Goal: Communication & Community: Answer question/provide support

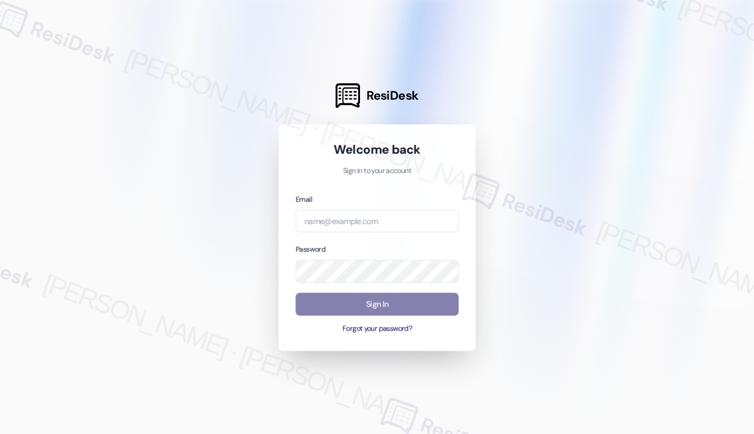
click at [91, 22] on div at bounding box center [377, 217] width 754 height 434
click at [354, 221] on input "email" at bounding box center [377, 221] width 163 height 23
click at [0, 433] on com-1password-button at bounding box center [0, 434] width 0 height 0
type input "automated-surveys-kre-katrina.lopez@kre.com"
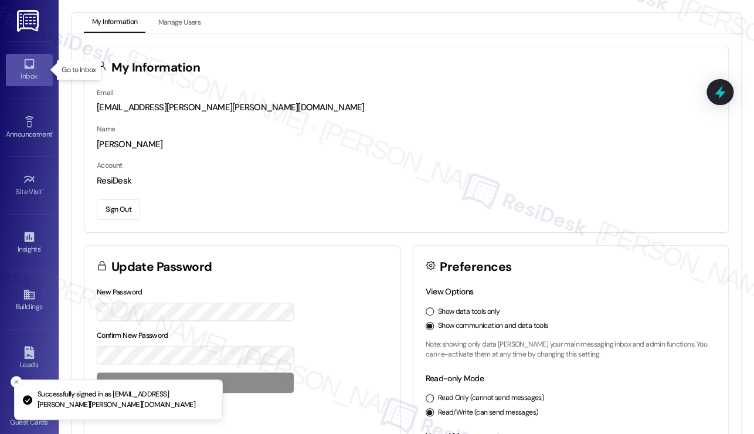
click at [18, 70] on div "Inbox" at bounding box center [29, 76] width 59 height 12
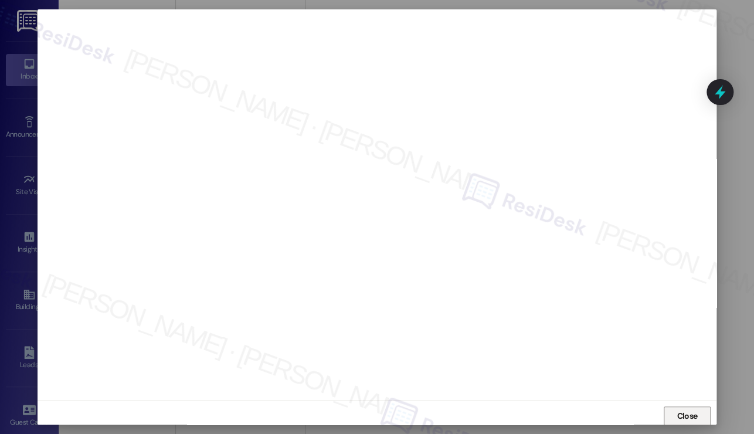
click at [692, 416] on span "Close" at bounding box center [687, 416] width 21 height 12
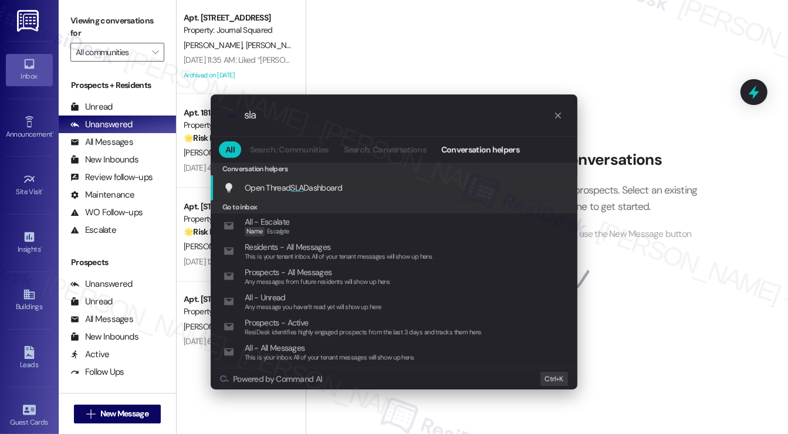
type input "sla"
click at [328, 192] on span "Open Thread SLA Dashboard" at bounding box center [293, 187] width 97 height 11
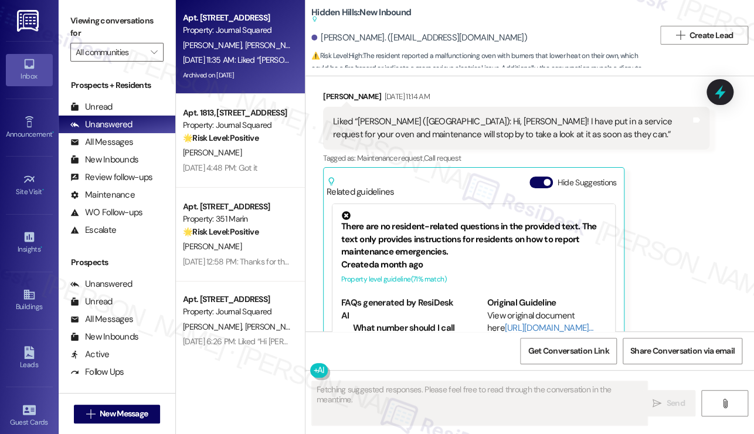
scroll to position [13120, 0]
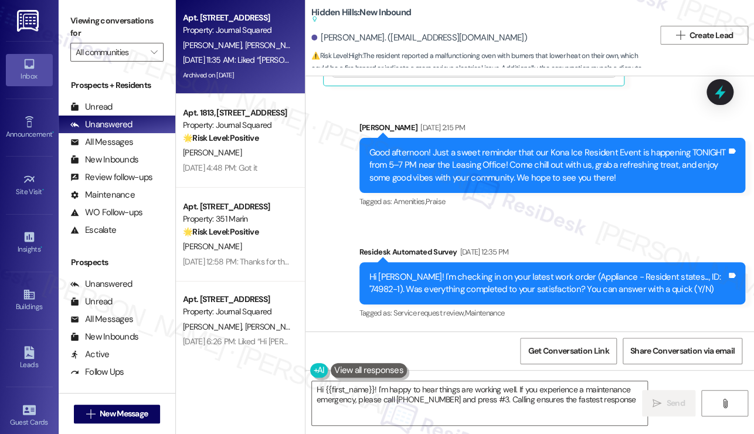
type textarea "Hi {{first_name}}! I'm happy to hear things are working well. If you experience…"
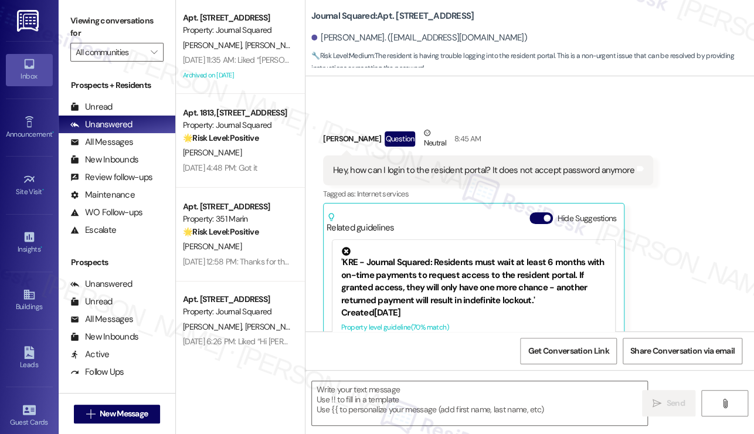
scroll to position [5879, 0]
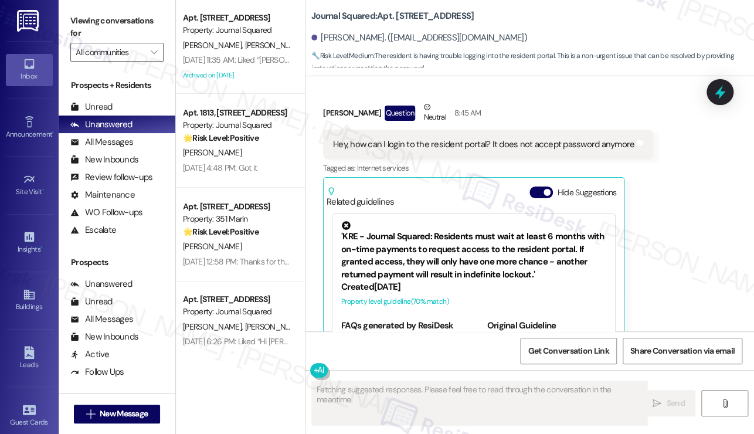
drag, startPoint x: 749, startPoint y: 321, endPoint x: 755, endPoint y: 321, distance: 6.5
click at [754, 321] on html "Inbox Go to Inbox Announcement • Send A Text Announcement Site Visit • Go to Si…" at bounding box center [377, 217] width 754 height 434
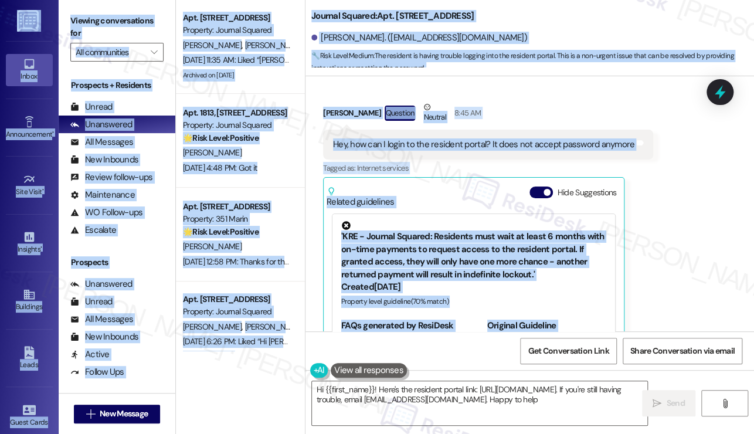
type textarea "Hi {{first_name}}! Here's the resident portal link: https://journalsquared.secu…"
click at [117, 33] on label "Viewing conversations for" at bounding box center [116, 27] width 93 height 31
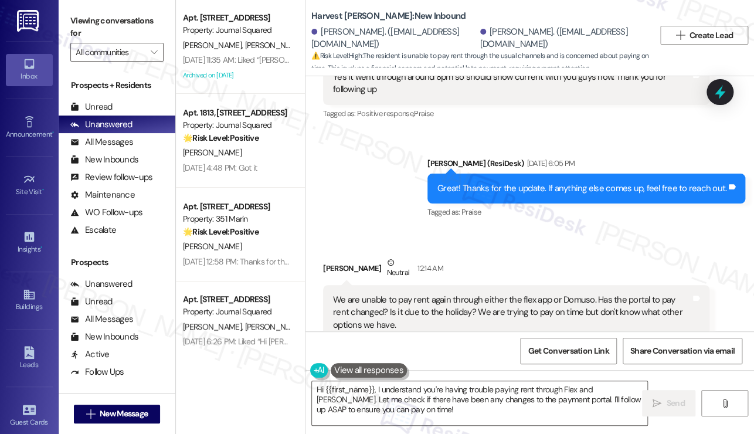
scroll to position [7981, 0]
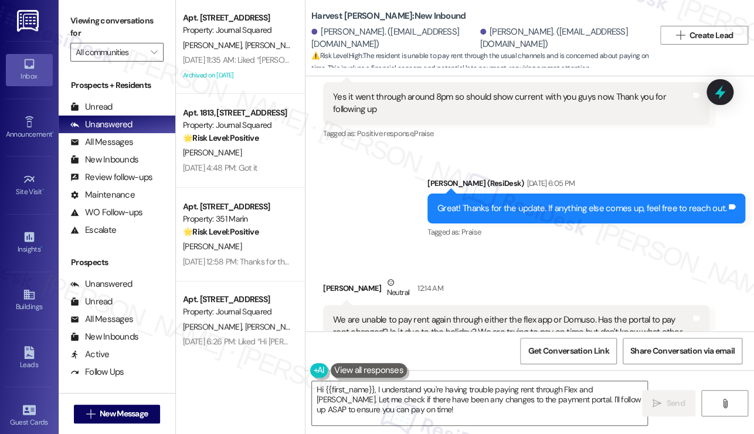
click at [409, 314] on div "We are unable to pay rent again through either the flex app or Domuso. Has the …" at bounding box center [512, 333] width 358 height 38
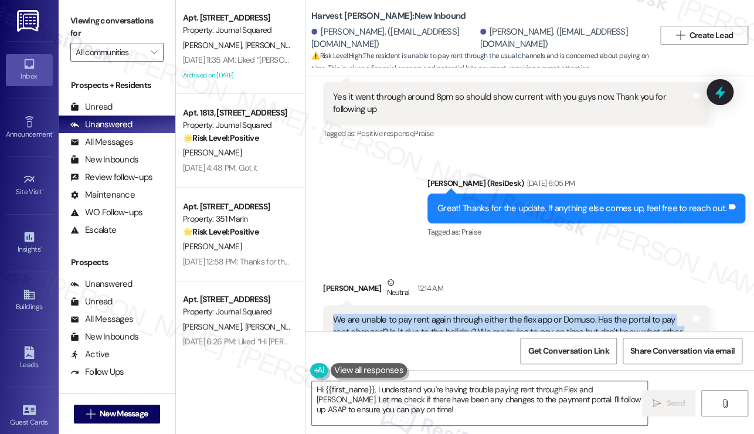
click at [409, 314] on div "We are unable to pay rent again through either the flex app or Domuso. Has the …" at bounding box center [512, 333] width 358 height 38
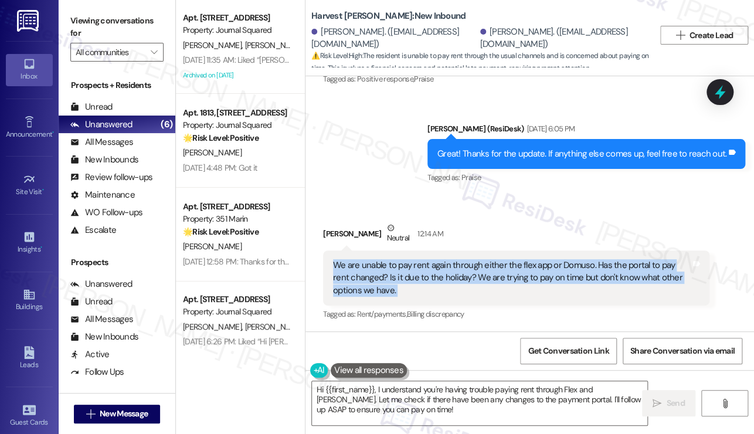
scroll to position [8157, 0]
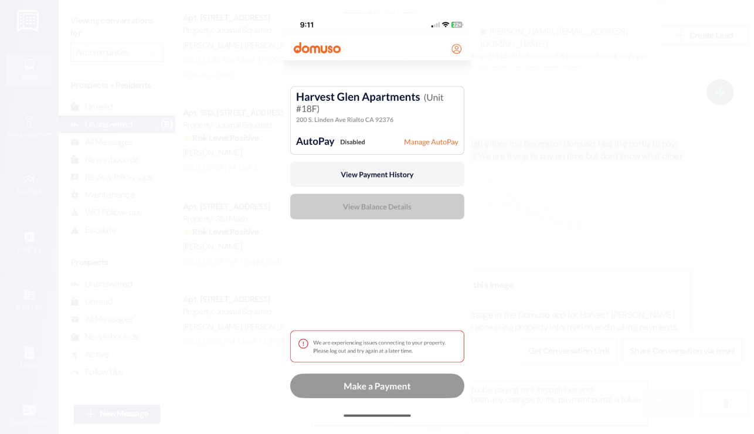
click at [596, 219] on button "Unzoom image" at bounding box center [377, 217] width 754 height 434
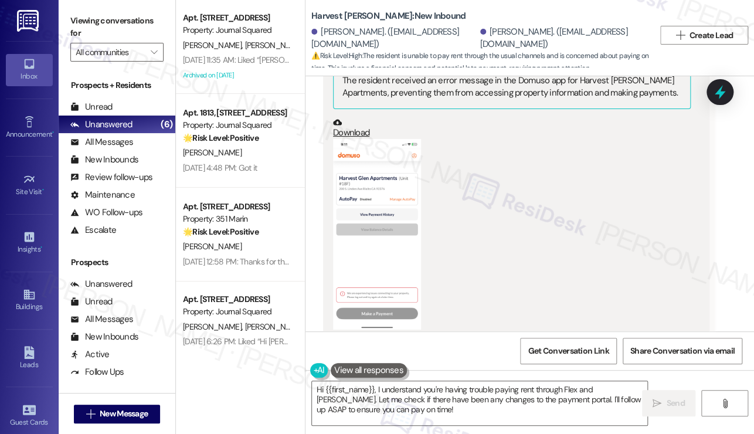
scroll to position [8685, 0]
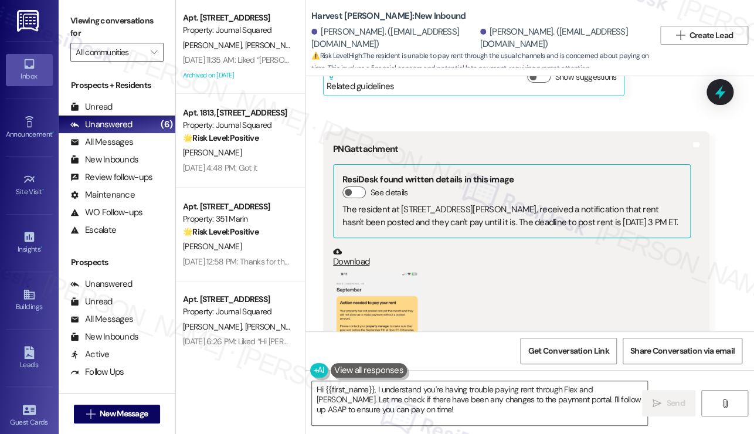
click at [389, 269] on button "Zoom image" at bounding box center [377, 364] width 88 height 191
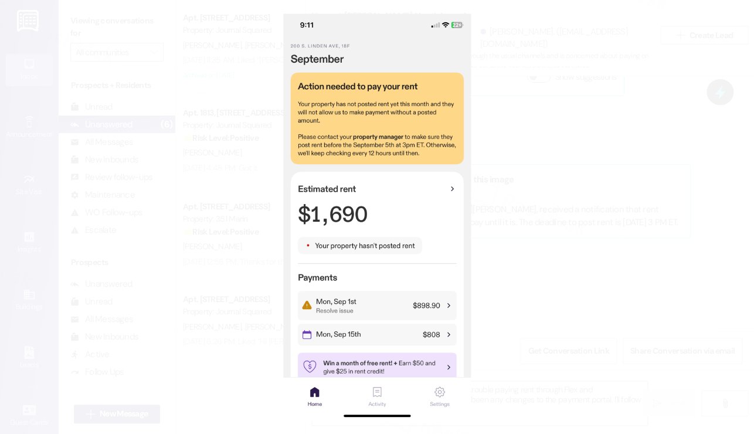
click at [545, 288] on button "Unzoom image" at bounding box center [377, 217] width 754 height 434
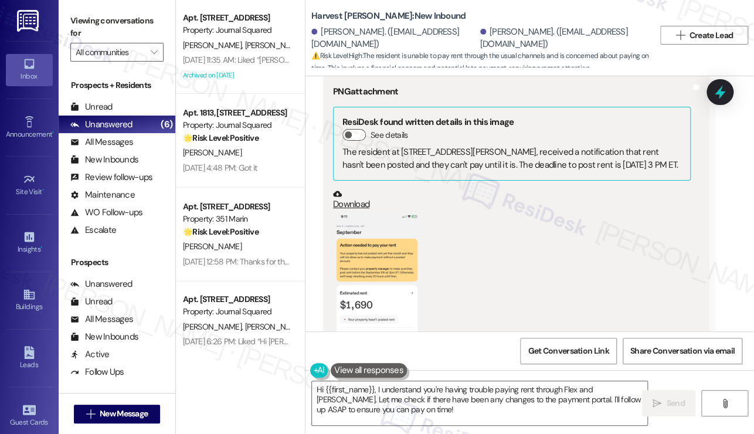
scroll to position [8744, 0]
click at [406, 408] on textarea "Hi {{first_name}}, I understand you're having trouble paying rent through Flex …" at bounding box center [479, 403] width 335 height 44
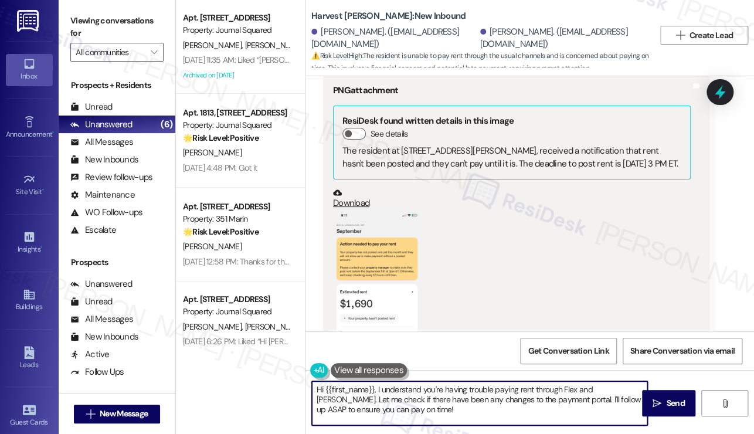
click at [406, 408] on textarea "Hi {{first_name}}, I understand you're having trouble paying rent through Flex …" at bounding box center [479, 403] width 335 height 44
click at [540, 291] on div "(Click to zoom)" at bounding box center [512, 313] width 358 height 207
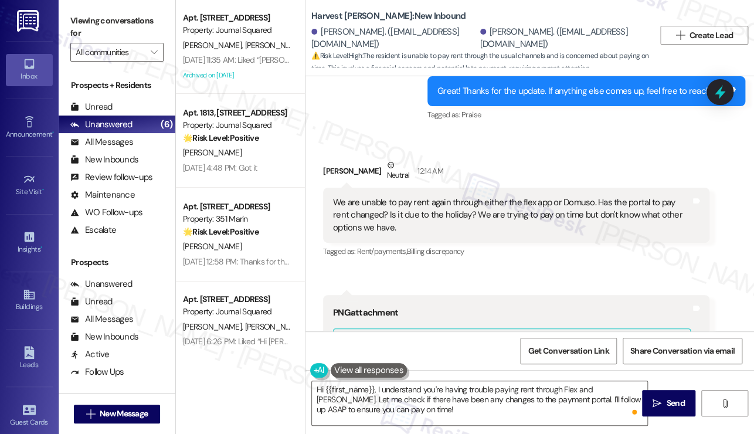
scroll to position [7864, 0]
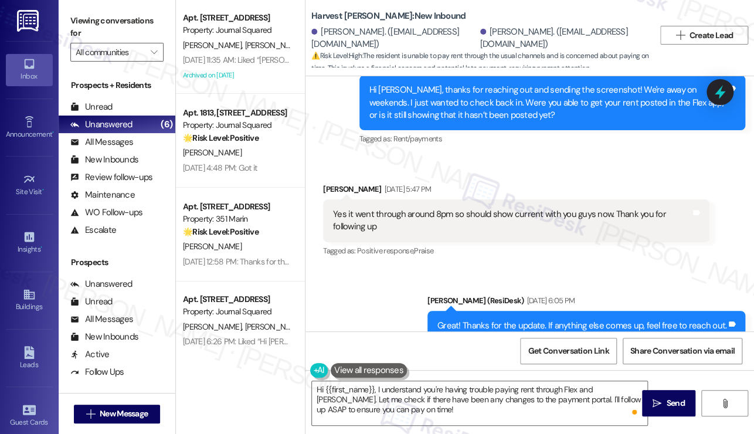
click at [338, 393] on div "Jamie Ladd Neutral 12:14 AM" at bounding box center [516, 407] width 386 height 29
copy div "Jamie"
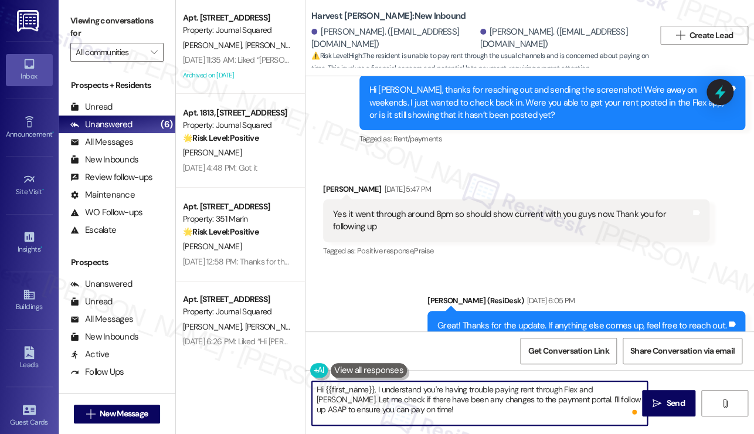
drag, startPoint x: 326, startPoint y: 389, endPoint x: 373, endPoint y: 381, distance: 47.6
click at [373, 381] on textarea "Hi {{first_name}}, I understand you're having trouble paying rent through Flex …" at bounding box center [479, 403] width 335 height 44
paste textarea "Jamie"
click at [412, 406] on textarea "Hi Jamie, I understand you're having trouble paying rent through Flex and Domus…" at bounding box center [479, 403] width 335 height 44
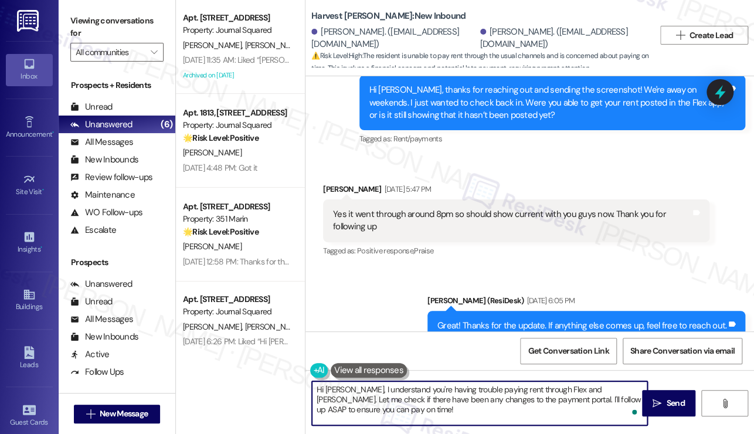
click at [412, 406] on textarea "Hi Jamie, I understand you're having trouble paying rent through Flex and Domus…" at bounding box center [479, 403] width 335 height 44
click at [518, 393] on div "Jamie Ladd Neutral 12:14 AM" at bounding box center [516, 407] width 386 height 29
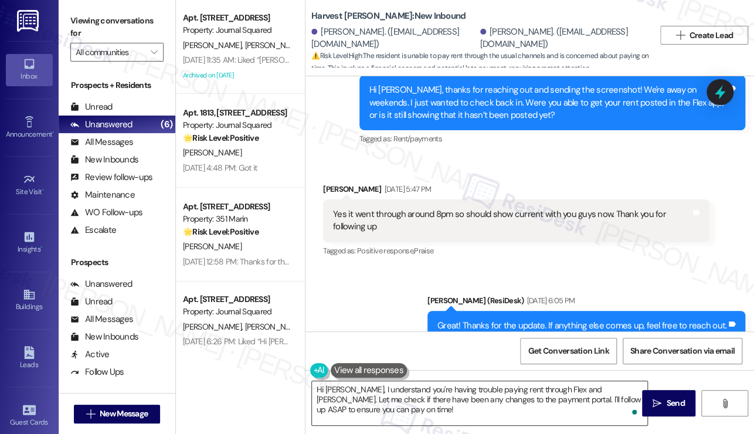
click at [378, 401] on textarea "Hi Jamie, I understand you're having trouble paying rent through Flex and Domus…" at bounding box center [479, 403] width 335 height 44
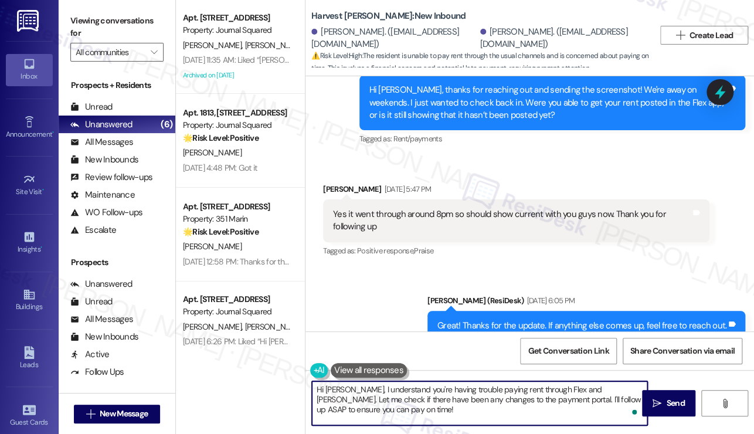
click at [378, 401] on textarea "Hi Jamie, I understand you're having trouble paying rent through Flex and Domus…" at bounding box center [479, 403] width 335 height 44
click at [527, 398] on textarea "Hi Jamie, I understand you're having trouble paying rent through Flex and Domus…" at bounding box center [479, 403] width 335 height 44
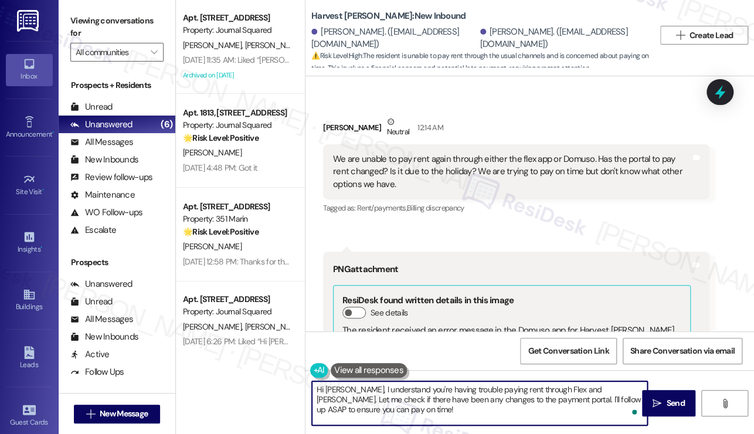
scroll to position [8040, 0]
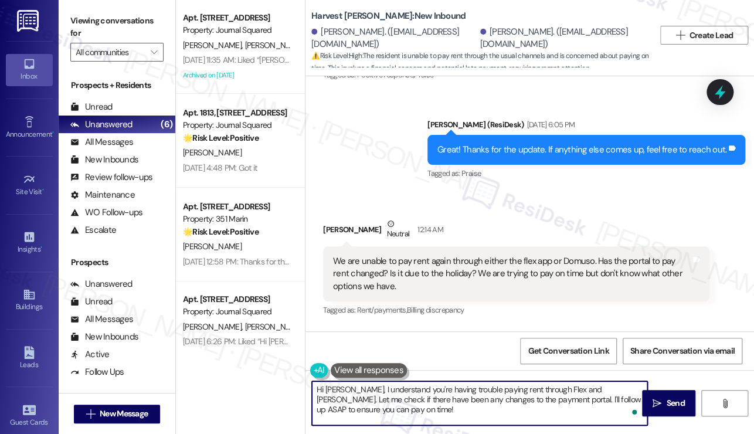
click at [451, 255] on div "We are unable to pay rent again through either the flex app or Domuso. Has the …" at bounding box center [512, 274] width 358 height 38
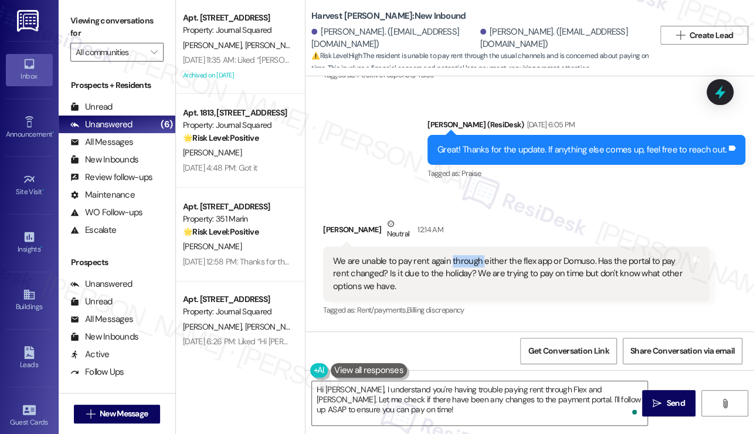
click at [451, 255] on div "We are unable to pay rent again through either the flex app or Domuso. Has the …" at bounding box center [512, 274] width 358 height 38
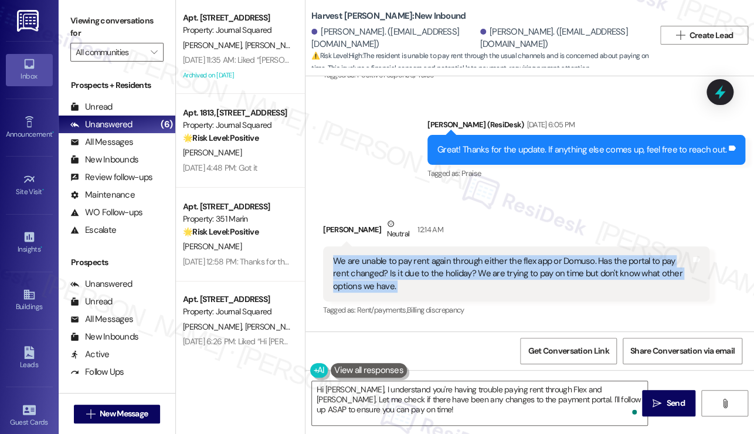
click at [451, 255] on div "We are unable to pay rent again through either the flex app or Domuso. Has the …" at bounding box center [512, 274] width 358 height 38
copy div "We are unable to pay rent again through either the flex app or Domuso. Has the …"
click at [454, 255] on div "We are unable to pay rent again through either the flex app or Domuso. Has the …" at bounding box center [512, 274] width 358 height 38
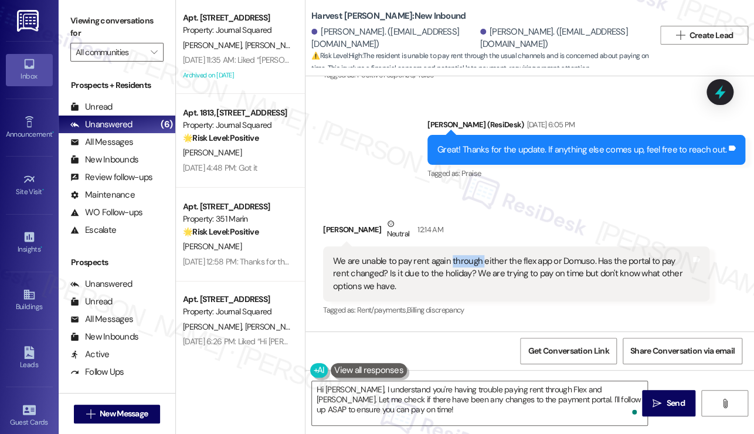
click at [454, 255] on div "We are unable to pay rent again through either the flex app or Domuso. Has the …" at bounding box center [512, 274] width 358 height 38
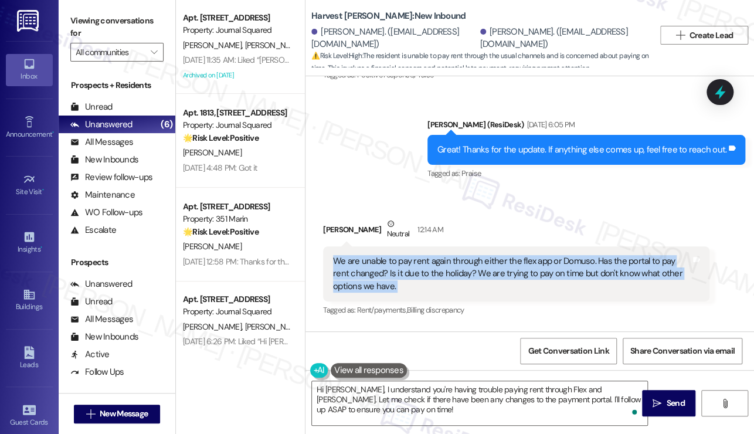
click at [454, 255] on div "We are unable to pay rent again through either the flex app or Domuso. Has the …" at bounding box center [512, 274] width 358 height 38
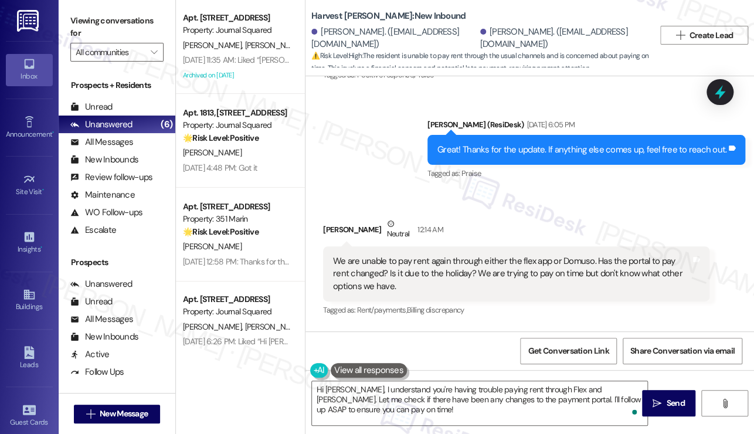
click at [97, 33] on label "Viewing conversations for" at bounding box center [116, 27] width 93 height 31
click at [376, 255] on div "We are unable to pay rent again through either the flex app or Domuso. Has the …" at bounding box center [512, 274] width 358 height 38
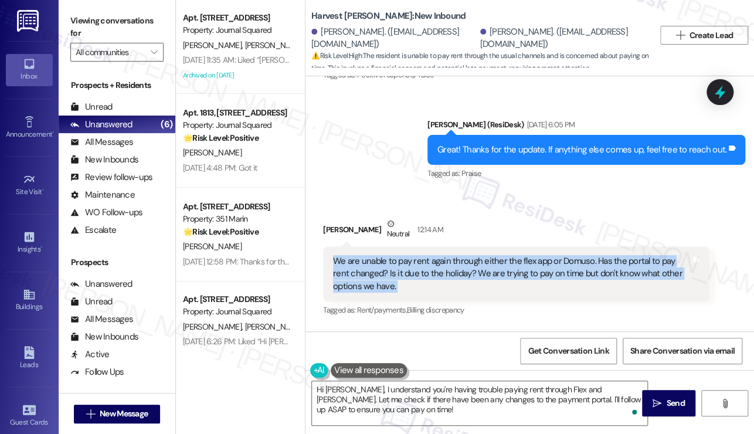
click at [376, 255] on div "We are unable to pay rent again through either the flex app or Domuso. Has the …" at bounding box center [512, 274] width 358 height 38
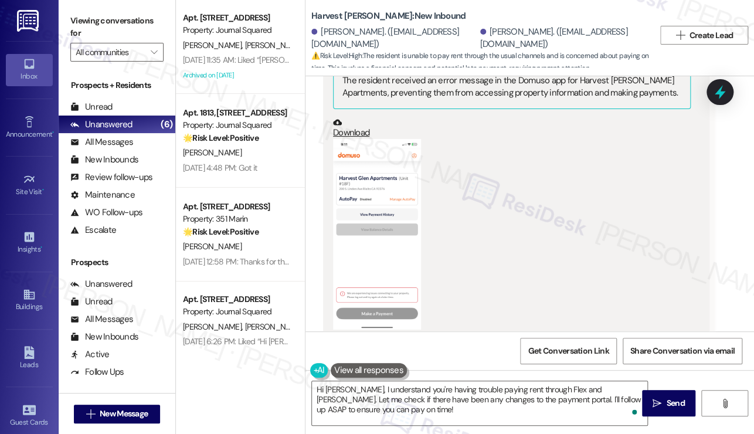
scroll to position [8451, 0]
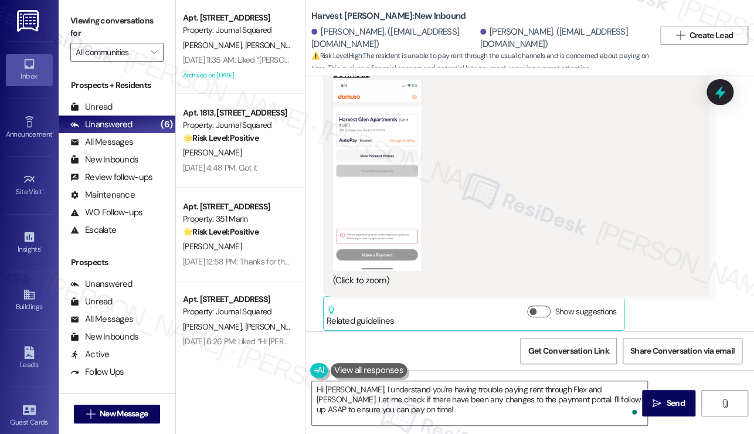
click at [379, 95] on button "Zoom image" at bounding box center [377, 175] width 88 height 191
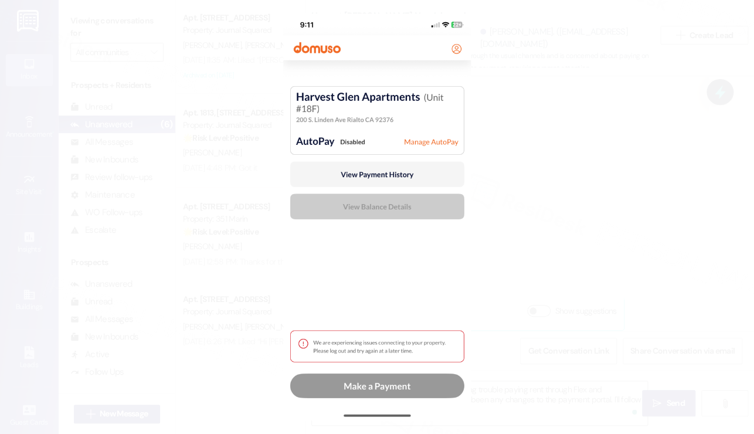
click at [591, 114] on button "Unzoom image" at bounding box center [377, 217] width 754 height 434
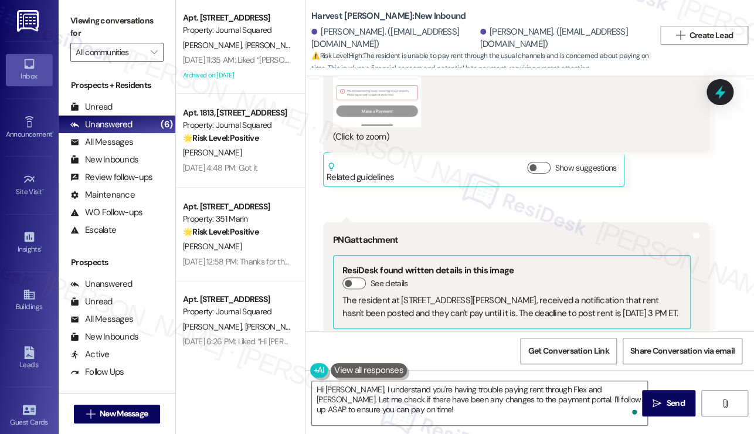
scroll to position [8744, 0]
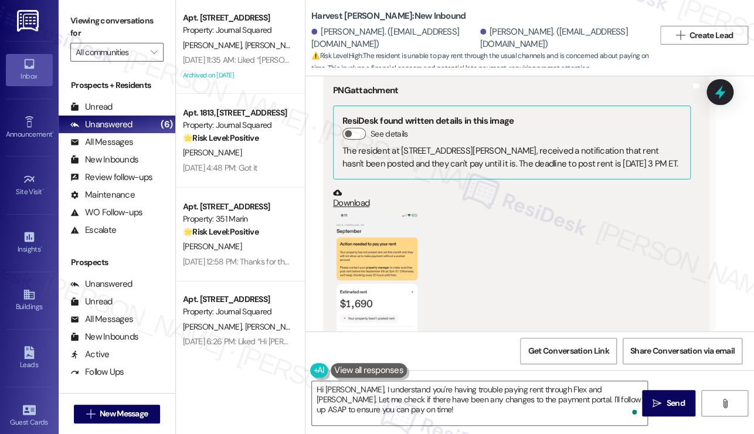
click at [401, 210] on button "Zoom image" at bounding box center [377, 305] width 88 height 191
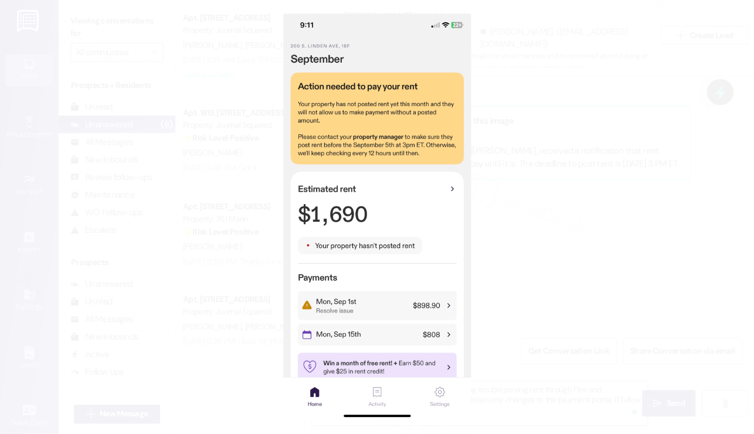
click at [555, 171] on button "Unzoom image" at bounding box center [377, 217] width 754 height 434
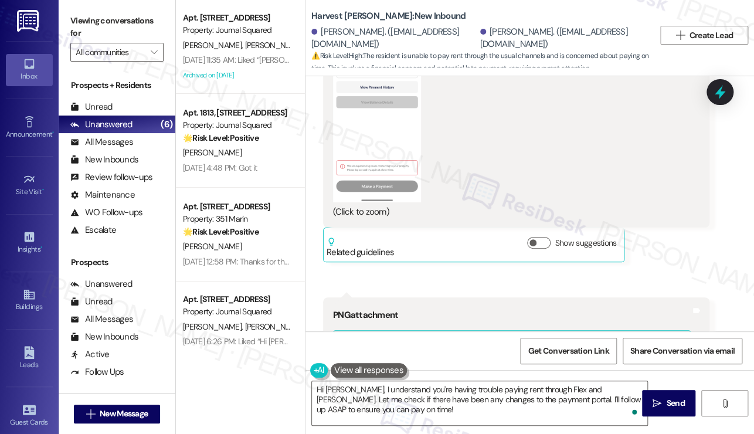
scroll to position [8509, 0]
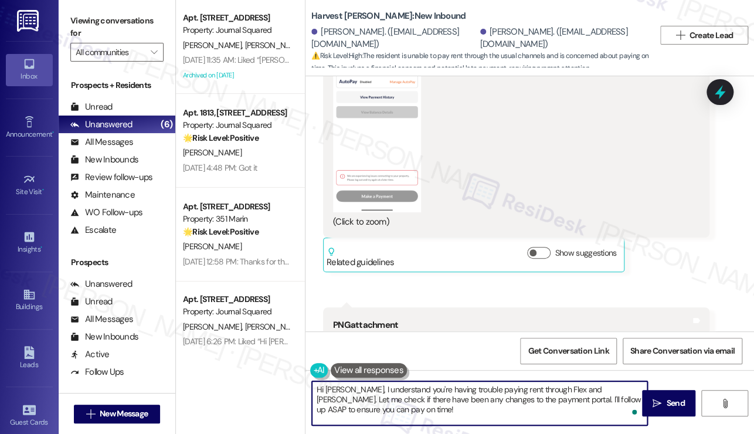
click at [437, 384] on textarea "Hi Jamie, I understand you're having trouble paying rent through Flex and Domus…" at bounding box center [479, 403] width 335 height 44
drag, startPoint x: 497, startPoint y: 398, endPoint x: 545, endPoint y: 388, distance: 49.2
click at [497, 398] on textarea "Hi Jamie, I understand you're having trouble paying rent through Flex and Domus…" at bounding box center [479, 403] width 335 height 44
click at [595, 399] on textarea "Hi Jamie, I understand you're having trouble paying rent through Flex and Domus…" at bounding box center [479, 403] width 335 height 44
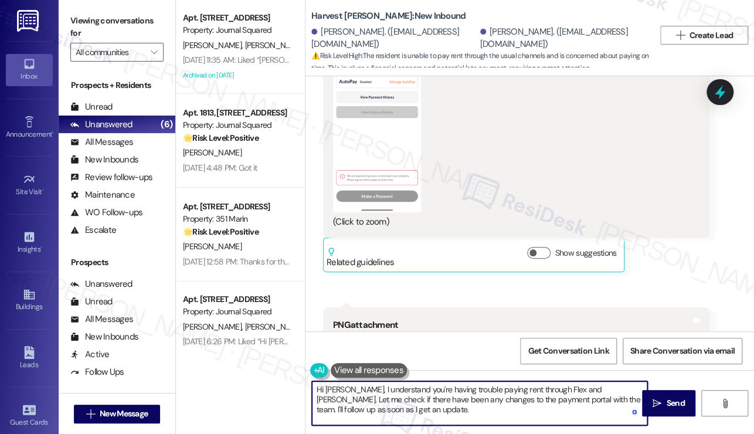
type textarea "Hi Jamie, I understand you're having trouble paying rent through Flex and Domus…"
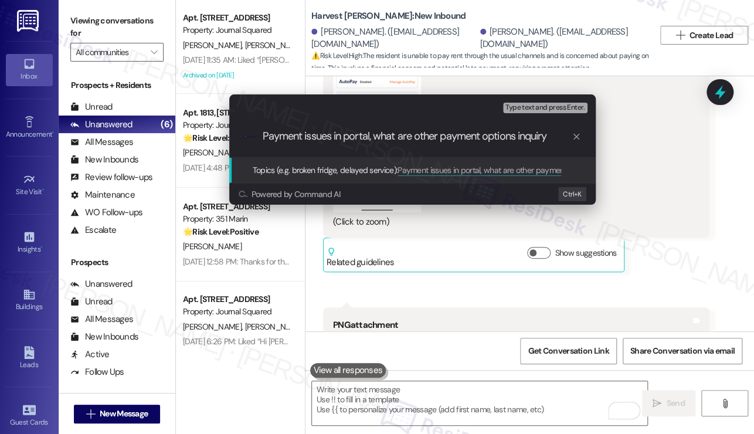
click at [99, 30] on div "Escalate Conversation Medium risk Topics (e.g. broken fridge, delayed service) …" at bounding box center [377, 217] width 754 height 434
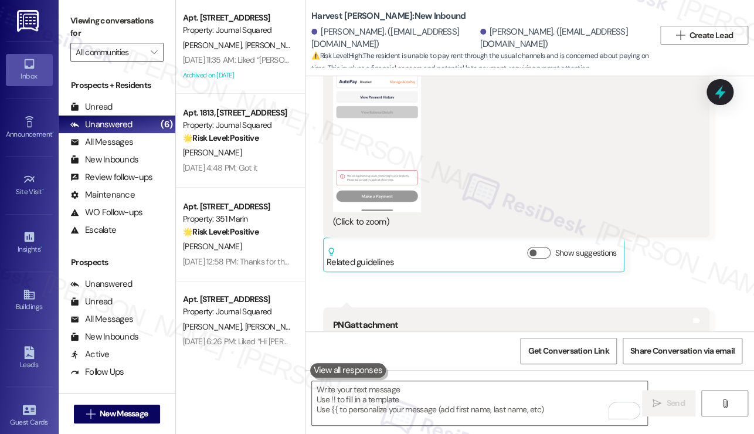
click at [94, 23] on label "Viewing conversations for" at bounding box center [116, 27] width 93 height 31
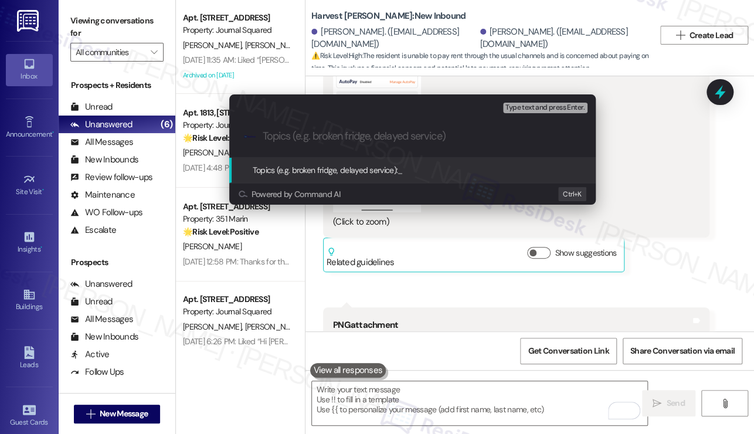
paste input "Subject: Payment Issues in Portal – Alternative Payment Options"
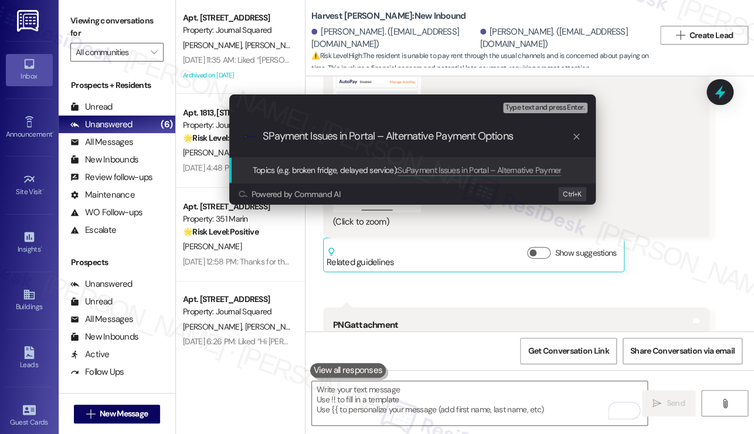
type input "Payment Issues in Portal – Alternative Payment Options"
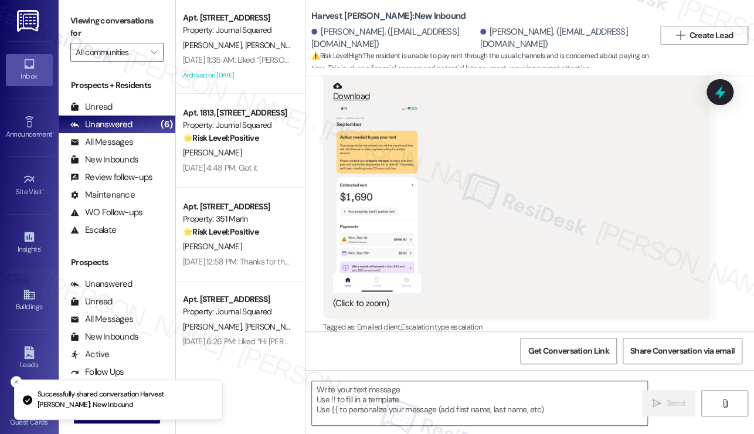
scroll to position [8761, 0]
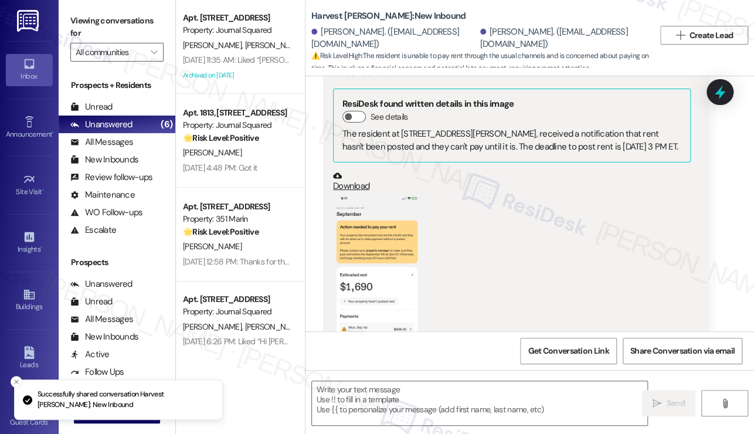
type textarea "Fetching suggested responses. Please feel free to read through the conversation…"
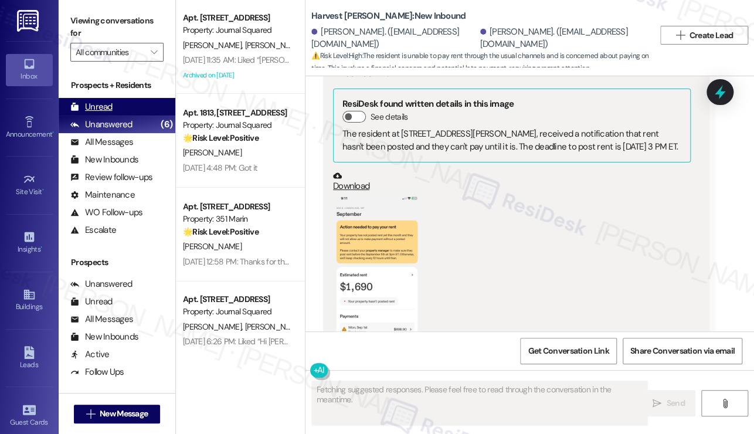
click at [117, 108] on div "Unread (0)" at bounding box center [117, 107] width 117 height 18
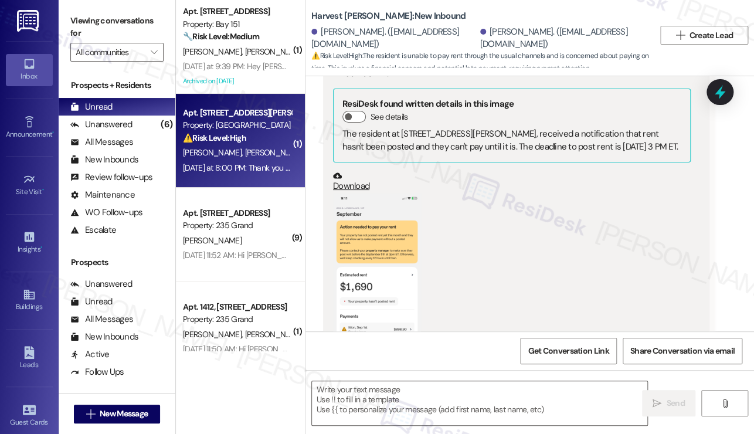
click at [252, 165] on div "Yesterday at 8:00 PM: Thank you for your message. Our offices are currently clo…" at bounding box center [543, 167] width 721 height 11
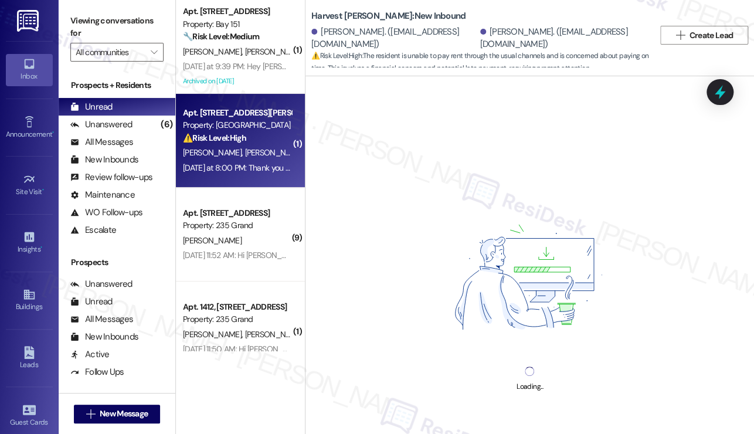
click at [342, 39] on div "Jamie Ladd. (ladd_jamie@yahoo.com)" at bounding box center [394, 38] width 166 height 25
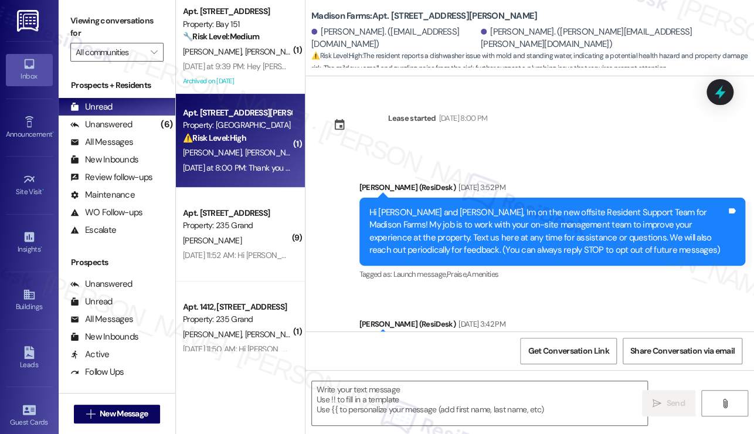
click at [342, 39] on div "Kelly Jusits. (kellyjusits@gmail.com)" at bounding box center [394, 38] width 167 height 25
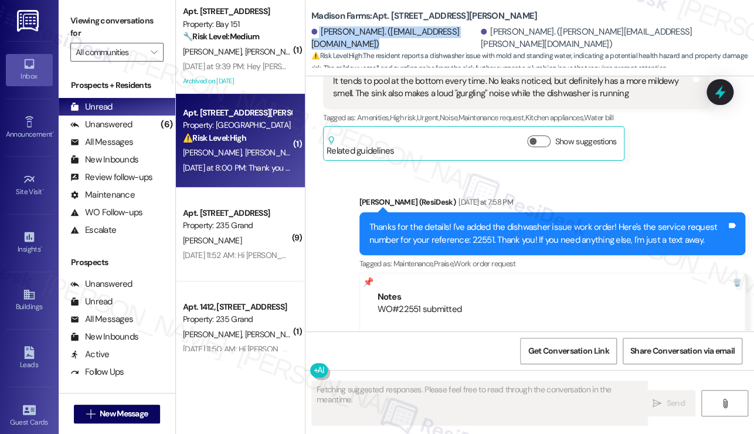
click at [344, 38] on div "Kelly Jusits. (kellyjusits@gmail.com)" at bounding box center [394, 38] width 167 height 25
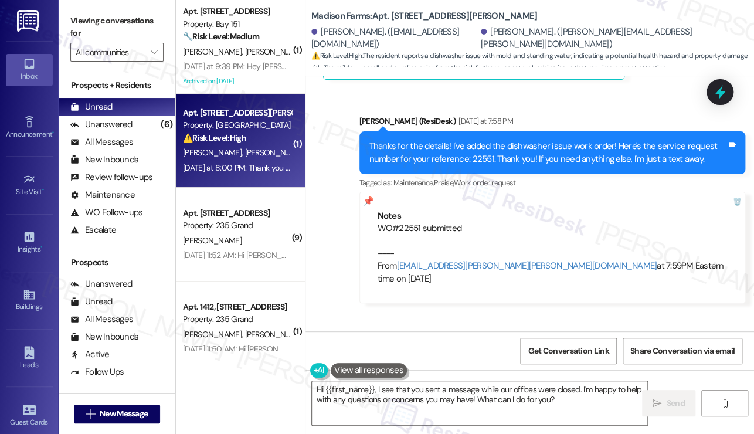
scroll to position [3772, 0]
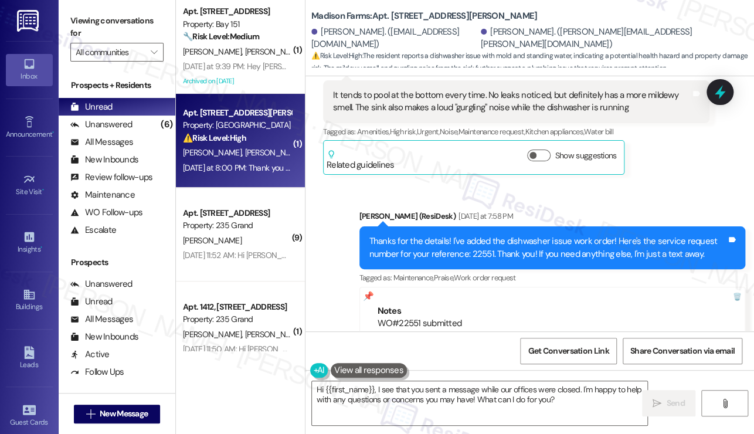
click at [453, 235] on div "Thanks for the details! I've added the dishwasher issue work order! Here's the …" at bounding box center [548, 247] width 358 height 25
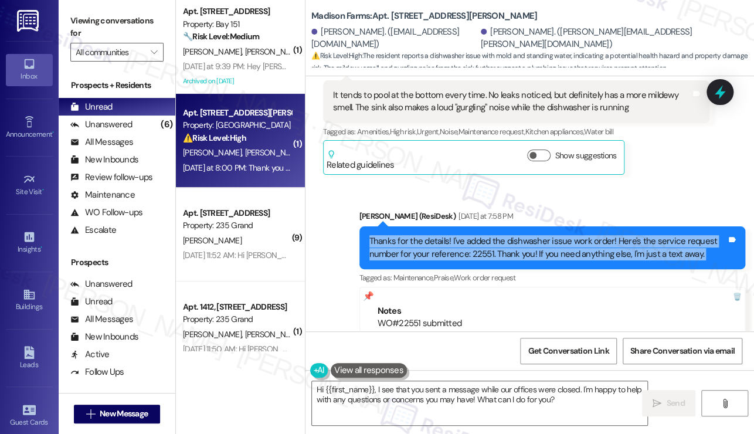
click at [453, 235] on div "Thanks for the details! I've added the dishwasher issue work order! Here's the …" at bounding box center [548, 247] width 358 height 25
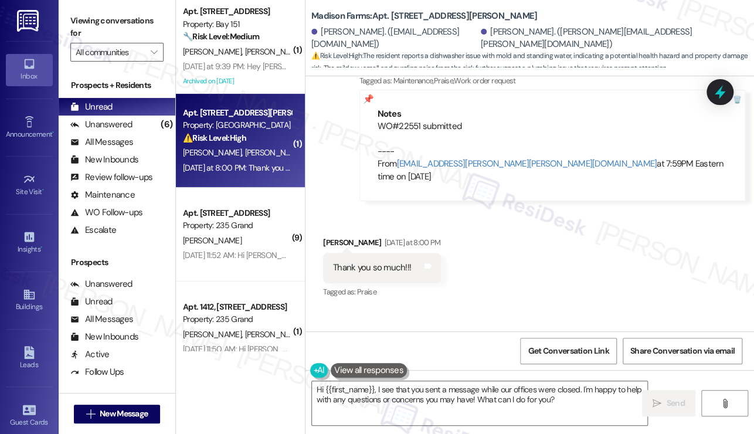
scroll to position [4007, 0]
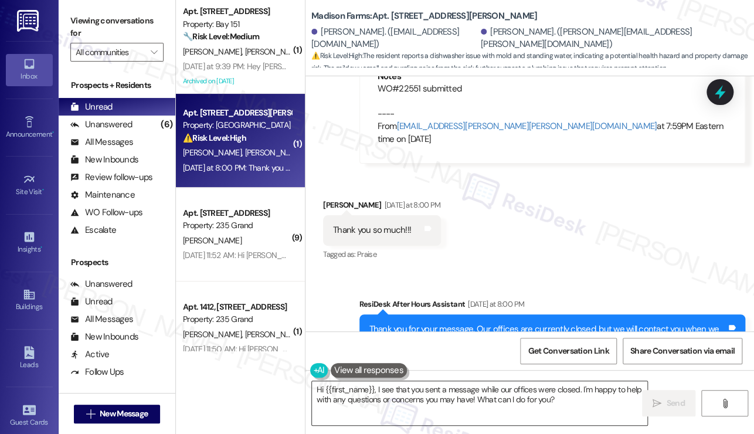
click at [403, 388] on textarea "Hi {{first_name}}, I see that you sent a message while our offices were closed.…" at bounding box center [479, 403] width 335 height 44
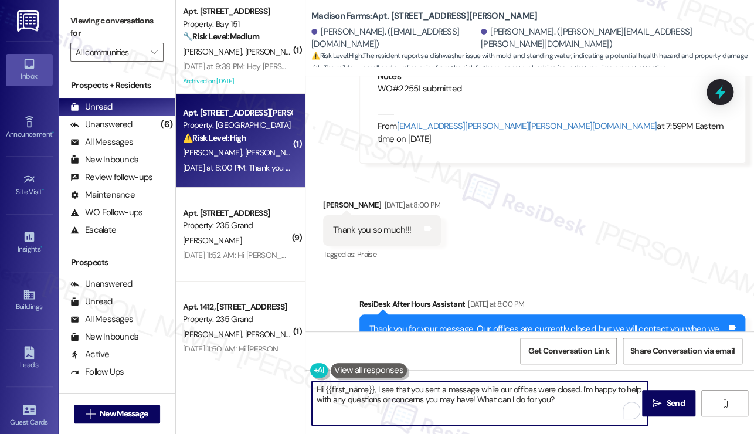
click at [403, 388] on textarea "Hi {{first_name}}, I see that you sent a message while our offices were closed.…" at bounding box center [479, 403] width 335 height 44
click at [404, 14] on b "Madison Farms: Apt. A2235, 4883 Riley Road" at bounding box center [424, 16] width 226 height 12
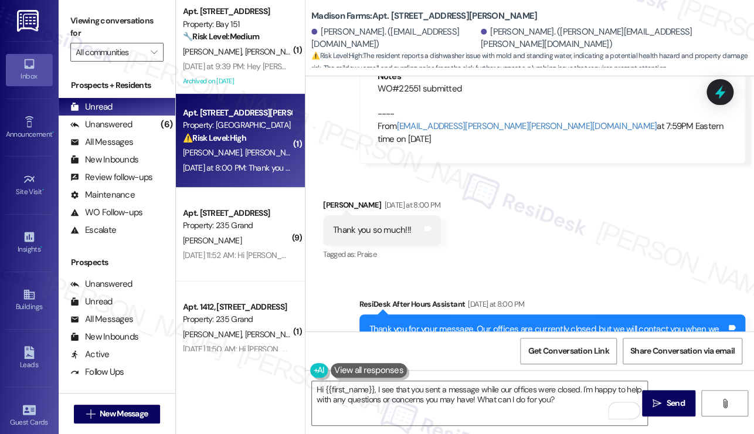
click at [404, 14] on b "Madison Farms: Apt. A2235, 4883 Riley Road" at bounding box center [424, 16] width 226 height 12
copy b "A2235"
click at [96, 15] on label "Viewing conversations for" at bounding box center [116, 27] width 93 height 31
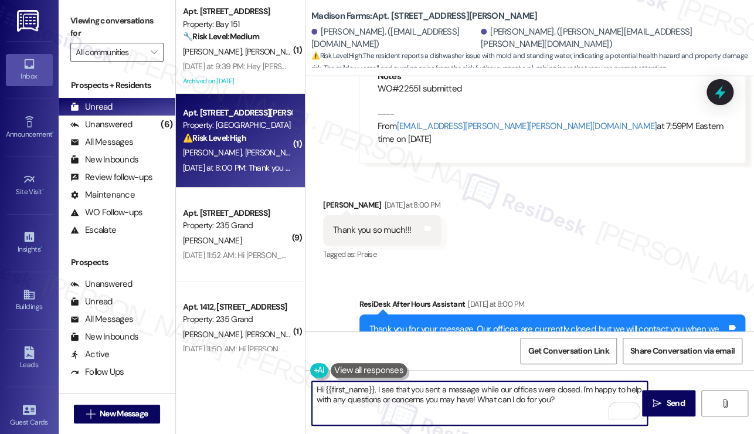
click at [443, 404] on textarea "Hi {{first_name}}, I see that you sent a message while our offices were closed.…" at bounding box center [479, 403] width 335 height 44
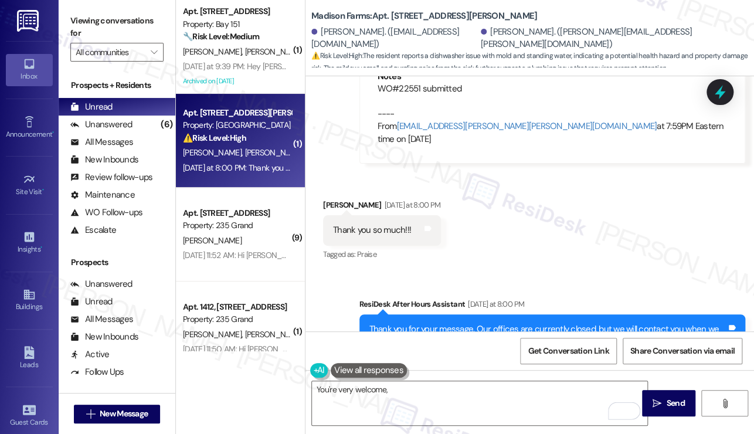
click at [331, 199] on div "Kelly Jusits Yesterday at 8:00 PM" at bounding box center [382, 207] width 118 height 16
copy div "Kelly"
click at [401, 393] on textarea "You're very welcome," at bounding box center [479, 403] width 335 height 44
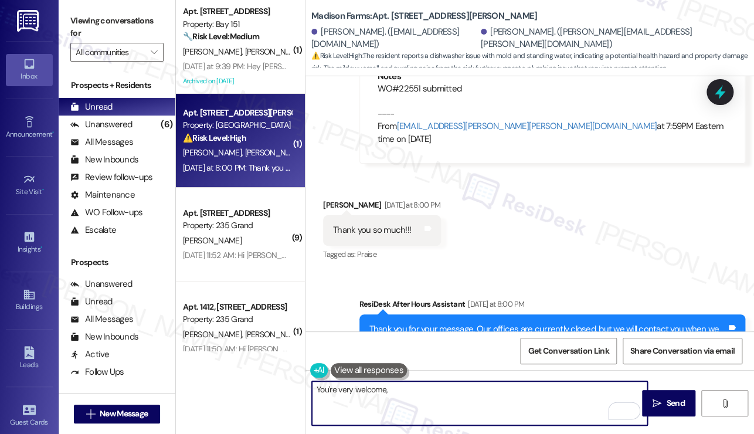
paste textarea "Kelly"
type textarea "You're very welcome, Kelly"
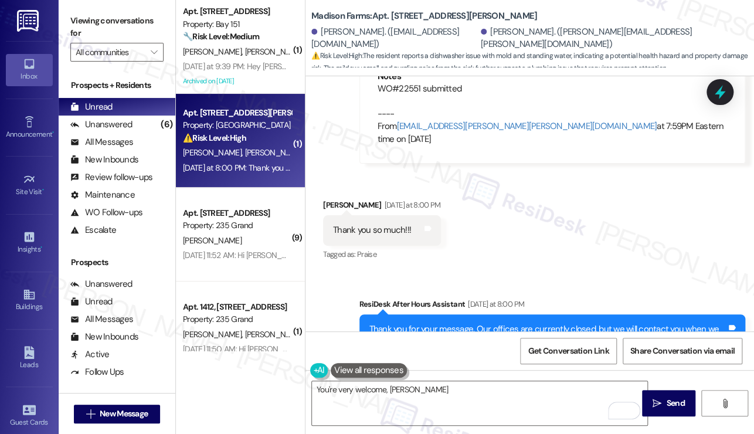
click at [87, 23] on label "Viewing conversations for" at bounding box center [116, 27] width 93 height 31
click at [394, 21] on b "Madison Farms: Apt. A2235, 4883 Riley Road" at bounding box center [424, 16] width 226 height 12
copy b "A2235"
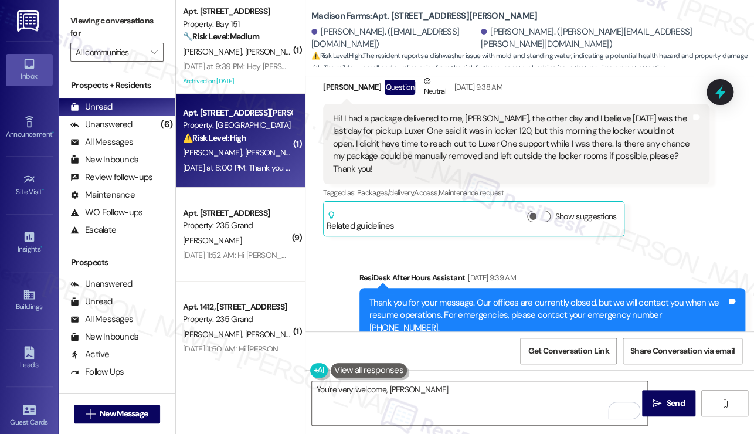
click at [70, 7] on div "Viewing conversations for All communities " at bounding box center [117, 36] width 117 height 73
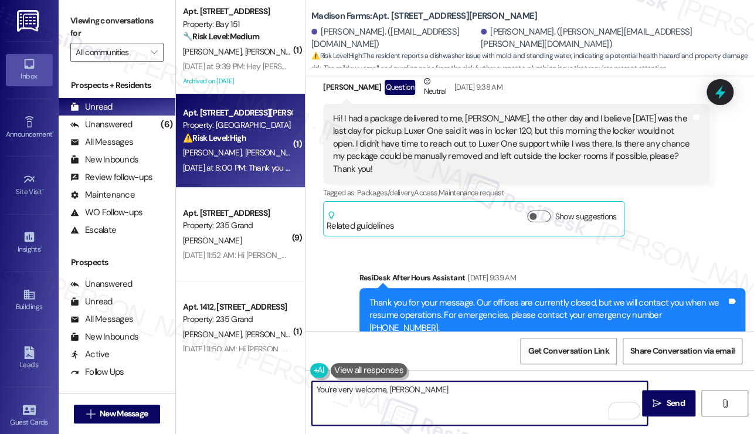
click at [418, 408] on textarea "You're very welcome, Kelly" at bounding box center [479, 403] width 335 height 44
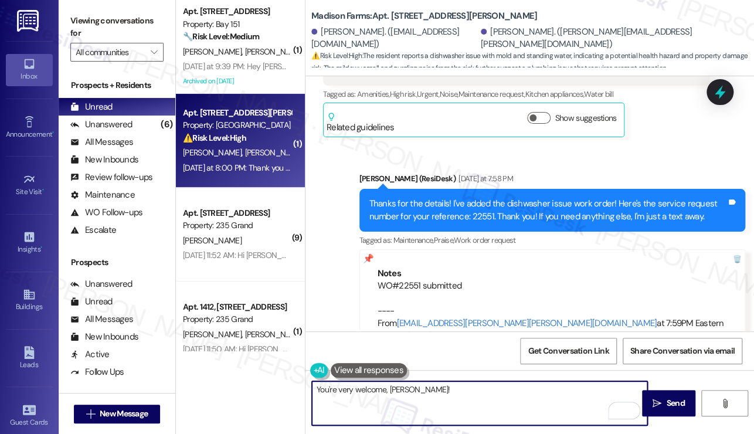
scroll to position [4007, 0]
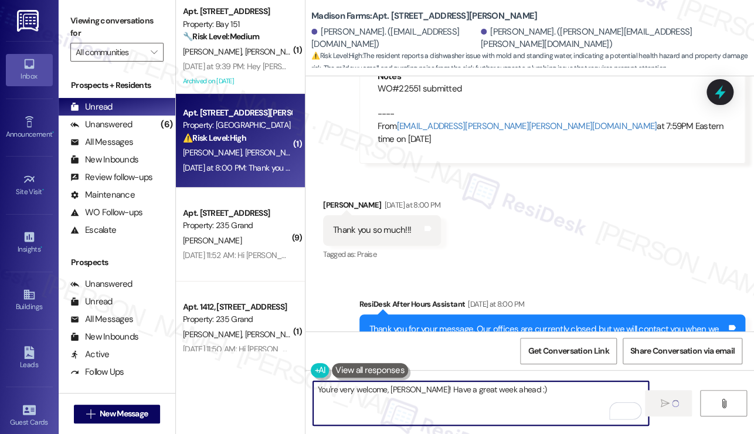
type textarea "You're very welcome, Kelly! Have a great week ahead :)"
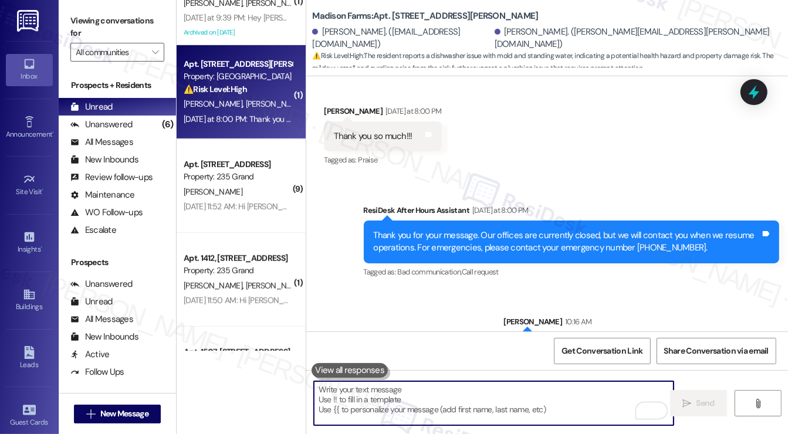
scroll to position [0, 0]
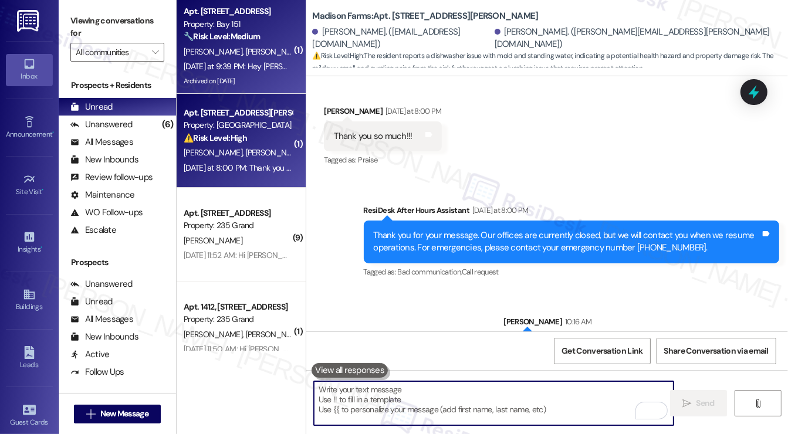
click at [257, 72] on div "Yesterday at 9:39 PM: Hey Amanda and Dawson, we appreciate your text! We'll be …" at bounding box center [237, 66] width 111 height 15
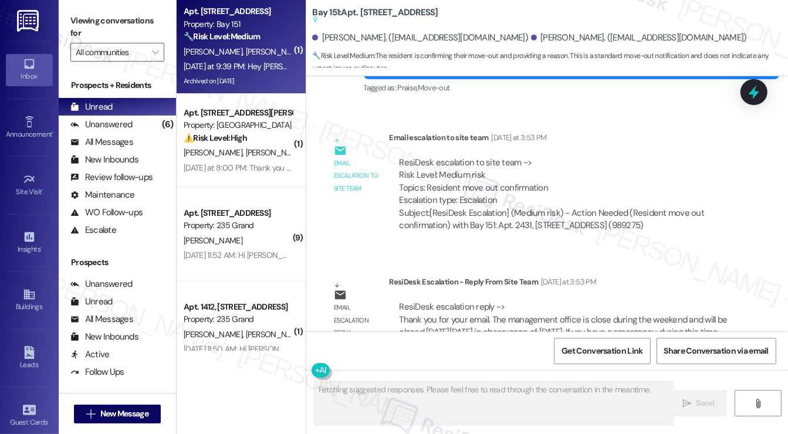
scroll to position [36201, 0]
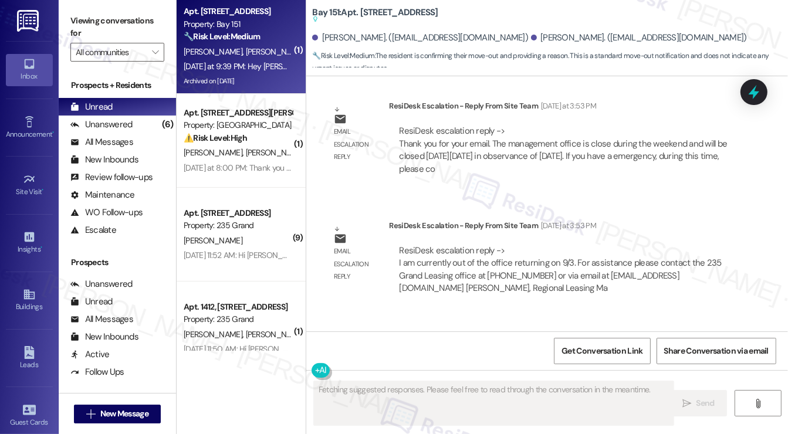
click at [417, 364] on div "Thank you! We moved to a new area" at bounding box center [401, 370] width 134 height 12
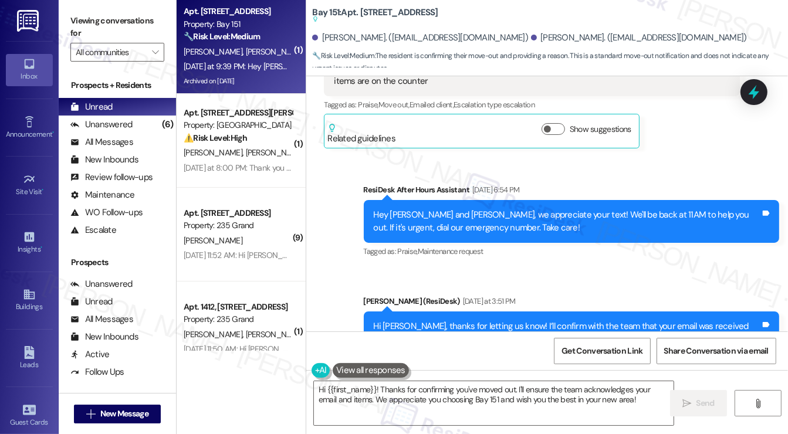
scroll to position [35673, 0]
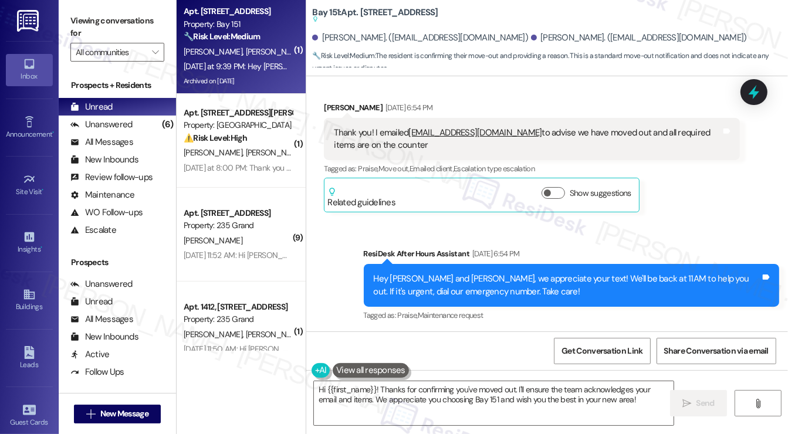
click at [450, 384] on div "Hi Amanda, thanks for letting us know! I’ll confirm with the team that your ema…" at bounding box center [567, 403] width 387 height 38
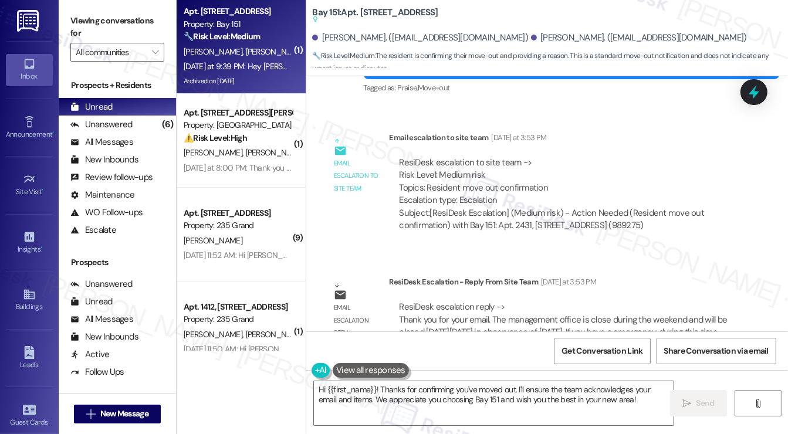
scroll to position [36201, 0]
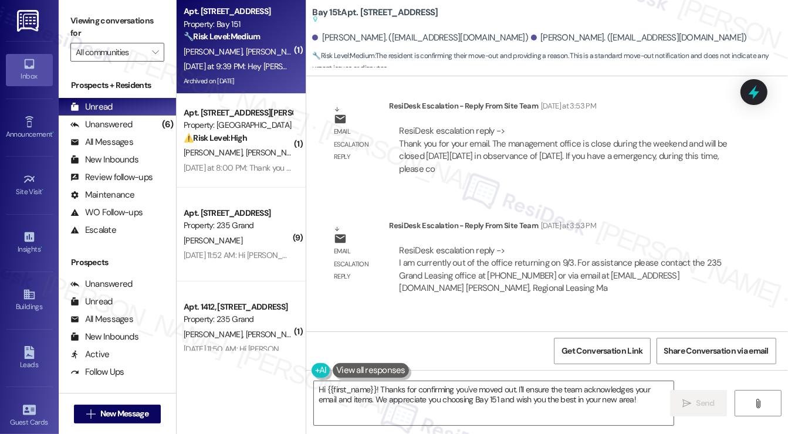
click at [422, 364] on div "Thank you! We moved to a new area" at bounding box center [401, 370] width 134 height 12
click at [382, 389] on textarea "Hi {{first_name}}! Thanks for confirming you've moved out. I'll ensure the team…" at bounding box center [493, 403] width 359 height 44
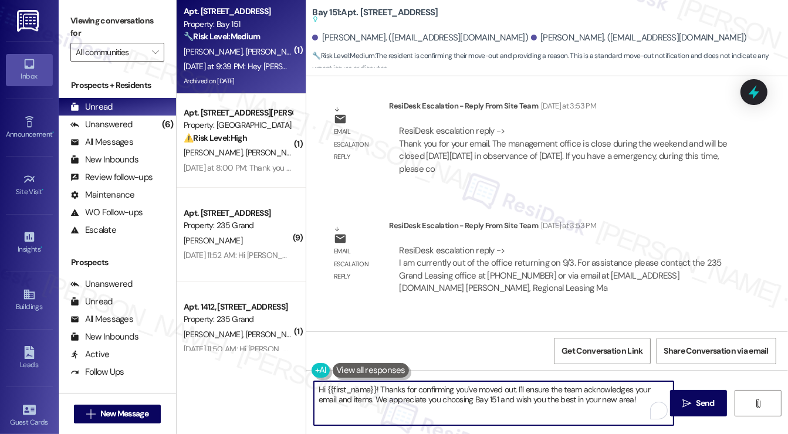
click at [382, 389] on textarea "Hi {{first_name}}! Thanks for confirming you've moved out. I'll ensure the team…" at bounding box center [493, 403] width 359 height 44
click at [398, 388] on textarea "Hi {{first_name}}! Thanks for confirming you've moved out. I'll ensure the team…" at bounding box center [493, 403] width 359 height 44
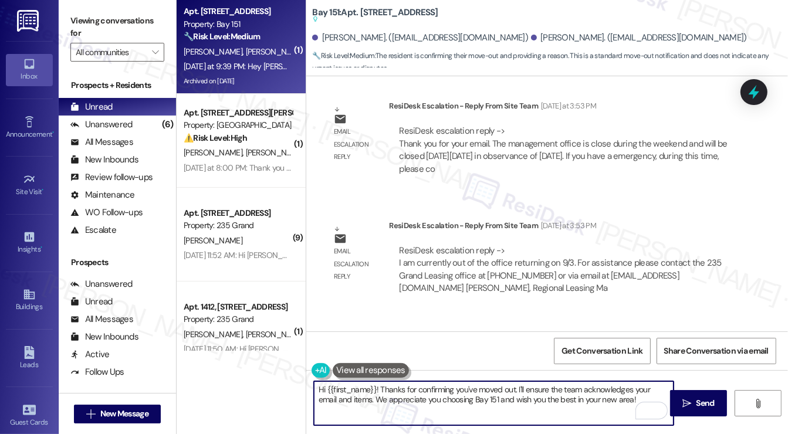
click at [398, 388] on textarea "Hi {{first_name}}! Thanks for confirming you've moved out. I'll ensure the team…" at bounding box center [493, 403] width 359 height 44
click at [427, 392] on textarea "Hi {{first_name}}! Thanks for confirming you've moved out. I'll ensure the team…" at bounding box center [493, 403] width 359 height 44
drag, startPoint x: 379, startPoint y: 387, endPoint x: 314, endPoint y: 386, distance: 65.7
click at [314, 386] on textarea "Hi {{first_name}}! Thanks for confirming you've moved out. I'll ensure the team…" at bounding box center [493, 403] width 359 height 44
click at [357, 384] on textarea "Thanks for confirming you've moved out. I'll ensure the team acknowledges your …" at bounding box center [493, 403] width 359 height 44
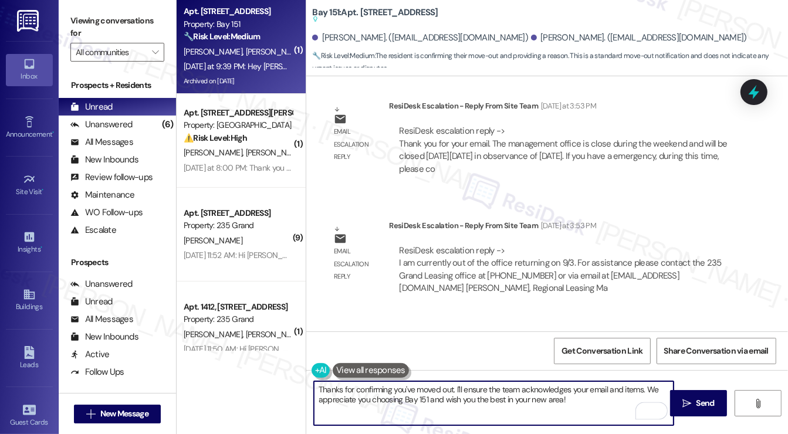
click at [361, 384] on textarea "Thanks for confirming you've moved out. I'll ensure the team acknowledges your …" at bounding box center [493, 403] width 359 height 44
click at [348, 339] on div "Amanda Cipollo Yesterday at 9:39 PM" at bounding box center [405, 347] width 162 height 16
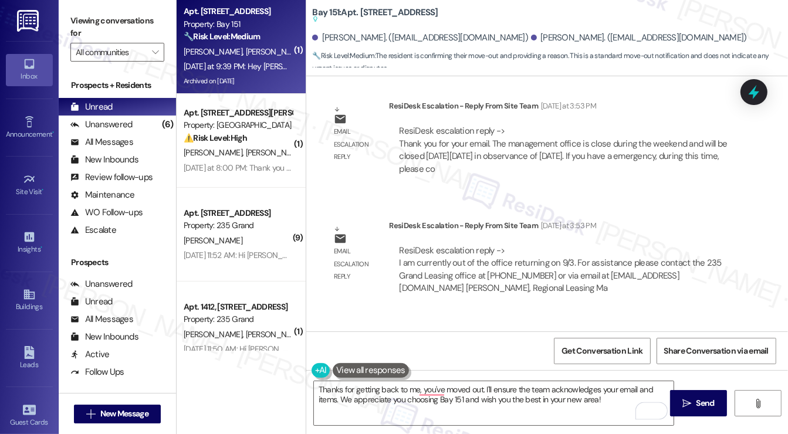
click at [348, 339] on div "Amanda Cipollo Yesterday at 9:39 PM" at bounding box center [405, 347] width 162 height 16
copy div "Amanda"
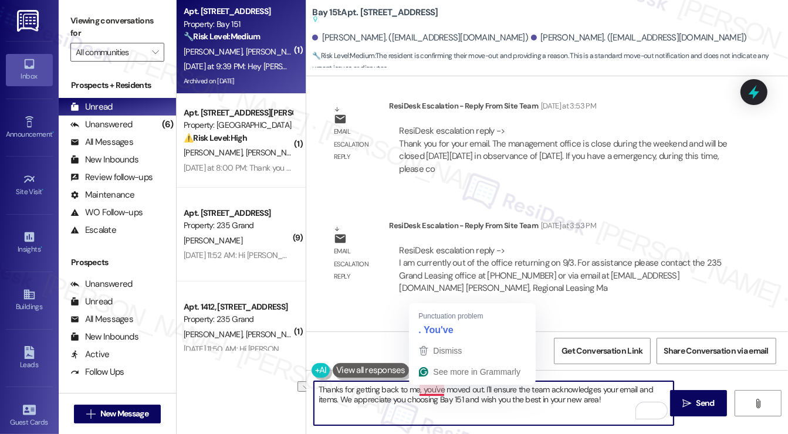
drag, startPoint x: 422, startPoint y: 386, endPoint x: 481, endPoint y: 384, distance: 59.3
click at [481, 384] on textarea "Thanks for getting back to me, you've moved out. I'll ensure the team acknowled…" at bounding box center [493, 403] width 359 height 44
paste textarea "Amanda"
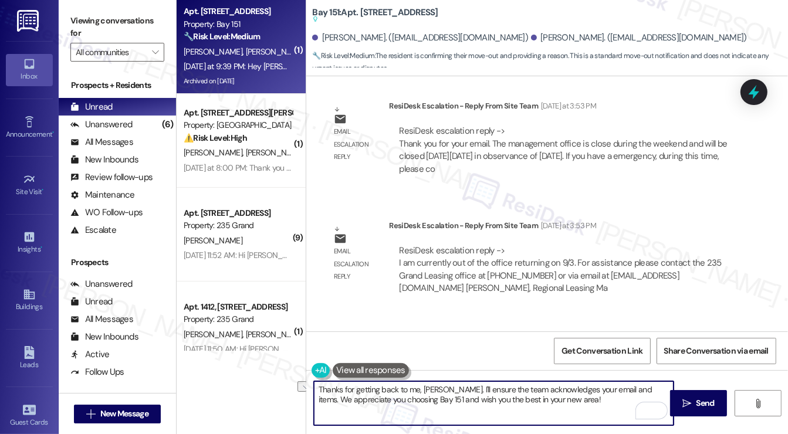
drag, startPoint x: 640, startPoint y: 388, endPoint x: 453, endPoint y: 386, distance: 187.1
click at [453, 386] on textarea "Thanks for getting back to me, Amanda. I'll ensure the team acknowledges your e…" at bounding box center [493, 403] width 359 height 44
click at [494, 393] on textarea "Thanks for getting back to me, Amanda. We appreciate you choosing Bay 151 and w…" at bounding box center [493, 403] width 359 height 44
click at [471, 405] on textarea "Thanks for getting back to me, Amanda. We appreciate you choosing Bay 151 and w…" at bounding box center [493, 403] width 359 height 44
drag, startPoint x: 367, startPoint y: 402, endPoint x: 348, endPoint y: 402, distance: 19.4
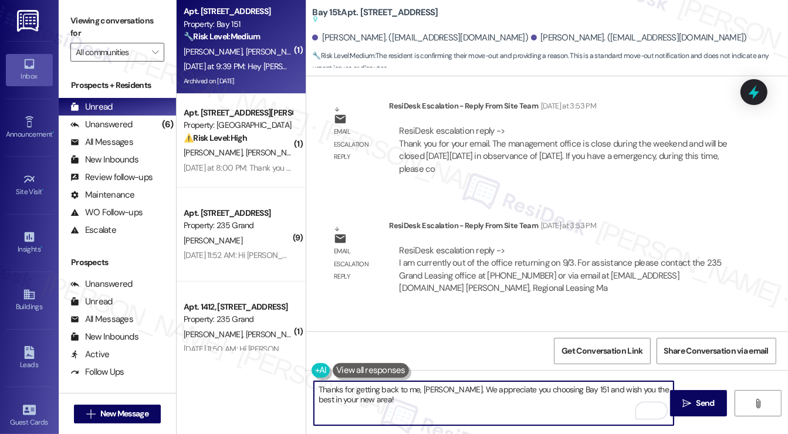
click at [348, 402] on textarea "Thanks for getting back to me, Amanda. We appreciate you choosing Bay 151 and w…" at bounding box center [493, 403] width 359 height 44
click at [383, 401] on textarea "Thanks for getting back to me, Amanda. We appreciate you choosing Bay 151 and w…" at bounding box center [493, 403] width 359 height 44
type textarea "Thanks for getting back to me, Amanda. We appreciate you choosing Bay 151 and w…"
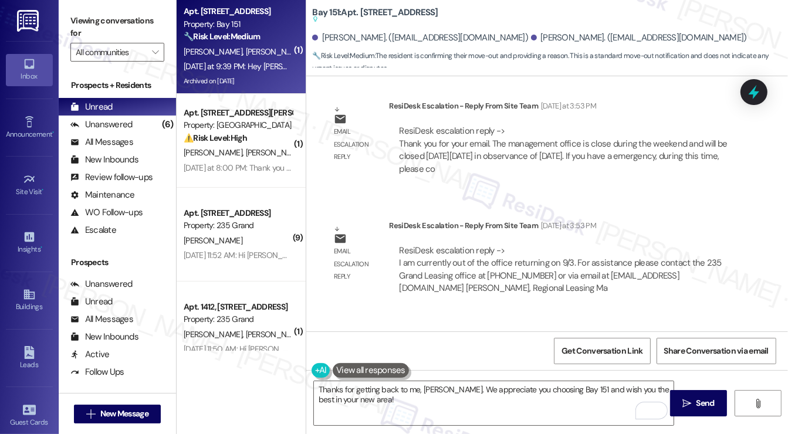
drag, startPoint x: 383, startPoint y: 401, endPoint x: 671, endPoint y: 130, distance: 395.0
click at [671, 313] on div "Received via SMS Amanda Cipollo Yesterday at 9:39 PM Thank you! We moved to a n…" at bounding box center [546, 362] width 481 height 99
click at [409, 381] on textarea "Thanks for getting back to me, Amanda. We appreciate you choosing Bay 151 and w…" at bounding box center [493, 403] width 359 height 44
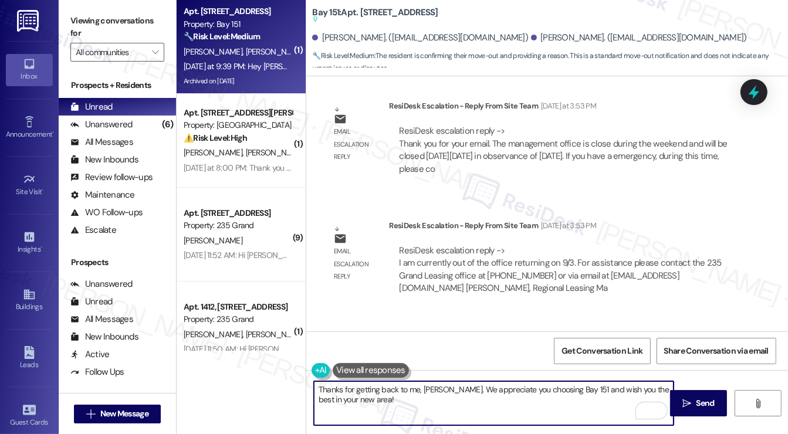
click at [436, 398] on textarea "Thanks for getting back to me, Amanda. We appreciate you choosing Bay 151 and w…" at bounding box center [493, 403] width 359 height 44
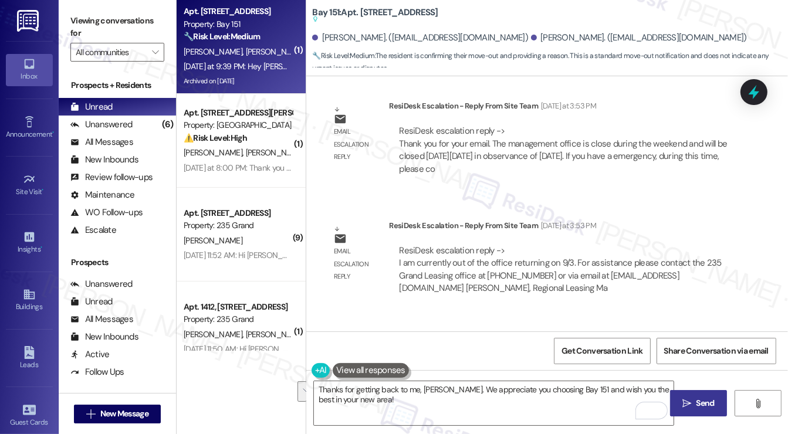
click at [706, 401] on span "Send" at bounding box center [705, 403] width 18 height 12
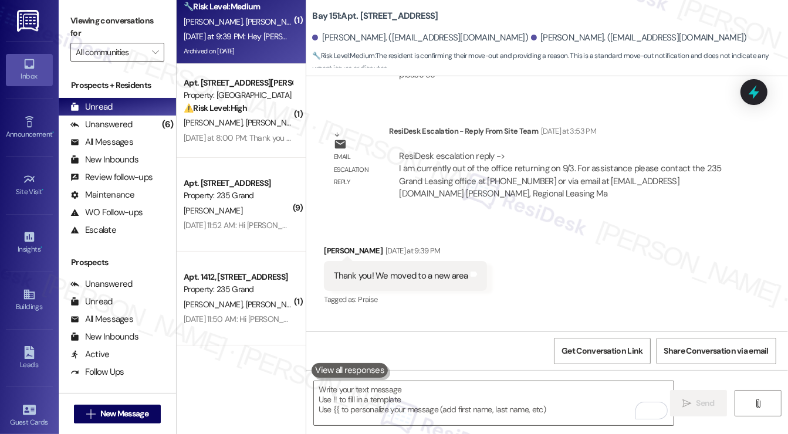
scroll to position [59, 0]
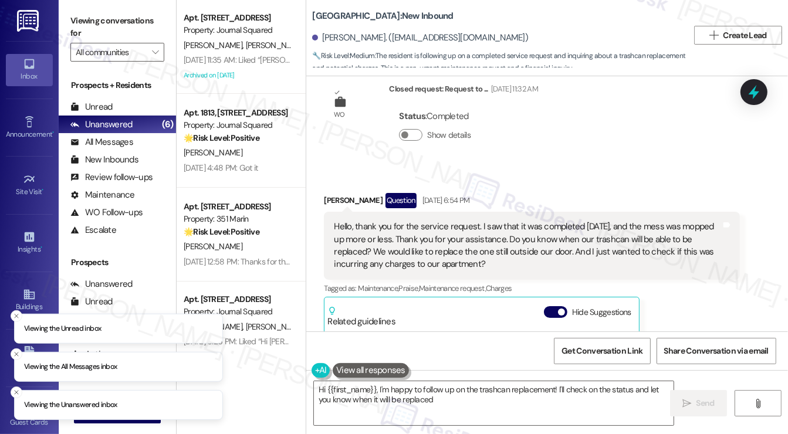
scroll to position [6621, 0]
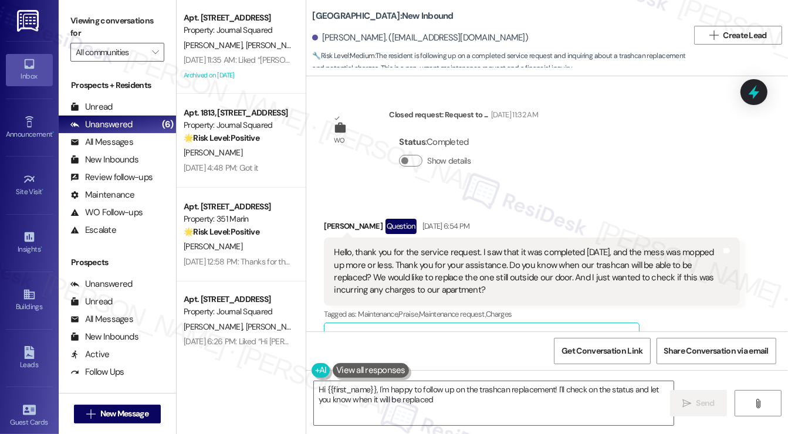
click at [484, 246] on div "Hello, thank you for the service request. I saw that it was completed today, an…" at bounding box center [527, 271] width 387 height 50
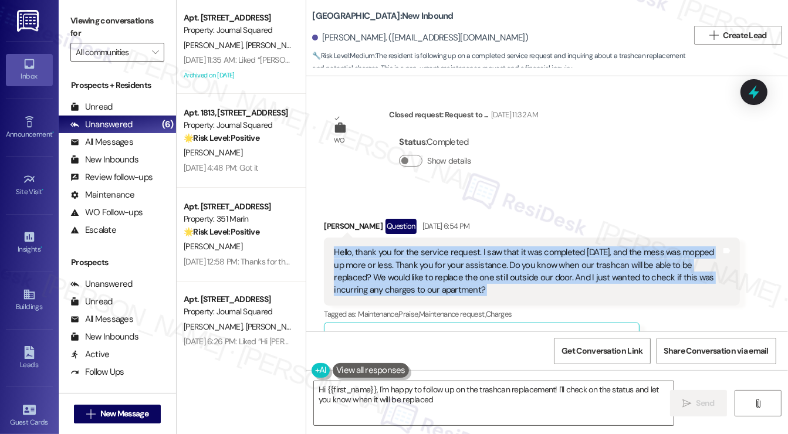
click at [484, 246] on div "Hello, thank you for the service request. I saw that it was completed today, an…" at bounding box center [527, 271] width 387 height 50
click at [535, 246] on div "Hello, thank you for the service request. I saw that it was completed today, an…" at bounding box center [527, 271] width 387 height 50
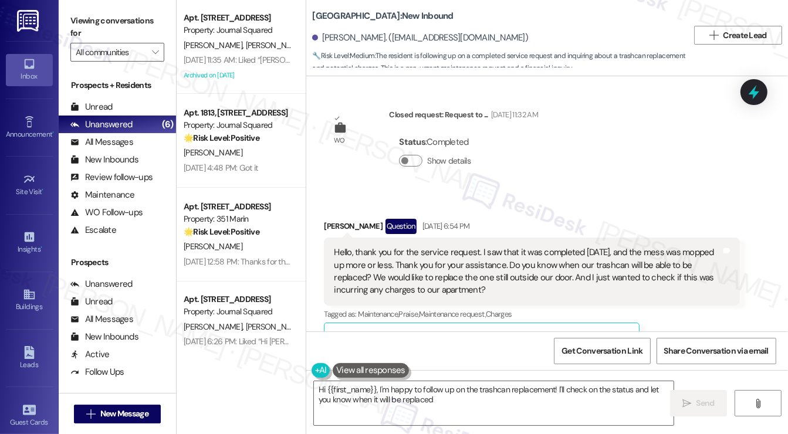
click at [424, 246] on div "Hello, thank you for the service request. I saw that it was completed today, an…" at bounding box center [527, 271] width 387 height 50
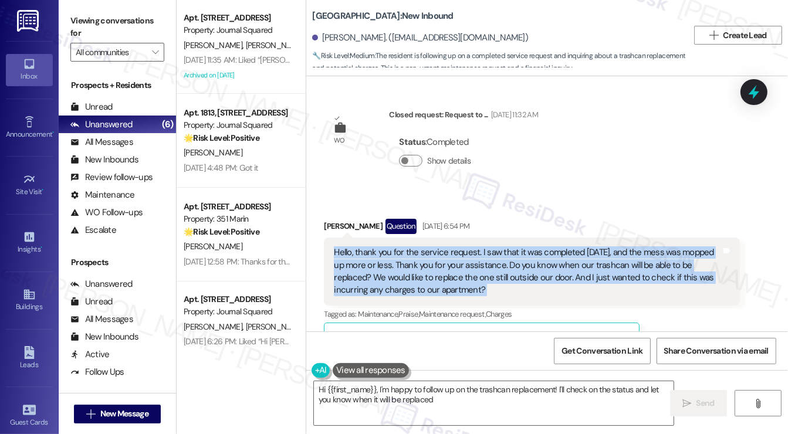
click at [424, 246] on div "Hello, thank you for the service request. I saw that it was completed today, an…" at bounding box center [527, 271] width 387 height 50
click at [421, 246] on div "Hello, thank you for the service request. I saw that it was completed today, an…" at bounding box center [527, 271] width 387 height 50
copy div "Hello, thank you for the service request. I saw that it was completed today, an…"
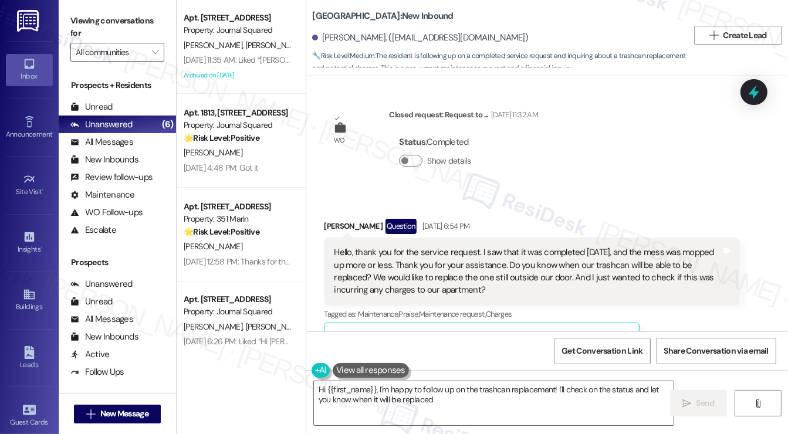
click at [341, 13] on b "Sterling 5th Street: New Inbound" at bounding box center [382, 16] width 141 height 12
click at [338, 34] on div "Sylvia Holesinger. (smholesinger@ucdavis.edu)" at bounding box center [420, 38] width 216 height 12
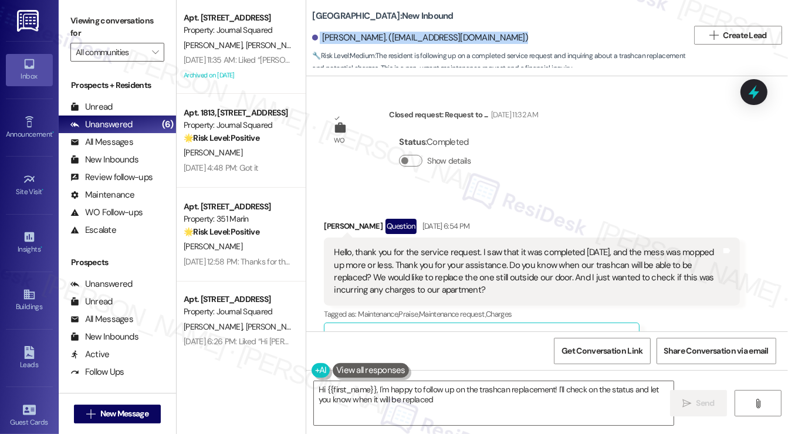
click at [338, 34] on div "Sylvia Holesinger. (smholesinger@ucdavis.edu)" at bounding box center [420, 38] width 216 height 12
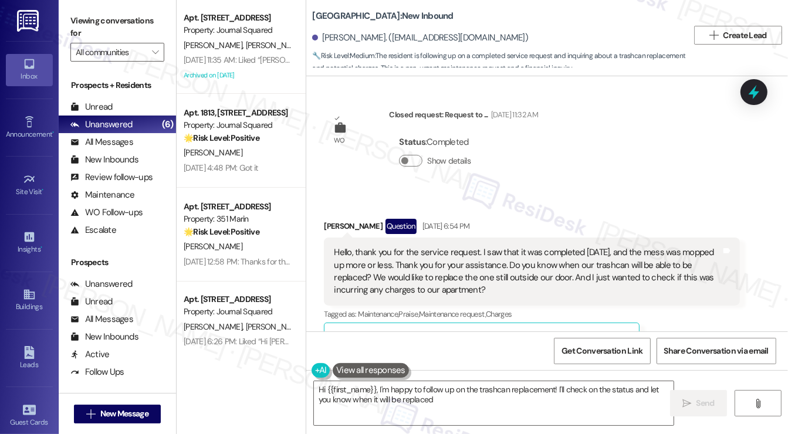
click at [344, 219] on div "Sylvia Holesinger Question Aug 29, 2025 at 6:54 PM" at bounding box center [532, 228] width 416 height 19
copy div "Sylvia Holesinger"
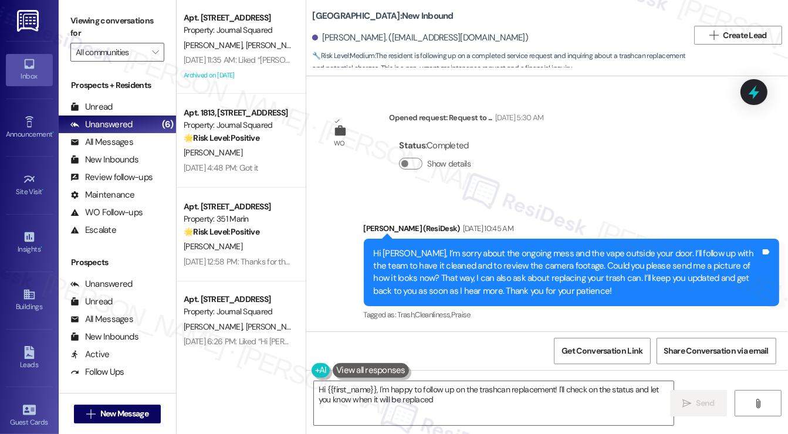
scroll to position [5911, 0]
click at [497, 248] on div "Hi Sylvia, I’m sorry about the ongoing mess and the vape outside your door. I’l…" at bounding box center [567, 273] width 387 height 50
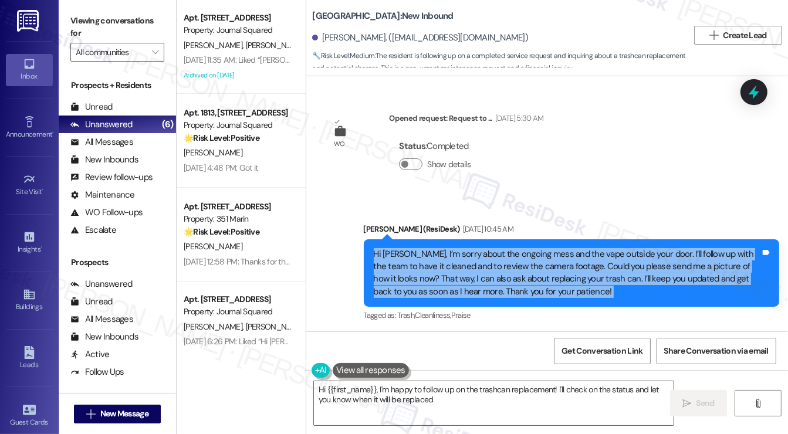
click at [497, 248] on div "Hi Sylvia, I’m sorry about the ongoing mess and the vape outside your door. I’l…" at bounding box center [567, 273] width 387 height 50
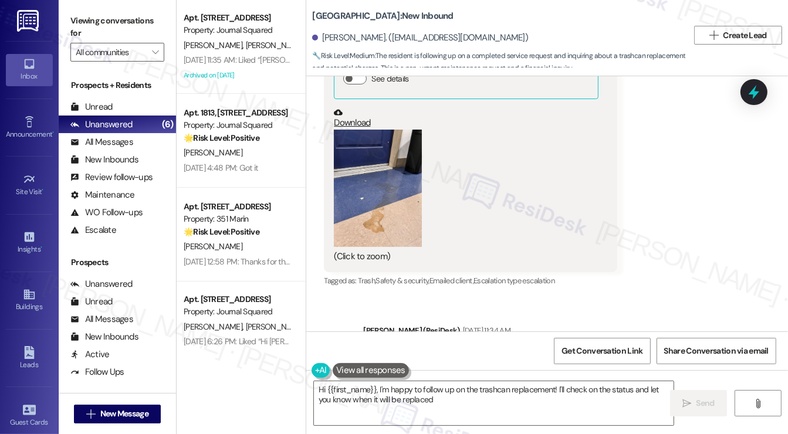
scroll to position [6380, 0]
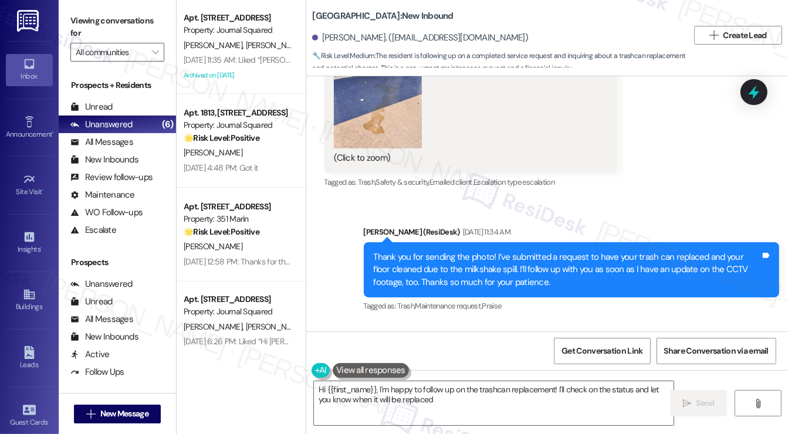
click at [462, 251] on div "Thank you for sending the photo! I’ve submitted a request to have your trash ca…" at bounding box center [567, 270] width 387 height 38
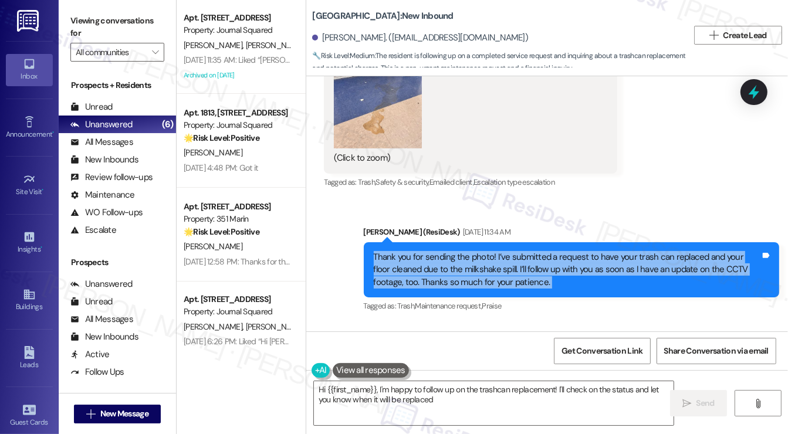
click at [462, 251] on div "Thank you for sending the photo! I’ve submitted a request to have your trash ca…" at bounding box center [567, 270] width 387 height 38
click at [605, 251] on div "Thank you for sending the photo! I’ve submitted a request to have your trash ca…" at bounding box center [567, 270] width 387 height 38
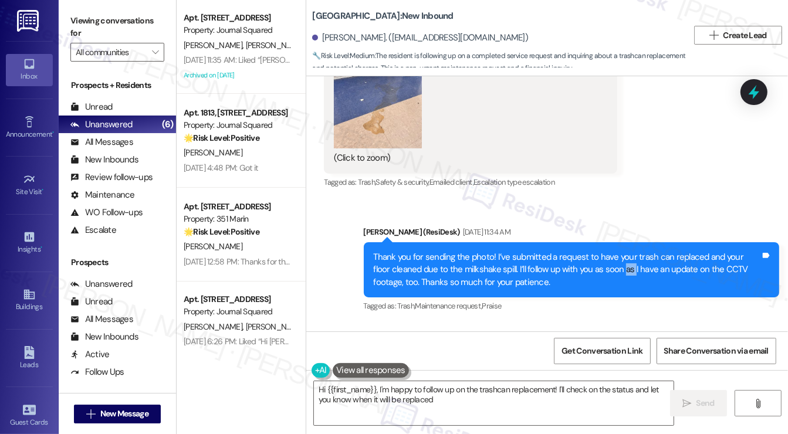
click at [605, 251] on div "Thank you for sending the photo! I’ve submitted a request to have your trash ca…" at bounding box center [567, 270] width 387 height 38
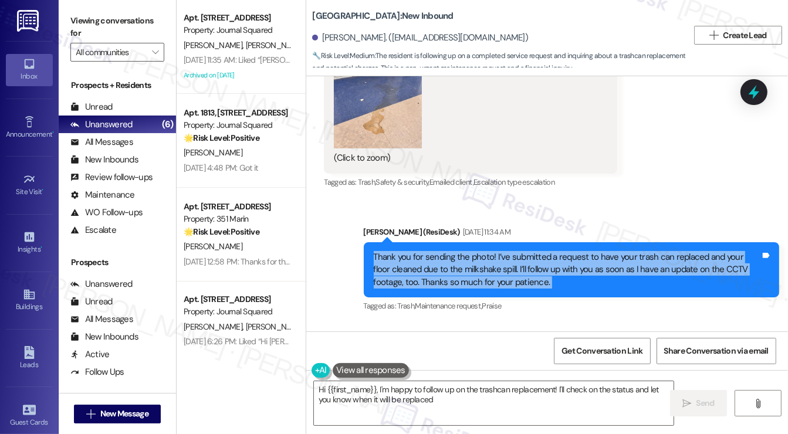
click at [605, 251] on div "Thank you for sending the photo! I’ve submitted a request to have your trash ca…" at bounding box center [567, 270] width 387 height 38
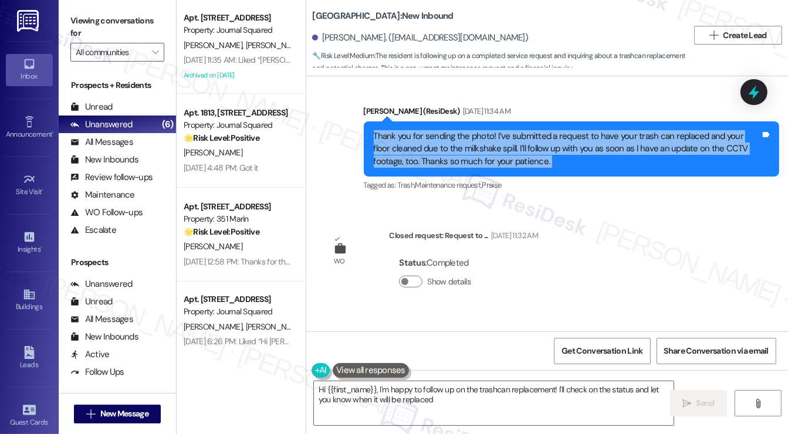
scroll to position [6438, 0]
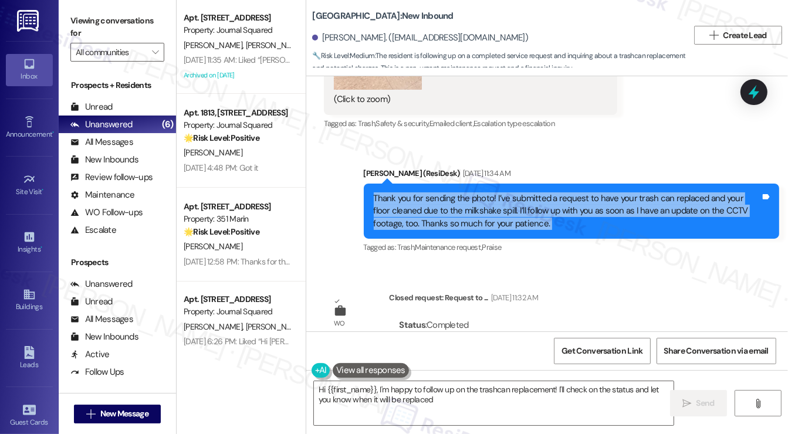
click at [503, 192] on div "Thank you for sending the photo! I’ve submitted a request to have your trash ca…" at bounding box center [567, 211] width 387 height 38
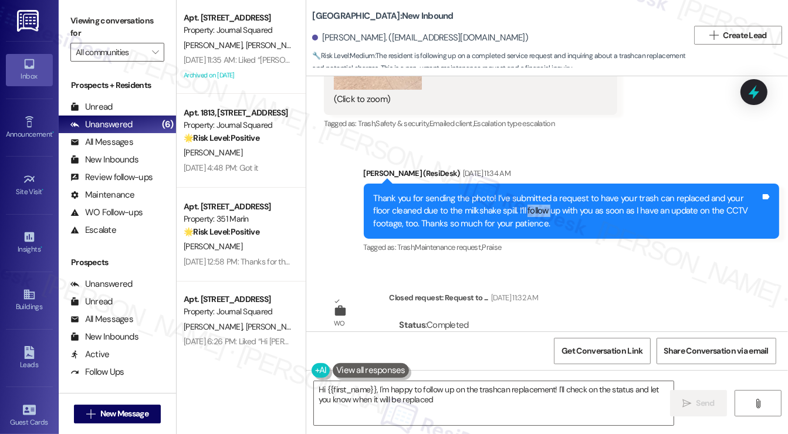
click at [504, 192] on div "Thank you for sending the photo! I’ve submitted a request to have your trash ca…" at bounding box center [567, 211] width 387 height 38
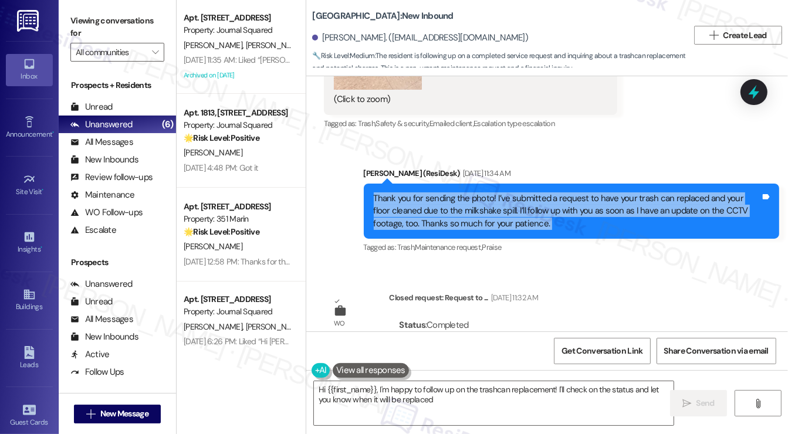
click at [504, 192] on div "Thank you for sending the photo! I’ve submitted a request to have your trash ca…" at bounding box center [567, 211] width 387 height 38
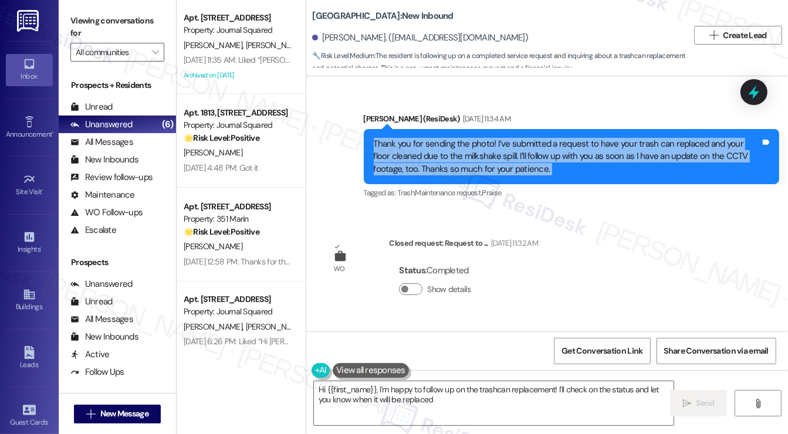
scroll to position [6556, 0]
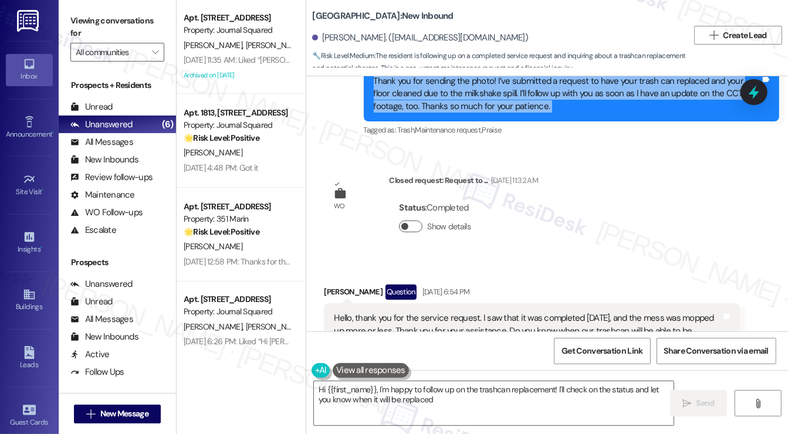
click at [413, 221] on button "Show details" at bounding box center [410, 227] width 23 height 12
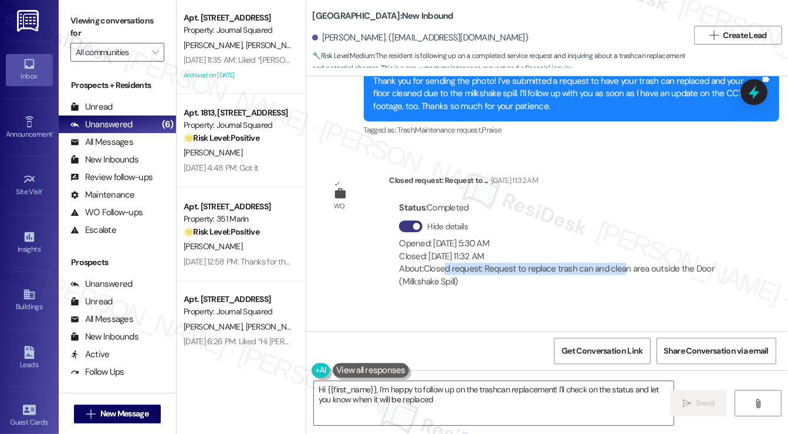
drag, startPoint x: 447, startPoint y: 232, endPoint x: 619, endPoint y: 225, distance: 172.5
click at [619, 263] on div "About: Closed request: Request to replace trash can and clean area outside the …" at bounding box center [564, 275] width 331 height 25
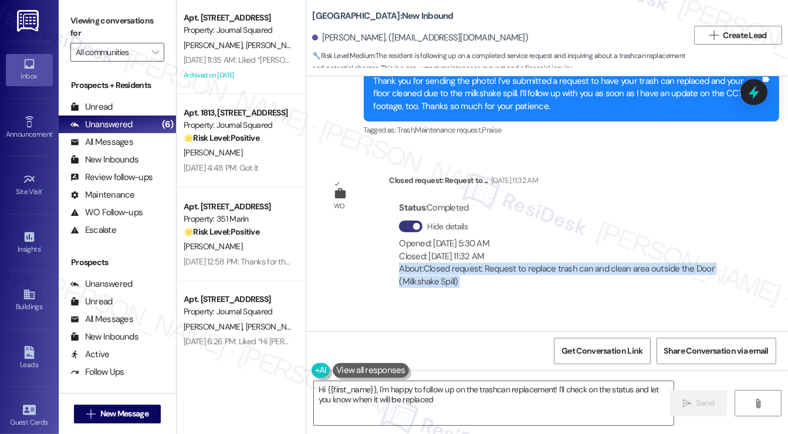
click at [615, 263] on div "About: Closed request: Request to replace trash can and clean area outside the …" at bounding box center [564, 275] width 331 height 25
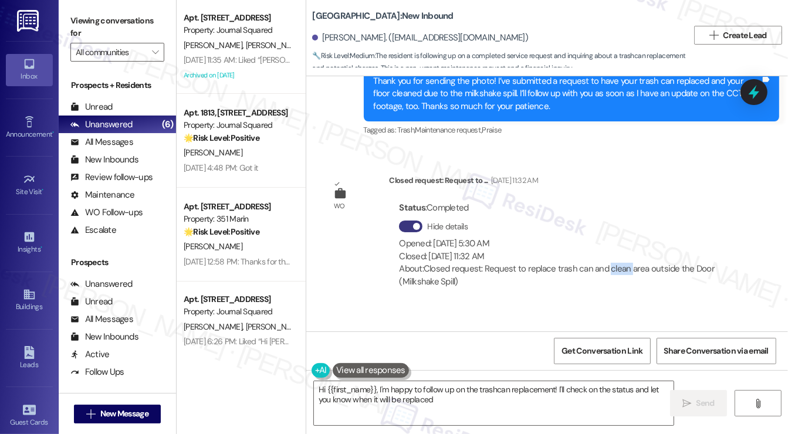
click at [615, 263] on div "About: Closed request: Request to replace trash can and clean area outside the …" at bounding box center [564, 275] width 331 height 25
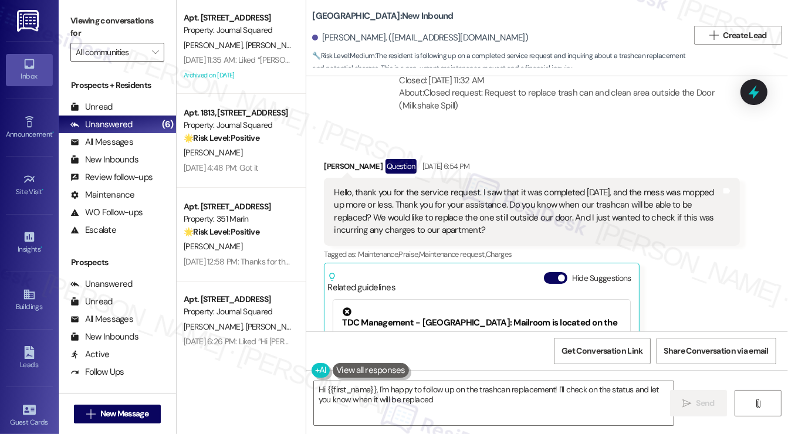
click at [498, 186] on div "Hello, thank you for the service request. I saw that it was completed today, an…" at bounding box center [527, 211] width 387 height 50
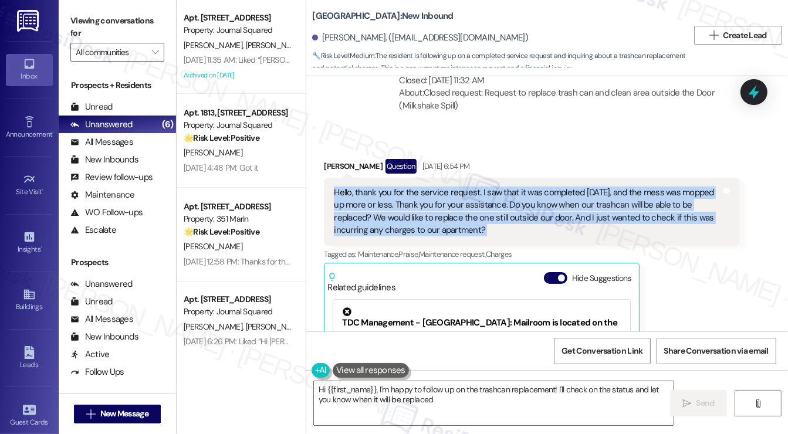
click at [498, 186] on div "Hello, thank you for the service request. I saw that it was completed today, an…" at bounding box center [527, 211] width 387 height 50
click at [501, 186] on div "Hello, thank you for the service request. I saw that it was completed today, an…" at bounding box center [527, 211] width 387 height 50
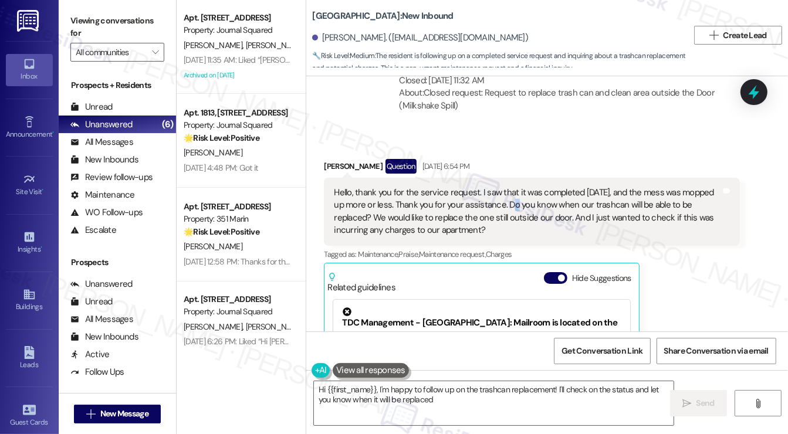
click at [501, 186] on div "Hello, thank you for the service request. I saw that it was completed today, an…" at bounding box center [527, 211] width 387 height 50
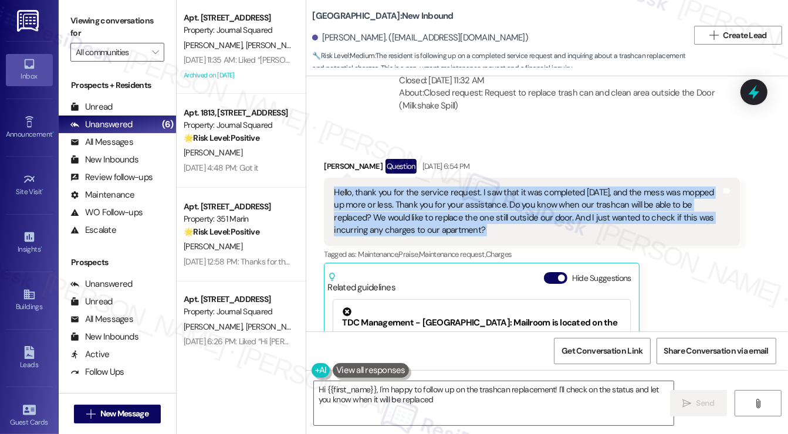
click at [501, 186] on div "Hello, thank you for the service request. I saw that it was completed today, an…" at bounding box center [527, 211] width 387 height 50
click at [423, 186] on div "Hello, thank you for the service request. I saw that it was completed today, an…" at bounding box center [527, 211] width 387 height 50
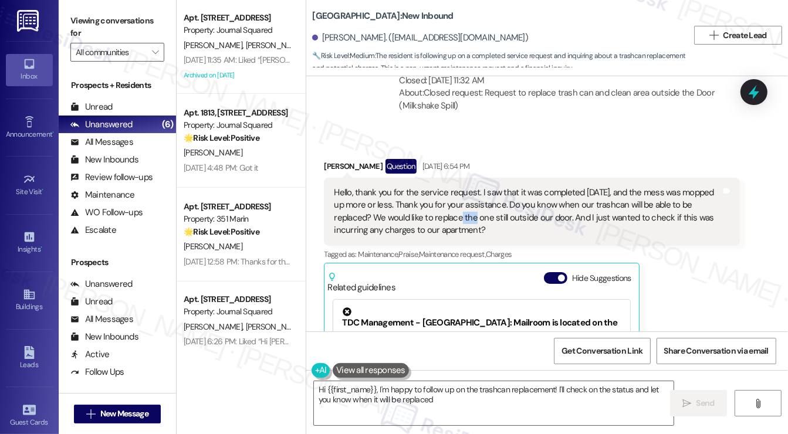
click at [423, 186] on div "Hello, thank you for the service request. I saw that it was completed today, an…" at bounding box center [527, 211] width 387 height 50
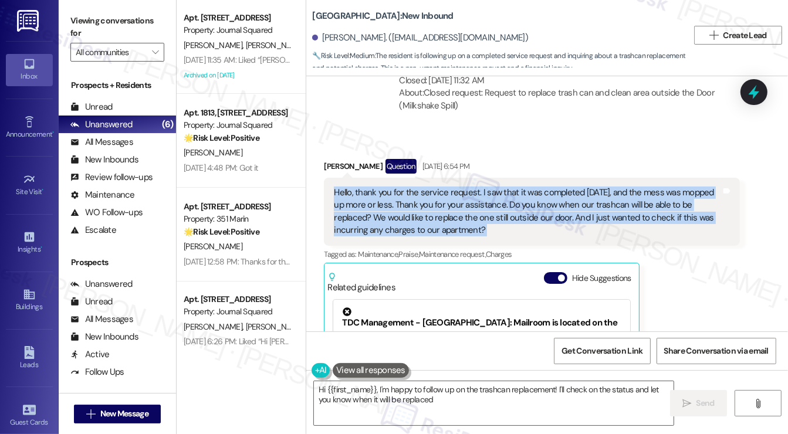
click at [422, 186] on div "Hello, thank you for the service request. I saw that it was completed today, an…" at bounding box center [527, 211] width 387 height 50
click at [566, 186] on div "Hello, thank you for the service request. I saw that it was completed today, an…" at bounding box center [527, 211] width 387 height 50
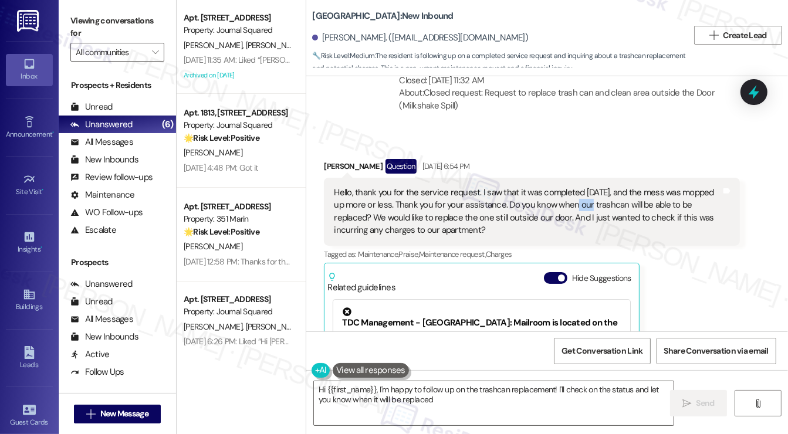
click at [566, 186] on div "Hello, thank you for the service request. I saw that it was completed today, an…" at bounding box center [527, 211] width 387 height 50
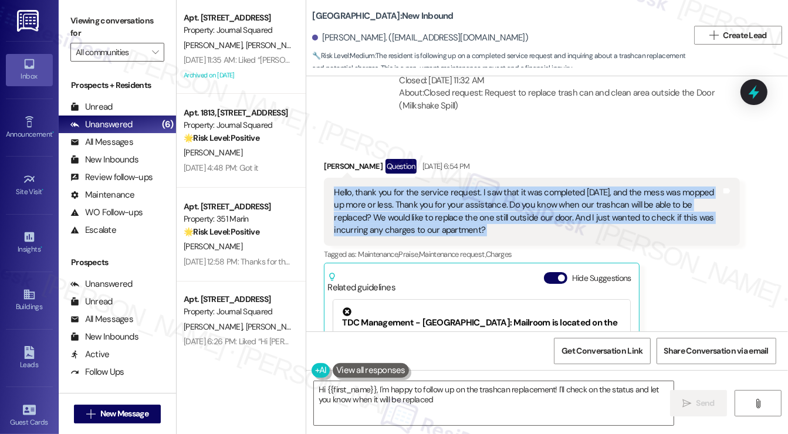
click at [566, 186] on div "Hello, thank you for the service request. I saw that it was completed today, an…" at bounding box center [527, 211] width 387 height 50
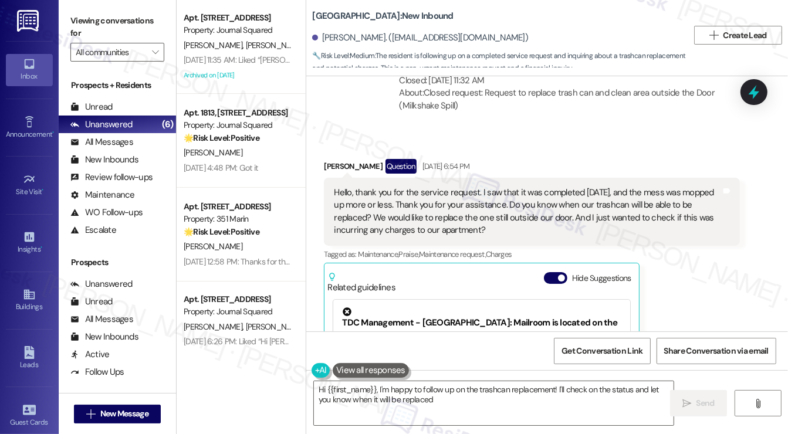
click at [579, 159] on div "Sylvia Holesinger Question Aug 29, 2025 at 6:54 PM" at bounding box center [532, 168] width 416 height 19
click at [522, 186] on div "Hello, thank you for the service request. I saw that it was completed today, an…" at bounding box center [527, 211] width 387 height 50
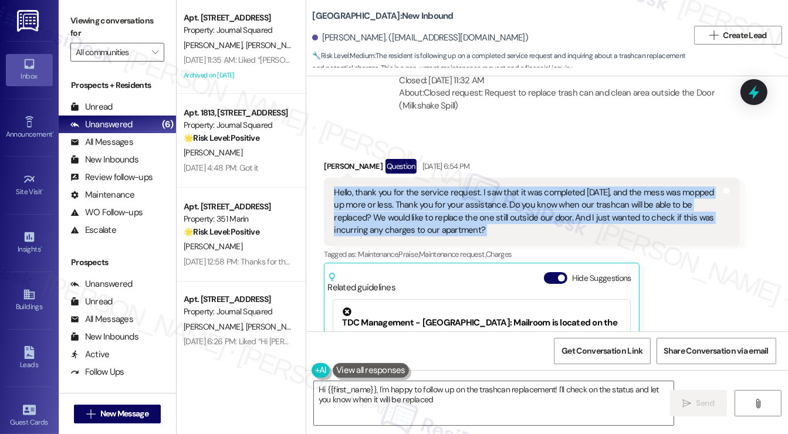
click at [522, 186] on div "Hello, thank you for the service request. I saw that it was completed today, an…" at bounding box center [527, 211] width 387 height 50
copy div "Hello, thank you for the service request. I saw that it was completed today, an…"
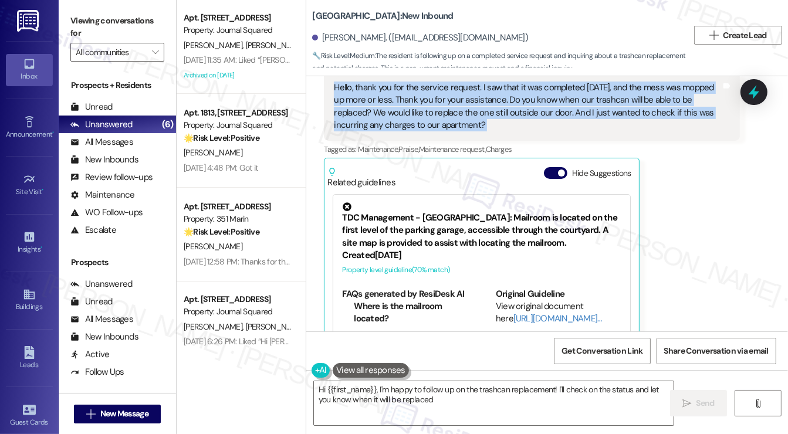
scroll to position [6840, 0]
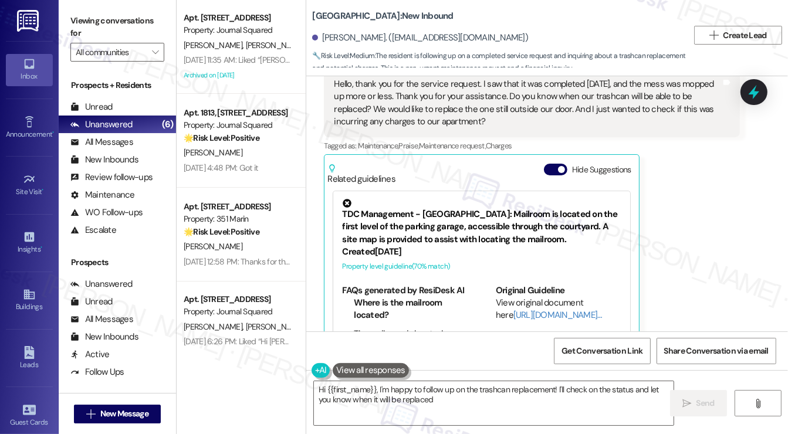
click at [90, 23] on label "Viewing conversations for" at bounding box center [117, 27] width 94 height 31
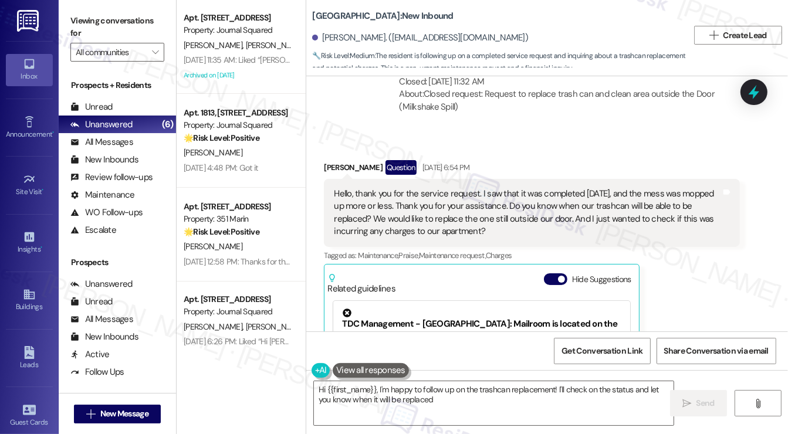
scroll to position [6723, 0]
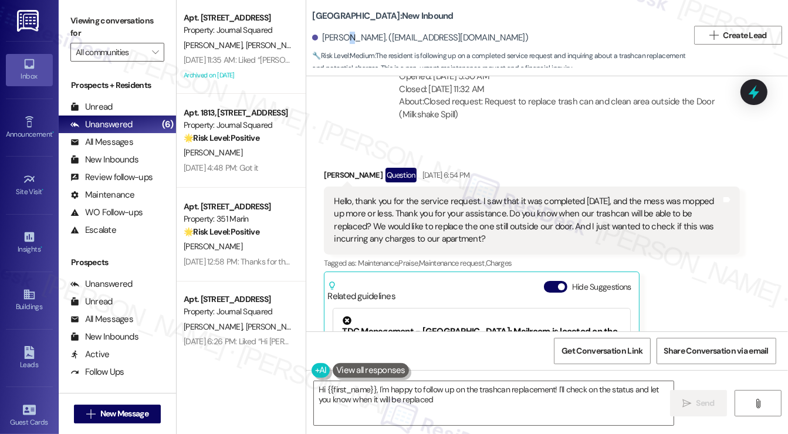
click at [343, 35] on div "Sylvia Holesinger. (smholesinger@ucdavis.edu)" at bounding box center [420, 38] width 216 height 12
click at [333, 141] on div "Received via SMS Sylvia Holesinger Question Aug 29, 2025 at 6:54 PM Hello, than…" at bounding box center [546, 314] width 481 height 347
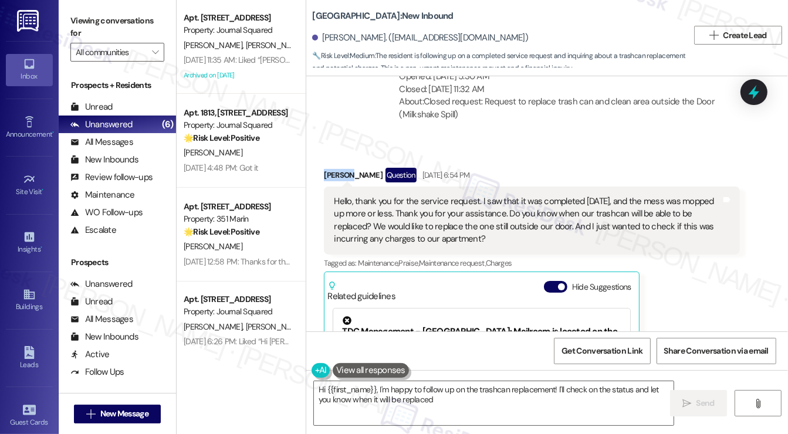
click at [333, 159] on div "Received via SMS Sylvia Holesinger Question Aug 29, 2025 at 6:54 PM Hello, than…" at bounding box center [531, 324] width 433 height 330
click at [344, 168] on div "Sylvia Holesinger Question Aug 29, 2025 at 6:54 PM" at bounding box center [532, 177] width 416 height 19
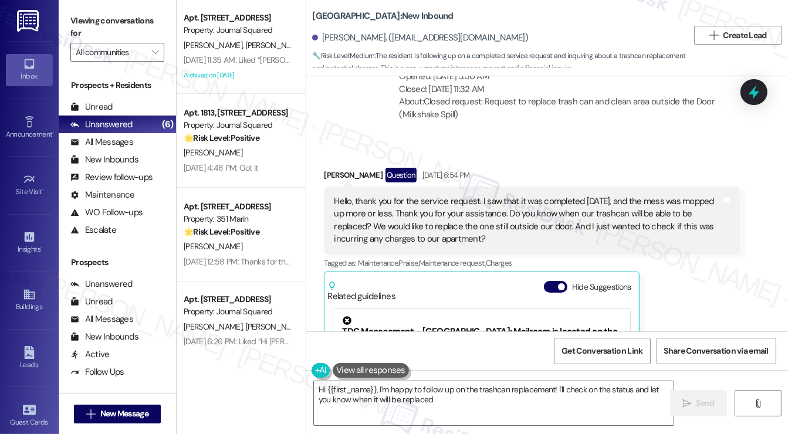
click at [428, 195] on div "Hello, thank you for the service request. I saw that it was completed today, an…" at bounding box center [527, 220] width 387 height 50
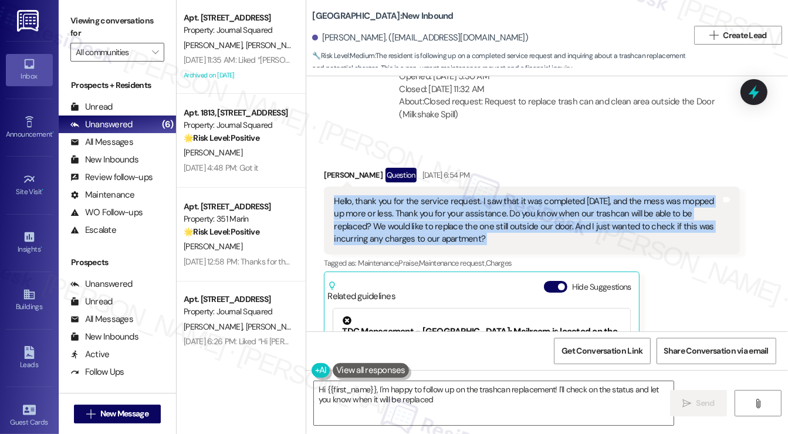
click at [428, 195] on div "Hello, thank you for the service request. I saw that it was completed today, an…" at bounding box center [527, 220] width 387 height 50
click at [382, 396] on textarea "Hi {{first_name}}, I'm happy to follow up on the trashcan replacement! I'll che…" at bounding box center [493, 403] width 359 height 44
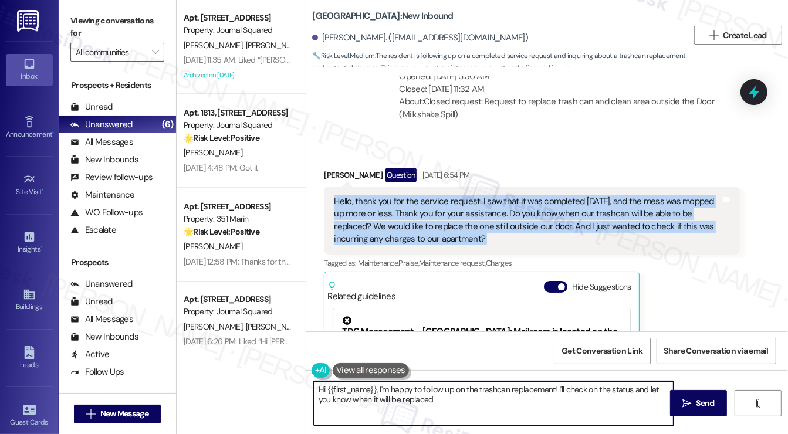
click at [382, 396] on textarea "Hi {{first_name}}, I'm happy to follow up on the trashcan replacement! I'll che…" at bounding box center [493, 403] width 359 height 44
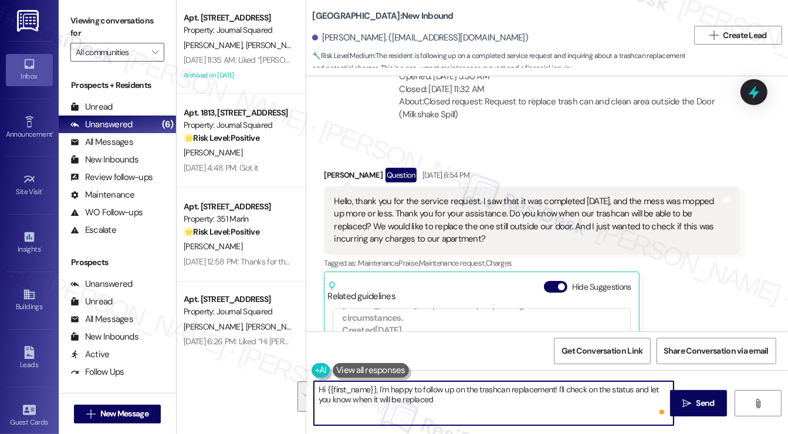
scroll to position [411, 0]
click at [450, 195] on div "Hello, thank you for the service request. I saw that it was completed today, an…" at bounding box center [527, 220] width 387 height 50
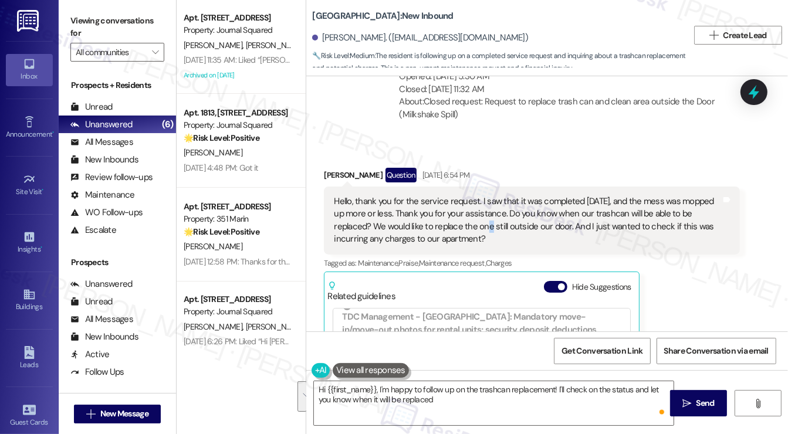
click at [450, 195] on div "Hello, thank you for the service request. I saw that it was completed today, an…" at bounding box center [527, 220] width 387 height 50
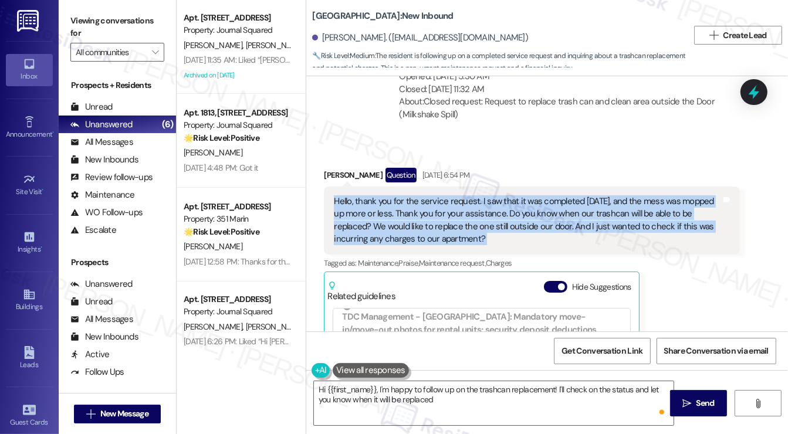
click at [450, 195] on div "Hello, thank you for the service request. I saw that it was completed today, an…" at bounding box center [527, 220] width 387 height 50
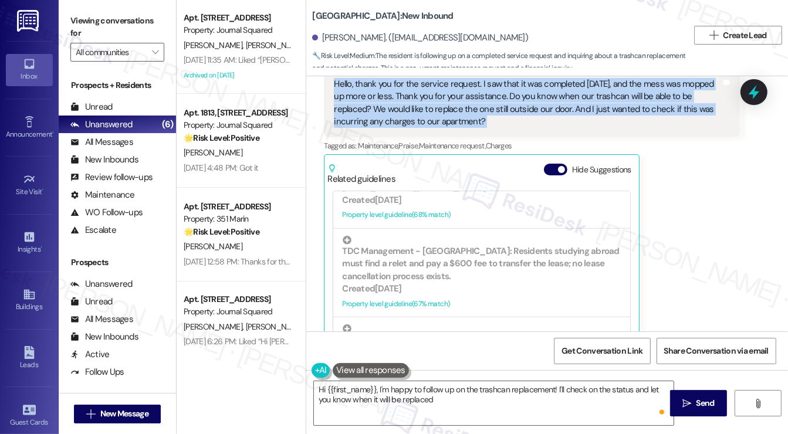
scroll to position [690, 0]
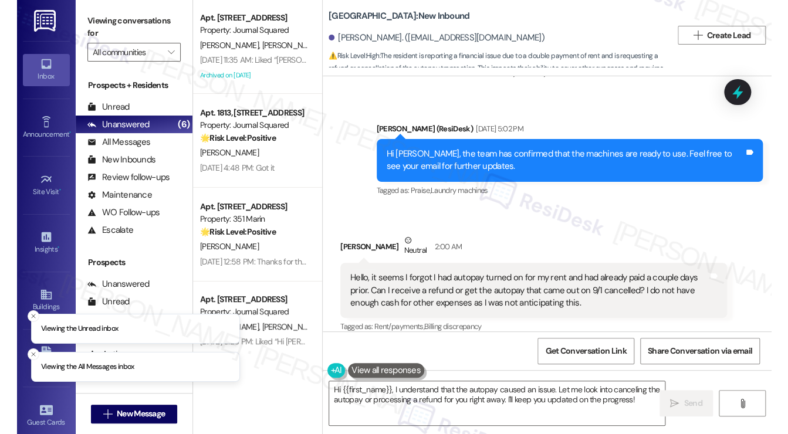
scroll to position [598, 0]
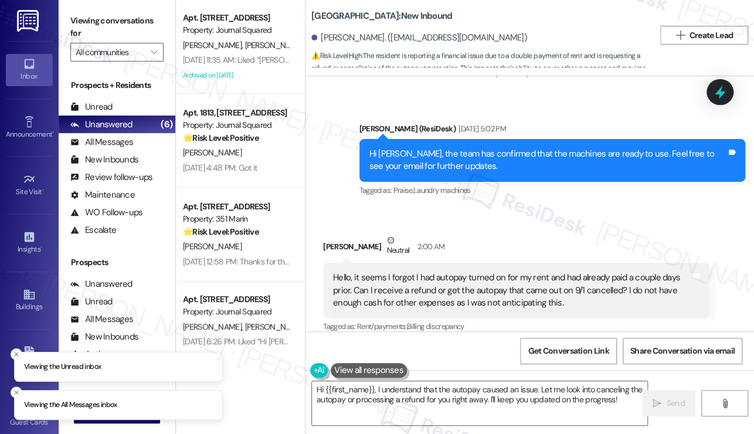
click at [415, 290] on div "Hello, it seems I forgot I had autopay turned on for my rent and had already pa…" at bounding box center [512, 291] width 358 height 38
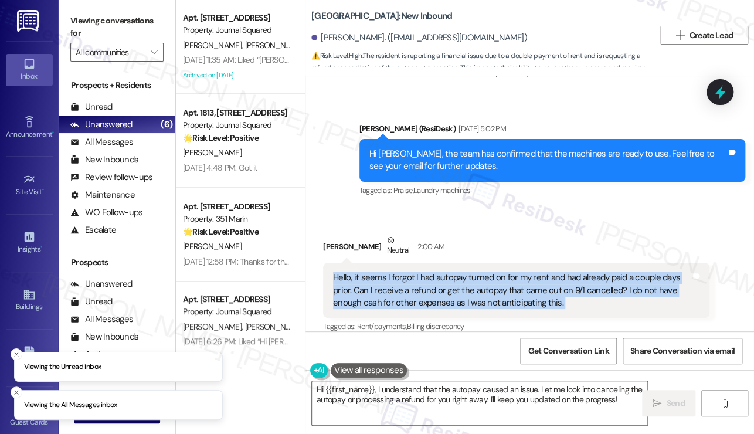
click at [415, 290] on div "Hello, it seems I forgot I had autopay turned on for my rent and had already pa…" at bounding box center [512, 291] width 358 height 38
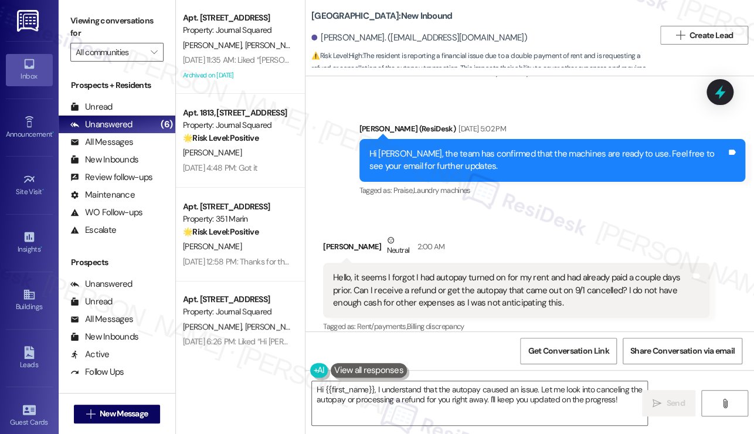
click at [335, 242] on div "[PERSON_NAME] Neutral 2:00 AM" at bounding box center [516, 248] width 386 height 29
click at [335, 242] on div "Macy Tippie Neutral 2:00 AM" at bounding box center [516, 248] width 386 height 29
copy div "Macy Tippie"
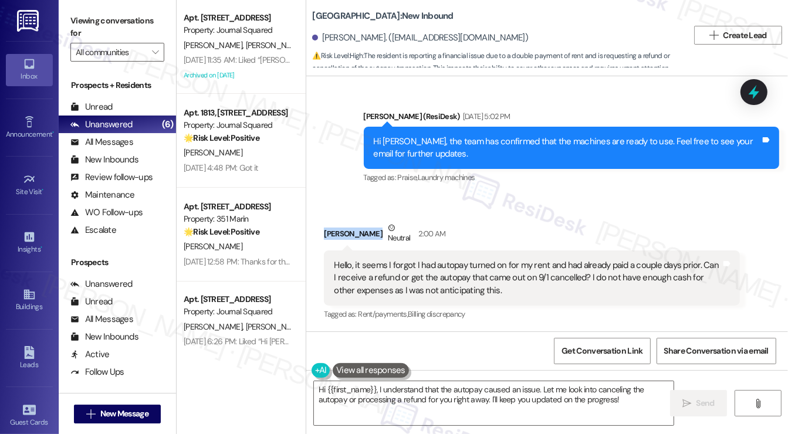
scroll to position [599, 0]
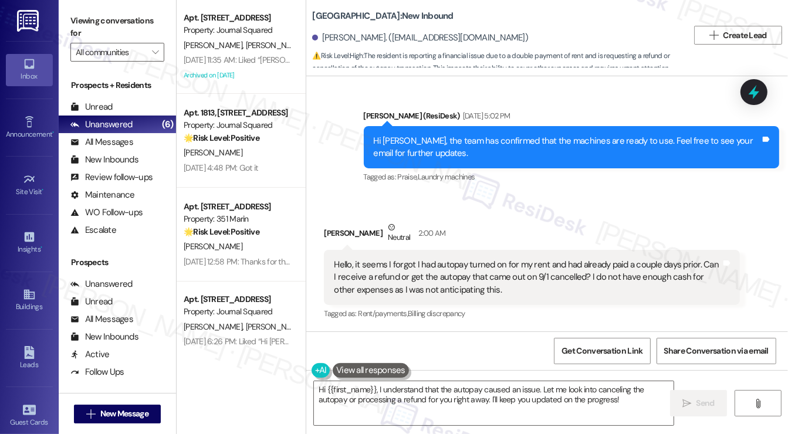
click at [423, 263] on div "Hello, it seems I forgot I had autopay turned on for my rent and had already pa…" at bounding box center [527, 278] width 387 height 38
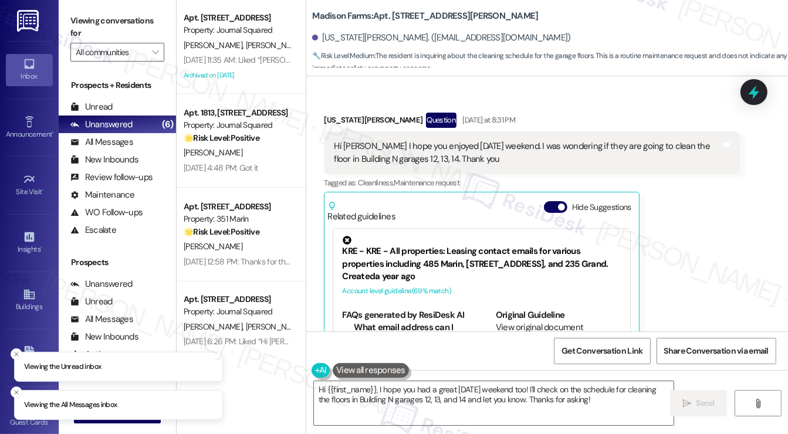
scroll to position [4744, 0]
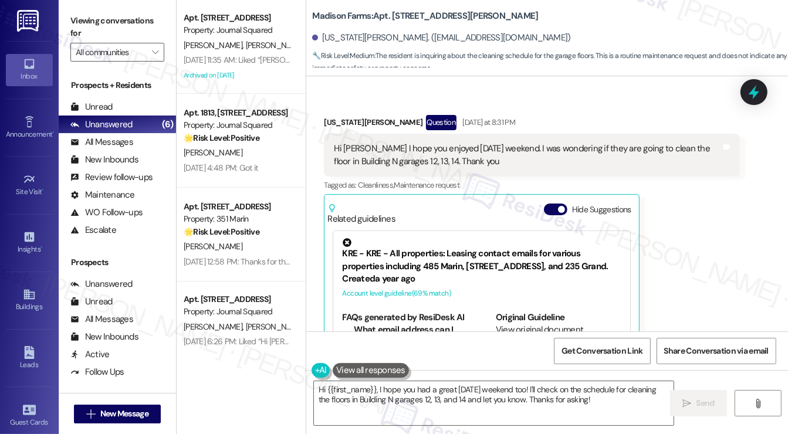
click at [538, 143] on div "Hi [PERSON_NAME] I hope you enjoyed [DATE] weekend. I was wondering if they are…" at bounding box center [527, 155] width 387 height 25
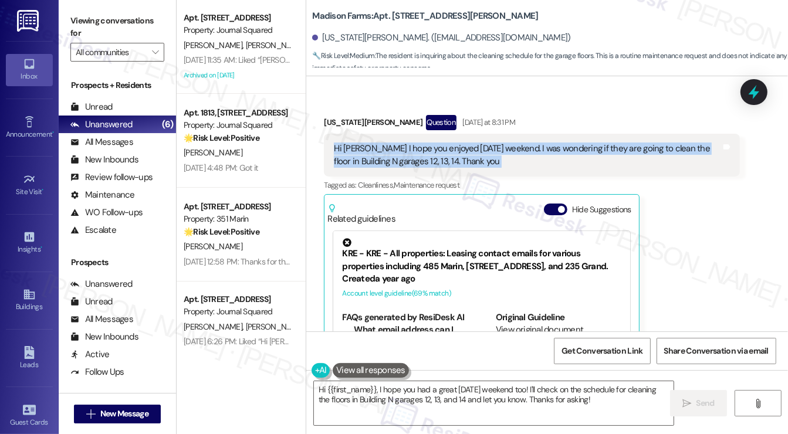
click at [538, 143] on div "Hi [PERSON_NAME] I hope you enjoyed [DATE] weekend. I was wondering if they are…" at bounding box center [527, 155] width 387 height 25
click at [459, 143] on div "Hi [PERSON_NAME] I hope you enjoyed [DATE] weekend. I was wondering if they are…" at bounding box center [527, 155] width 387 height 25
click at [506, 134] on div "Hi [PERSON_NAME] I hope you enjoyed [DATE] weekend. I was wondering if they are…" at bounding box center [532, 155] width 416 height 43
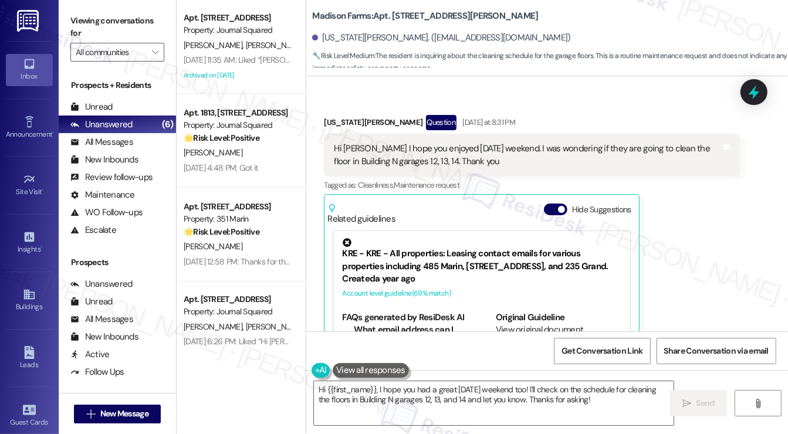
click at [483, 143] on div "Hi [PERSON_NAME] I hope you enjoyed [DATE] weekend. I was wondering if they are…" at bounding box center [527, 155] width 387 height 25
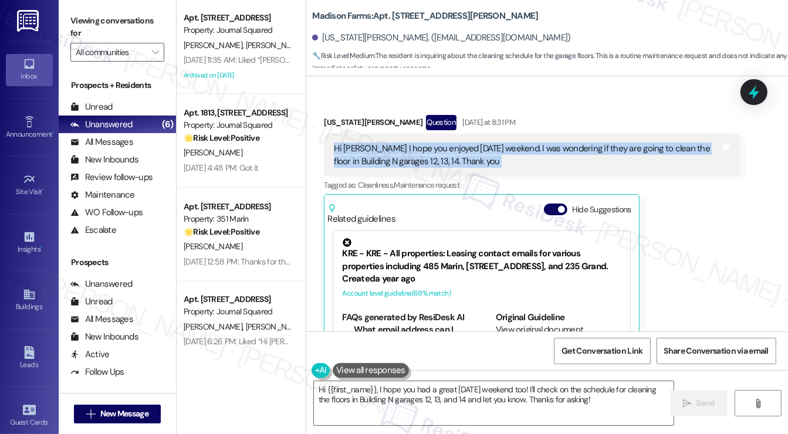
click at [483, 143] on div "Hi [PERSON_NAME] I hope you enjoyed [DATE] weekend. I was wondering if they are…" at bounding box center [527, 155] width 387 height 25
copy div "Hi [PERSON_NAME] I hope you enjoyed [DATE] weekend. I was wondering if they are…"
click at [532, 143] on div "Hi [PERSON_NAME] I hope you enjoyed [DATE] weekend. I was wondering if they are…" at bounding box center [527, 155] width 387 height 25
click at [532, 143] on div "Hi Jane I hope you enjoyed Labor Day weekend. I was wondering if they are going…" at bounding box center [527, 155] width 387 height 25
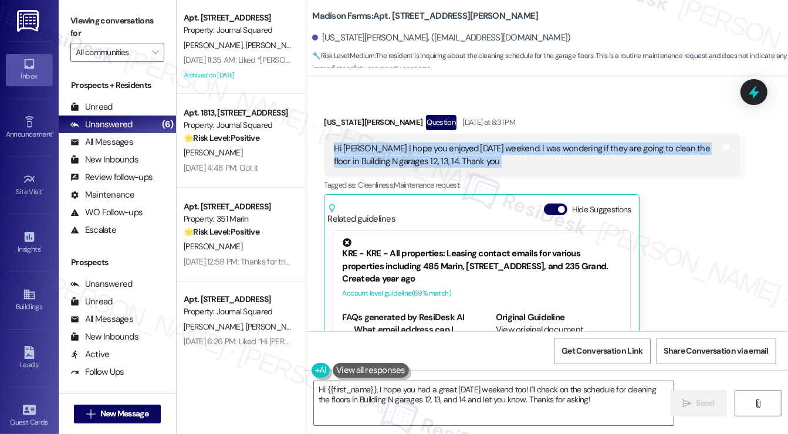
click at [436, 143] on div "Hi Jane I hope you enjoyed Labor Day weekend. I was wondering if they are going…" at bounding box center [527, 155] width 387 height 25
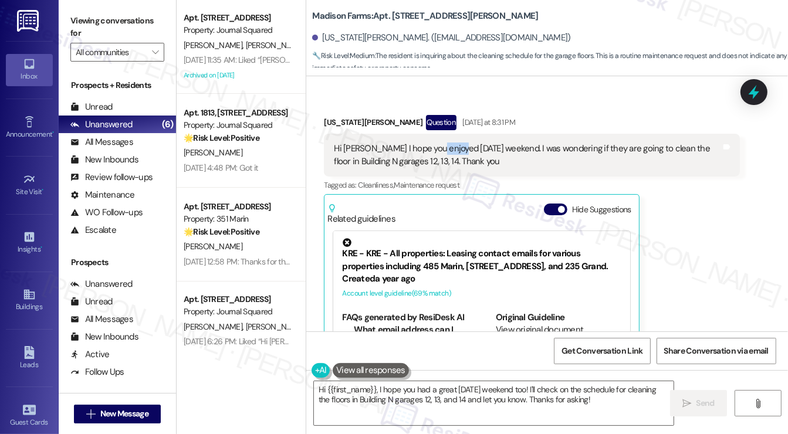
click at [436, 143] on div "Hi Jane I hope you enjoyed Labor Day weekend. I was wondering if they are going…" at bounding box center [527, 155] width 387 height 25
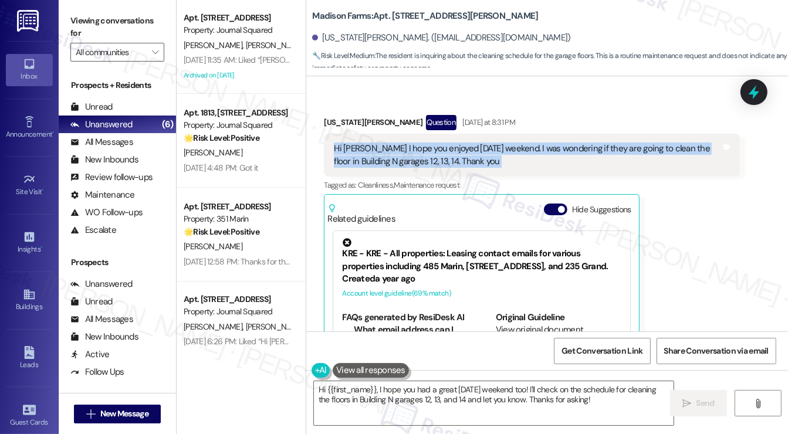
click at [436, 143] on div "Hi Jane I hope you enjoyed Labor Day weekend. I was wondering if they are going…" at bounding box center [527, 155] width 387 height 25
click at [479, 401] on textarea "Hi {{first_name}}, I hope you had a great Labor Day weekend too! I'll check on …" at bounding box center [493, 403] width 359 height 44
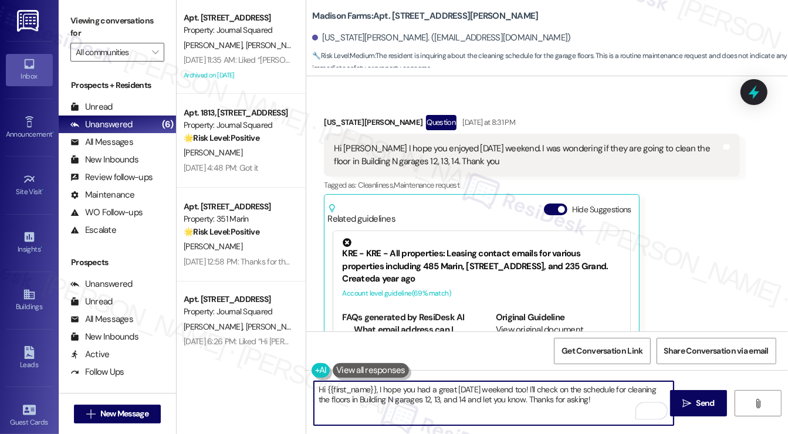
drag, startPoint x: 603, startPoint y: 403, endPoint x: 559, endPoint y: 381, distance: 49.6
click at [559, 381] on textarea "Hi {{first_name}}, I hope you had a great Labor Day weekend too! I'll check on …" at bounding box center [493, 403] width 359 height 44
click at [558, 391] on textarea "Hi {{first_name}}, I hope you had a great Labor Day weekend too! I'll check on …" at bounding box center [493, 403] width 359 height 44
click at [700, 232] on div "Virginia Hausmann Question Yesterday at 8:31 PM Hi Jane I hope you enjoyed Labo…" at bounding box center [532, 258] width 416 height 287
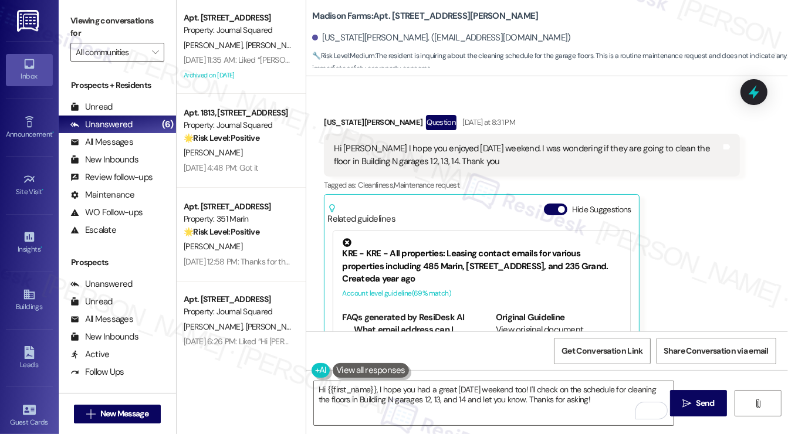
scroll to position [4920, 0]
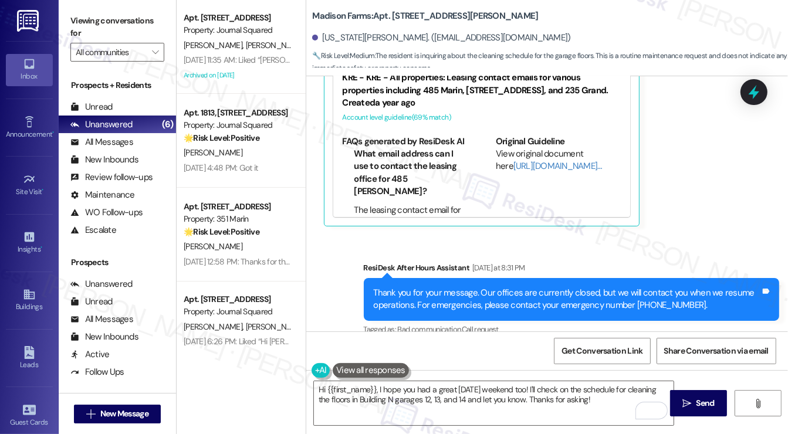
click at [662, 216] on div "Received via SMS Virginia Hausmann Question Yesterday at 8:31 PM Hi Jane I hope…" at bounding box center [531, 82] width 433 height 305
click at [82, 19] on label "Viewing conversations for" at bounding box center [117, 27] width 94 height 31
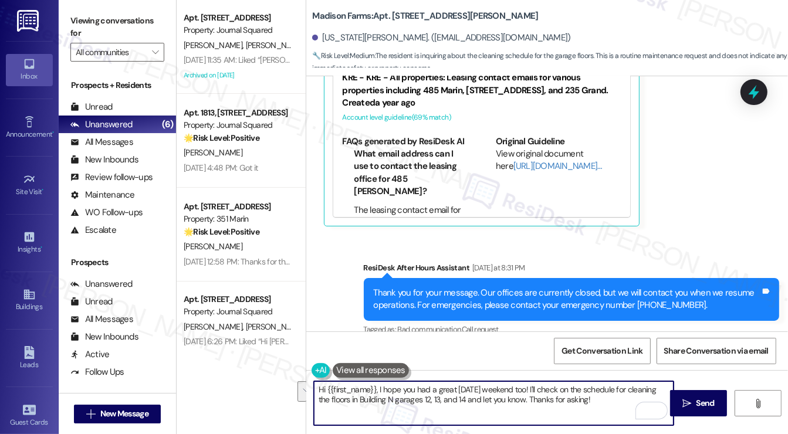
drag, startPoint x: 596, startPoint y: 401, endPoint x: 548, endPoint y: 385, distance: 49.9
click at [540, 389] on textarea "Hi {{first_name}}, I hope you had a great Labor Day weekend too! I'll check on …" at bounding box center [493, 403] width 359 height 44
paste textarea "Just to confirm, are you noticing dirt, oil stains, or another type of debris i…"
click at [540, 389] on textarea "Hi {{first_name}}, I hope you had a great Labor Day weekend too! Just to confir…" at bounding box center [493, 403] width 359 height 44
click at [583, 367] on div "Get Conversation Link Share Conversation via email" at bounding box center [546, 350] width 481 height 39
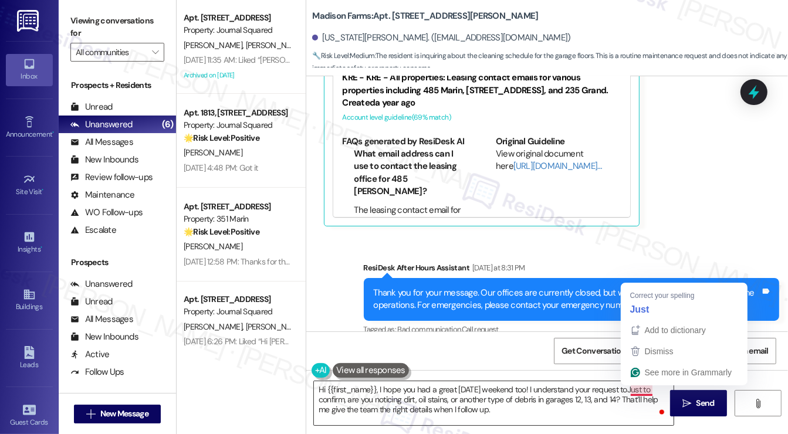
click at [634, 391] on textarea "Hi {{first_name}}, I hope you had a great Labor Day weekend too! I understand y…" at bounding box center [493, 403] width 359 height 44
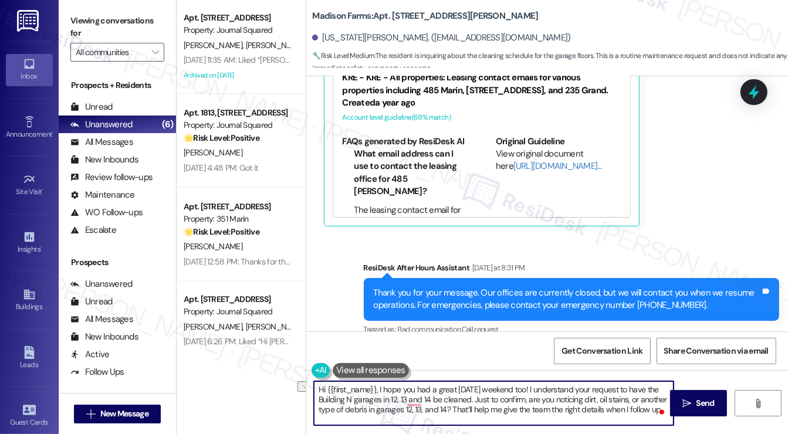
drag, startPoint x: 364, startPoint y: 408, endPoint x: 442, endPoint y: 409, distance: 78.0
click at [442, 409] on textarea "Hi {{first_name}}, I hope you had a great Labor Day weekend too! I understand y…" at bounding box center [493, 403] width 359 height 44
click at [634, 406] on textarea "Hi {{first_name}}, I hope you had a great Labor Day weekend too! I understand y…" at bounding box center [493, 403] width 359 height 44
click at [396, 409] on textarea "Hi {{first_name}}, I hope you had a great Labor Day weekend too! I understand y…" at bounding box center [493, 403] width 359 height 44
click at [591, 408] on textarea "Hi {{first_name}}, I hope you had a great Labor Day weekend too! I understand y…" at bounding box center [493, 403] width 359 height 44
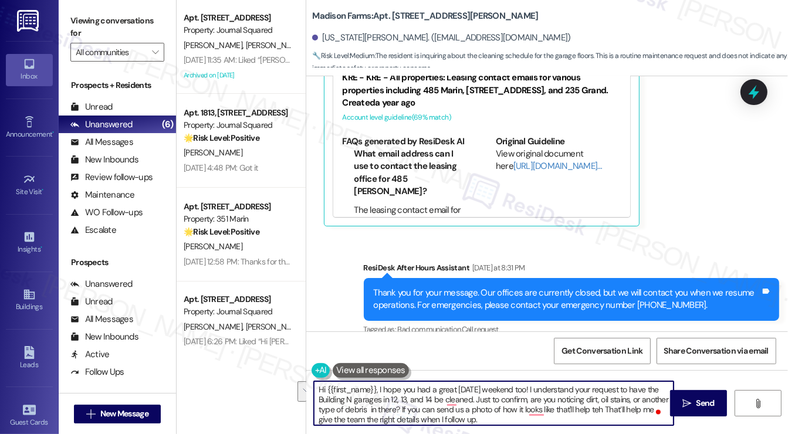
drag, startPoint x: 599, startPoint y: 425, endPoint x: 601, endPoint y: 407, distance: 17.7
click at [601, 407] on textarea "Hi {{first_name}}, I hope you had a great Labor Day weekend too! I understand y…" at bounding box center [493, 403] width 359 height 44
type textarea "Hi {{first_name}}, I hope you had a great Labor Day weekend too! I understand y…"
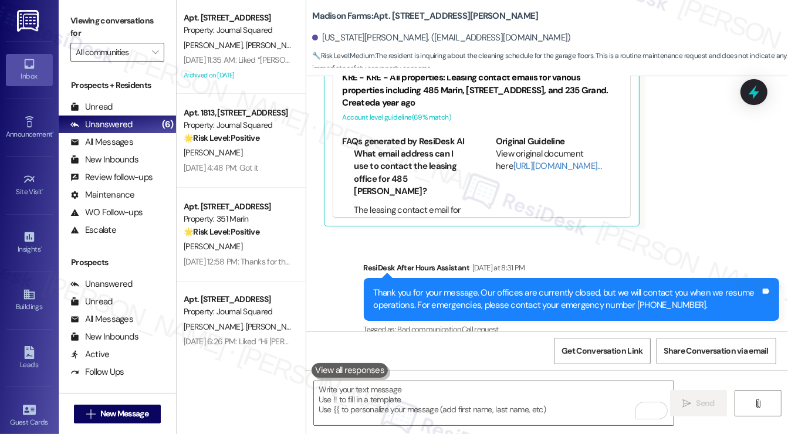
click at [74, 16] on label "Viewing conversations for" at bounding box center [117, 27] width 94 height 31
click at [94, 34] on label "Viewing conversations for" at bounding box center [117, 27] width 94 height 31
click at [89, 35] on label "Viewing conversations for" at bounding box center [117, 27] width 94 height 31
click at [366, 395] on textarea "To enrich screen reader interactions, please activate Accessibility in Grammarl…" at bounding box center [493, 403] width 359 height 44
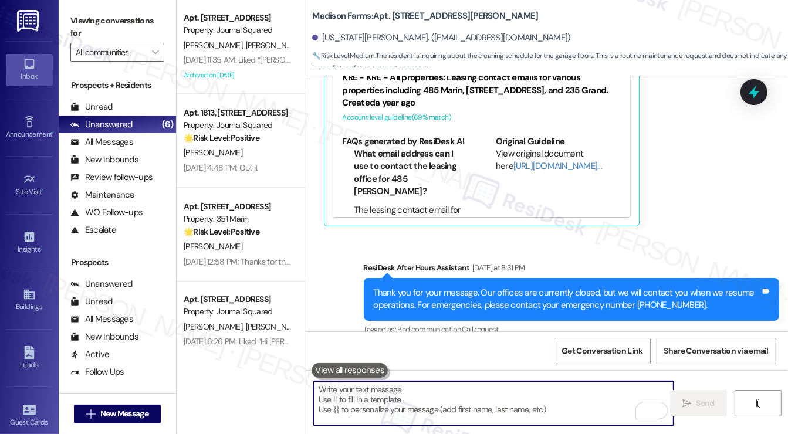
paste textarea "Hi {{first_name}}, I hope you had a wonderful Labor Day weekend too! I understa…"
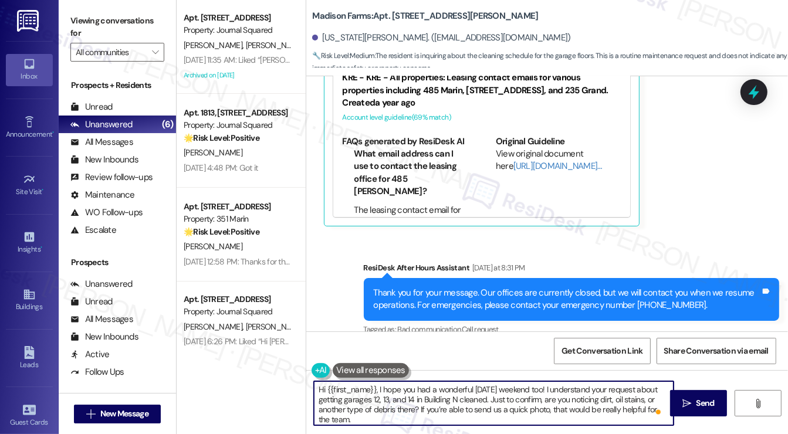
click at [475, 384] on textarea "Hi {{first_name}}, I hope you had a wonderful Labor Day weekend too! I understa…" at bounding box center [493, 403] width 359 height 44
click at [395, 387] on textarea "Hi {{first_name}}, I hope you had a wonderful Labor Day weekend too! I understa…" at bounding box center [493, 403] width 359 height 44
click at [378, 386] on textarea "Hi {{first_name}}, I hope you had a wonderful Labor Day weekend too! I understa…" at bounding box center [493, 403] width 359 height 44
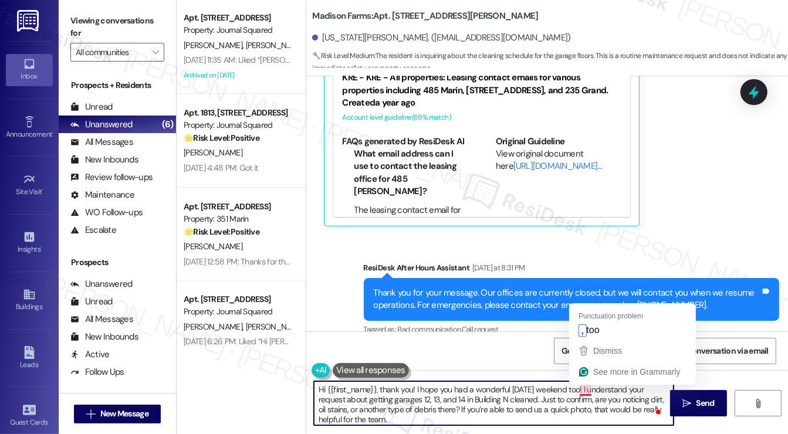
type textarea "Hi {{first_name}}, thank you! I hope you had a wonderful Labor Day weekend, too…"
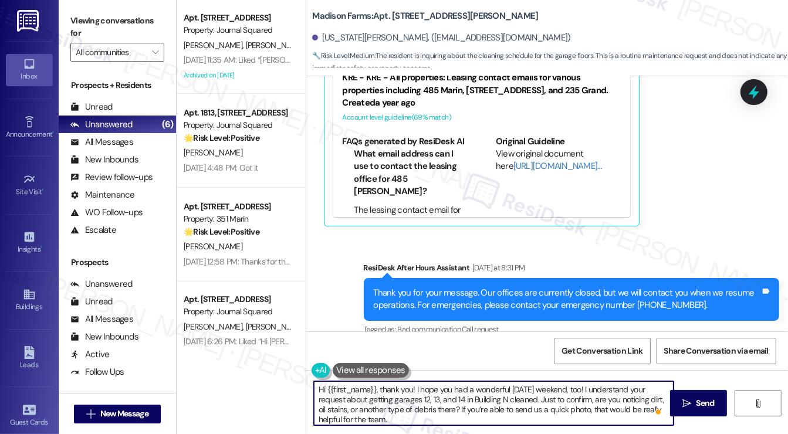
click at [503, 408] on textarea "Hi {{first_name}}, thank you! I hope you had a wonderful Labor Day weekend, too…" at bounding box center [493, 403] width 359 height 44
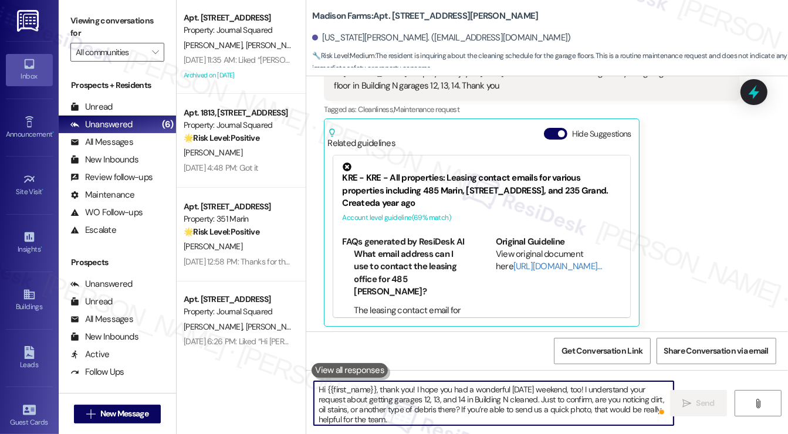
scroll to position [4809, 0]
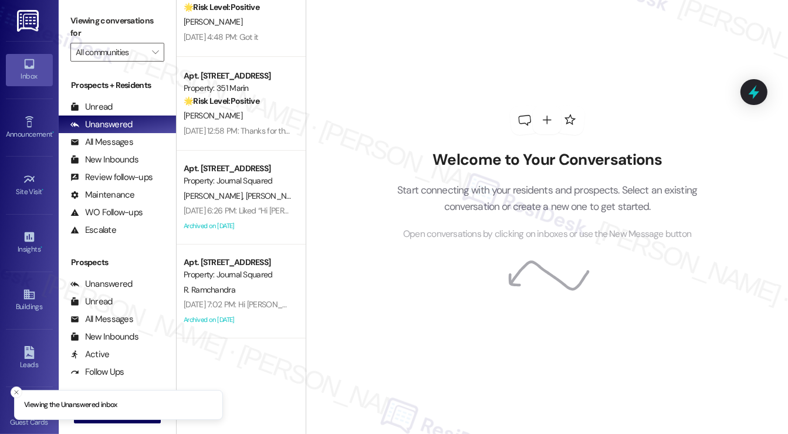
scroll to position [24, 0]
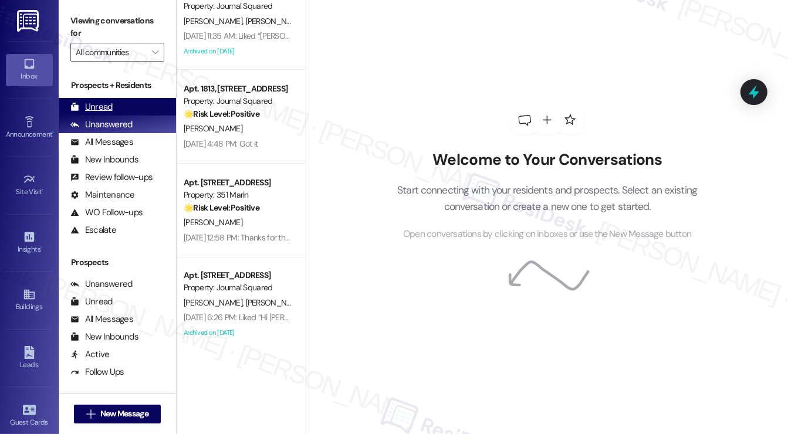
click at [112, 99] on div "Unread (0)" at bounding box center [117, 107] width 117 height 18
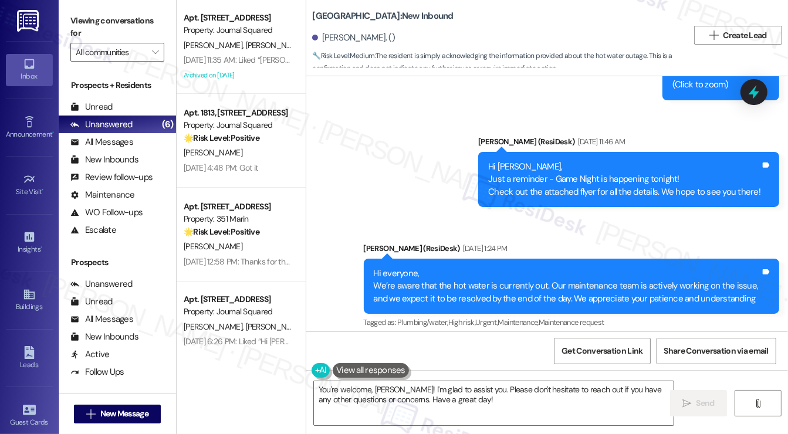
scroll to position [18351, 0]
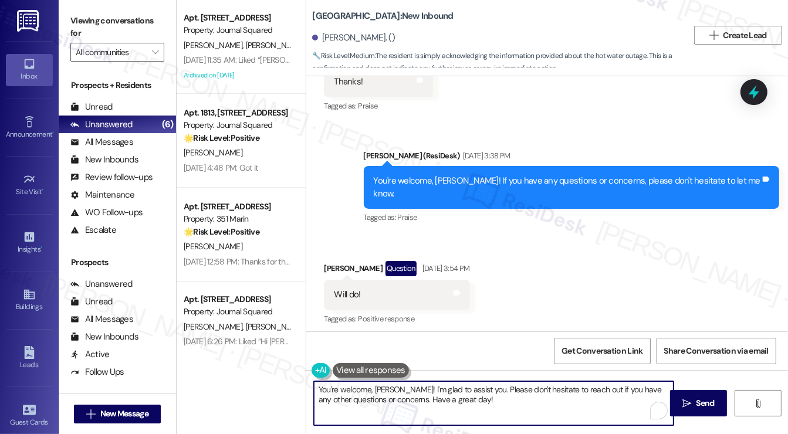
drag, startPoint x: 367, startPoint y: 386, endPoint x: 316, endPoint y: 386, distance: 50.4
click at [316, 386] on textarea "You're welcome, Kathy! I'm glad to assist you. Please don't hesitate to reach o…" at bounding box center [493, 403] width 359 height 44
click at [449, 388] on textarea "Thank you, Kathy! I'm glad to assist you. Please don't hesitate to reach out if…" at bounding box center [493, 403] width 359 height 44
drag, startPoint x: 379, startPoint y: 389, endPoint x: 450, endPoint y: 384, distance: 71.2
click at [450, 384] on textarea "Thank you, Kathy! I'm glad to assist you. Please don't hesitate to reach out if…" at bounding box center [493, 403] width 359 height 44
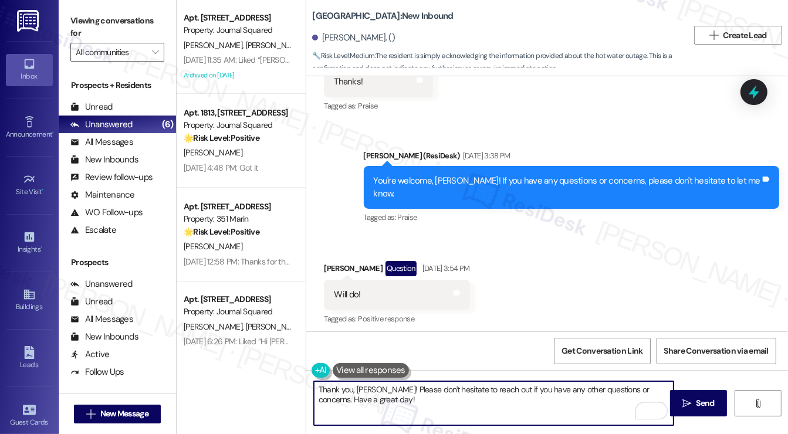
click at [378, 408] on textarea "Thank you, Kathy! Please don't hesitate to reach out if you have any other ques…" at bounding box center [493, 403] width 359 height 44
click at [378, 389] on textarea "Thank you, Kathy! Please don't hesitate to reach out if you have any other ques…" at bounding box center [493, 403] width 359 height 44
type textarea "Thank you, Kathy! Please don't hesitate to reach out if you have any other ques…"
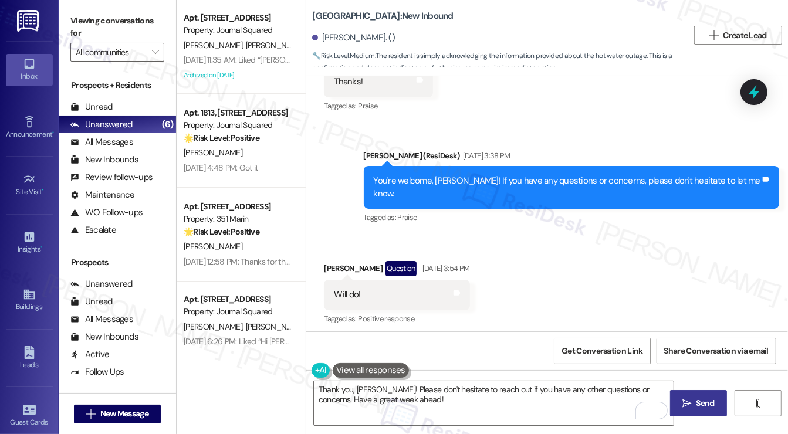
click at [701, 406] on span "Send" at bounding box center [705, 403] width 18 height 12
click at [606, 336] on div "Announcement, sent via SMS Sarah (ResiDesk) Aug 29, 2025 at 5:22 PM Attention R…" at bounding box center [546, 398] width 481 height 124
click at [327, 261] on div "Kathy Mumphrey Question Aug 29, 2025 at 3:54 PM" at bounding box center [396, 270] width 145 height 19
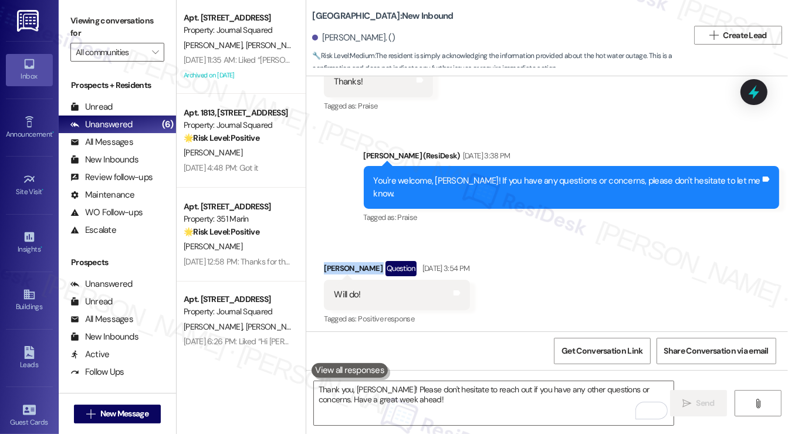
click at [327, 261] on div "Kathy Mumphrey Question Aug 29, 2025 at 3:54 PM" at bounding box center [396, 270] width 145 height 19
copy div "Kathy Mumphrey"
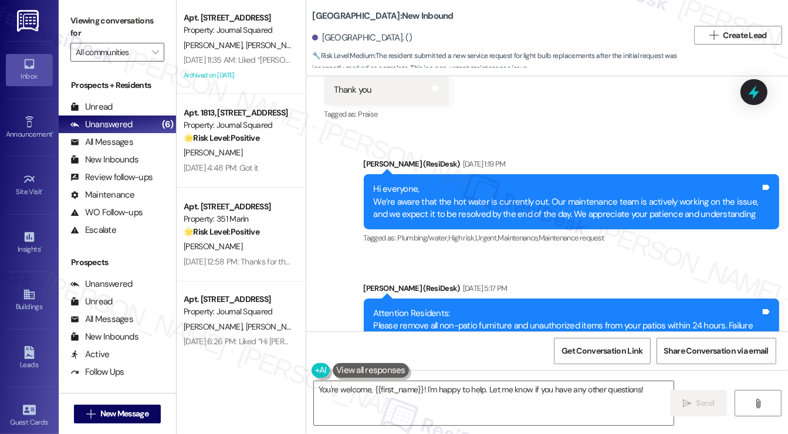
scroll to position [9292, 0]
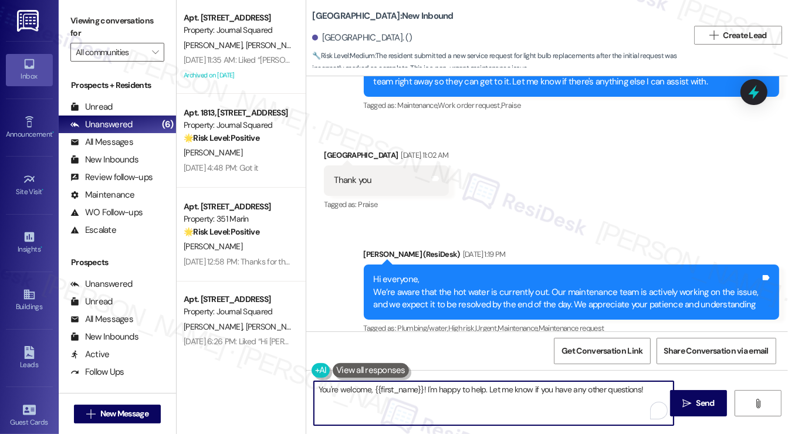
drag, startPoint x: 487, startPoint y: 386, endPoint x: 432, endPoint y: 386, distance: 55.7
click at [432, 386] on textarea "You're welcome, {{first_name}}! I'm happy to help. Let me know if you have any …" at bounding box center [493, 403] width 359 height 44
click at [446, 398] on textarea "You're welcome, {{first_name}}! I hope you enjoyed your [DATE] weekend! Let me …" at bounding box center [493, 403] width 359 height 44
click at [471, 392] on textarea "You're welcome, {{first_name}}! I hope you enjoyed your [DATE] weekend! Let me …" at bounding box center [493, 403] width 359 height 44
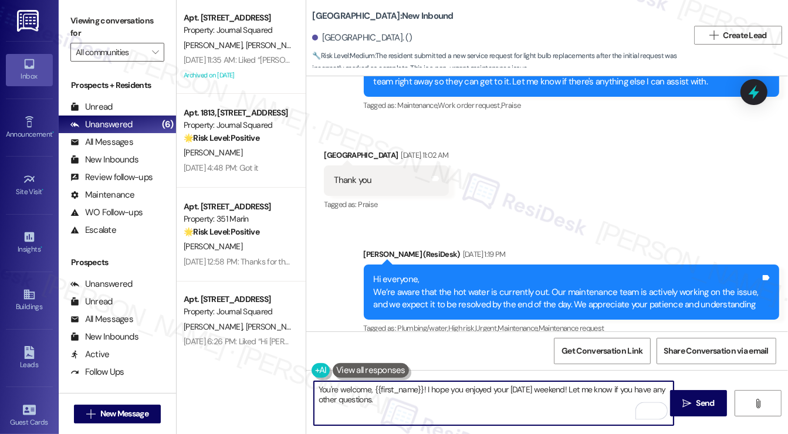
click at [471, 392] on textarea "You're welcome, {{first_name}}! I hope you enjoyed your [DATE] weekend! Let me …" at bounding box center [493, 403] width 359 height 44
click at [491, 403] on textarea "You're welcome, {{first_name}}! I hope you enjoyed your [DATE] weekend! Let me …" at bounding box center [493, 403] width 359 height 44
type textarea "You're welcome, {{first_name}}! I hope you enjoyed your [DATE] weekend! Let me …"
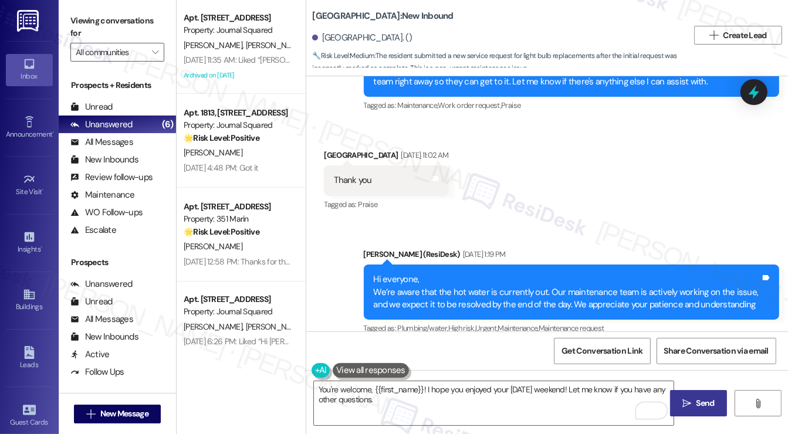
click at [713, 398] on span "Send" at bounding box center [705, 403] width 18 height 12
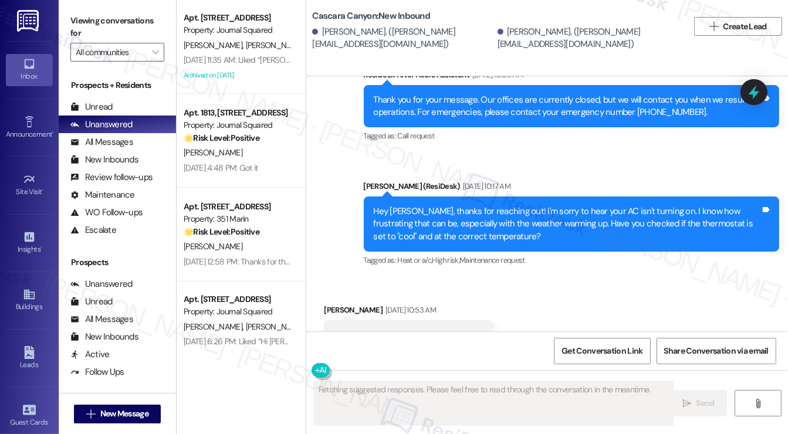
scroll to position [13878, 0]
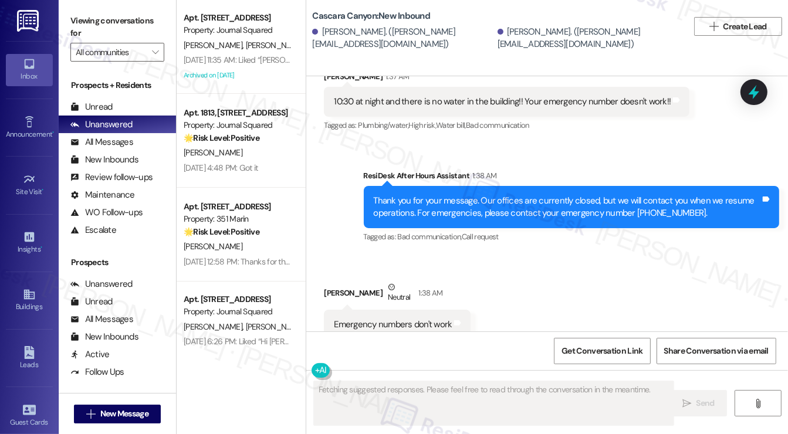
click at [389, 318] on div "Emergency numbers don't work" at bounding box center [393, 324] width 118 height 12
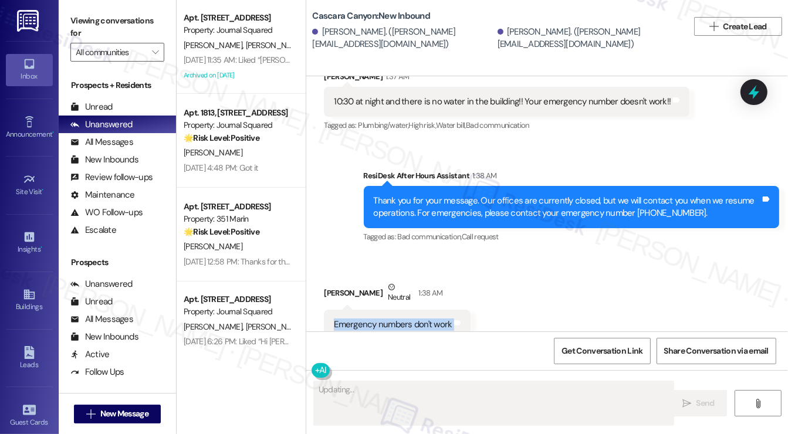
click at [389, 318] on div "Emergency numbers don't work" at bounding box center [393, 324] width 118 height 12
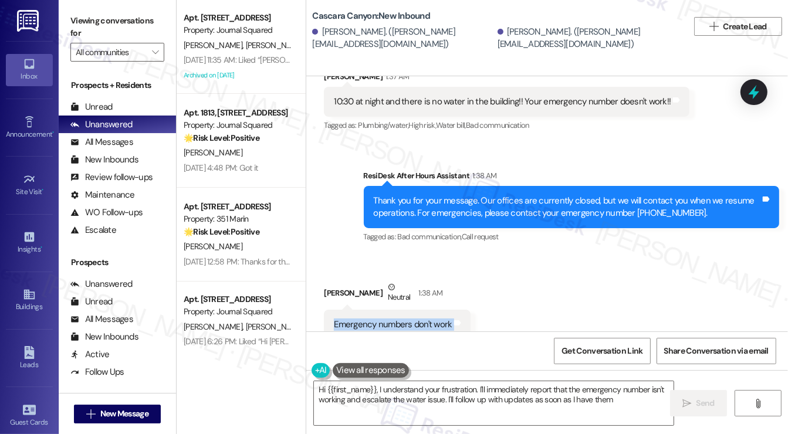
type textarea "Hi {{first_name}}, I understand your frustration. I'll immediately report that …"
copy div "Emergency numbers don't work Tags and notes"
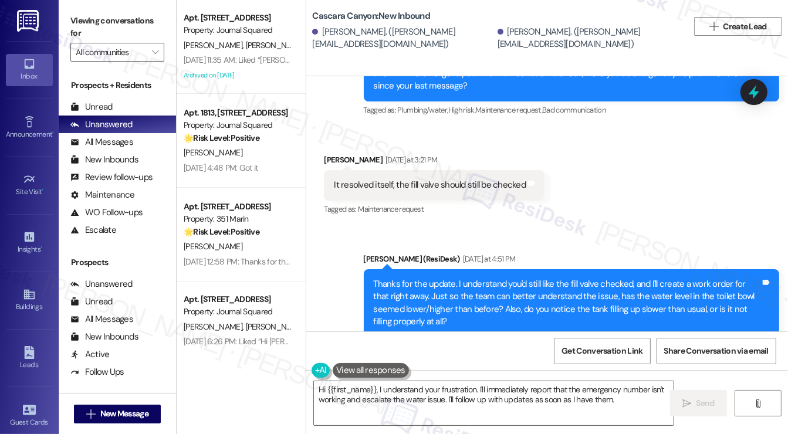
scroll to position [13561, 0]
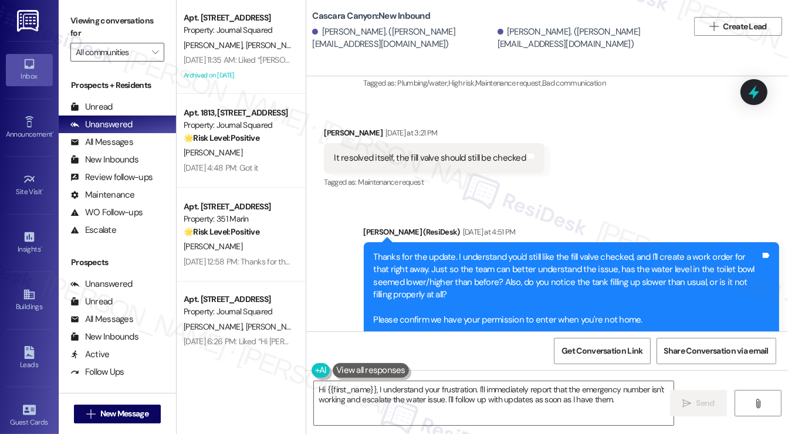
click at [601, 413] on div "10:30 at night and there is no water in the building!! Your emergency number do…" at bounding box center [502, 419] width 337 height 12
click at [545, 251] on div "Thanks for the update. I understand you'd still like the fill valve checked, an…" at bounding box center [567, 289] width 387 height 76
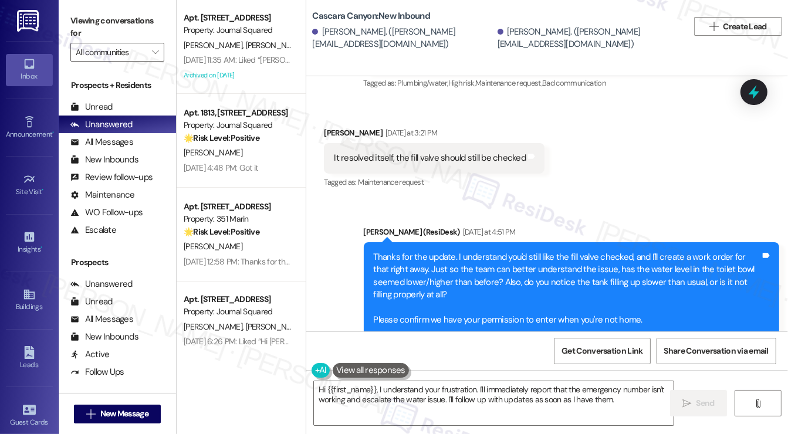
click at [545, 251] on div "Thanks for the update. I understand you'd still like the fill valve checked, an…" at bounding box center [567, 289] width 387 height 76
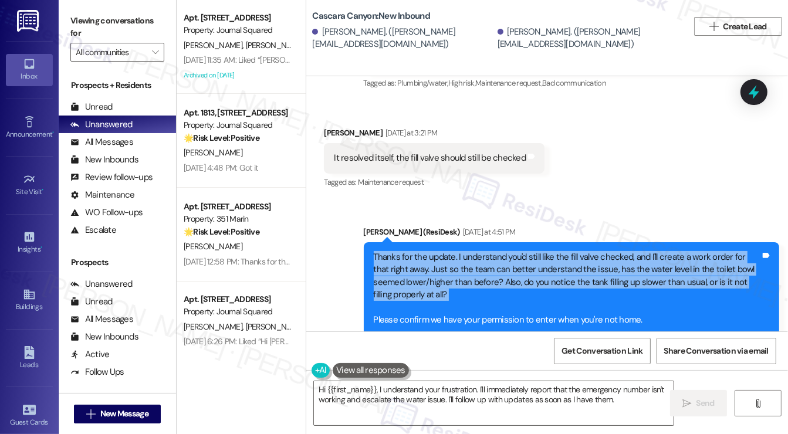
click at [545, 251] on div "Thanks for the update. I understand you'd still like the fill valve checked, an…" at bounding box center [567, 289] width 387 height 76
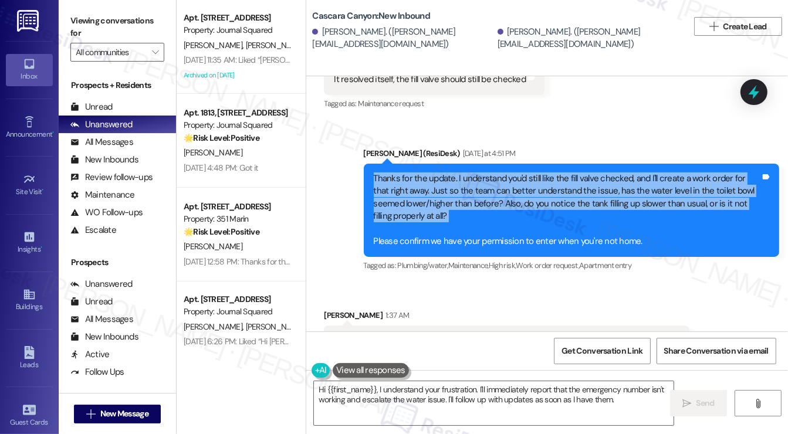
scroll to position [13587, 0]
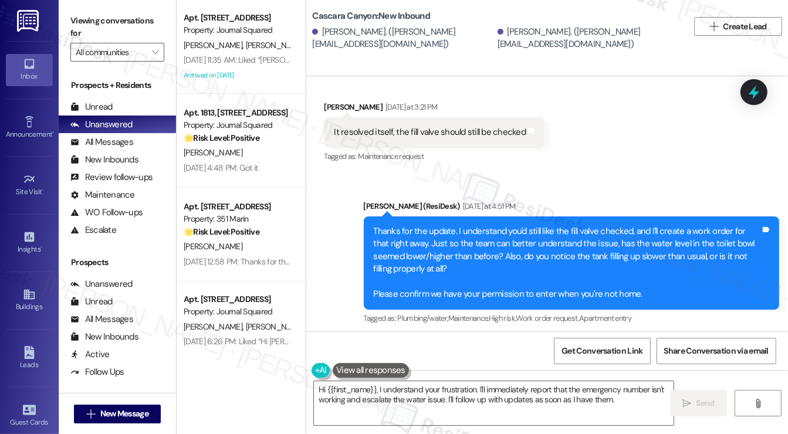
click at [525, 225] on div "Thanks for the update. I understand you'd still like the fill valve checked, an…" at bounding box center [567, 263] width 387 height 76
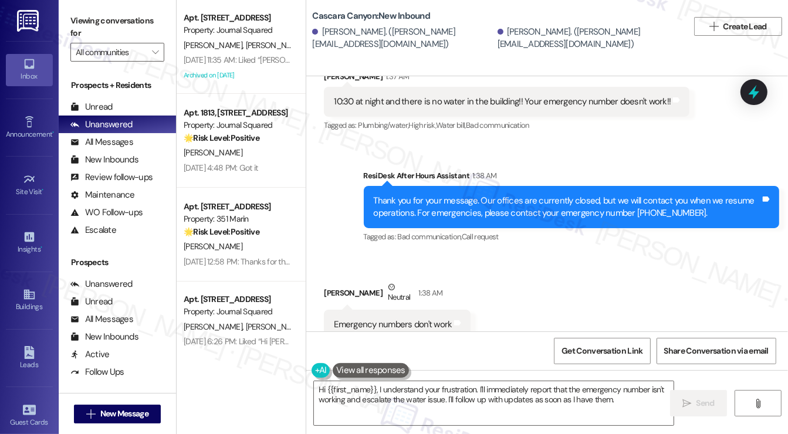
scroll to position [13719, 0]
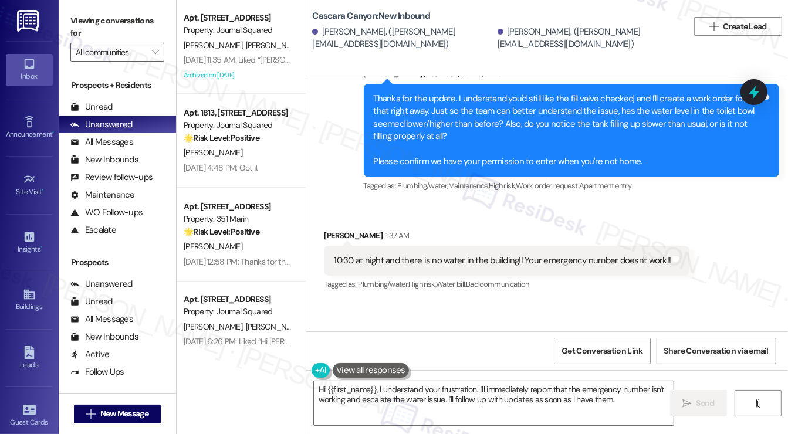
click at [349, 246] on div "10:30 at night and there is no water in the building!! Your emergency number do…" at bounding box center [506, 261] width 365 height 30
click at [353, 229] on div "Michael Weinberger 1:37 AM" at bounding box center [506, 237] width 365 height 16
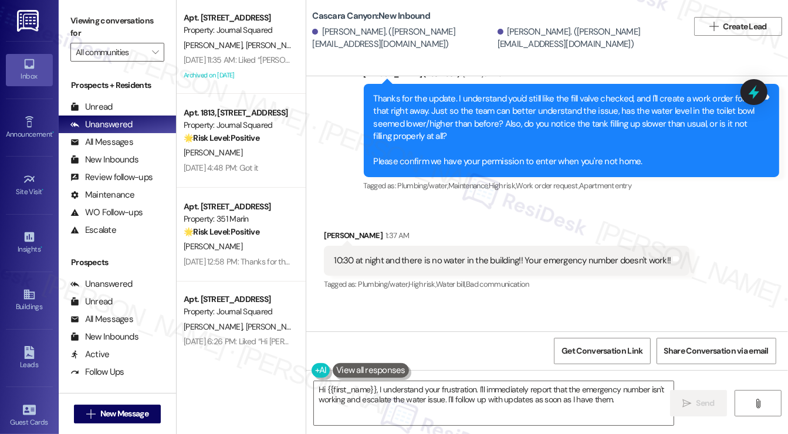
click at [353, 229] on div "Michael Weinberger 1:37 AM" at bounding box center [506, 237] width 365 height 16
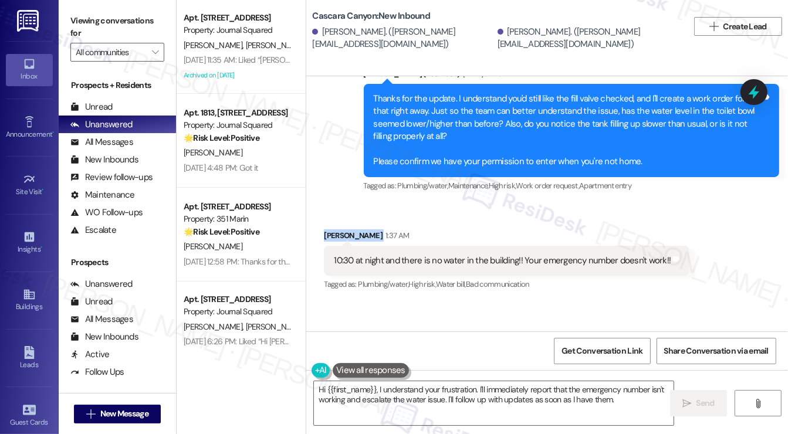
click at [353, 229] on div "Michael Weinberger 1:37 AM" at bounding box center [506, 237] width 365 height 16
copy div "Michael Weinberger"
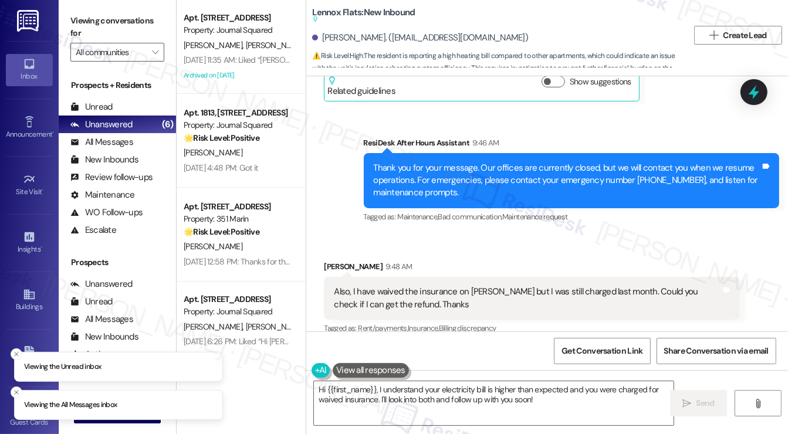
scroll to position [3181, 0]
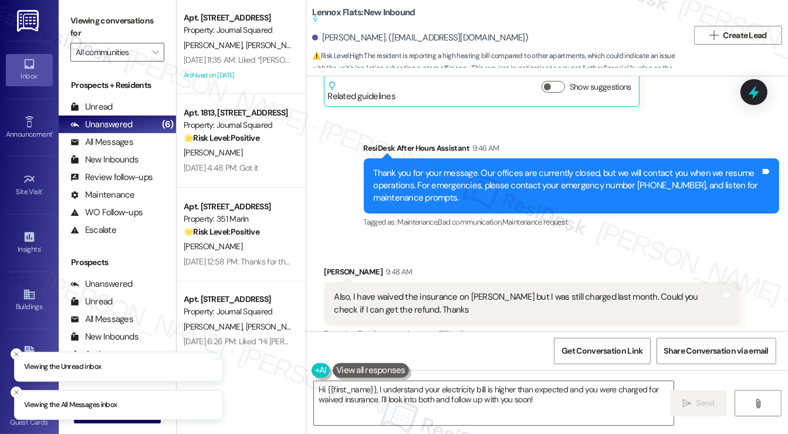
click at [373, 291] on div "Also, I have waived the insurance on [PERSON_NAME] but I was still charged last…" at bounding box center [527, 303] width 387 height 25
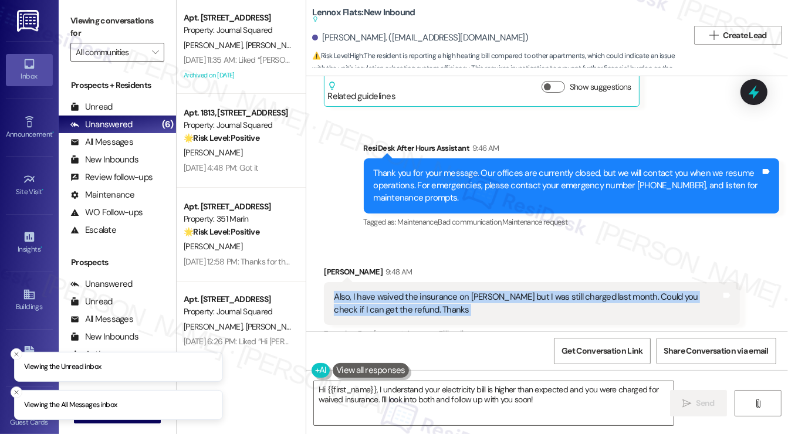
click at [373, 291] on div "Also, I have waived the insurance on [PERSON_NAME] but I was still charged last…" at bounding box center [527, 303] width 387 height 25
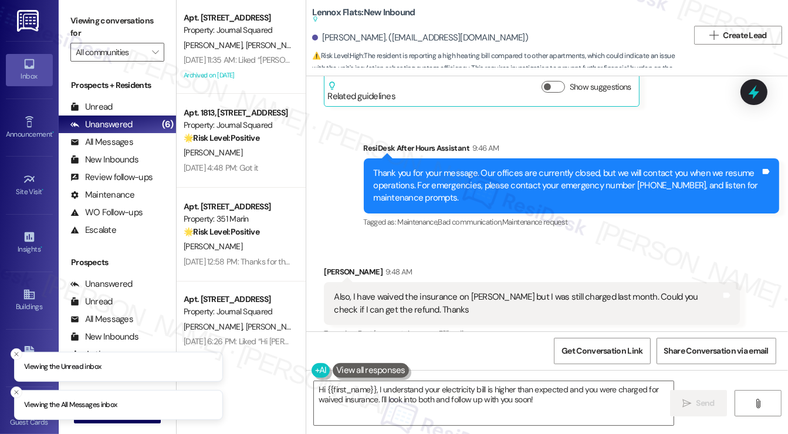
click at [466, 266] on div "Jierui Li 9:48 AM" at bounding box center [532, 274] width 416 height 16
click at [458, 282] on div "Also, I have waived the insurance on Foxen but I was still charged last month. …" at bounding box center [532, 303] width 416 height 43
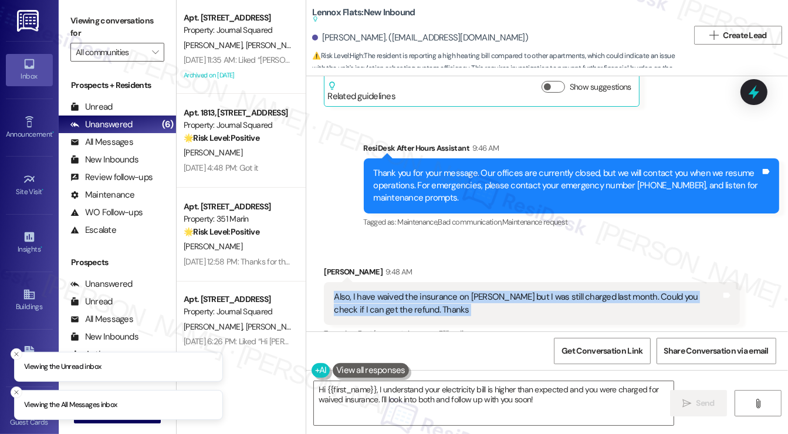
click at [458, 282] on div "Also, I have waived the insurance on Foxen but I was still charged last month. …" at bounding box center [532, 303] width 416 height 43
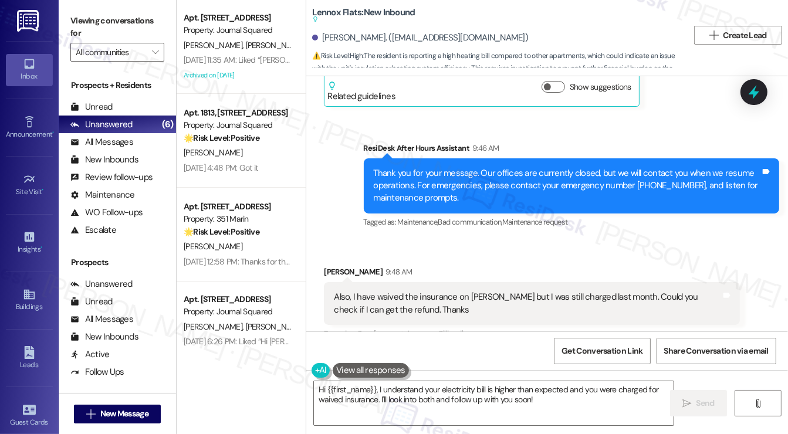
click at [432, 167] on div "Thank you for your message. Our offices are currently closed, but we will conta…" at bounding box center [567, 186] width 387 height 38
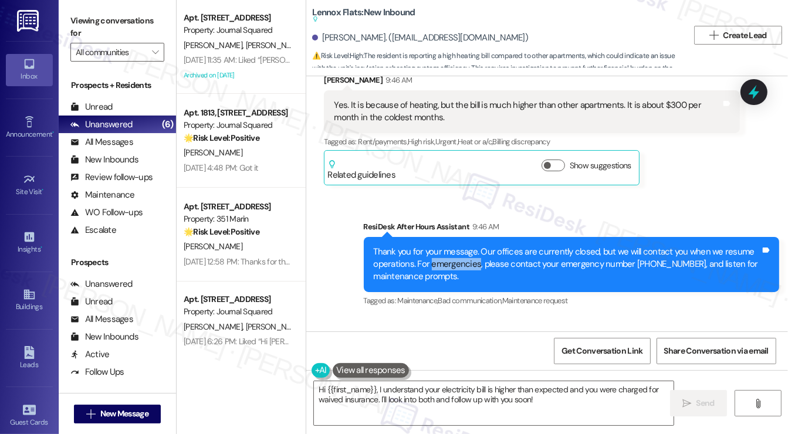
scroll to position [3005, 0]
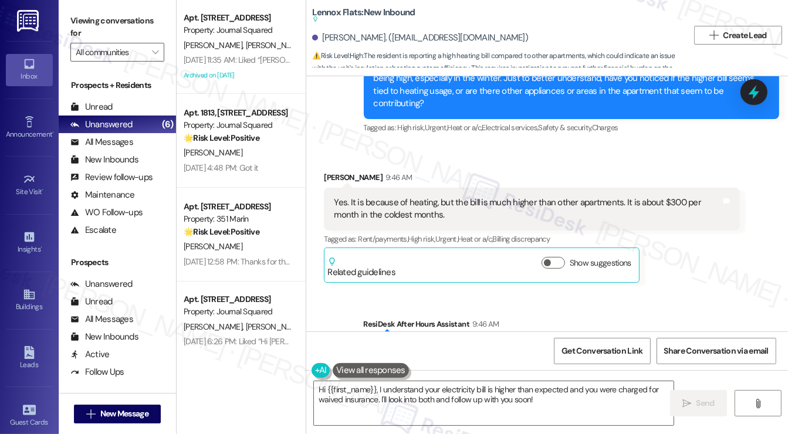
click at [413, 196] on div "Yes. It is because of heating, but the bill is much higher than other apartment…" at bounding box center [527, 208] width 387 height 25
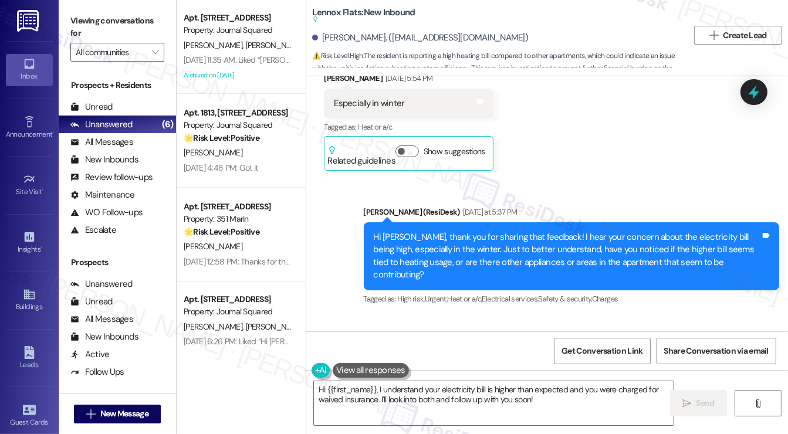
scroll to position [2829, 0]
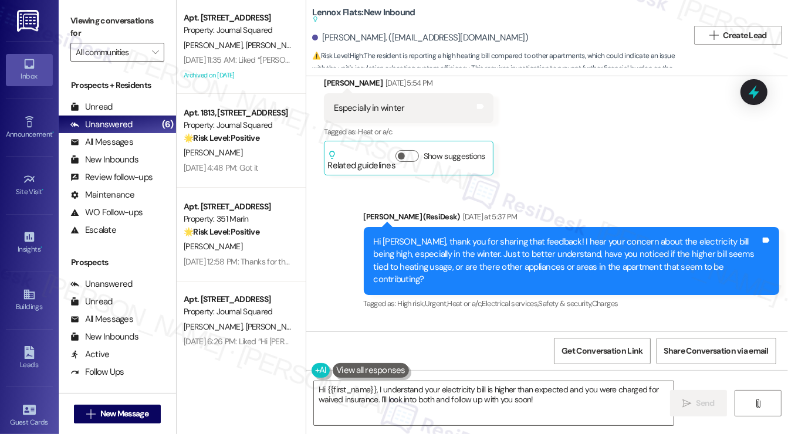
click at [427, 236] on div "Hi Jierui, thank you for sharing that feedback! I hear your concern about the e…" at bounding box center [567, 261] width 387 height 50
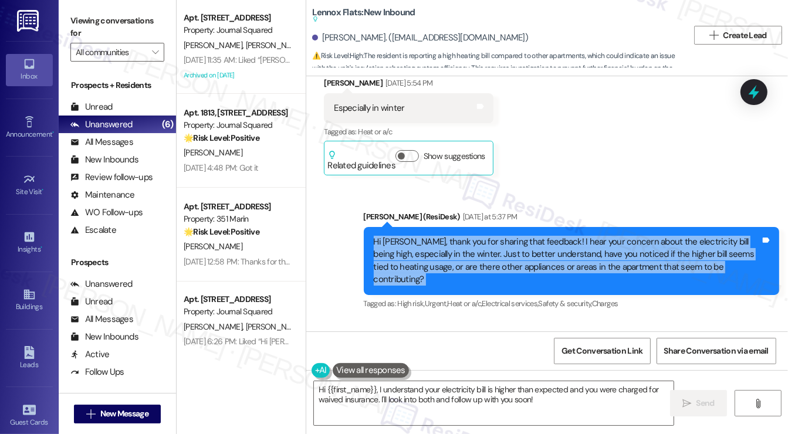
click at [427, 236] on div "Hi Jierui, thank you for sharing that feedback! I hear your concern about the e…" at bounding box center [567, 261] width 387 height 50
click at [547, 236] on div "Hi Jierui, thank you for sharing that feedback! I hear your concern about the e…" at bounding box center [567, 261] width 387 height 50
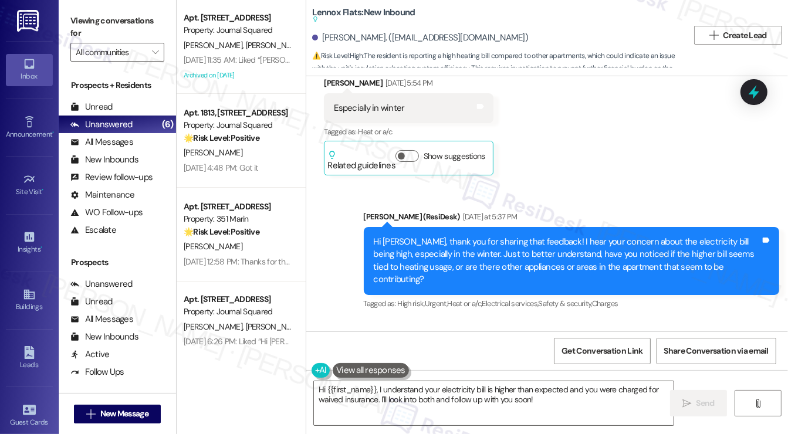
click at [615, 202] on div "Sent via SMS Sarah (ResiDesk) Yesterday at 5:37 PM Hi Jierui, thank you for sha…" at bounding box center [571, 261] width 433 height 119
click at [598, 236] on div "Hi Jierui, thank you for sharing that feedback! I hear your concern about the e…" at bounding box center [567, 261] width 387 height 50
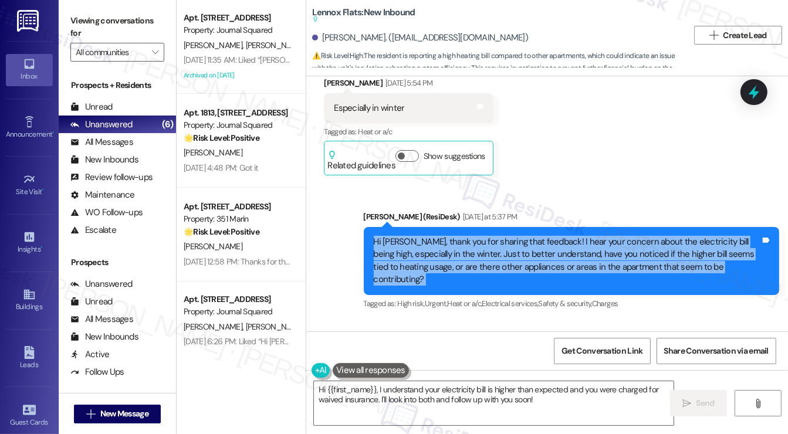
click at [598, 236] on div "Hi Jierui, thank you for sharing that feedback! I hear your concern about the e…" at bounding box center [567, 261] width 387 height 50
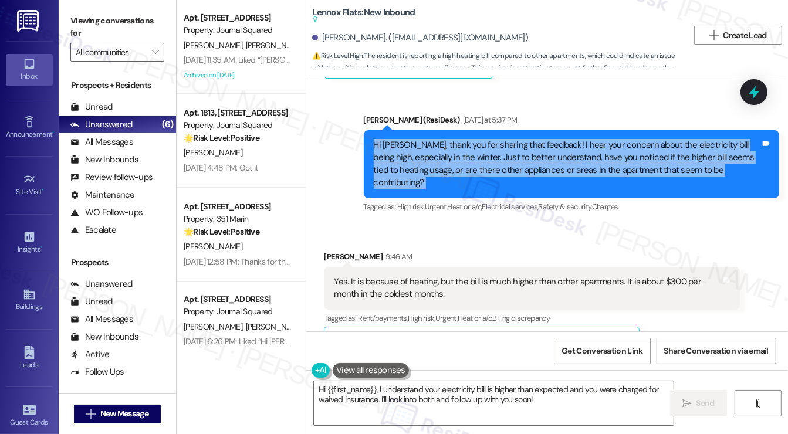
scroll to position [2946, 0]
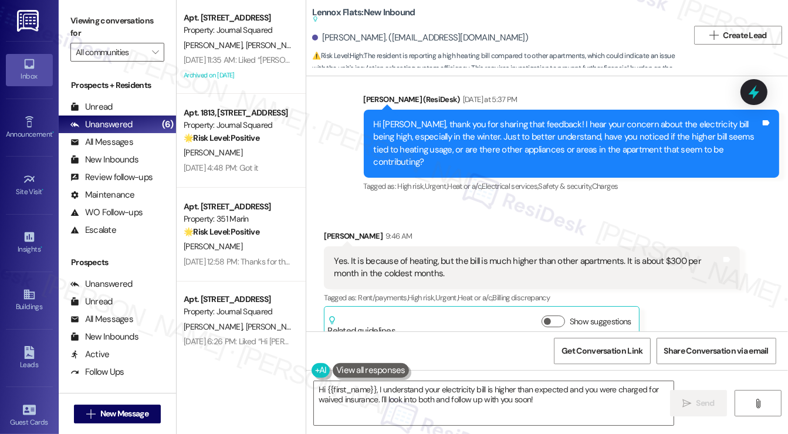
click at [448, 255] on div "Yes. It is because of heating, but the bill is much higher than other apartment…" at bounding box center [527, 267] width 387 height 25
click at [447, 255] on div "Yes. It is because of heating, but the bill is much higher than other apartment…" at bounding box center [527, 267] width 387 height 25
click at [412, 255] on div "Yes. It is because of heating, but the bill is much higher than other apartment…" at bounding box center [527, 267] width 387 height 25
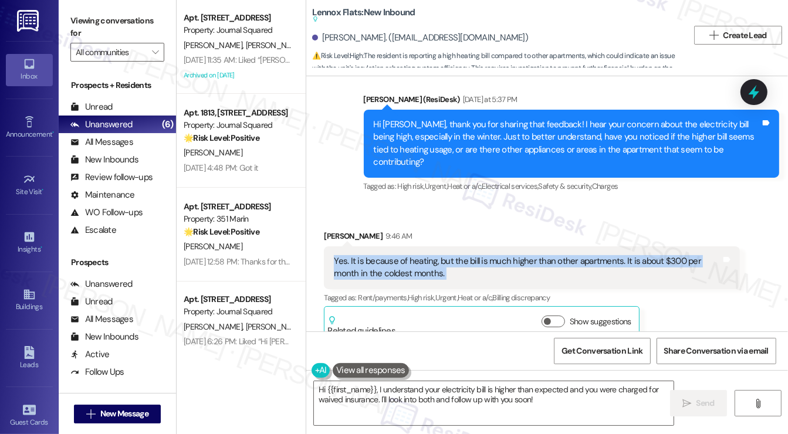
click at [412, 255] on div "Yes. It is because of heating, but the bill is much higher than other apartment…" at bounding box center [527, 267] width 387 height 25
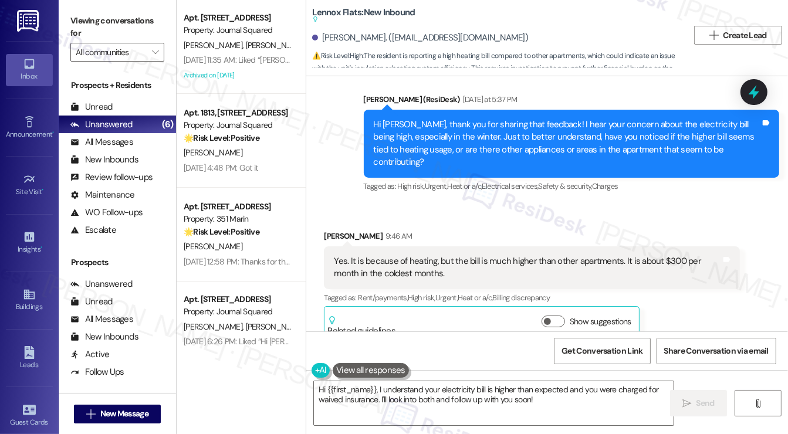
click at [441, 230] on div "Jierui Li 9:46 AM" at bounding box center [532, 238] width 416 height 16
click at [423, 255] on div "Yes. It is because of heating, but the bill is much higher than other apartment…" at bounding box center [527, 267] width 387 height 25
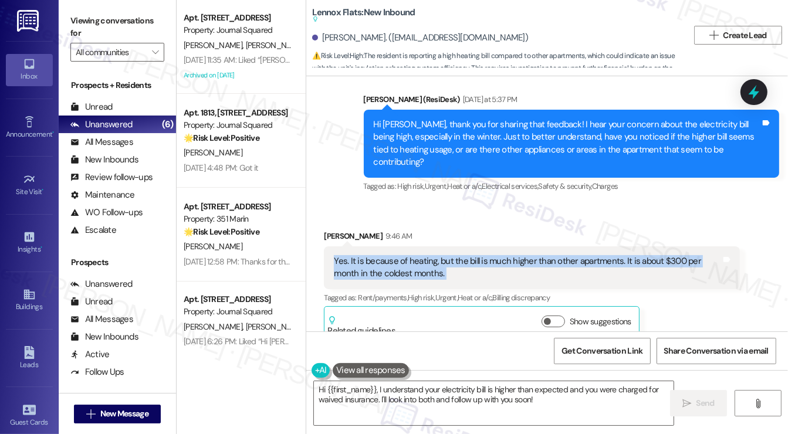
click at [423, 255] on div "Yes. It is because of heating, but the bill is much higher than other apartment…" at bounding box center [527, 267] width 387 height 25
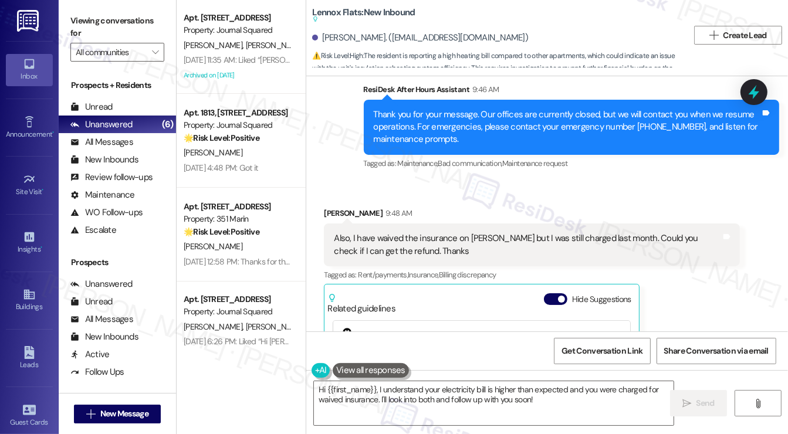
click at [372, 223] on div "Also, I have waived the insurance on Foxen but I was still charged last month. …" at bounding box center [532, 244] width 416 height 43
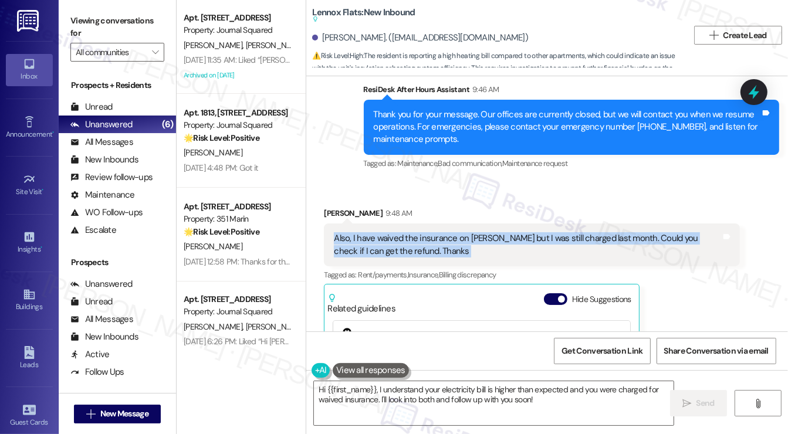
click at [372, 223] on div "Also, I have waived the insurance on Foxen but I was still charged last month. …" at bounding box center [532, 244] width 416 height 43
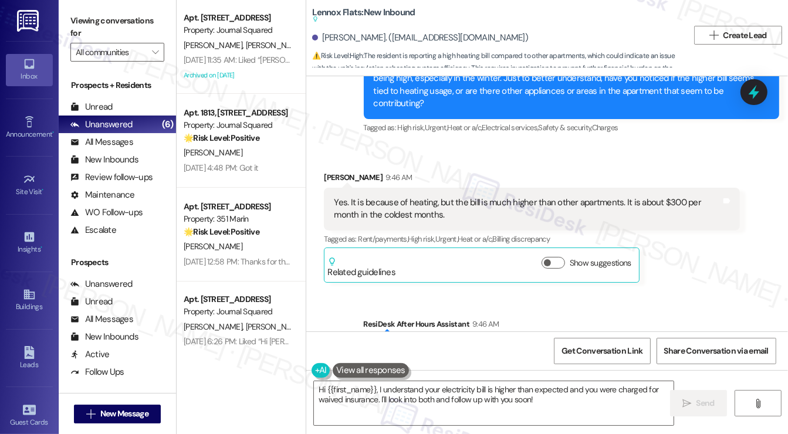
click at [407, 196] on div "Yes. It is because of heating, but the bill is much higher than other apartment…" at bounding box center [527, 208] width 387 height 25
click at [408, 196] on div "Yes. It is because of heating, but the bill is much higher than other apartment…" at bounding box center [527, 208] width 387 height 25
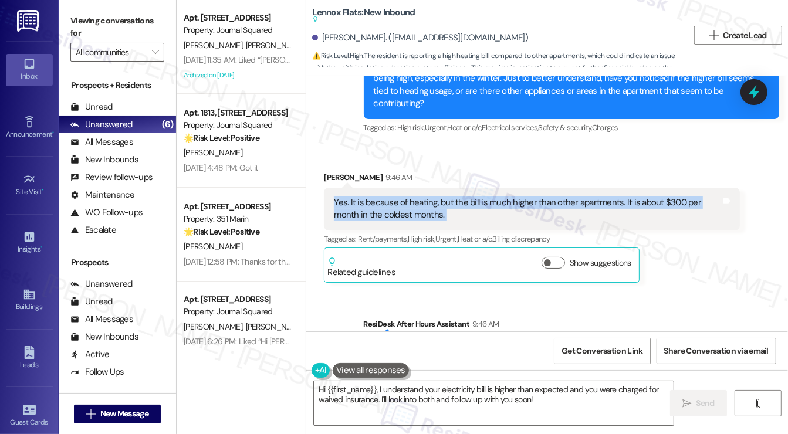
click at [408, 196] on div "Yes. It is because of heating, but the bill is much higher than other apartment…" at bounding box center [527, 208] width 387 height 25
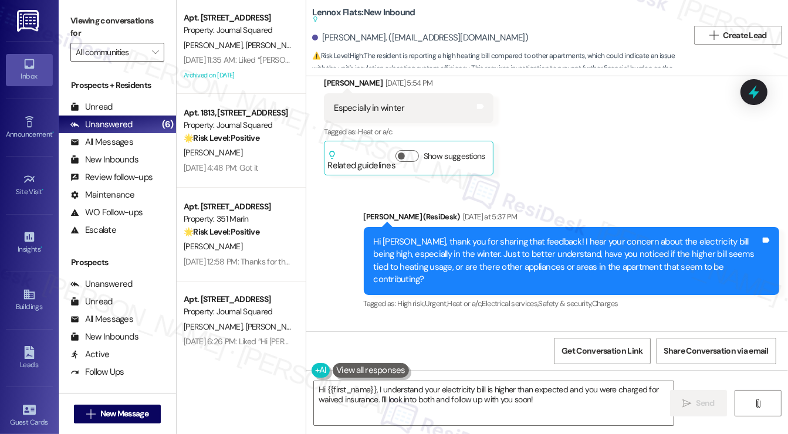
click at [541, 236] on div "Hi Jierui, thank you for sharing that feedback! I hear your concern about the e…" at bounding box center [567, 261] width 387 height 50
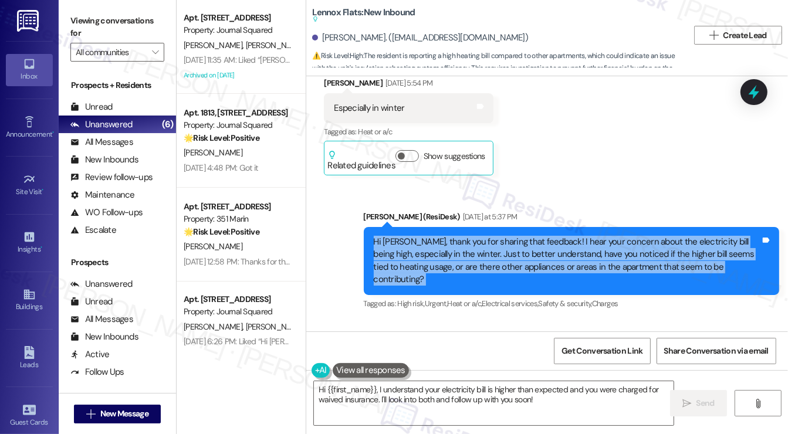
click at [541, 236] on div "Hi Jierui, thank you for sharing that feedback! I hear your concern about the e…" at bounding box center [567, 261] width 387 height 50
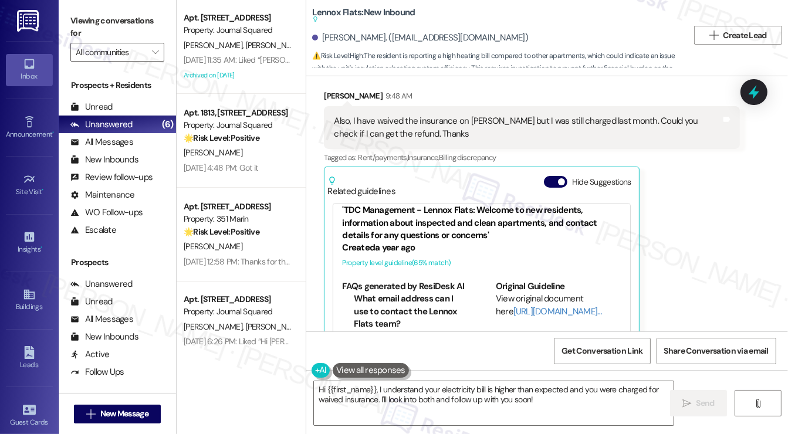
scroll to position [30, 0]
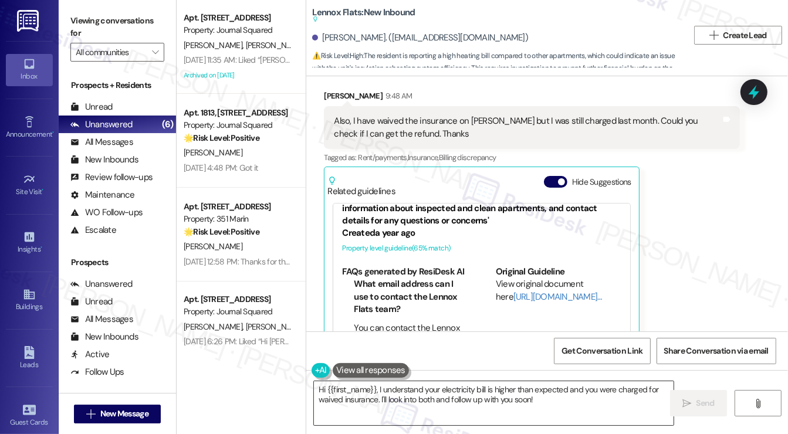
click at [441, 384] on textarea "Hi {{first_name}}, I understand your electricity bill is higher than expected a…" at bounding box center [493, 403] width 359 height 44
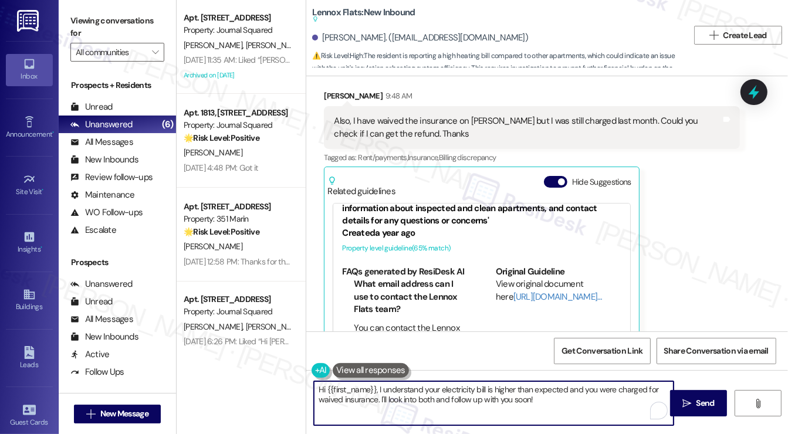
click at [441, 384] on textarea "Hi {{first_name}}, I understand your electricity bill is higher than expected a…" at bounding box center [493, 403] width 359 height 44
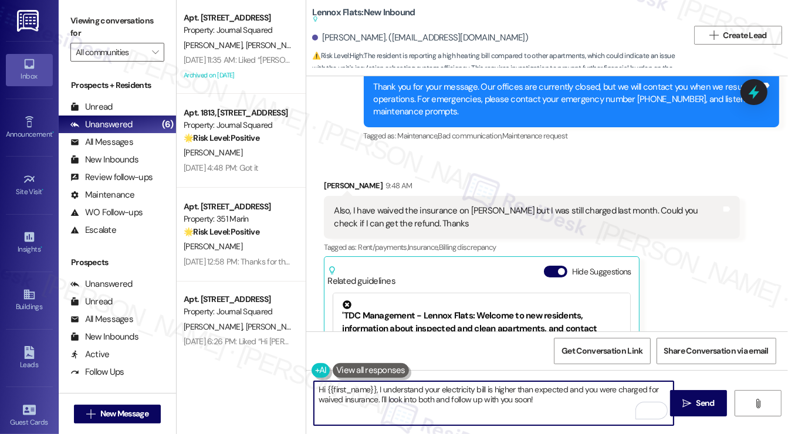
scroll to position [3239, 0]
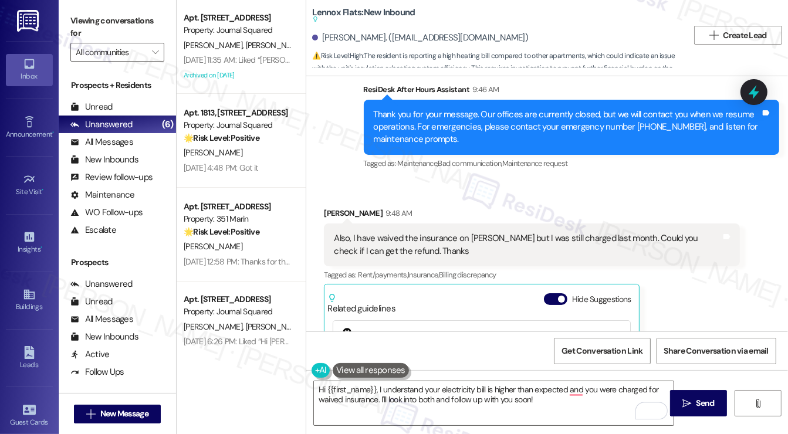
click at [381, 223] on div "Also, I have waived the insurance on Foxen but I was still charged last month. …" at bounding box center [532, 244] width 416 height 43
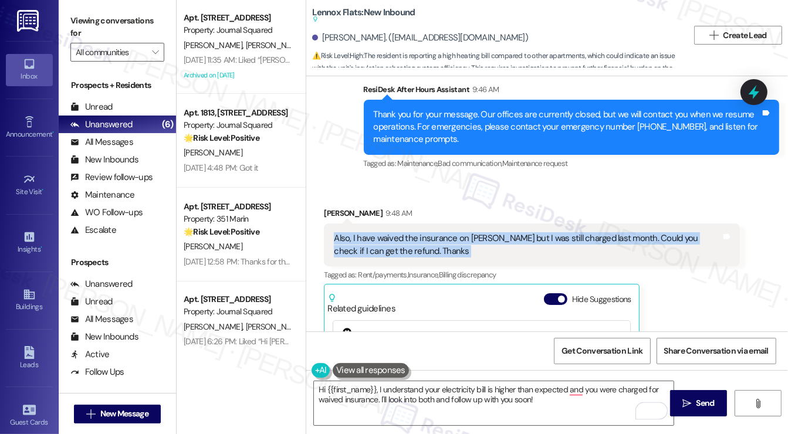
click at [381, 223] on div "Also, I have waived the insurance on Foxen but I was still charged last month. …" at bounding box center [532, 244] width 416 height 43
copy div "Also, I have waived the insurance on Foxen but I was still charged last month. …"
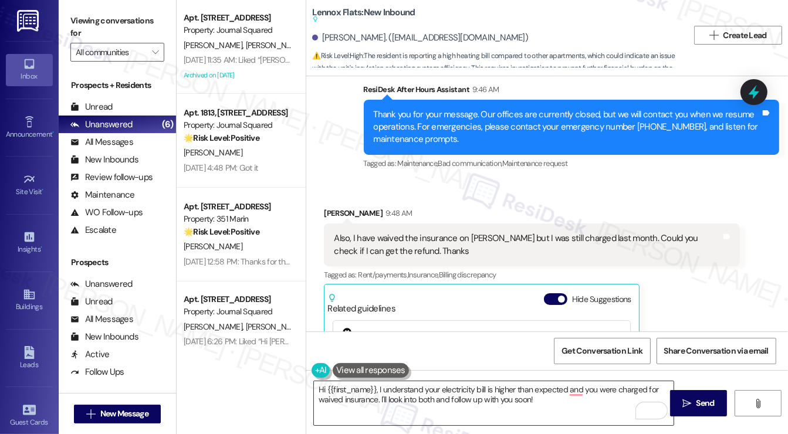
click at [471, 391] on textarea "Hi {{first_name}}, I understand your electricity bill is higher than expected a…" at bounding box center [493, 403] width 359 height 44
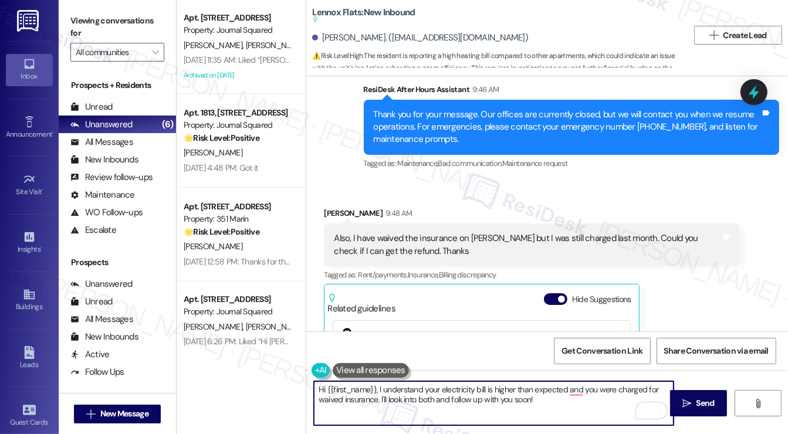
click at [471, 391] on textarea "Hi {{first_name}}, I understand your electricity bill is higher than expected a…" at bounding box center [493, 403] width 359 height 44
drag, startPoint x: 375, startPoint y: 398, endPoint x: 381, endPoint y: 391, distance: 9.2
click at [375, 398] on textarea "Hi {{first_name}}, I understand your electricity bill is higher than expected, …" at bounding box center [493, 403] width 359 height 44
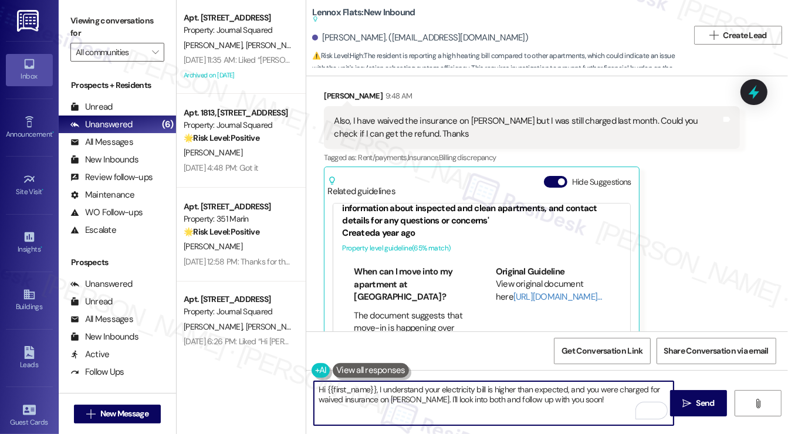
scroll to position [176, 0]
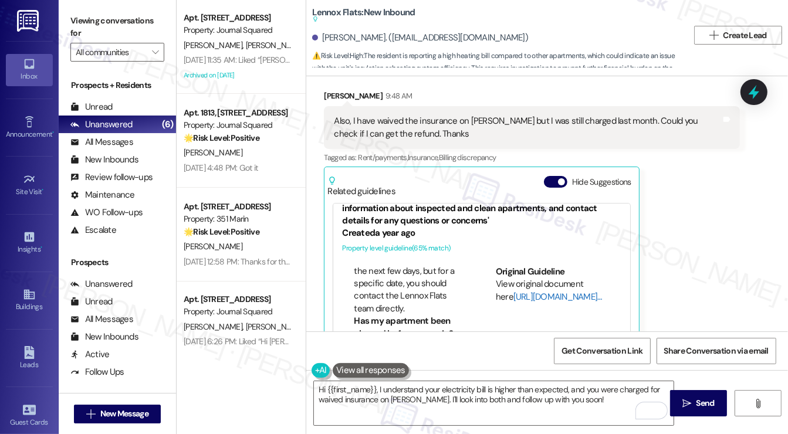
click at [518, 291] on link "[URL][DOMAIN_NAME]…" at bounding box center [557, 297] width 89 height 12
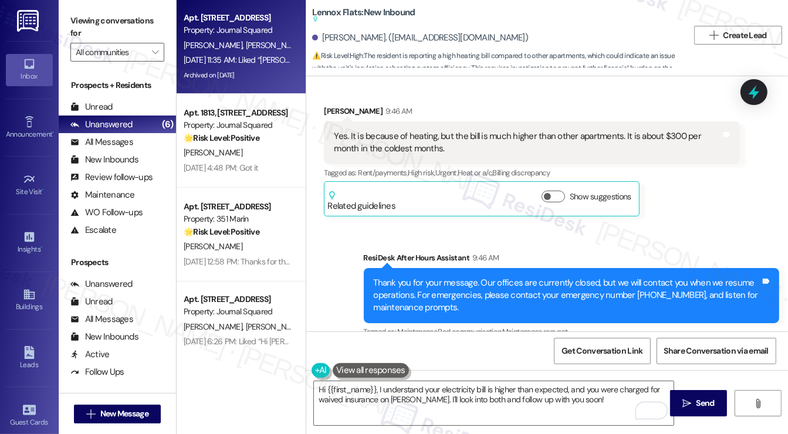
scroll to position [3064, 0]
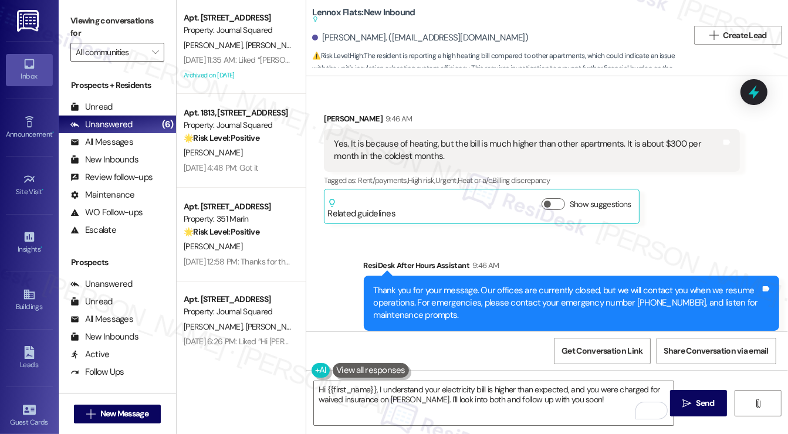
click at [319, 11] on b "Lennox Flats: New Inbound Suggested actions and notes available for this messag…" at bounding box center [363, 15] width 103 height 19
click at [700, 177] on div "Received via SMS Jierui Li 9:46 AM Yes. It is because of heating, but the bill …" at bounding box center [531, 168] width 433 height 129
click at [550, 198] on button "Show suggestions" at bounding box center [552, 204] width 23 height 12
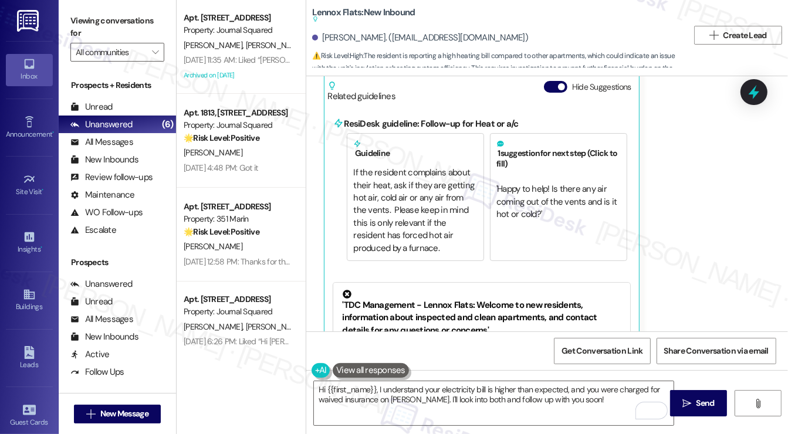
scroll to position [0, 0]
click at [333, 40] on div "Jierui Li. (lijr1210@163.com)" at bounding box center [420, 38] width 216 height 12
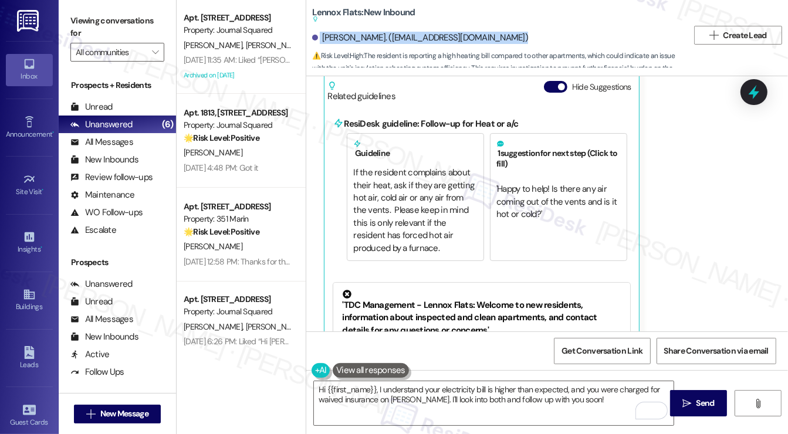
click at [333, 40] on div "Jierui Li. (lijr1210@163.com)" at bounding box center [420, 38] width 216 height 12
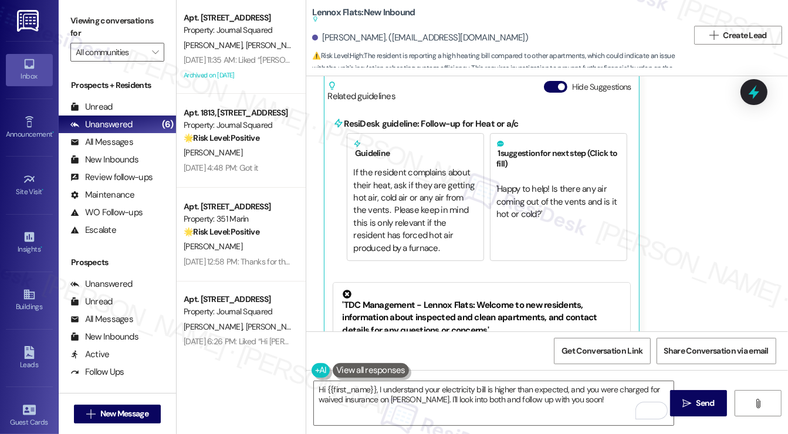
click at [755, 273] on div "Received via SMS Jierui Li 9:46 AM Yes. It is because of heating, but the bill …" at bounding box center [546, 216] width 481 height 494
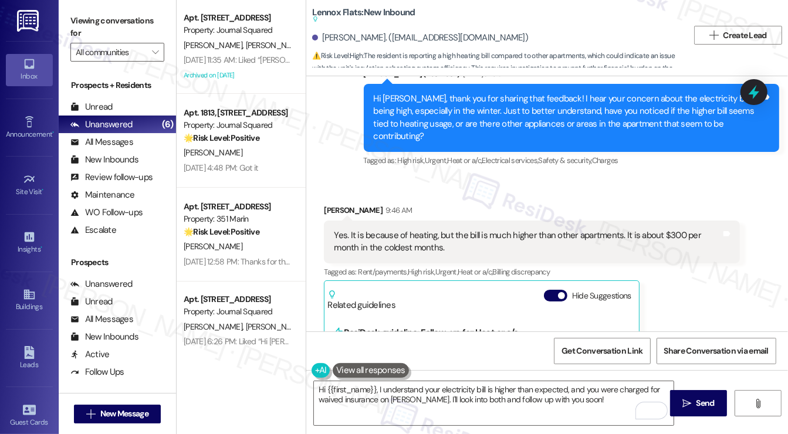
scroll to position [2888, 0]
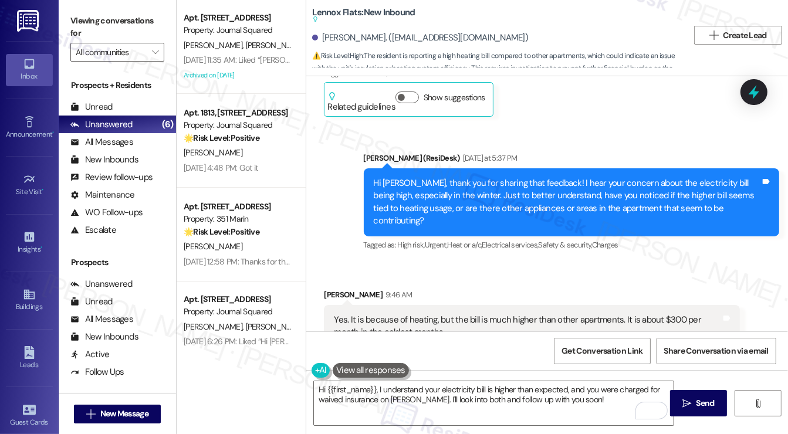
click at [334, 289] on div "Jierui Li 9:46 AM" at bounding box center [532, 297] width 416 height 16
copy div "Jierui Li"
click at [421, 314] on div "Yes. It is because of heating, but the bill is much higher than other apartment…" at bounding box center [527, 326] width 387 height 25
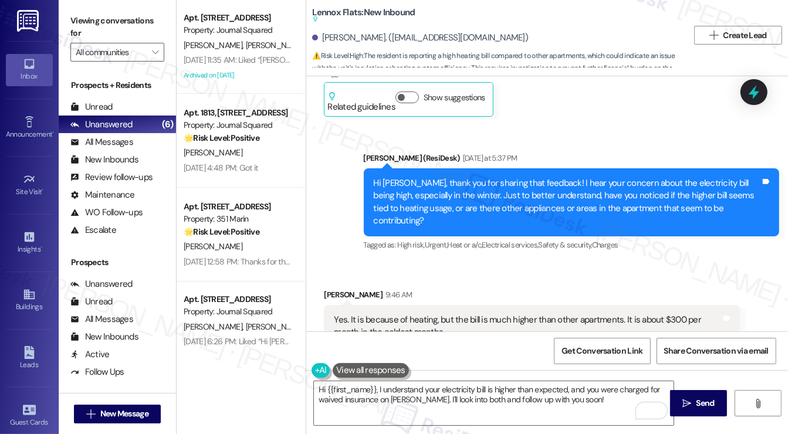
click at [421, 314] on div "Yes. It is because of heating, but the bill is much higher than other apartment…" at bounding box center [527, 326] width 387 height 25
click at [443, 314] on div "Yes. It is because of heating, but the bill is much higher than other apartment…" at bounding box center [527, 326] width 387 height 25
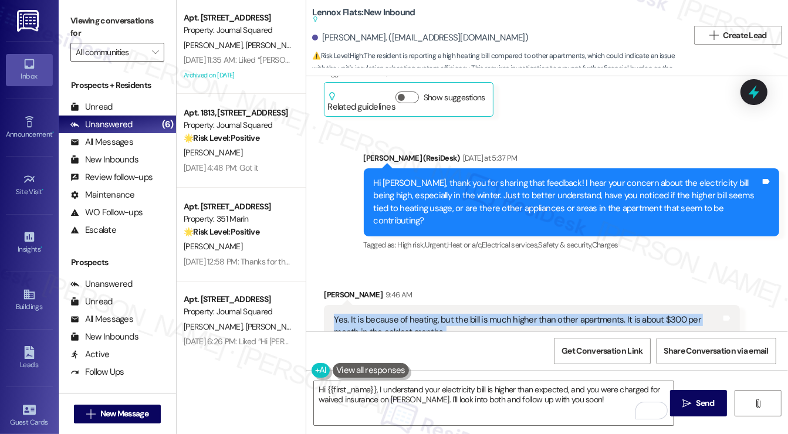
click at [443, 314] on div "Yes. It is because of heating, but the bill is much higher than other apartment…" at bounding box center [527, 326] width 387 height 25
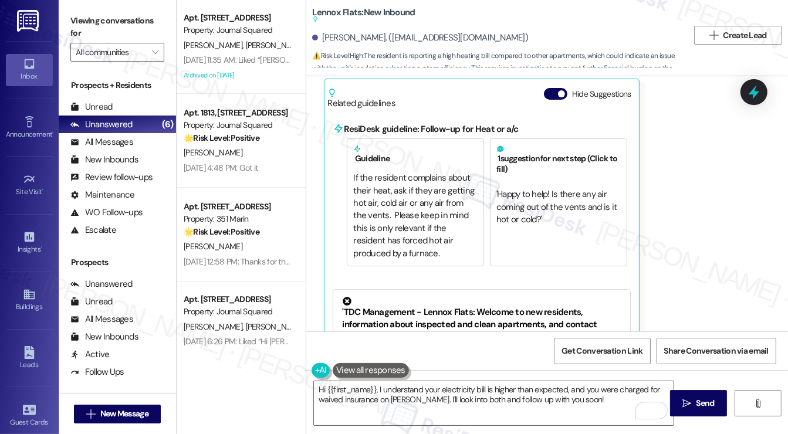
scroll to position [3181, 0]
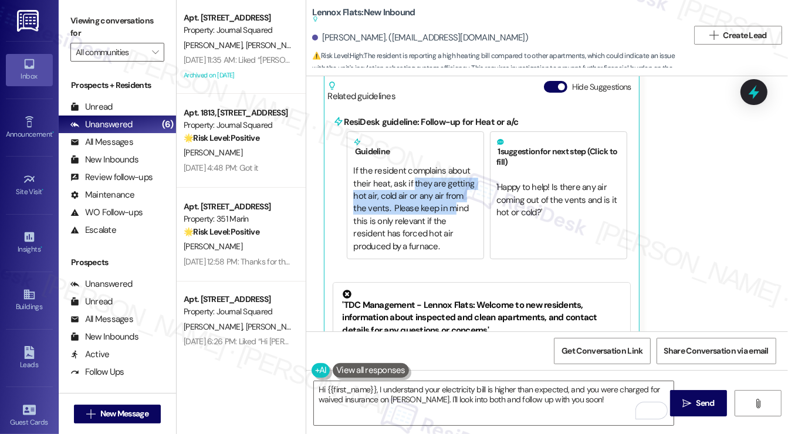
drag, startPoint x: 411, startPoint y: 131, endPoint x: 442, endPoint y: 157, distance: 40.8
click at [437, 165] on div "If the resident complains about their heat, ask if they are getting hot air, co…" at bounding box center [415, 209] width 124 height 88
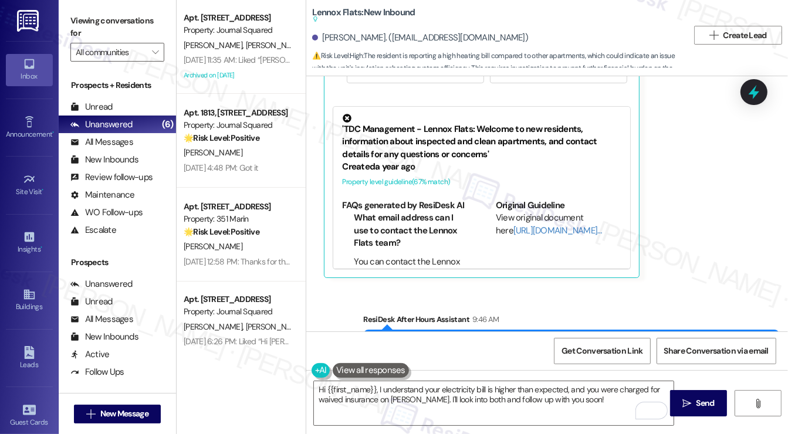
scroll to position [3239, 0]
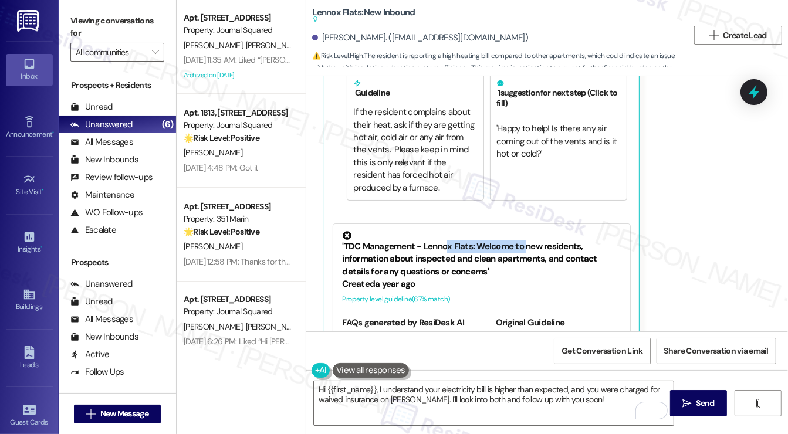
drag, startPoint x: 444, startPoint y: 199, endPoint x: 523, endPoint y: 201, distance: 79.2
click at [523, 231] on div "'TDC Management - Lennox Flats: Welcome to new residents, information about ins…" at bounding box center [481, 254] width 279 height 47
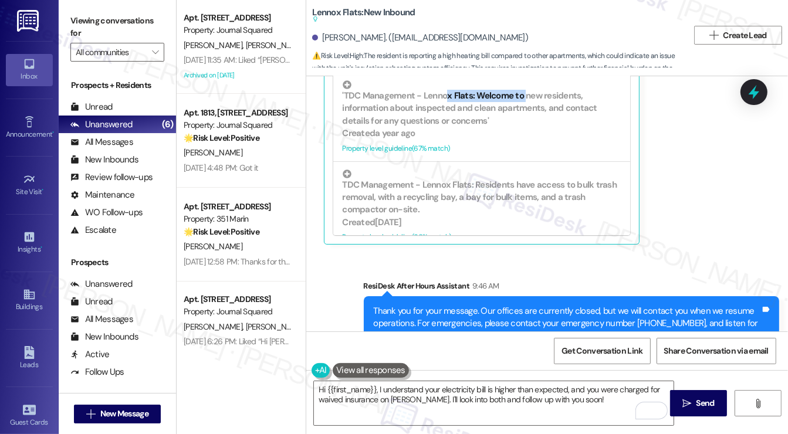
scroll to position [3533, 0]
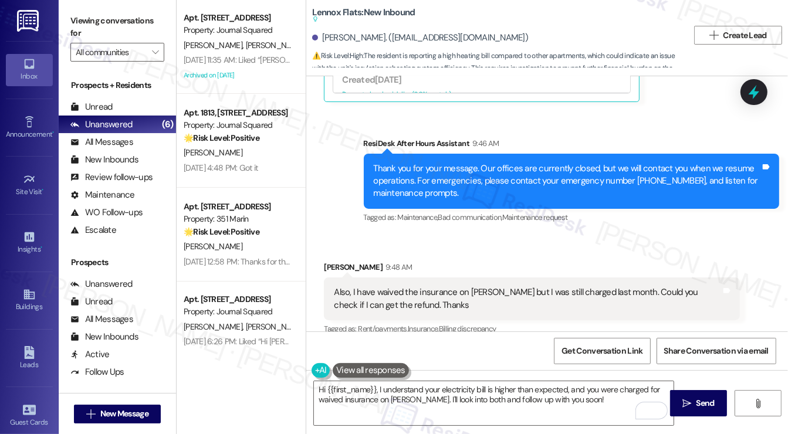
click at [72, 11] on div "Viewing conversations for All communities " at bounding box center [117, 36] width 117 height 73
click at [93, 415] on icon "" at bounding box center [90, 413] width 9 height 9
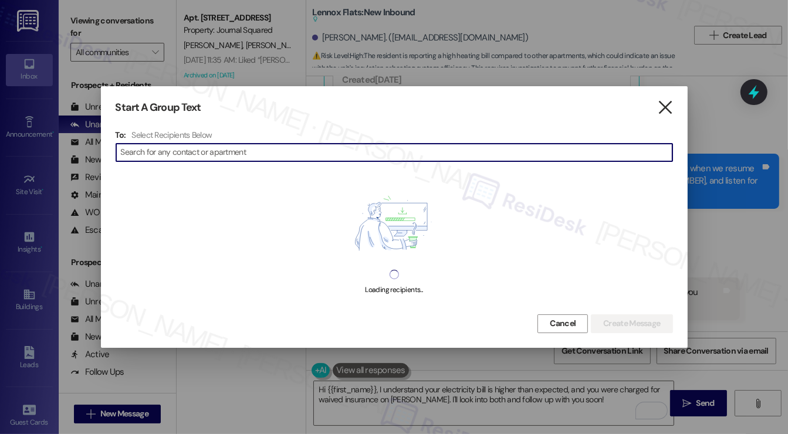
click at [662, 103] on icon "" at bounding box center [665, 107] width 16 height 12
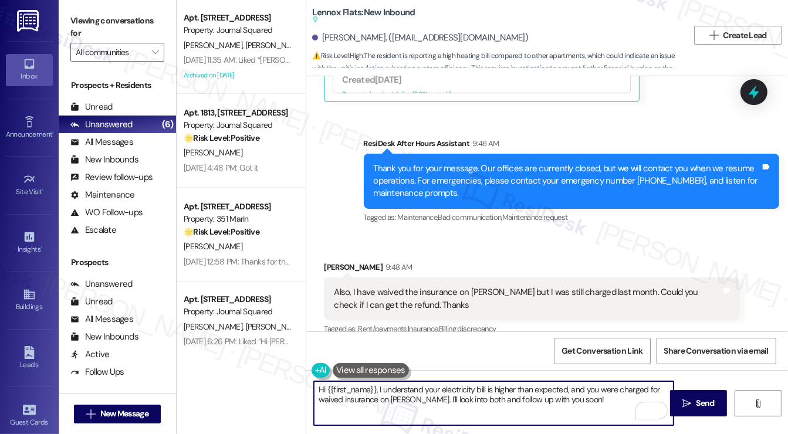
click at [414, 392] on textarea "Hi {{first_name}}, I understand your electricity bill is higher than expected, …" at bounding box center [493, 403] width 359 height 44
click at [413, 392] on textarea "Hi {{first_name}}, I understand your electricity bill is higher than expected, …" at bounding box center [493, 403] width 359 height 44
click at [538, 394] on textarea "Hi {{first_name}}, I understand your electricity bill is higher than expected, …" at bounding box center [493, 403] width 359 height 44
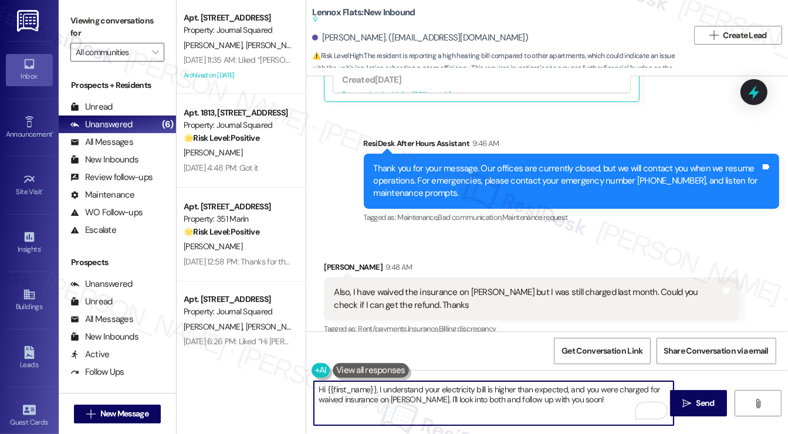
click at [538, 394] on textarea "Hi {{first_name}}, I understand your electricity bill is higher than expected, …" at bounding box center [493, 403] width 359 height 44
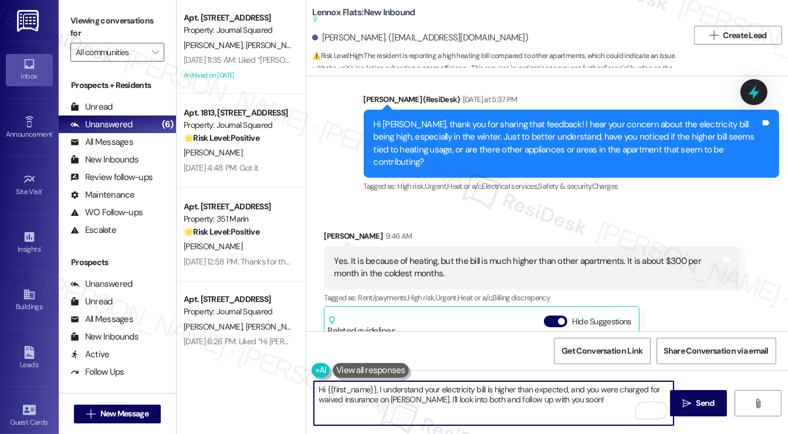
scroll to position [2829, 0]
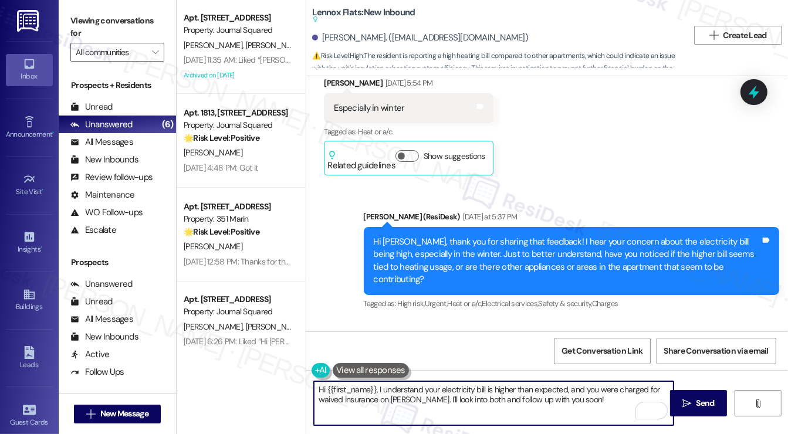
click at [518, 236] on div "Hi Jierui, thank you for sharing that feedback! I hear your concern about the e…" at bounding box center [567, 261] width 387 height 50
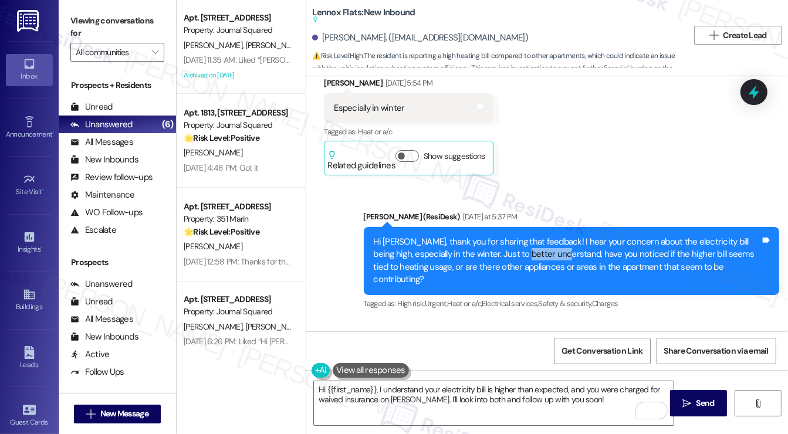
click at [518, 236] on div "Hi Jierui, thank you for sharing that feedback! I hear your concern about the e…" at bounding box center [567, 261] width 387 height 50
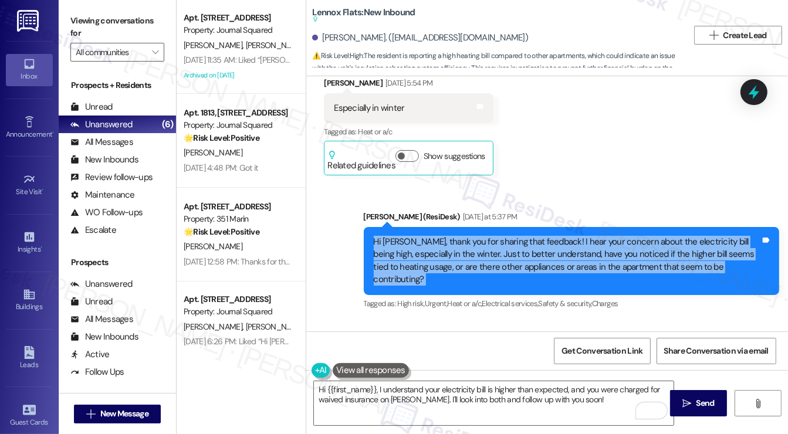
click at [518, 236] on div "Hi Jierui, thank you for sharing that feedback! I hear your concern about the e…" at bounding box center [567, 261] width 387 height 50
click at [466, 236] on div "Hi Jierui, thank you for sharing that feedback! I hear your concern about the e…" at bounding box center [567, 261] width 387 height 50
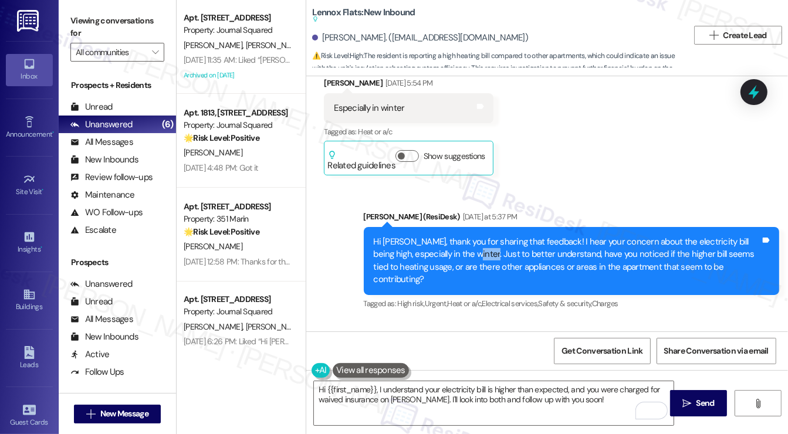
click at [466, 236] on div "Hi Jierui, thank you for sharing that feedback! I hear your concern about the e…" at bounding box center [567, 261] width 387 height 50
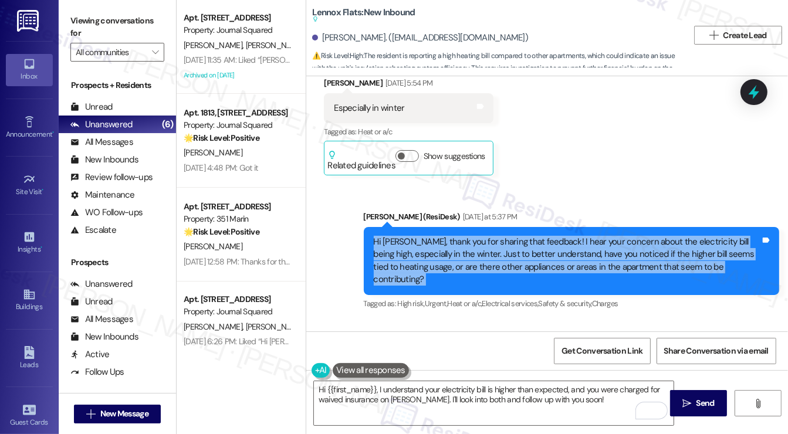
click at [466, 236] on div "Hi Jierui, thank you for sharing that feedback! I hear your concern about the e…" at bounding box center [567, 261] width 387 height 50
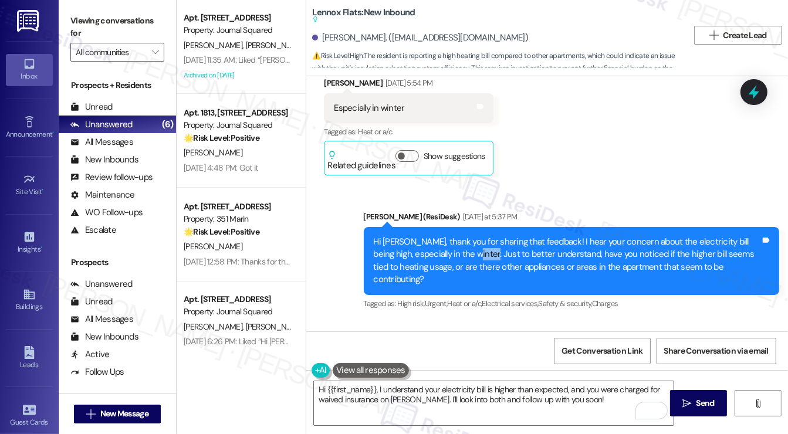
click at [466, 236] on div "Hi Jierui, thank you for sharing that feedback! I hear your concern about the e…" at bounding box center [567, 261] width 387 height 50
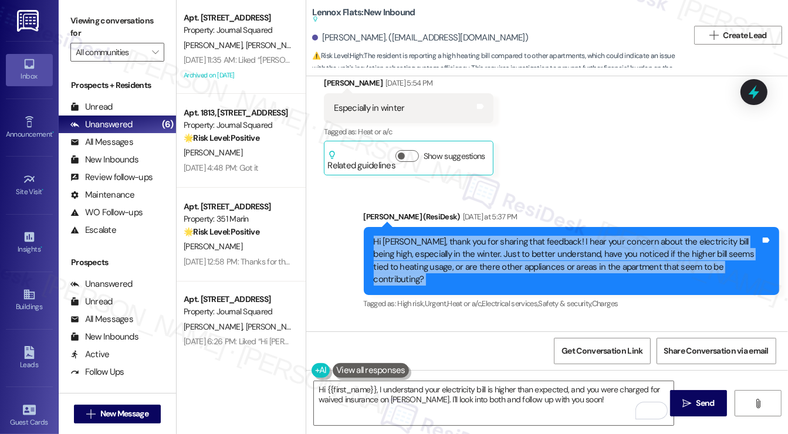
click at [466, 236] on div "Hi Jierui, thank you for sharing that feedback! I hear your concern about the e…" at bounding box center [567, 261] width 387 height 50
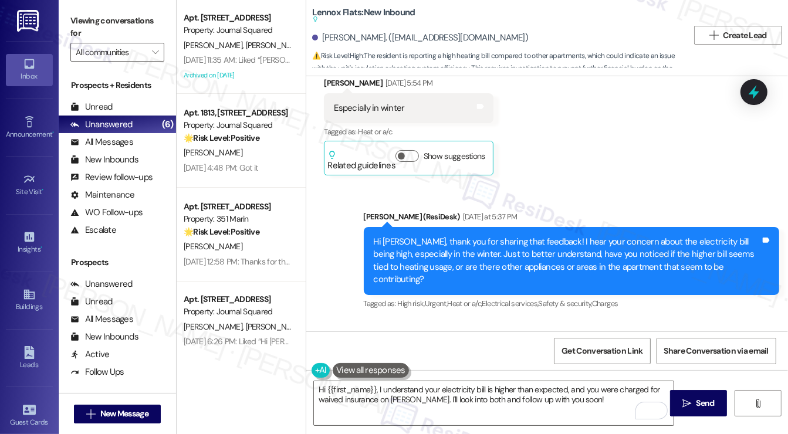
click at [527, 236] on div "Hi Jierui, thank you for sharing that feedback! I hear your concern about the e…" at bounding box center [567, 261] width 387 height 50
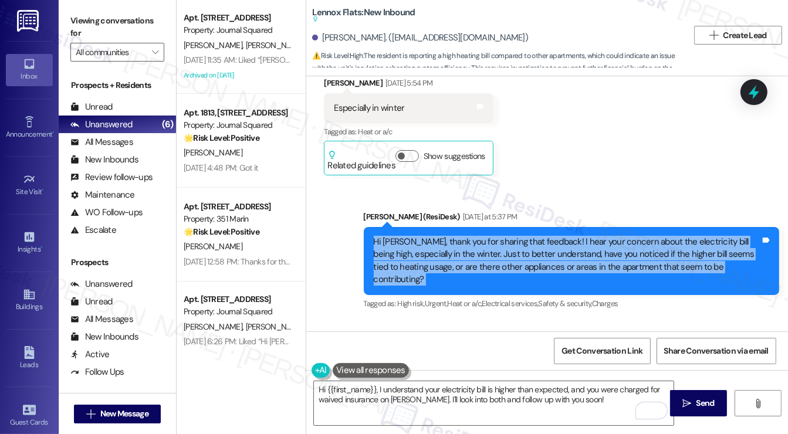
click at [527, 236] on div "Hi Jierui, thank you for sharing that feedback! I hear your concern about the e…" at bounding box center [567, 261] width 387 height 50
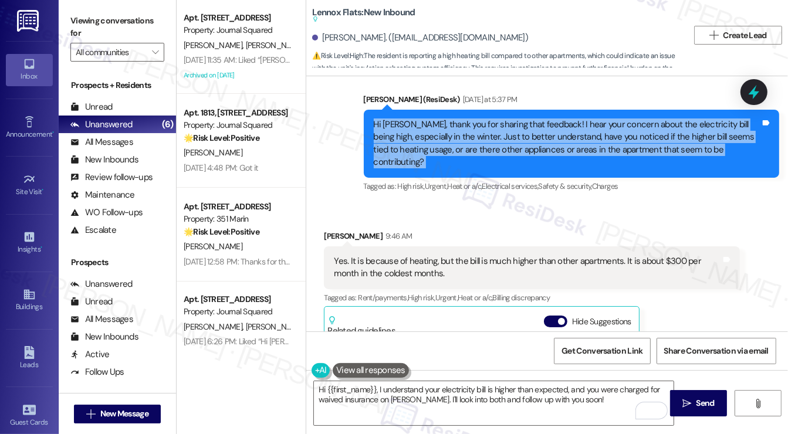
scroll to position [2946, 0]
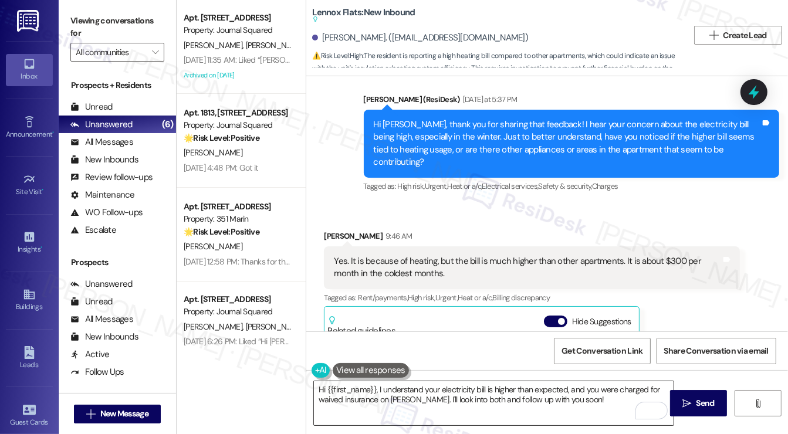
click at [426, 395] on textarea "Hi {{first_name}}, I understand your electricity bill is higher than expected, …" at bounding box center [493, 403] width 359 height 44
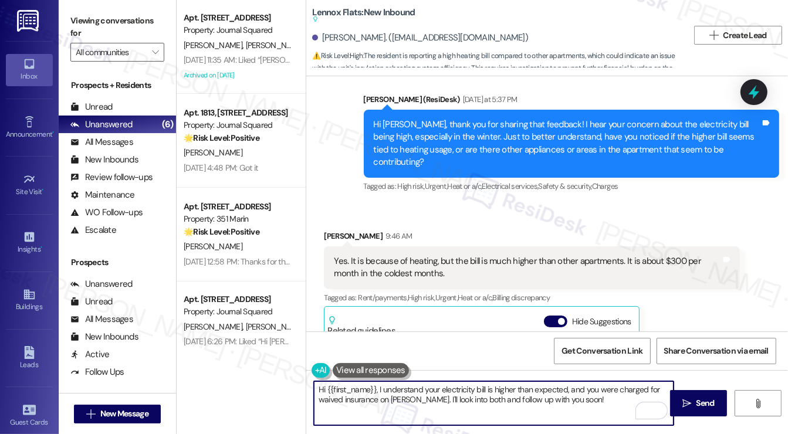
click at [376, 388] on textarea "Hi {{first_name}}, I understand your electricity bill is higher than expected, …" at bounding box center [493, 403] width 359 height 44
click at [435, 398] on textarea "Thanks for getting back to me! I understand your electricity bill is higher tha…" at bounding box center [493, 403] width 359 height 44
drag, startPoint x: 423, startPoint y: 389, endPoint x: 547, endPoint y: 381, distance: 124.0
click at [547, 382] on textarea "Thanks for getting back to me! I understand your electricity bill is higher tha…" at bounding box center [493, 403] width 359 height 44
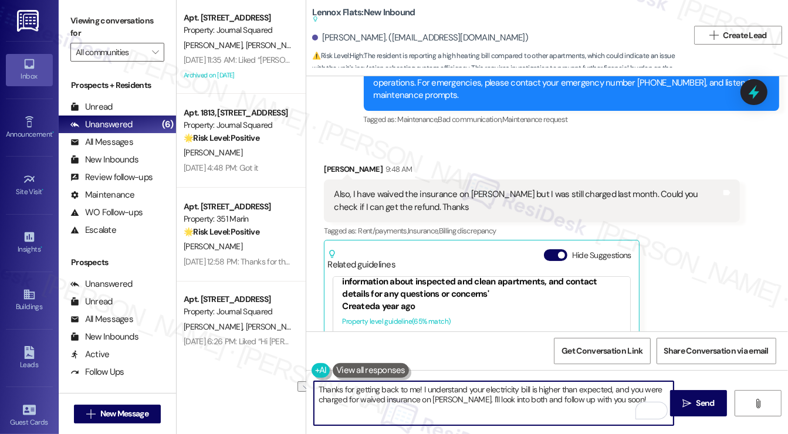
scroll to position [3705, 0]
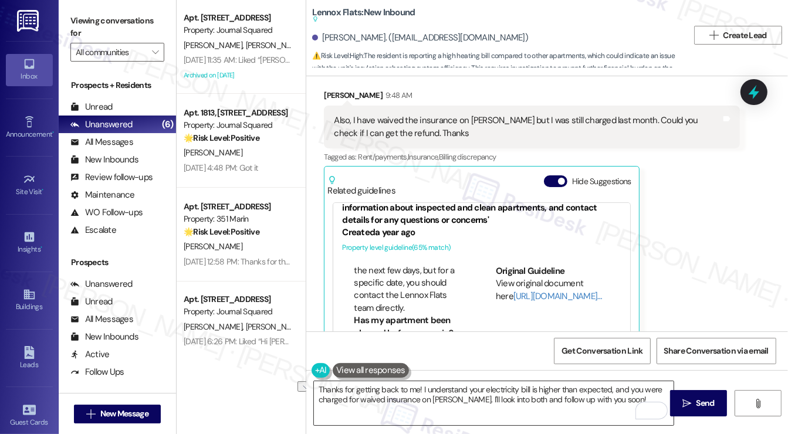
click at [407, 411] on textarea "Thanks for getting back to me! I understand your electricity bill is higher tha…" at bounding box center [493, 403] width 359 height 44
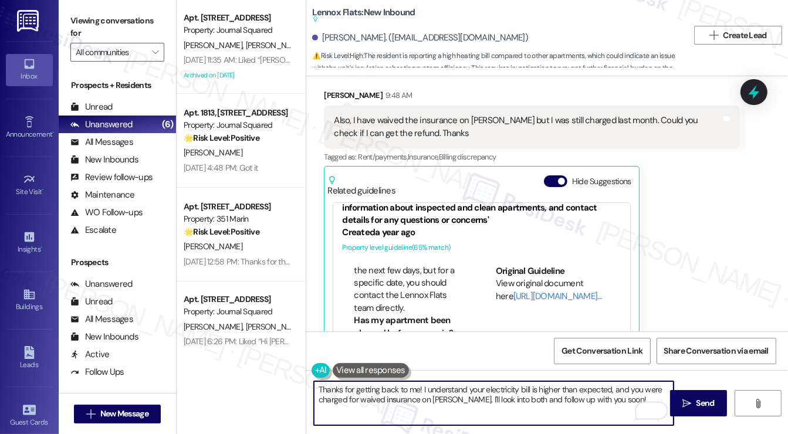
drag, startPoint x: 417, startPoint y: 389, endPoint x: 437, endPoint y: 386, distance: 20.1
click at [417, 389] on textarea "Thanks for getting back to me! I understand your electricity bill is higher tha…" at bounding box center [493, 403] width 359 height 44
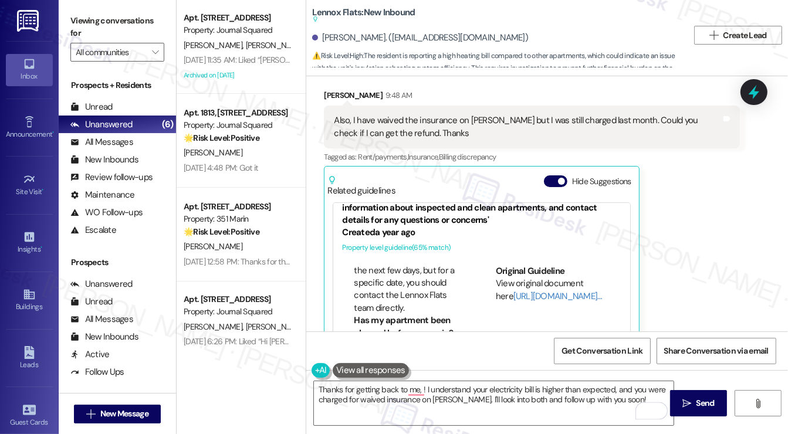
click at [325, 42] on div "Jierui Li. (lijr1210@163.com)" at bounding box center [420, 38] width 216 height 12
copy div "Jierui"
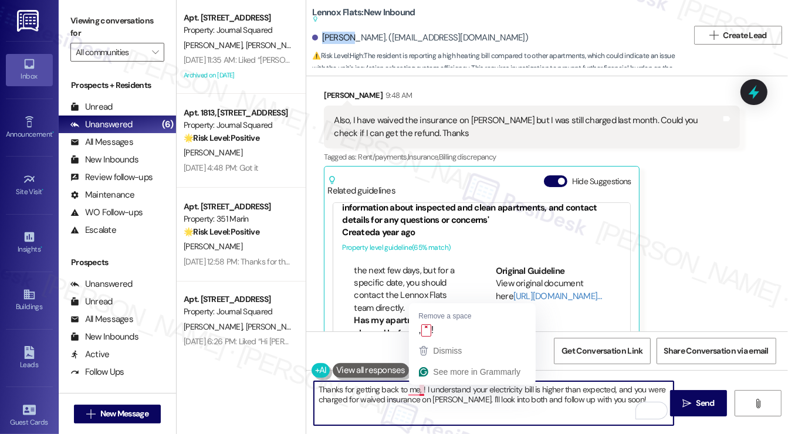
click at [420, 389] on textarea "Thanks for getting back to me, ! I understand your electricity bill is higher t…" at bounding box center [493, 403] width 359 height 44
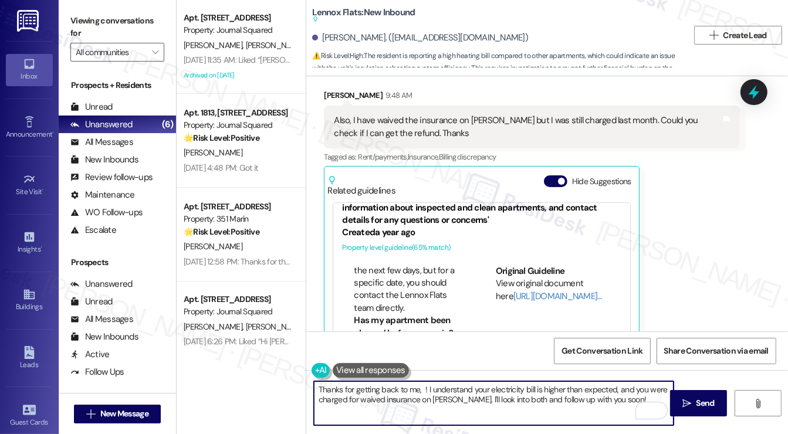
paste textarea "Jierui"
drag, startPoint x: 621, startPoint y: 399, endPoint x: 444, endPoint y: 392, distance: 177.2
click at [444, 392] on textarea "Thanks for getting back to me, Jierui! I understand your electricity bill is hi…" at bounding box center [493, 403] width 359 height 44
click at [451, 391] on textarea "Thanks for getting back to me, Jierui! I understand your electricity bill is hi…" at bounding box center [493, 403] width 359 height 44
drag, startPoint x: 445, startPoint y: 391, endPoint x: 637, endPoint y: 382, distance: 193.1
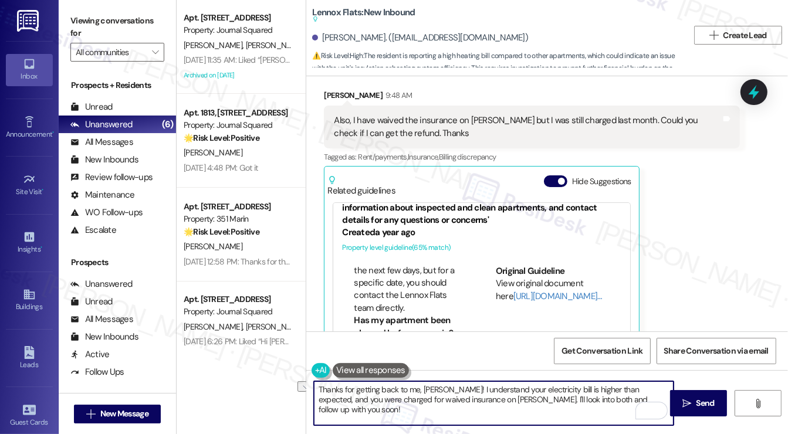
click at [635, 386] on textarea "Thanks for getting back to me, Jierui! I understand your electricity bill is hi…" at bounding box center [493, 403] width 359 height 44
type textarea "Thanks for getting back to me, Jierui! I understand your electricity bill is hi…"
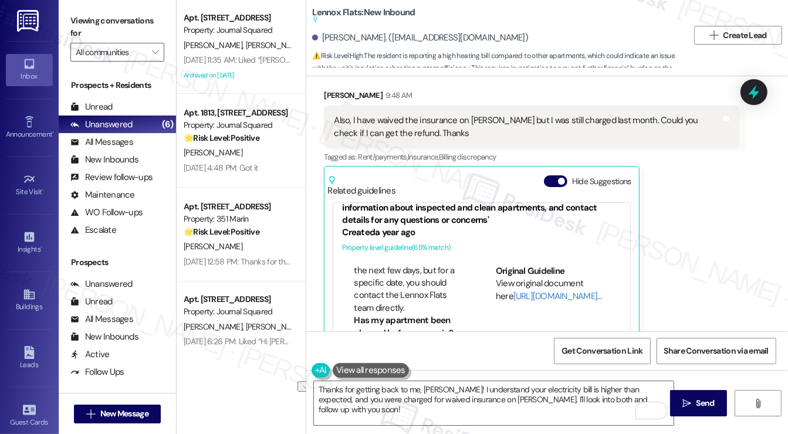
click at [311, 348] on div "Get Conversation Link Share Conversation via email" at bounding box center [546, 350] width 481 height 39
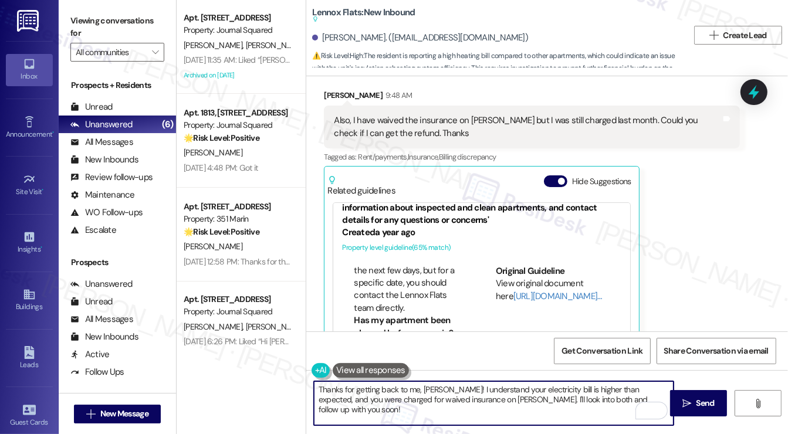
click at [436, 398] on textarea "Thanks for getting back to me, Jierui! I understand your electricity bill is hi…" at bounding box center [493, 403] width 359 height 44
drag, startPoint x: 443, startPoint y: 389, endPoint x: 638, endPoint y: 397, distance: 194.9
click at [638, 397] on textarea "Thanks for getting back to me, Jierui! I understand your electricity bill is hi…" at bounding box center [493, 403] width 359 height 44
click at [625, 398] on textarea "Thanks for getting back to me, Jierui! I understand your electricity bill is hi…" at bounding box center [493, 403] width 359 height 44
drag, startPoint x: 443, startPoint y: 387, endPoint x: 458, endPoint y: 382, distance: 15.6
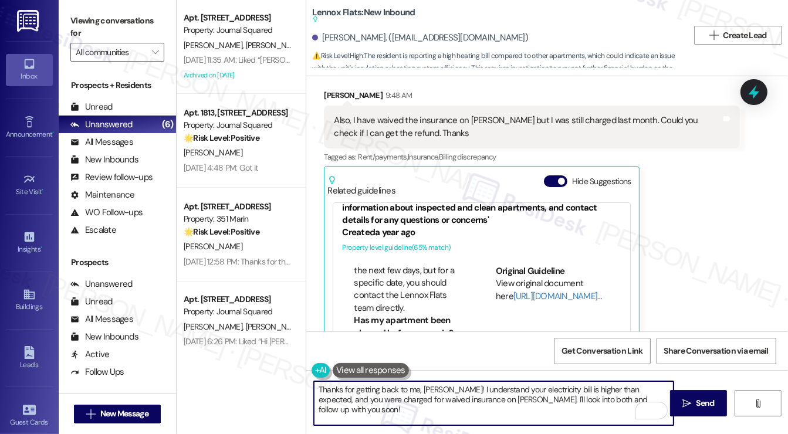
click at [443, 387] on textarea "Thanks for getting back to me, Jierui! I understand your electricity bill is hi…" at bounding box center [493, 403] width 359 height 44
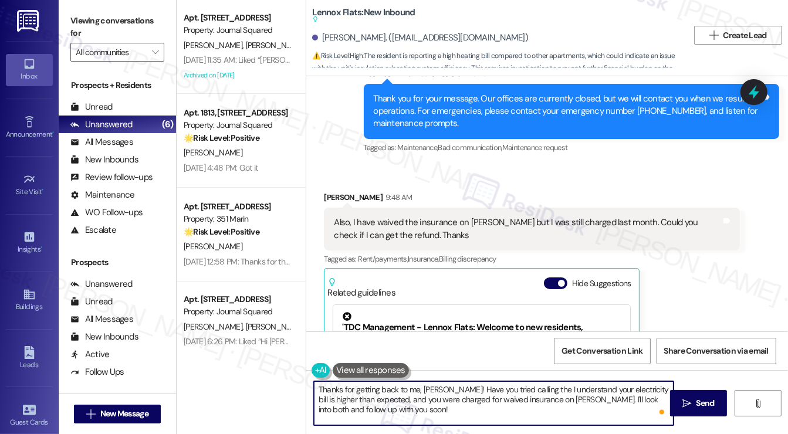
scroll to position [3588, 0]
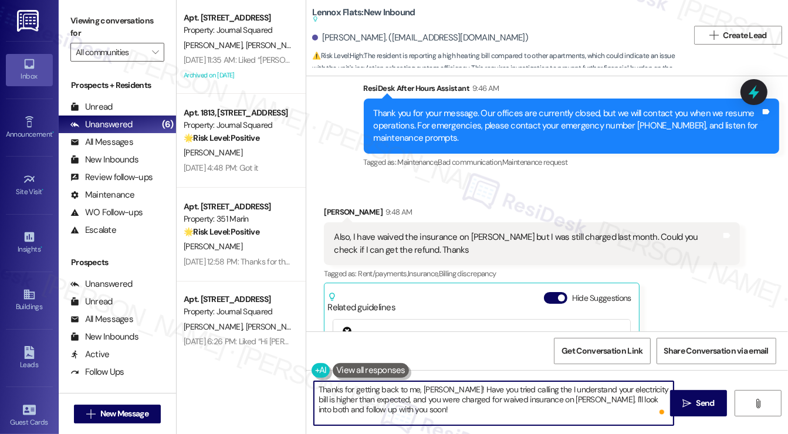
click at [452, 401] on textarea "Thanks for getting back to me, Jierui! Have you tried calling the I understand …" at bounding box center [493, 403] width 359 height 44
drag, startPoint x: 528, startPoint y: 386, endPoint x: 443, endPoint y: 382, distance: 84.5
click at [443, 382] on textarea "Thanks for getting back to me, Jierui! Have you tried calling the I understand …" at bounding box center [493, 403] width 359 height 44
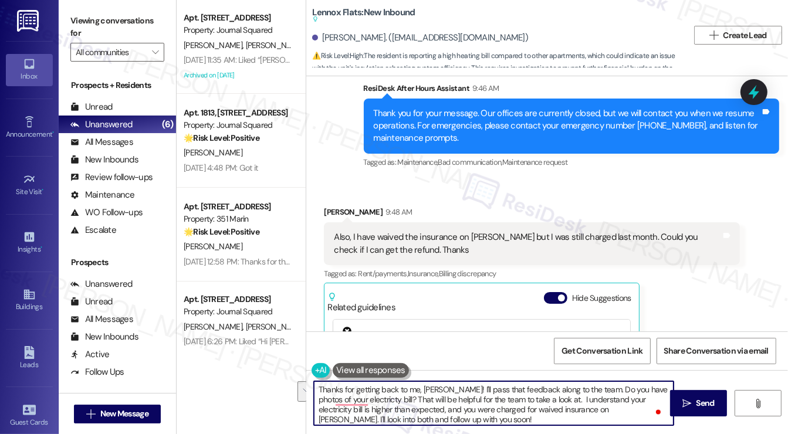
drag, startPoint x: 420, startPoint y: 409, endPoint x: 544, endPoint y: 396, distance: 124.9
click at [544, 396] on textarea "Thanks for getting back to me, Jierui! I'll pass that feedback along to the tea…" at bounding box center [493, 403] width 359 height 44
click at [378, 395] on textarea "Thanks for getting back to me, Jierui! I'll pass that feedback along to the tea…" at bounding box center [493, 403] width 359 height 44
click at [365, 406] on textarea "Thanks for getting back to me, Jierui! I'll pass that feedback along to the tea…" at bounding box center [493, 403] width 359 height 44
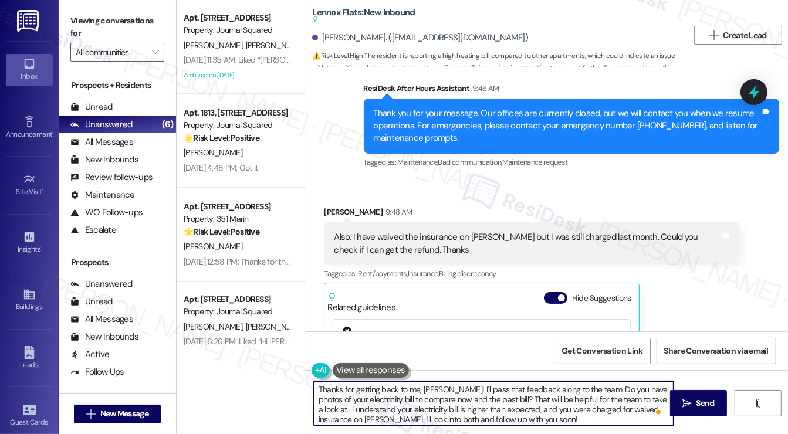
click at [497, 420] on textarea "Thanks for getting back to me, Jierui! I'll pass that feedback along to the tea…" at bounding box center [493, 403] width 359 height 44
drag, startPoint x: 554, startPoint y: 409, endPoint x: 321, endPoint y: 408, distance: 232.8
click at [321, 408] on textarea "Thanks for getting back to me, Jierui! I'll pass that feedback along to the tea…" at bounding box center [493, 403] width 359 height 44
type textarea "Thanks for getting back to me, Jierui! I'll pass that feedback along to the tea…"
click at [416, 416] on textarea "Thanks for getting back to me, Jierui! I'll pass that feedback along to the tea…" at bounding box center [493, 403] width 359 height 44
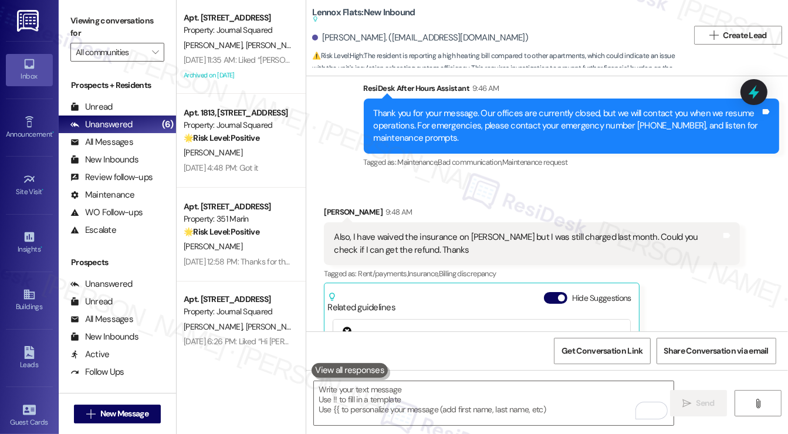
click at [87, 20] on label "Viewing conversations for" at bounding box center [117, 27] width 94 height 31
click at [87, 35] on label "Viewing conversations for" at bounding box center [117, 27] width 94 height 31
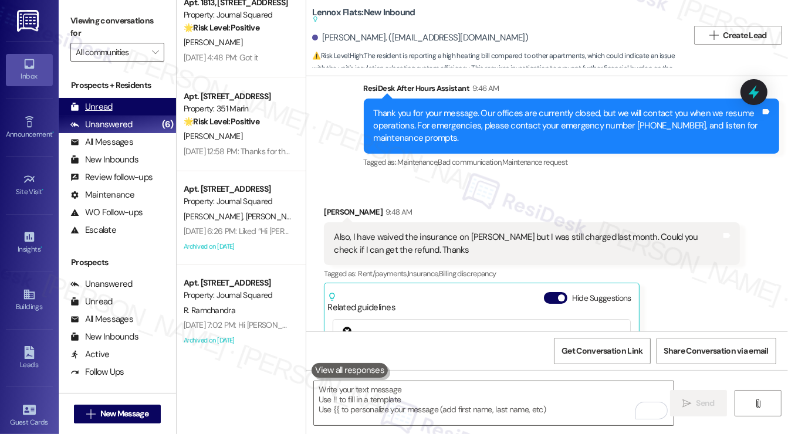
scroll to position [212, 0]
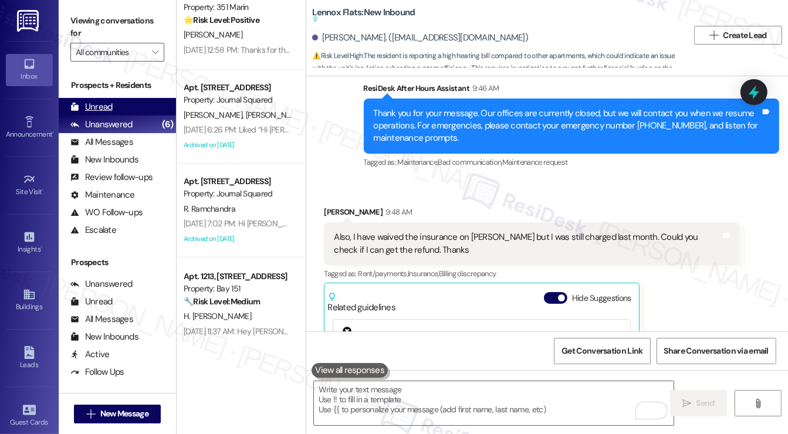
click at [107, 104] on div "Unread" at bounding box center [91, 107] width 42 height 12
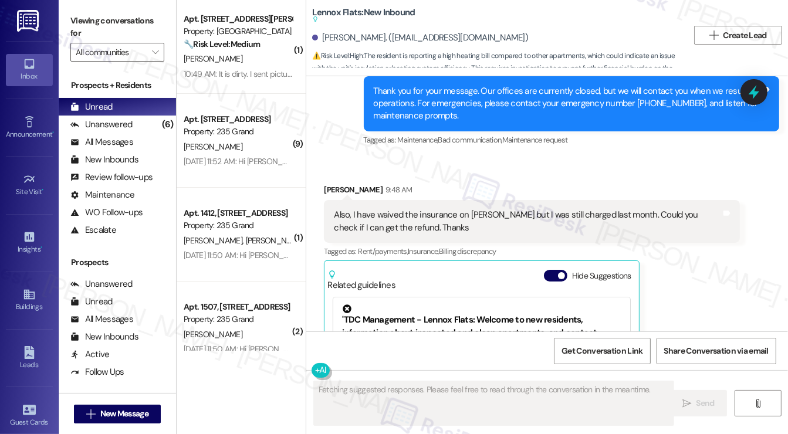
scroll to position [3357, 0]
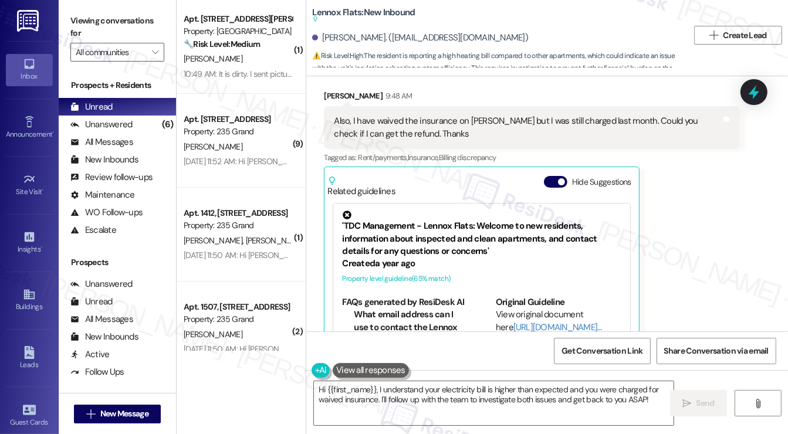
click at [77, 18] on label "Viewing conversations for" at bounding box center [117, 27] width 94 height 31
click at [492, 393] on textarea "Hi {{first_name}}, I understand your electricity bill is higher than expected a…" at bounding box center [493, 403] width 359 height 44
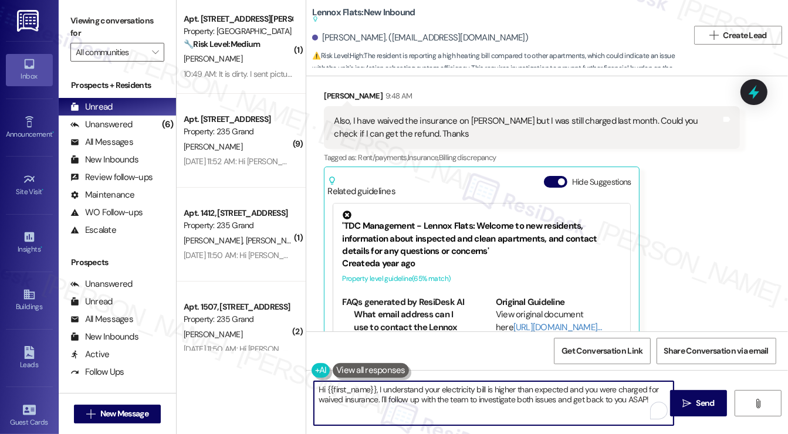
click at [493, 392] on textarea "Hi {{first_name}}, I understand your electricity bill is higher than expected a…" at bounding box center [493, 403] width 359 height 44
paste textarea "Thanks so much for getting back to me, Jierui! I’ll be sure to share your feedb…"
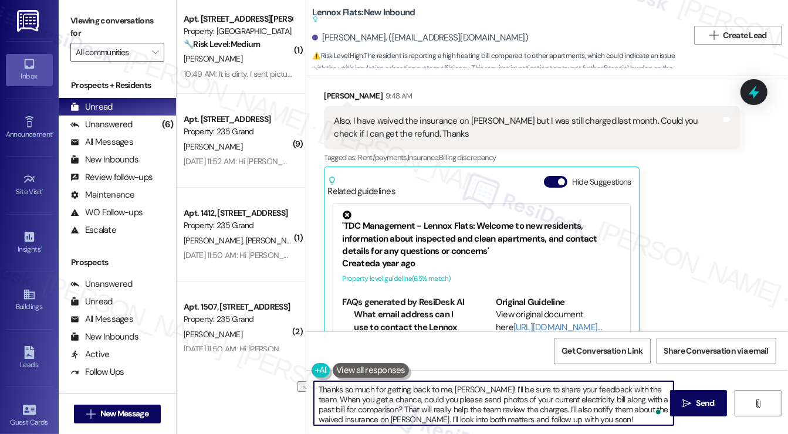
drag, startPoint x: 373, startPoint y: 388, endPoint x: 344, endPoint y: 391, distance: 28.9
click at [344, 391] on textarea "Thanks so much for getting back to me, Jierui! I’ll be sure to share your feedb…" at bounding box center [493, 403] width 359 height 44
click at [481, 389] on textarea "Thanks for getting back to me, Jierui! I’ll be sure to share your feedback with…" at bounding box center [493, 403] width 359 height 44
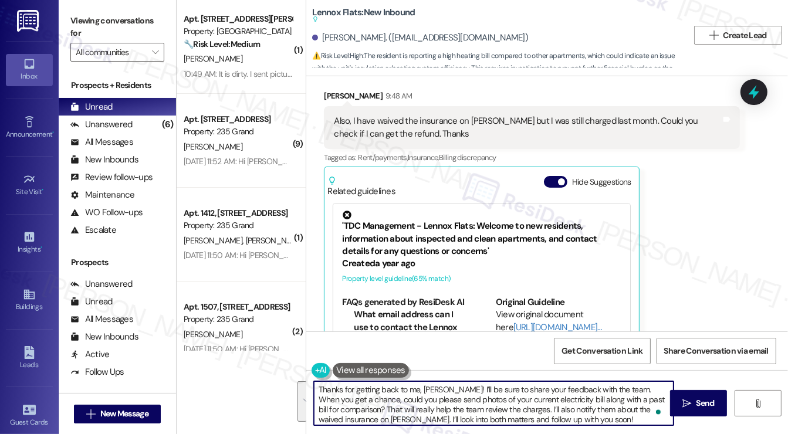
type textarea "Thanks for getting back to me, Jierui! I’ll be sure to share your feedback with…"
click at [699, 297] on div "Jierui Li 9:48 AM Also, I have waived the insurance on Foxen but I was still ch…" at bounding box center [532, 232] width 416 height 285
click at [416, 400] on textarea "Thanks for getting back to me, Jierui! I’ll be sure to share your feedback with…" at bounding box center [493, 403] width 359 height 44
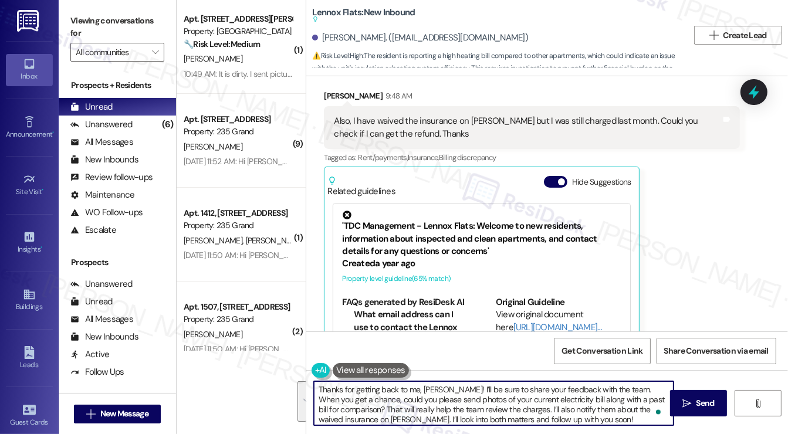
click at [697, 313] on div "Jierui Li 9:48 AM Also, I have waived the insurance on Foxen but I was still ch…" at bounding box center [532, 232] width 416 height 285
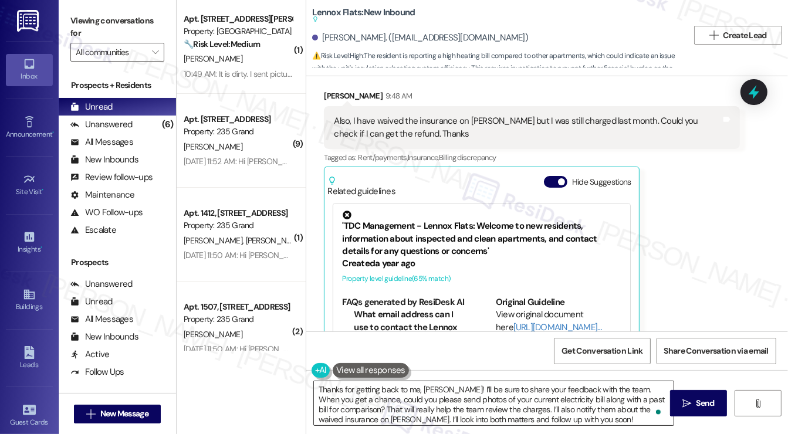
click at [420, 415] on textarea "Thanks for getting back to me, Jierui! I’ll be sure to share your feedback with…" at bounding box center [493, 403] width 359 height 44
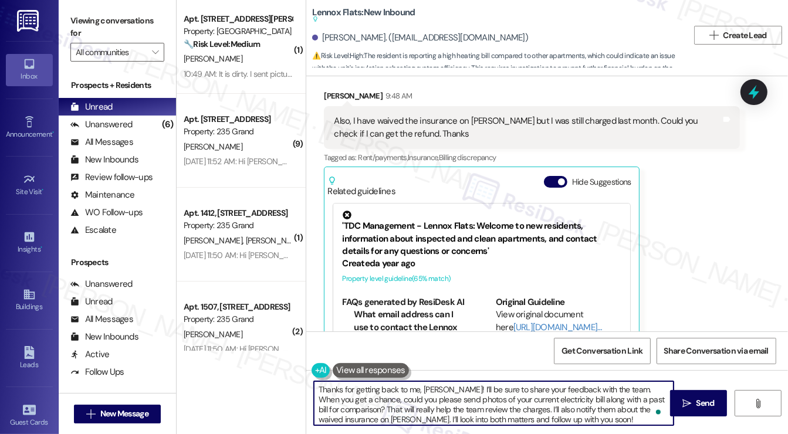
click at [420, 415] on textarea "Thanks for getting back to me, Jierui! I’ll be sure to share your feedback with…" at bounding box center [493, 403] width 359 height 44
click at [419, 413] on textarea "Thanks for getting back to me, Jierui! I’ll be sure to share your feedback with…" at bounding box center [493, 403] width 359 height 44
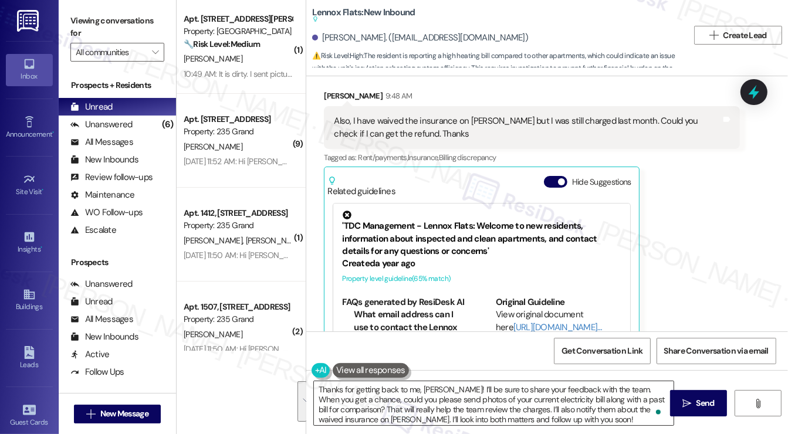
click at [380, 411] on textarea "Thanks for getting back to me, Jierui! I’ll be sure to share your feedback with…" at bounding box center [493, 403] width 359 height 44
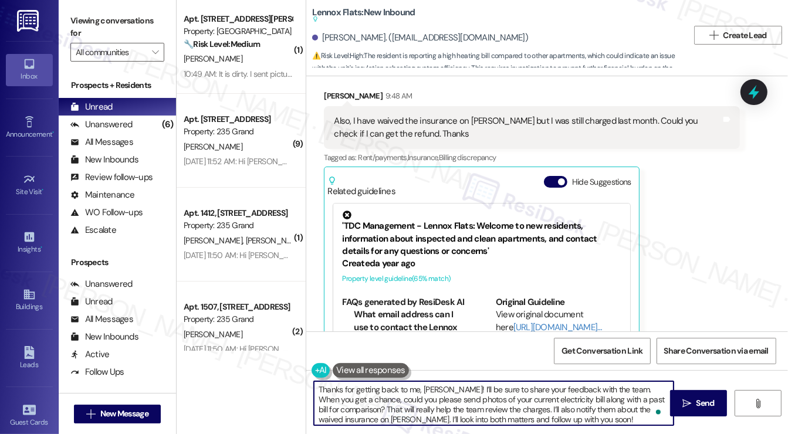
click at [364, 410] on textarea "Thanks for getting back to me, Jierui! I’ll be sure to share your feedback with…" at bounding box center [493, 403] width 359 height 44
click at [593, 421] on textarea "Thanks for getting back to me, Jierui! I’ll be sure to share your feedback with…" at bounding box center [493, 403] width 359 height 44
click at [439, 409] on textarea "Thanks for getting back to me, Jierui! I’ll be sure to share your feedback with…" at bounding box center [493, 403] width 359 height 44
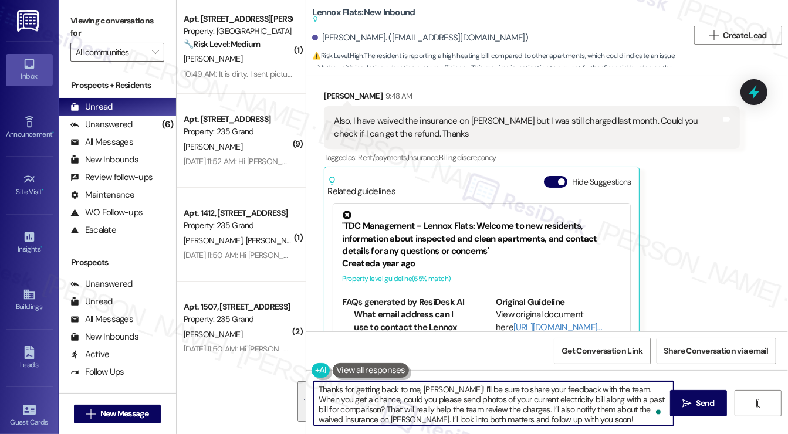
click at [620, 423] on textarea "Thanks for getting back to me, Jierui! I’ll be sure to share your feedback with…" at bounding box center [493, 403] width 359 height 44
click at [494, 393] on textarea "Thanks for getting back to me, Jierui! I’ll be sure to share your feedback with…" at bounding box center [493, 403] width 359 height 44
click at [407, 402] on textarea "Thanks for getting back to me, Jierui! I’ll be sure to share your feedback with…" at bounding box center [493, 403] width 359 height 44
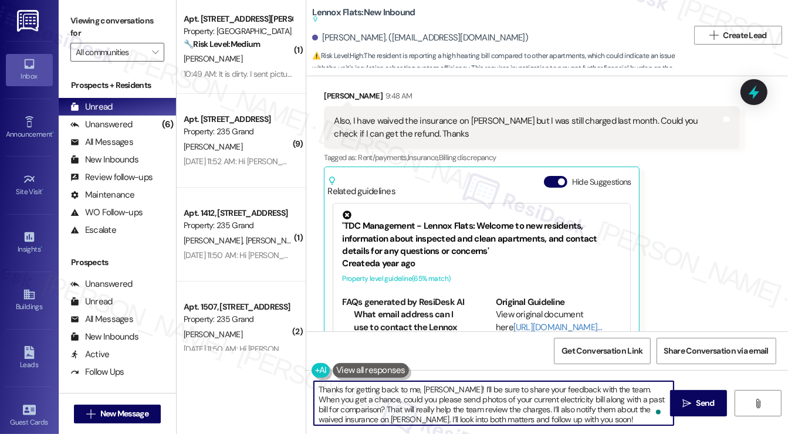
click at [474, 417] on textarea "Thanks for getting back to me, Jierui! I’ll be sure to share your feedback with…" at bounding box center [493, 403] width 359 height 44
click at [594, 413] on textarea "Thanks for getting back to me, Jierui! I’ll be sure to share your feedback with…" at bounding box center [493, 403] width 359 height 44
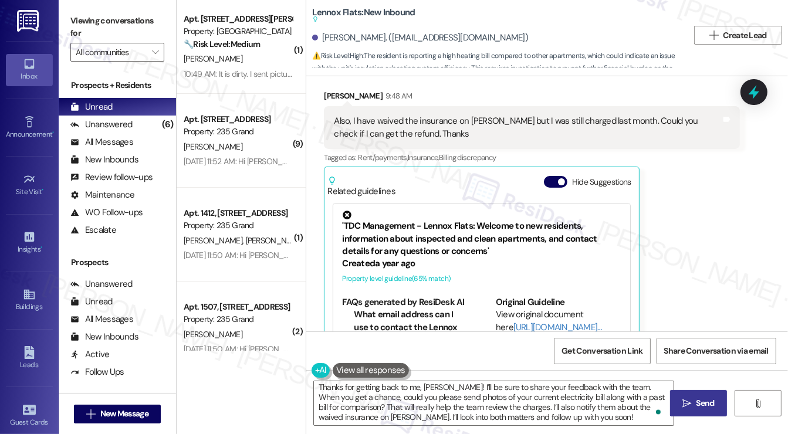
click at [692, 406] on span " Send" at bounding box center [698, 403] width 37 height 12
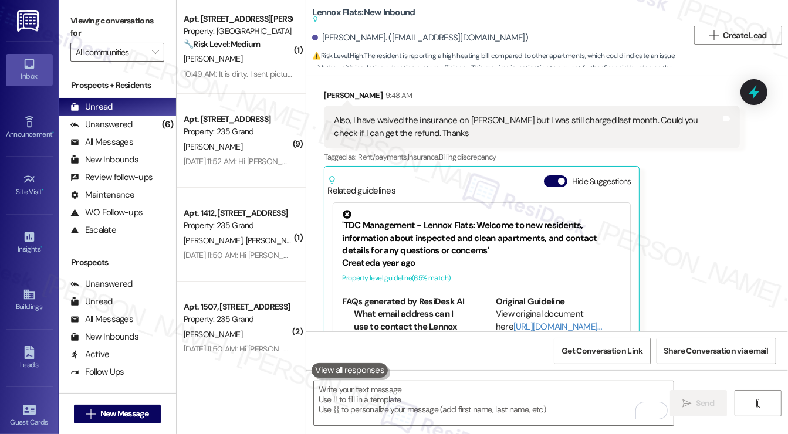
scroll to position [3181, 0]
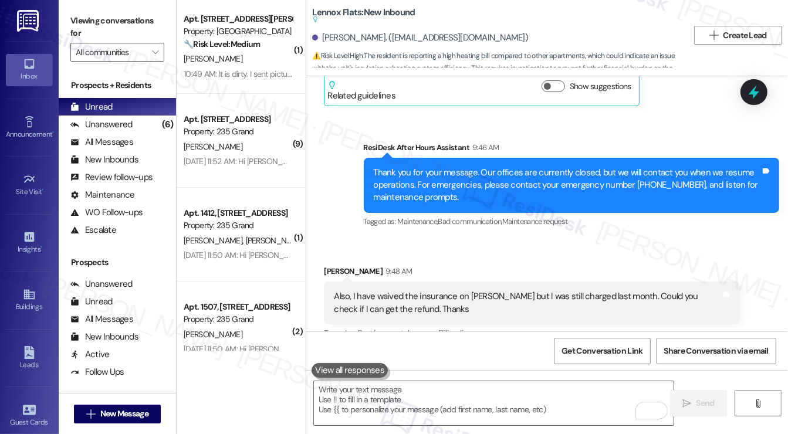
click at [328, 265] on div "Jierui Li 9:48 AM" at bounding box center [532, 273] width 416 height 16
copy div "Jierui Li"
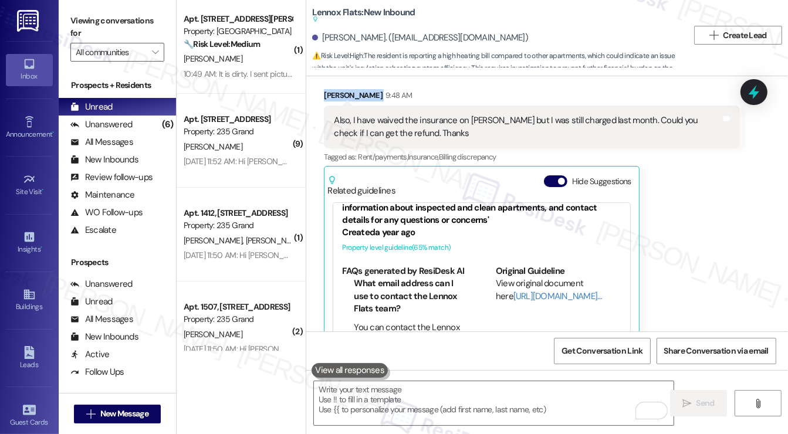
scroll to position [3123, 0]
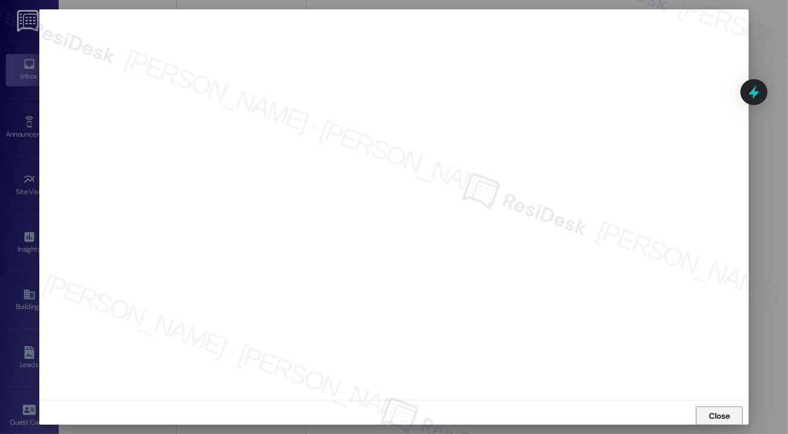
click at [718, 415] on span "Close" at bounding box center [719, 416] width 21 height 12
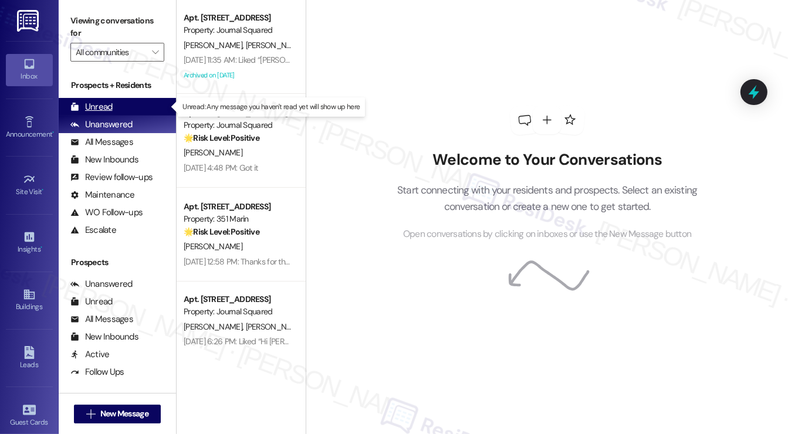
click at [113, 110] on div "Unread (0)" at bounding box center [117, 107] width 117 height 18
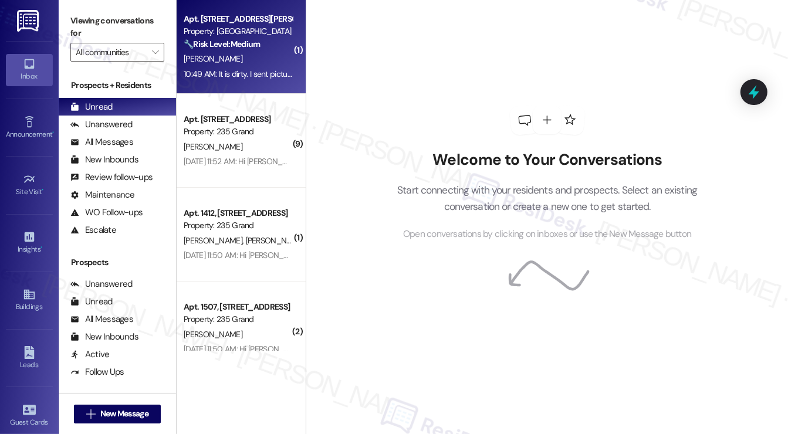
click at [263, 63] on div "[PERSON_NAME]" at bounding box center [237, 59] width 111 height 15
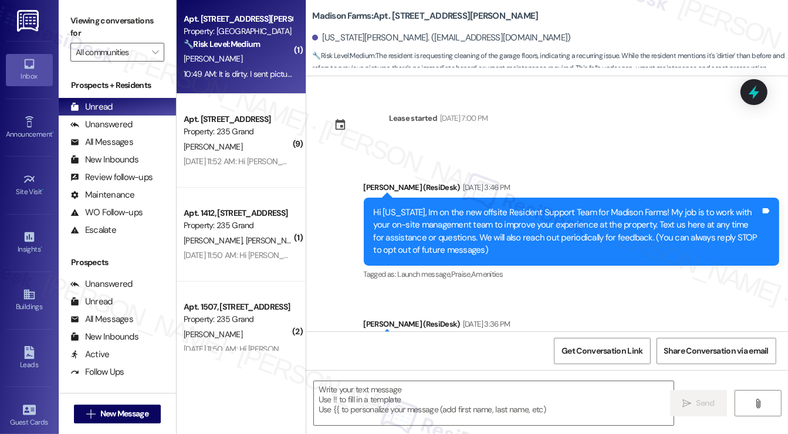
scroll to position [4995, 0]
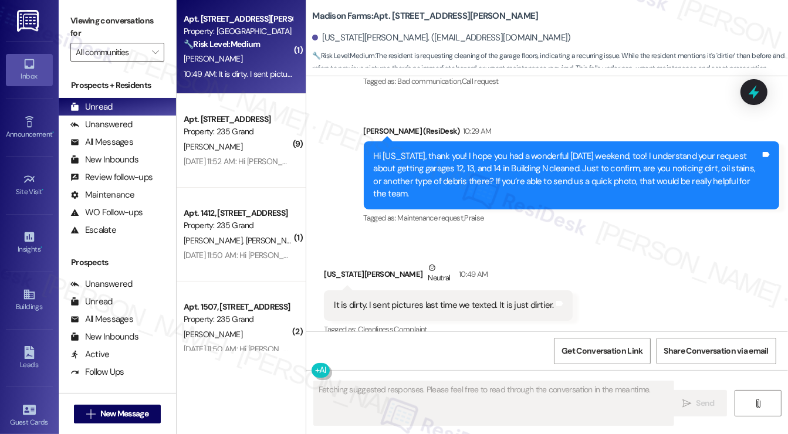
click at [486, 299] on div "It is dirty. I sent pictures last time we texted. It is just dirtier." at bounding box center [443, 305] width 219 height 12
click at [485, 299] on div "It is dirty. I sent pictures last time we texted. It is just dirtier." at bounding box center [443, 305] width 219 height 12
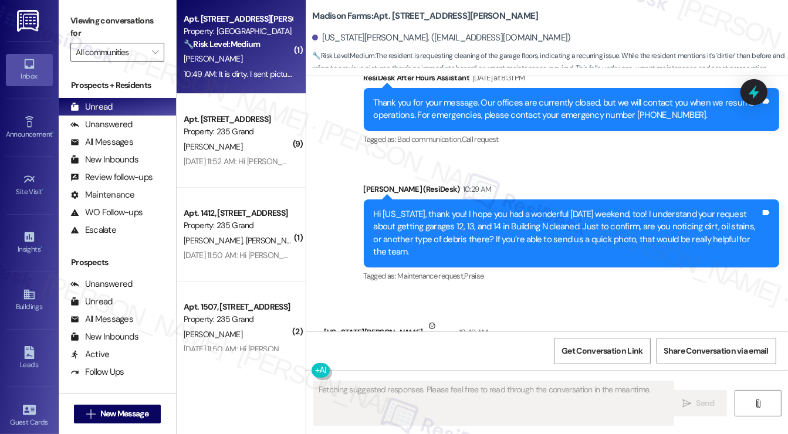
scroll to position [4936, 0]
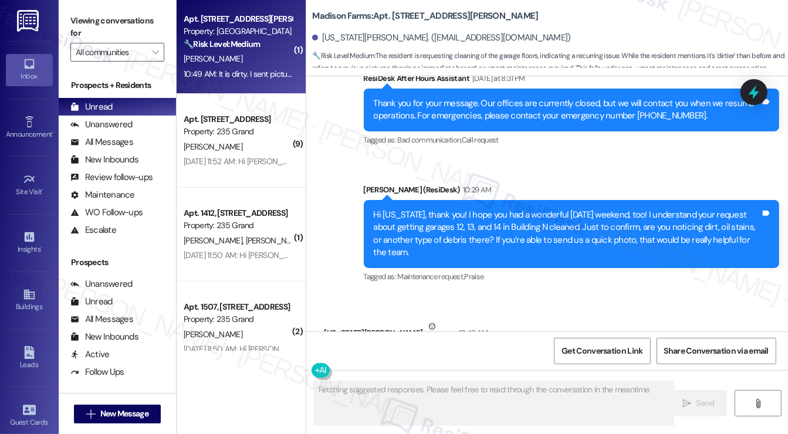
click at [489, 209] on div "Hi Virginia, thank you! I hope you had a wonderful Labor Day weekend, too! I un…" at bounding box center [567, 234] width 387 height 50
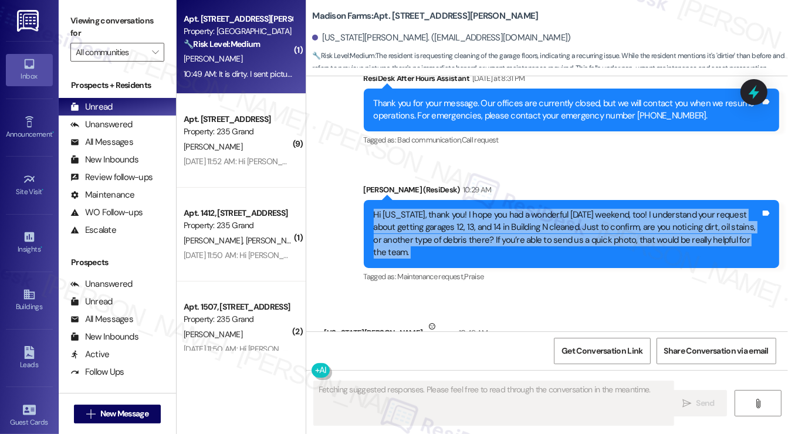
click at [489, 209] on div "Hi Virginia, thank you! I hope you had a wonderful Labor Day weekend, too! I un…" at bounding box center [567, 234] width 387 height 50
click at [540, 223] on div "Hi Virginia, thank you! I hope you had a wonderful Labor Day weekend, too! I un…" at bounding box center [567, 234] width 387 height 50
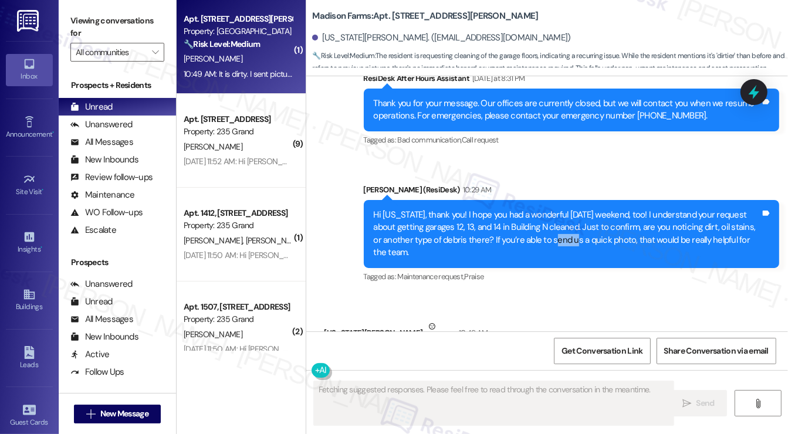
click at [540, 223] on div "Hi Virginia, thank you! I hope you had a wonderful Labor Day weekend, too! I un…" at bounding box center [567, 234] width 387 height 50
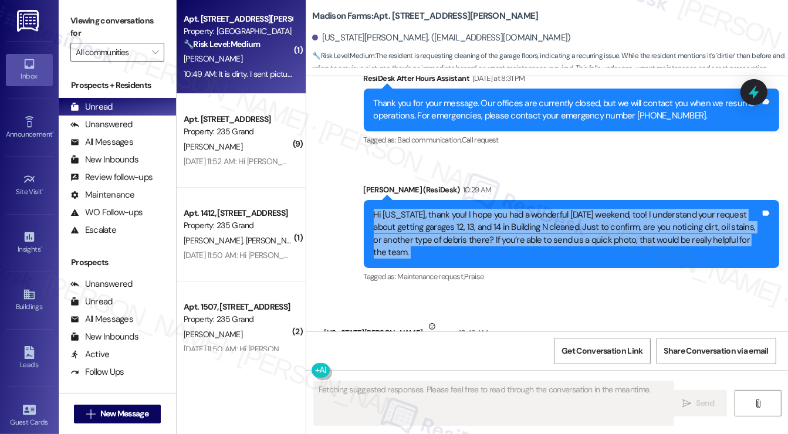
click at [540, 223] on div "Hi Virginia, thank you! I hope you had a wonderful Labor Day weekend, too! I un…" at bounding box center [567, 234] width 387 height 50
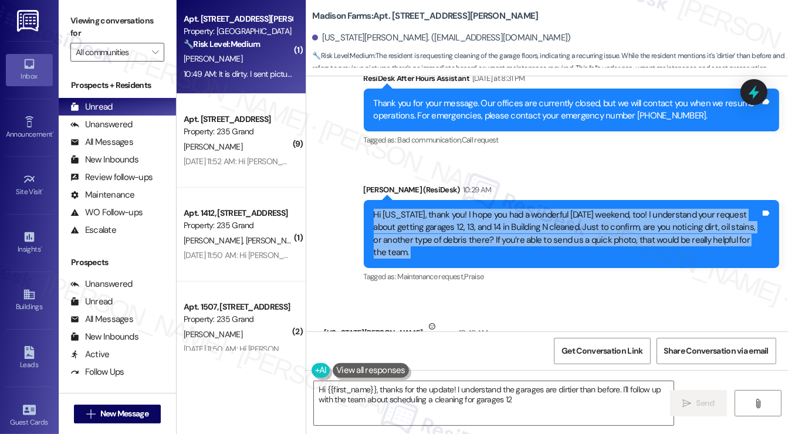
click at [440, 227] on div "Hi Virginia, thank you! I hope you had a wonderful Labor Day weekend, too! I un…" at bounding box center [567, 234] width 387 height 50
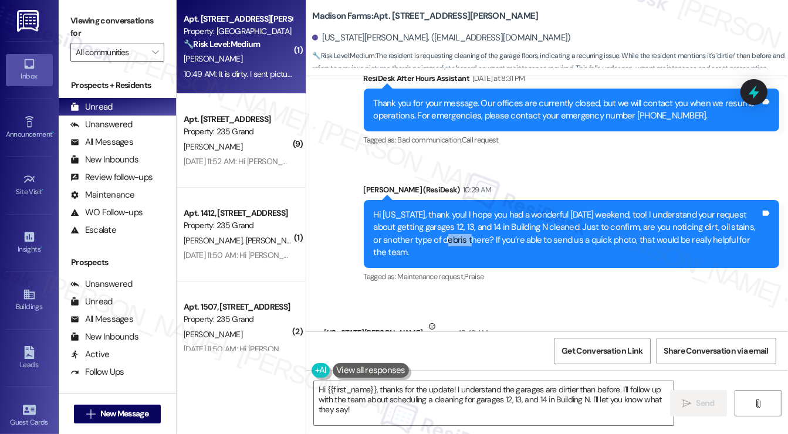
click at [440, 227] on div "Hi Virginia, thank you! I hope you had a wonderful Labor Day weekend, too! I un…" at bounding box center [567, 234] width 387 height 50
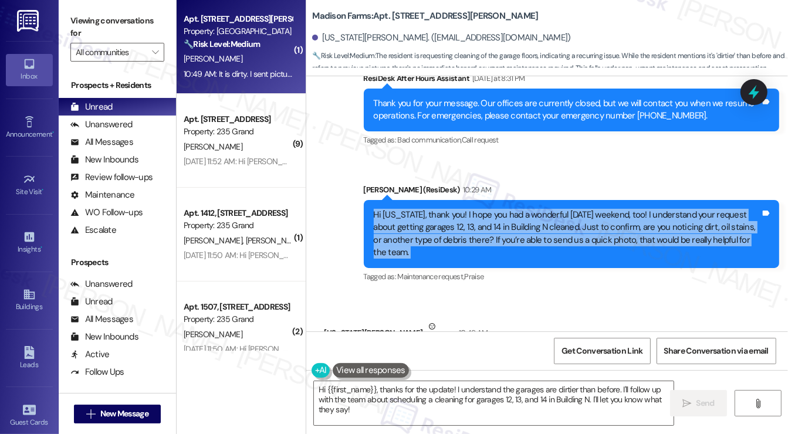
click at [440, 227] on div "Hi Virginia, thank you! I hope you had a wonderful Labor Day weekend, too! I un…" at bounding box center [567, 234] width 387 height 50
click at [484, 209] on div "Hi Virginia, thank you! I hope you had a wonderful Labor Day weekend, too! I un…" at bounding box center [567, 234] width 387 height 50
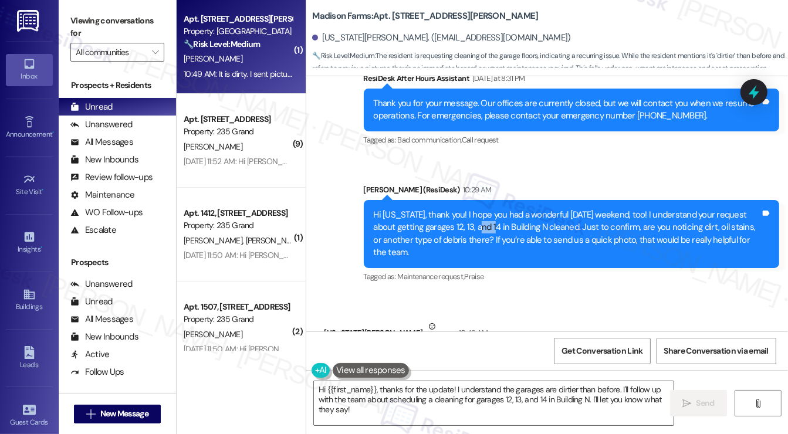
click at [484, 209] on div "Hi Virginia, thank you! I hope you had a wonderful Labor Day weekend, too! I un…" at bounding box center [567, 234] width 387 height 50
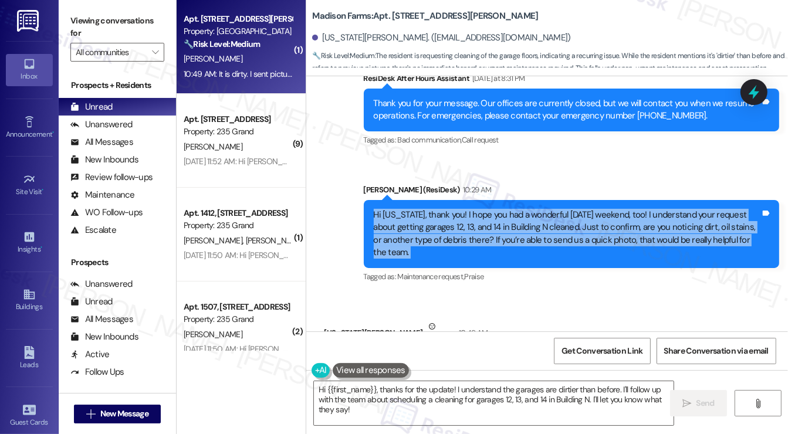
click at [484, 209] on div "Hi Virginia, thank you! I hope you had a wonderful Labor Day weekend, too! I un…" at bounding box center [567, 234] width 387 height 50
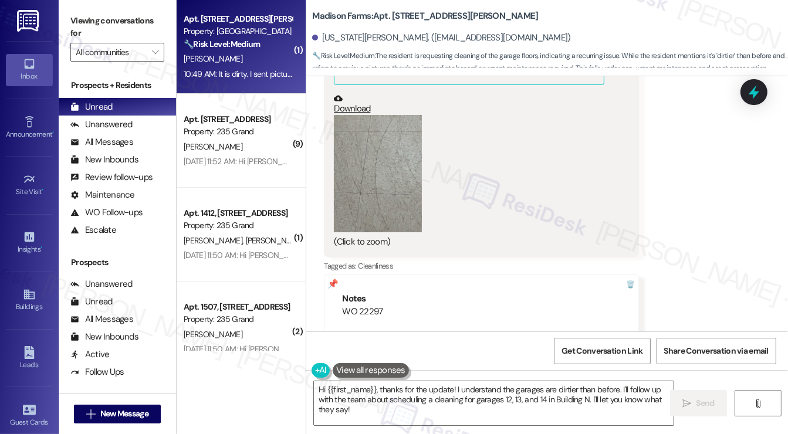
scroll to position [4174, 0]
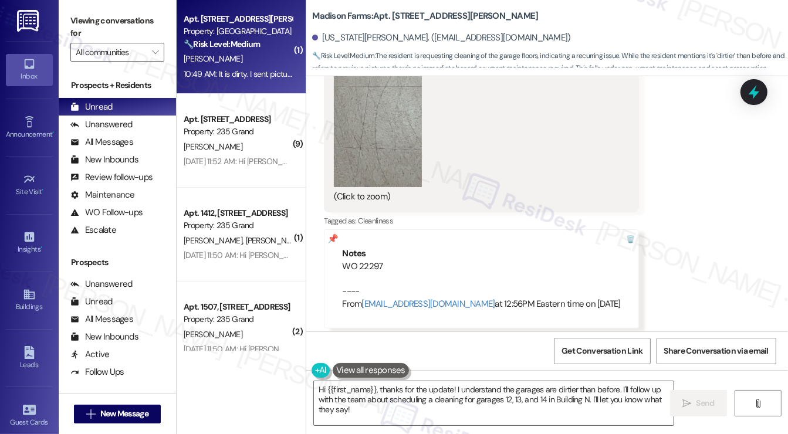
click at [363, 260] on div "WO 22297 ---- From automated-surveys-kre-resen.three@kre.com at 12:56PM Eastern…" at bounding box center [481, 285] width 278 height 50
click at [362, 260] on div "WO 22297 ---- From automated-surveys-kre-resen.three@kre.com at 12:56PM Eastern…" at bounding box center [481, 285] width 278 height 50
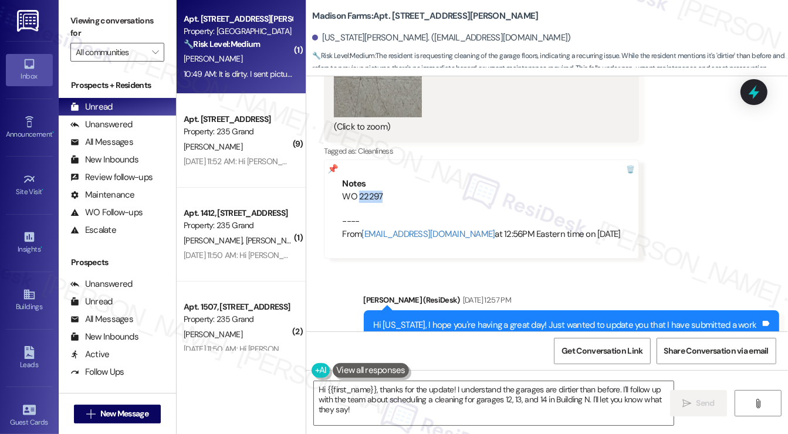
scroll to position [4350, 0]
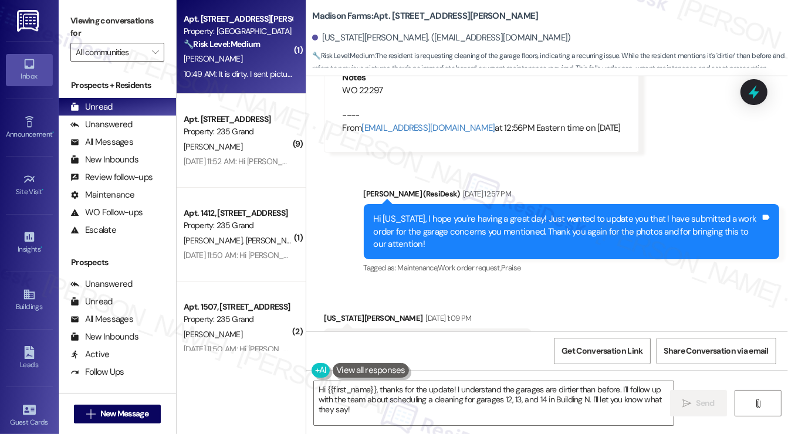
click at [394, 213] on div "Hi Virginia, I hope you're having a great day! Just wanted to update you that I…" at bounding box center [567, 232] width 387 height 38
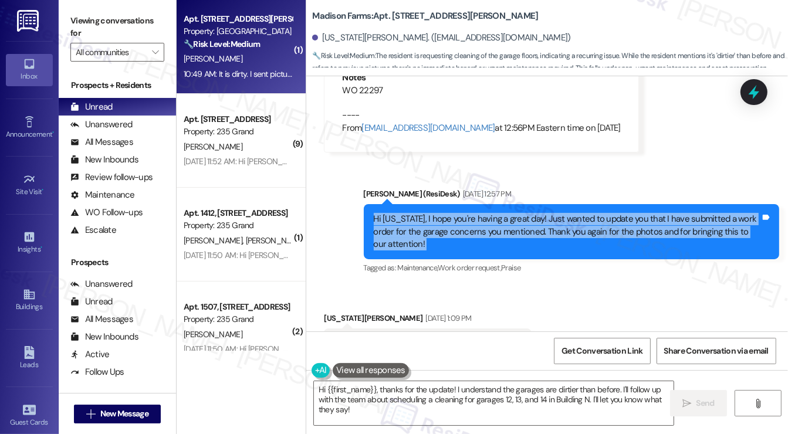
click at [394, 213] on div "Hi Virginia, I hope you're having a great day! Just wanted to update you that I…" at bounding box center [567, 232] width 387 height 38
click at [482, 215] on div "Hi Virginia, I hope you're having a great day! Just wanted to update you that I…" at bounding box center [567, 232] width 387 height 38
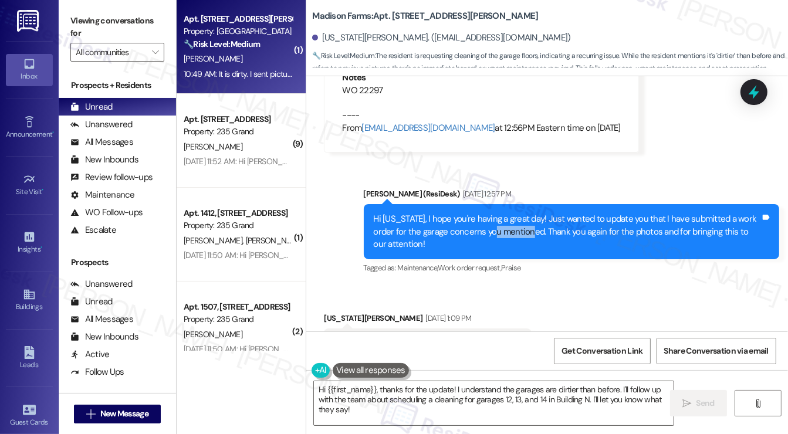
click at [482, 215] on div "Hi Virginia, I hope you're having a great day! Just wanted to update you that I…" at bounding box center [567, 232] width 387 height 38
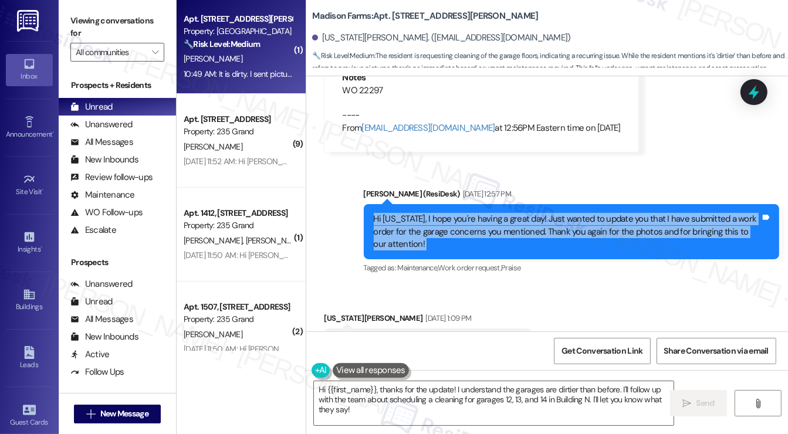
click at [482, 215] on div "Hi Virginia, I hope you're having a great day! Just wanted to update you that I…" at bounding box center [567, 232] width 387 height 38
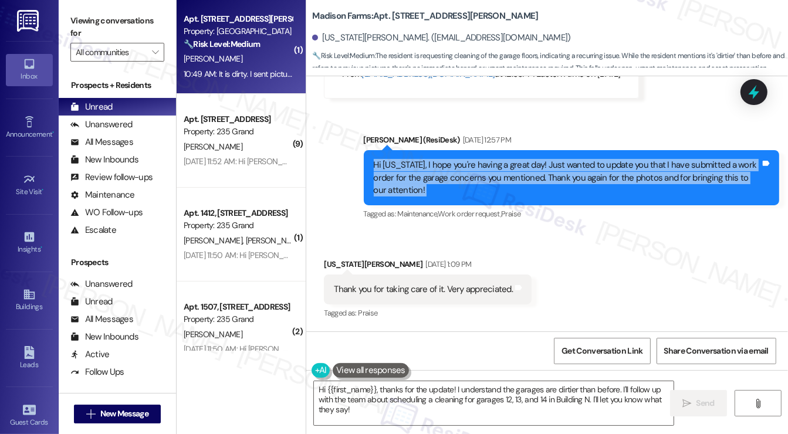
scroll to position [4467, 0]
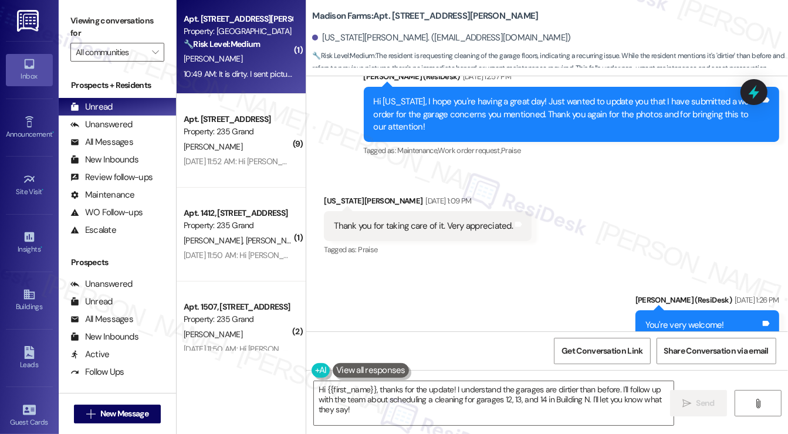
click at [399, 220] on div "Thank you for taking care of it. Very appreciated." at bounding box center [423, 226] width 179 height 12
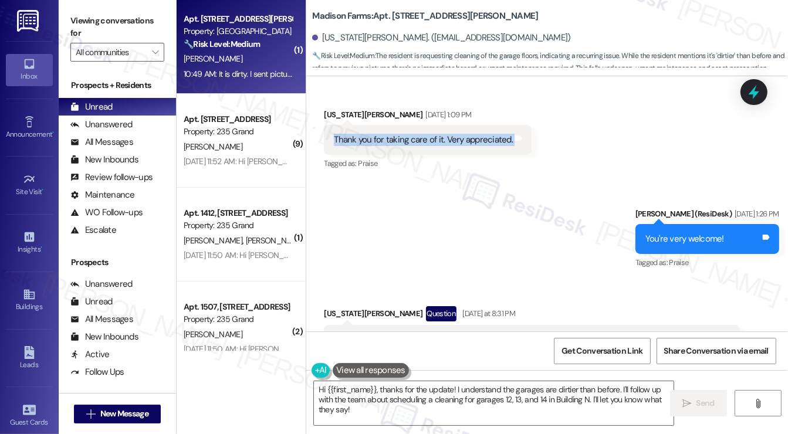
scroll to position [4643, 0]
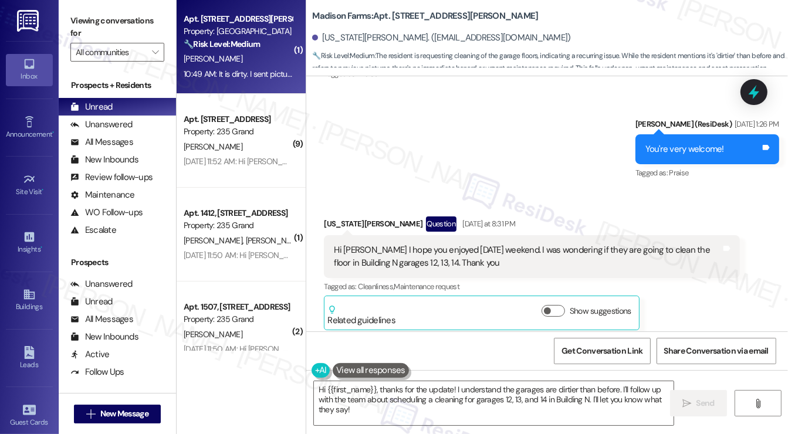
click at [424, 244] on div "Hi Jane I hope you enjoyed Labor Day weekend. I was wondering if they are going…" at bounding box center [527, 256] width 387 height 25
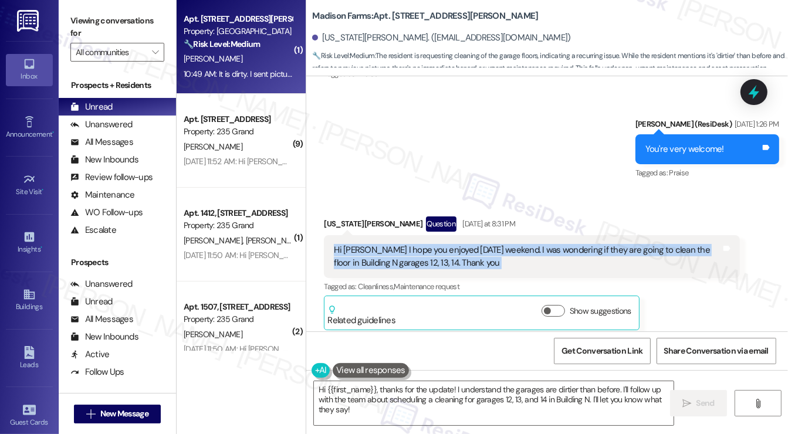
click at [424, 244] on div "Hi Jane I hope you enjoyed Labor Day weekend. I was wondering if they are going…" at bounding box center [527, 256] width 387 height 25
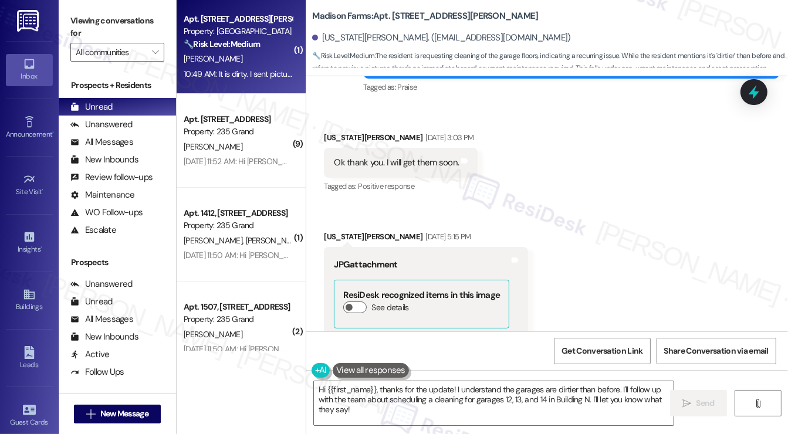
scroll to position [2649, 0]
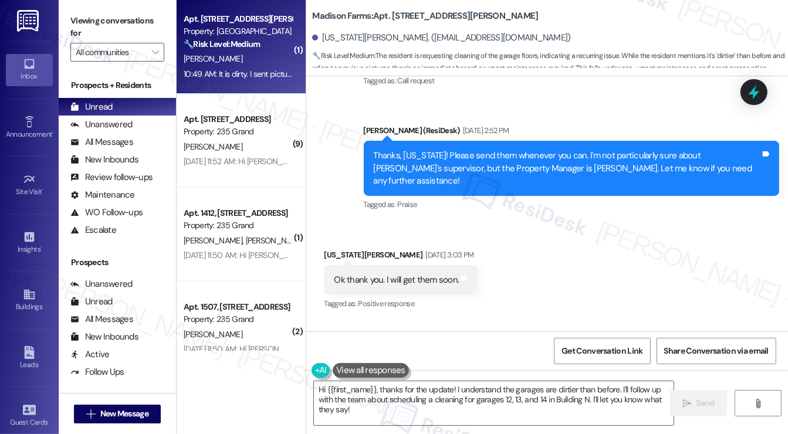
click at [564, 145] on div "Thanks, Virginia! Please send them whenever you can. I'm not particularly sure …" at bounding box center [572, 168] width 416 height 55
click at [564, 144] on div "Thanks, Virginia! Please send them whenever you can. I'm not particularly sure …" at bounding box center [572, 168] width 416 height 55
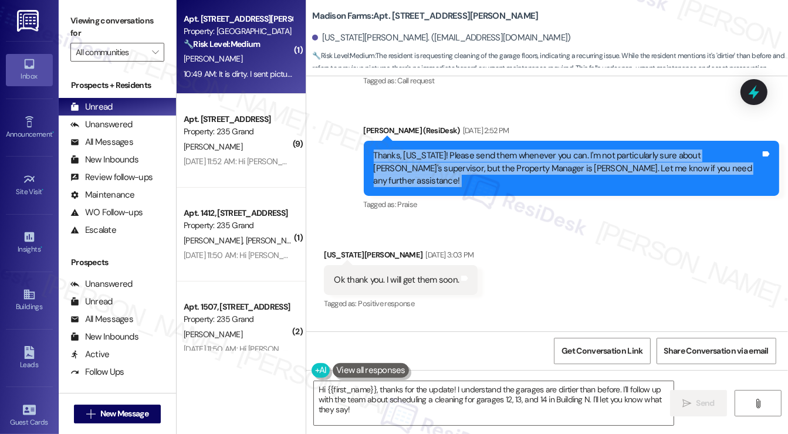
click at [564, 144] on div "Thanks, Virginia! Please send them whenever you can. I'm not particularly sure …" at bounding box center [572, 168] width 416 height 55
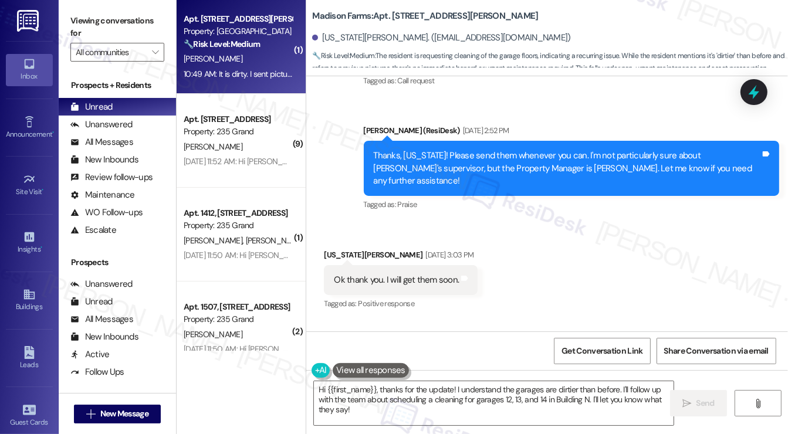
click at [96, 16] on label "Viewing conversations for" at bounding box center [117, 27] width 94 height 31
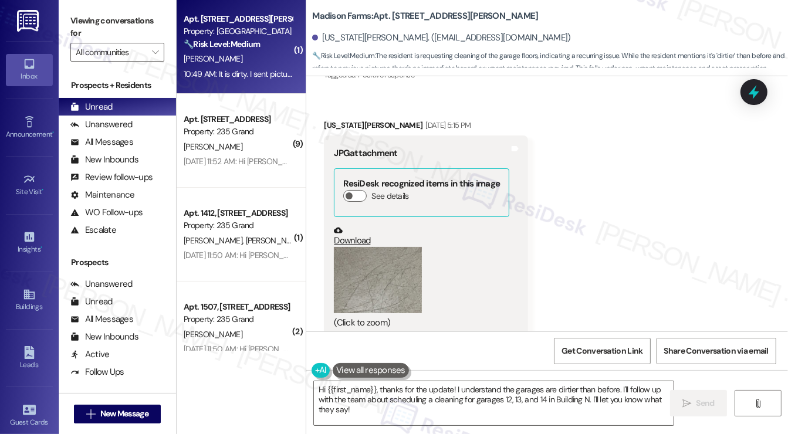
scroll to position [2942, 0]
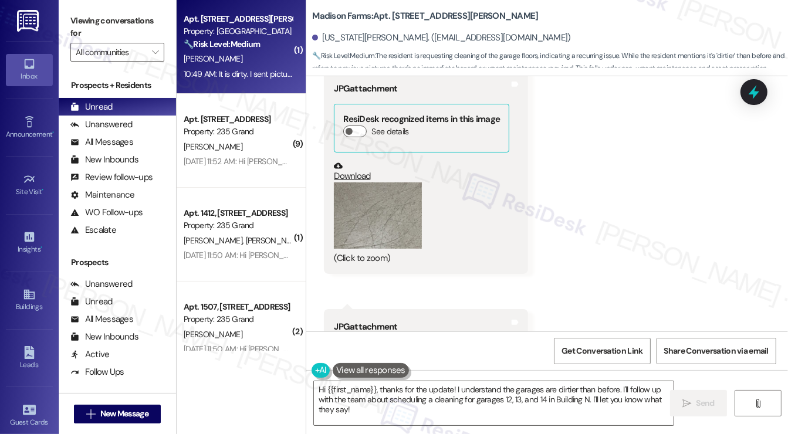
drag, startPoint x: 87, startPoint y: 16, endPoint x: 125, endPoint y: 23, distance: 39.4
click at [87, 16] on label "Viewing conversations for" at bounding box center [117, 27] width 94 height 31
click at [386, 18] on b "Madison Farms: Apt. N3171, 4883 Riley Road" at bounding box center [425, 16] width 226 height 12
click at [397, 15] on b "Madison Farms: Apt. N3171, 4883 Riley Road" at bounding box center [425, 16] width 226 height 12
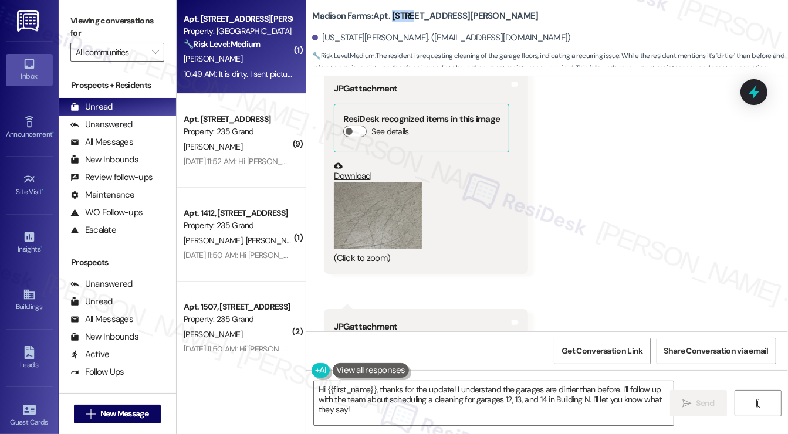
click at [397, 15] on b "Madison Farms: Apt. N3171, 4883 Riley Road" at bounding box center [425, 16] width 226 height 12
copy b "N3171"
click at [93, 21] on label "Viewing conversations for" at bounding box center [117, 27] width 94 height 31
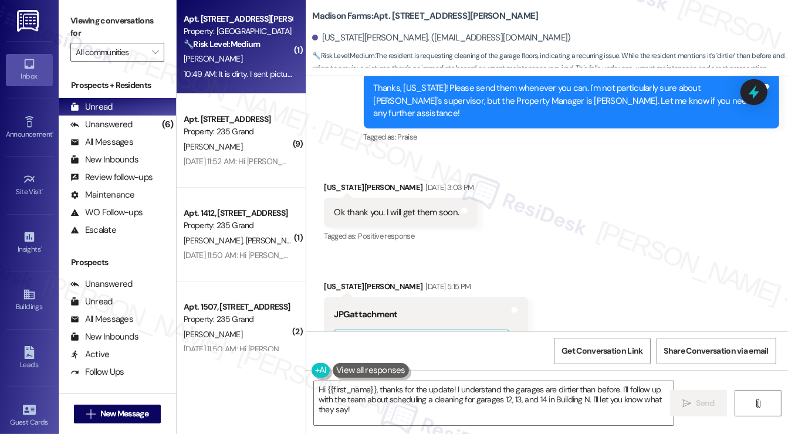
scroll to position [2825, 0]
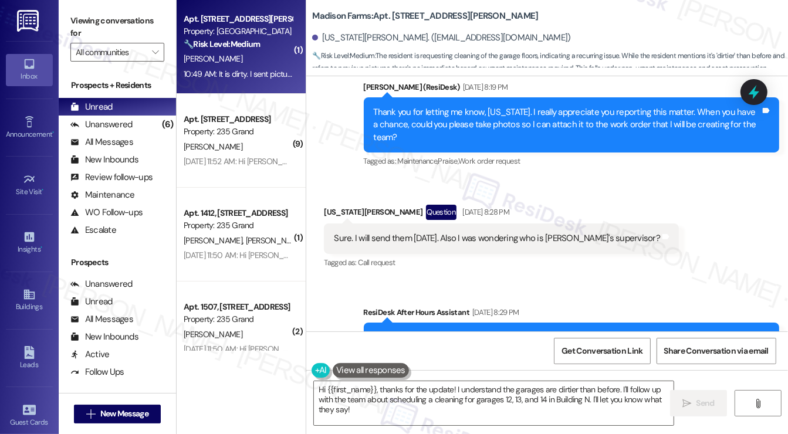
click at [428, 236] on div "Sure. I will send them tomorrow. Also I was wondering who is Val's supervisor?" at bounding box center [497, 238] width 326 height 12
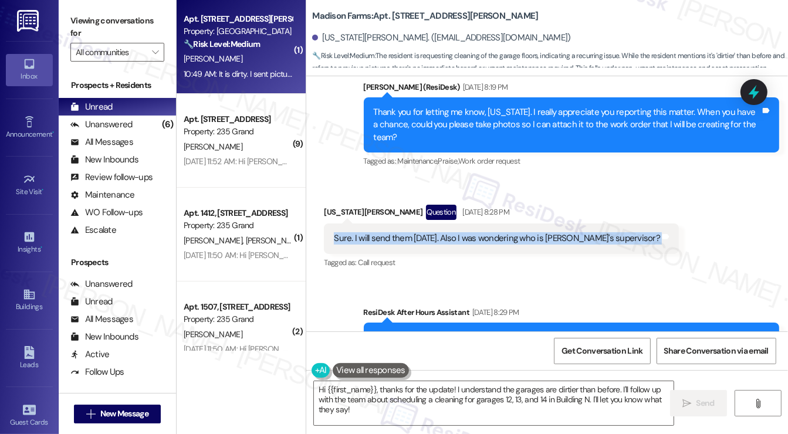
click at [428, 236] on div "Sure. I will send them tomorrow. Also I was wondering who is Val's supervisor?" at bounding box center [497, 238] width 326 height 12
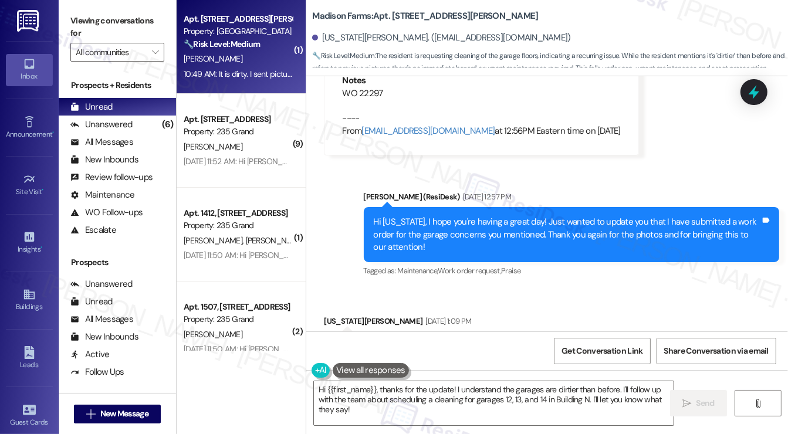
scroll to position [4291, 0]
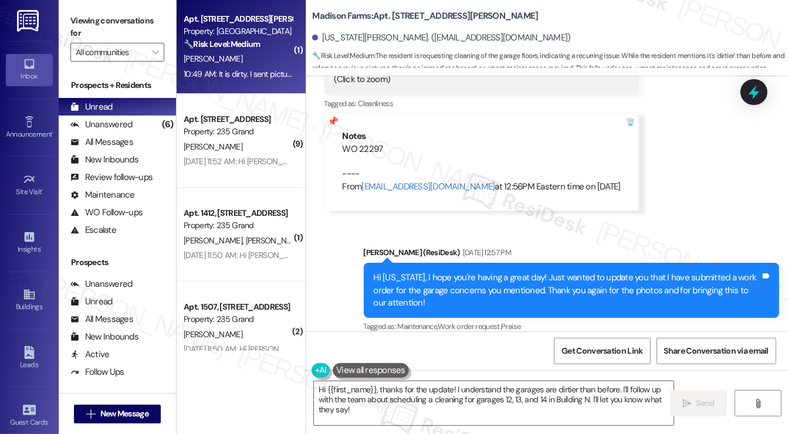
click at [378, 143] on div "WO 22297 ---- From automated-surveys-kre-resen.three@kre.com at 12:56PM Eastern…" at bounding box center [481, 168] width 278 height 50
click at [354, 143] on div "WO 22297 ---- From automated-surveys-kre-resen.three@kre.com at 12:56PM Eastern…" at bounding box center [481, 168] width 278 height 50
click at [368, 143] on div "WO 22297 ---- From automated-surveys-kre-resen.three@kre.com at 12:56PM Eastern…" at bounding box center [481, 168] width 278 height 50
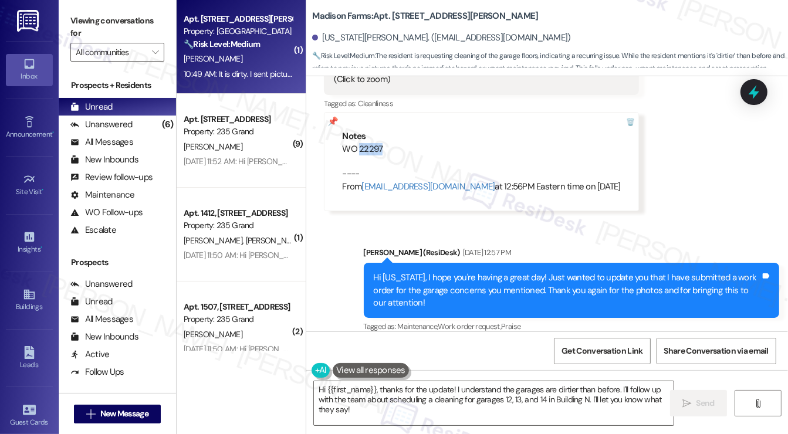
click at [368, 143] on div "WO 22297 ---- From automated-surveys-kre-resen.three@kre.com at 12:56PM Eastern…" at bounding box center [481, 168] width 278 height 50
copy div "22297"
click at [89, 21] on label "Viewing conversations for" at bounding box center [117, 27] width 94 height 31
click at [371, 403] on textarea "Hi {{first_name}}, thanks for the update! I understand the garages are dirtier …" at bounding box center [493, 403] width 359 height 44
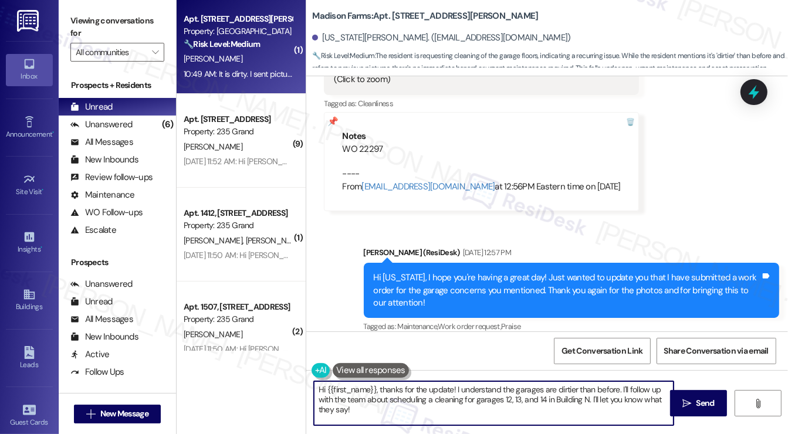
click at [371, 403] on textarea "Hi {{first_name}}, thanks for the update! I understand the garages are dirtier …" at bounding box center [493, 403] width 359 height 44
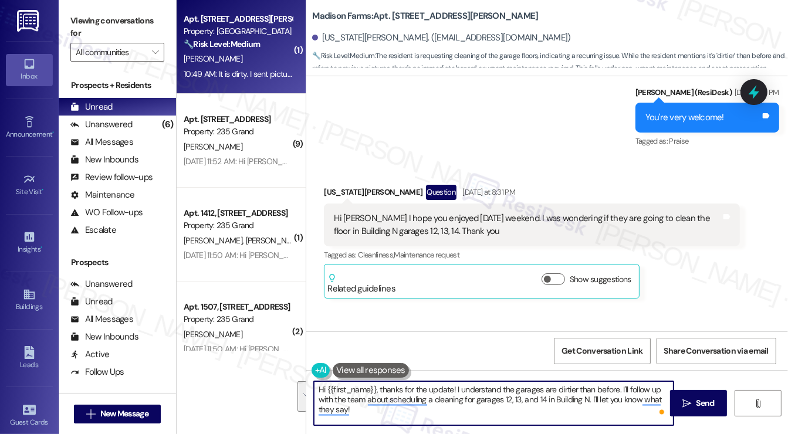
scroll to position [4760, 0]
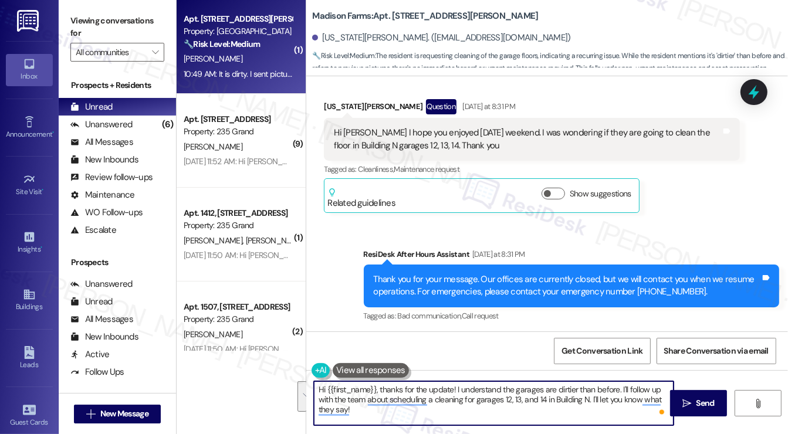
click at [446, 127] on div "Hi Jane I hope you enjoyed Labor Day weekend. I was wondering if they are going…" at bounding box center [527, 139] width 387 height 25
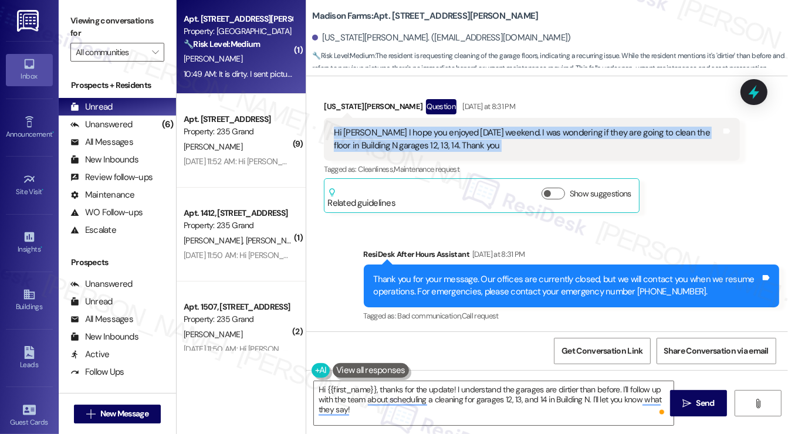
drag, startPoint x: 446, startPoint y: 118, endPoint x: 459, endPoint y: 154, distance: 38.0
click at [446, 127] on div "Hi Jane I hope you enjoyed Labor Day weekend. I was wondering if they are going…" at bounding box center [527, 139] width 387 height 25
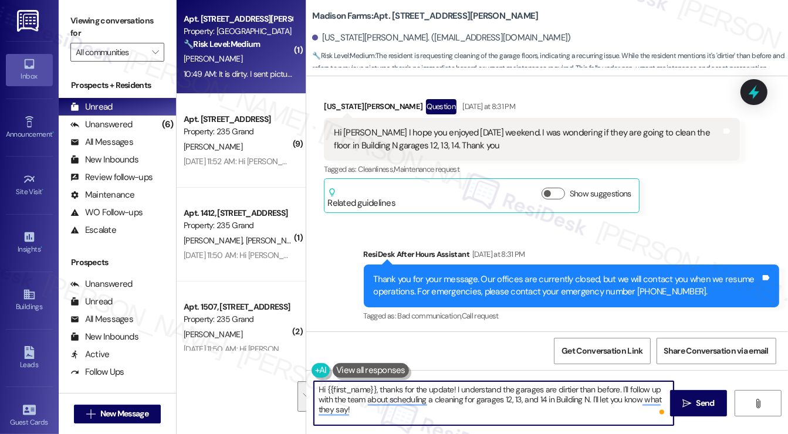
drag, startPoint x: 378, startPoint y: 412, endPoint x: 453, endPoint y: 386, distance: 79.4
click at [453, 386] on textarea "Hi {{first_name}}, thanks for the update! I understand the garages are dirtier …" at bounding box center [493, 403] width 359 height 44
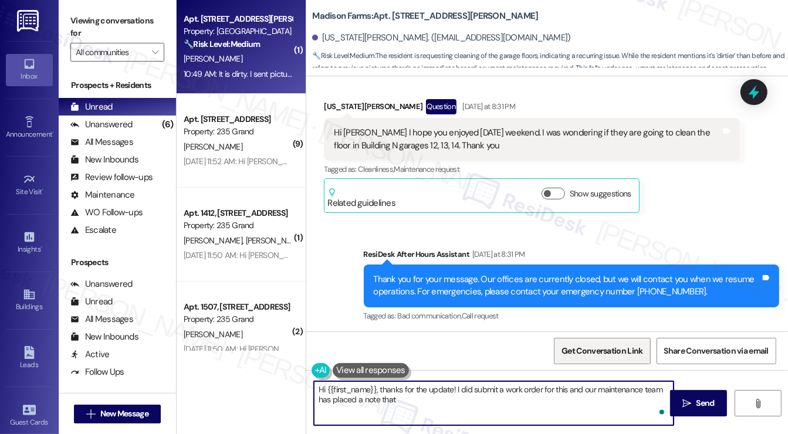
paste textarea "all floors in garage areas and in staircase will be replaced please bare with u…"
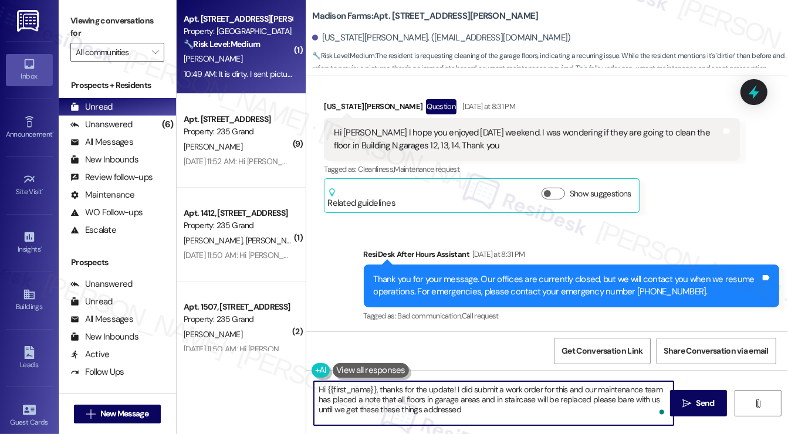
click at [567, 411] on textarea "Hi {{first_name}}, thanks for the update! I did submit a work order for this an…" at bounding box center [493, 403] width 359 height 44
click at [585, 403] on textarea "Hi {{first_name}}, thanks for the update! I did submit a work order for this an…" at bounding box center [493, 403] width 359 height 44
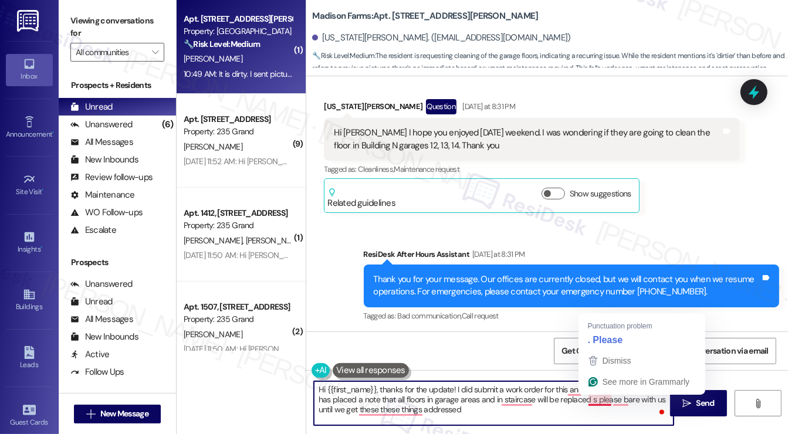
type textarea "Hi {{first_name}}, thanks for the update! I did submit a work order for this an…"
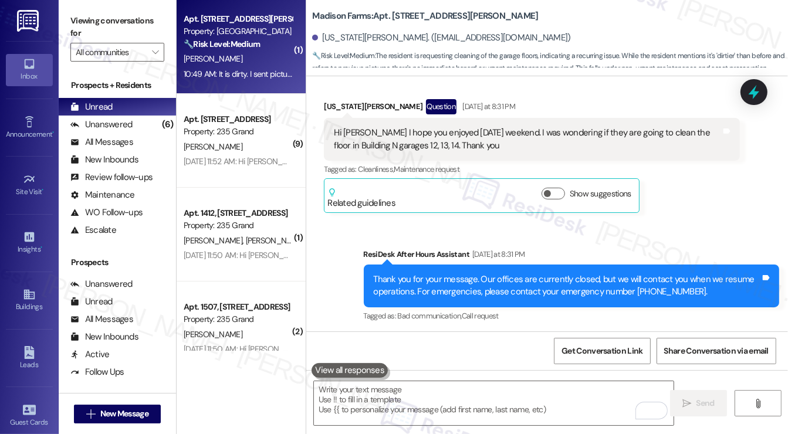
click at [91, 25] on label "Viewing conversations for" at bounding box center [117, 27] width 94 height 31
click at [91, 8] on div "Viewing conversations for All communities " at bounding box center [117, 36] width 117 height 73
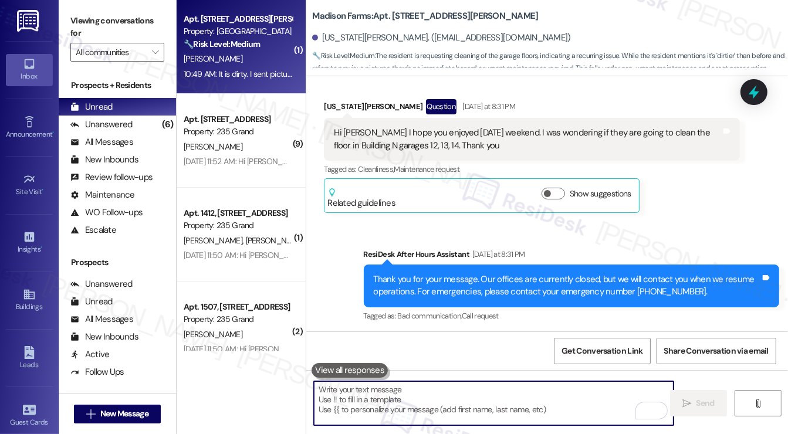
click at [408, 403] on textarea "To enrich screen reader interactions, please activate Accessibility in Grammarl…" at bounding box center [493, 403] width 359 height 44
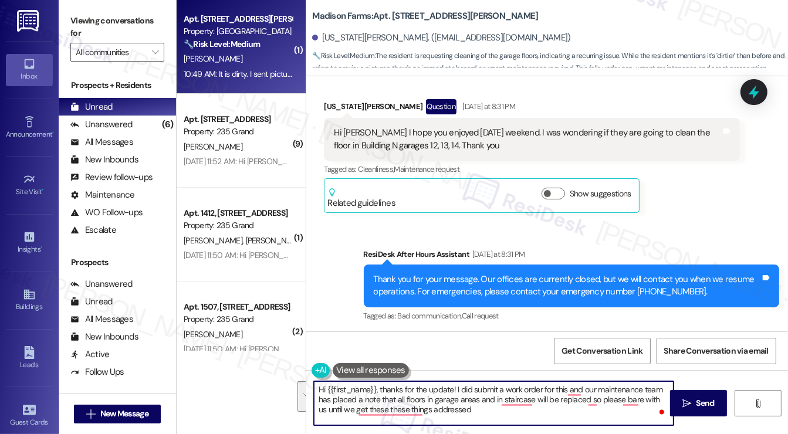
click at [458, 422] on textarea "Hi {{first_name}}, thanks for the update! I did submit a work order for this an…" at bounding box center [493, 403] width 359 height 44
drag, startPoint x: 468, startPoint y: 412, endPoint x: 379, endPoint y: 385, distance: 93.3
click at [379, 385] on textarea "Hi {{first_name}}, thanks for the update! I did submit a work order for this an…" at bounding box center [493, 403] width 359 height 44
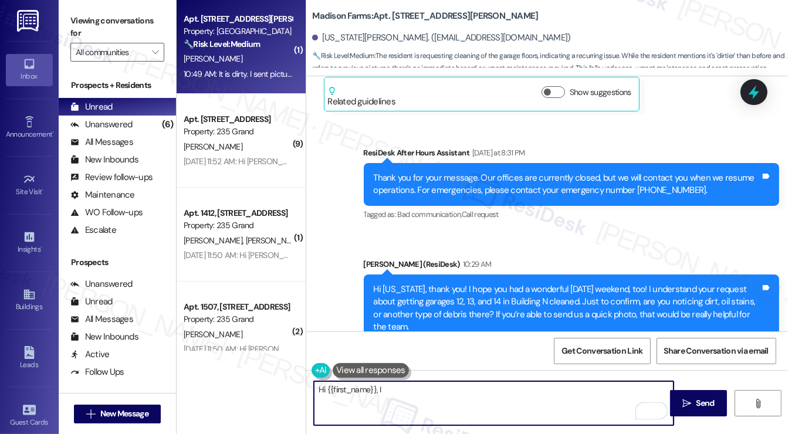
scroll to position [4995, 0]
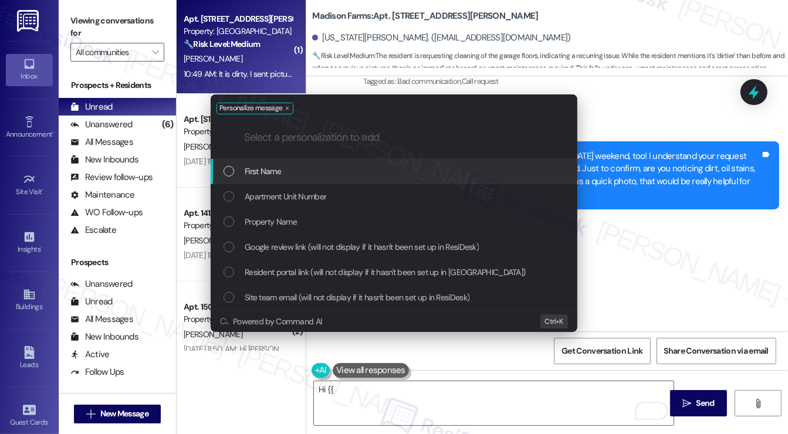
click at [497, 360] on div "Personalize message .cls-1{fill:#0a055f;}.cls-2{fill:#0cc4c4;} resideskLogoBlue…" at bounding box center [394, 217] width 788 height 434
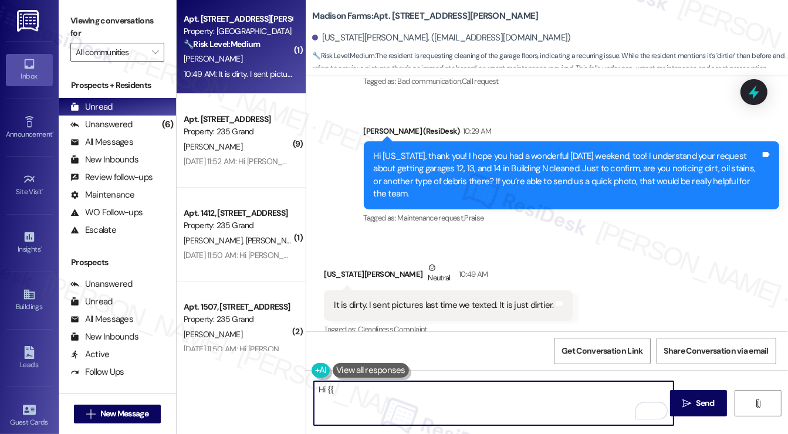
click at [439, 396] on textarea "Hi {{" at bounding box center [493, 403] width 359 height 44
type textarea "H"
type textarea "R"
paste textarea "Hi {{first_name}}, thanks so much for the update! I went ahead and submitted a …"
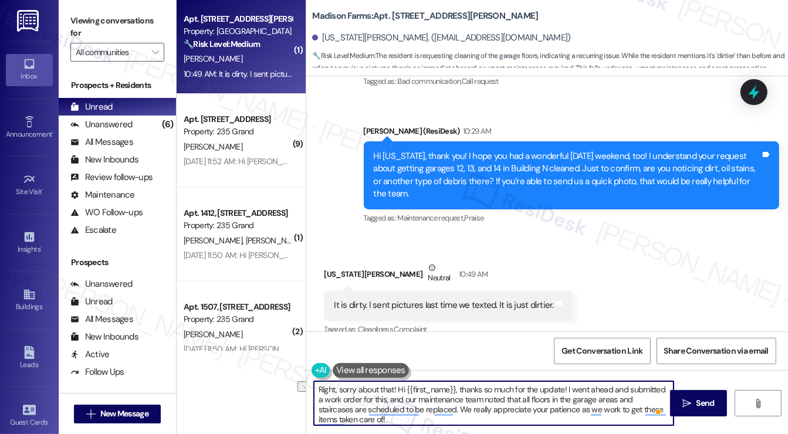
drag, startPoint x: 564, startPoint y: 387, endPoint x: 398, endPoint y: 383, distance: 166.0
click at [398, 383] on textarea "Right, sorry about that! Hi {{first_name}}, thanks so much for the update! I we…" at bounding box center [493, 403] width 359 height 44
drag, startPoint x: 395, startPoint y: 387, endPoint x: 318, endPoint y: 393, distance: 77.0
click at [318, 393] on textarea "Right, sorry about that! I went ahead and submitted a work order for this, and …" at bounding box center [493, 403] width 359 height 44
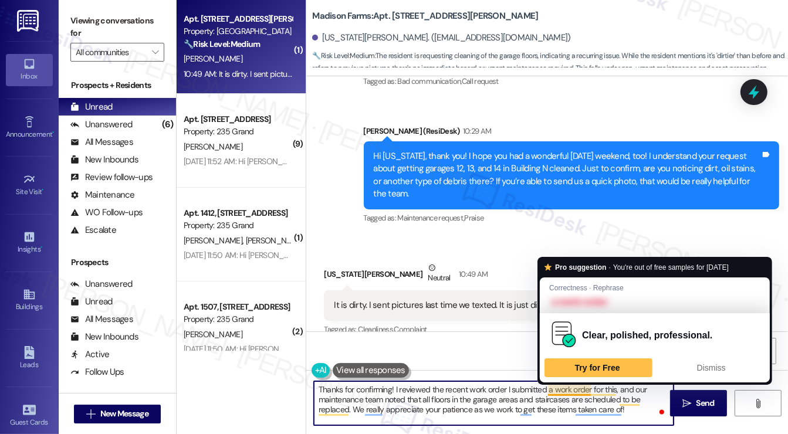
click at [582, 388] on textarea "Thanks for confirming! I reviewed the recent work order I submitted a work orde…" at bounding box center [493, 403] width 359 height 44
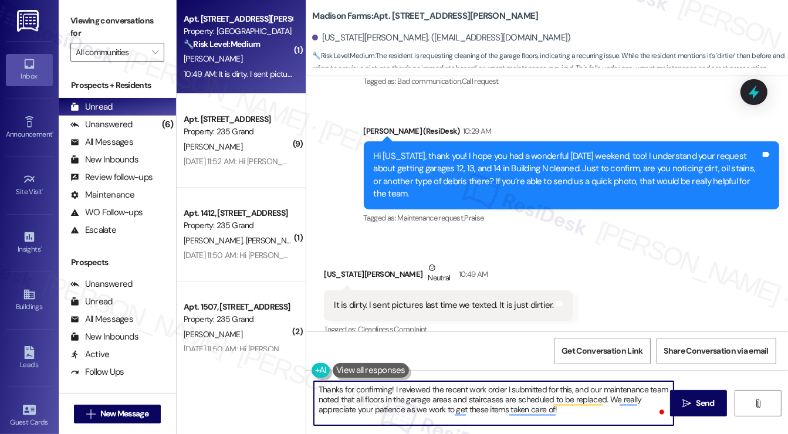
click at [374, 389] on textarea "Thanks for confirming! I reviewed the recent work order I submitted for this, a…" at bounding box center [493, 403] width 359 height 44
click at [385, 403] on textarea "Thanks for getting back! I reviewed the recent work order I submitted for this,…" at bounding box center [493, 403] width 359 height 44
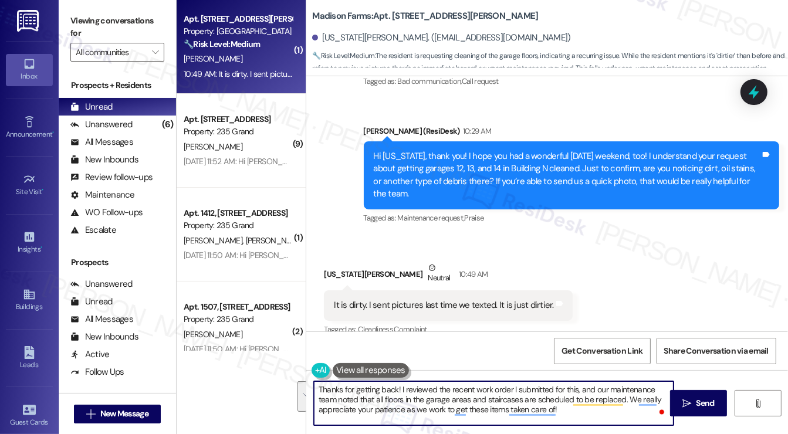
click at [496, 400] on textarea "Thanks for getting back! I reviewed the recent work order I submitted for this,…" at bounding box center [493, 403] width 359 height 44
click at [507, 405] on textarea "Thanks for getting back! I reviewed the recent work order I submitted for this,…" at bounding box center [493, 403] width 359 height 44
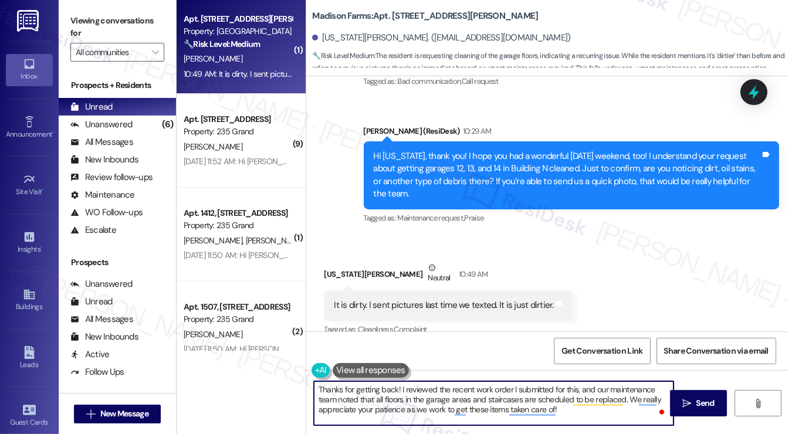
click at [577, 411] on textarea "Thanks for getting back! I reviewed the recent work order I submitted for this,…" at bounding box center [493, 403] width 359 height 44
click at [395, 397] on textarea "Thanks for getting back! I reviewed the recent work order I submitted for this,…" at bounding box center [493, 403] width 359 height 44
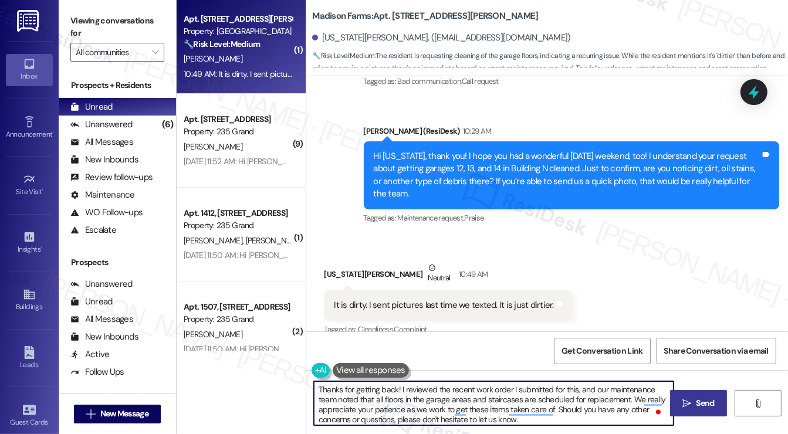
type textarea "Thanks for getting back! I reviewed the recent work order I submitted for this,…"
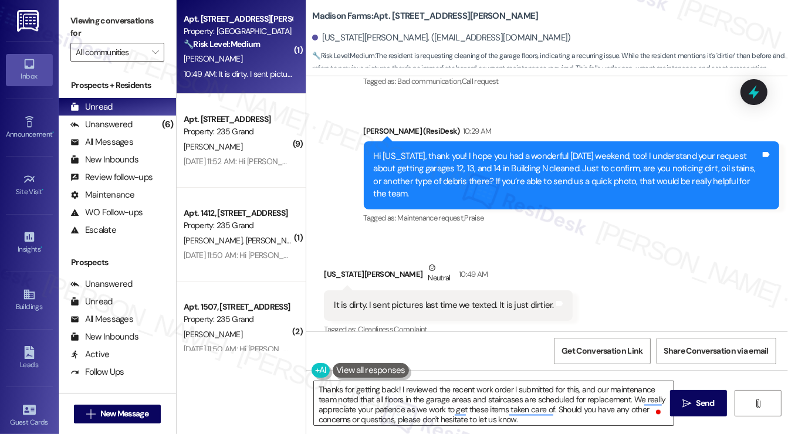
drag, startPoint x: 690, startPoint y: 405, endPoint x: 593, endPoint y: 401, distance: 96.3
click at [593, 401] on div "Thanks for getting back! I reviewed the recent work order I submitted for this,…" at bounding box center [546, 414] width 481 height 88
click at [688, 399] on icon "" at bounding box center [686, 403] width 9 height 9
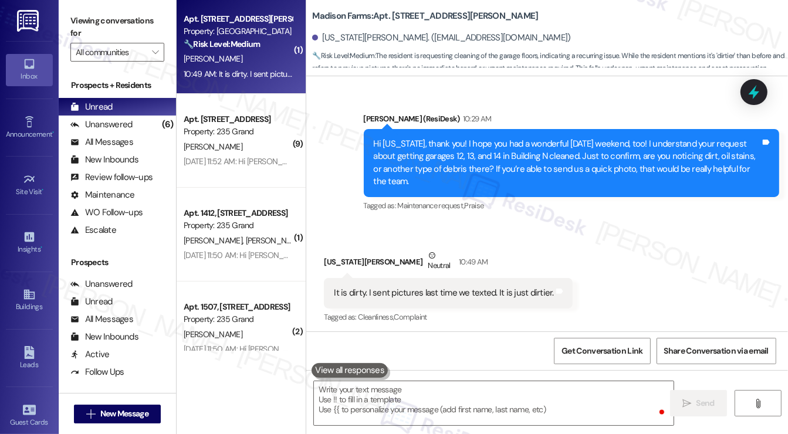
scroll to position [5114, 0]
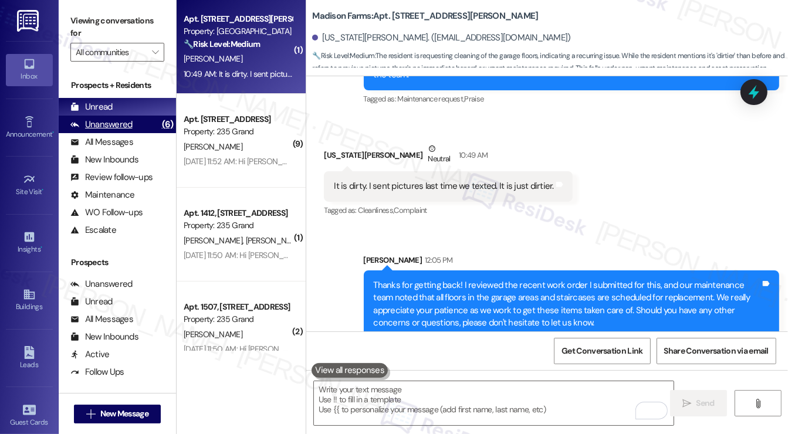
click at [144, 121] on div "Unanswered (6)" at bounding box center [117, 125] width 117 height 18
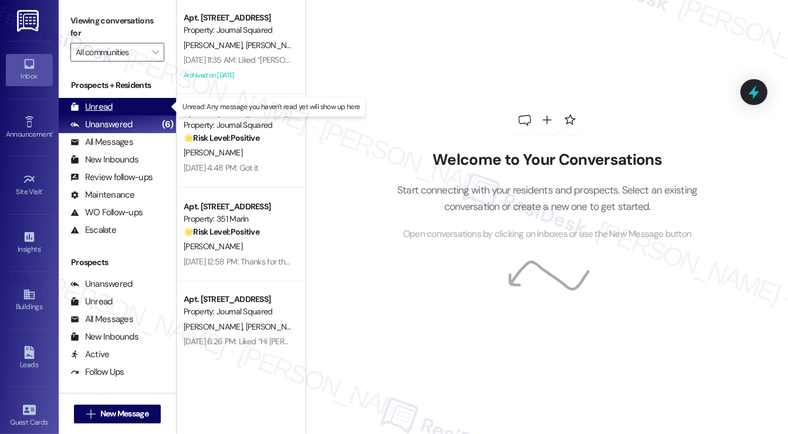
click at [141, 103] on div "Unread (0)" at bounding box center [117, 107] width 117 height 18
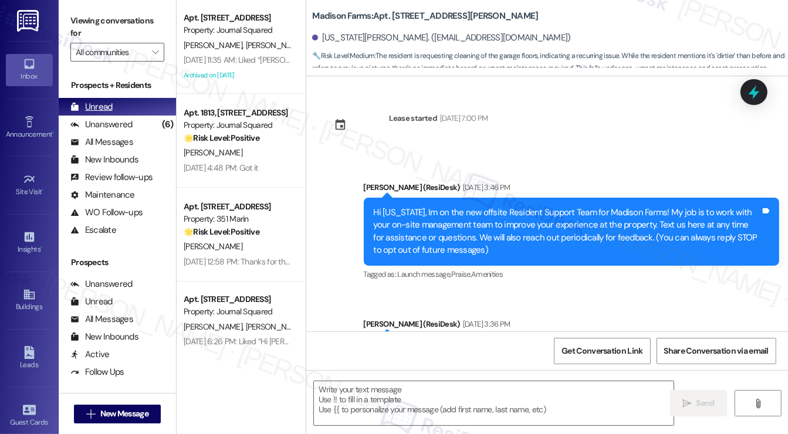
scroll to position [5131, 0]
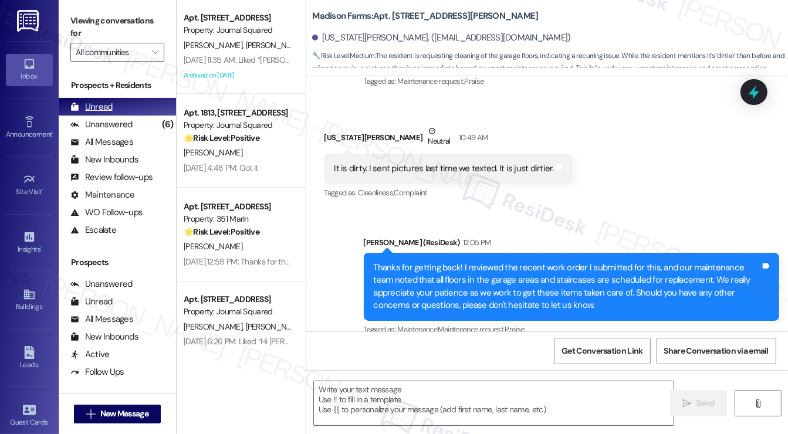
type textarea "Fetching suggested responses. Please feel free to read through the conversation…"
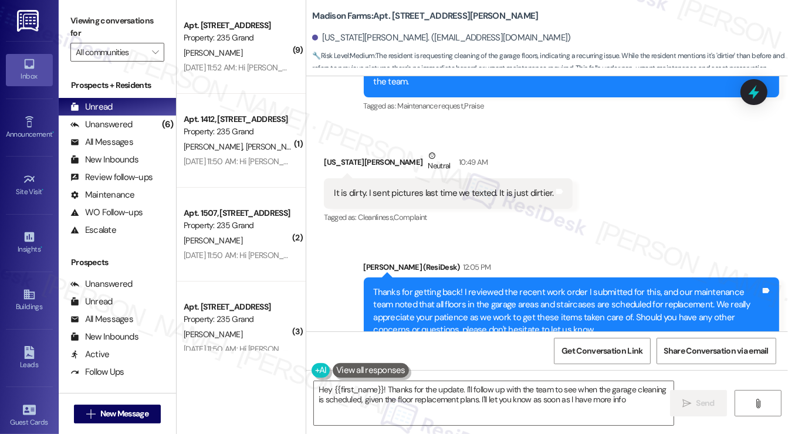
type textarea "Hey {{first_name}}! Thanks for the update. I'll follow up with the team to see …"
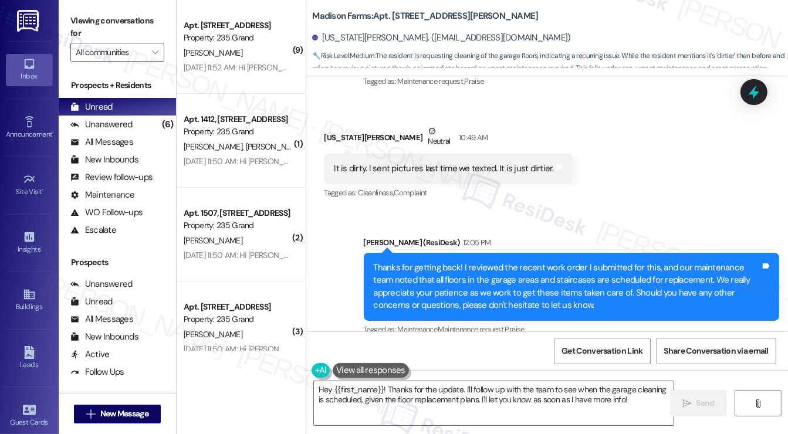
click at [417, 262] on div "Thanks for getting back! I reviewed the recent work order I submitted for this,…" at bounding box center [567, 287] width 387 height 50
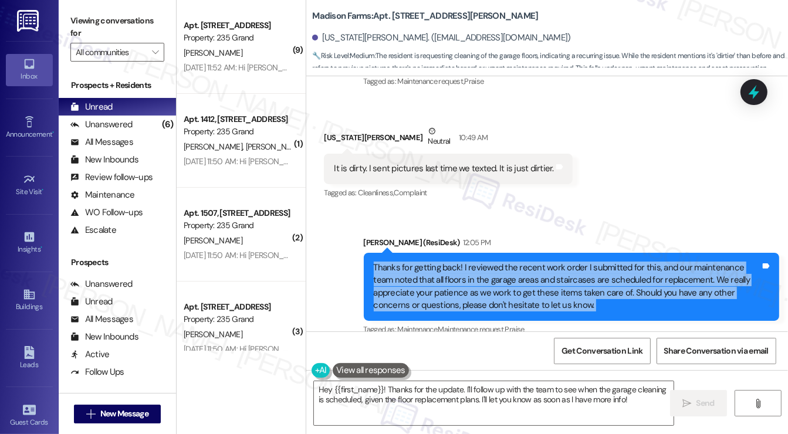
click at [417, 262] on div "Thanks for getting back! I reviewed the recent work order I submitted for this,…" at bounding box center [567, 287] width 387 height 50
click at [443, 262] on div "Thanks for getting back! I reviewed the recent work order I submitted for this,…" at bounding box center [567, 287] width 387 height 50
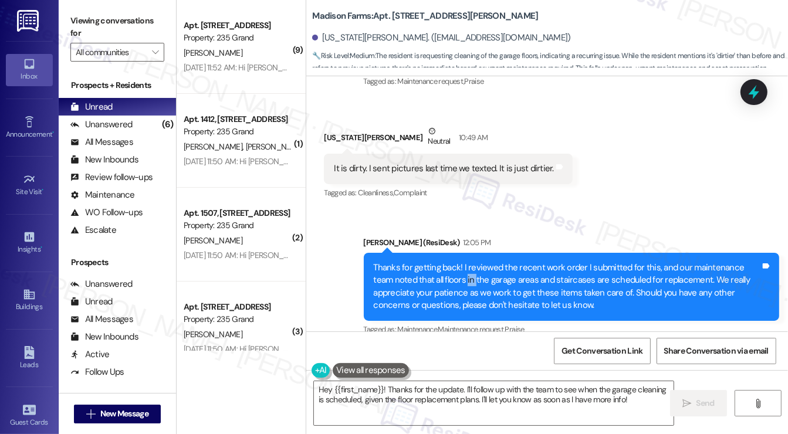
click at [443, 262] on div "Thanks for getting back! I reviewed the recent work order I submitted for this,…" at bounding box center [567, 287] width 387 height 50
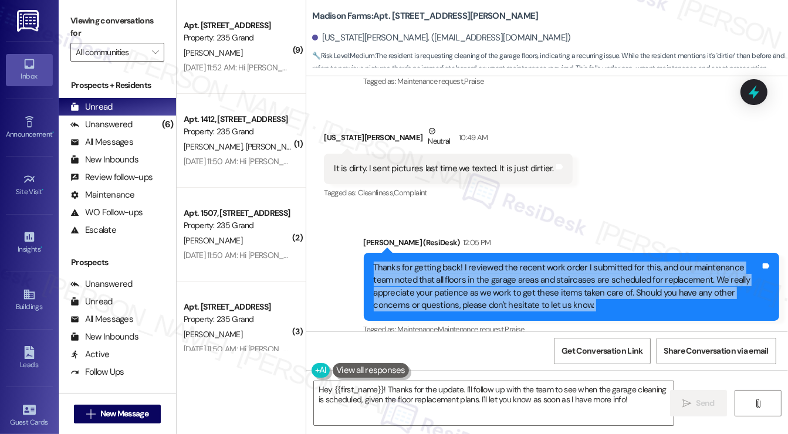
click at [443, 262] on div "Thanks for getting back! I reviewed the recent work order I submitted for this,…" at bounding box center [567, 287] width 387 height 50
click at [505, 269] on div "Thanks for getting back! I reviewed the recent work order I submitted for this,…" at bounding box center [567, 287] width 387 height 50
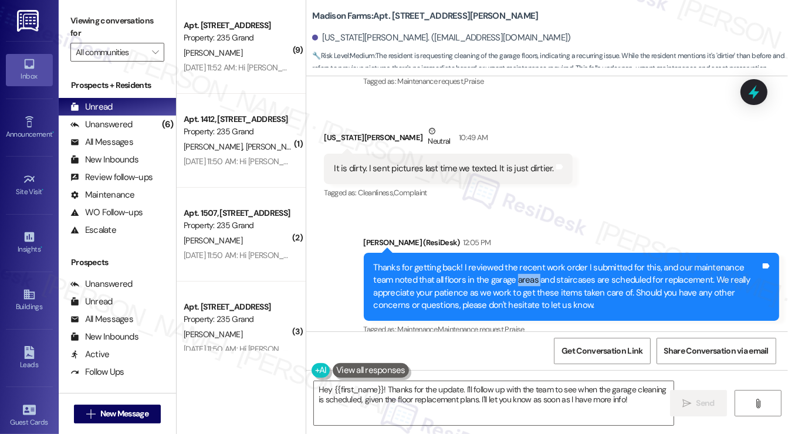
click at [505, 269] on div "Thanks for getting back! I reviewed the recent work order I submitted for this,…" at bounding box center [567, 287] width 387 height 50
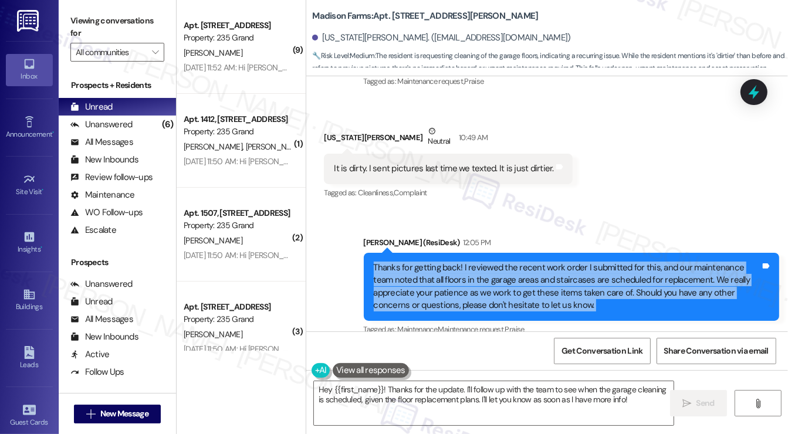
click at [505, 269] on div "Thanks for getting back! I reviewed the recent work order I submitted for this,…" at bounding box center [567, 287] width 387 height 50
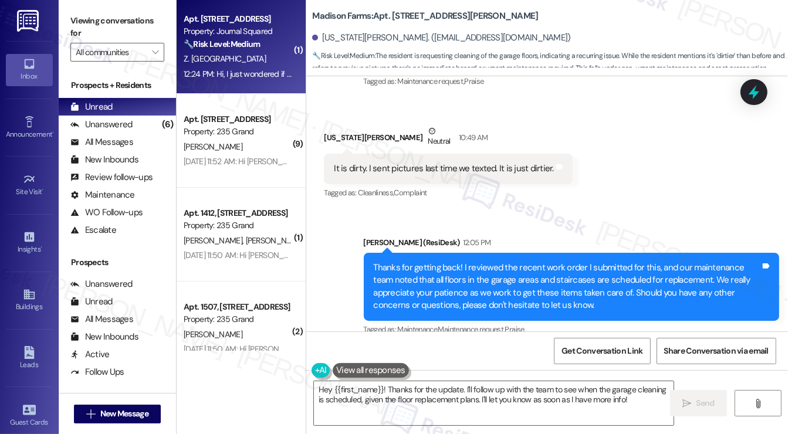
click at [256, 73] on div "12:24 PM: Hi, I just wondered if I could extend my lease for 5 or 6 months 12:2…" at bounding box center [306, 74] width 245 height 11
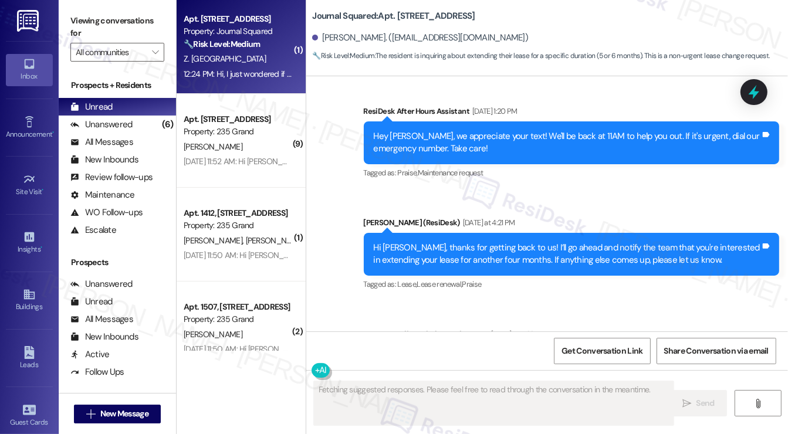
scroll to position [6725, 0]
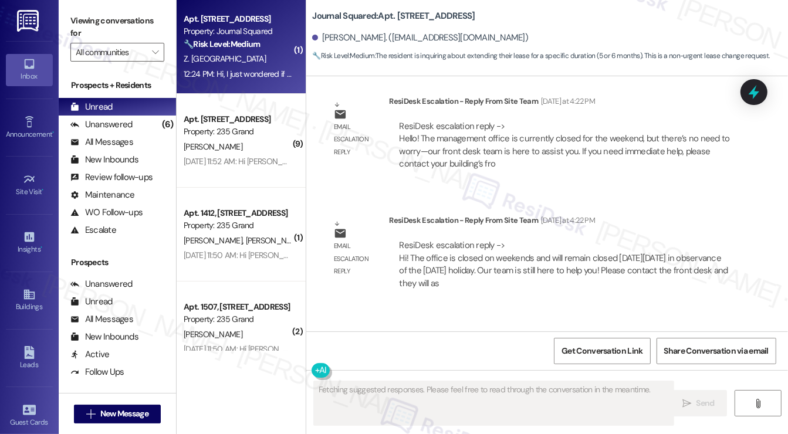
click at [462, 359] on div "Hi, I just wondered if I could extend my lease for 5 or 6 months" at bounding box center [449, 365] width 230 height 12
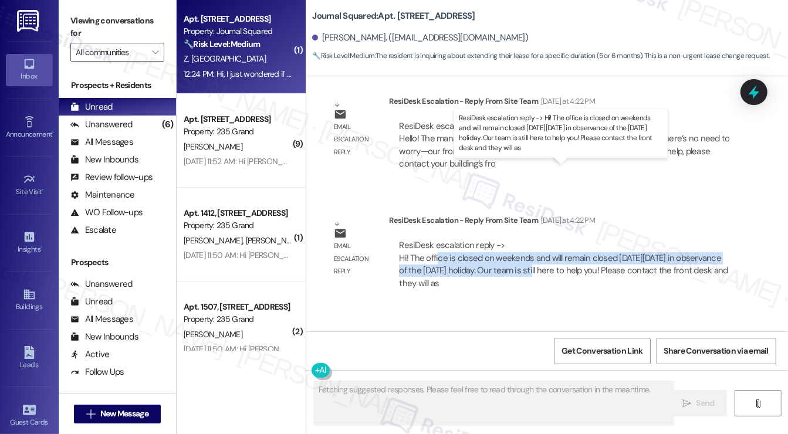
drag, startPoint x: 452, startPoint y: 182, endPoint x: 567, endPoint y: 200, distance: 116.9
click at [567, 239] on div "ResiDesk escalation reply -> Hi! The office is closed on weekends and will rema…" at bounding box center [563, 263] width 328 height 49
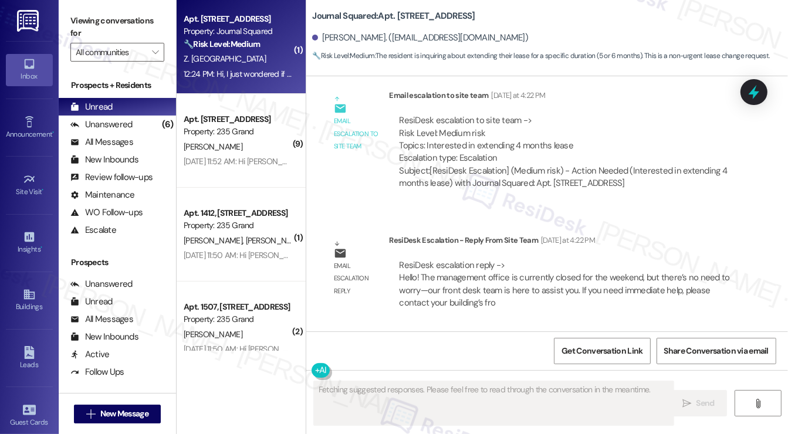
scroll to position [6549, 0]
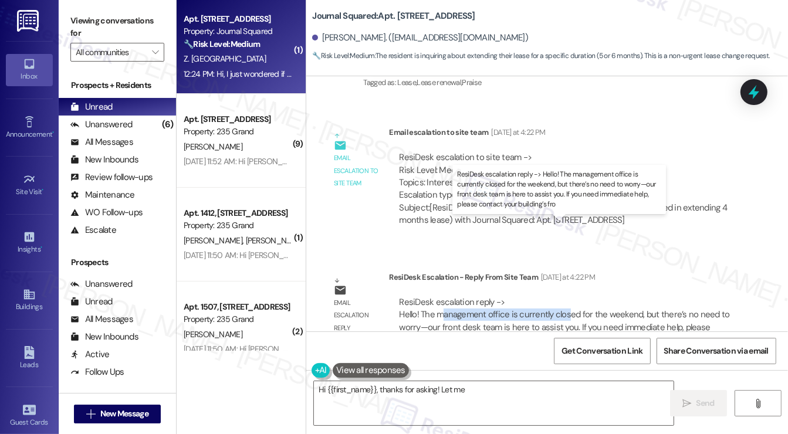
drag, startPoint x: 443, startPoint y: 239, endPoint x: 568, endPoint y: 242, distance: 124.3
click at [565, 296] on div "ResiDesk escalation reply -> Hello! The management office is currently closed f…" at bounding box center [564, 320] width 330 height 49
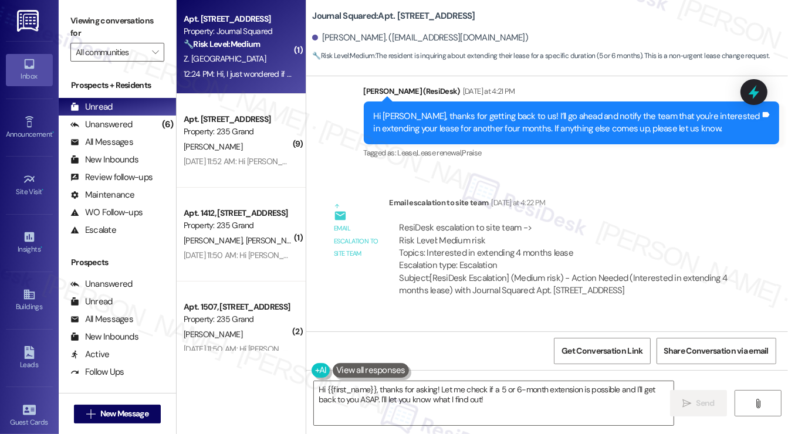
scroll to position [6373, 0]
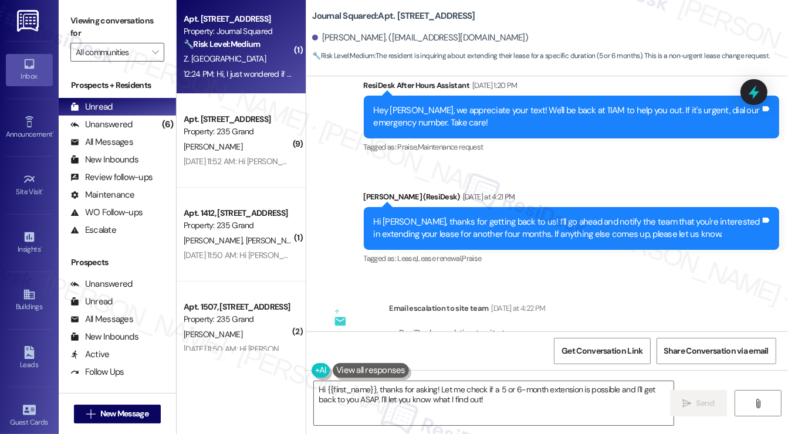
drag, startPoint x: 444, startPoint y: 284, endPoint x: 566, endPoint y: 281, distance: 122.0
click at [566, 327] on div "ResiDesk escalation to site team -> Risk Level: Medium risk Topics: Interested …" at bounding box center [564, 352] width 331 height 50
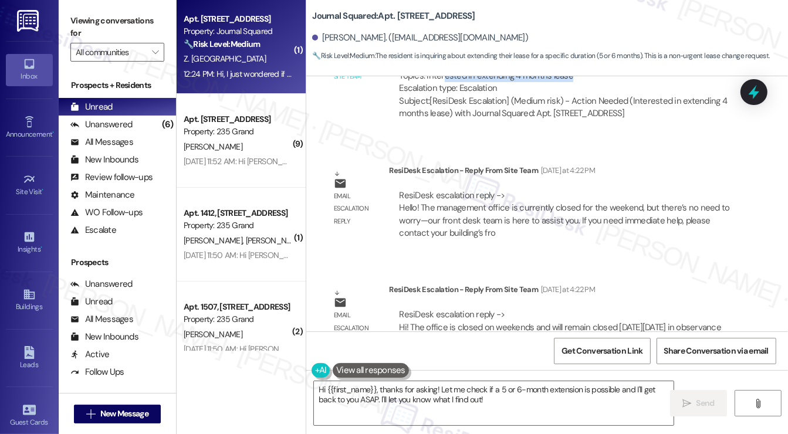
scroll to position [6725, 0]
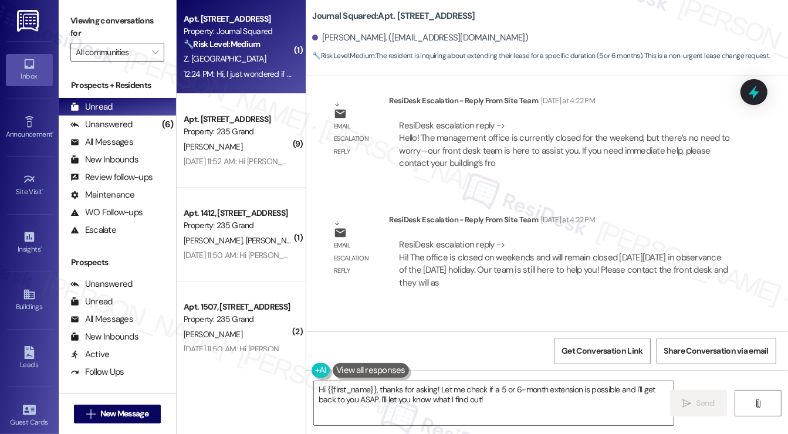
click at [371, 358] on div "Hi, I just wondered if I could extend my lease for 5 or 6 months" at bounding box center [449, 364] width 230 height 12
click at [509, 358] on div "Hi, I just wondered if I could extend my lease for 5 or 6 months" at bounding box center [449, 364] width 230 height 12
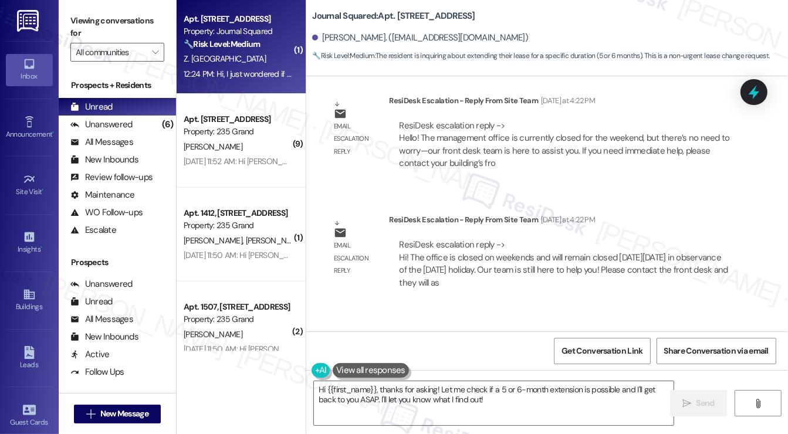
click at [509, 358] on div "Hi, I just wondered if I could extend my lease for 5 or 6 months" at bounding box center [449, 364] width 230 height 12
click at [514, 358] on div "Hi, I just wondered if I could extend my lease for 5 or 6 months" at bounding box center [449, 364] width 230 height 12
click at [429, 385] on textarea "Hi {{first_name}}, thanks for asking! Let me check if a 5 or 6-month extension …" at bounding box center [493, 403] width 359 height 44
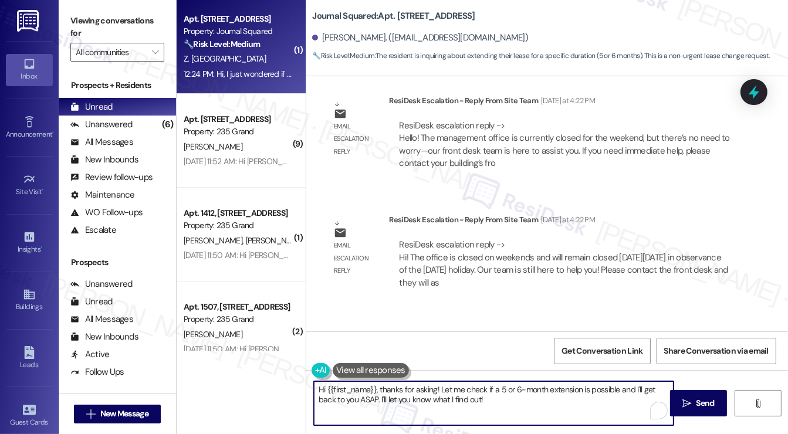
click at [429, 385] on textarea "Hi {{first_name}}, thanks for asking! Let me check if a 5 or 6-month extension …" at bounding box center [493, 403] width 359 height 44
drag, startPoint x: 429, startPoint y: 385, endPoint x: 436, endPoint y: 375, distance: 11.4
click at [429, 385] on textarea "Hi {{first_name}}, thanks for asking! Let me check if a 5 or 6-month extension …" at bounding box center [493, 403] width 359 height 44
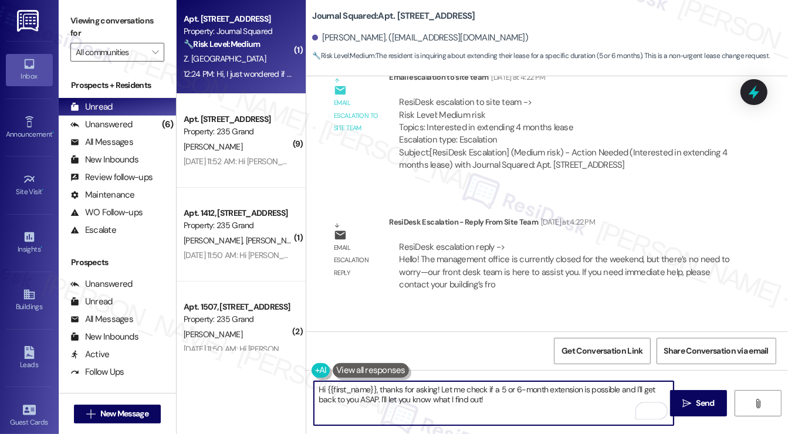
scroll to position [6491, 0]
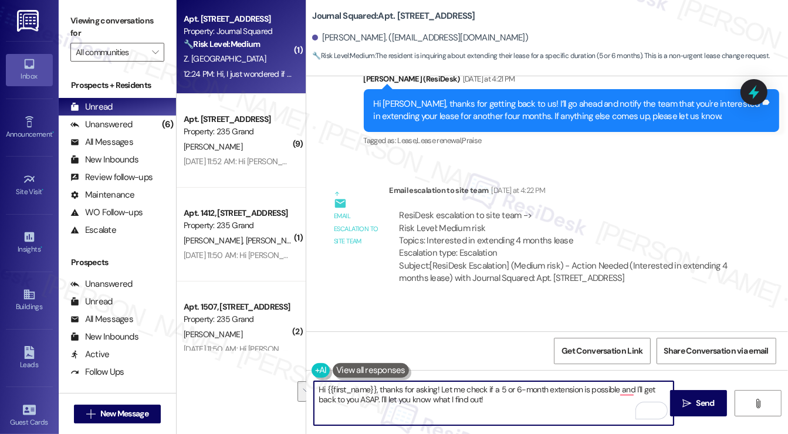
click at [482, 405] on textarea "Hi {{first_name}}, thanks for asking! Let me check if a 5 or 6-month extension …" at bounding box center [493, 403] width 359 height 44
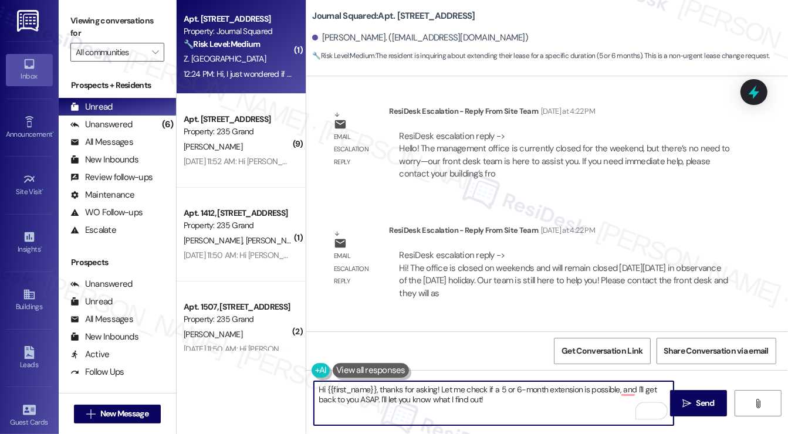
scroll to position [6725, 0]
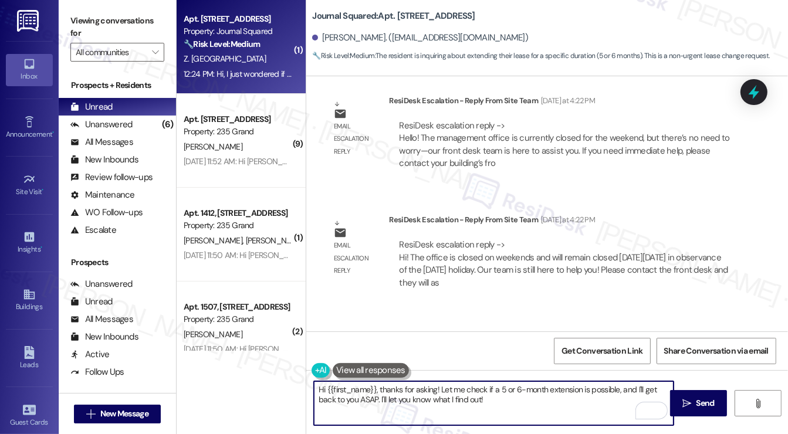
click at [468, 399] on textarea "Hi {{first_name}}, thanks for asking! Let me check if a 5 or 6-month extension …" at bounding box center [493, 403] width 359 height 44
click at [406, 389] on textarea "Hi {{first_name}}, thanks for asking! Let me check if a 5 or 6-month extension …" at bounding box center [493, 403] width 359 height 44
click at [392, 389] on textarea "Hi {{first_name}}, thanks for asking! Let me check if a 5 or 6-month extension …" at bounding box center [493, 403] width 359 height 44
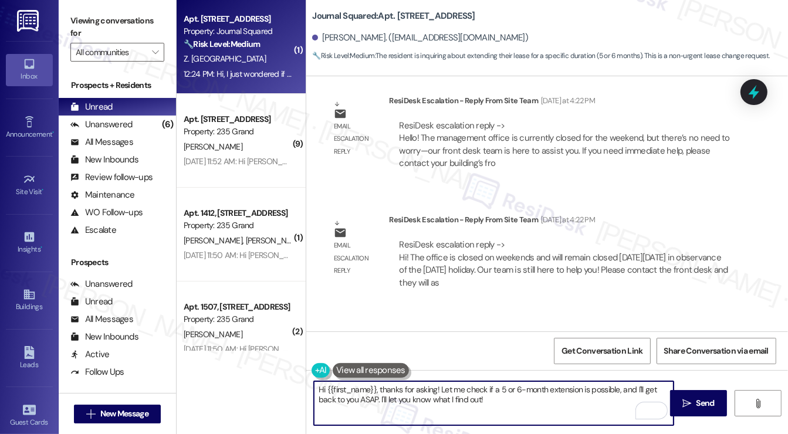
click at [392, 389] on textarea "Hi {{first_name}}, thanks for asking! Let me check if a 5 or 6-month extension …" at bounding box center [493, 403] width 359 height 44
click at [436, 388] on textarea "Hi {{first_name}}, thanks for asking! Let me check if a 5 or 6-month extension …" at bounding box center [493, 403] width 359 height 44
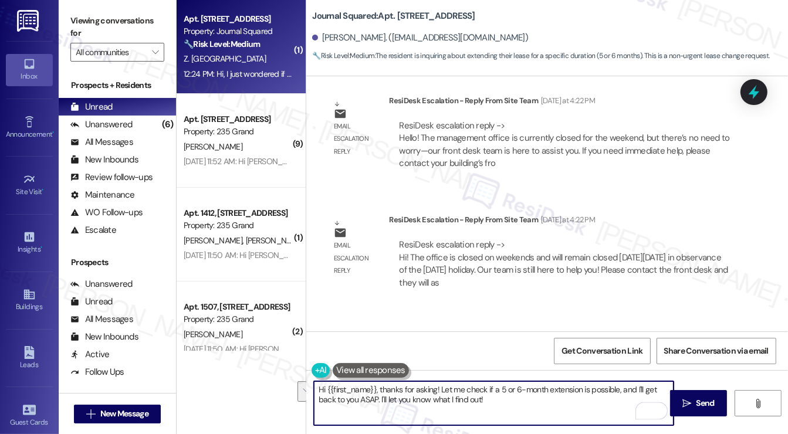
click at [436, 388] on textarea "Hi {{first_name}}, thanks for asking! Let me check if a 5 or 6-month extension …" at bounding box center [493, 403] width 359 height 44
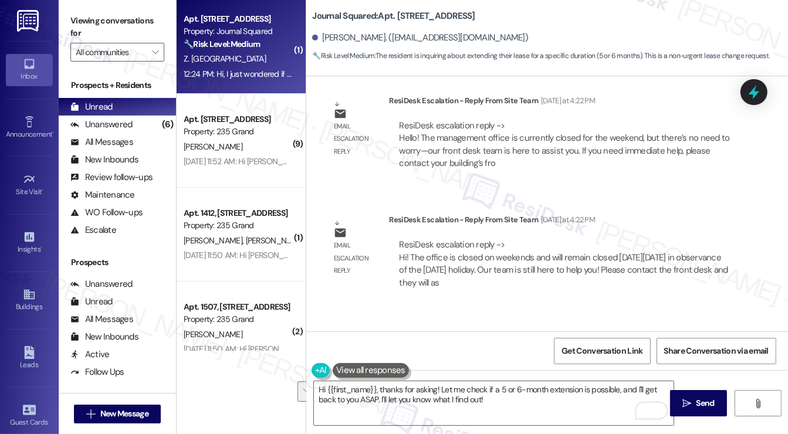
click at [527, 358] on div "Hi, I just wondered if I could extend my lease for 5 or 6 months" at bounding box center [449, 364] width 230 height 12
click at [462, 239] on div "ResiDesk escalation reply -> Hi! The office is closed on weekends and will rema…" at bounding box center [563, 263] width 328 height 49
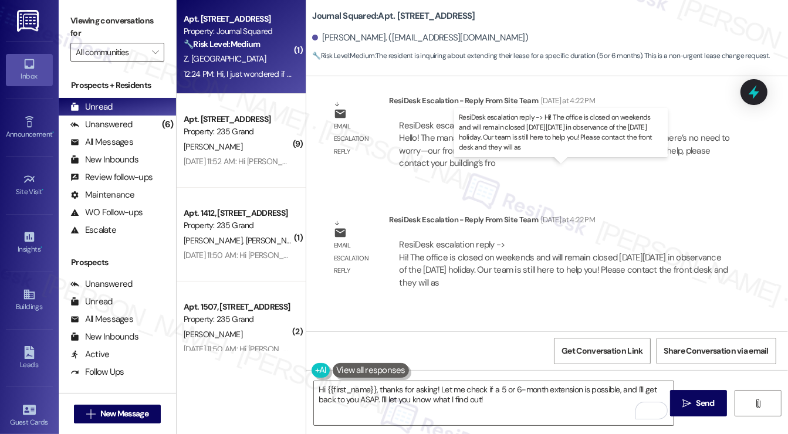
click at [462, 239] on div "ResiDesk escalation reply -> Hi! The office is closed on weekends and will rema…" at bounding box center [563, 263] width 328 height 49
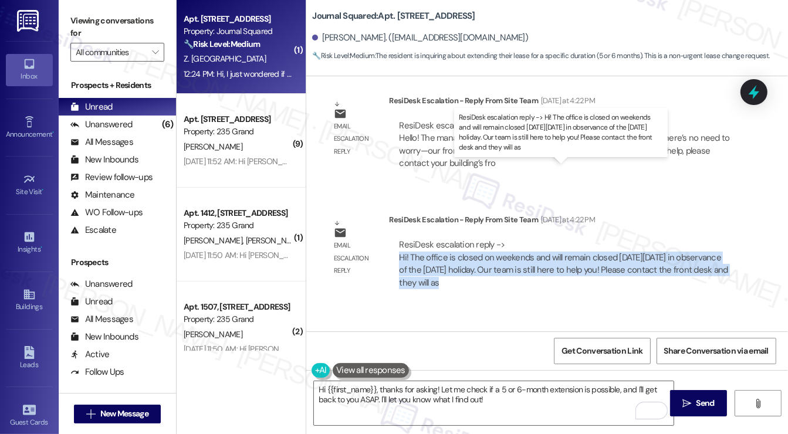
click at [462, 239] on div "ResiDesk escalation reply -> Hi! The office is closed on weekends and will rema…" at bounding box center [563, 263] width 328 height 49
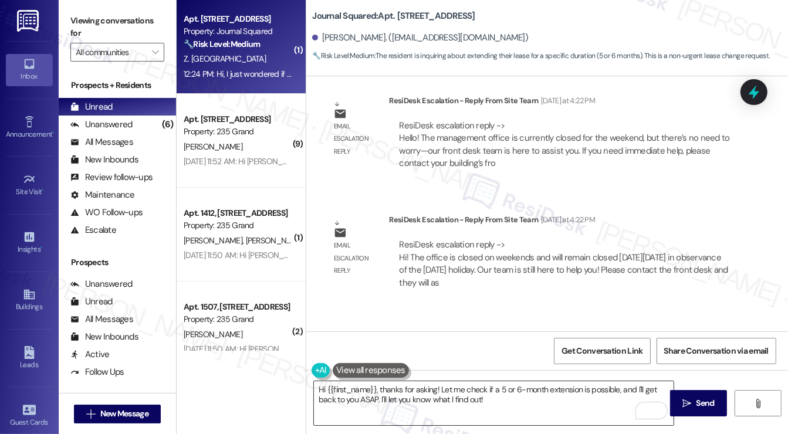
click at [491, 395] on textarea "Hi {{first_name}}, thanks for asking! Let me check if a 5 or 6-month extension …" at bounding box center [493, 403] width 359 height 44
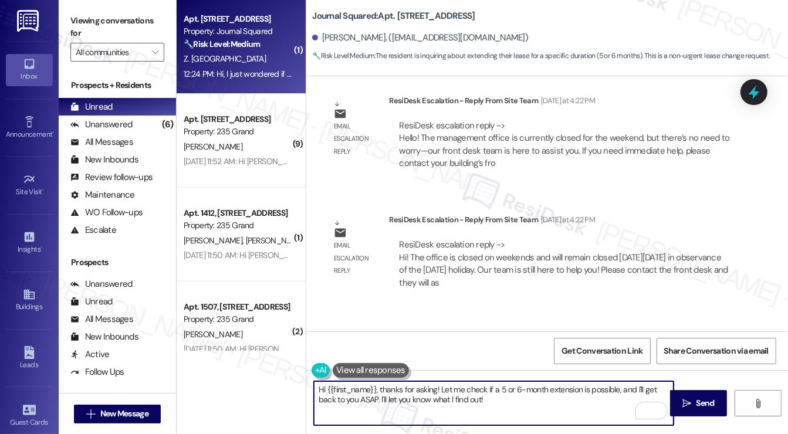
click at [491, 395] on textarea "Hi {{first_name}}, thanks for asking! Let me check if a 5 or 6-month extension …" at bounding box center [493, 403] width 359 height 44
click at [446, 391] on textarea "Hi {{first_name}}, thanks for asking! Let me check if a 5 or 6-month extension …" at bounding box center [493, 403] width 359 height 44
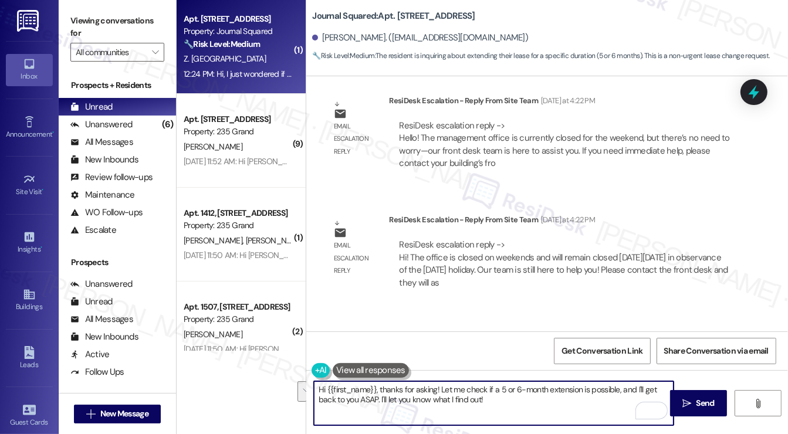
click at [501, 391] on textarea "Hi {{first_name}}, thanks for asking! Let me check if a 5 or 6-month extension …" at bounding box center [493, 403] width 359 height 44
click at [506, 396] on textarea "Hi {{first_name}}, thanks for asking! Let me check if a 5 or 6-month extension …" at bounding box center [493, 403] width 359 height 44
click at [331, 333] on div "Zerui Jian 12:24 PM" at bounding box center [453, 341] width 259 height 16
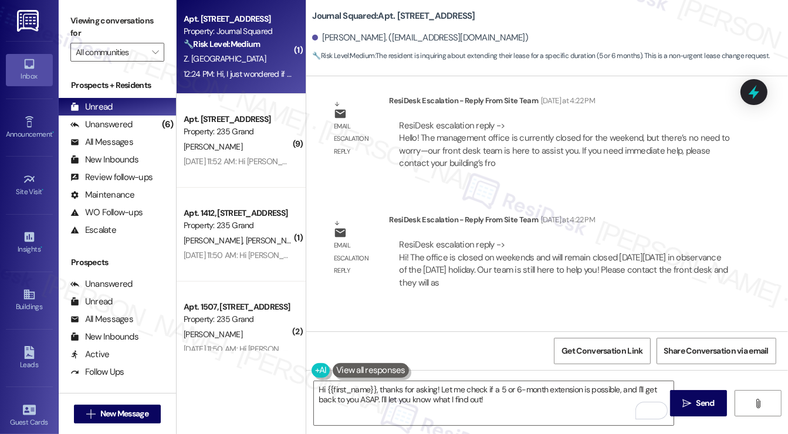
click at [331, 333] on div "Zerui Jian 12:24 PM" at bounding box center [453, 341] width 259 height 16
click at [413, 358] on div "Hi, I just wondered if I could extend my lease for 5 or 6 months" at bounding box center [449, 364] width 230 height 12
click at [487, 399] on textarea "Hi {{first_name}}, thanks for asking! Let me check if a 5 or 6-month extension …" at bounding box center [493, 403] width 359 height 44
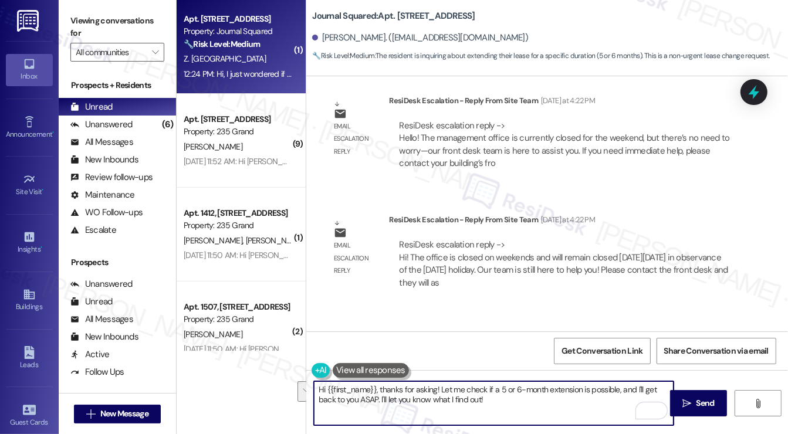
drag, startPoint x: 500, startPoint y: 401, endPoint x: 382, endPoint y: 391, distance: 118.2
click at [382, 391] on textarea "Hi {{first_name}}, thanks for asking! Let me check if a 5 or 6-month extension …" at bounding box center [493, 403] width 359 height 44
click at [381, 391] on textarea "Hi {{first_name}}, thanks for asking! Let me check if a 5 or 6-month extension …" at bounding box center [493, 403] width 359 height 44
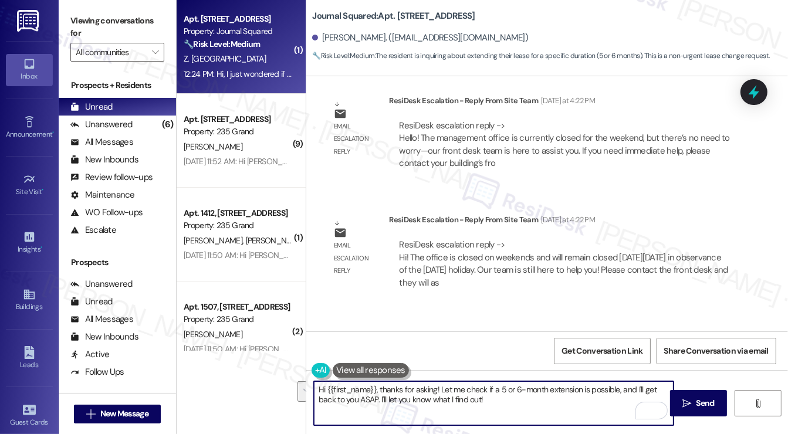
click at [381, 389] on textarea "Hi {{first_name}}, thanks for asking! Let me check if a 5 or 6-month extension …" at bounding box center [493, 403] width 359 height 44
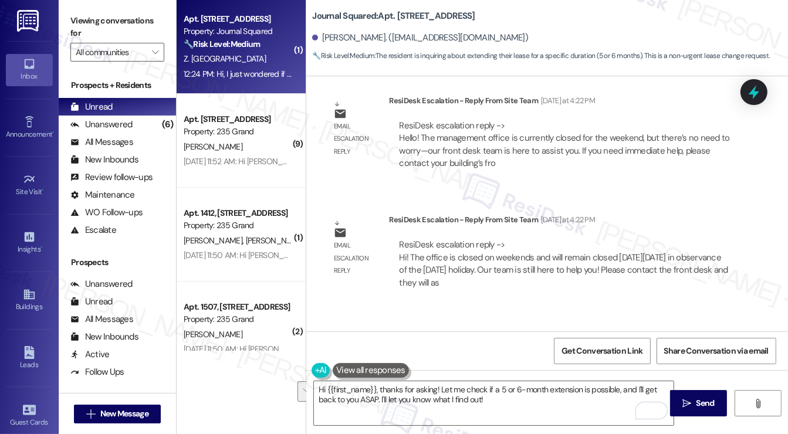
click at [445, 358] on div "Hi, I just wondered if I could extend my lease for 5 or 6 months" at bounding box center [449, 364] width 230 height 12
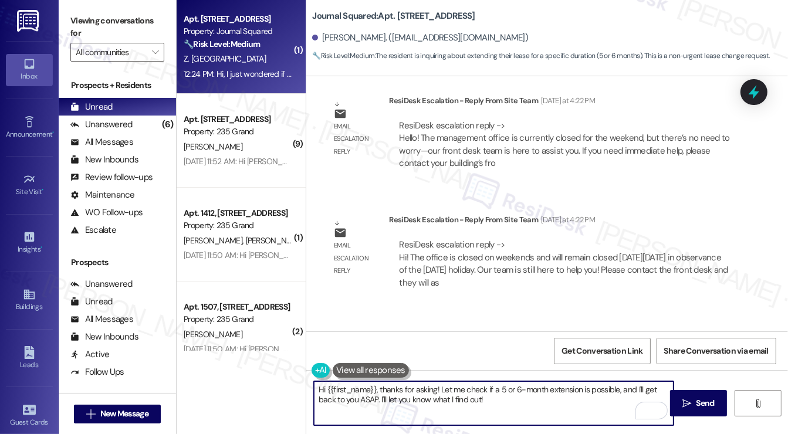
click at [427, 396] on textarea "Hi {{first_name}}, thanks for asking! Let me check if a 5 or 6-month extension …" at bounding box center [493, 403] width 359 height 44
click at [428, 395] on textarea "Hi {{first_name}}, thanks for asking! Let me check if a 5 or 6-month extension …" at bounding box center [493, 403] width 359 height 44
click at [525, 395] on textarea "Hi {{first_name}}, thanks for asking! Let me check if a 5 or 6-month extension …" at bounding box center [493, 403] width 359 height 44
drag, startPoint x: 536, startPoint y: 398, endPoint x: 481, endPoint y: 388, distance: 56.0
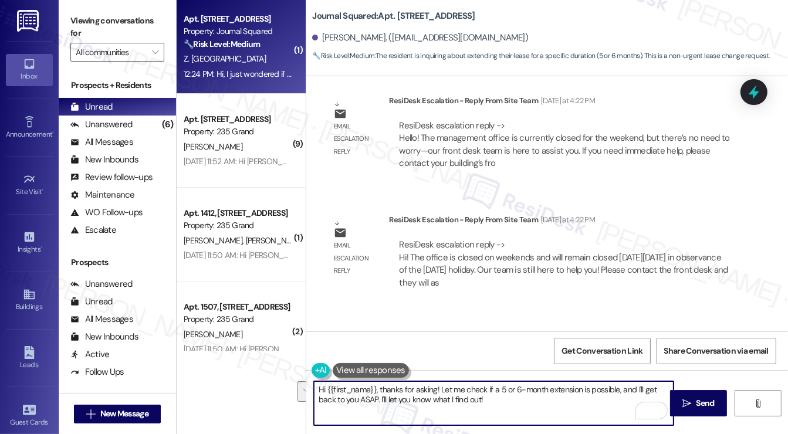
click at [481, 391] on textarea "Hi {{first_name}}, thanks for asking! Let me check if a 5 or 6-month extension …" at bounding box center [493, 403] width 359 height 44
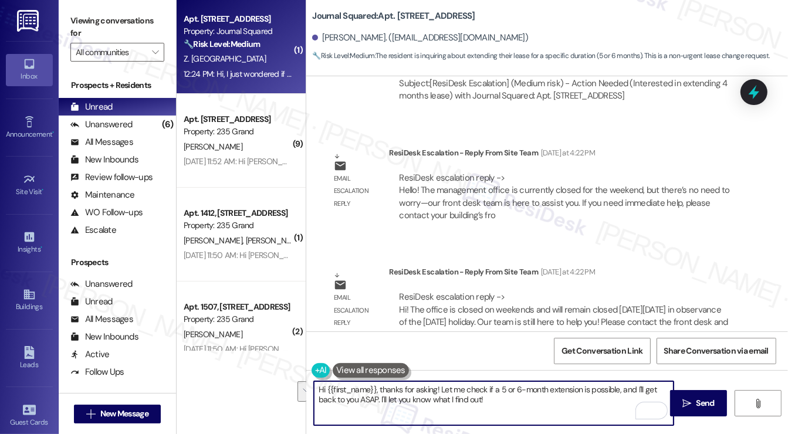
scroll to position [6608, 0]
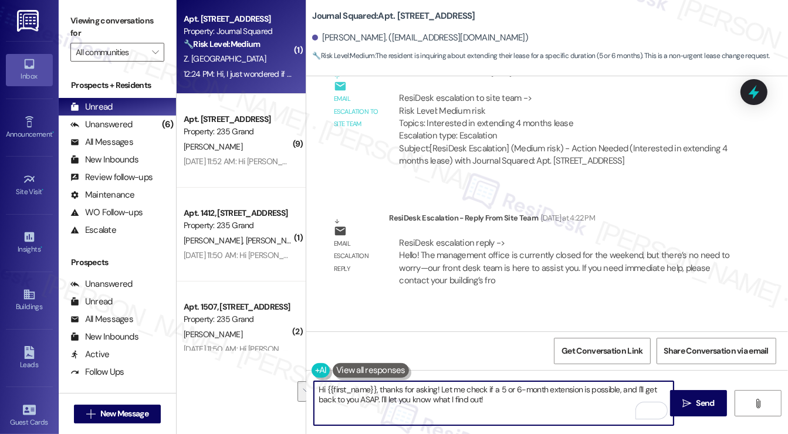
click at [491, 237] on div "ResiDesk escalation reply -> Hello! The management office is currently closed f…" at bounding box center [564, 261] width 330 height 49
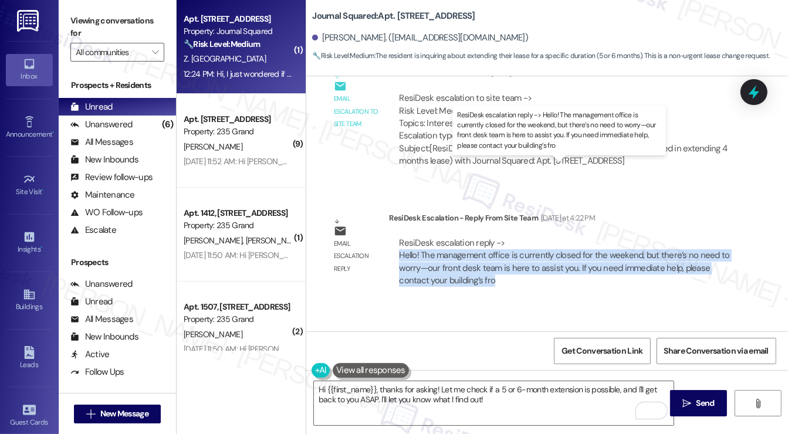
click at [491, 237] on div "ResiDesk escalation reply -> Hello! The management office is currently closed f…" at bounding box center [564, 261] width 330 height 49
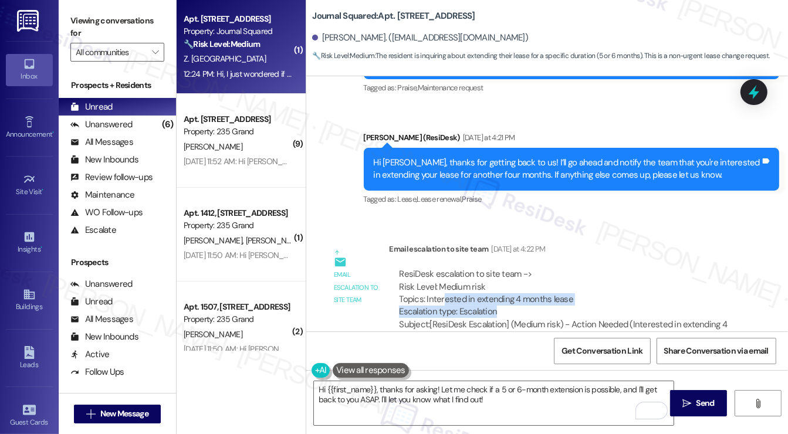
drag, startPoint x: 441, startPoint y: 223, endPoint x: 537, endPoint y: 233, distance: 96.8
click at [537, 268] on div "ResiDesk escalation to site team -> Risk Level: Medium risk Topics: Interested …" at bounding box center [564, 293] width 331 height 50
click at [541, 268] on div "ResiDesk escalation to site team -> Risk Level: Medium risk Topics: Interested …" at bounding box center [564, 293] width 331 height 50
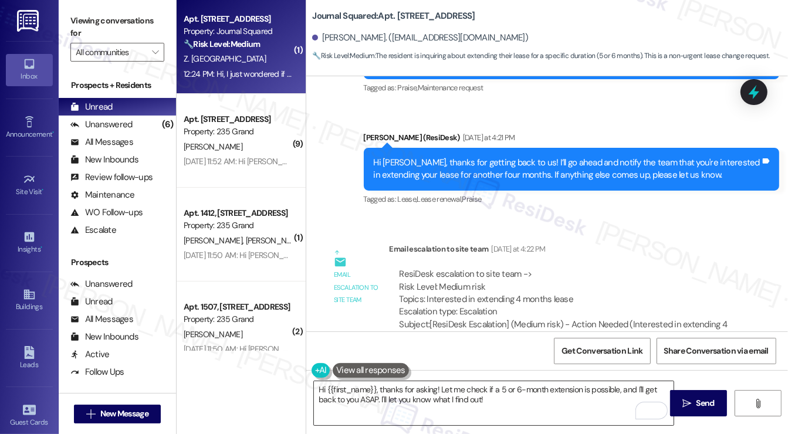
click at [487, 388] on textarea "Hi {{first_name}}, thanks for asking! Let me check if a 5 or 6-month extension …" at bounding box center [493, 403] width 359 height 44
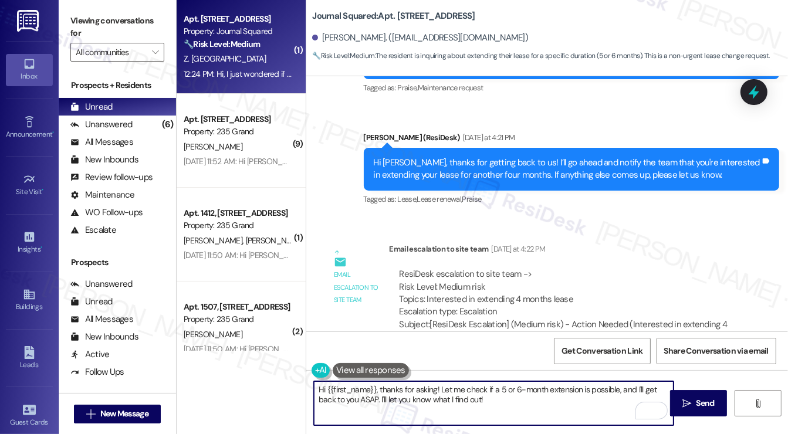
click at [487, 388] on textarea "Hi {{first_name}}, thanks for asking! Let me check if a 5 or 6-month extension …" at bounding box center [493, 403] width 359 height 44
click at [539, 398] on textarea "Hi {{first_name}}, thanks for asking! Let me check if a 5 or 6-month extension …" at bounding box center [493, 403] width 359 height 44
click at [483, 396] on textarea "Hi {{first_name}}, thanks for asking! Let me check if a 5 or 6-month extension …" at bounding box center [493, 403] width 359 height 44
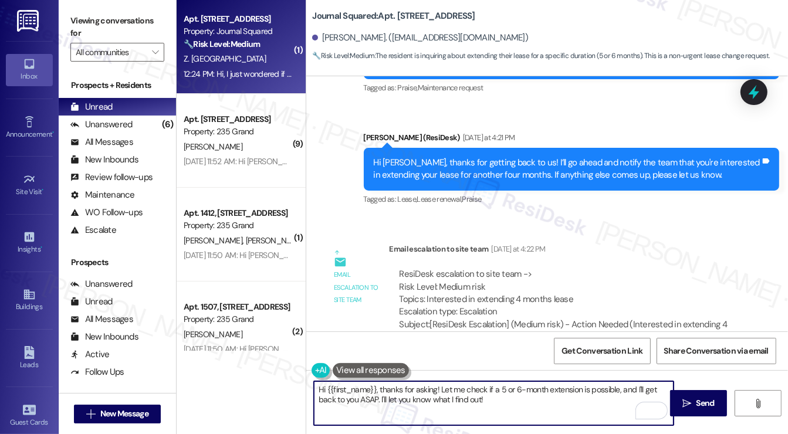
click at [483, 396] on textarea "Hi {{first_name}}, thanks for asking! Let me check if a 5 or 6-month extension …" at bounding box center [493, 403] width 359 height 44
click at [501, 395] on textarea "Hi {{first_name}}, thanks for asking! Let me check if a 5 or 6-month extension …" at bounding box center [493, 403] width 359 height 44
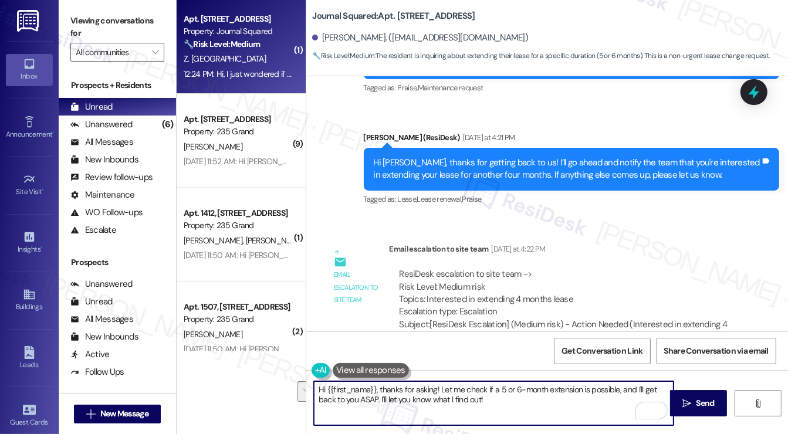
click at [496, 397] on textarea "Hi {{first_name}}, thanks for asking! Let me check if a 5 or 6-month extension …" at bounding box center [493, 403] width 359 height 44
click at [473, 401] on textarea "Hi {{first_name}}, thanks for asking! Let me check if a 5 or 6-month extension …" at bounding box center [493, 403] width 359 height 44
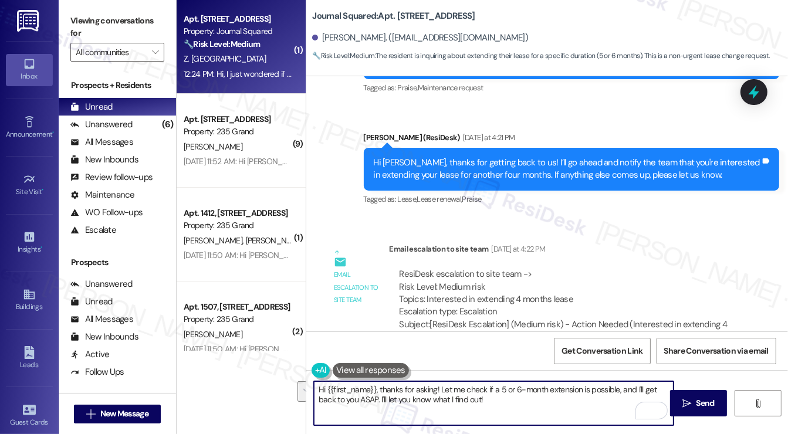
click at [473, 401] on textarea "Hi {{first_name}}, thanks for asking! Let me check if a 5 or 6-month extension …" at bounding box center [493, 403] width 359 height 44
click at [487, 395] on textarea "Hi {{first_name}}, thanks for asking! Let me check if a 5 or 6-month extension …" at bounding box center [493, 403] width 359 height 44
click at [549, 391] on textarea "Hi {{first_name}}, thanks for asking! Let me check if a 5 or 6-month extension …" at bounding box center [493, 403] width 359 height 44
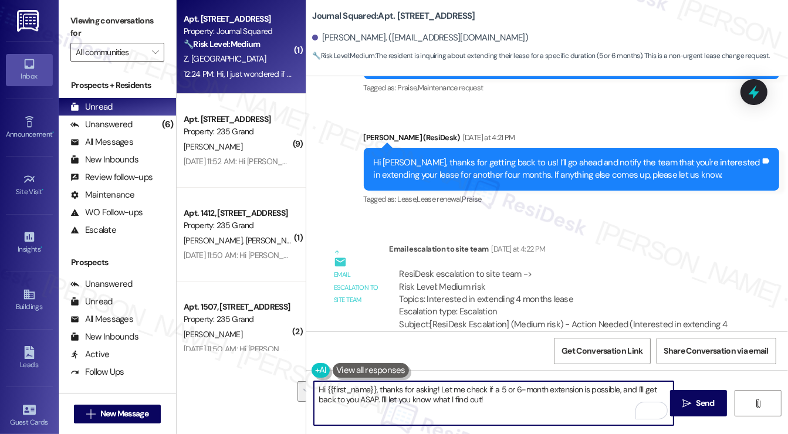
click at [533, 403] on textarea "Hi {{first_name}}, thanks for asking! Let me check if a 5 or 6-month extension …" at bounding box center [493, 403] width 359 height 44
click at [607, 388] on textarea "Hi {{first_name}}, thanks for asking! Let me check if a 5 or 6-month extension …" at bounding box center [493, 403] width 359 height 44
drag, startPoint x: 607, startPoint y: 388, endPoint x: 590, endPoint y: 391, distance: 17.4
click at [607, 388] on textarea "Hi {{first_name}}, thanks for asking! Let me check if a 5 or 6-month extension …" at bounding box center [493, 403] width 359 height 44
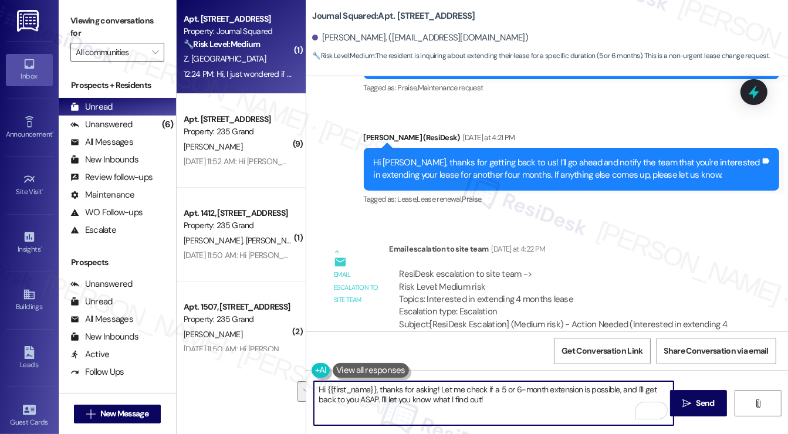
click at [520, 401] on textarea "Hi {{first_name}}, thanks for asking! Let me check if a 5 or 6-month extension …" at bounding box center [493, 403] width 359 height 44
click at [476, 396] on textarea "Hi {{first_name}}, thanks for asking! Let me check if a 5 or 6-month extension …" at bounding box center [493, 403] width 359 height 44
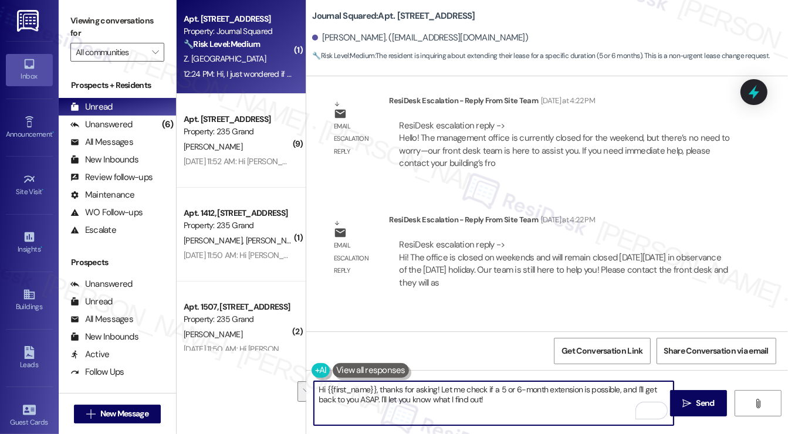
click at [430, 384] on textarea "Hi {{first_name}}, thanks for asking! Let me check if a 5 or 6-month extension …" at bounding box center [493, 403] width 359 height 44
click at [503, 391] on textarea "Hi {{first_name}}, thanks for asking! Let me check if a 5 or 6-month extension …" at bounding box center [493, 403] width 359 height 44
click at [501, 401] on textarea "Hi {{first_name}}, thanks for asking! Let me check if a 5 or 6-month extension …" at bounding box center [493, 403] width 359 height 44
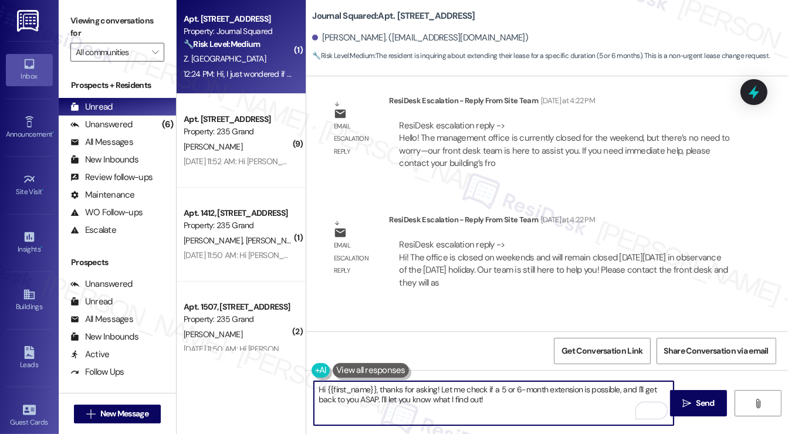
click at [369, 398] on textarea "Hi {{first_name}}, thanks for asking! Let me check if a 5 or 6-month extension …" at bounding box center [493, 403] width 359 height 44
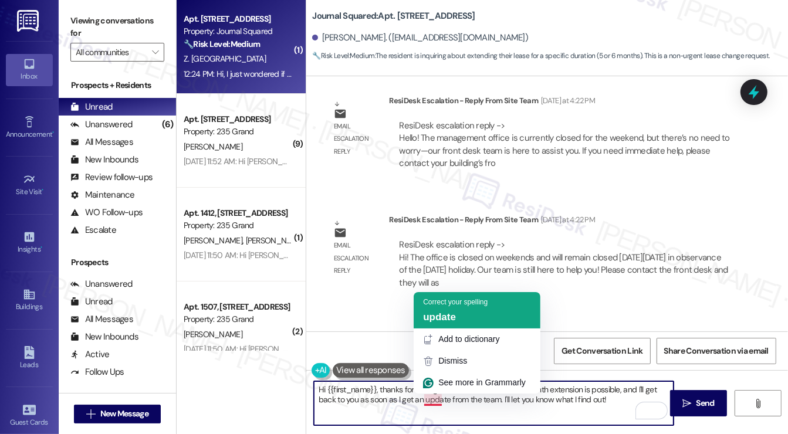
click at [461, 320] on div "update" at bounding box center [477, 317] width 108 height 13
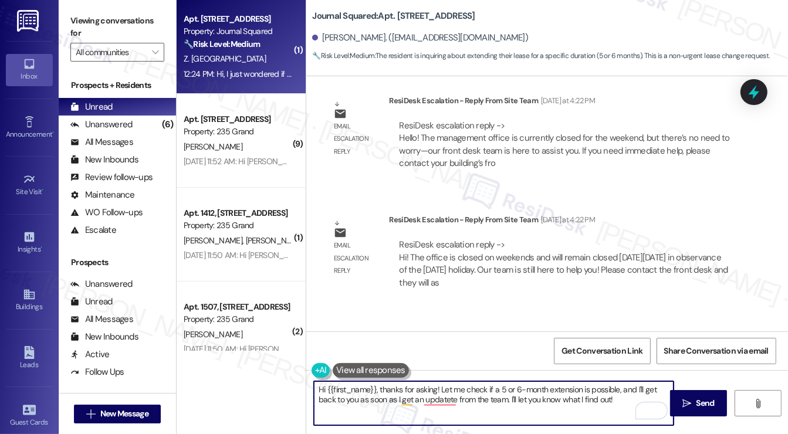
click at [375, 391] on textarea "Hi {{first_name}}, thanks for asking! Let me check if a 5 or 6-month extension …" at bounding box center [493, 403] width 359 height 44
click at [474, 396] on textarea "Hi {{first_name}}, thanks for asking! Let me check if a 5 or 6-month extension …" at bounding box center [493, 403] width 359 height 44
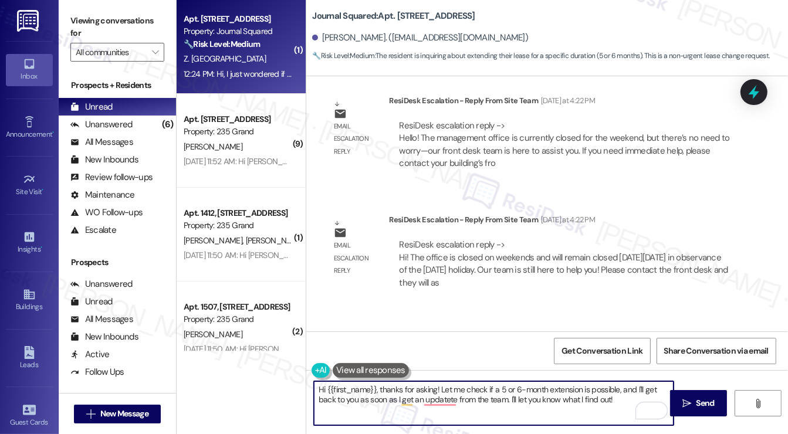
click at [537, 392] on textarea "Hi {{first_name}}, thanks for asking! Let me check if a 5 or 6-month extension …" at bounding box center [493, 403] width 359 height 44
click at [613, 399] on textarea "Hi {{first_name}}, thanks for asking! Let me check if a 5 or 6-month extension …" at bounding box center [493, 403] width 359 height 44
drag, startPoint x: 616, startPoint y: 398, endPoint x: 503, endPoint y: 401, distance: 113.2
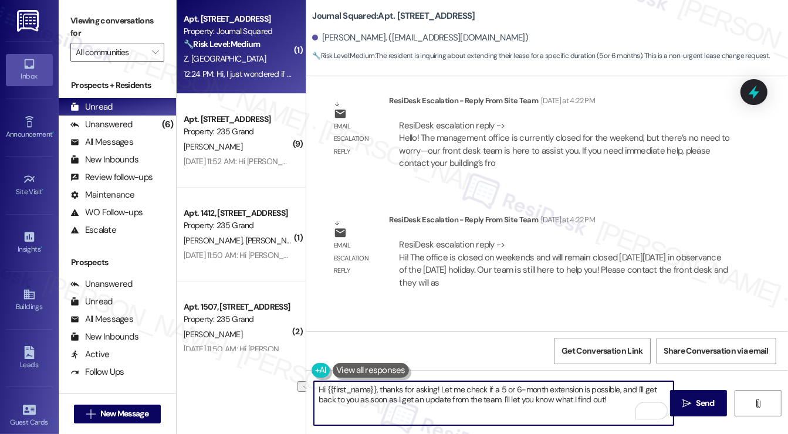
click at [502, 401] on textarea "Hi {{first_name}}, thanks for asking! Let me check if a 5 or 6-month extension …" at bounding box center [493, 403] width 359 height 44
type textarea "Hi {{first_name}}, thanks for asking! Let me check if a 5 or 6-month extension …"
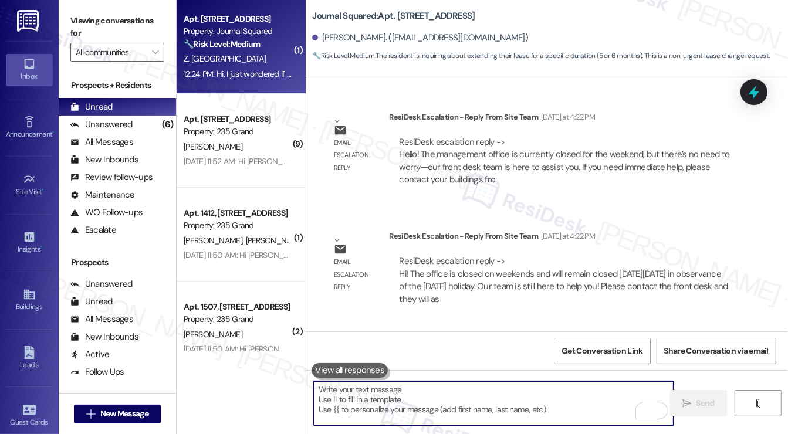
scroll to position [6819, 0]
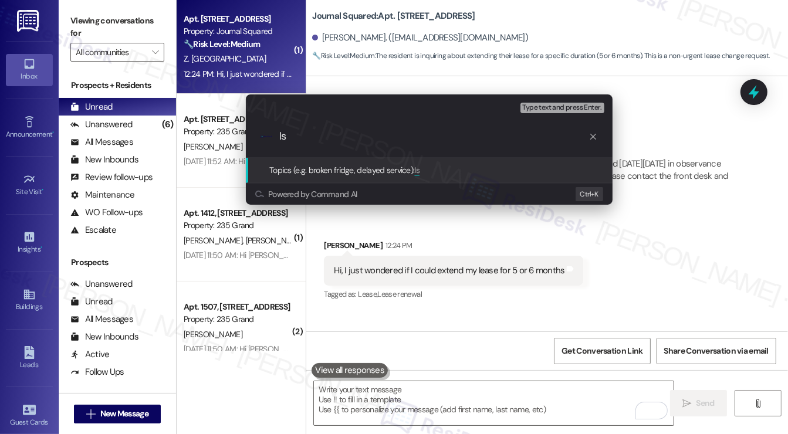
type input "I"
type input "Interested to extend 5-6 months"
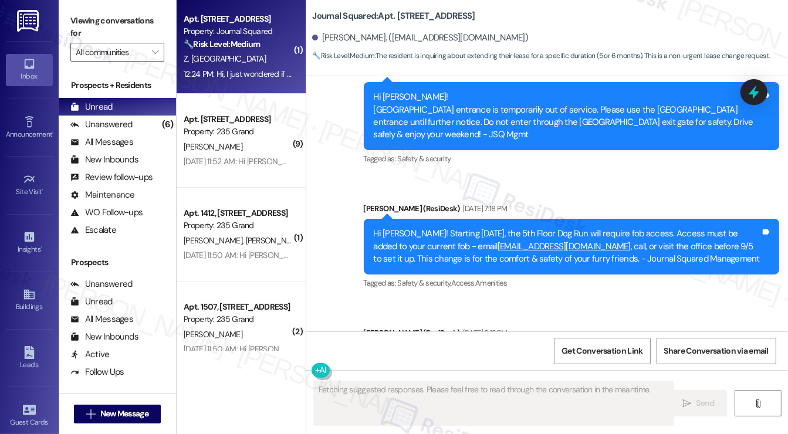
scroll to position [6725, 0]
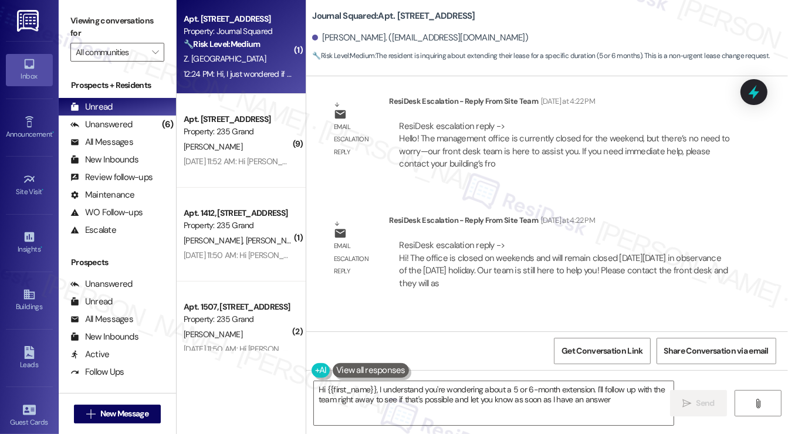
type textarea "Hi {{first_name}}, I understand you're wondering about a 5 or 6-month extension…"
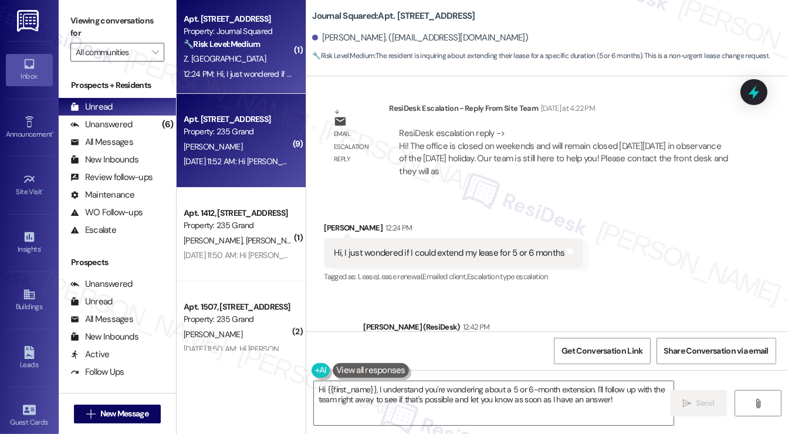
click at [262, 145] on div "Y. Wu" at bounding box center [237, 147] width 111 height 15
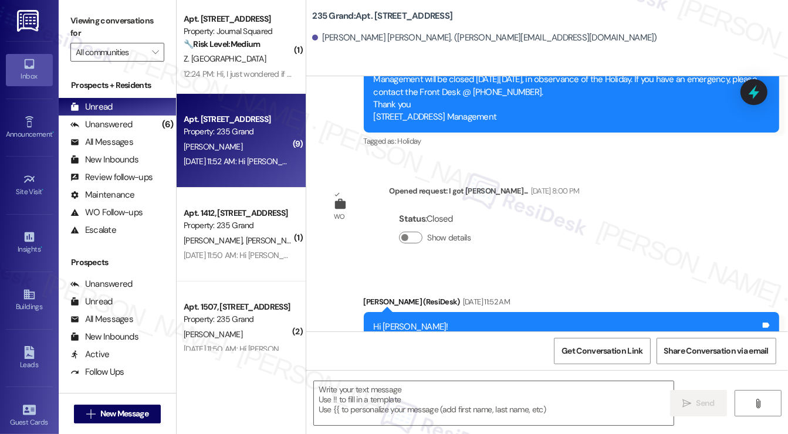
scroll to position [8961, 0]
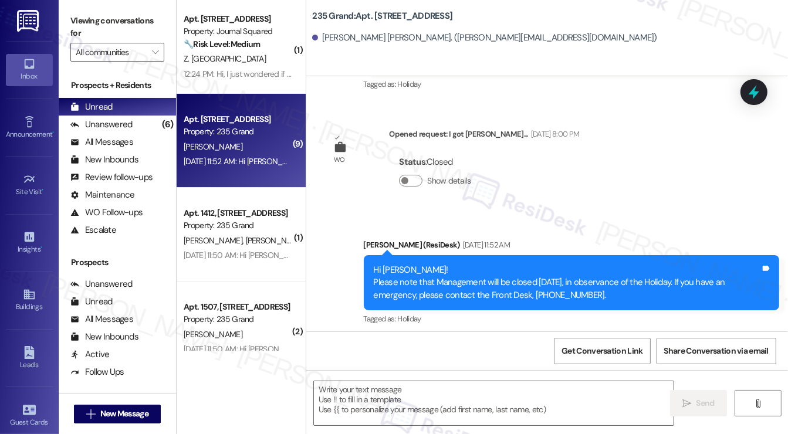
type textarea "Fetching suggested responses. Please feel free to read through the conversation…"
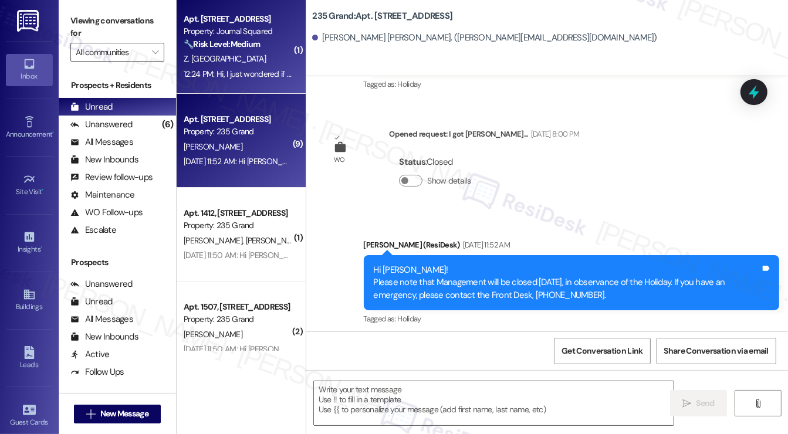
click at [244, 33] on div "Property: Journal Squared" at bounding box center [238, 31] width 108 height 12
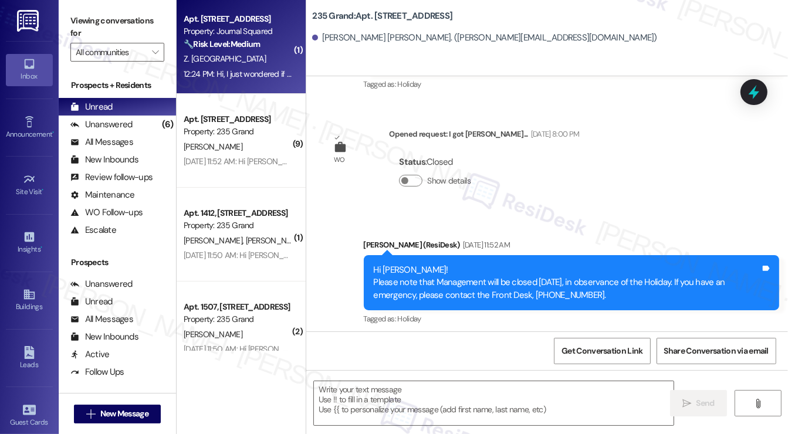
type textarea "Fetching suggested responses. Please feel free to read through the conversation…"
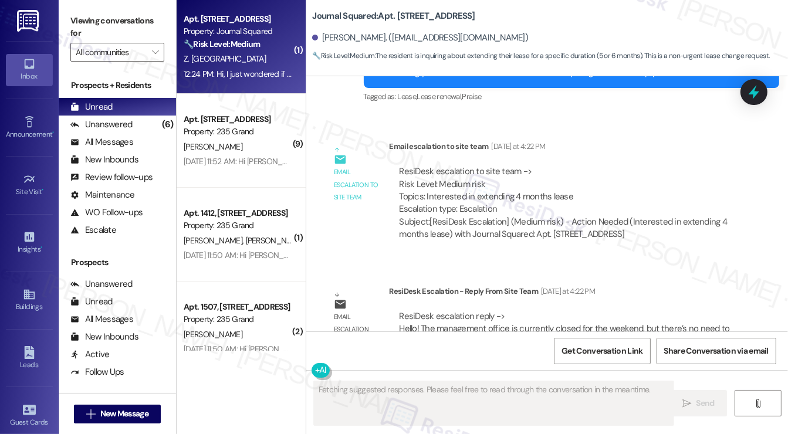
scroll to position [6725, 0]
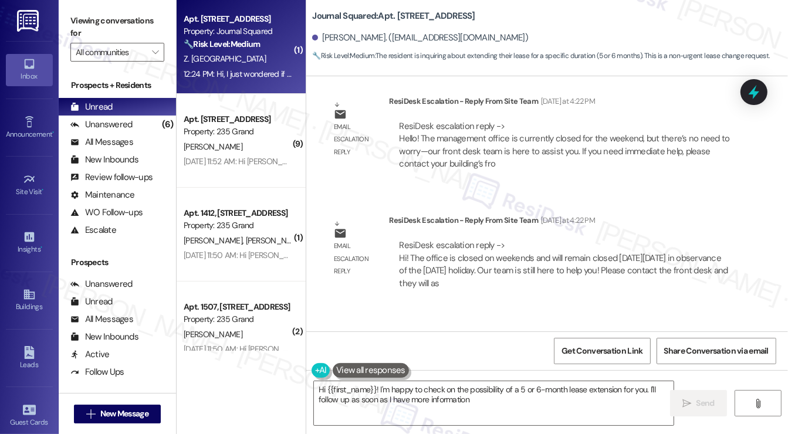
type textarea "Hi {{first_name}}! I'm happy to check on the possibility of a 5 or 6-month leas…"
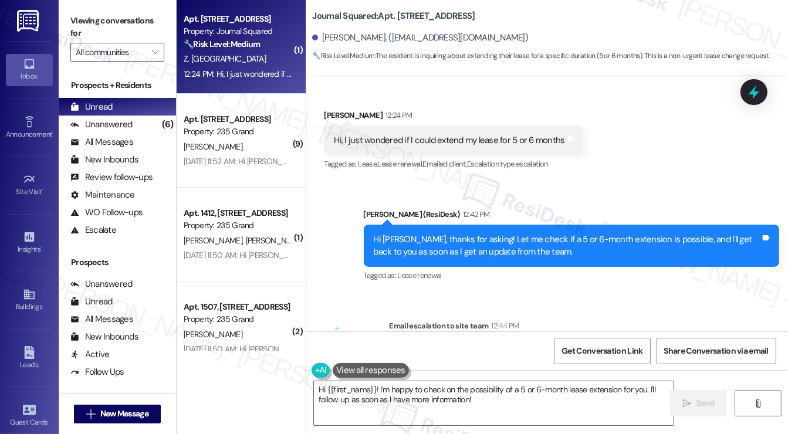
scroll to position [6981, 0]
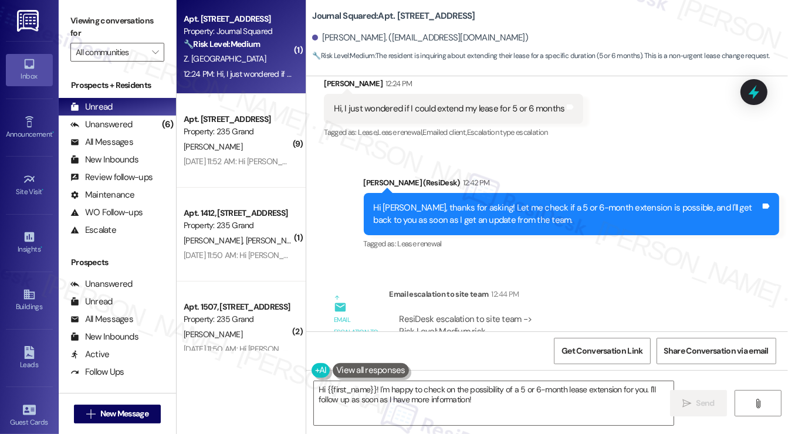
click at [418, 202] on div "Hi Zerui, thanks for asking! Let me check if a 5 or 6-month extension is possib…" at bounding box center [567, 214] width 387 height 25
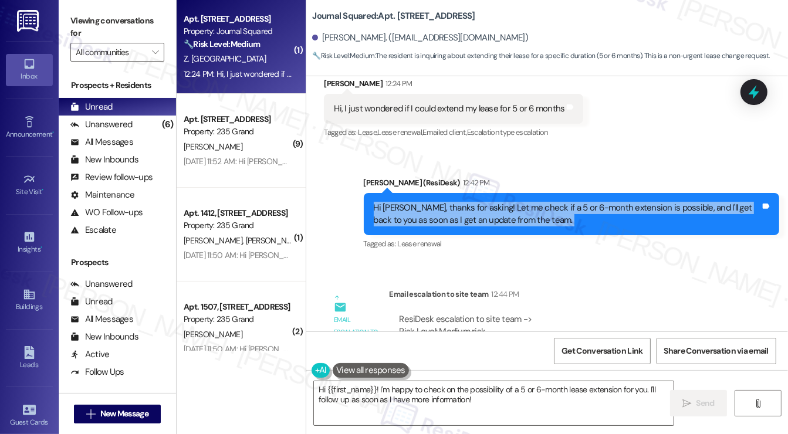
click at [418, 202] on div "Hi Zerui, thanks for asking! Let me check if a 5 or 6-month extension is possib…" at bounding box center [567, 214] width 387 height 25
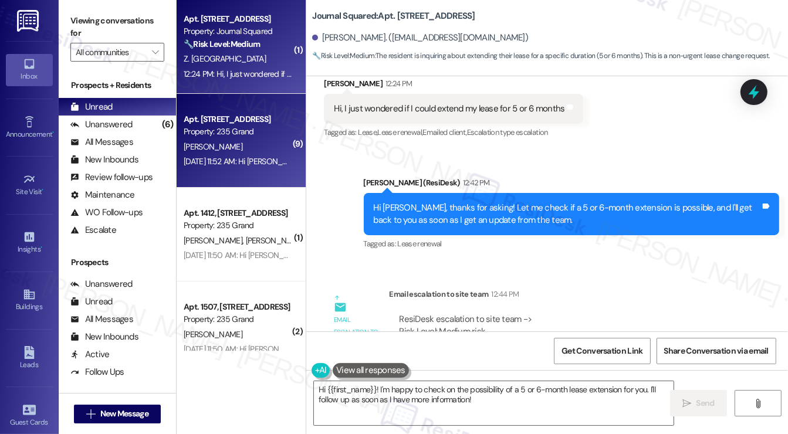
click at [235, 147] on div "Y. Wu" at bounding box center [237, 147] width 111 height 15
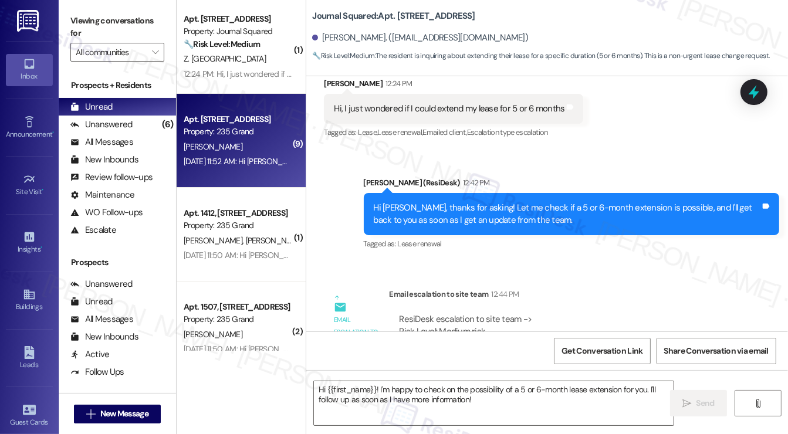
type textarea "Fetching suggested responses. Please feel free to read through the conversation…"
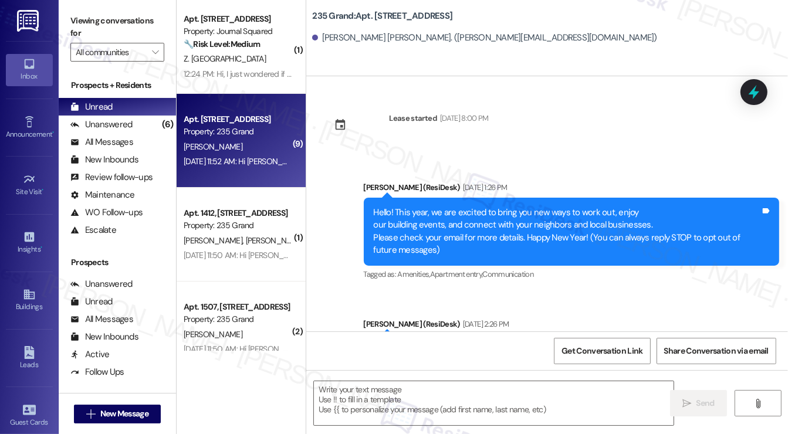
scroll to position [8961, 0]
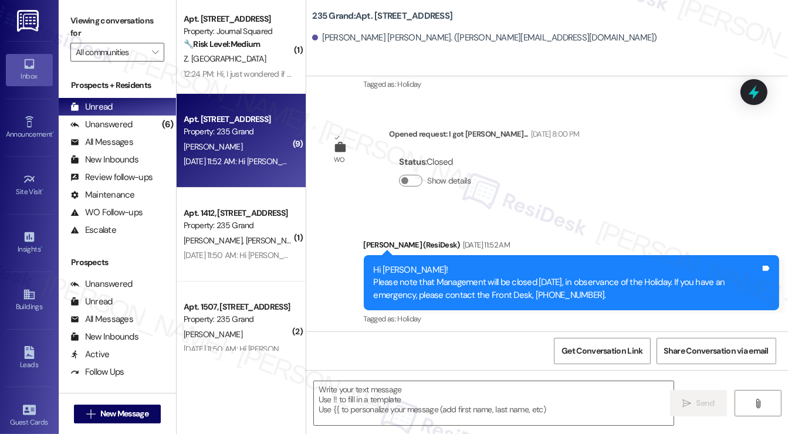
type textarea "Fetching suggested responses. Please feel free to read through the conversation…"
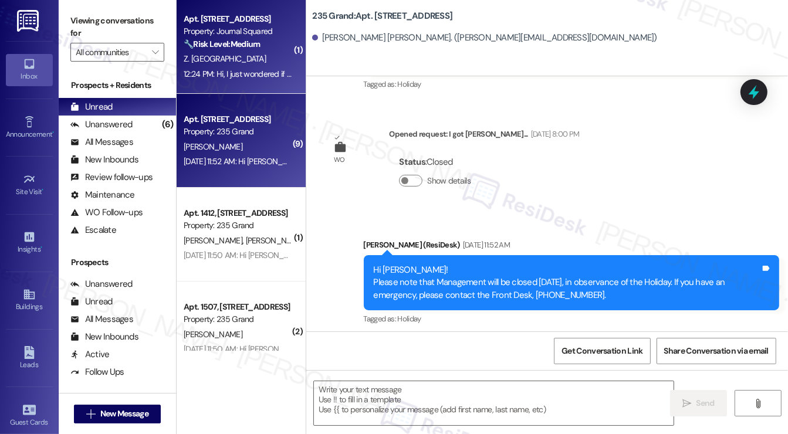
click at [258, 50] on div "🔧 Risk Level: Medium The resident is inquiring about extending their lease for …" at bounding box center [238, 44] width 108 height 12
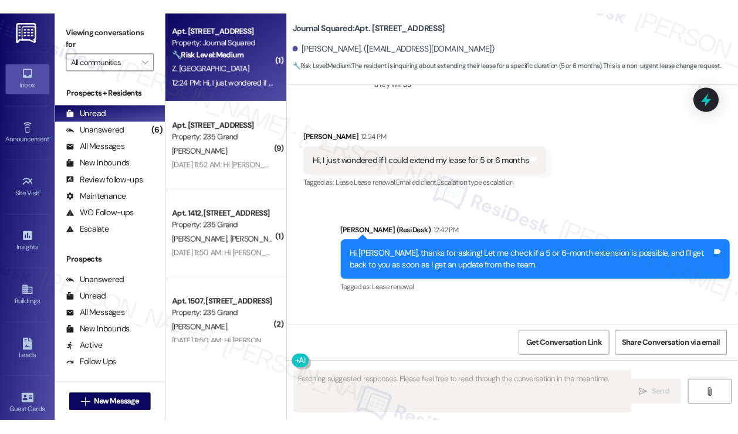
scroll to position [6981, 0]
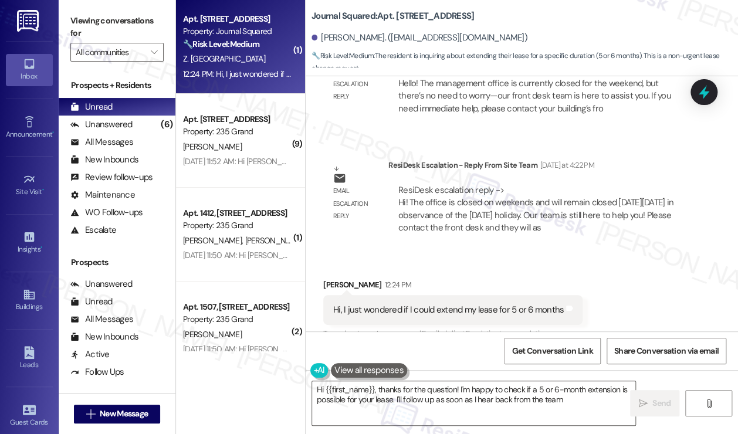
type textarea "Hi {{first_name}}, thanks for the question! I'm happy to check if a 5 or 6-mont…"
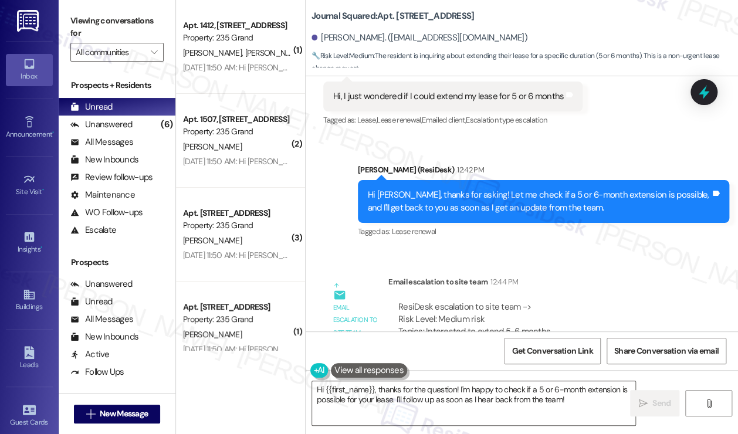
click at [471, 351] on div "Subject: [ResiDesk Escalation] (Medium risk) - Action Needed (Interested to ext…" at bounding box center [541, 363] width 286 height 25
click at [470, 351] on div "Subject: [ResiDesk Escalation] (Medium risk) - Action Needed (Interested to ext…" at bounding box center [541, 363] width 286 height 25
click at [470, 301] on div "ResiDesk escalation to site team -> Risk Level: Medium risk Topics: Interested …" at bounding box center [541, 326] width 286 height 50
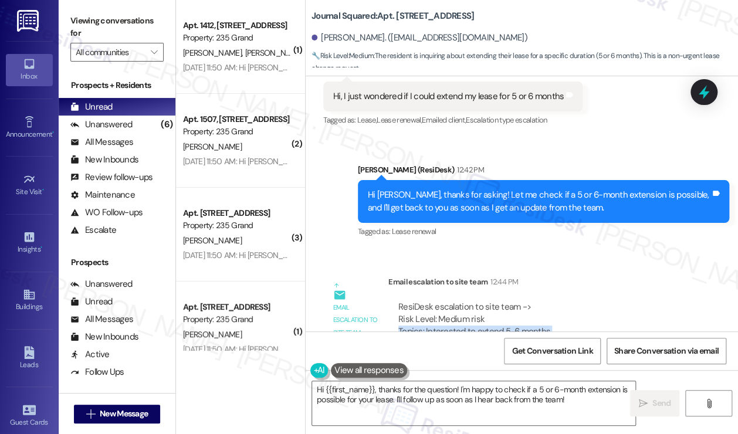
click at [470, 301] on div "ResiDesk escalation to site team -> Risk Level: Medium risk Topics: Interested …" at bounding box center [541, 326] width 286 height 50
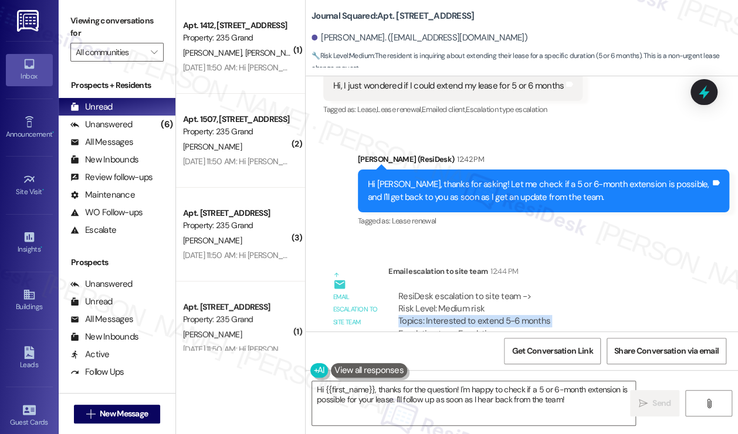
scroll to position [7207, 0]
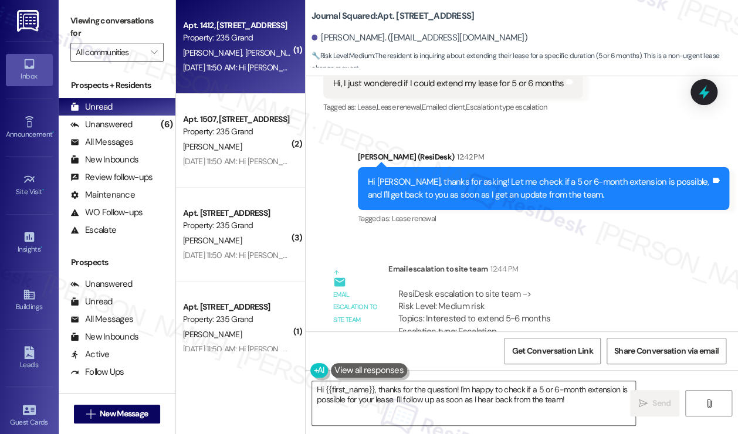
click at [221, 65] on div "Jul 02, 2025 at 11:50 AM: Hi Bryn and Maria! Please note that Management will b…" at bounding box center [554, 67] width 742 height 11
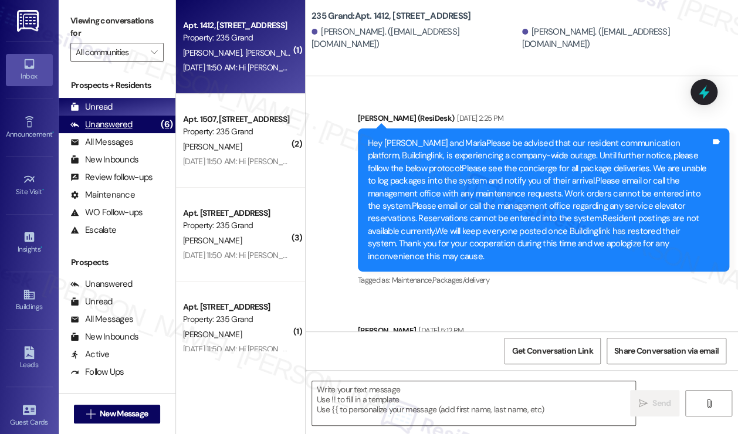
scroll to position [8764, 0]
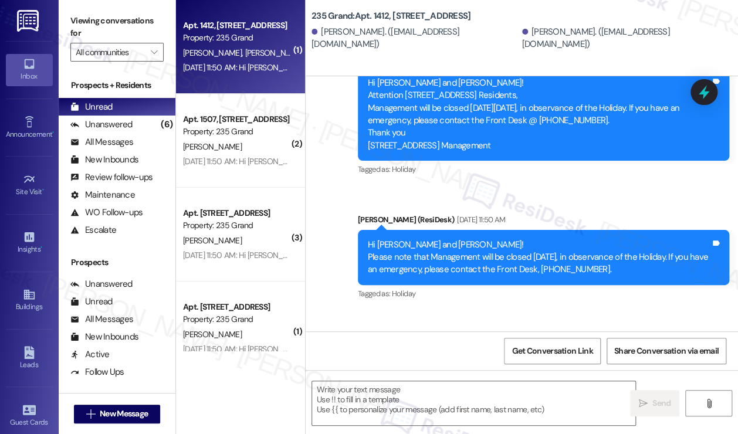
type textarea "Fetching suggested responses. Please feel free to read through the conversation…"
click at [167, 126] on div "(6)" at bounding box center [167, 125] width 18 height 18
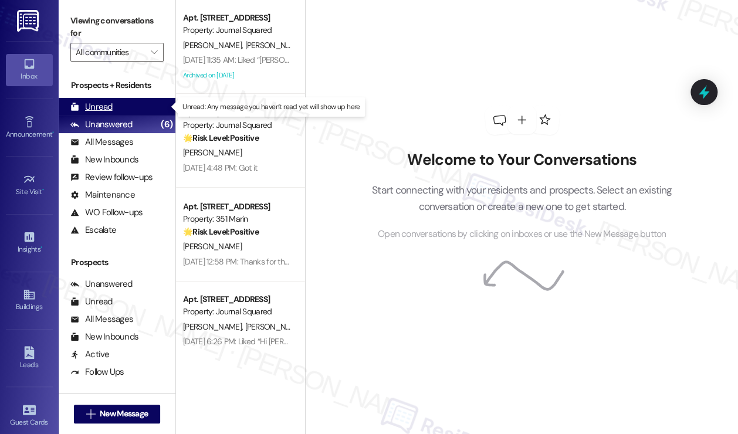
click at [147, 110] on div "Unread (0)" at bounding box center [117, 107] width 117 height 18
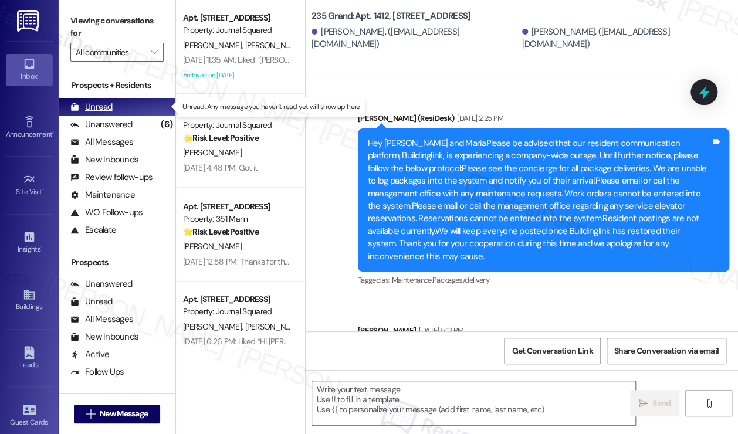
type textarea "Fetching suggested responses. Please feel free to read through the conversation…"
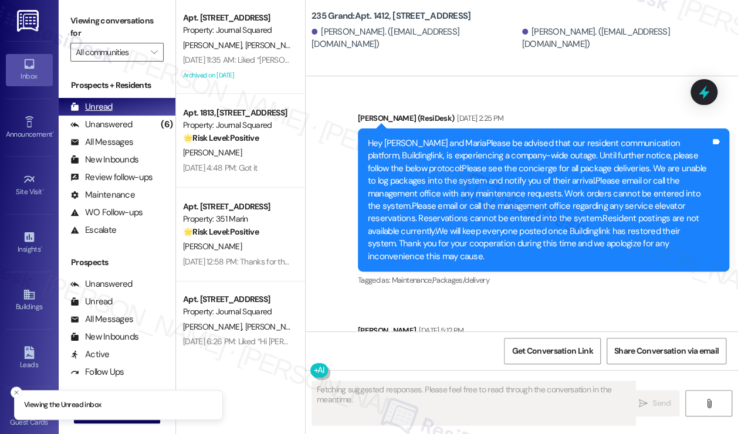
scroll to position [0, 0]
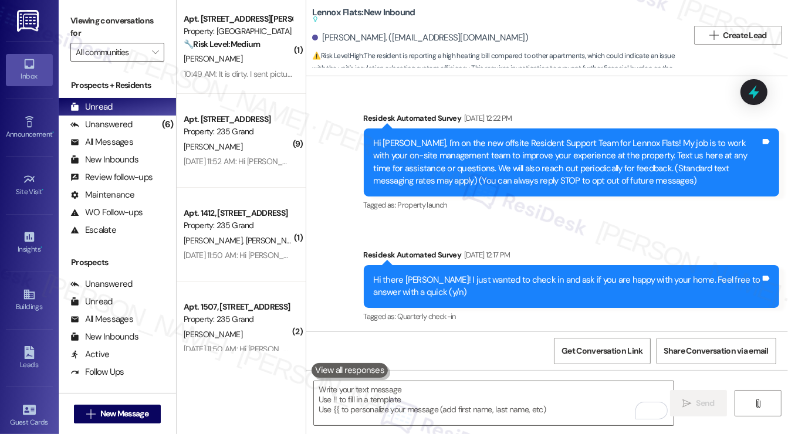
scroll to position [30, 0]
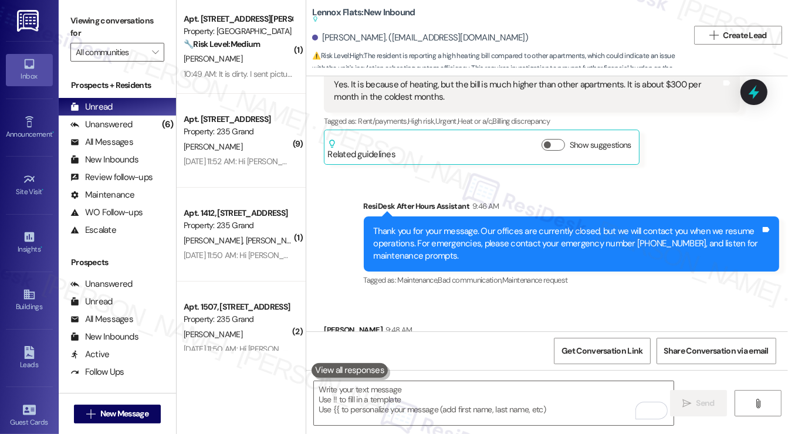
click at [479, 340] on div "Also, I have waived the insurance on [PERSON_NAME] but I was still charged last…" at bounding box center [532, 361] width 416 height 43
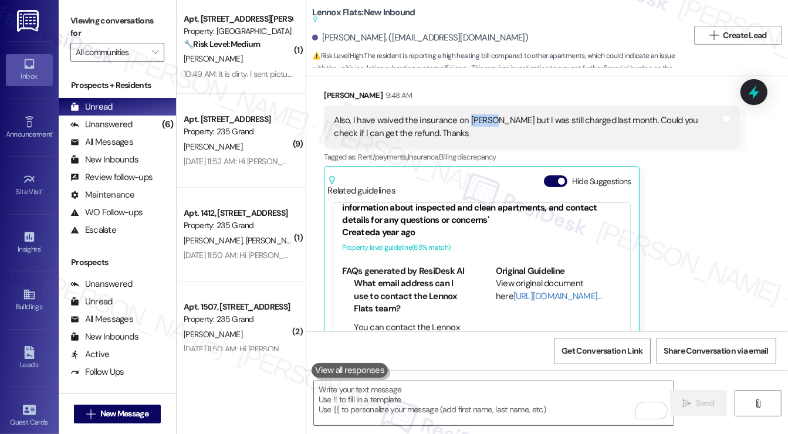
scroll to position [0, 0]
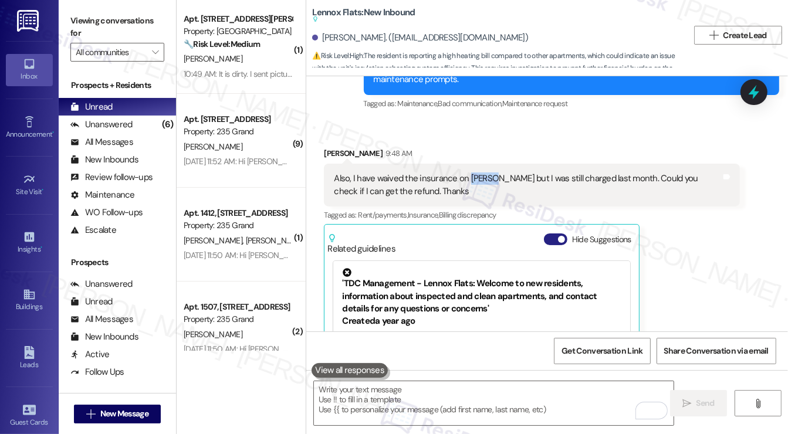
click at [559, 236] on span "button" at bounding box center [561, 239] width 7 height 7
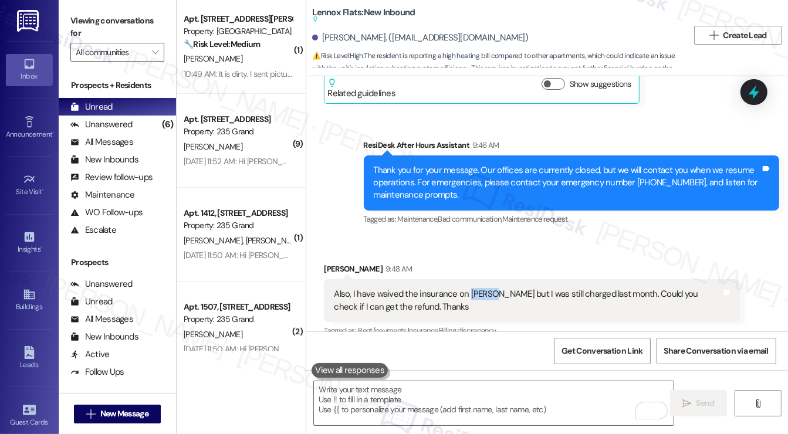
scroll to position [3008, 0]
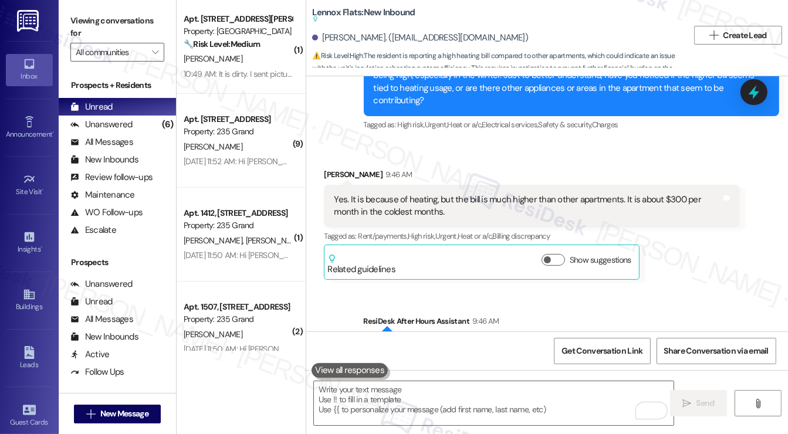
click at [407, 194] on div "Yes. It is because of heating, but the bill is much higher than other apartment…" at bounding box center [527, 206] width 387 height 25
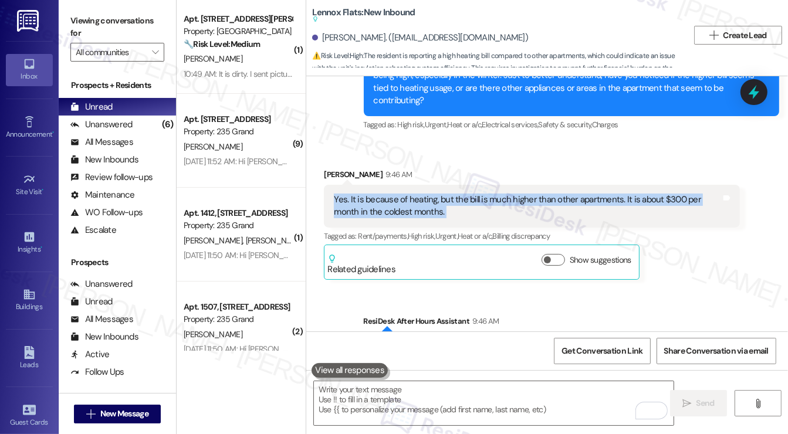
click at [407, 194] on div "Yes. It is because of heating, but the bill is much higher than other apartment…" at bounding box center [527, 206] width 387 height 25
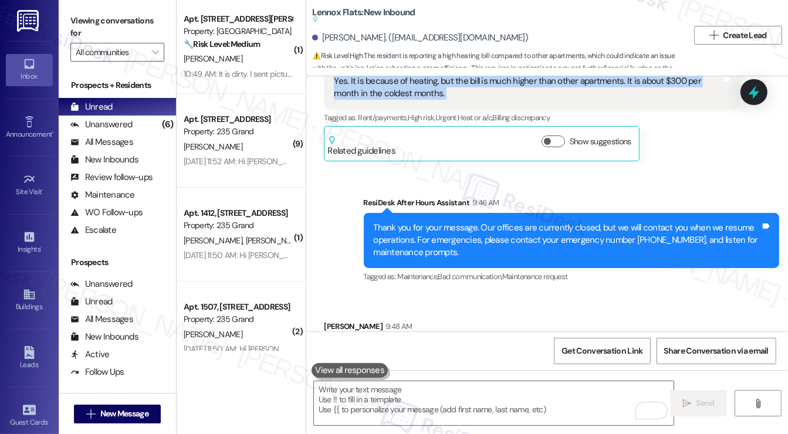
scroll to position [3184, 0]
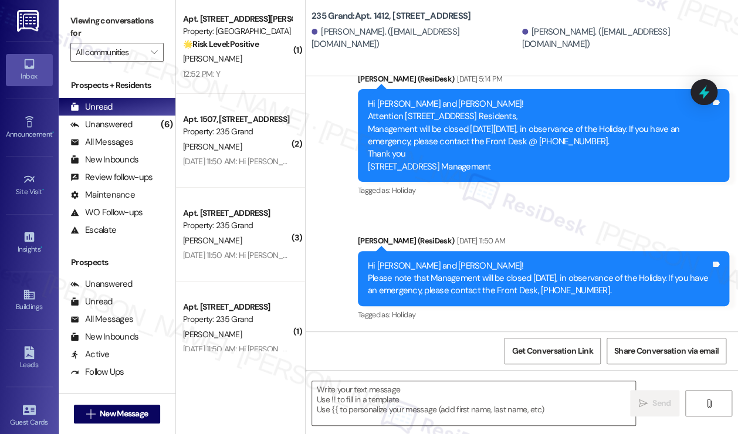
type textarea "Fetching suggested responses. Please feel free to read through the conversation…"
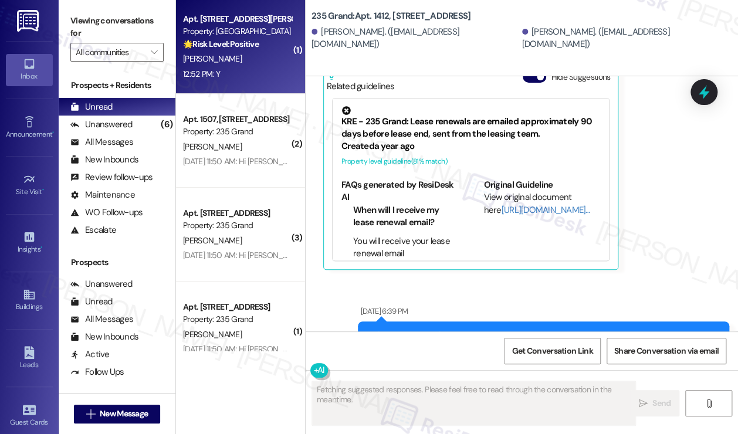
scroll to position [5996, 0]
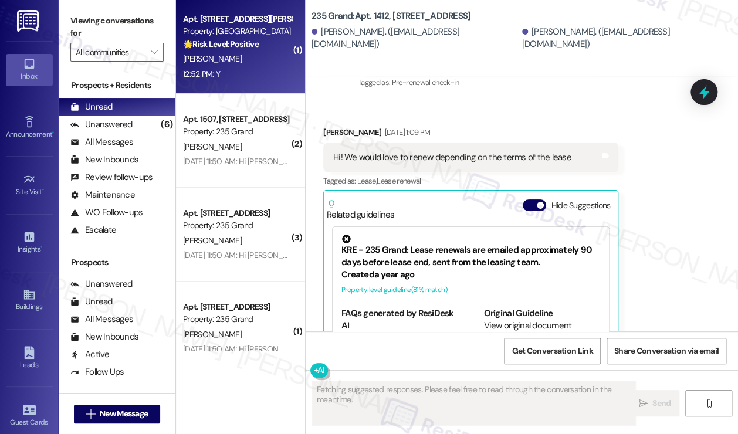
click at [253, 72] on div "12:52 PM: Y 12:52 PM: Y" at bounding box center [237, 74] width 111 height 15
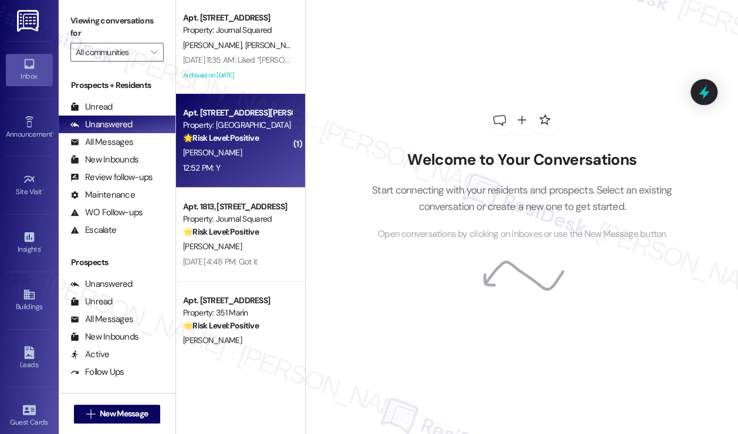
click at [237, 150] on div "[PERSON_NAME]" at bounding box center [237, 152] width 111 height 15
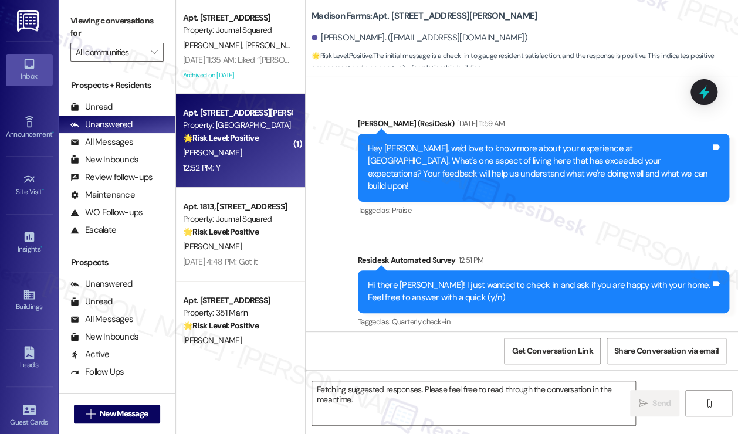
scroll to position [2600, 0]
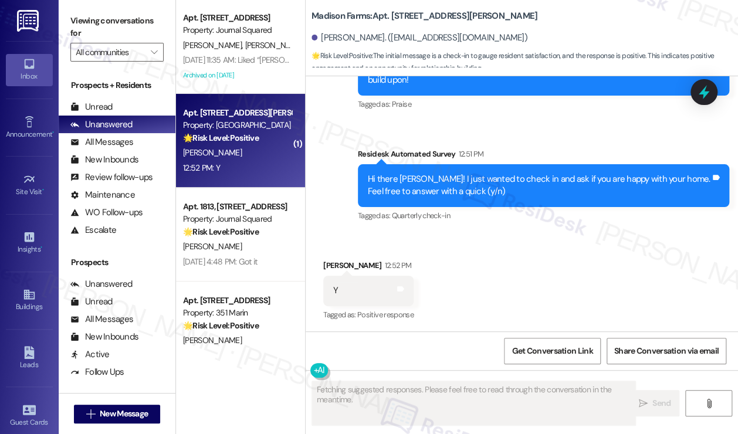
click at [500, 187] on div "Hi there [PERSON_NAME]! I just wanted to check in and ask if you are happy with…" at bounding box center [539, 185] width 342 height 25
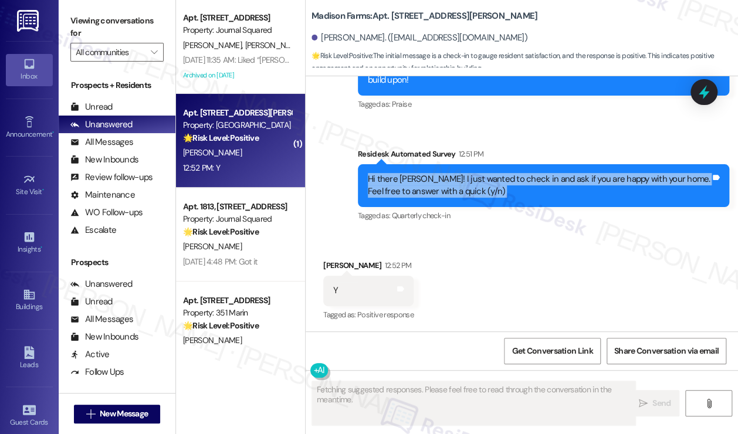
drag, startPoint x: 500, startPoint y: 187, endPoint x: 525, endPoint y: 177, distance: 27.7
click at [500, 186] on div "Hi there [PERSON_NAME]! I just wanted to check in and ask if you are happy with…" at bounding box center [539, 185] width 342 height 25
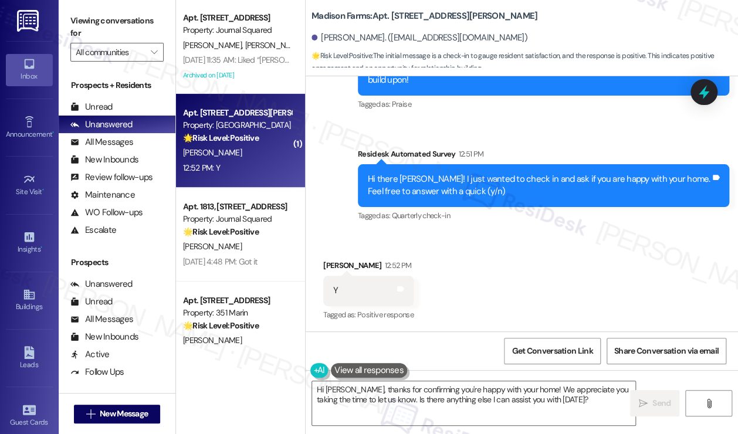
click at [68, 4] on div "Viewing conversations for All communities " at bounding box center [117, 36] width 117 height 73
click at [500, 405] on textarea "Hi [PERSON_NAME], thanks for confirming you're happy with your home! We appreci…" at bounding box center [473, 403] width 323 height 44
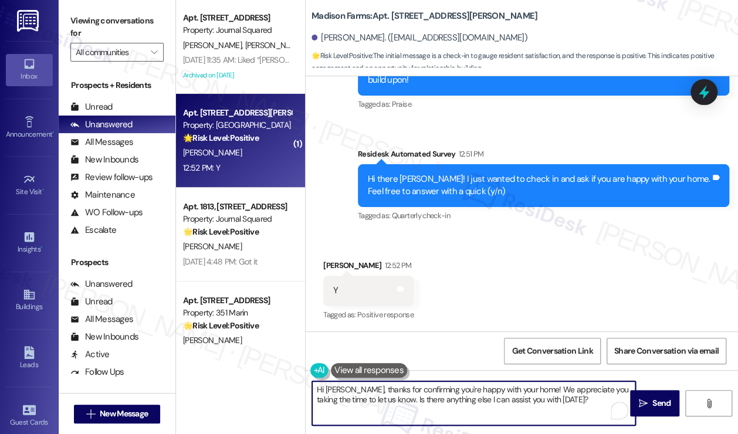
paste textarea "That’s wonderful to hear, [PERSON_NAME], thank you! 💛 If you’re comfortable, wo…"
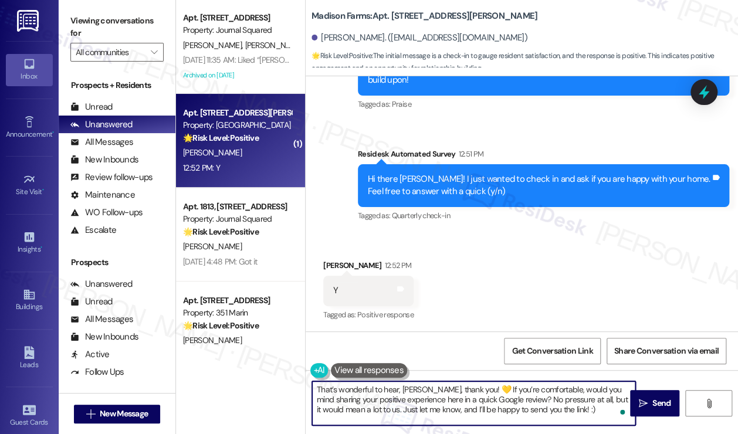
drag, startPoint x: 428, startPoint y: 408, endPoint x: 572, endPoint y: 408, distance: 144.3
click at [572, 408] on textarea "That’s wonderful to hear, [PERSON_NAME], thank you! 💛 If you’re comfortable, wo…" at bounding box center [473, 403] width 323 height 44
click at [333, 270] on div "[PERSON_NAME] 12:52 PM" at bounding box center [368, 267] width 90 height 16
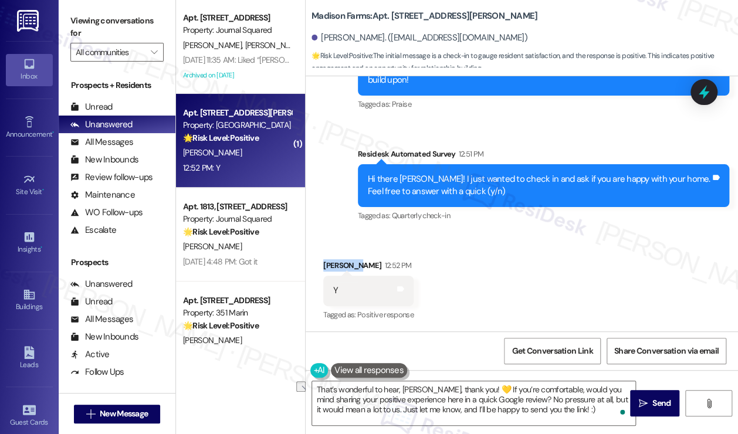
click at [333, 270] on div "[PERSON_NAME] 12:52 PM" at bounding box center [368, 267] width 90 height 16
copy div "[PERSON_NAME]"
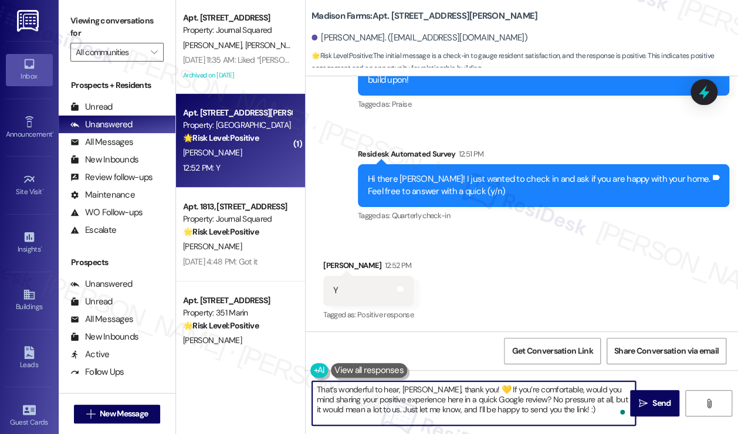
drag, startPoint x: 402, startPoint y: 389, endPoint x: 430, endPoint y: 386, distance: 28.9
click at [430, 386] on textarea "That’s wonderful to hear, [PERSON_NAME], thank you! 💛 If you’re comfortable, wo…" at bounding box center [473, 403] width 323 height 44
paste textarea "[PERSON_NAME]"
type textarea "That’s wonderful to hear, [PERSON_NAME], thank you! 💛 If you’re comfortable, wo…"
click at [382, 372] on button at bounding box center [369, 370] width 76 height 15
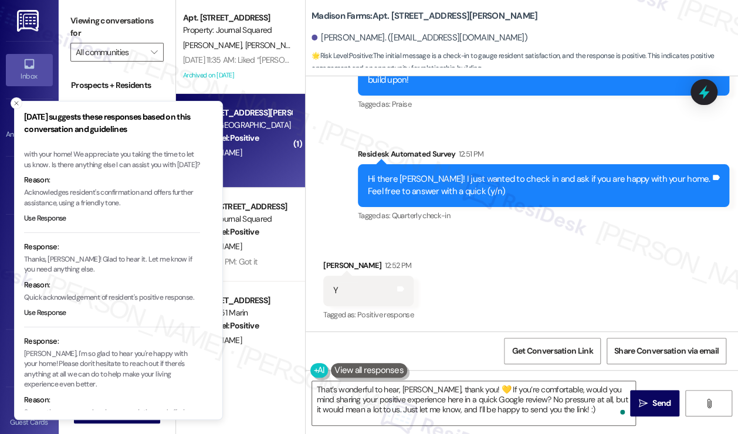
scroll to position [59, 0]
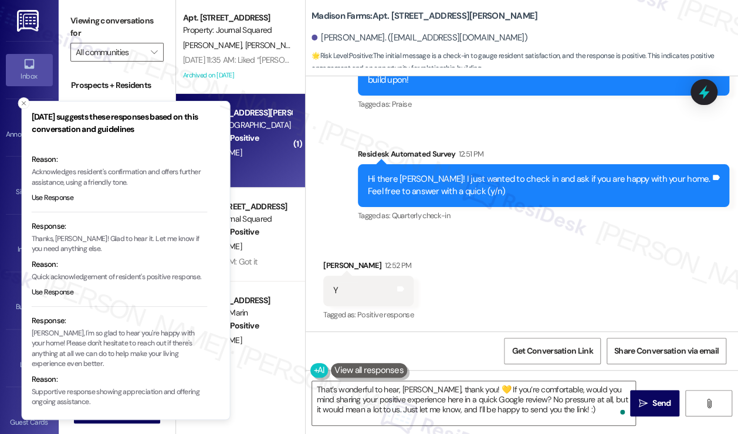
drag, startPoint x: 107, startPoint y: 237, endPoint x: 131, endPoint y: 234, distance: 24.8
click at [131, 234] on p "Thanks, [PERSON_NAME]! Glad to hear it. Let me know if you need anything else." at bounding box center [120, 244] width 176 height 21
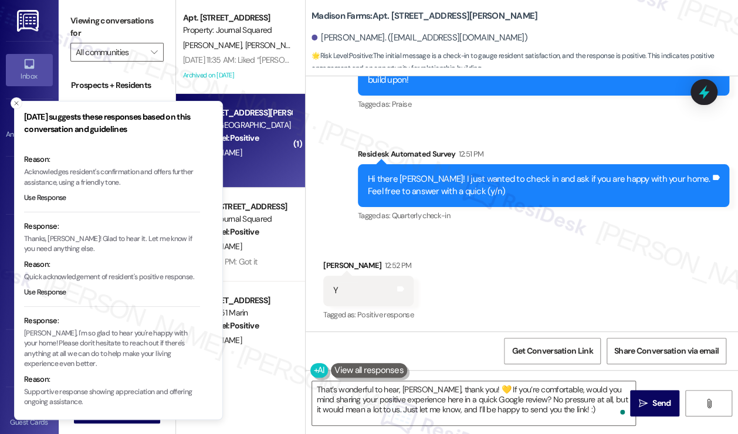
click at [116, 342] on p "[PERSON_NAME], I'm so glad to hear you're happy with your home! Please don't he…" at bounding box center [112, 348] width 176 height 41
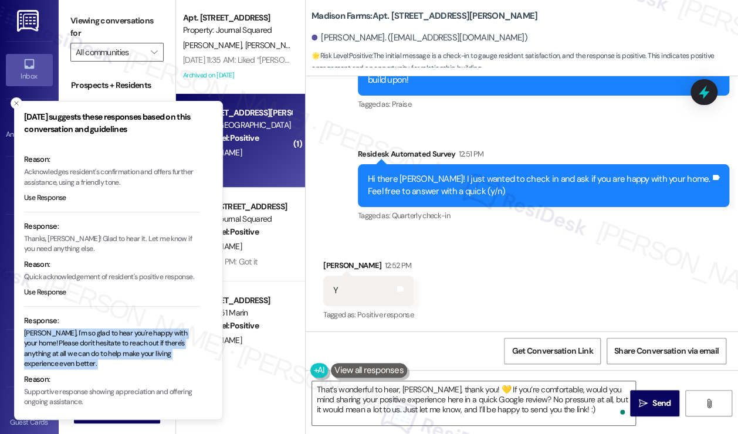
click at [115, 342] on p "[PERSON_NAME], I'm so glad to hear you're happy with your home! Please don't he…" at bounding box center [112, 348] width 176 height 41
click at [111, 334] on p "[PERSON_NAME], I'm so glad to hear you're happy with your home! Please don't he…" at bounding box center [112, 348] width 176 height 41
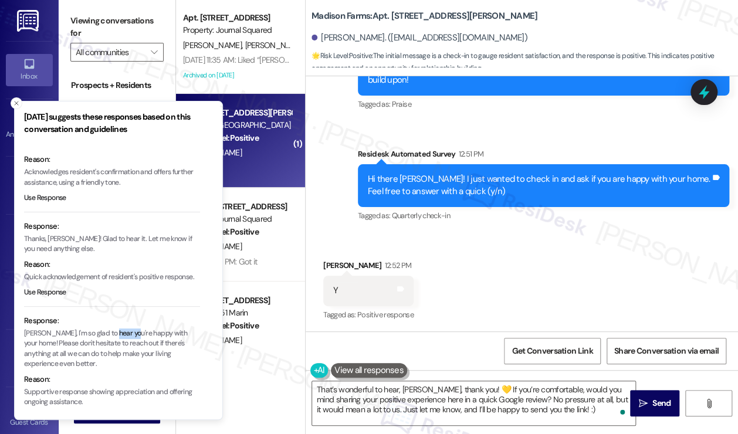
click at [111, 334] on p "[PERSON_NAME], I'm so glad to hear you're happy with your home! Please don't he…" at bounding box center [112, 348] width 176 height 41
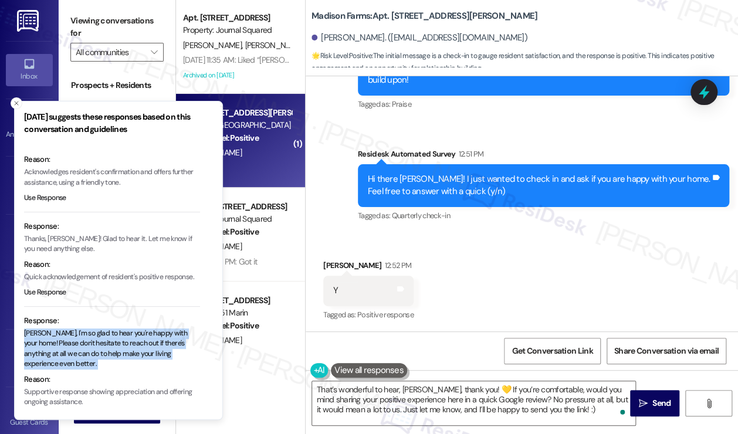
click at [111, 334] on p "[PERSON_NAME], I'm so glad to hear you're happy with your home! Please don't he…" at bounding box center [112, 348] width 176 height 41
click at [527, 393] on textarea "That’s wonderful to hear, Jonathon, thank you! 💛 If you’re comfortable, would y…" at bounding box center [473, 403] width 323 height 44
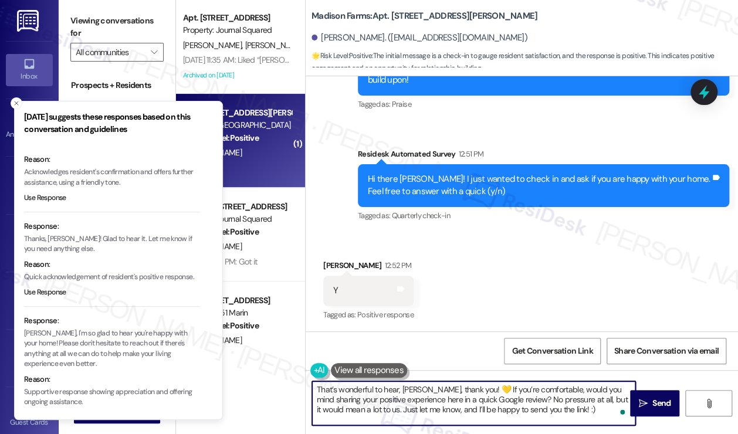
click at [527, 393] on textarea "That’s wonderful to hear, Jonathon, thank you! 💛 If you’re comfortable, would y…" at bounding box center [473, 403] width 323 height 44
click at [439, 402] on textarea "That’s wonderful to hear, Jonathon, thank you! 💛 If you’re comfortable, would y…" at bounding box center [473, 403] width 323 height 44
click at [547, 302] on div "Received via SMS Jonathon Chiu 12:52 PM Y Tags and notes Tagged as: Positive re…" at bounding box center [522, 282] width 432 height 99
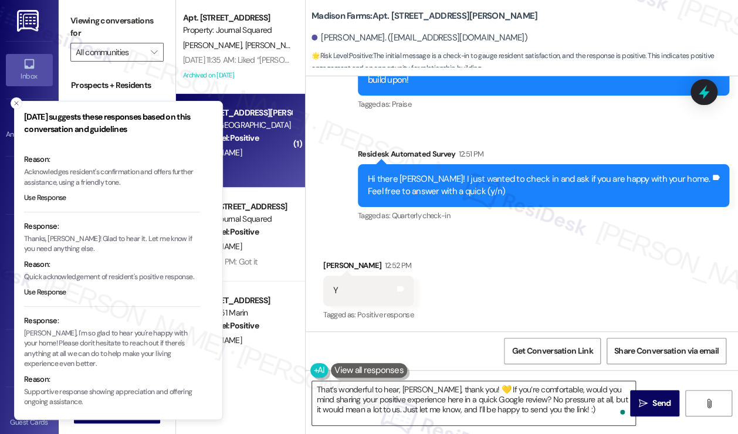
click at [520, 419] on textarea "That’s wonderful to hear, Jonathon, thank you! 💛 If you’re comfortable, would y…" at bounding box center [473, 403] width 323 height 44
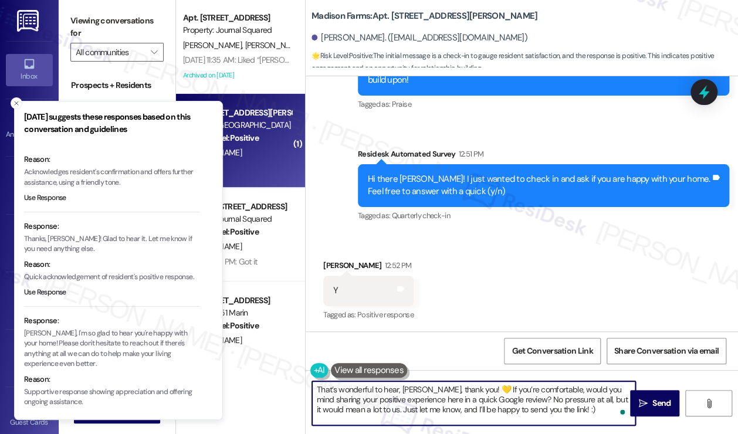
click at [520, 419] on textarea "That’s wonderful to hear, Jonathon, thank you! 💛 If you’re comfortable, would y…" at bounding box center [473, 403] width 323 height 44
click at [650, 398] on span "Send" at bounding box center [661, 403] width 23 height 12
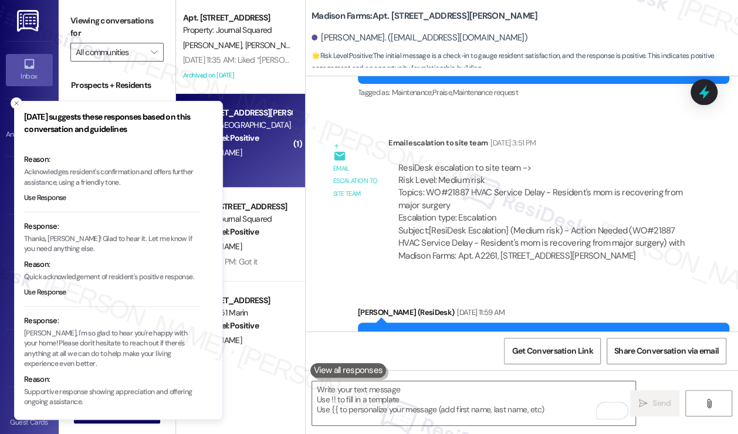
scroll to position [2296, 0]
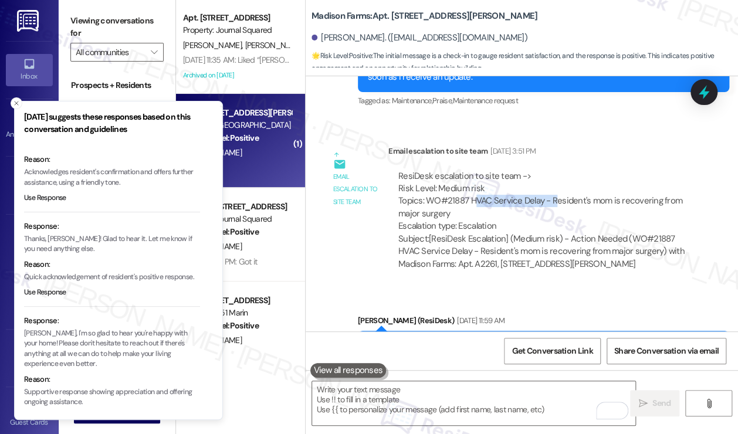
click at [551, 207] on div "ResiDesk escalation to site team -> Risk Level: Medium risk Topics: WO#21887 HV…" at bounding box center [541, 201] width 286 height 63
click at [15, 103] on icon "Close toast" at bounding box center [16, 103] width 7 height 7
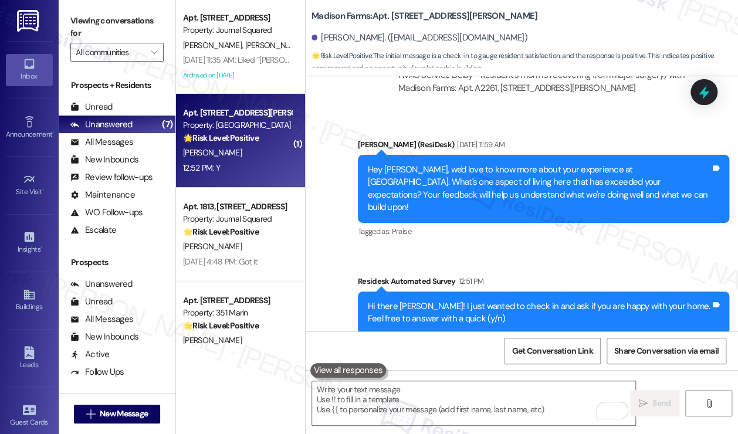
scroll to position [2472, 0]
click at [484, 194] on div "Hey Jonathon, we'd love to know more about your experience at Madison Farms. Wh…" at bounding box center [539, 189] width 342 height 50
click at [485, 194] on div "Hey Jonathon, we'd love to know more about your experience at Madison Farms. Wh…" at bounding box center [539, 189] width 342 height 50
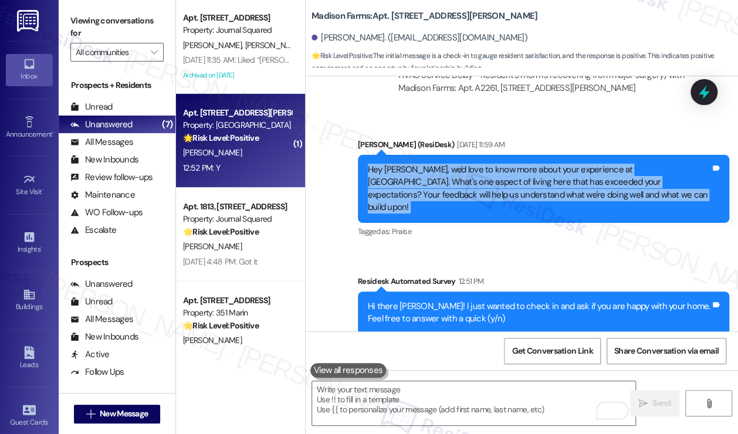
click at [485, 194] on div "Hey Jonathon, we'd love to know more about your experience at Madison Farms. Wh…" at bounding box center [539, 189] width 342 height 50
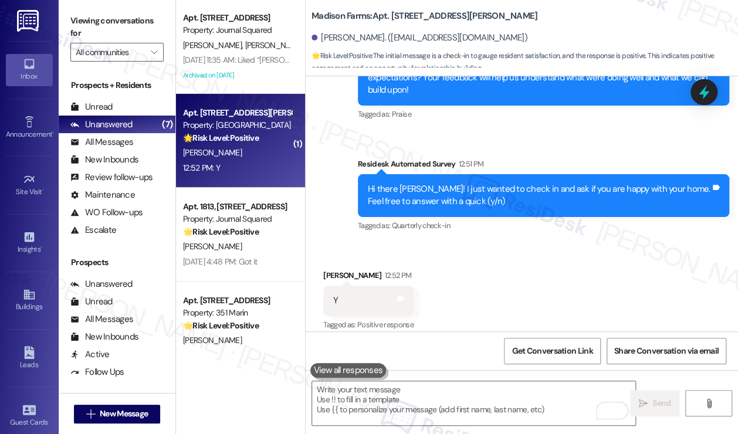
click at [481, 202] on div "Hi there Jonathon! I just wanted to check in and ask if you are happy with your…" at bounding box center [539, 195] width 342 height 25
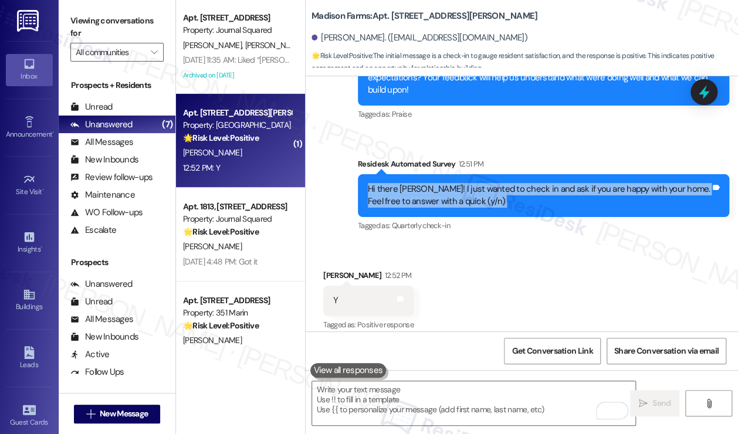
click at [481, 202] on div "Hi there Jonathon! I just wanted to check in and ask if you are happy with your…" at bounding box center [539, 195] width 342 height 25
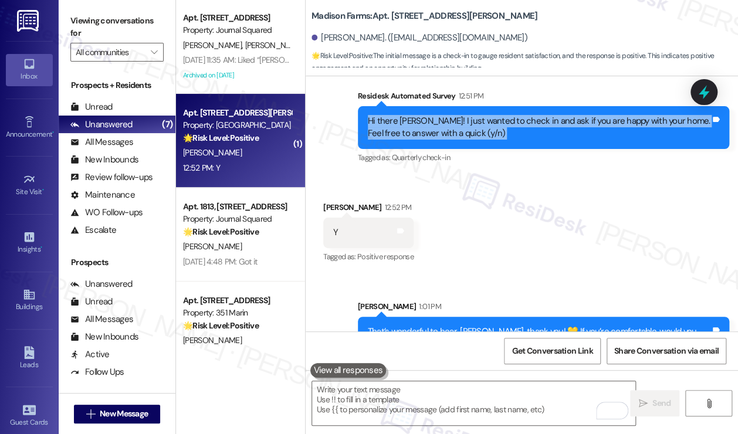
scroll to position [2707, 0]
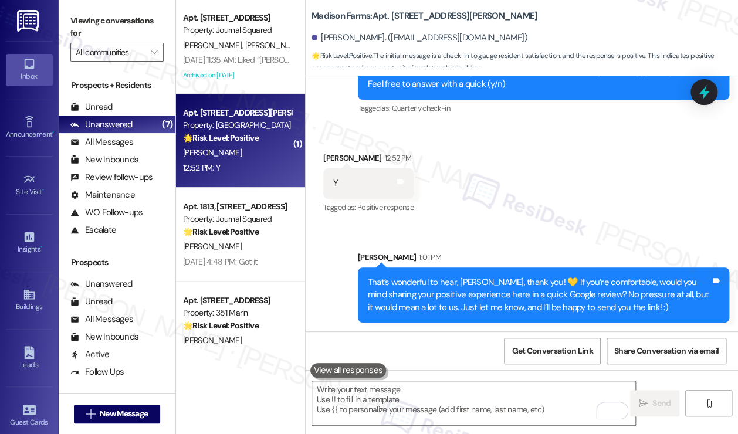
click at [396, 281] on div "That’s wonderful to hear, Jonathon, thank you! 💛 If you’re comfortable, would y…" at bounding box center [539, 295] width 342 height 38
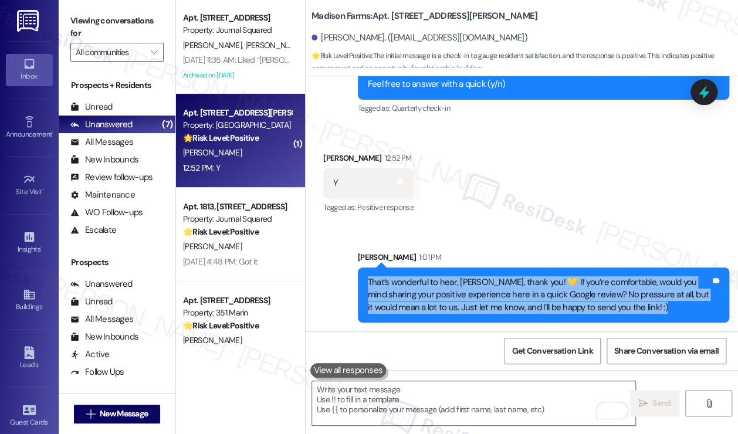
click at [396, 281] on div "That’s wonderful to hear, Jonathon, thank you! 💛 If you’re comfortable, would y…" at bounding box center [539, 295] width 342 height 38
click at [509, 291] on div "That’s wonderful to hear, Jonathon, thank you! 💛 If you’re comfortable, would y…" at bounding box center [539, 295] width 342 height 38
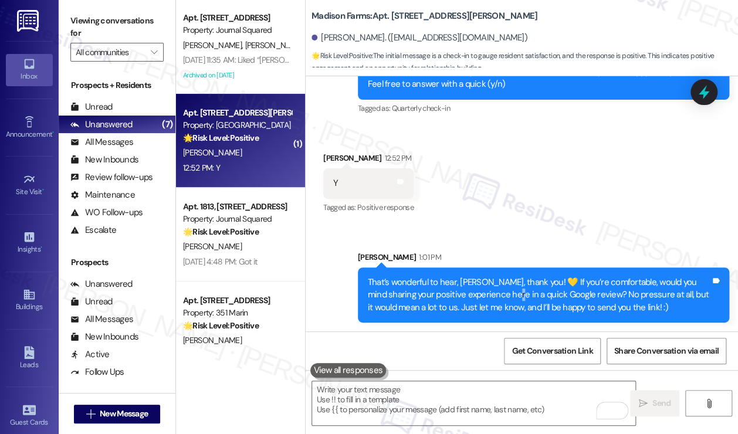
click at [509, 291] on div "That’s wonderful to hear, Jonathon, thank you! 💛 If you’re comfortable, would y…" at bounding box center [539, 295] width 342 height 38
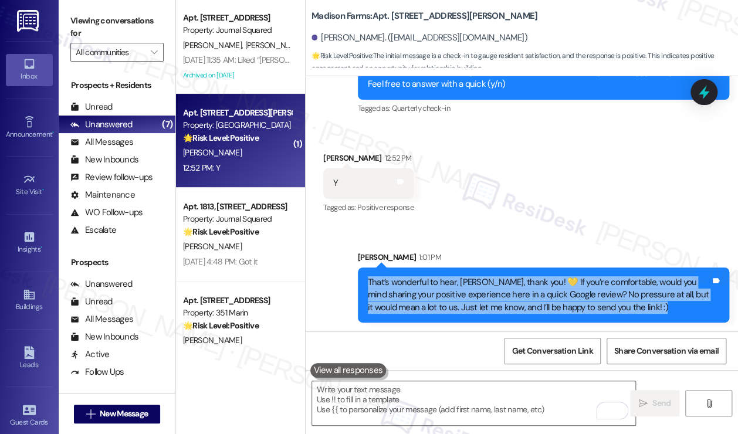
click at [509, 291] on div "That’s wonderful to hear, Jonathon, thank you! 💛 If you’re comfortable, would y…" at bounding box center [539, 295] width 342 height 38
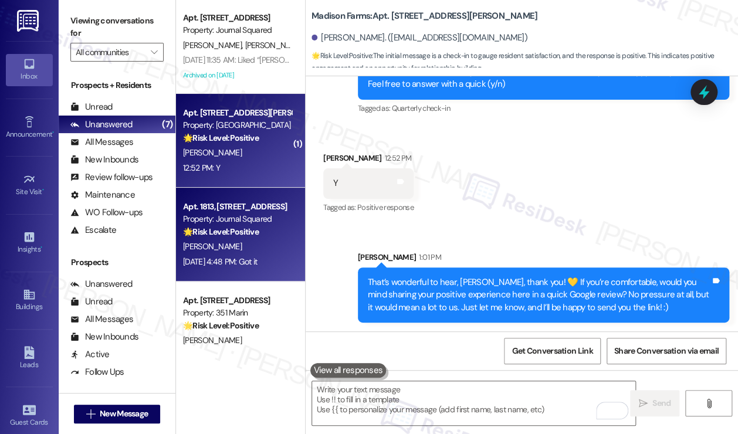
click at [269, 241] on div "T. Zhong" at bounding box center [237, 246] width 111 height 15
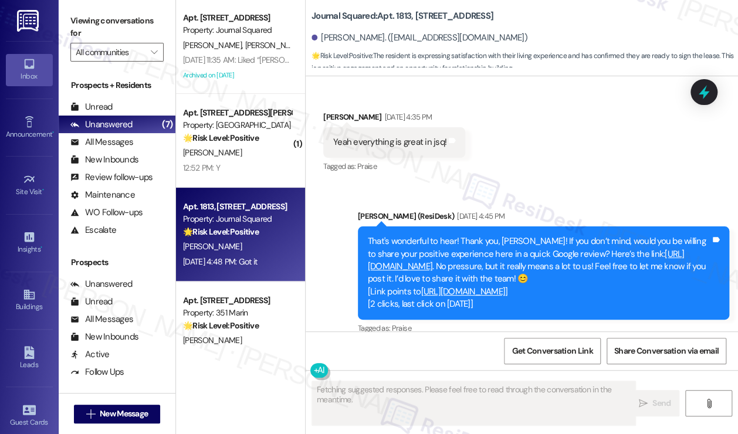
scroll to position [7520, 0]
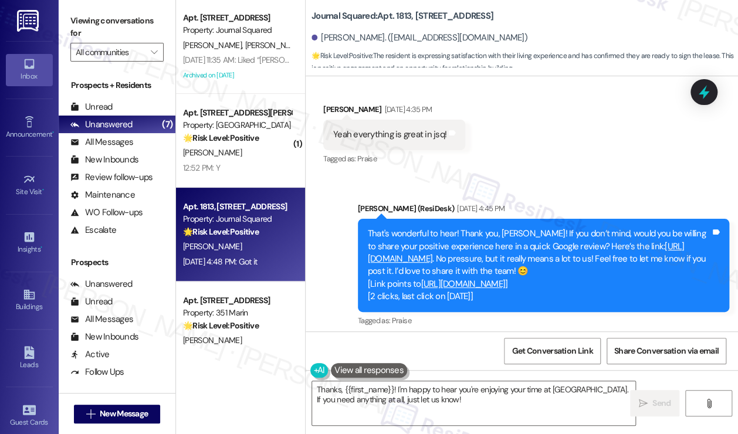
click at [469, 240] on link "https://www.theresidesk.com/links/review-6fr52PjNT" at bounding box center [526, 252] width 317 height 24
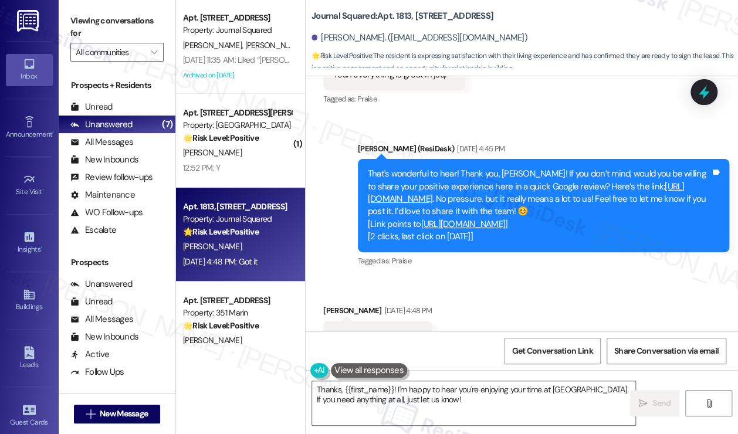
scroll to position [7638, 0]
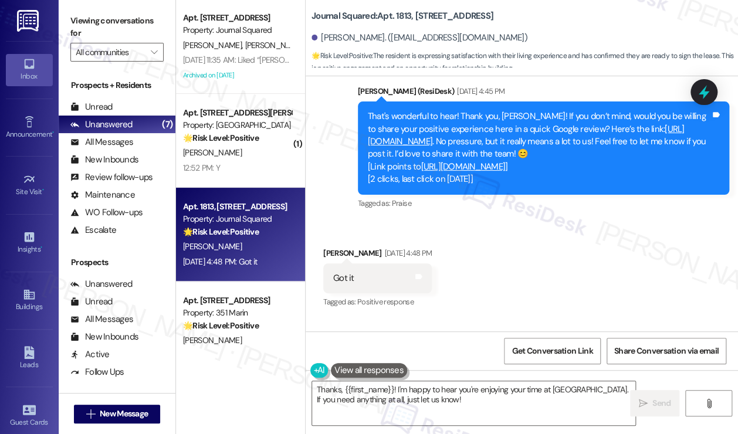
click at [347, 272] on div "Got it" at bounding box center [343, 278] width 21 height 12
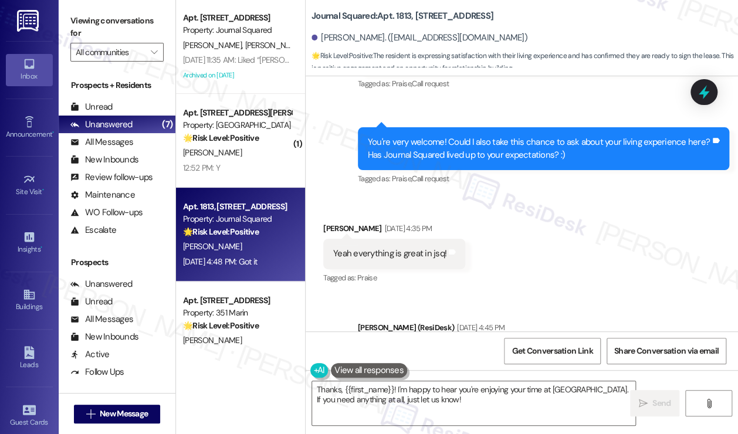
scroll to position [7345, 0]
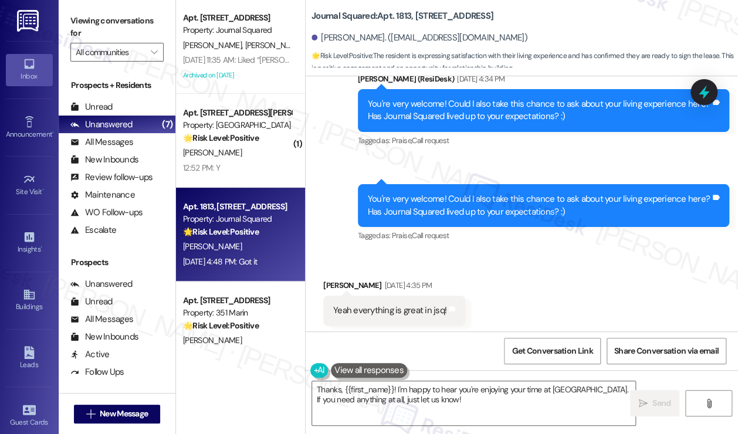
click at [399, 304] on div "Yeah everything is great in jsq!" at bounding box center [389, 310] width 113 height 12
click at [398, 304] on div "Yeah everything is great in jsq!" at bounding box center [389, 310] width 113 height 12
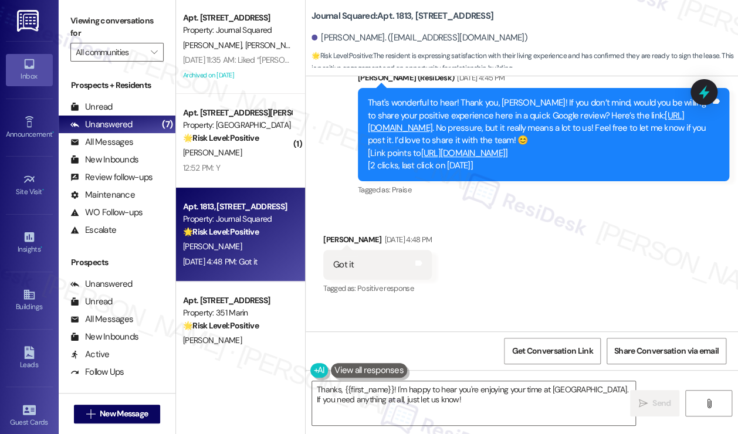
scroll to position [7579, 0]
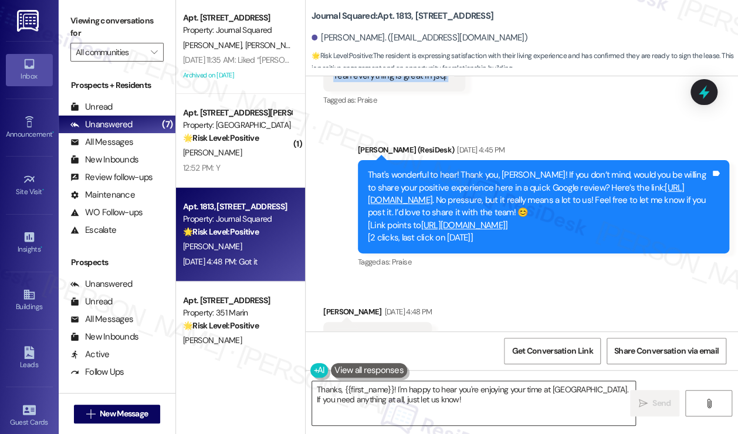
click at [425, 386] on textarea "Thanks, {{first_name}}! I'm happy to hear you're enjoying your time at JSQ. If …" at bounding box center [473, 403] width 323 height 44
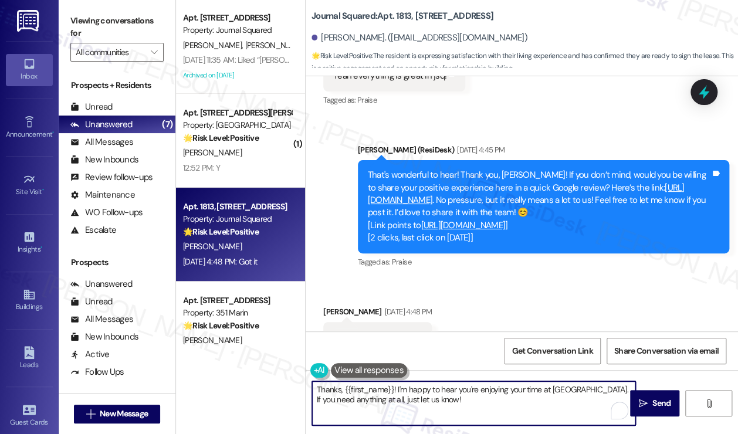
click at [320, 386] on textarea "Thanks, {{first_name}}! I'm happy to hear you're enjoying your time at JSQ. If …" at bounding box center [473, 403] width 323 height 44
click at [422, 403] on textarea "Thanks, {{first_name}}! I'm happy to hear you're enjoying your time at JSQ. If …" at bounding box center [473, 403] width 323 height 44
click at [320, 389] on textarea "Thanks, {{first_name}}! I'm happy to hear you're enjoying your time at JSQ. If …" at bounding box center [473, 403] width 323 height 44
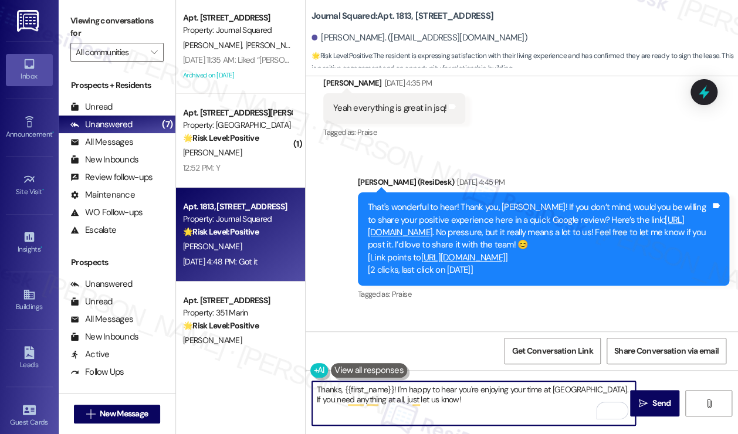
scroll to position [7462, 0]
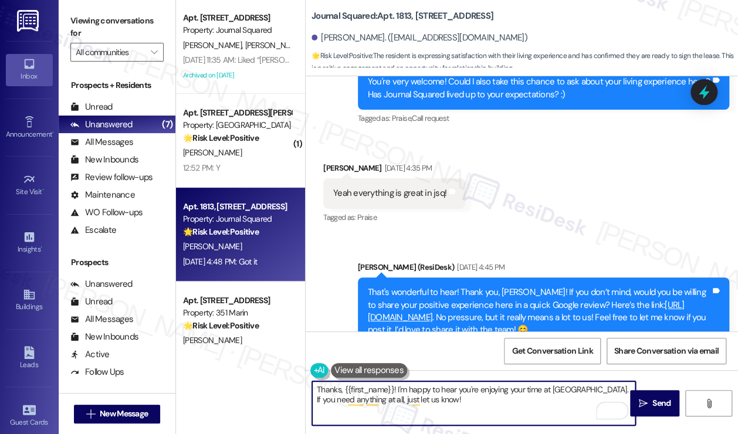
click at [391, 187] on div "Yeah everything is great in jsq!" at bounding box center [389, 193] width 113 height 12
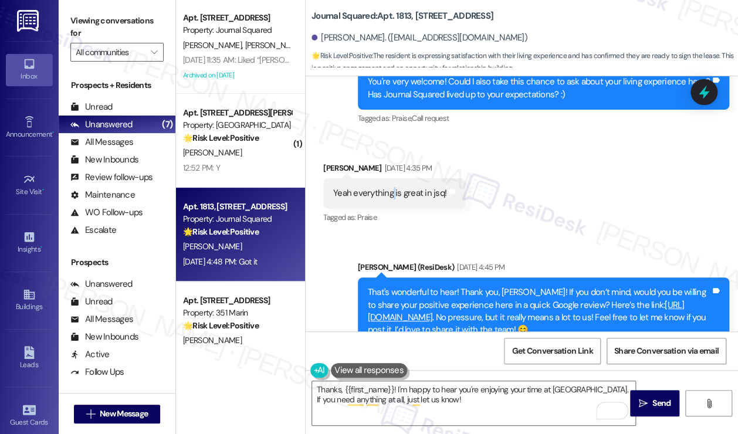
click at [391, 187] on div "Yeah everything is great in jsq!" at bounding box center [389, 193] width 113 height 12
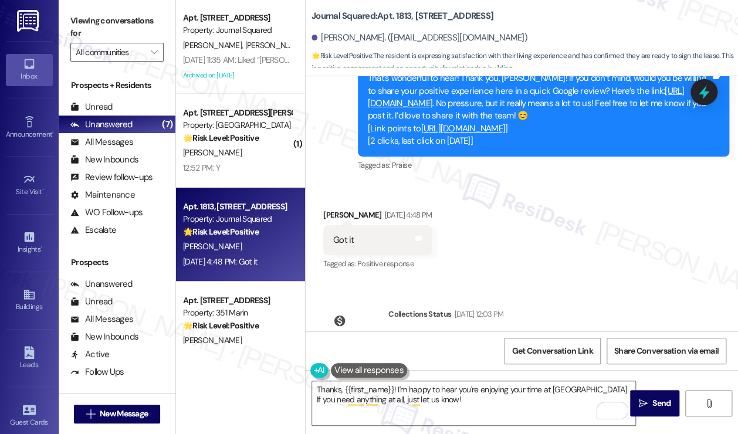
scroll to position [7696, 0]
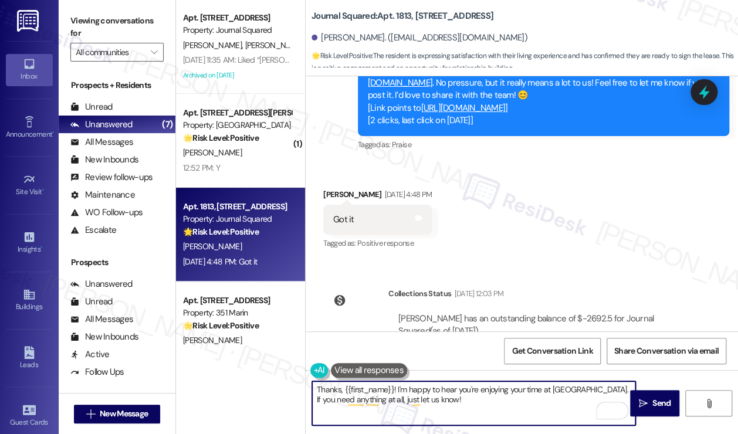
click at [362, 388] on textarea "Thanks, {{first_name}}! I'm happy to hear you're enjoying your time at JSQ. If …" at bounding box center [473, 403] width 323 height 44
click at [335, 389] on textarea "Thanks, {{first_name}}! I'm happy to hear you're enjoying your time at JSQ. If …" at bounding box center [473, 403] width 323 height 44
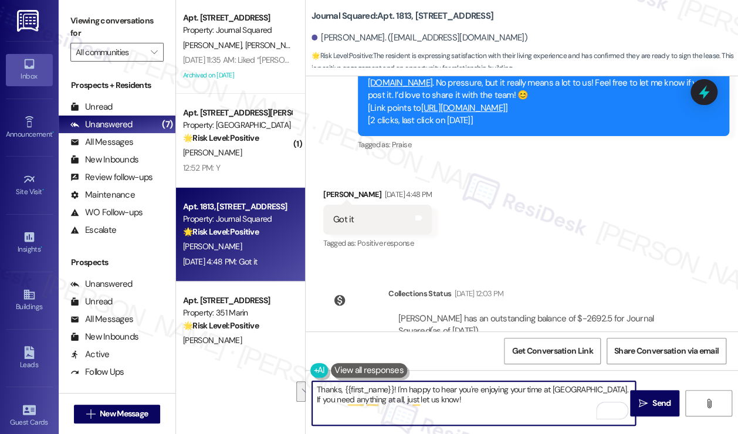
click at [344, 386] on textarea "Thanks, {{first_name}}! I'm happy to hear you're enjoying your time at JSQ. If …" at bounding box center [473, 403] width 323 height 44
drag, startPoint x: 342, startPoint y: 392, endPoint x: 308, endPoint y: 384, distance: 35.0
click at [308, 384] on div "Thanks, {{first_name}}! I'm happy to hear you're enjoying your time at JSQ. If …" at bounding box center [468, 403] width 324 height 45
drag, startPoint x: 402, startPoint y: 403, endPoint x: 378, endPoint y: 386, distance: 29.9
click at [378, 386] on textarea "Hi {{first_name}}! I'm happy to hear you're enjoying your time at JSQ. If you n…" at bounding box center [473, 403] width 323 height 44
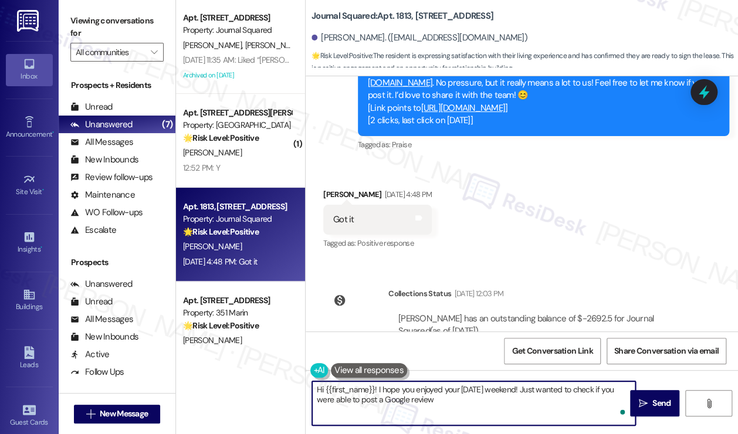
type textarea "Hi {{first_name}}! I hope you enjoyed your Labor Day weekend! Just wanted to ch…"
click at [432, 402] on textarea "Hi {{first_name}}! I hope you enjoyed your Labor Day weekend! Just wanted to ch…" at bounding box center [473, 403] width 323 height 44
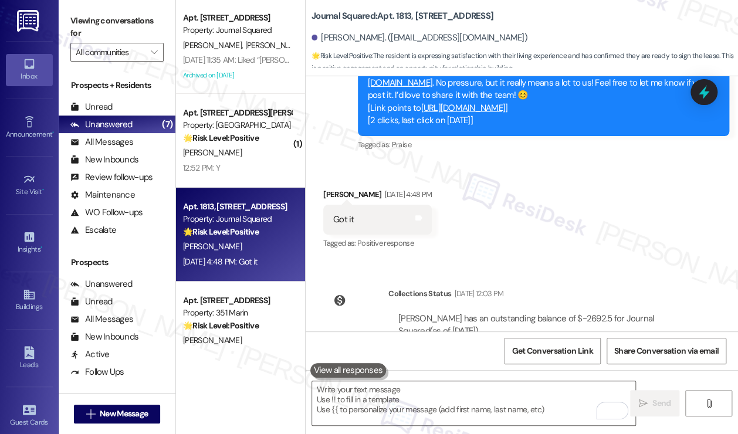
click at [106, 28] on label "Viewing conversations for" at bounding box center [116, 27] width 93 height 31
click at [107, 15] on label "Viewing conversations for" at bounding box center [116, 27] width 93 height 31
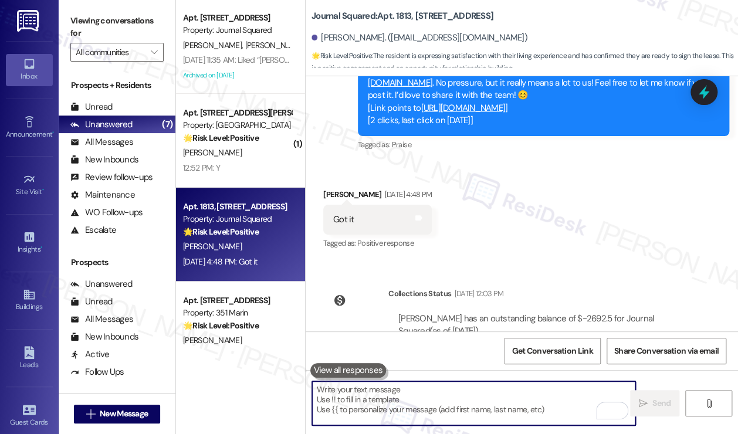
click at [435, 393] on textarea "To enrich screen reader interactions, please activate Accessibility in Grammarl…" at bounding box center [473, 403] width 323 height 44
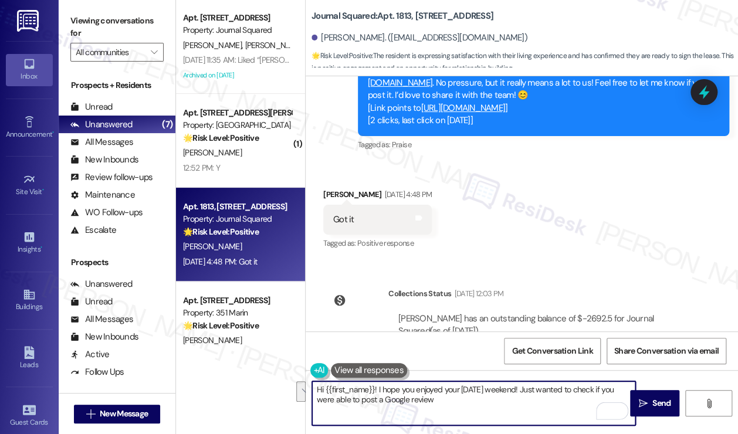
click at [428, 396] on textarea "Hi {{first_name}}! I hope you enjoyed your Labor Day weekend! Just wanted to ch…" at bounding box center [473, 403] width 323 height 44
drag, startPoint x: 474, startPoint y: 408, endPoint x: 378, endPoint y: 390, distance: 98.3
click at [378, 390] on textarea "Hi {{first_name}}! I hope you enjoyed your Labor Day weekend! Just wanted to ch…" at bounding box center [473, 403] width 323 height 44
paste textarea "Hi {{first_name}}! 😊 I hope you had a wonderful Labor Day weekend! I just wante…"
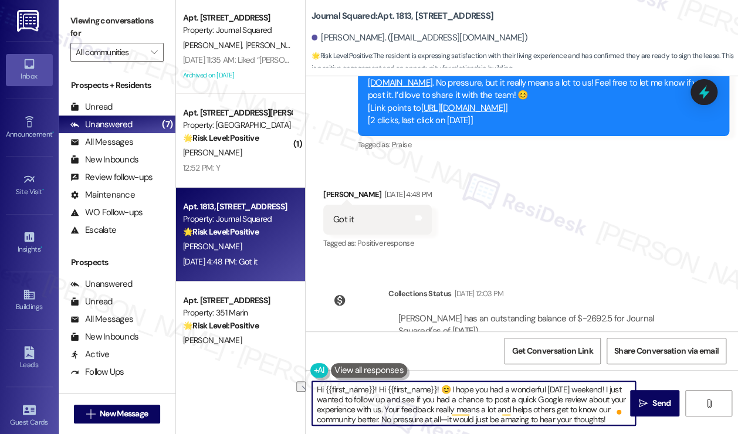
drag, startPoint x: 453, startPoint y: 388, endPoint x: 377, endPoint y: 391, distance: 75.7
click at [378, 391] on textarea "Hi {{first_name}}! Hi {{first_name}}! 😊 I hope you had a wonderful Labor Day we…" at bounding box center [473, 403] width 323 height 44
click at [562, 390] on textarea "Hi {{first_name}}! I hope you had a wonderful Labor Day weekend! I just wanted …" at bounding box center [473, 403] width 323 height 44
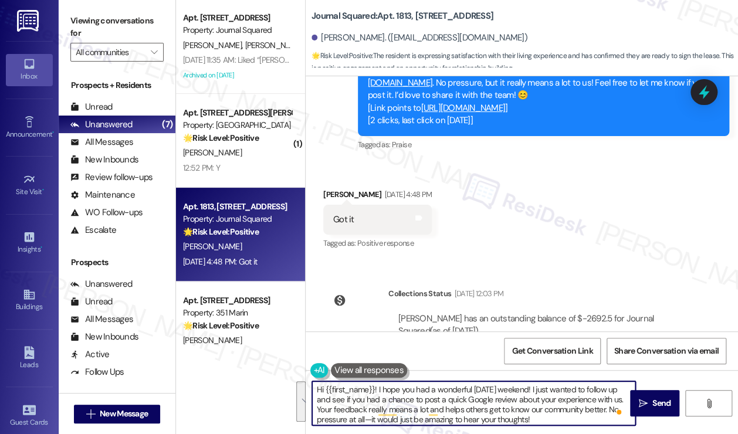
click at [356, 391] on textarea "Hi {{first_name}}! I hope you had a wonderful Labor Day weekend! I just wanted …" at bounding box center [473, 403] width 323 height 44
click at [419, 396] on textarea "Hi {{first_name}}! I hope you had a wonderful Labor Day weekend! I just wanted …" at bounding box center [473, 403] width 323 height 44
click at [567, 216] on div "Lease started Aug 29, 2024 at 8:00 PM Announcement, sent via SMS Nov 01, 2024 a…" at bounding box center [522, 203] width 432 height 255
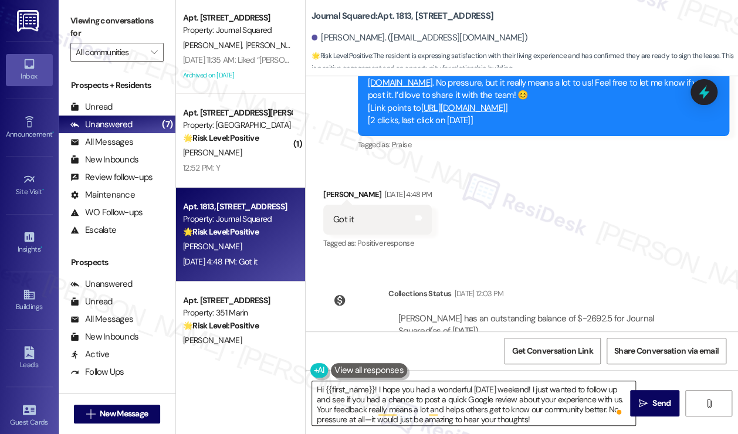
click at [413, 396] on textarea "Hi {{first_name}}! I hope you had a wonderful Labor Day weekend! I just wanted …" at bounding box center [473, 403] width 323 height 44
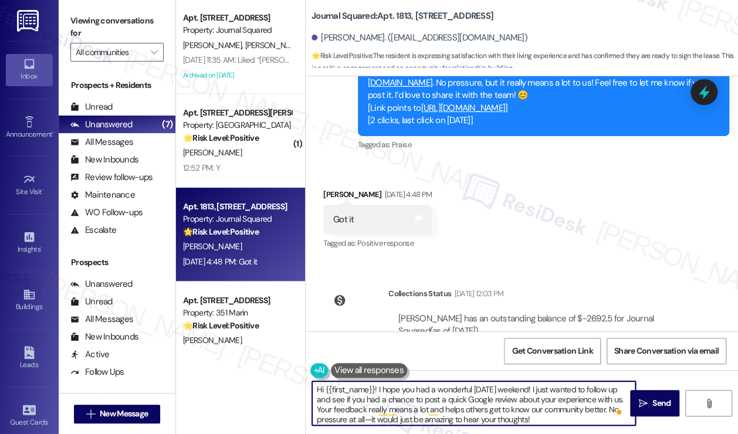
click at [413, 396] on textarea "Hi {{first_name}}! I hope you had a wonderful Labor Day weekend! I just wanted …" at bounding box center [473, 403] width 323 height 44
click at [483, 389] on textarea "Hi {{first_name}}! I hope you had a wonderful Labor Day weekend! I just wanted …" at bounding box center [473, 403] width 323 height 44
drag, startPoint x: 329, startPoint y: 408, endPoint x: 537, endPoint y: 420, distance: 208.5
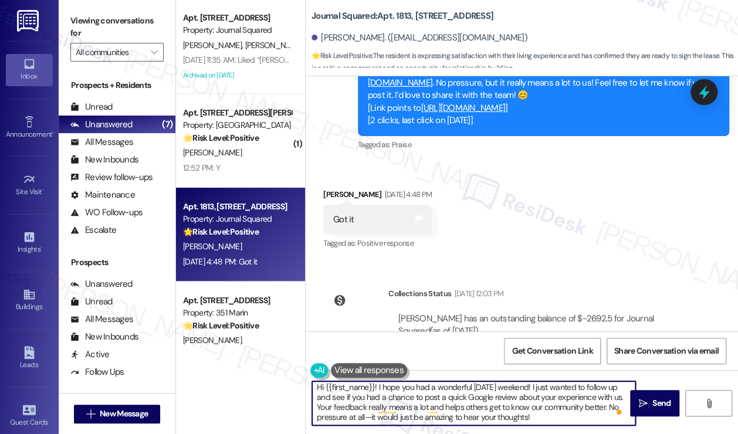
click at [537, 420] on textarea "Hi {{first_name}}! I hope you had a wonderful Labor Day weekend! I just wanted …" at bounding box center [473, 403] width 323 height 44
click at [572, 420] on textarea "Hi {{first_name}}! I hope you had a wonderful Labor Day weekend! I just wanted …" at bounding box center [473, 403] width 323 height 44
click at [552, 414] on textarea "Hi {{first_name}}! I hope you had a wonderful Labor Day weekend! I just wanted …" at bounding box center [473, 403] width 323 height 44
click at [450, 399] on textarea "Hi {{first_name}}! I hope you had a wonderful Labor Day weekend! I just wanted …" at bounding box center [473, 403] width 323 height 44
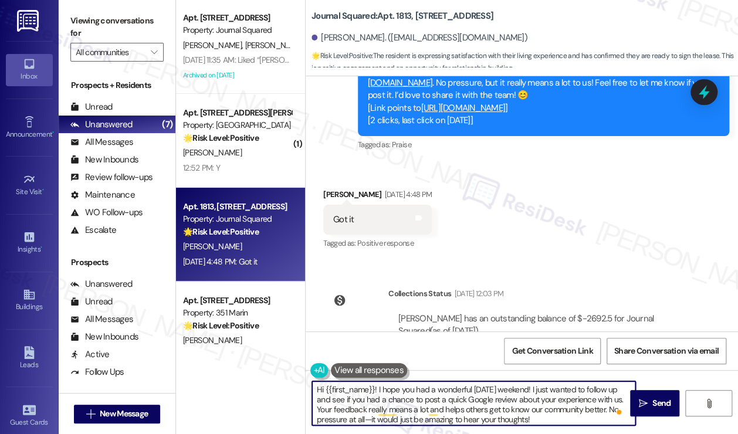
click at [450, 399] on textarea "Hi {{first_name}}! I hope you had a wonderful Labor Day weekend! I just wanted …" at bounding box center [473, 403] width 323 height 44
click at [430, 393] on textarea "Hi {{first_name}}! I hope you had a wonderful Labor Day weekend! I just wanted …" at bounding box center [473, 403] width 323 height 44
click at [429, 394] on textarea "Hi {{first_name}}! I hope you had a wonderful Labor Day weekend! I just wanted …" at bounding box center [473, 403] width 323 height 44
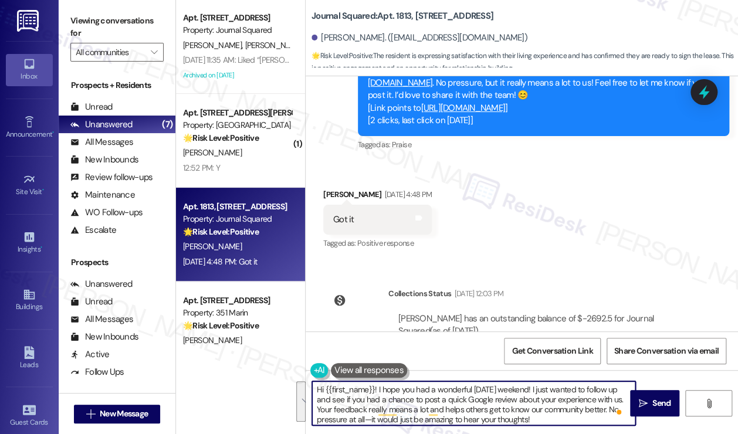
click at [367, 405] on textarea "Hi {{first_name}}! I hope you had a wonderful Labor Day weekend! I just wanted …" at bounding box center [473, 403] width 323 height 44
click at [500, 399] on textarea "Hi {{first_name}}! I hope you had a wonderful Labor Day weekend! I just wanted …" at bounding box center [473, 403] width 323 height 44
click at [500, 398] on textarea "Hi {{first_name}}! I hope you had a wonderful Labor Day weekend! I just wanted …" at bounding box center [473, 403] width 323 height 44
click at [548, 404] on textarea "Hi {{first_name}}! I hope you had a wonderful Labor Day weekend! I just wanted …" at bounding box center [473, 403] width 323 height 44
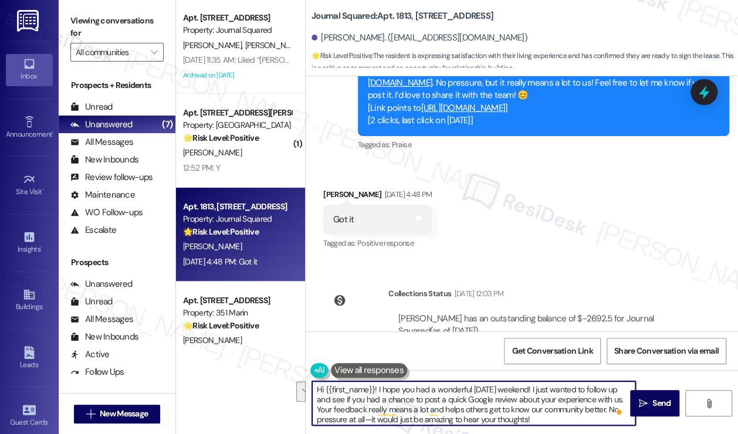
drag, startPoint x: 327, startPoint y: 409, endPoint x: 614, endPoint y: 406, distance: 287.4
click at [614, 406] on div "Hi {{first_name}}! I hope you had a wonderful Labor Day weekend! I just wanted …" at bounding box center [473, 403] width 324 height 45
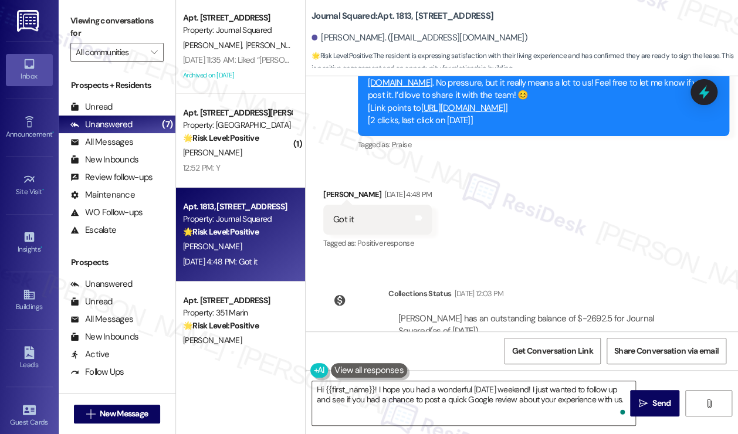
click at [331, 179] on div "Received via SMS Tong Zhong Aug 28, 2025 at 4:48 PM Got it Tags and notes Tagge…" at bounding box center [377, 220] width 126 height 82
click at [331, 188] on div "Tong Zhong Aug 28, 2025 at 4:48 PM" at bounding box center [377, 196] width 108 height 16
click at [432, 384] on textarea "Hi {{first_name}}! I hope you had a wonderful Labor Day weekend! I just wanted …" at bounding box center [473, 403] width 323 height 44
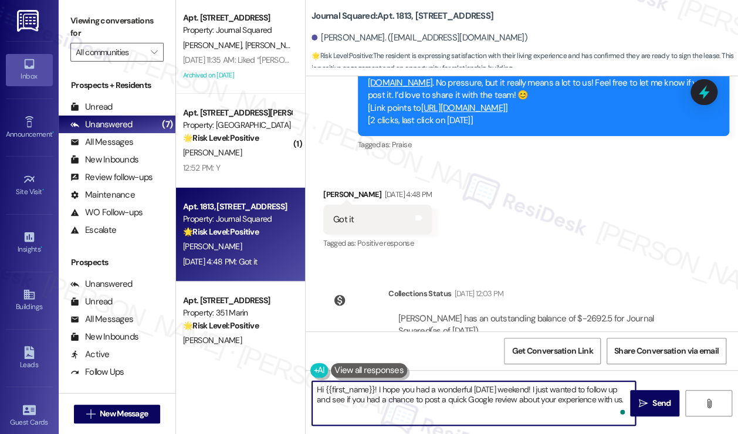
click at [432, 384] on textarea "Hi {{first_name}}! I hope you had a wonderful Labor Day weekend! I just wanted …" at bounding box center [473, 403] width 323 height 44
click at [381, 392] on textarea "Hi {{first_name}}! I hope you had a wonderful Labor Day weekend! I just wanted …" at bounding box center [473, 403] width 323 height 44
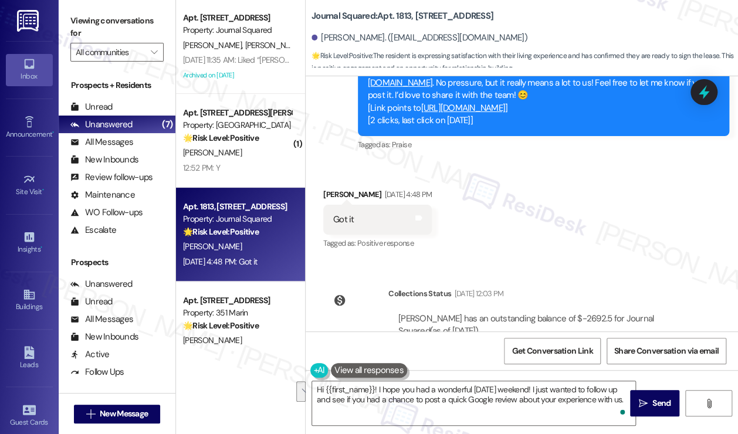
click at [453, 313] on div "Tong Zhong has an outstanding balance of $-2692.5 for Journal Squared (as of Au…" at bounding box center [541, 338] width 289 height 51
click at [453, 313] on div "Tong Zhong has an outstanding balance of $-2692.5 for Journal Squared (as of Au…" at bounding box center [541, 325] width 286 height 25
click at [452, 313] on div "Tong Zhong has an outstanding balance of $-2692.5 for Journal Squared (as of Au…" at bounding box center [541, 325] width 286 height 25
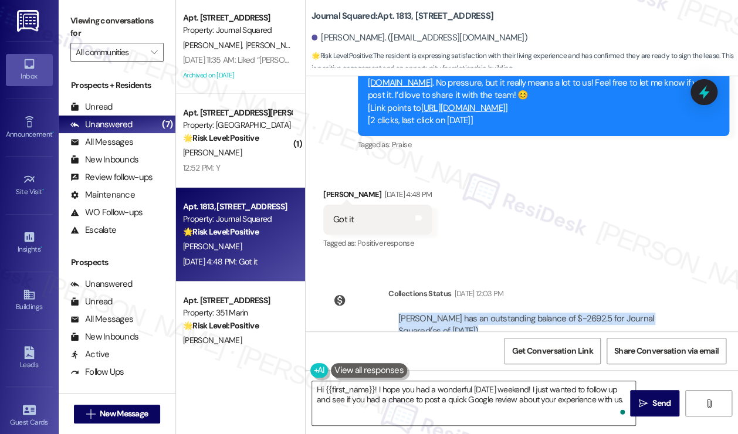
click at [452, 313] on div "Tong Zhong has an outstanding balance of $-2692.5 for Journal Squared (as of Au…" at bounding box center [541, 325] width 286 height 25
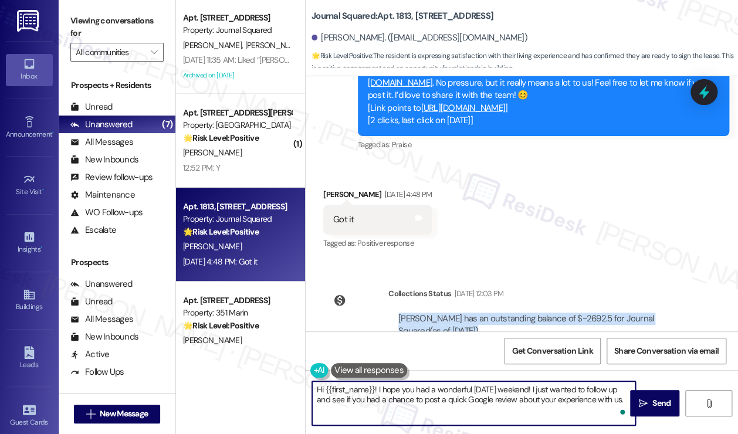
click at [445, 399] on textarea "Hi {{first_name}}! I hope you had a wonderful Labor Day weekend! I just wanted …" at bounding box center [473, 403] width 323 height 44
drag, startPoint x: 445, startPoint y: 399, endPoint x: 490, endPoint y: 392, distance: 46.2
click at [445, 399] on textarea "Hi {{first_name}}! I hope you had a wonderful Labor Day weekend! I just wanted …" at bounding box center [473, 403] width 323 height 44
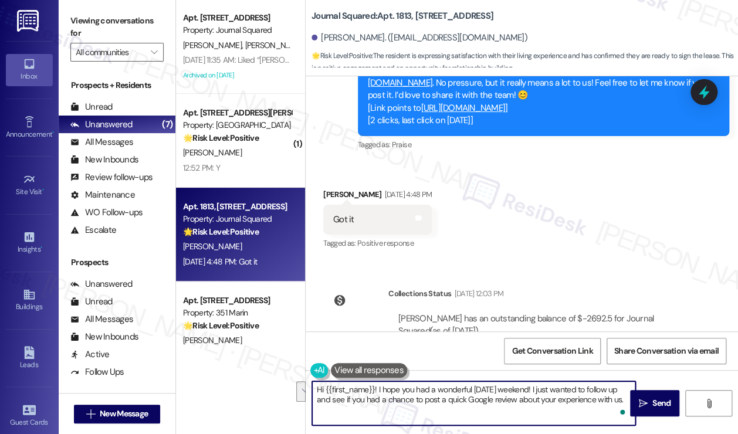
click at [593, 393] on textarea "Hi {{first_name}}! I hope you had a wonderful Labor Day weekend! I just wanted …" at bounding box center [473, 403] width 323 height 44
click at [623, 400] on textarea "Hi {{first_name}}! I hope you had a wonderful Labor Day weekend! I just wanted …" at bounding box center [473, 403] width 323 height 44
click at [554, 399] on textarea "Hi {{first_name}}! I hope you had a wonderful Labor Day weekend! I just wanted …" at bounding box center [473, 403] width 323 height 44
type textarea "Hi {{first_name}}! I hope you had a wonderful Labor Day weekend! I just wanted …"
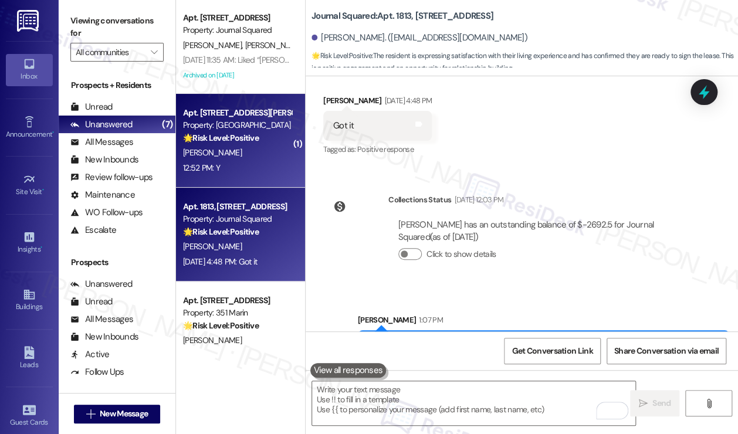
click at [253, 163] on div "12:52 PM: Y 12:52 PM: Y" at bounding box center [237, 168] width 111 height 15
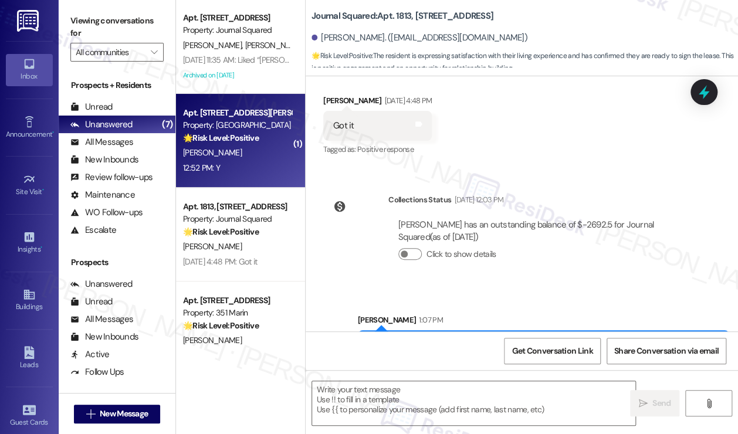
type textarea "Fetching suggested responses. Please feel free to read through the conversation…"
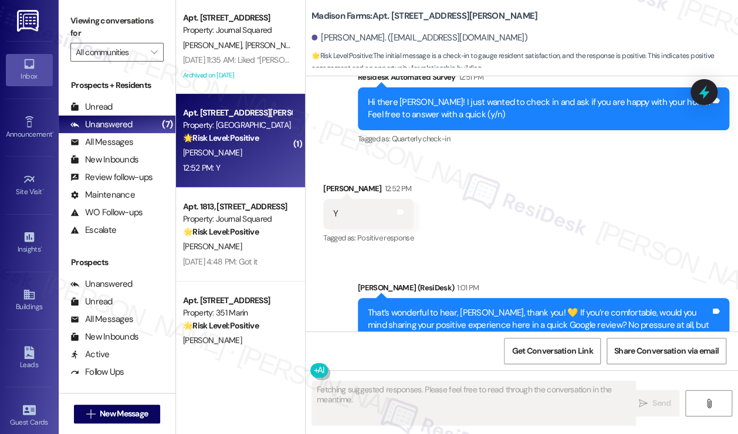
scroll to position [2724, 0]
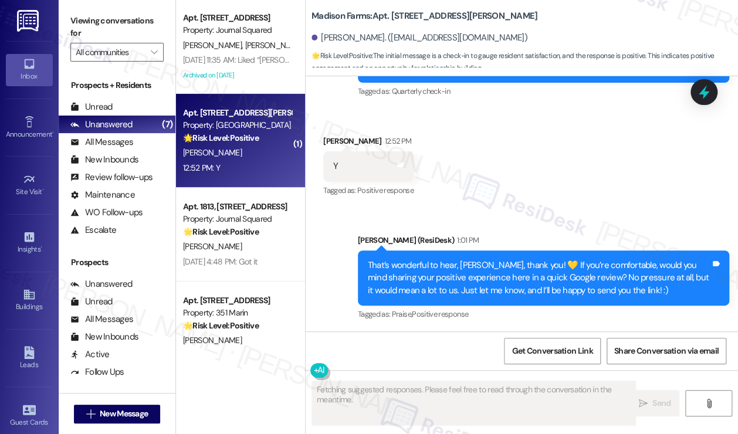
click at [431, 279] on div "That’s wonderful to hear, Jonathon, thank you! 💛 If you’re comfortable, would y…" at bounding box center [539, 278] width 342 height 38
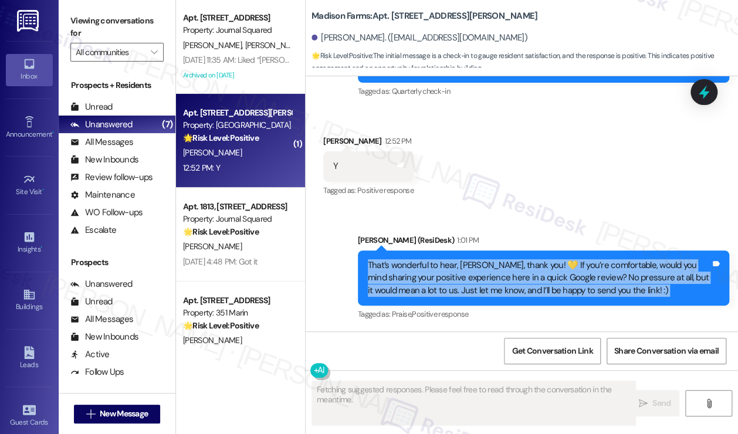
click at [431, 279] on div "That’s wonderful to hear, Jonathon, thank you! 💛 If you’re comfortable, would y…" at bounding box center [539, 278] width 342 height 38
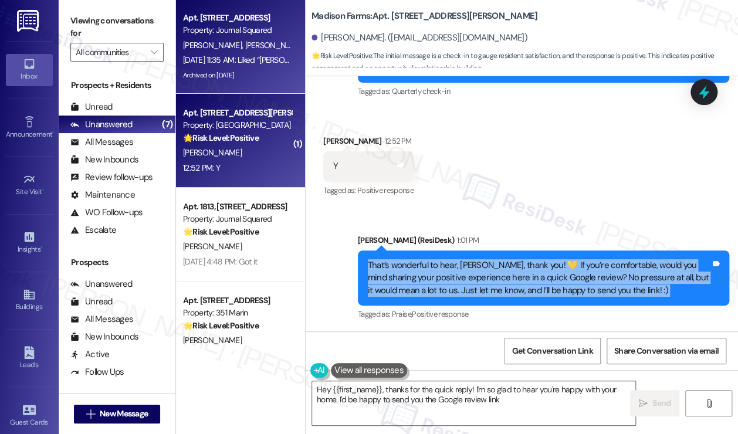
type textarea "Hey {{first_name}}, thanks for the quick reply! I'm so glad to hear you're happ…"
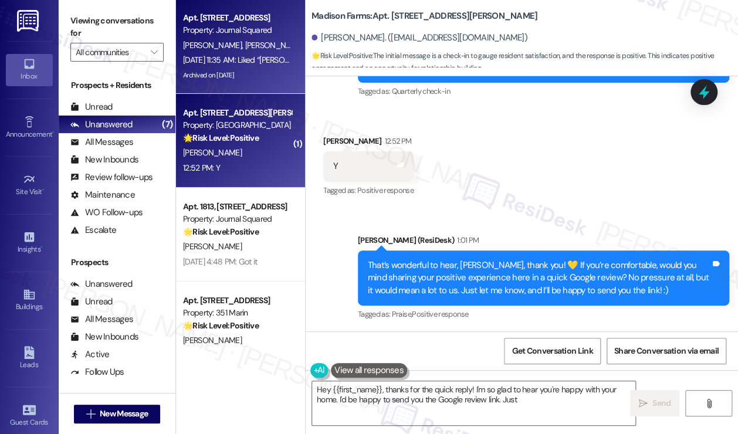
click at [250, 73] on div "Archived on [DATE]" at bounding box center [237, 75] width 111 height 15
type textarea "Fetching suggested responses. Please feel free to read through the conversation…"
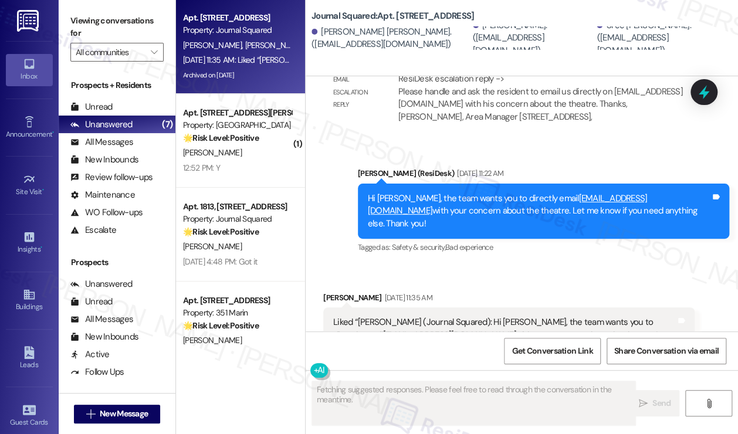
scroll to position [24008, 0]
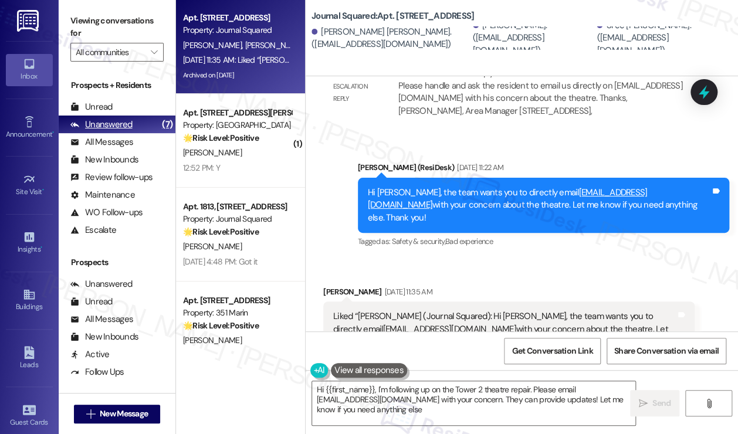
type textarea "Hi {{first_name}}, I'm following up on the Tower 2 theatre repair. Please email…"
click at [136, 116] on div "Unanswered (7)" at bounding box center [117, 125] width 117 height 18
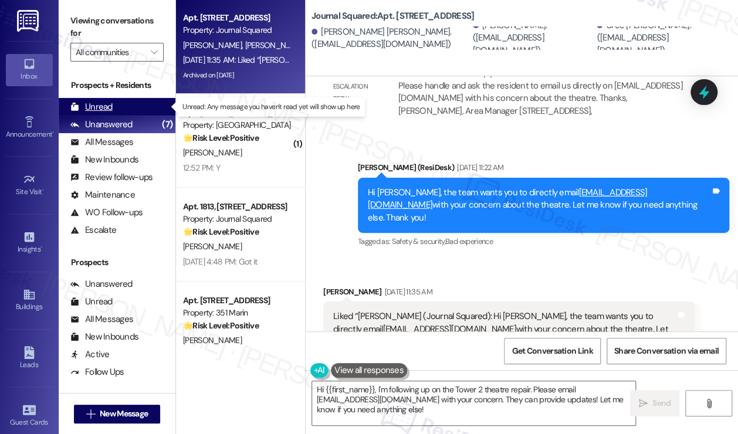
click at [134, 107] on div "Unread (0)" at bounding box center [117, 107] width 117 height 18
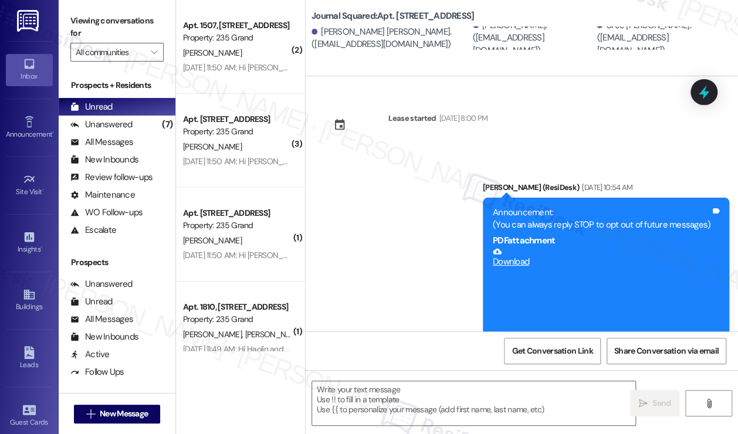
type textarea "Fetching suggested responses. Please feel free to read through the conversation…"
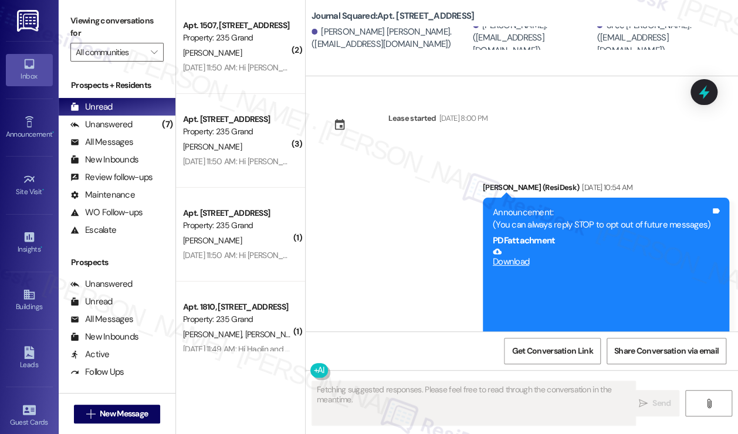
scroll to position [24008, 0]
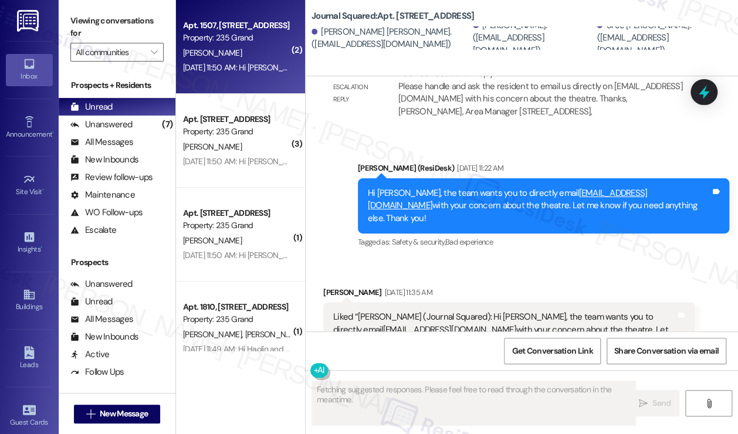
click at [239, 45] on div "Apt. 1507, 235 Grand Street Property: 235 Grand" at bounding box center [237, 32] width 111 height 28
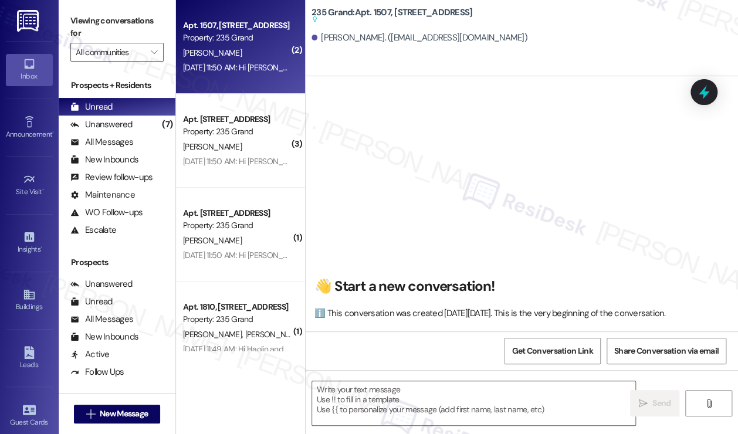
type textarea "Fetching suggested responses. Please feel free to read through the conversation…"
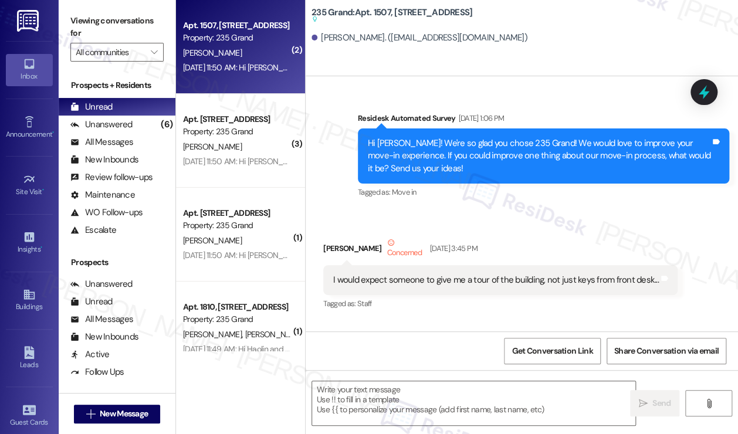
scroll to position [9775, 0]
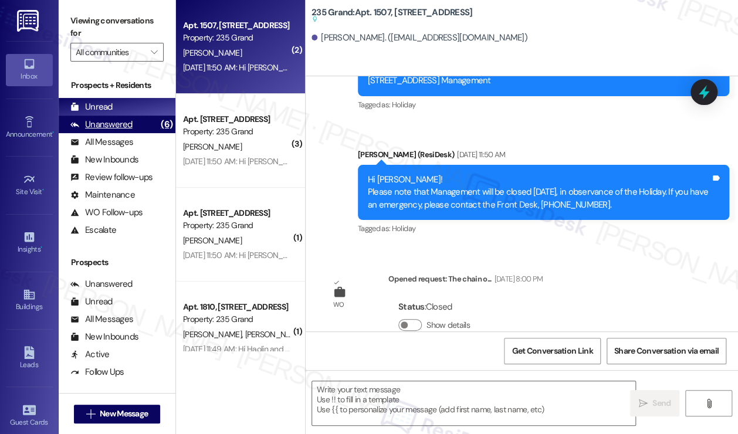
click at [140, 129] on div "Unanswered (6)" at bounding box center [117, 125] width 117 height 18
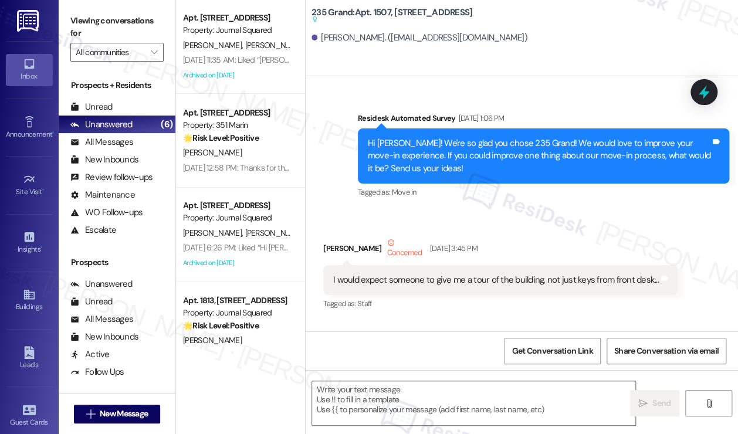
type textarea "Fetching suggested responses. Please feel free to read through the conversation…"
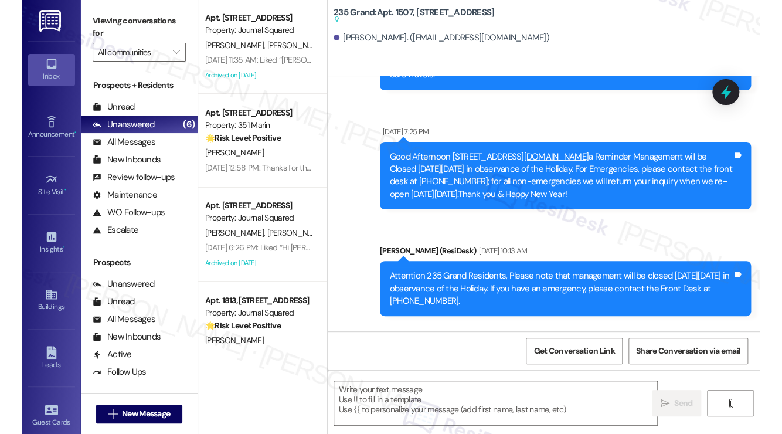
scroll to position [7146, 0]
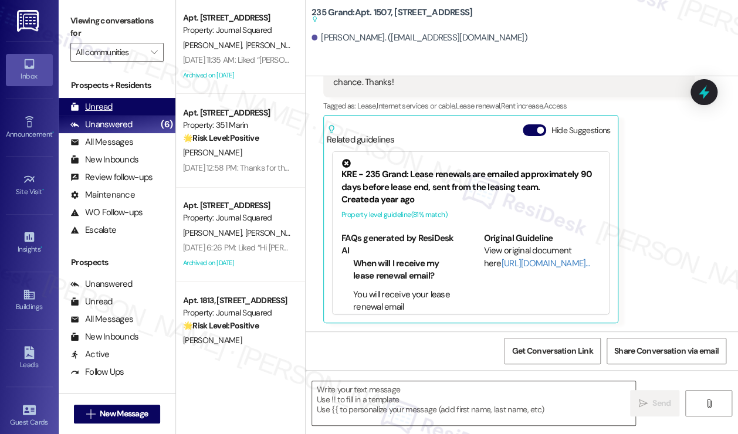
click at [112, 113] on div "Unread (0)" at bounding box center [117, 107] width 117 height 18
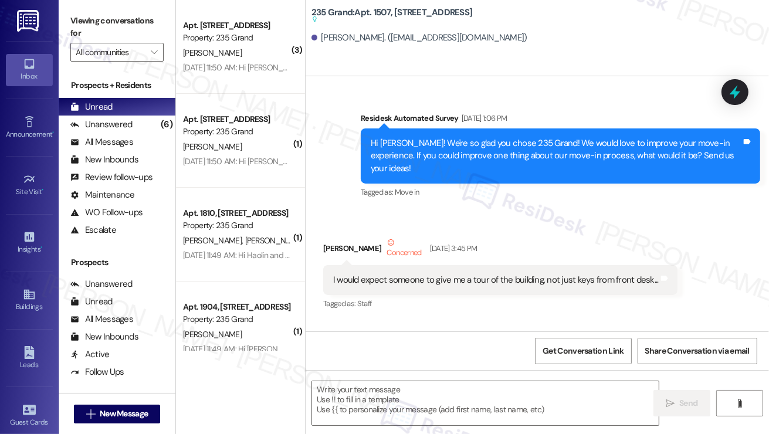
type textarea "Fetching suggested responses. Please feel free to read through the conversation…"
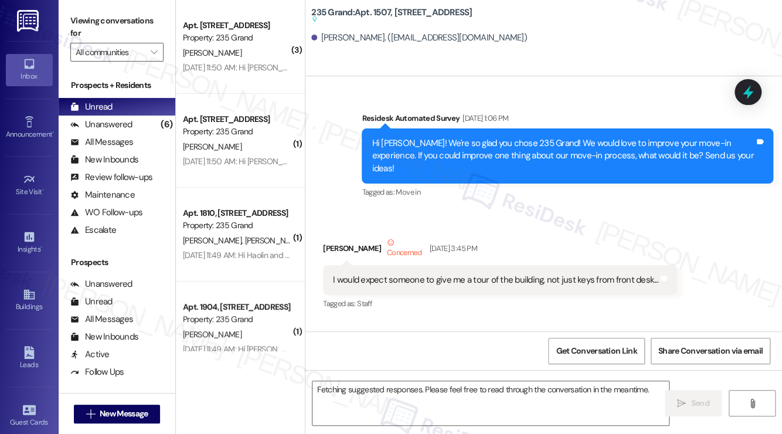
scroll to position [9587, 0]
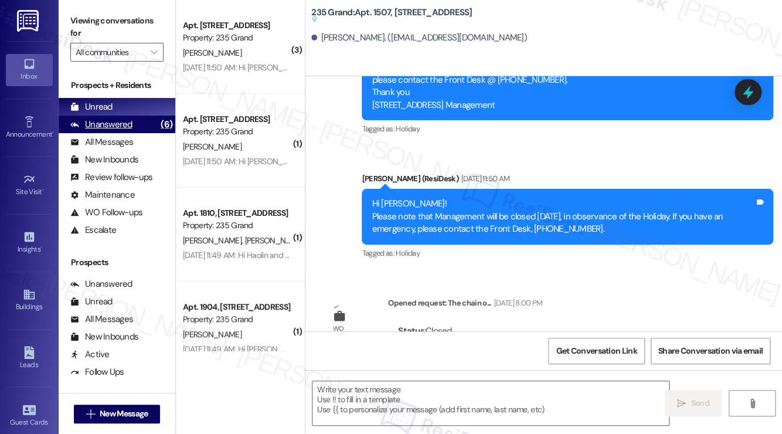
click at [147, 130] on div "Unanswered (6)" at bounding box center [117, 125] width 117 height 18
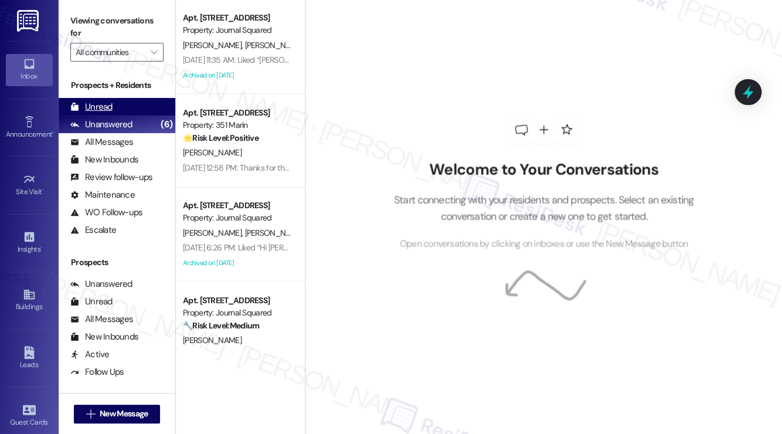
click at [144, 110] on div "Unread (0)" at bounding box center [117, 107] width 117 height 18
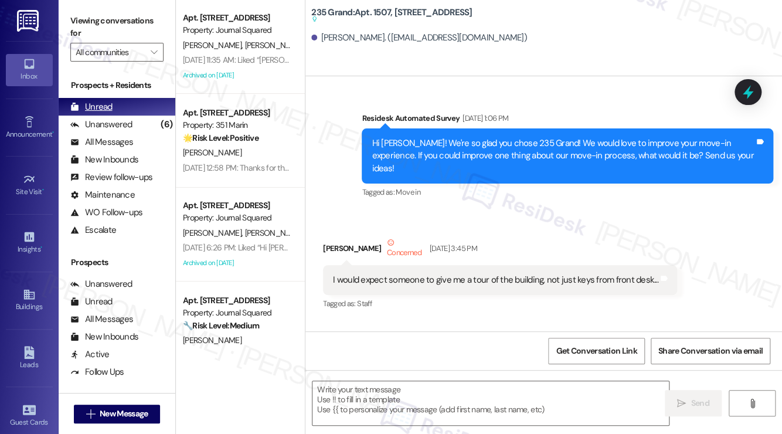
scroll to position [0, 0]
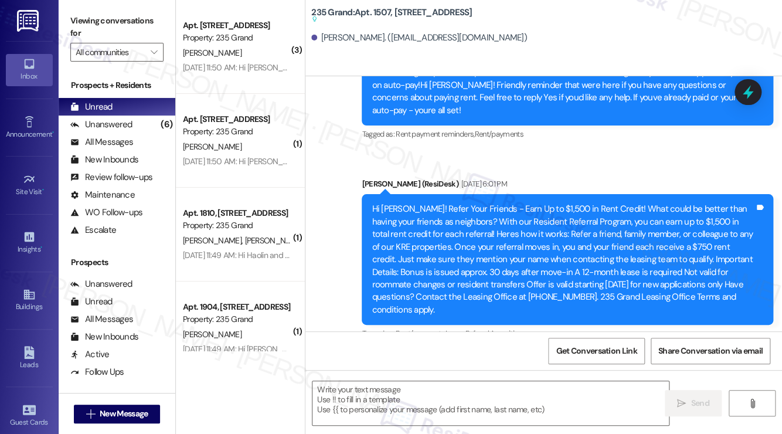
type textarea "Fetching suggested responses. Please feel free to read through the conversation…"
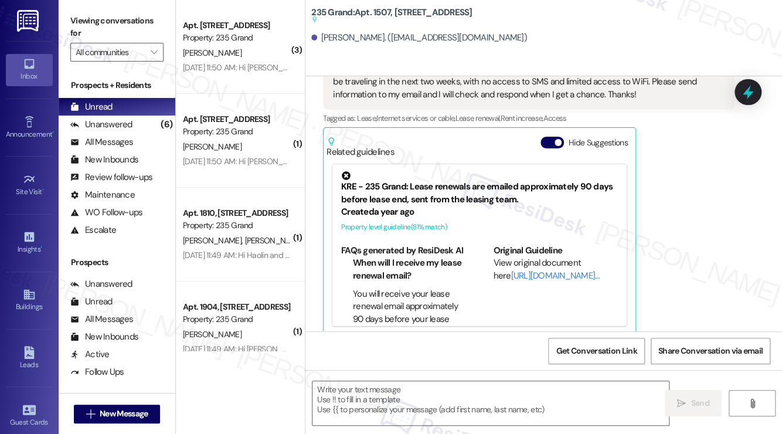
scroll to position [7360, 0]
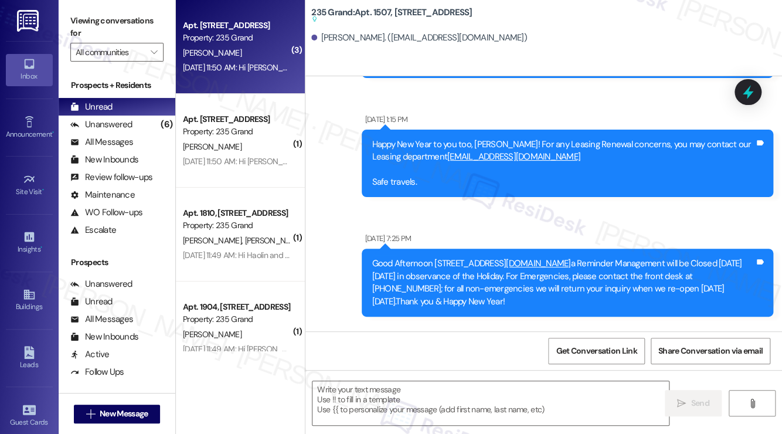
click at [258, 76] on div "Apt. 1611, 235 Grand Street Property: 235 Grand C. Yoshida Jul 02, 2025 at 11:5…" at bounding box center [240, 47] width 129 height 94
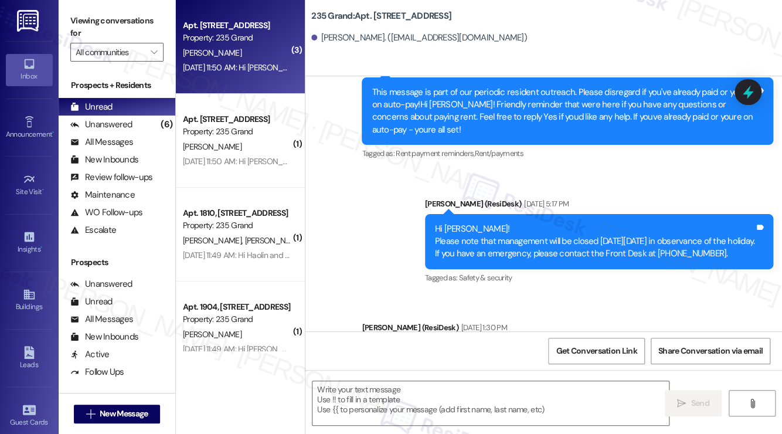
type textarea "Fetching suggested responses. Please feel free to read through the conversation…"
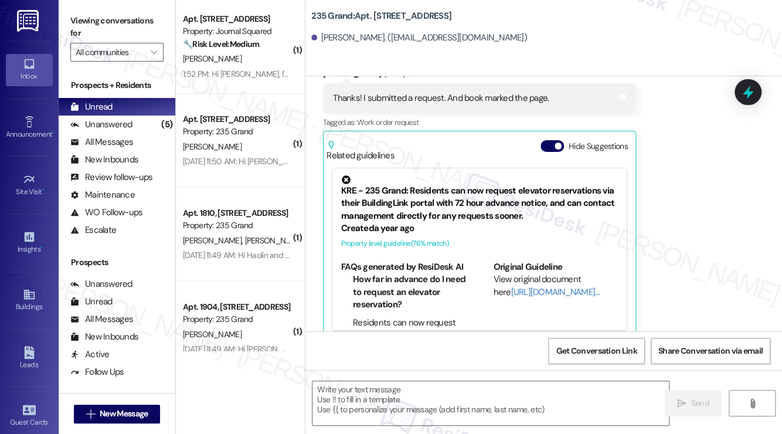
scroll to position [7306, 0]
click at [464, 105] on div "Thanks! I submitted a request. And book marked the page." at bounding box center [441, 99] width 216 height 12
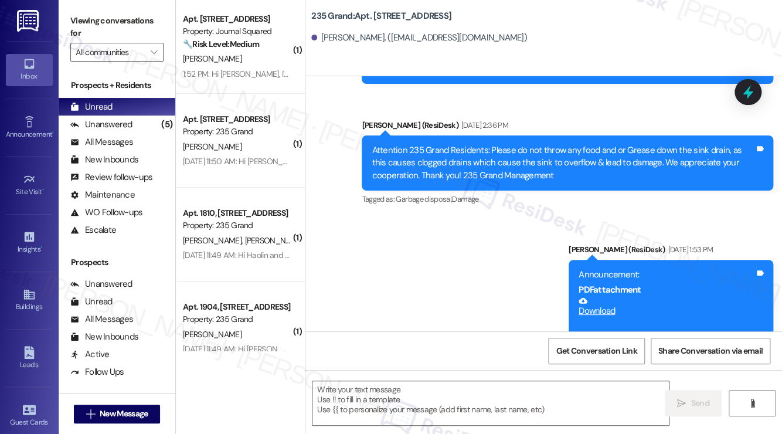
scroll to position [7834, 0]
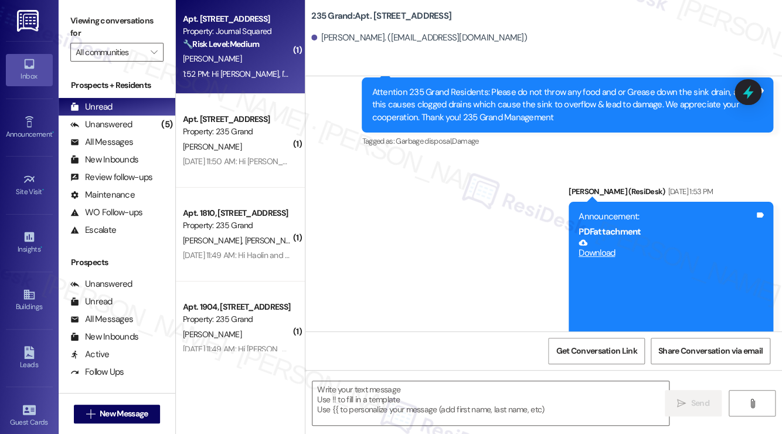
click at [223, 63] on div "[PERSON_NAME]" at bounding box center [237, 59] width 111 height 15
type textarea "Fetching suggested responses. Please feel free to read through the conversation…"
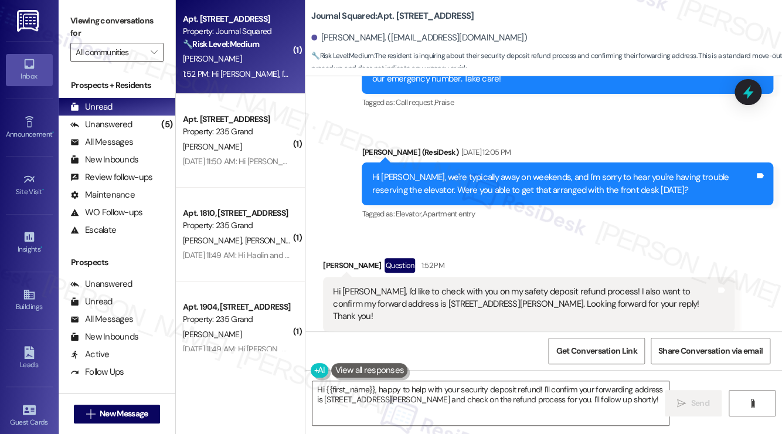
scroll to position [5979, 0]
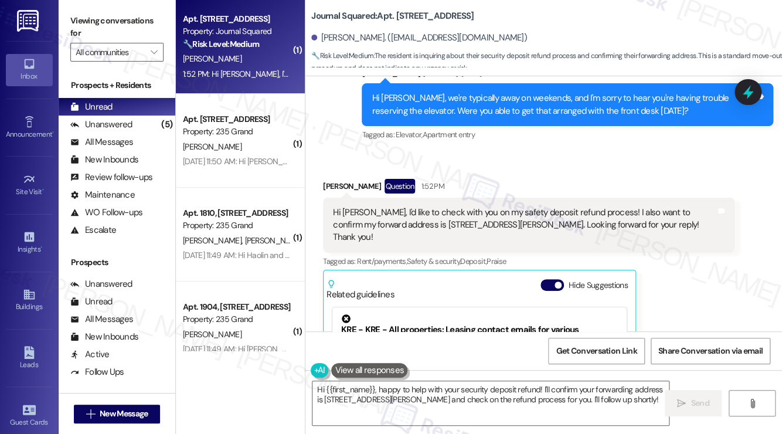
click at [515, 206] on div "Hi [PERSON_NAME], I'd like to check with you on my safety deposit refund proces…" at bounding box center [524, 225] width 383 height 38
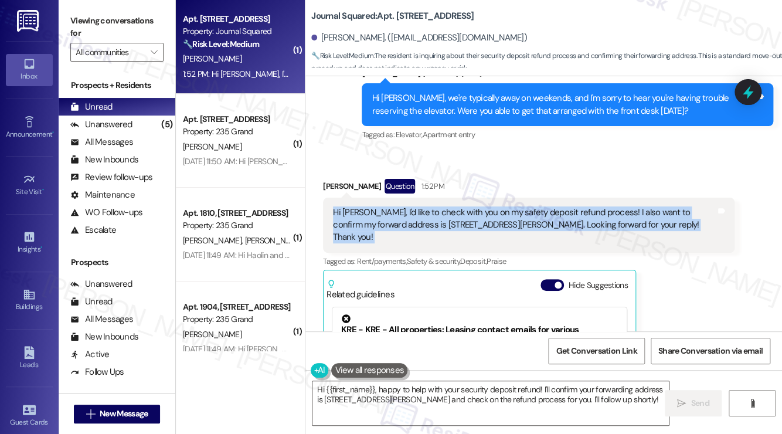
click at [515, 206] on div "Hi [PERSON_NAME], I'd like to check with you on my safety deposit refund proces…" at bounding box center [524, 225] width 383 height 38
click at [537, 206] on div "Hi [PERSON_NAME], I'd like to check with you on my safety deposit refund proces…" at bounding box center [524, 225] width 383 height 38
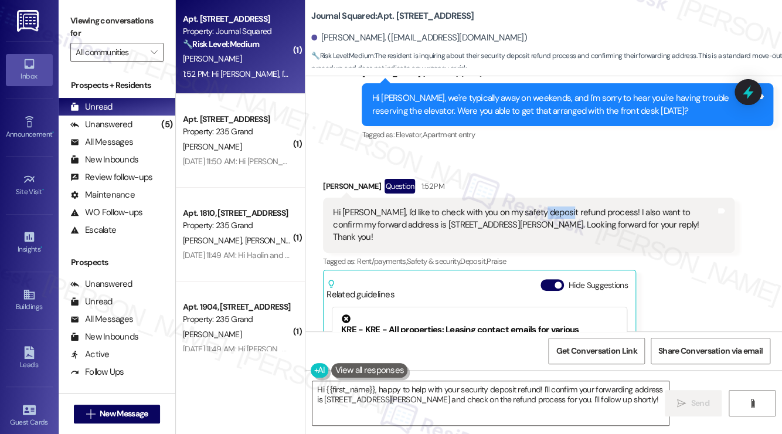
click at [537, 206] on div "Hi [PERSON_NAME], I'd like to check with you on my safety deposit refund proces…" at bounding box center [524, 225] width 383 height 38
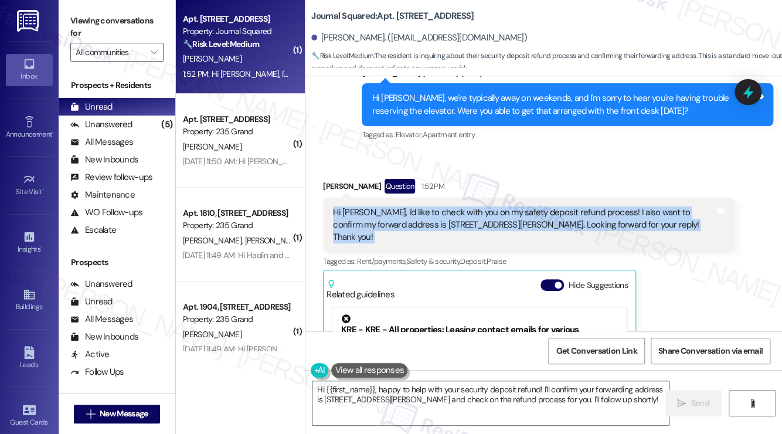
click at [537, 206] on div "Hi [PERSON_NAME], I'd like to check with you on my safety deposit refund proces…" at bounding box center [524, 225] width 383 height 38
click at [445, 206] on div "Hi [PERSON_NAME], I'd like to check with you on my safety deposit refund proces…" at bounding box center [524, 225] width 383 height 38
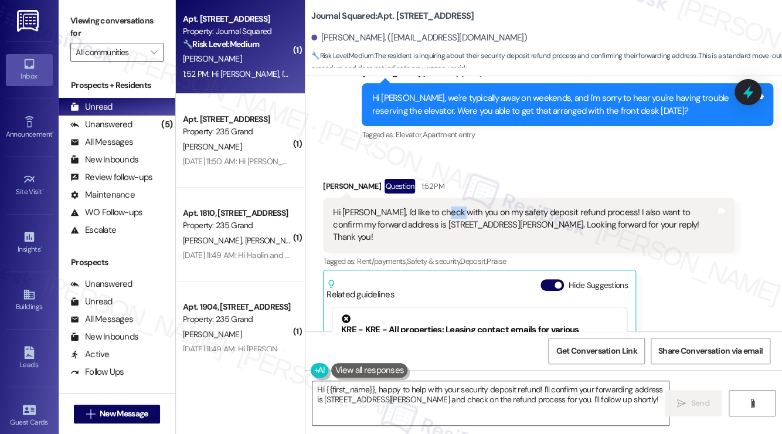
click at [445, 206] on div "Hi [PERSON_NAME], I'd like to check with you on my safety deposit refund proces…" at bounding box center [524, 225] width 383 height 38
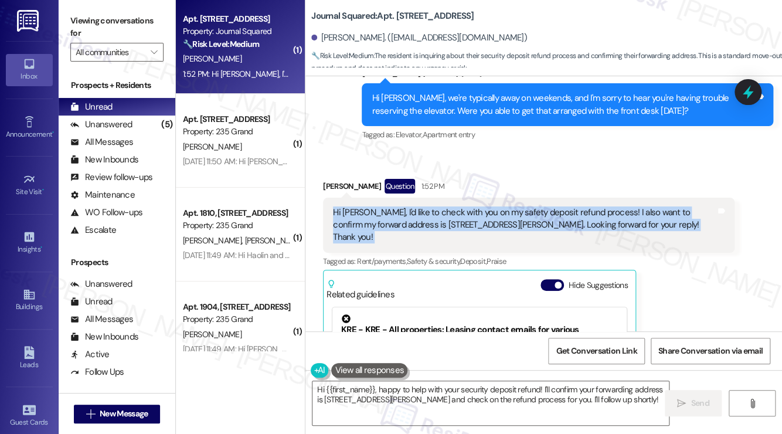
click at [445, 206] on div "Hi [PERSON_NAME], I'd like to check with you on my safety deposit refund proces…" at bounding box center [524, 225] width 383 height 38
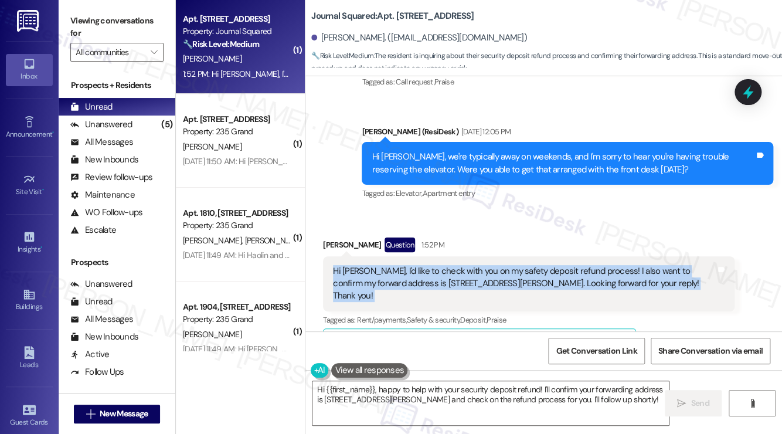
scroll to position [5861, 0]
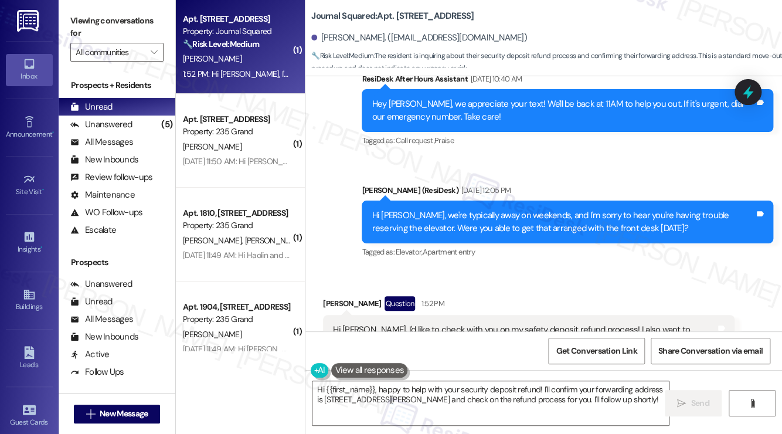
click at [463, 209] on div "Hi [PERSON_NAME], we're typically away on weekends, and I'm sorry to hear you'r…" at bounding box center [563, 221] width 383 height 25
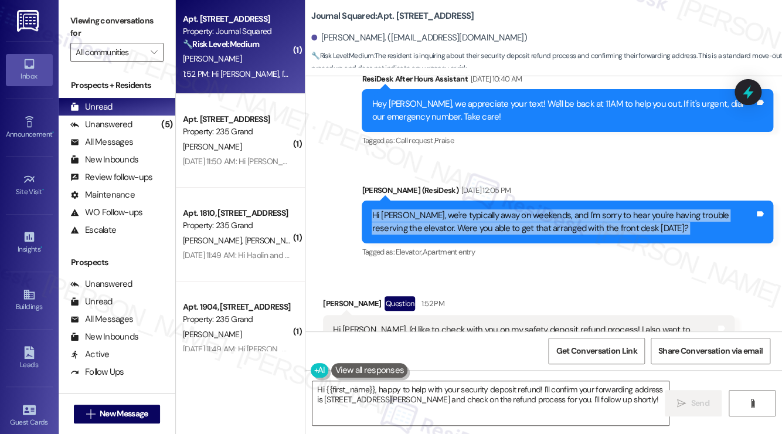
click at [525, 209] on div "Hi [PERSON_NAME], we're typically away on weekends, and I'm sorry to hear you'r…" at bounding box center [563, 221] width 383 height 25
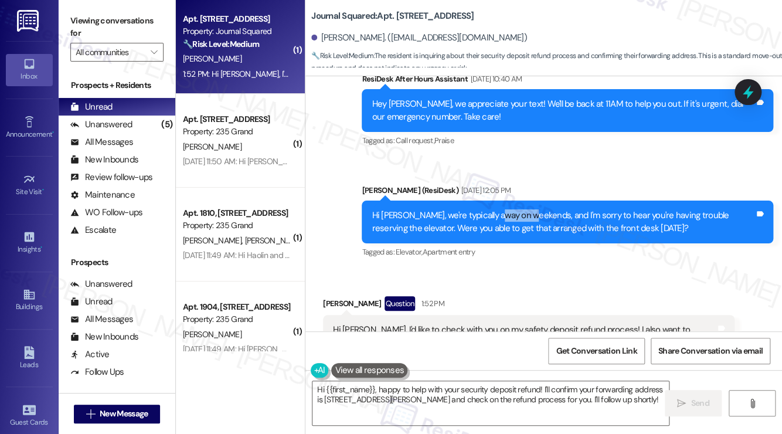
click at [525, 209] on div "Hi [PERSON_NAME], we're typically away on weekends, and I'm sorry to hear you'r…" at bounding box center [563, 221] width 383 height 25
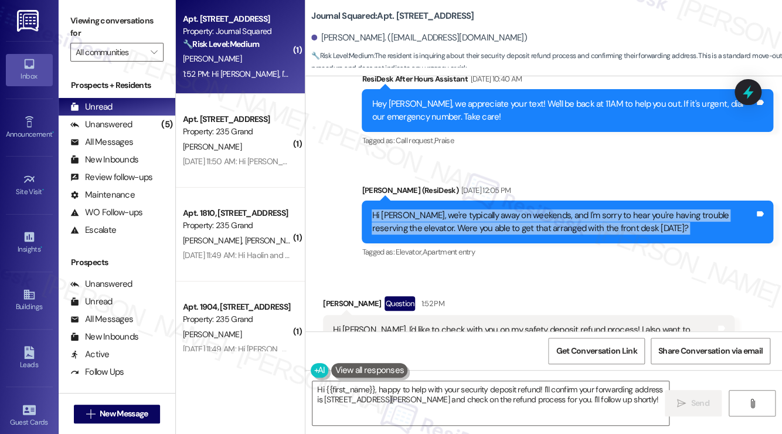
click at [525, 209] on div "Hi [PERSON_NAME], we're typically away on weekends, and I'm sorry to hear you'r…" at bounding box center [563, 221] width 383 height 25
click at [475, 209] on div "Hi [PERSON_NAME], we're typically away on weekends, and I'm sorry to hear you'r…" at bounding box center [563, 221] width 383 height 25
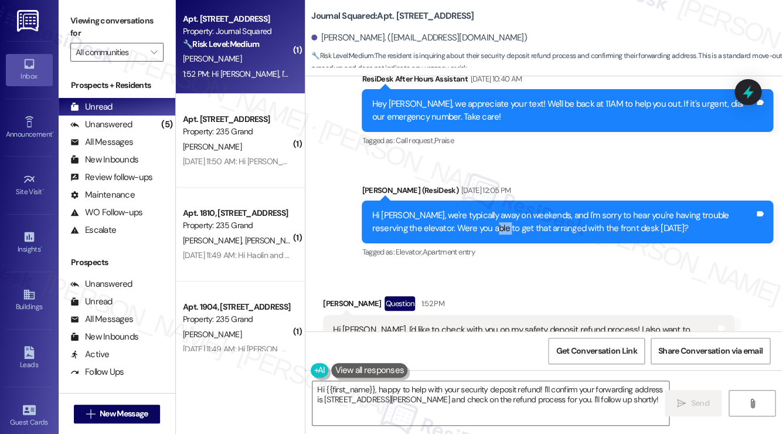
click at [475, 209] on div "Hi [PERSON_NAME], we're typically away on weekends, and I'm sorry to hear you'r…" at bounding box center [563, 221] width 383 height 25
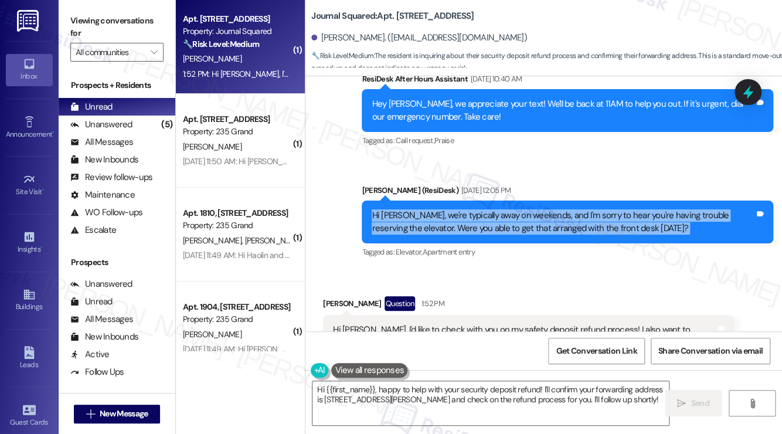
click at [475, 209] on div "Hi [PERSON_NAME], we're typically away on weekends, and I'm sorry to hear you'r…" at bounding box center [563, 221] width 383 height 25
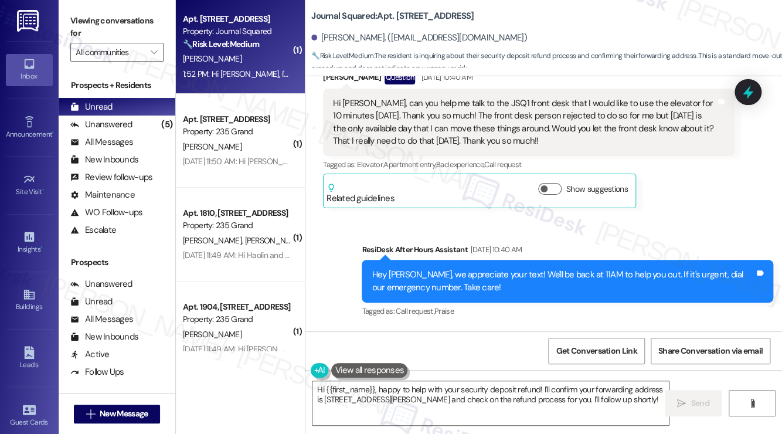
scroll to position [5627, 0]
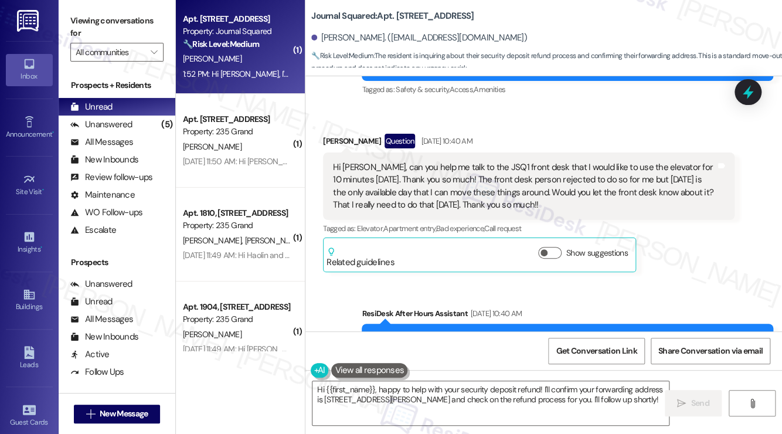
click at [449, 161] on div "Hi [PERSON_NAME], can you help me talk to the JSQ1 front desk that I would like…" at bounding box center [524, 186] width 383 height 50
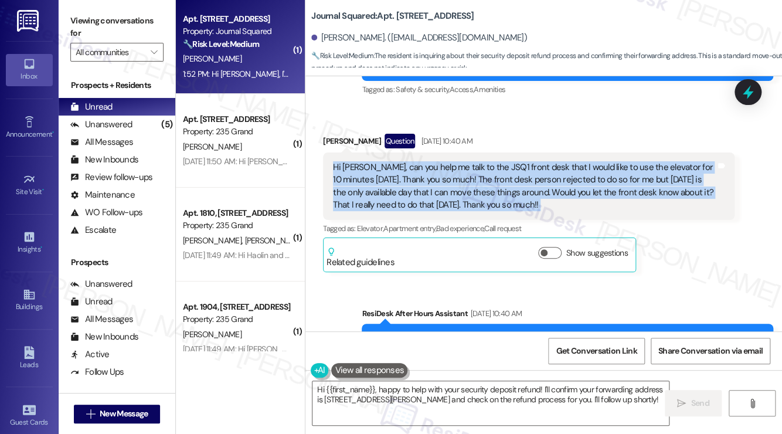
click at [449, 161] on div "Hi [PERSON_NAME], can you help me talk to the JSQ1 front desk that I would like…" at bounding box center [524, 186] width 383 height 50
click at [467, 161] on div "Hi [PERSON_NAME], can you help me talk to the JSQ1 front desk that I would like…" at bounding box center [524, 186] width 383 height 50
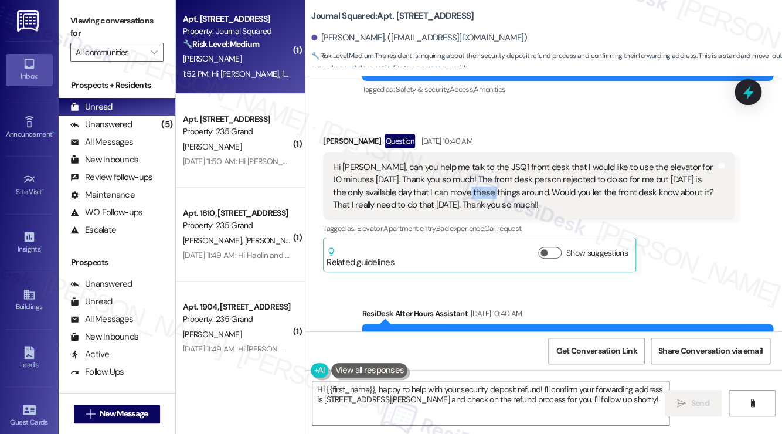
click at [467, 161] on div "Hi [PERSON_NAME], can you help me talk to the JSQ1 front desk that I would like…" at bounding box center [524, 186] width 383 height 50
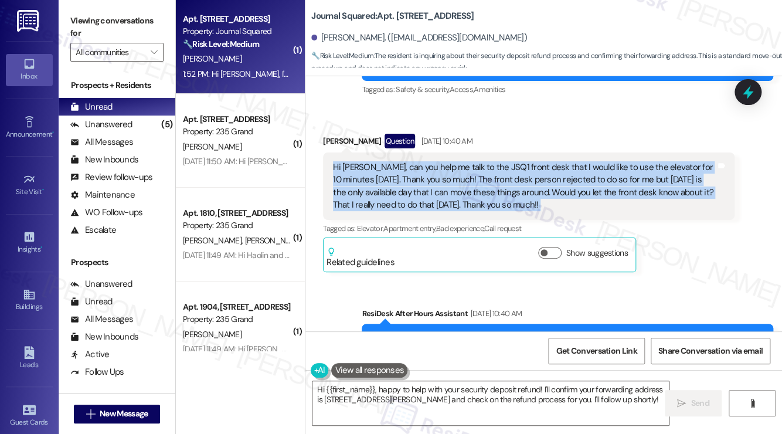
click at [467, 161] on div "Hi [PERSON_NAME], can you help me talk to the JSQ1 front desk that I would like…" at bounding box center [524, 186] width 383 height 50
click at [481, 161] on div "Hi [PERSON_NAME], can you help me talk to the JSQ1 front desk that I would like…" at bounding box center [524, 186] width 383 height 50
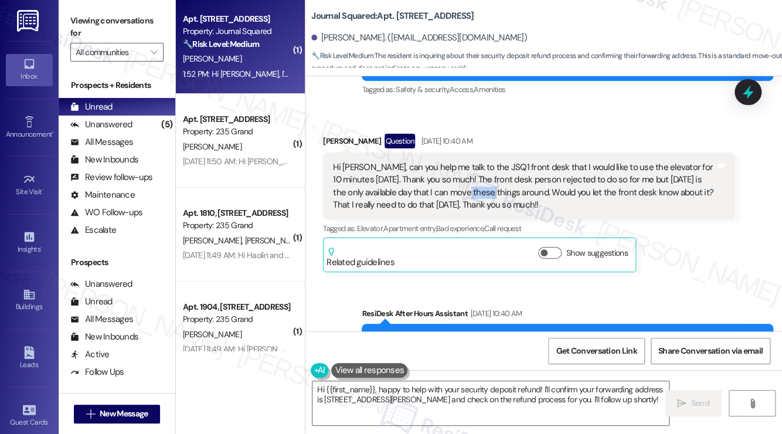
click at [481, 161] on div "Hi [PERSON_NAME], can you help me talk to the JSQ1 front desk that I would like…" at bounding box center [524, 186] width 383 height 50
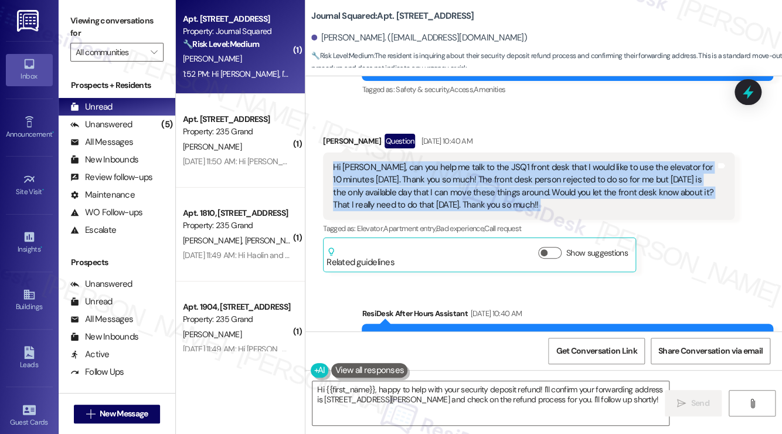
click at [481, 161] on div "Hi [PERSON_NAME], can you help me talk to the JSQ1 front desk that I would like…" at bounding box center [524, 186] width 383 height 50
click at [493, 161] on div "Hi [PERSON_NAME], can you help me talk to the JSQ1 front desk that I would like…" at bounding box center [524, 186] width 383 height 50
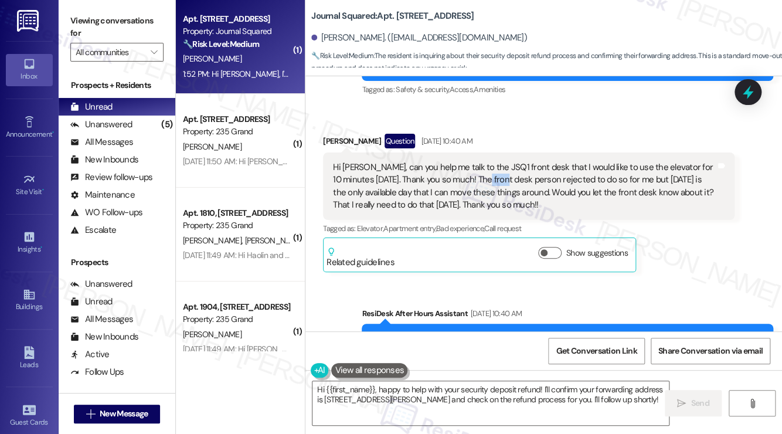
click at [493, 161] on div "Hi [PERSON_NAME], can you help me talk to the JSQ1 front desk that I would like…" at bounding box center [524, 186] width 383 height 50
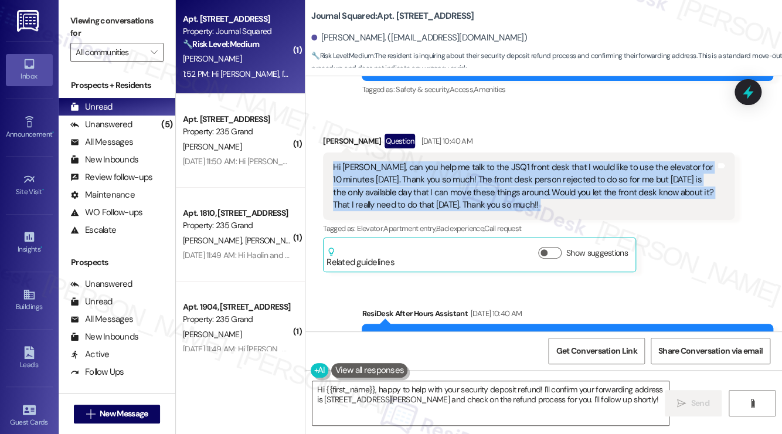
click at [493, 161] on div "Hi [PERSON_NAME], can you help me talk to the JSQ1 front desk that I would like…" at bounding box center [524, 186] width 383 height 50
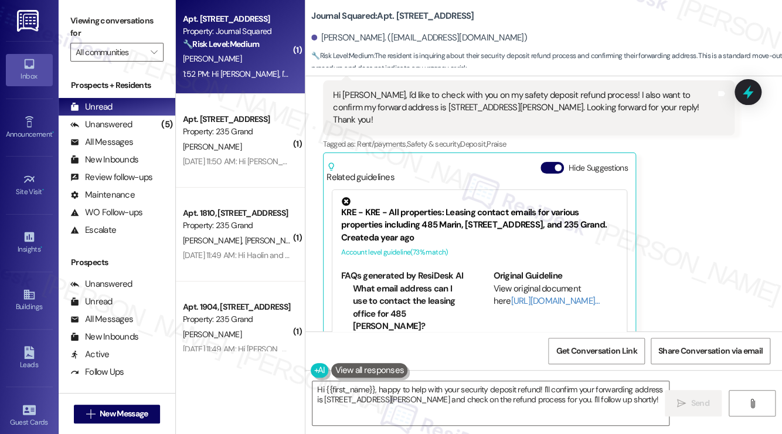
scroll to position [5921, 0]
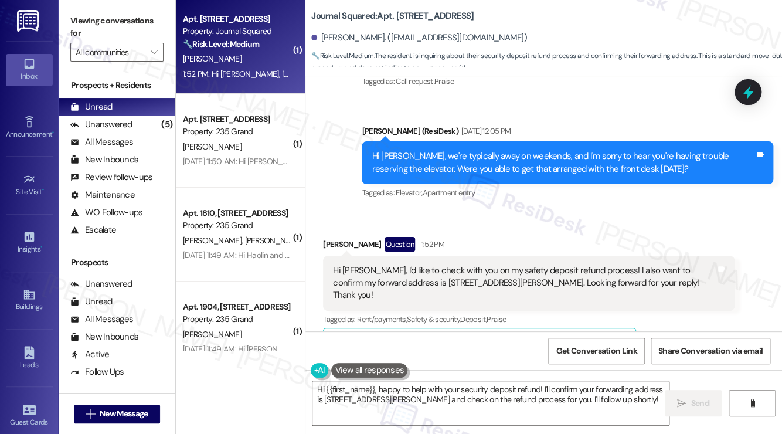
click at [393, 264] on div "Hi [PERSON_NAME], I'd like to check with you on my safety deposit refund proces…" at bounding box center [524, 283] width 383 height 38
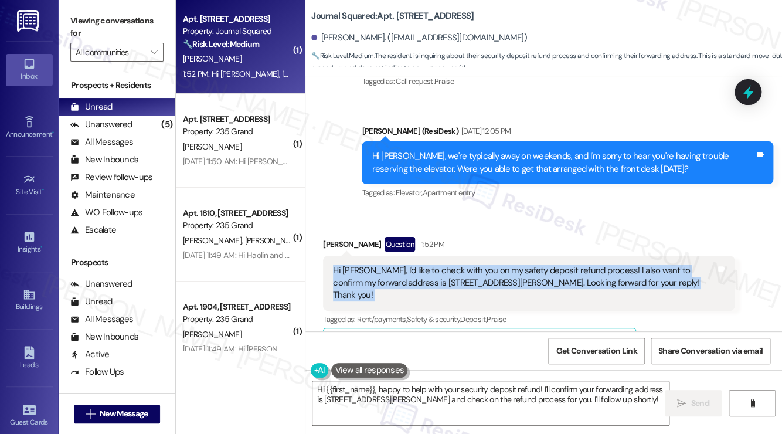
click at [393, 264] on div "Hi [PERSON_NAME], I'd like to check with you on my safety deposit refund proces…" at bounding box center [524, 283] width 383 height 38
copy div "Hi Jane, I'd like to check with you on my safety deposit refund process! I also…"
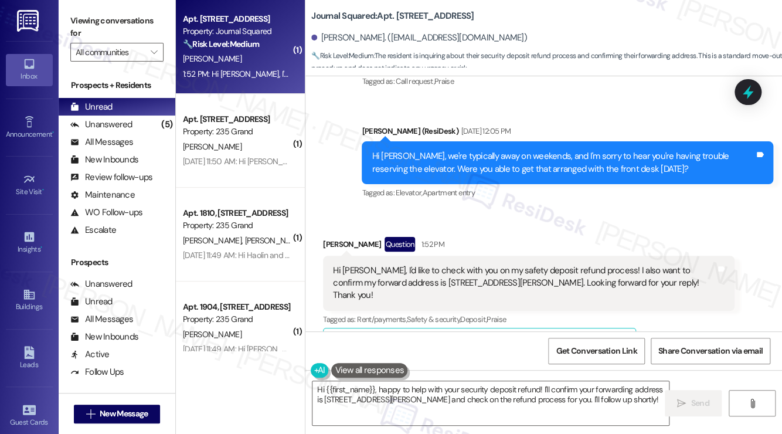
click at [85, 8] on div "Viewing conversations for All communities " at bounding box center [117, 36] width 117 height 73
click at [458, 264] on div "Hi [PERSON_NAME], I'd like to check with you on my safety deposit refund proces…" at bounding box center [524, 283] width 383 height 38
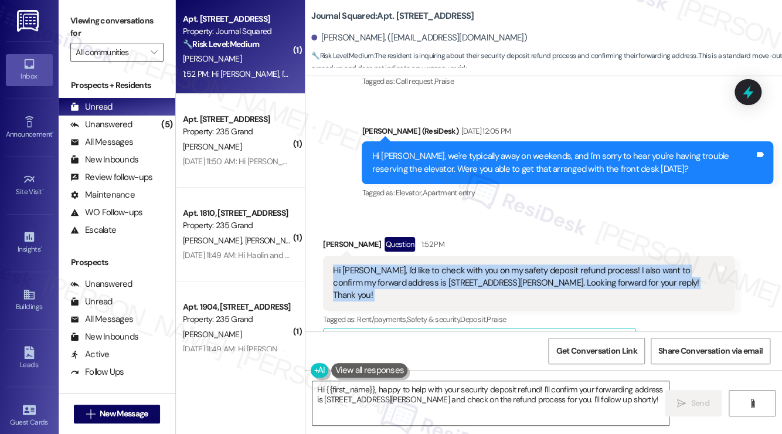
click at [458, 264] on div "Hi [PERSON_NAME], I'd like to check with you on my safety deposit refund proces…" at bounding box center [524, 283] width 383 height 38
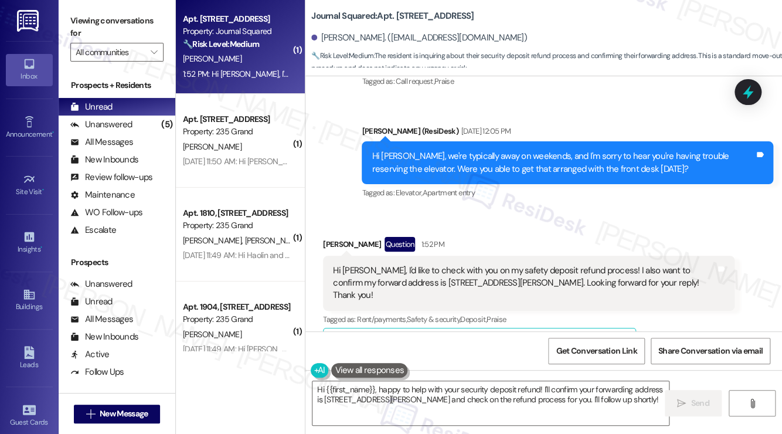
click at [75, 15] on label "Viewing conversations for" at bounding box center [116, 27] width 93 height 31
click at [450, 389] on textarea "Hi {{first_name}}, happy to help with your security deposit refund! I'll confir…" at bounding box center [491, 403] width 357 height 44
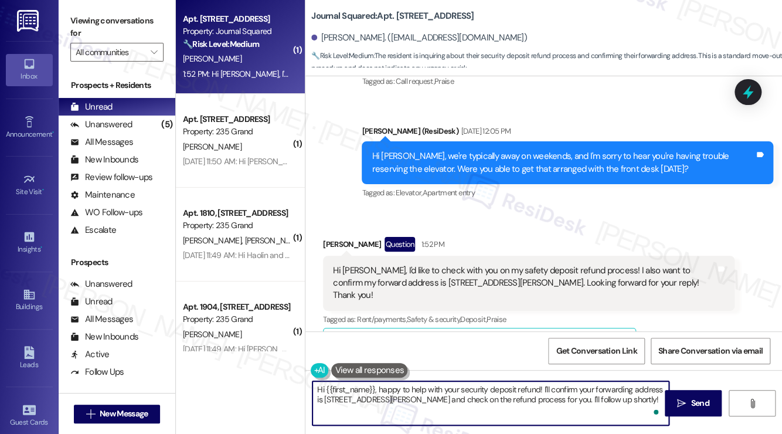
click at [450, 389] on textarea "Hi {{first_name}}, happy to help with your security deposit refund! I'll confir…" at bounding box center [491, 403] width 357 height 44
drag, startPoint x: 540, startPoint y: 389, endPoint x: 381, endPoint y: 388, distance: 158.9
click at [381, 388] on textarea "Hi {{first_name}}, happy to help with your security deposit refund! I'll confir…" at bounding box center [491, 403] width 357 height 44
click at [494, 385] on textarea "Hi {{first_name}}, thanks for reaching out! I'll confirm your forwarding addres…" at bounding box center [491, 403] width 357 height 44
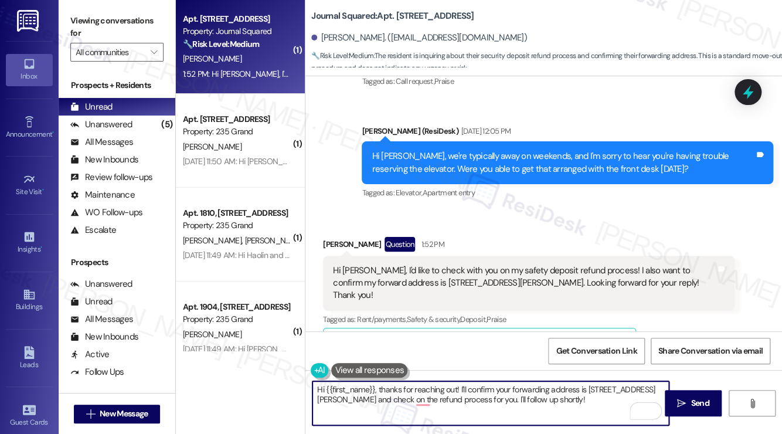
click at [494, 385] on textarea "Hi {{first_name}}, thanks for reaching out! I'll confirm your forwarding addres…" at bounding box center [491, 403] width 357 height 44
drag, startPoint x: 513, startPoint y: 415, endPoint x: 480, endPoint y: 412, distance: 33.5
click at [480, 412] on textarea "Hi {{first_name}}, thanks for reaching out! I'll pass along to the team that yo…" at bounding box center [491, 403] width 357 height 44
click at [533, 394] on textarea "Hi {{first_name}}, thanks for reaching out! I'll pass along to the team that yo…" at bounding box center [491, 403] width 357 height 44
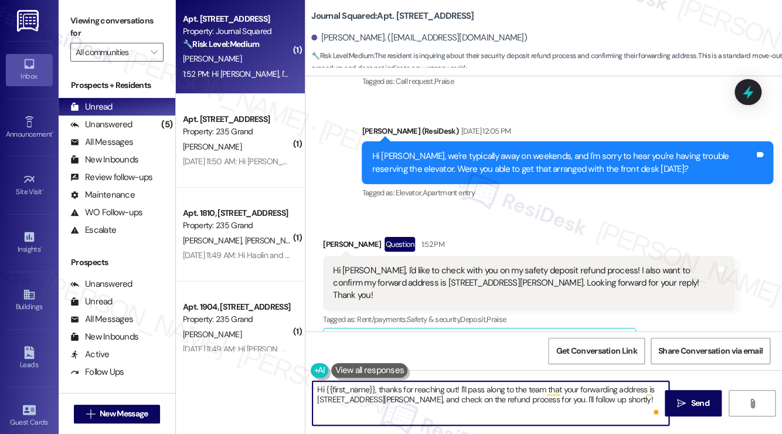
click at [533, 394] on textarea "Hi {{first_name}}, thanks for reaching out! I'll pass along to the team that yo…" at bounding box center [491, 403] width 357 height 44
click at [429, 398] on textarea "Hi {{first_name}}, thanks for reaching out! I'll pass along to the team that yo…" at bounding box center [491, 403] width 357 height 44
click at [464, 396] on textarea "Hi {{first_name}}, thanks for reaching out! I'll pass along to the team that yo…" at bounding box center [491, 403] width 357 height 44
click at [534, 402] on textarea "Hi {{first_name}}, thanks for reaching out! I'll pass along to the team that yo…" at bounding box center [491, 403] width 357 height 44
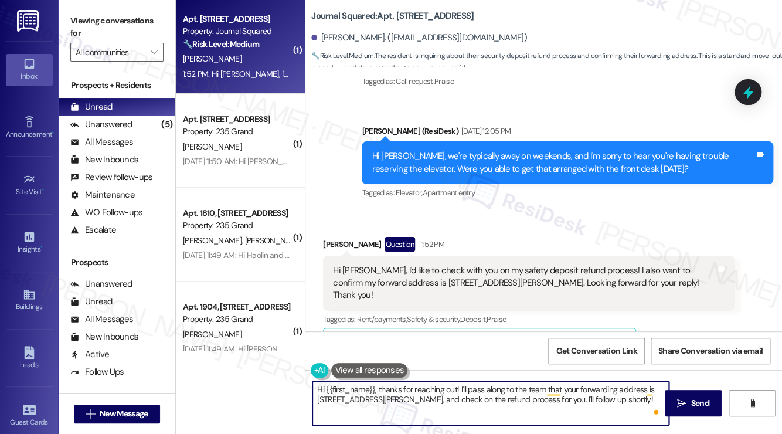
click at [493, 401] on textarea "Hi {{first_name}}, thanks for reaching out! I'll pass along to the team that yo…" at bounding box center [491, 403] width 357 height 44
click at [501, 401] on textarea "Hi {{first_name}}, thanks for reaching out! I'll pass along to the team that yo…" at bounding box center [491, 403] width 357 height 44
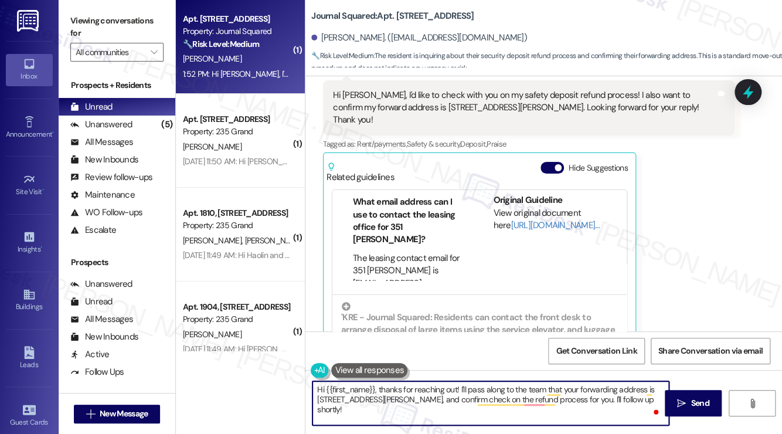
scroll to position [59, 0]
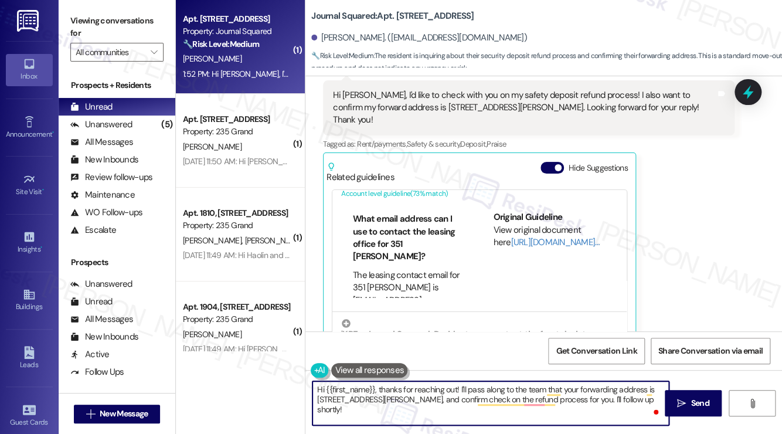
click at [333, 18] on b "Journal Squared: Apt. 1403, 615 Pavonia Avenue" at bounding box center [392, 16] width 162 height 12
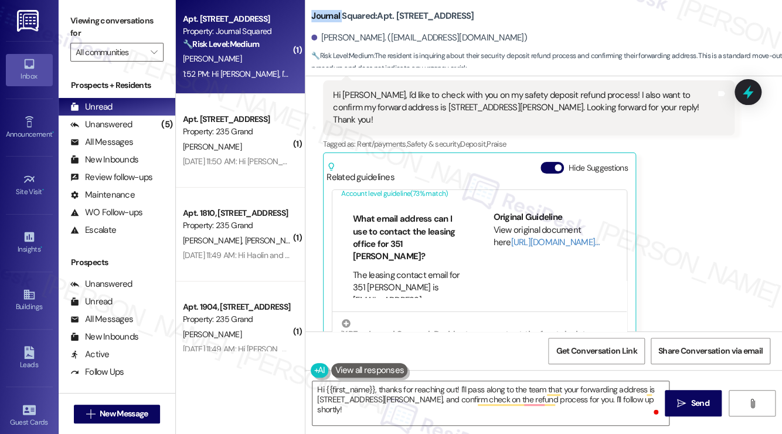
click at [333, 18] on b "Journal Squared: Apt. 1403, 615 Pavonia Avenue" at bounding box center [392, 16] width 162 height 12
copy b "Journal"
click at [82, 34] on label "Viewing conversations for" at bounding box center [116, 27] width 93 height 31
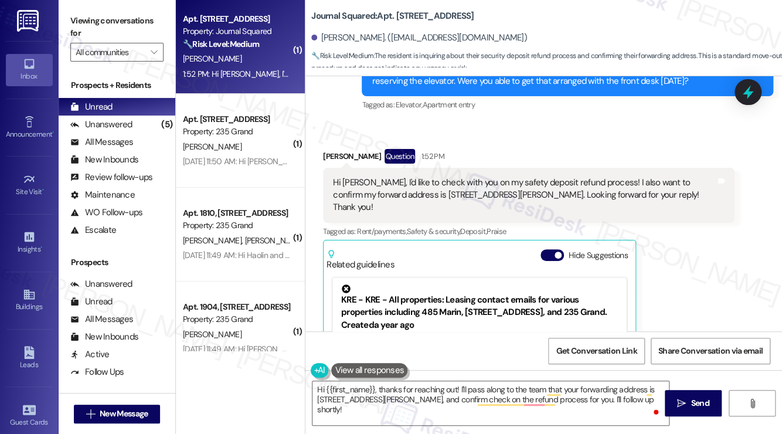
scroll to position [5920, 0]
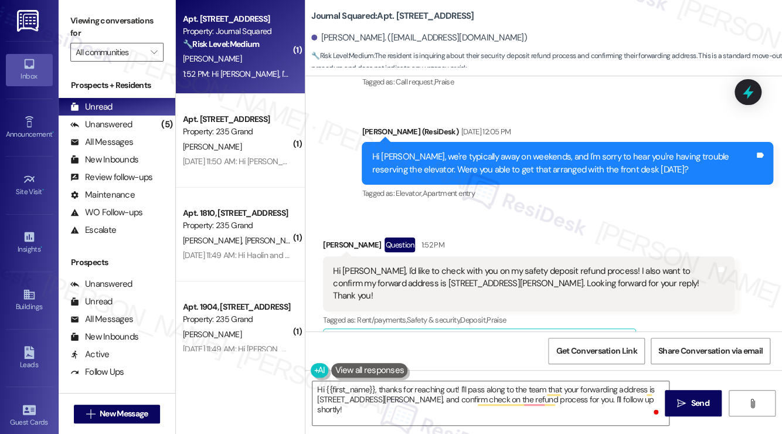
click at [398, 265] on div "Hi [PERSON_NAME], I'd like to check with you on my safety deposit refund proces…" at bounding box center [524, 284] width 383 height 38
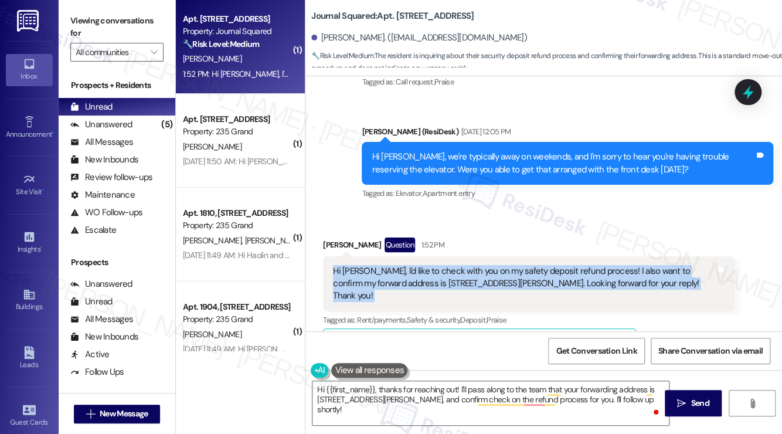
click at [398, 265] on div "Hi [PERSON_NAME], I'd like to check with you on my safety deposit refund proces…" at bounding box center [524, 284] width 383 height 38
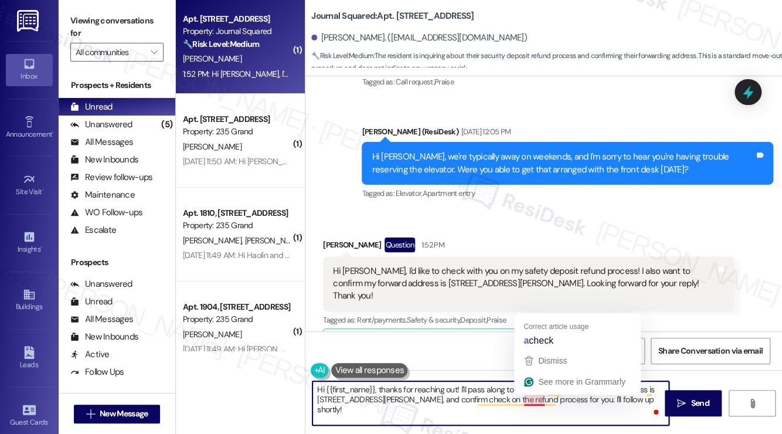
click at [521, 417] on textarea "Hi {{first_name}}, thanks for reaching out! I'll pass along to the team that yo…" at bounding box center [491, 403] width 357 height 44
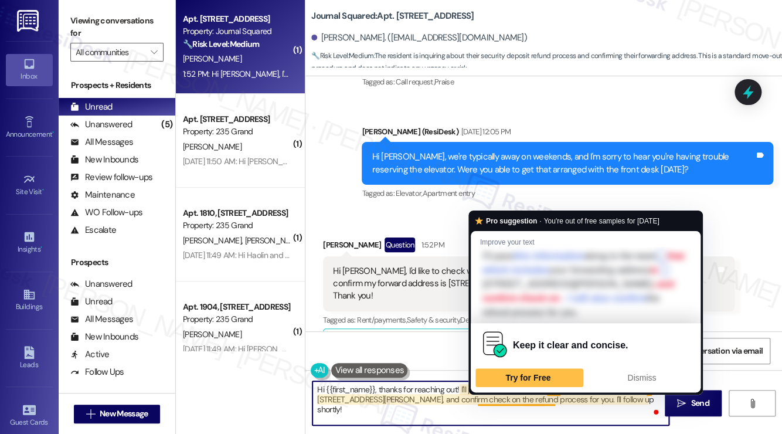
drag, startPoint x: 495, startPoint y: 401, endPoint x: 521, endPoint y: 401, distance: 25.8
click at [521, 401] on textarea "Hi {{first_name}}, thanks for reaching out! I'll pass along to the team that yo…" at bounding box center [491, 403] width 357 height 44
click at [492, 395] on textarea "Hi {{first_name}}, thanks for reaching out! I'll pass along to the team that yo…" at bounding box center [491, 403] width 357 height 44
click at [500, 398] on textarea "Hi {{first_name}}, thanks for reaching out! I'll pass along to the team that yo…" at bounding box center [491, 403] width 357 height 44
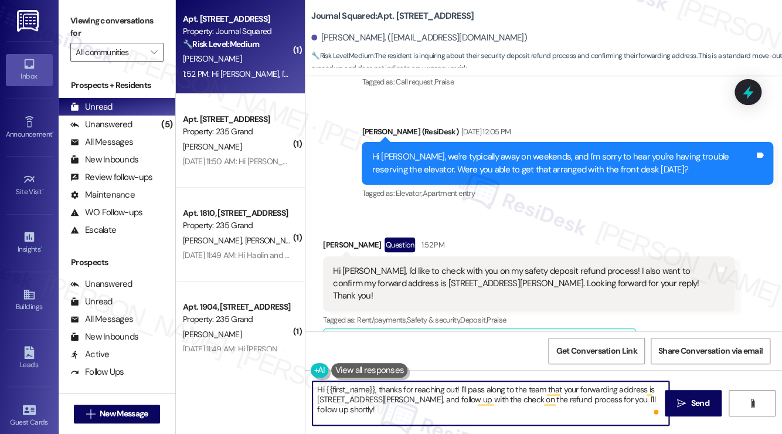
click at [542, 395] on textarea "Hi {{first_name}}, thanks for reaching out! I'll pass along to the team that yo…" at bounding box center [491, 403] width 357 height 44
click at [542, 394] on textarea "Hi {{first_name}}, thanks for reaching out! I'll pass along to the team that yo…" at bounding box center [491, 403] width 357 height 44
click at [453, 398] on textarea "Hi {{first_name}}, thanks for reaching out! I'll pass along to the team that yo…" at bounding box center [491, 403] width 357 height 44
drag, startPoint x: 338, startPoint y: 410, endPoint x: 558, endPoint y: 401, distance: 220.1
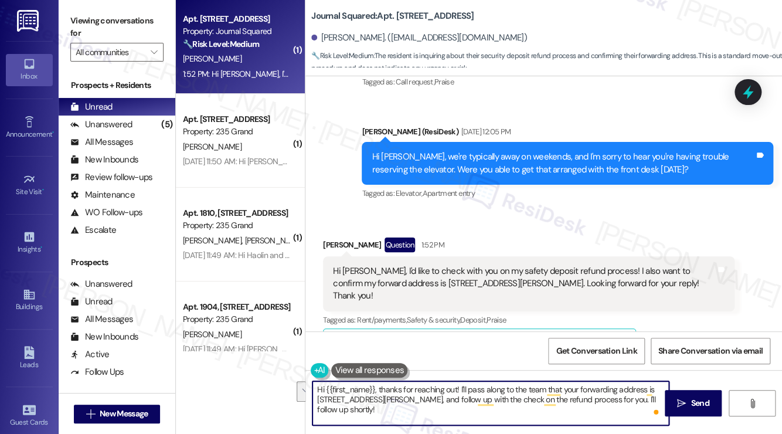
click at [558, 401] on textarea "Hi {{first_name}}, thanks for reaching out! I'll pass along to the team that yo…" at bounding box center [491, 403] width 357 height 44
type textarea "Hi {{first_name}}, thanks for reaching out! I'll pass along to the team that yo…"
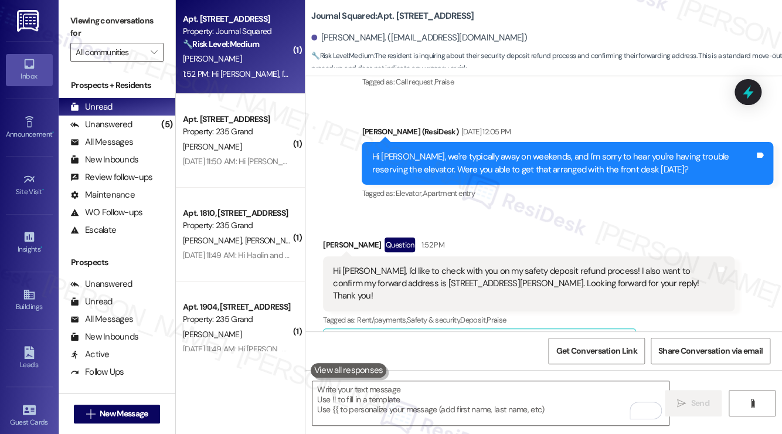
click at [65, 10] on div "Viewing conversations for All communities " at bounding box center [117, 36] width 117 height 73
click at [464, 408] on textarea "To enrich screen reader interactions, please activate Accessibility in Grammarl…" at bounding box center [491, 403] width 357 height 44
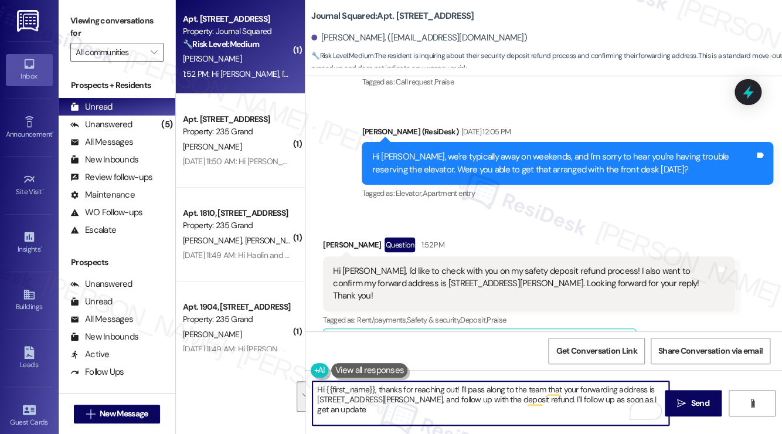
click at [463, 407] on textarea "Hi {{first_name}}, thanks for reaching out! I'll pass along to the team that yo…" at bounding box center [491, 403] width 357 height 44
drag, startPoint x: 453, startPoint y: 415, endPoint x: 378, endPoint y: 388, distance: 80.1
click at [378, 388] on textarea "Hi {{first_name}}, thanks for reaching out! I'll pass along to the team that yo…" at bounding box center [491, 403] width 357 height 44
paste textarea "Hi {{first_name}}, thanks for reaching out! I’ll let the team know your forward…"
drag, startPoint x: 439, startPoint y: 387, endPoint x: 379, endPoint y: 391, distance: 59.9
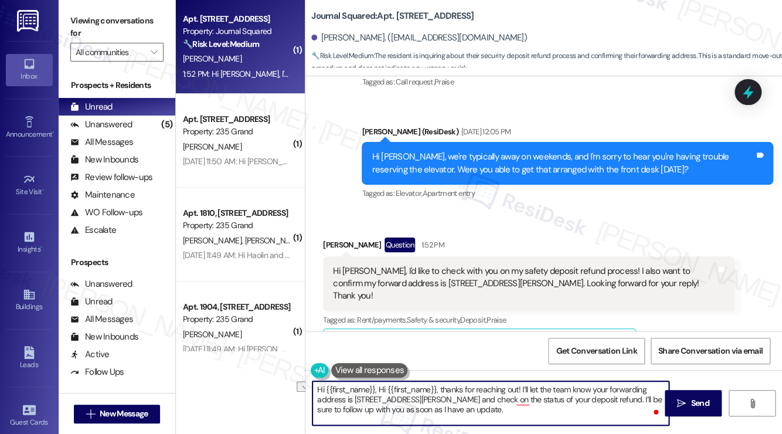
click at [379, 391] on textarea "Hi {{first_name}}, Hi {{first_name}}, thanks for reaching out! I’ll let the tea…" at bounding box center [491, 403] width 357 height 44
click at [498, 392] on textarea "Hi {{first_name}}, thanks for reaching out! I’ll let the team know your forward…" at bounding box center [491, 403] width 357 height 44
click at [429, 399] on textarea "Hi {{first_name}}, thanks for reaching out! I’ll let the team know your forward…" at bounding box center [491, 403] width 357 height 44
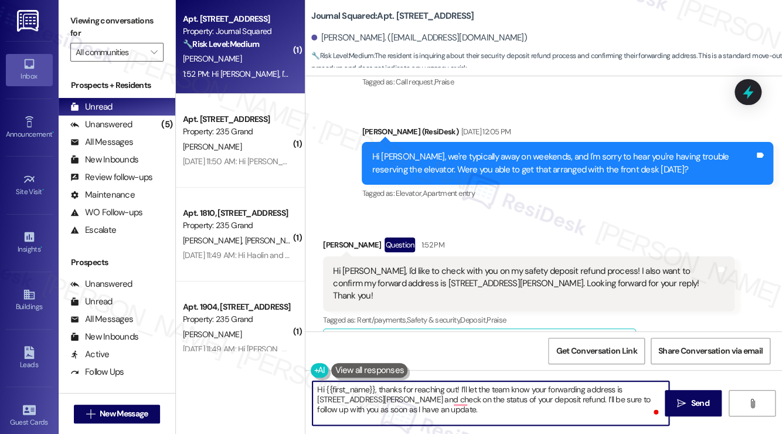
click at [367, 401] on textarea "Hi {{first_name}}, thanks for reaching out! I’ll let the team know your forward…" at bounding box center [491, 403] width 357 height 44
click at [469, 396] on textarea "Hi {{first_name}}, thanks for reaching out! I’ll let the team know your forward…" at bounding box center [491, 403] width 357 height 44
click at [550, 399] on textarea "Hi {{first_name}}, thanks for reaching out! I’ll let the team know your forward…" at bounding box center [491, 403] width 357 height 44
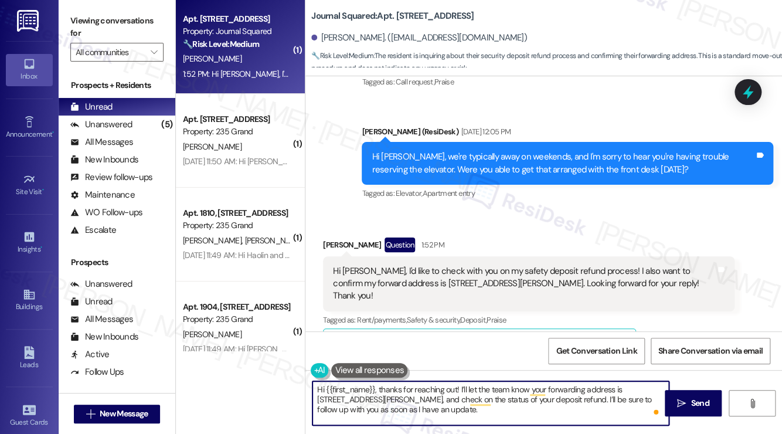
click at [550, 399] on textarea "Hi {{first_name}}, thanks for reaching out! I’ll let the team know your forward…" at bounding box center [491, 403] width 357 height 44
type textarea "Hi {{first_name}}, thanks for reaching out! I’ll let the team know your forward…"
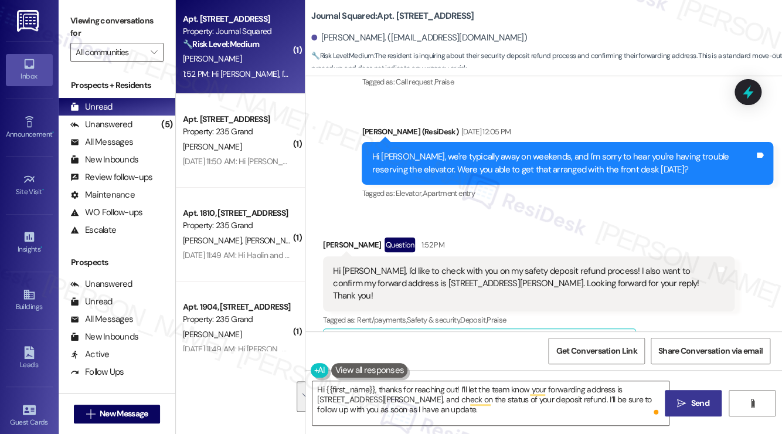
click at [675, 398] on span " Send" at bounding box center [693, 403] width 37 height 12
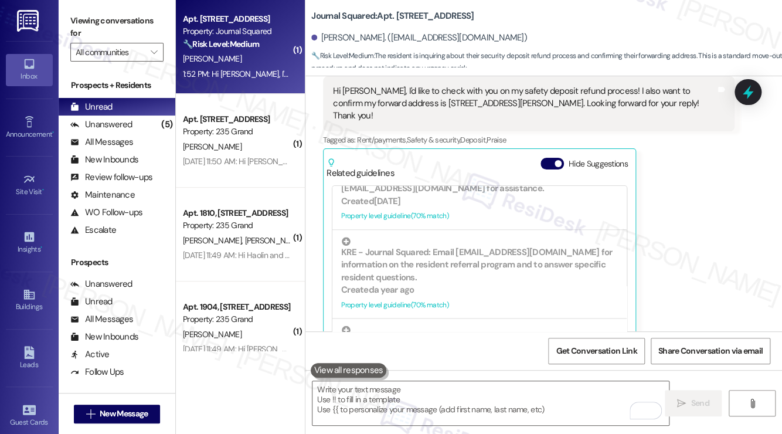
scroll to position [6027, 0]
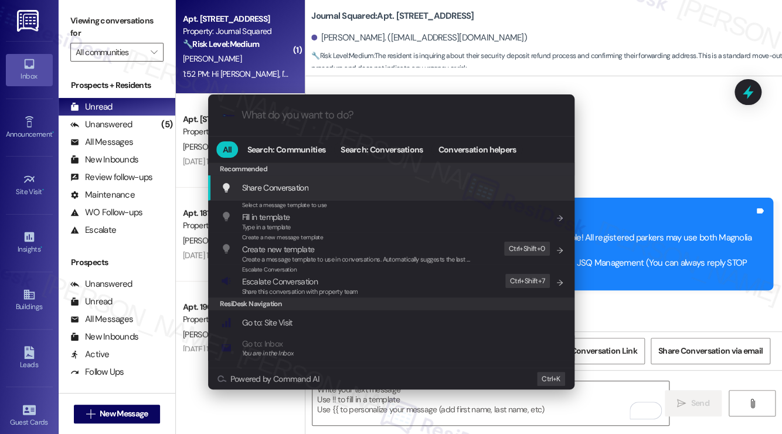
scroll to position [645, 0]
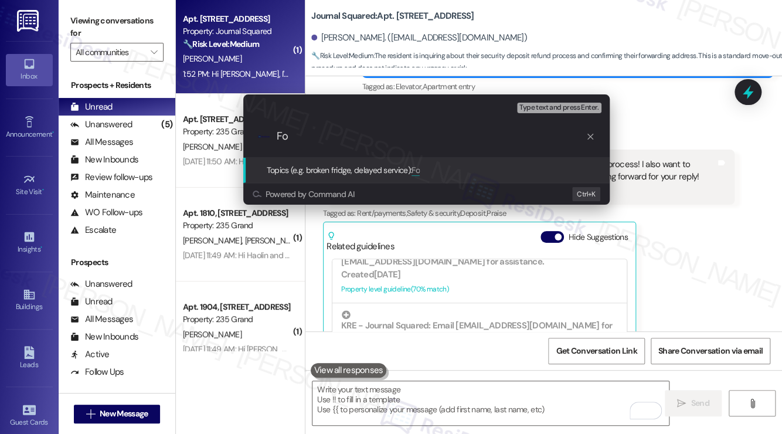
type input "F"
click at [703, 245] on div "Escalate Conversation Low risk Topics (e.g. broken fridge, delayed service) Any…" at bounding box center [391, 217] width 782 height 434
type input "Forwarding address and deposit refund"
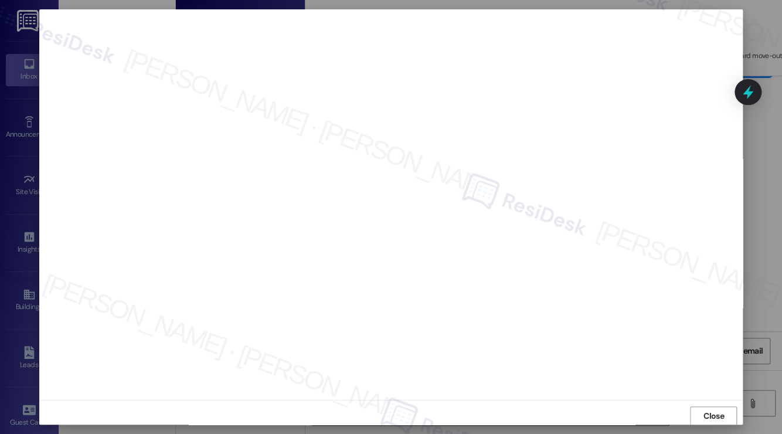
scroll to position [0, 0]
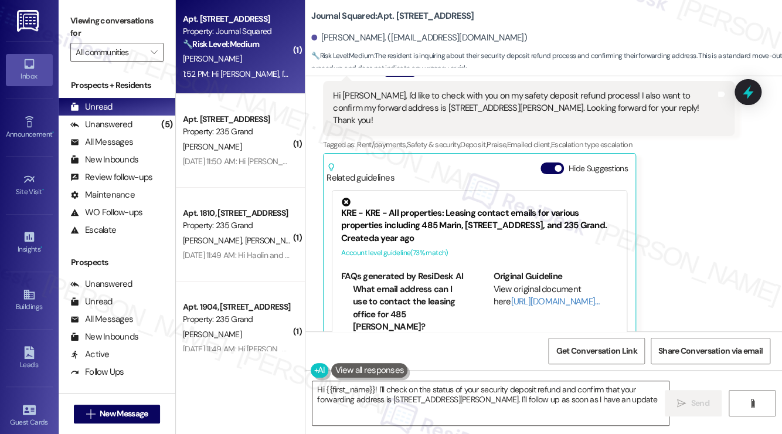
type textarea "Hi {{first_name}}! I'll check on the status of your security deposit refund and…"
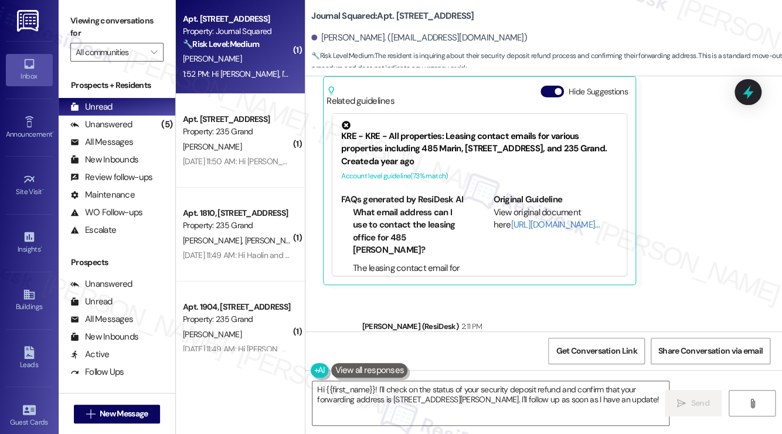
scroll to position [6220, 0]
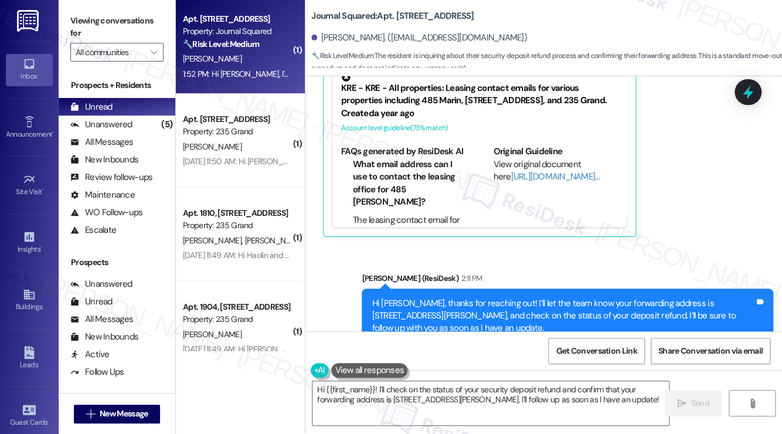
click at [421, 297] on div "Hi [PERSON_NAME], thanks for reaching out! I’ll let the team know your forwardi…" at bounding box center [563, 316] width 383 height 38
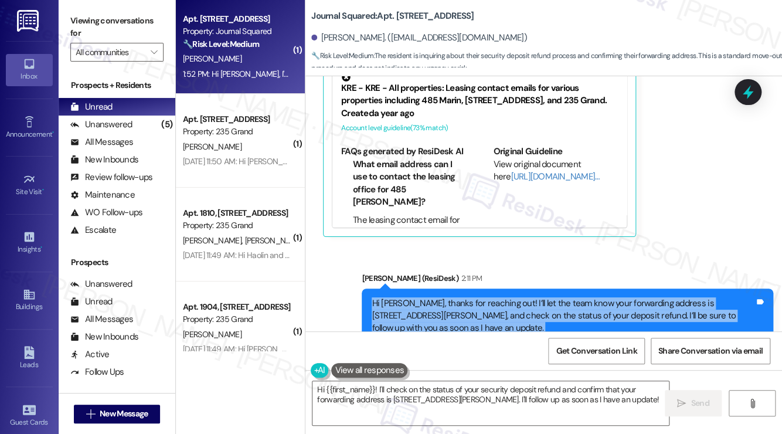
click at [421, 297] on div "Hi [PERSON_NAME], thanks for reaching out! I’ll let the team know your forwardi…" at bounding box center [563, 316] width 383 height 38
click at [479, 297] on div "Hi [PERSON_NAME], thanks for reaching out! I’ll let the team know your forwardi…" at bounding box center [563, 316] width 383 height 38
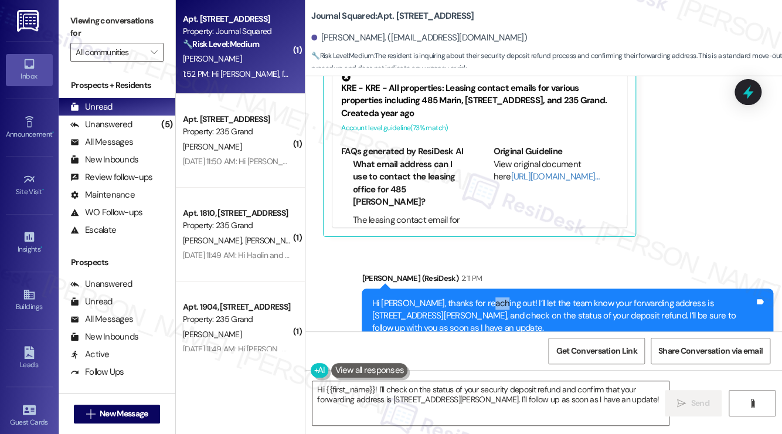
click at [479, 297] on div "Hi [PERSON_NAME], thanks for reaching out! I’ll let the team know your forwardi…" at bounding box center [563, 316] width 383 height 38
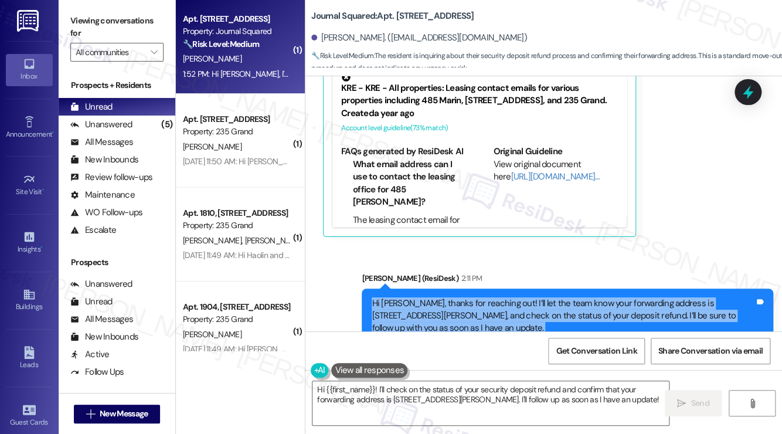
click at [479, 297] on div "Hi [PERSON_NAME], thanks for reaching out! I’ll let the team know your forwardi…" at bounding box center [563, 316] width 383 height 38
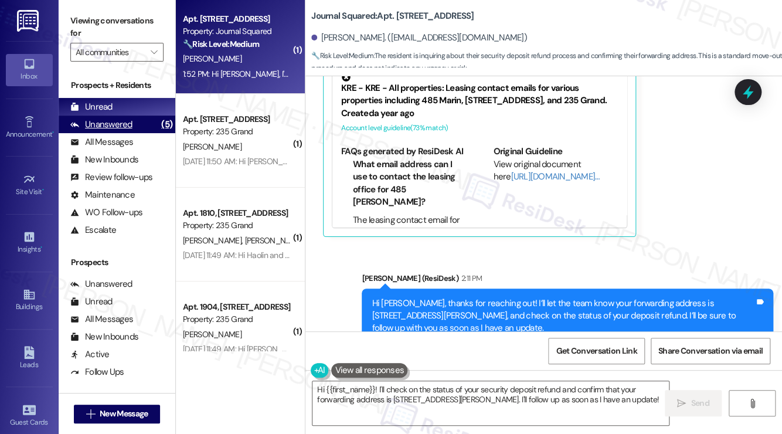
click at [124, 117] on div "Unanswered (5)" at bounding box center [117, 125] width 117 height 18
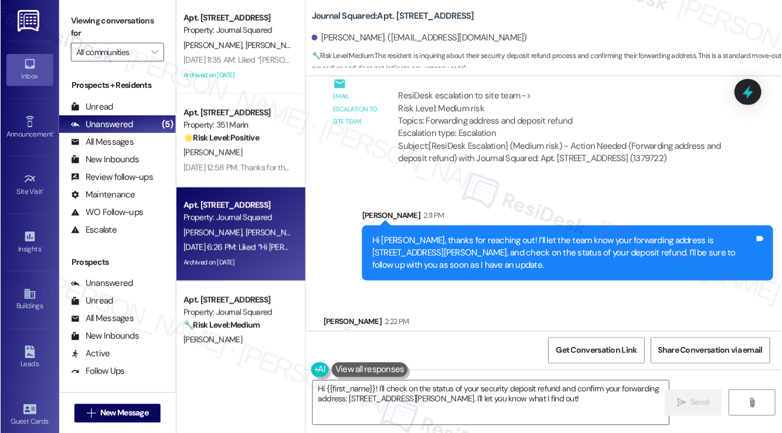
scroll to position [6553, 0]
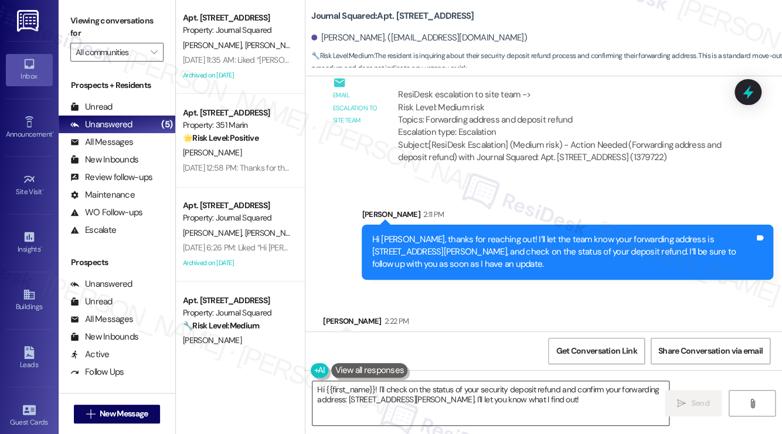
click at [481, 396] on textarea "Hi {{first_name}}! I'll check on the status of your security deposit refund and…" at bounding box center [491, 403] width 357 height 44
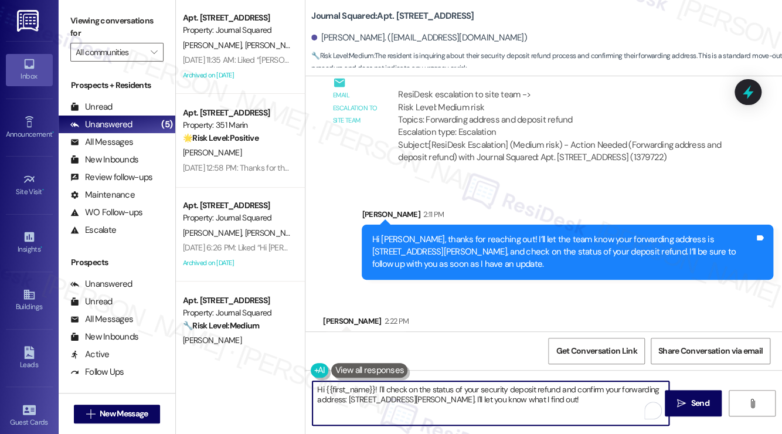
click at [481, 396] on textarea "Hi {{first_name}}! I'll check on the status of your security deposit refund and…" at bounding box center [491, 403] width 357 height 44
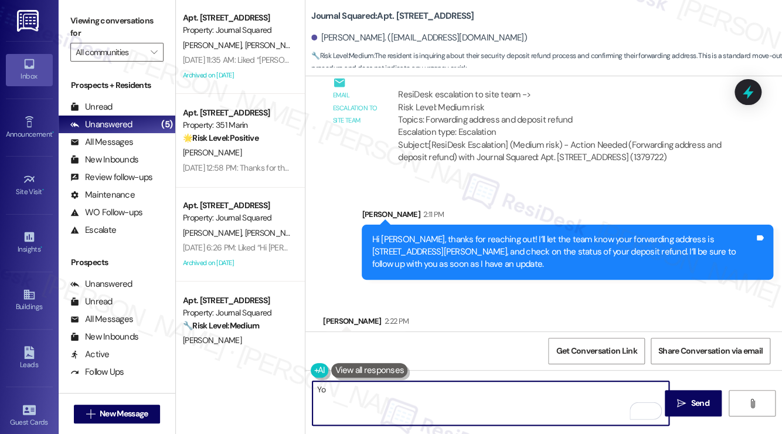
type textarea "Y"
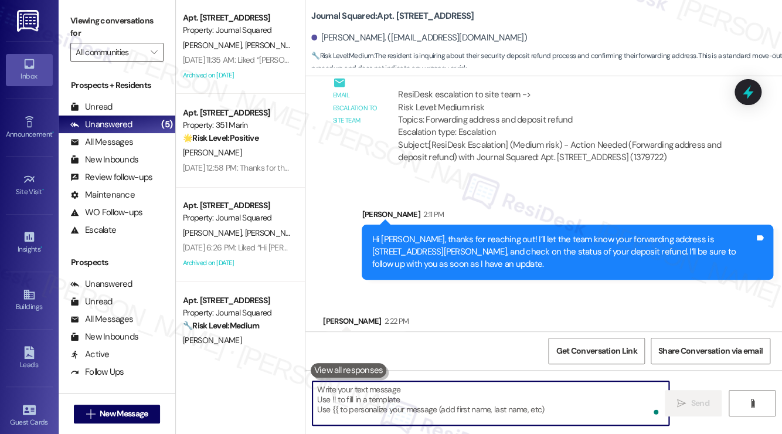
paste textarea "[PERSON_NAME]"
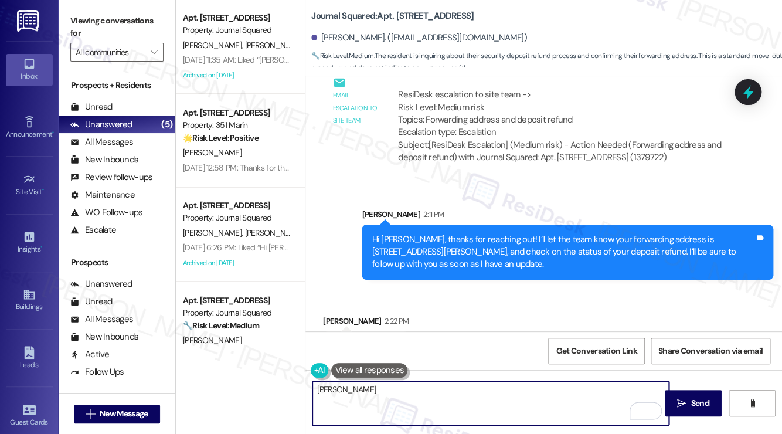
paste textarea "You're very welcome, [PERSON_NAME]! If you have questions or property-related c…"
click at [334, 315] on div "[PERSON_NAME] 2:22 PM" at bounding box center [366, 323] width 86 height 16
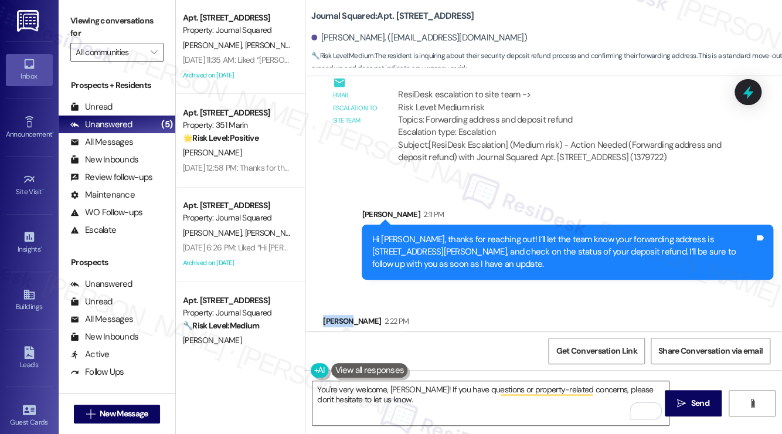
copy div "Liyuan"
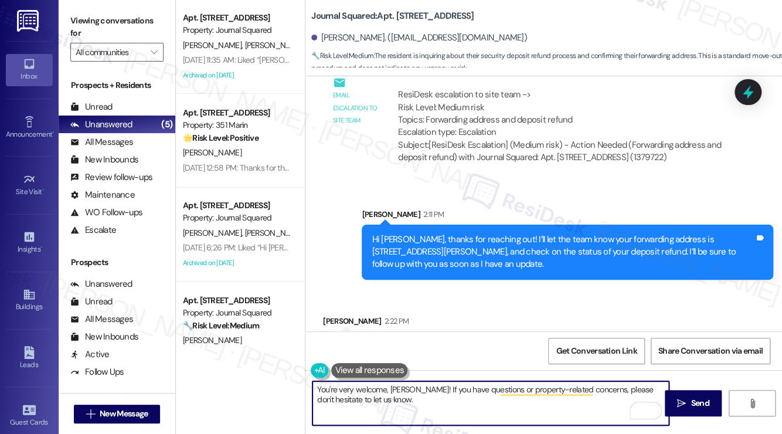
click at [411, 384] on textarea "You're very welcome, [PERSON_NAME]! If you have questions or property-related c…" at bounding box center [491, 403] width 357 height 44
paste textarea "Liyuan"
click at [483, 394] on textarea "You're very welcome, [GEOGRAPHIC_DATA]! If you have questions or property-relat…" at bounding box center [491, 403] width 357 height 44
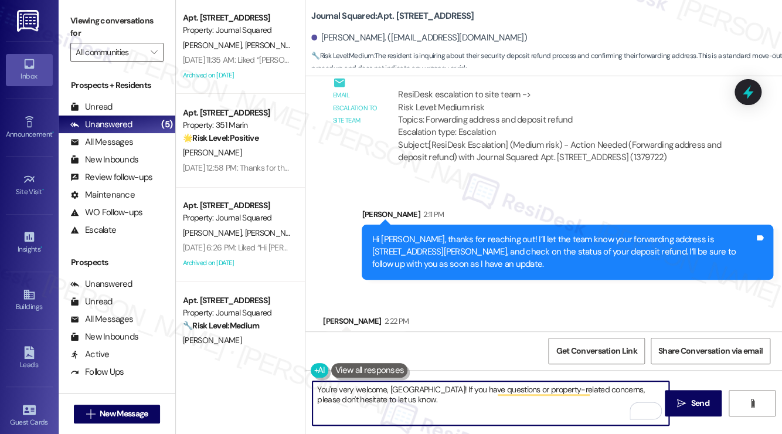
click at [483, 394] on textarea "You're very welcome, [GEOGRAPHIC_DATA]! If you have questions or property-relat…" at bounding box center [491, 403] width 357 height 44
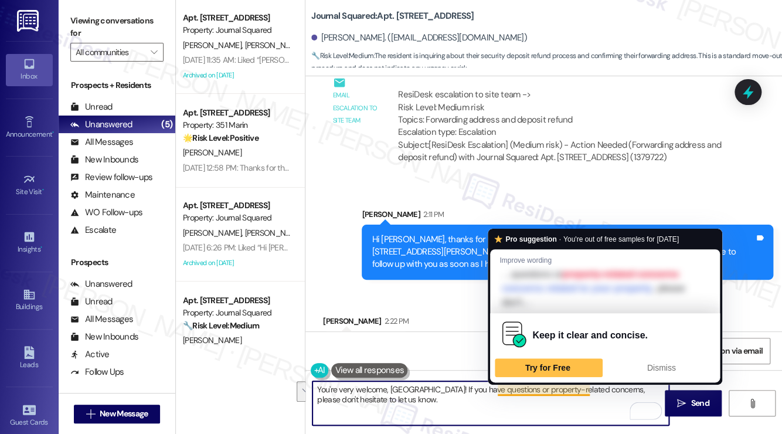
click at [501, 386] on textarea "You're very welcome, [GEOGRAPHIC_DATA]! If you have questions or property-relat…" at bounding box center [491, 403] width 357 height 44
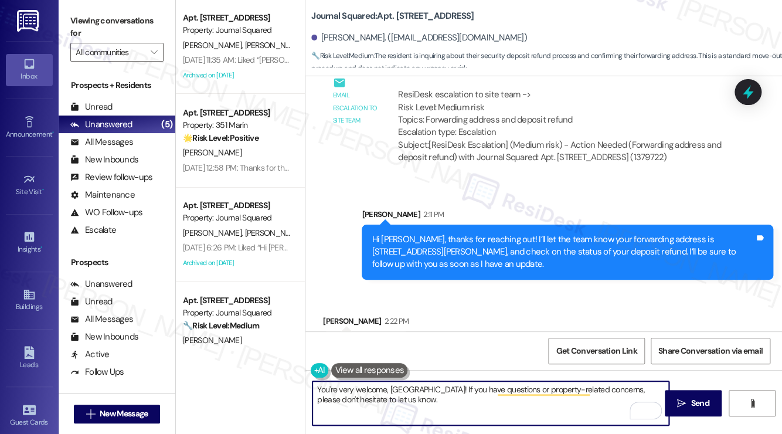
drag, startPoint x: 429, startPoint y: 408, endPoint x: 459, endPoint y: 394, distance: 32.8
click at [459, 394] on textarea "You're very welcome, [GEOGRAPHIC_DATA]! If you have questions or property-relat…" at bounding box center [491, 403] width 357 height 44
drag, startPoint x: 453, startPoint y: 385, endPoint x: 493, endPoint y: 413, distance: 48.8
click at [493, 413] on textarea "You're very welcome, [GEOGRAPHIC_DATA]! If you have questions or property-relat…" at bounding box center [491, 403] width 357 height 44
type textarea "You're very welcome, [GEOGRAPHIC_DATA]!"
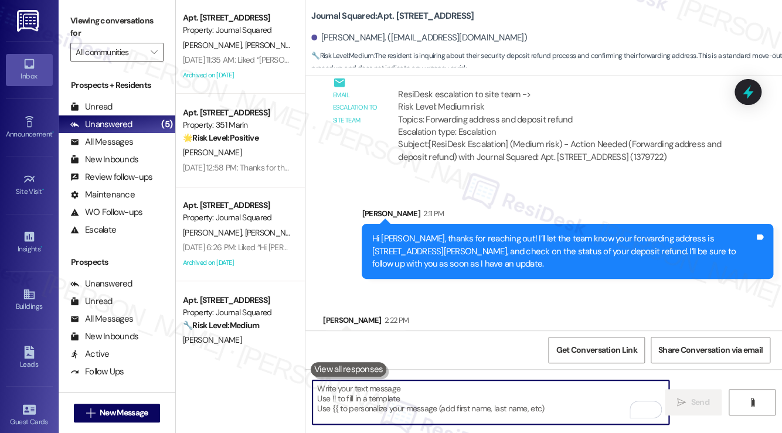
scroll to position [6552, 0]
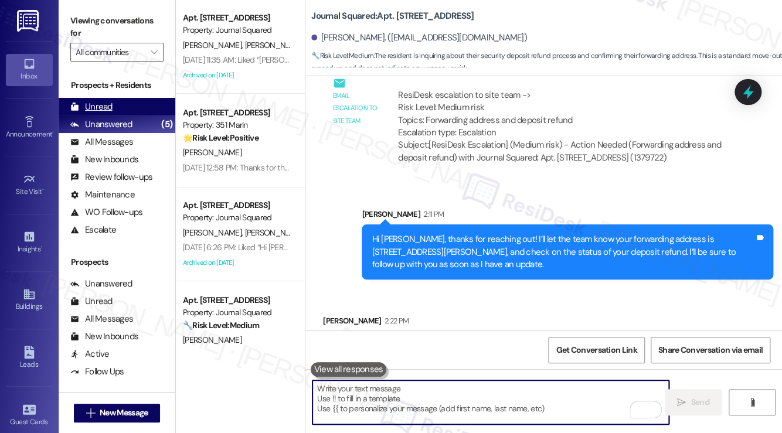
click at [120, 108] on div "Unread (0)" at bounding box center [117, 107] width 117 height 18
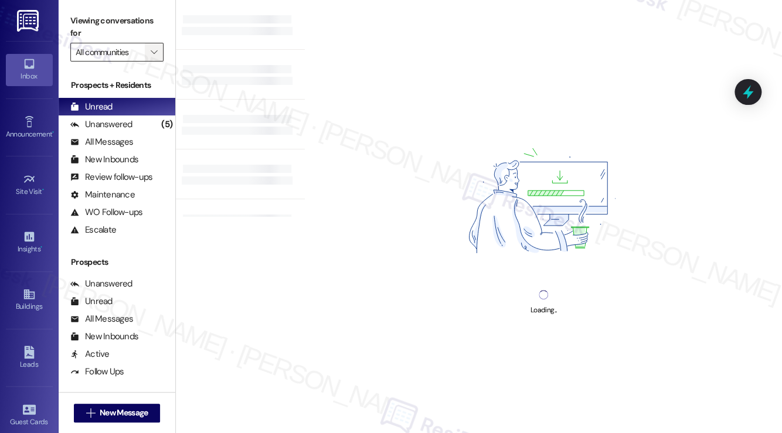
click at [153, 52] on icon "" at bounding box center [154, 52] width 6 height 9
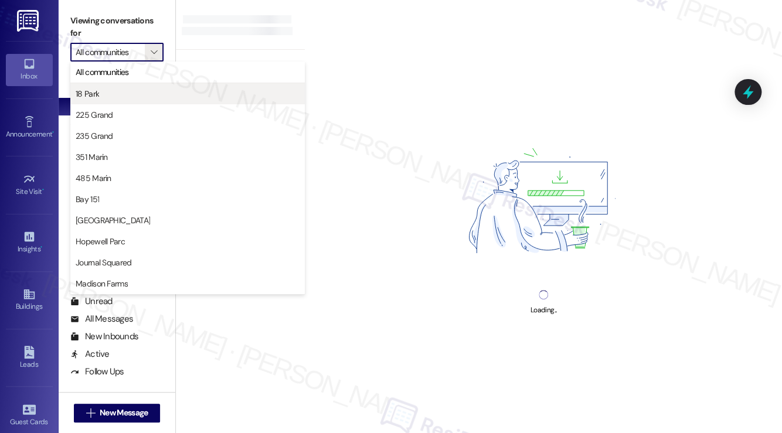
click at [141, 91] on span "18 Park" at bounding box center [188, 94] width 224 height 12
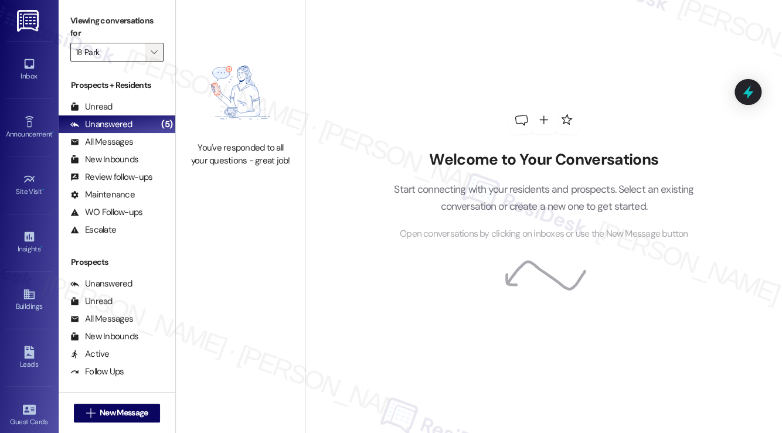
click at [151, 53] on icon "" at bounding box center [154, 52] width 6 height 9
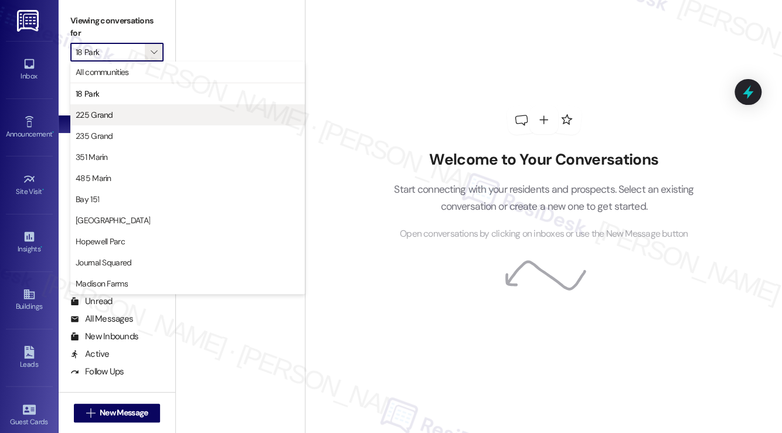
click at [132, 112] on span "225 Grand" at bounding box center [188, 115] width 224 height 12
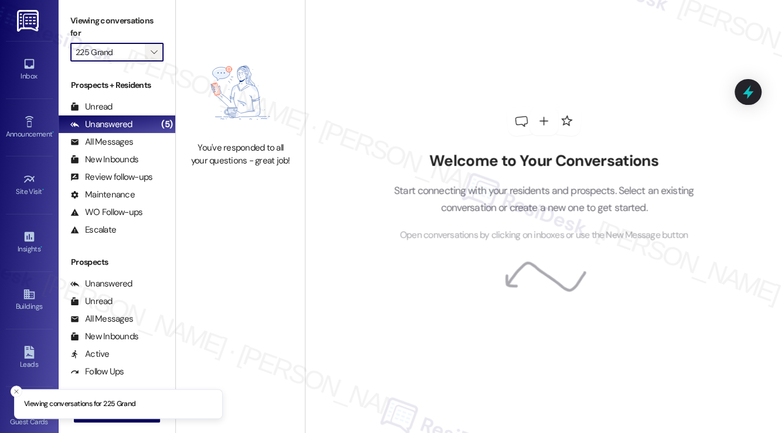
click at [150, 57] on span "" at bounding box center [153, 52] width 11 height 19
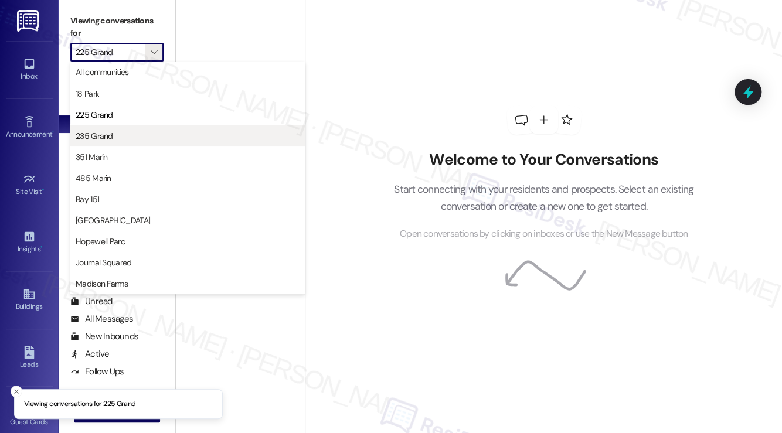
click at [155, 134] on span "235 Grand" at bounding box center [188, 136] width 224 height 12
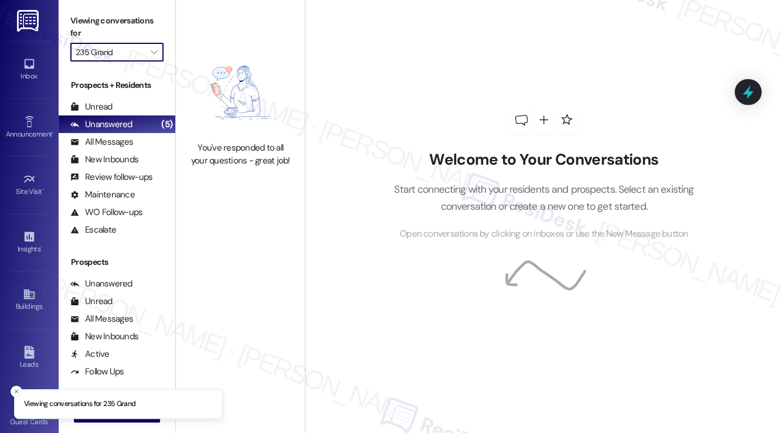
click at [168, 56] on div "Viewing conversations for 235 Grand " at bounding box center [117, 36] width 117 height 73
click at [162, 56] on button "" at bounding box center [154, 52] width 19 height 19
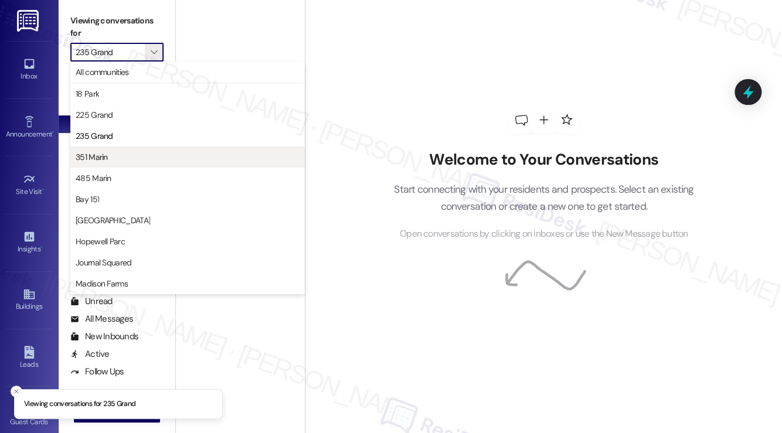
click at [141, 156] on span "351 Marin" at bounding box center [188, 157] width 224 height 12
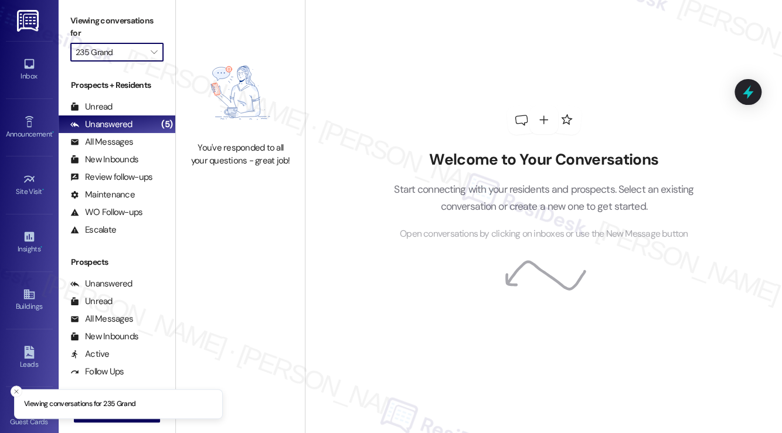
type input "351 Marin"
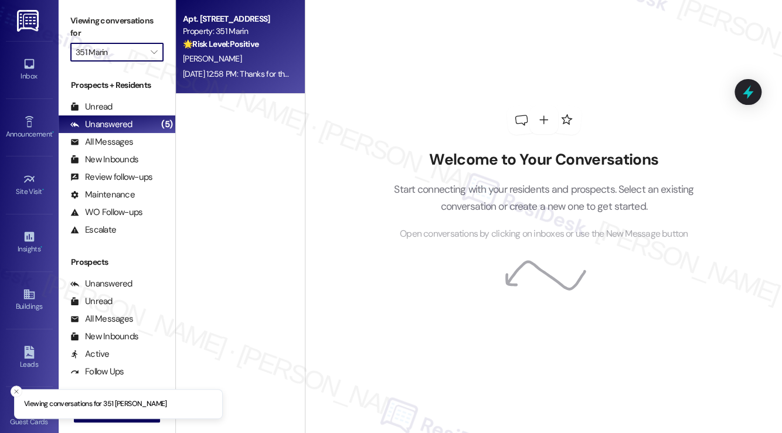
click at [194, 53] on div "[PERSON_NAME]" at bounding box center [237, 59] width 111 height 15
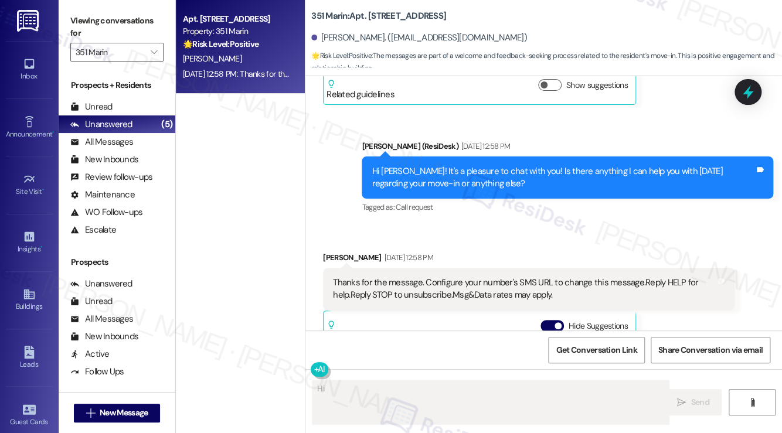
scroll to position [314, 0]
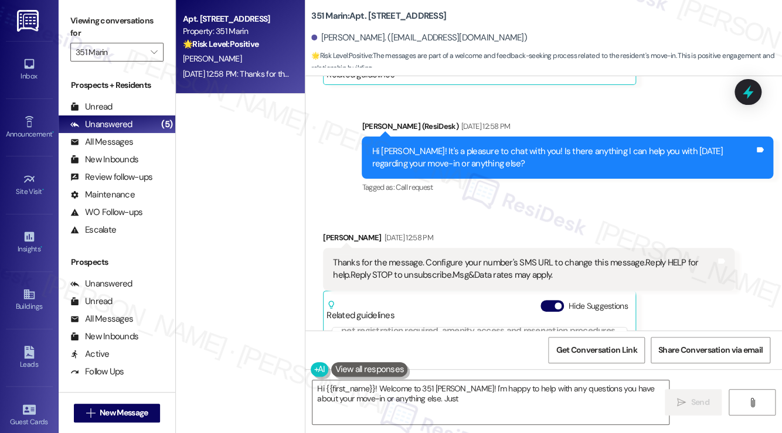
click at [391, 271] on div "Thanks for the message. Configure your number's SMS URL to change this message.…" at bounding box center [524, 269] width 383 height 25
type textarea "Hi {{first_name}}! Welcome to 351 [PERSON_NAME]! I'm happy to help with any que…"
click at [391, 271] on div "Thanks for the message. Configure your number's SMS URL to change this message.…" at bounding box center [524, 269] width 383 height 25
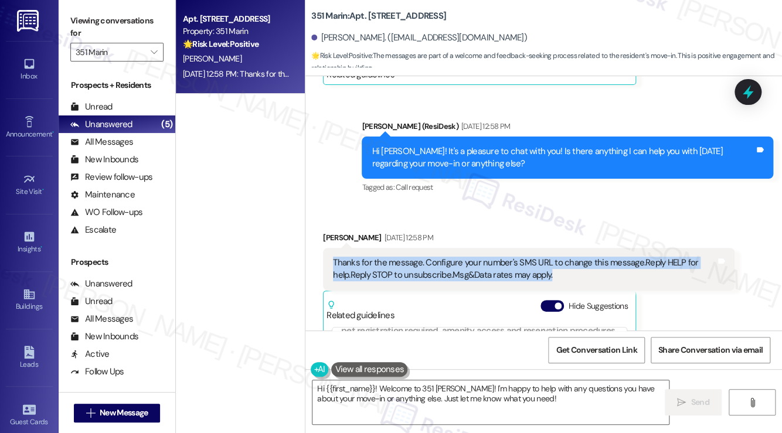
click at [391, 271] on div "Thanks for the message. Configure your number's SMS URL to change this message.…" at bounding box center [524, 269] width 383 height 25
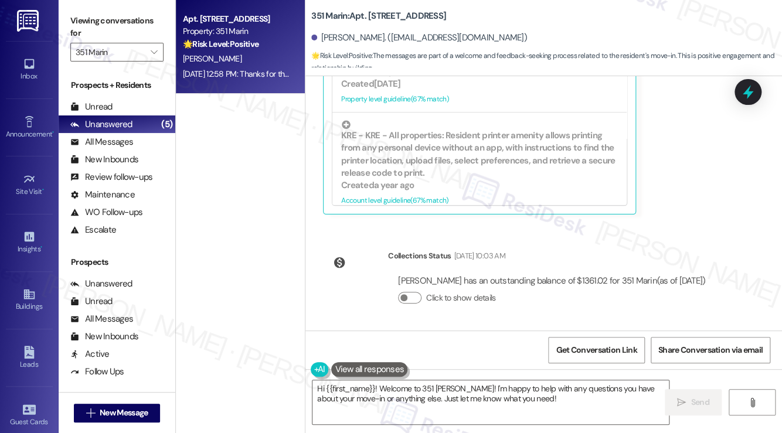
click at [512, 288] on div "Click to show details" at bounding box center [551, 300] width 307 height 26
click at [549, 282] on div "[PERSON_NAME] has an outstanding balance of $1361.02 for 351 [PERSON_NAME] (as …" at bounding box center [551, 281] width 307 height 12
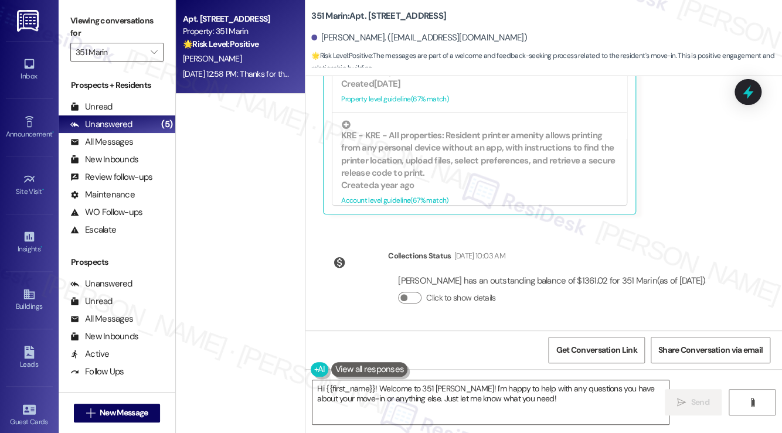
click at [562, 281] on div "[PERSON_NAME] has an outstanding balance of $1361.02 for 351 [PERSON_NAME] (as …" at bounding box center [551, 281] width 307 height 12
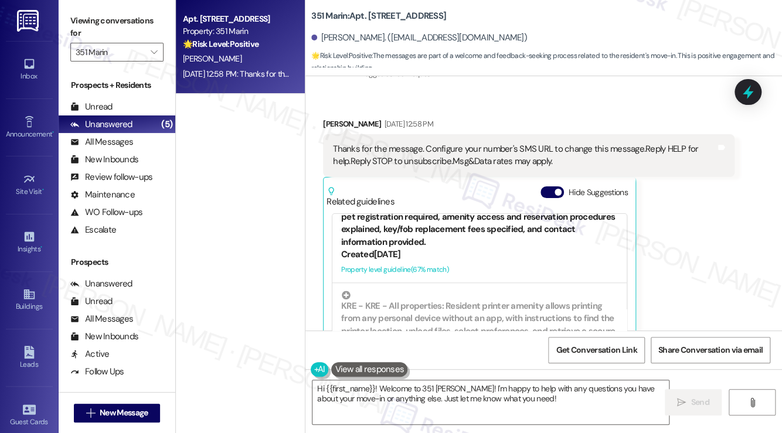
scroll to position [423, 0]
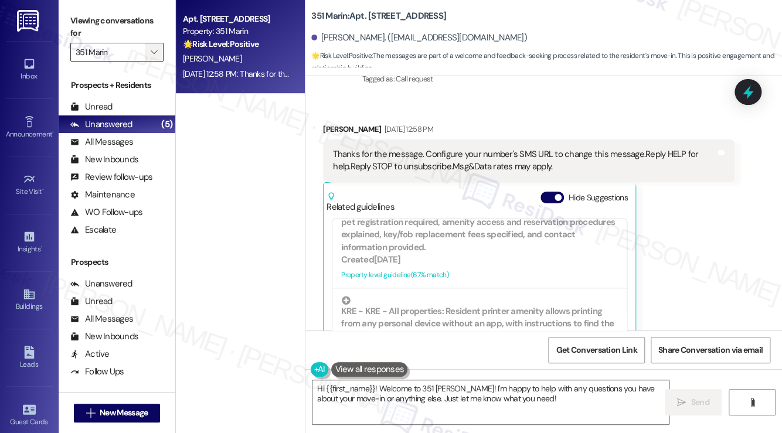
click at [148, 51] on span "" at bounding box center [153, 52] width 11 height 19
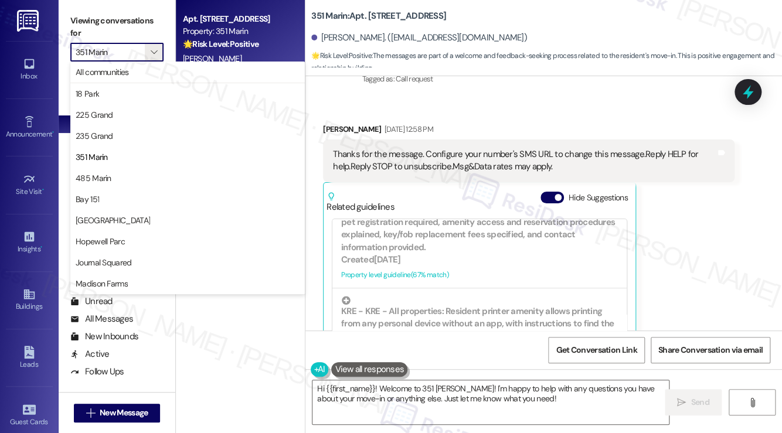
click at [160, 21] on label "Viewing conversations for" at bounding box center [116, 27] width 93 height 31
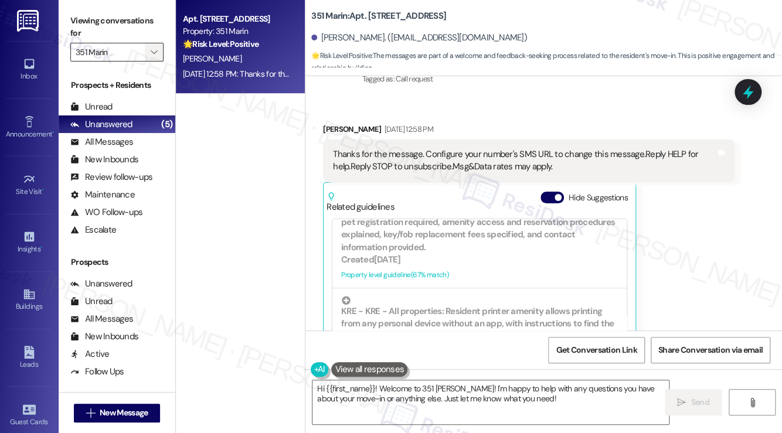
click at [154, 55] on icon "" at bounding box center [154, 52] width 6 height 9
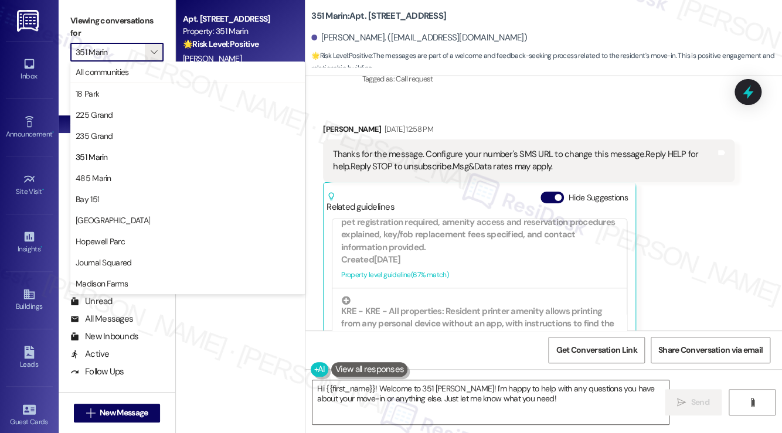
click at [669, 166] on div "Thanks for the message. Configure your number's SMS URL to change this message.…" at bounding box center [524, 160] width 383 height 25
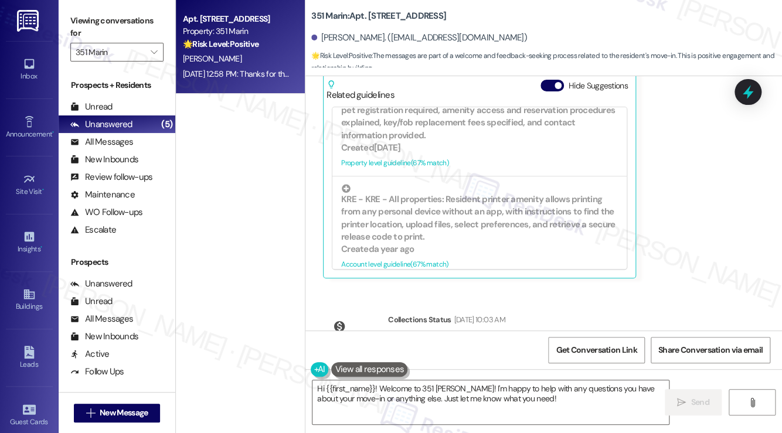
scroll to position [599, 0]
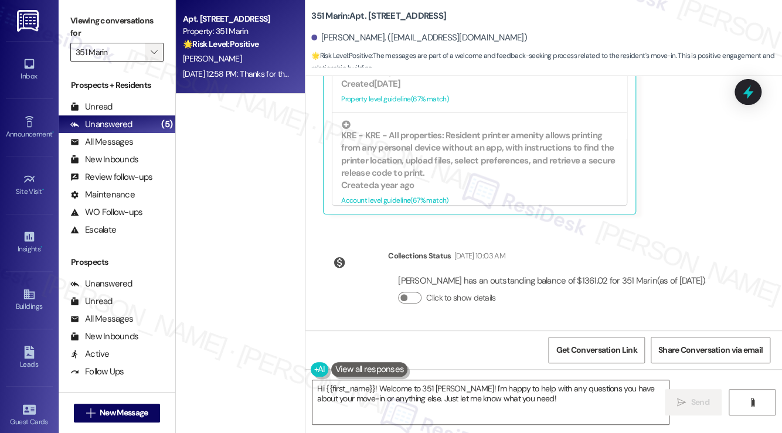
click at [154, 50] on icon "" at bounding box center [154, 52] width 6 height 9
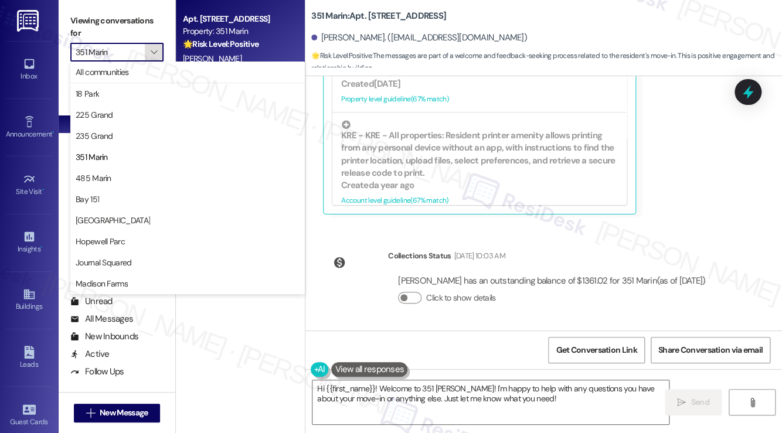
click at [158, 56] on span "" at bounding box center [153, 52] width 11 height 19
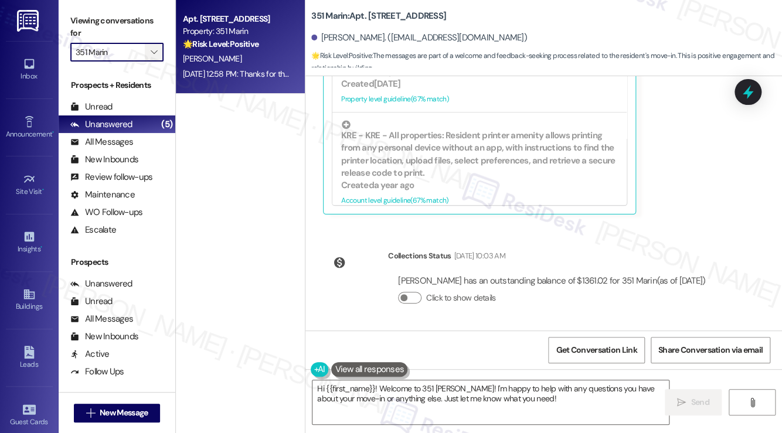
click at [157, 56] on icon "" at bounding box center [154, 52] width 6 height 9
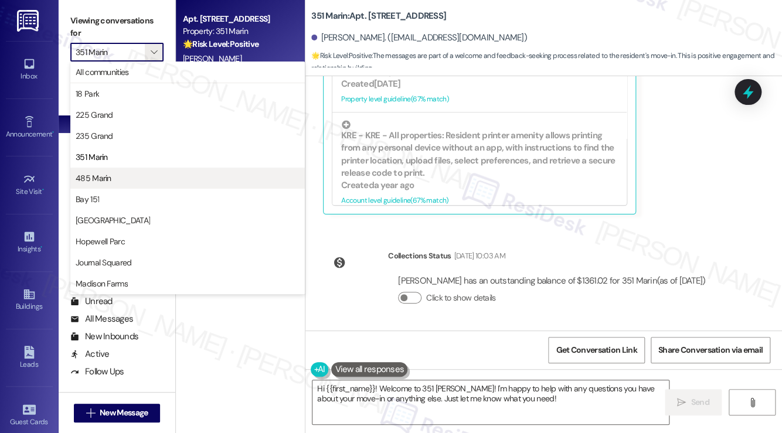
click at [135, 179] on span "485 Marin" at bounding box center [188, 178] width 224 height 12
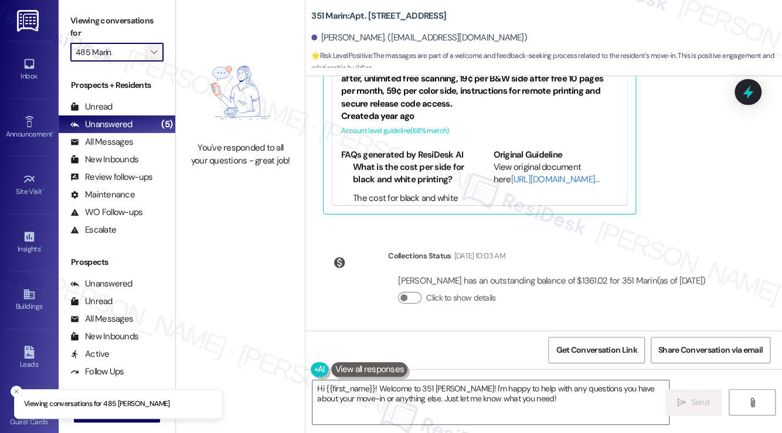
click at [150, 46] on span "" at bounding box center [153, 52] width 11 height 19
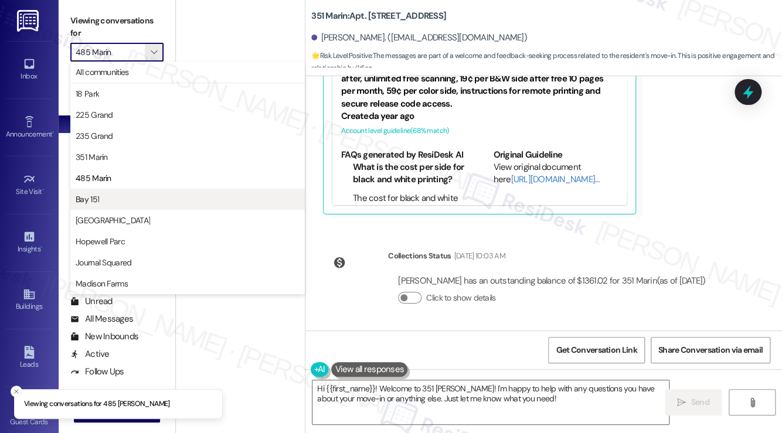
click at [132, 196] on span "Bay 151" at bounding box center [188, 200] width 224 height 12
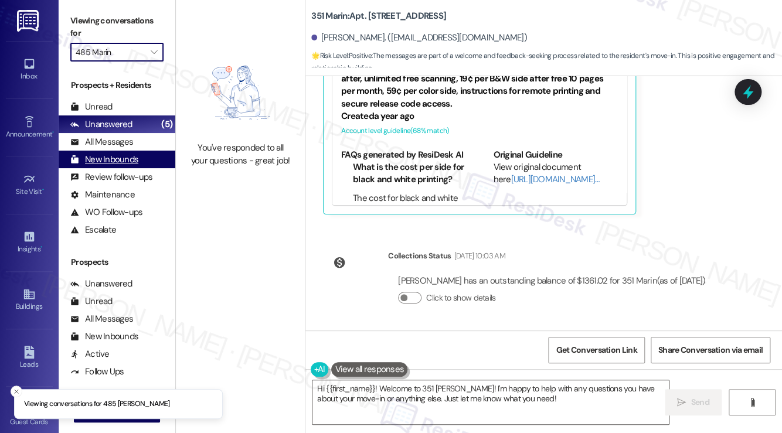
type input "Bay 151"
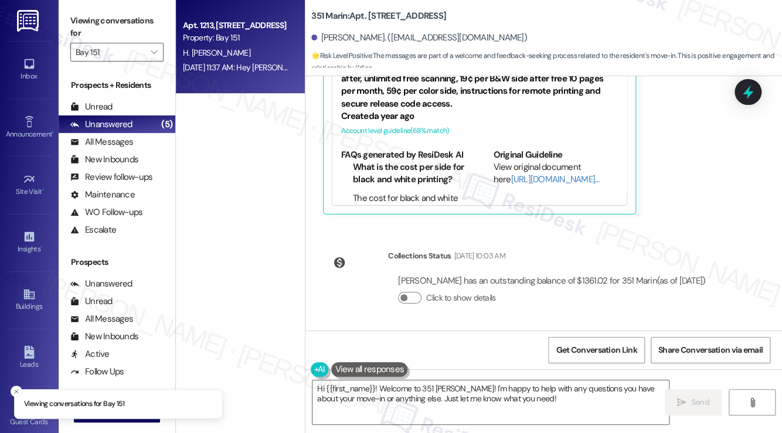
click at [213, 62] on div "[DATE] 11:37 AM: Hey [PERSON_NAME], we appreciate your text! We'll be back at 1…" at bounding box center [237, 67] width 111 height 15
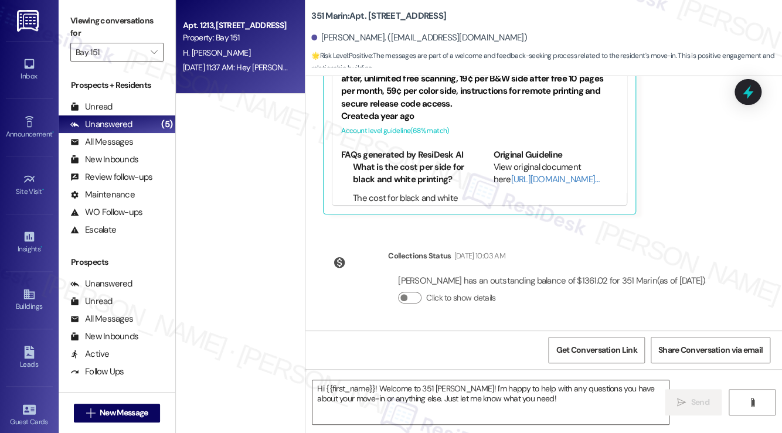
type textarea "Fetching suggested responses. Please feel free to read through the conversation…"
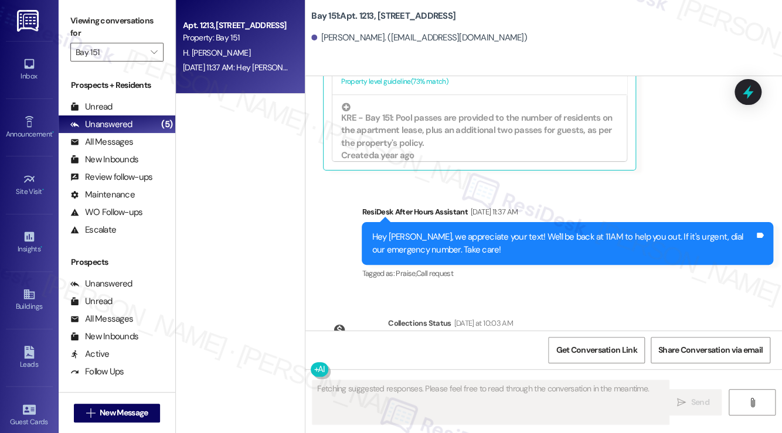
scroll to position [2176, 0]
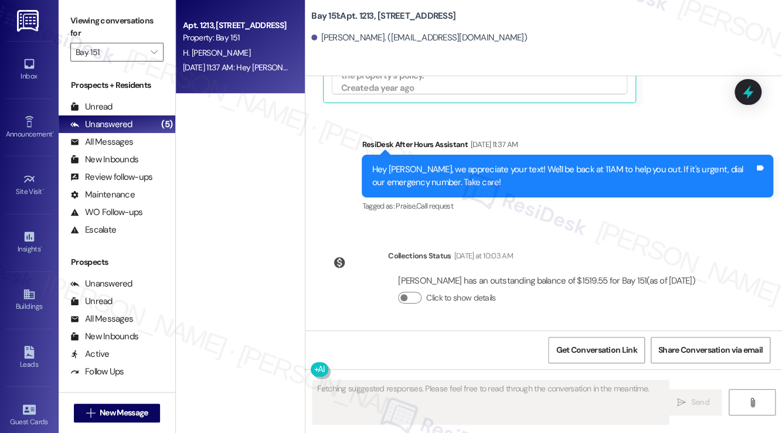
click at [520, 174] on div "Hey [PERSON_NAME], we appreciate your text! We'll be back at 11AM to help you o…" at bounding box center [563, 176] width 383 height 25
click at [520, 173] on div "Hey [PERSON_NAME], we appreciate your text! We'll be back at 11AM to help you o…" at bounding box center [563, 176] width 383 height 25
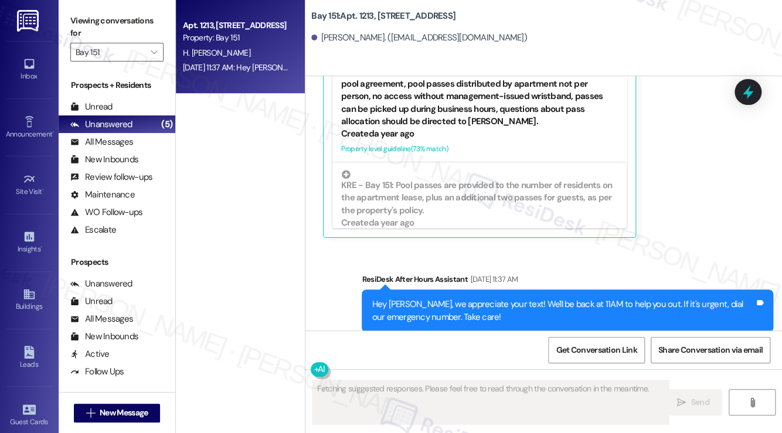
scroll to position [1942, 0]
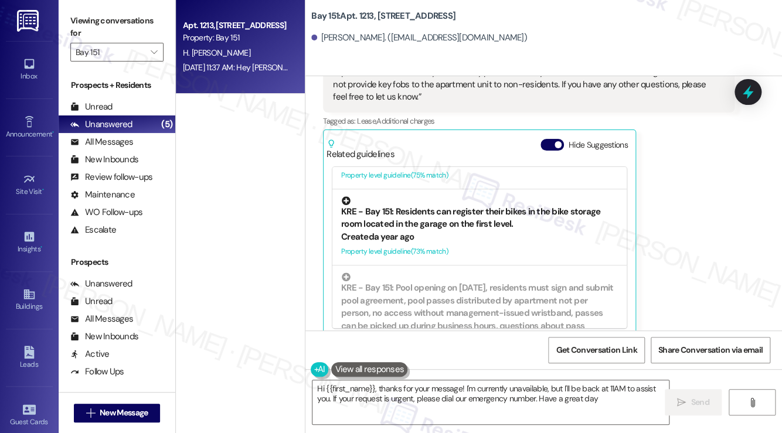
type textarea "Hi {{first_name}}, thanks for your message! I'm currently unavailable, but I'll…"
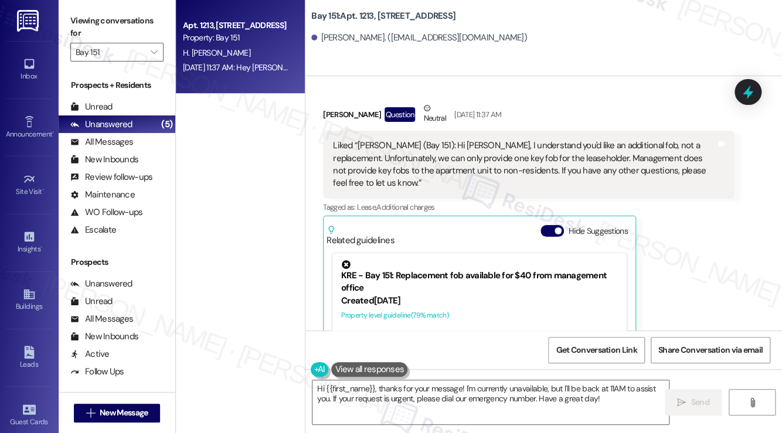
scroll to position [1766, 0]
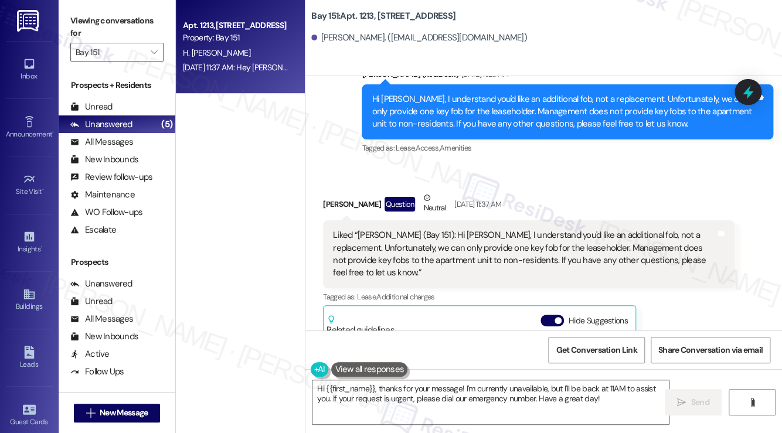
click at [442, 233] on div "Liked “[PERSON_NAME] (Bay 151): Hi [PERSON_NAME], I understand you'd like an ad…" at bounding box center [524, 254] width 383 height 50
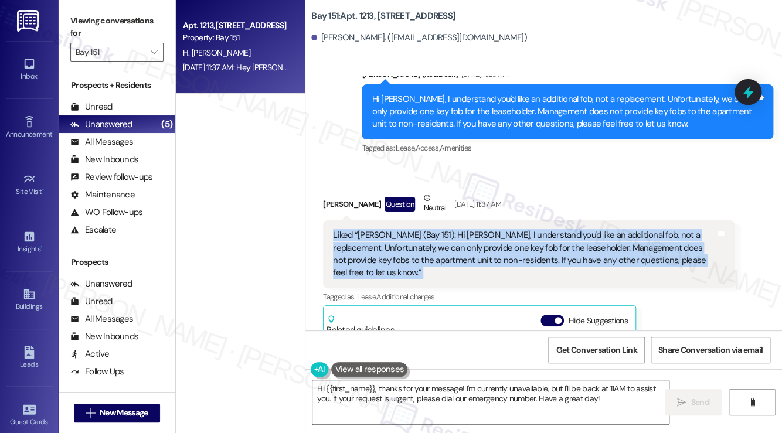
click at [442, 233] on div "Liked “[PERSON_NAME] (Bay 151): Hi [PERSON_NAME], I understand you'd like an ad…" at bounding box center [524, 254] width 383 height 50
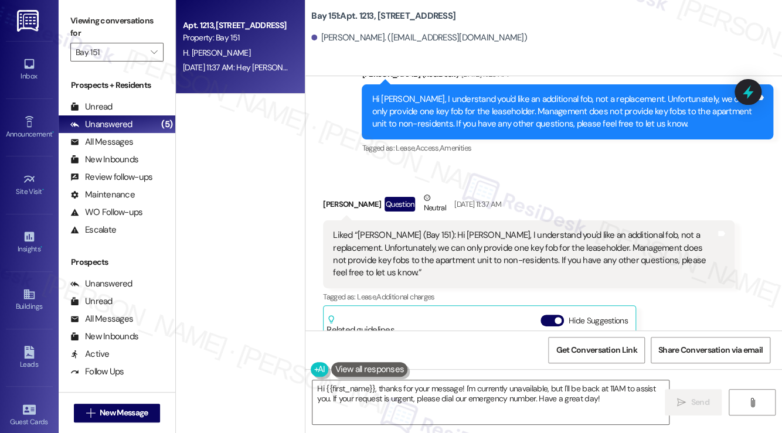
click at [520, 106] on div "Hi [PERSON_NAME], I understand you'd like an additional fob, not a replacement.…" at bounding box center [563, 112] width 383 height 38
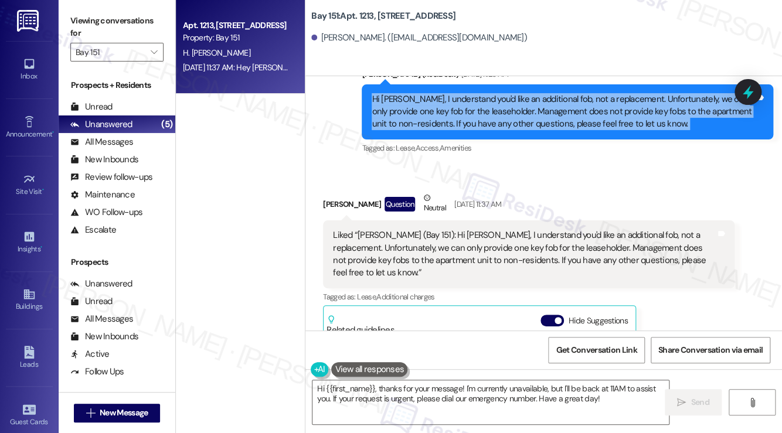
click at [520, 106] on div "Hi [PERSON_NAME], I understand you'd like an additional fob, not a replacement.…" at bounding box center [563, 112] width 383 height 38
click at [609, 118] on div "Hi [PERSON_NAME], I understand you'd like an additional fob, not a replacement.…" at bounding box center [563, 112] width 383 height 38
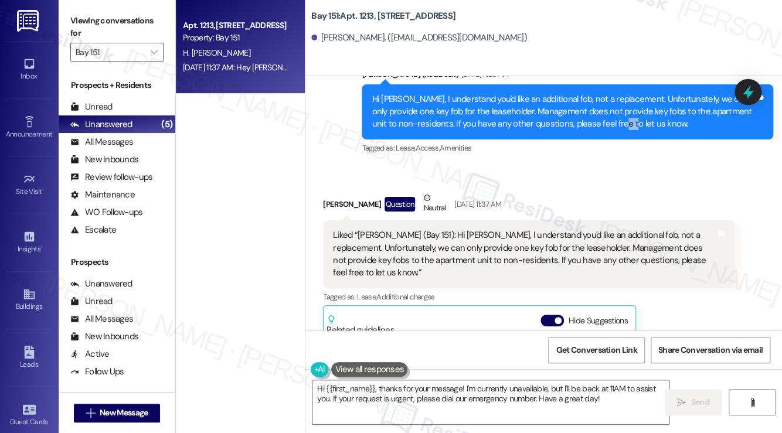
click at [609, 118] on div "Hi [PERSON_NAME], I understand you'd like an additional fob, not a replacement.…" at bounding box center [563, 112] width 383 height 38
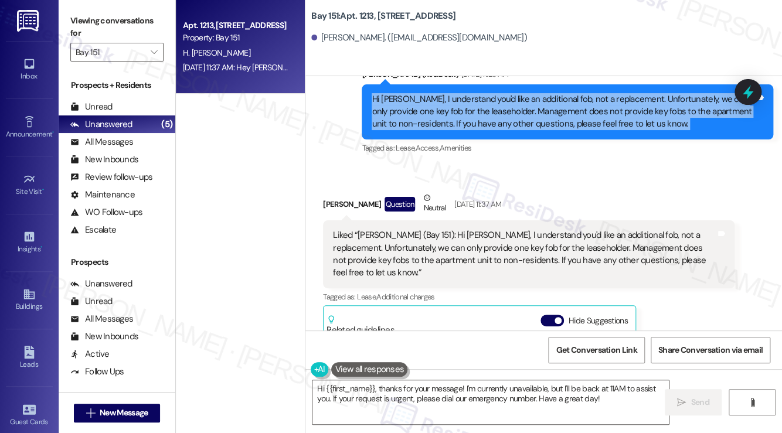
click at [609, 118] on div "Hi [PERSON_NAME], I understand you'd like an additional fob, not a replacement.…" at bounding box center [563, 112] width 383 height 38
click at [146, 53] on button "" at bounding box center [154, 52] width 19 height 19
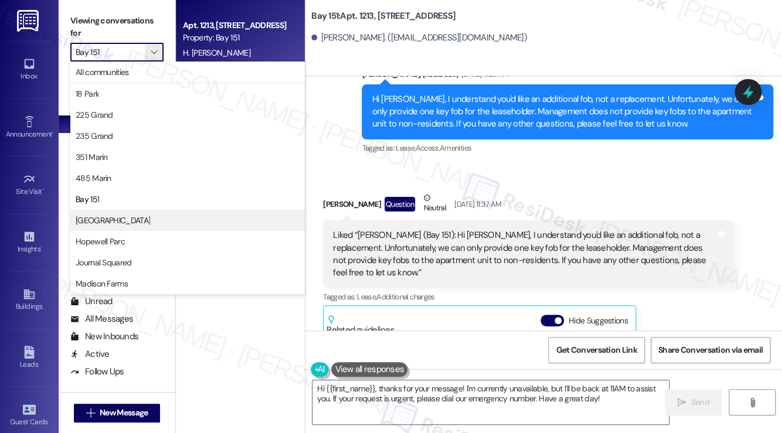
click at [133, 219] on span "[GEOGRAPHIC_DATA]" at bounding box center [188, 221] width 224 height 12
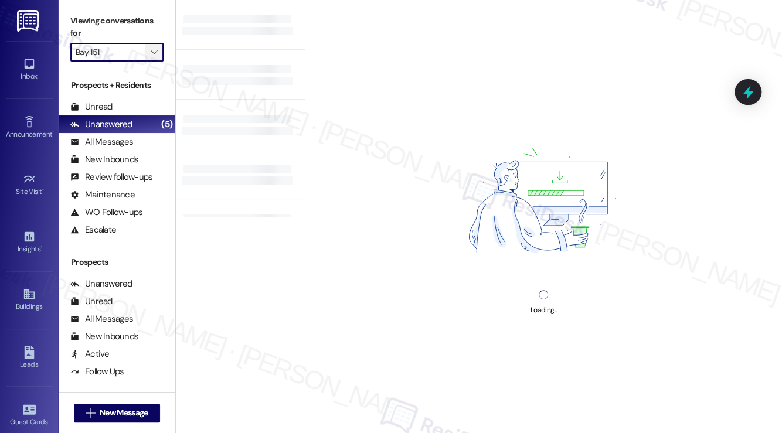
type input "[GEOGRAPHIC_DATA]"
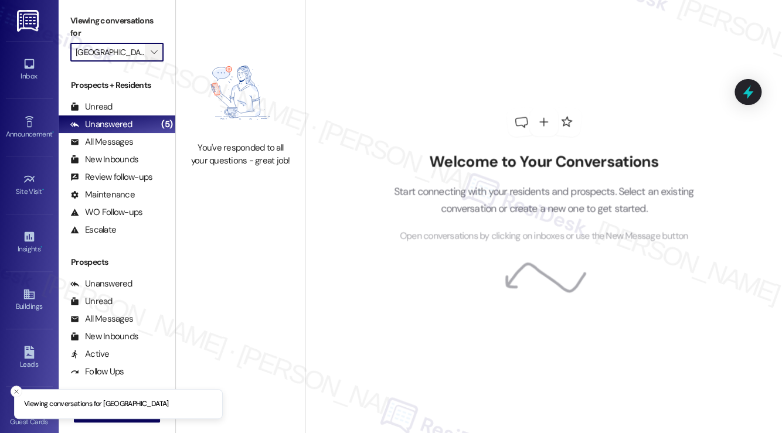
click at [149, 51] on span "" at bounding box center [153, 52] width 11 height 19
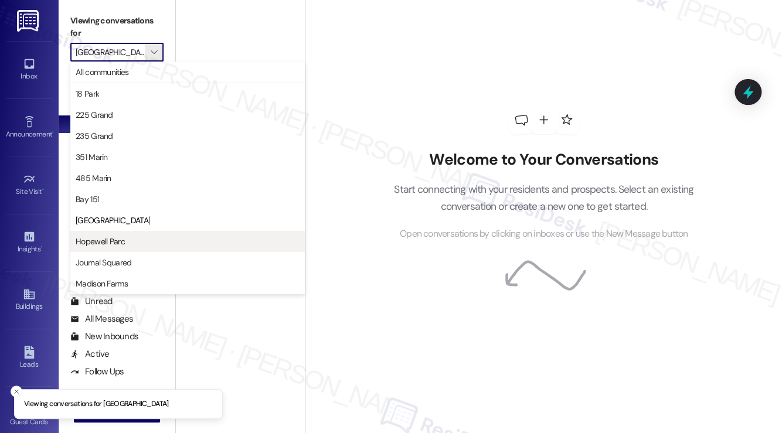
click at [140, 249] on button "Hopewell Parc" at bounding box center [187, 241] width 235 height 21
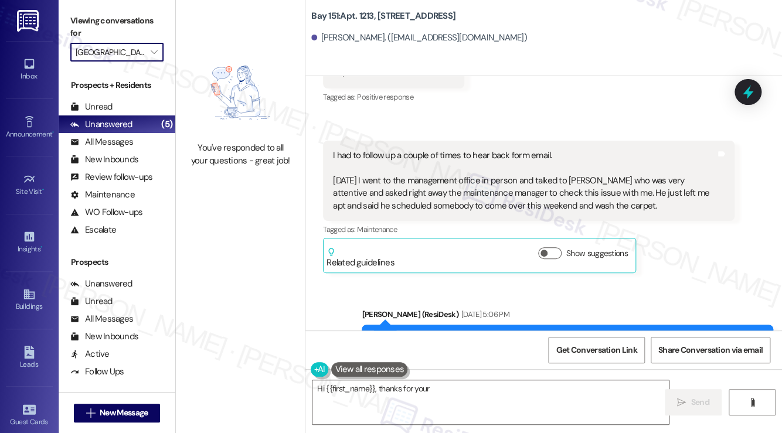
type textarea "Hi {{first_name}}, thanks for your message"
type input "Hopewell Parc"
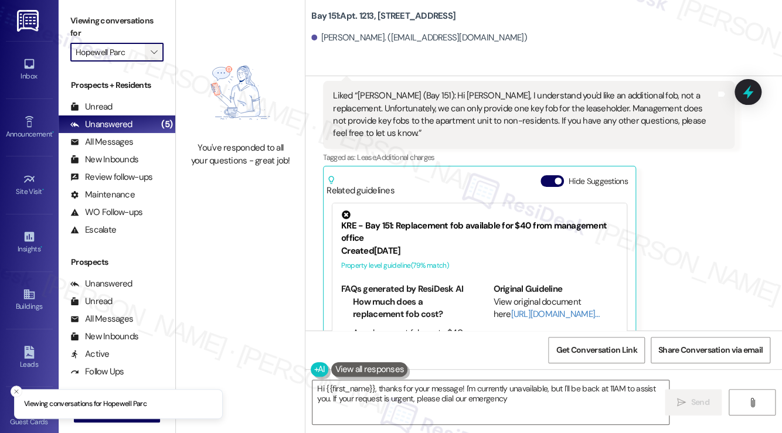
scroll to position [1944, 0]
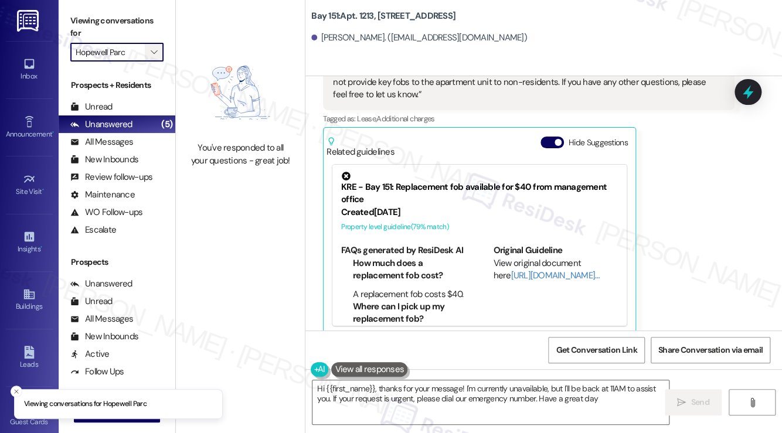
type textarea "Hi {{first_name}}, thanks for your message! I'm currently unavailable, but I'll…"
click at [154, 55] on icon "" at bounding box center [154, 52] width 6 height 9
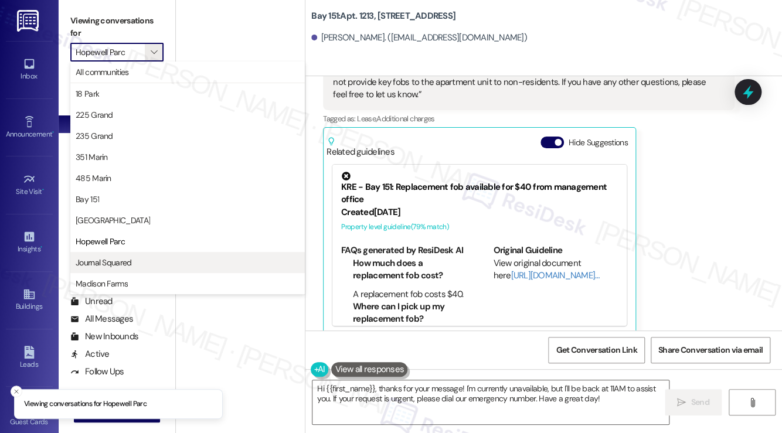
click at [143, 259] on span "Journal Squared" at bounding box center [188, 263] width 224 height 12
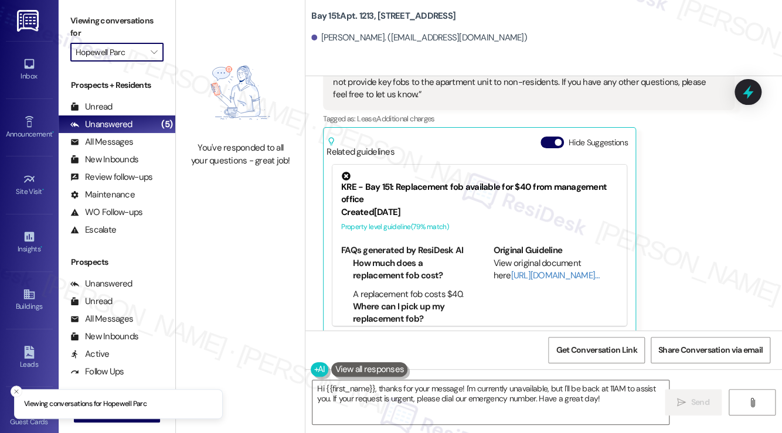
type input "Journal Squared"
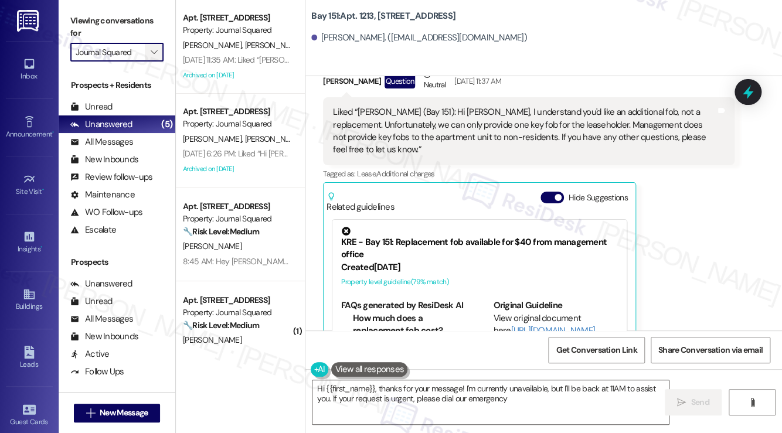
click at [160, 52] on span "" at bounding box center [153, 52] width 11 height 19
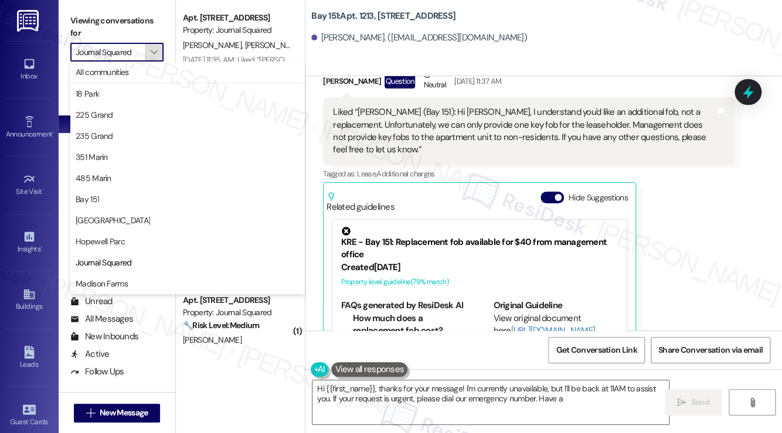
scroll to position [1944, 0]
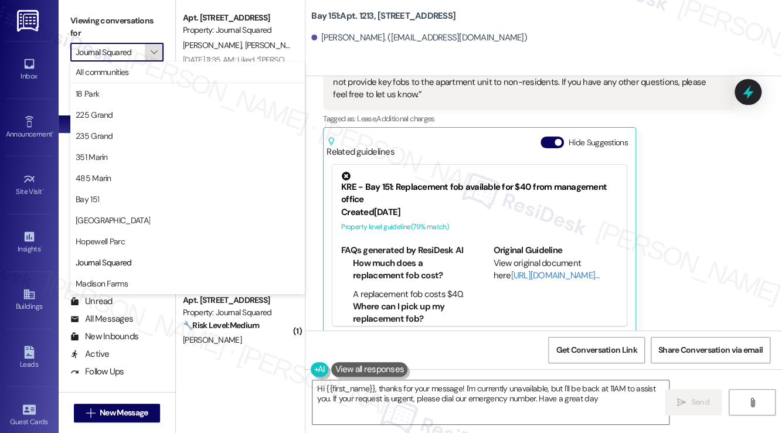
type textarea "Hi {{first_name}}, thanks for your message! I'm currently unavailable, but I'll…"
click at [149, 288] on span "Madison Farms" at bounding box center [188, 284] width 224 height 12
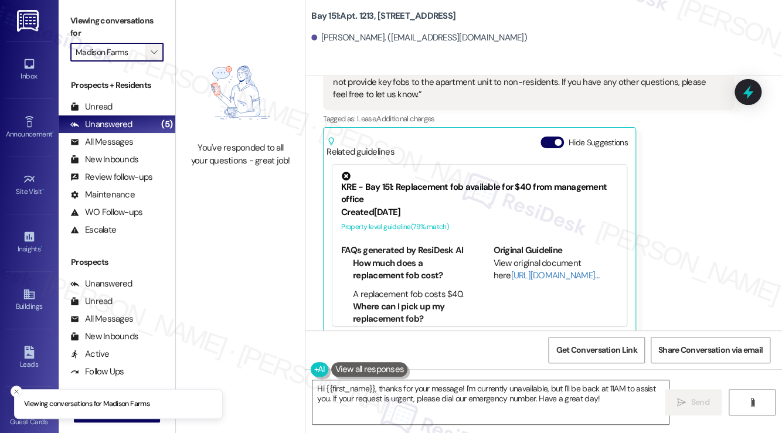
click at [155, 52] on icon "" at bounding box center [154, 52] width 6 height 9
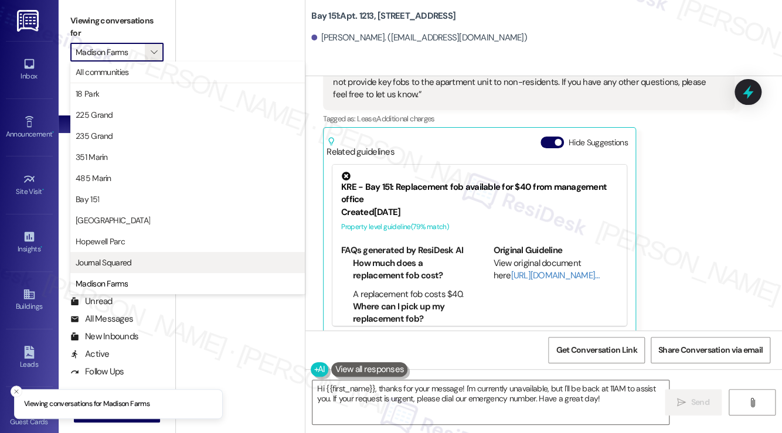
click at [154, 264] on span "Journal Squared" at bounding box center [188, 263] width 224 height 12
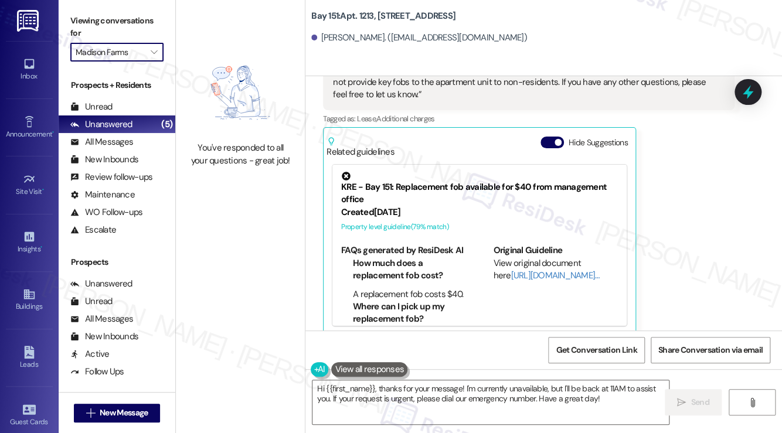
type input "Journal Squared"
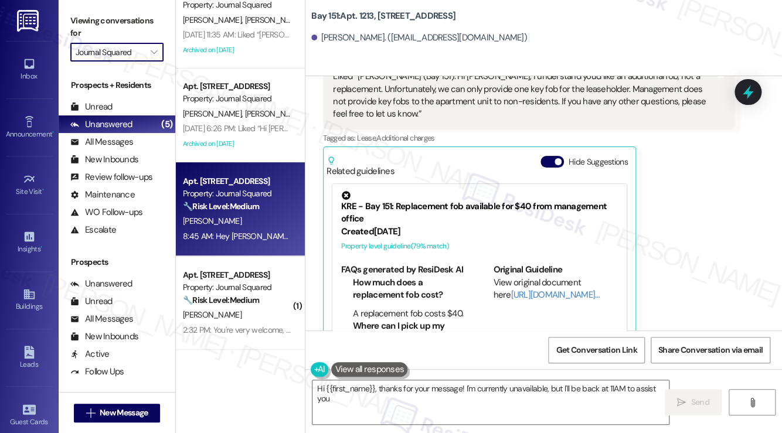
scroll to position [1944, 0]
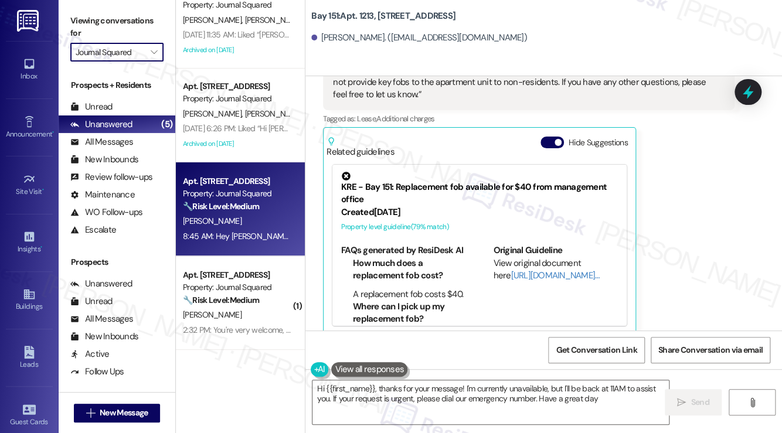
type textarea "Hi {{first_name}}, thanks for your message! I'm currently unavailable, but I'll…"
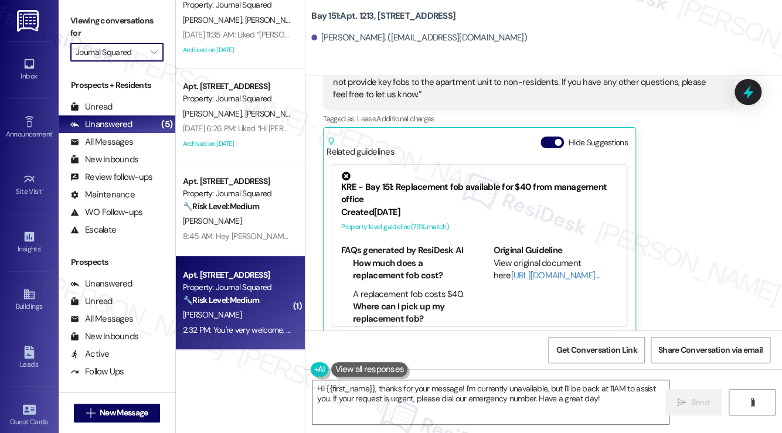
click at [227, 280] on div "Apt. [STREET_ADDRESS]" at bounding box center [237, 275] width 108 height 12
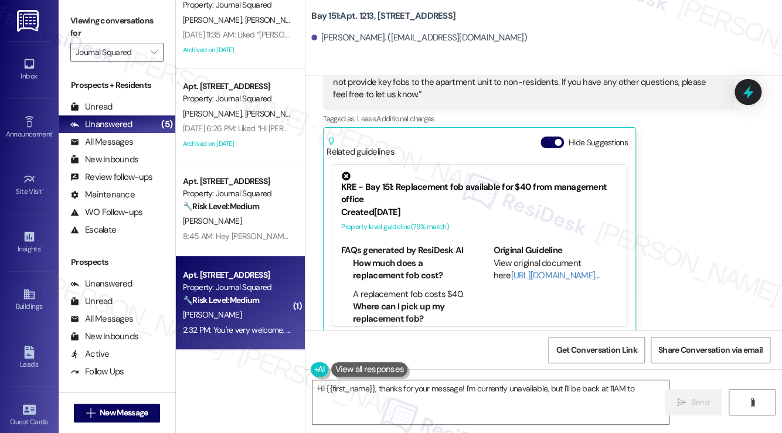
type textarea "Hi {{first_name}}, thanks for your message! I'm currently unavailable, but I'll…"
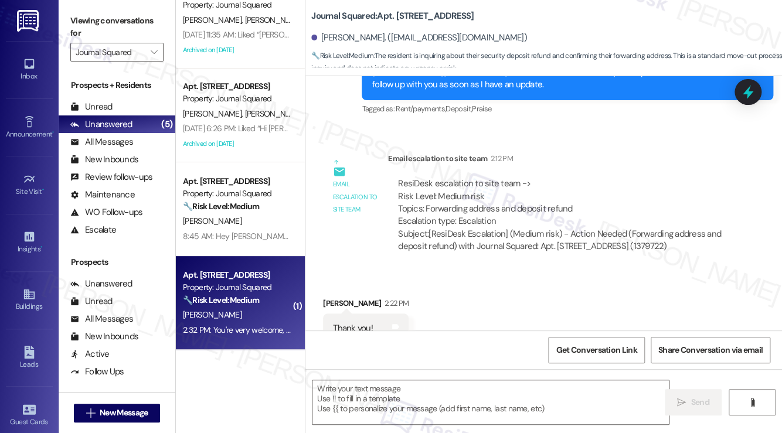
type textarea "Fetching suggested responses. Please feel free to read through the conversation…"
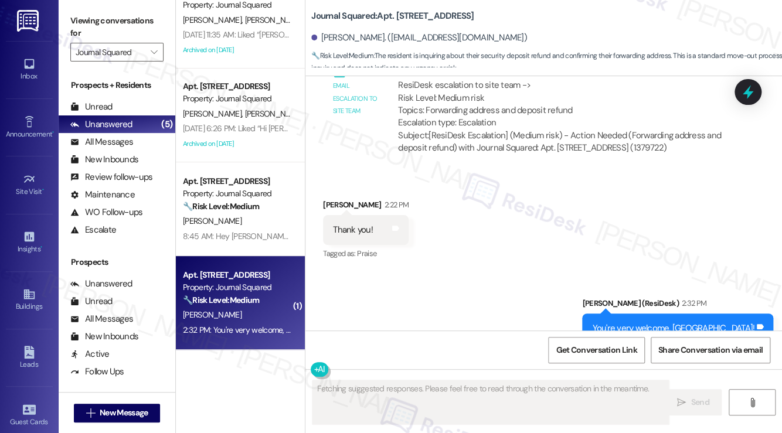
scroll to position [6390, 0]
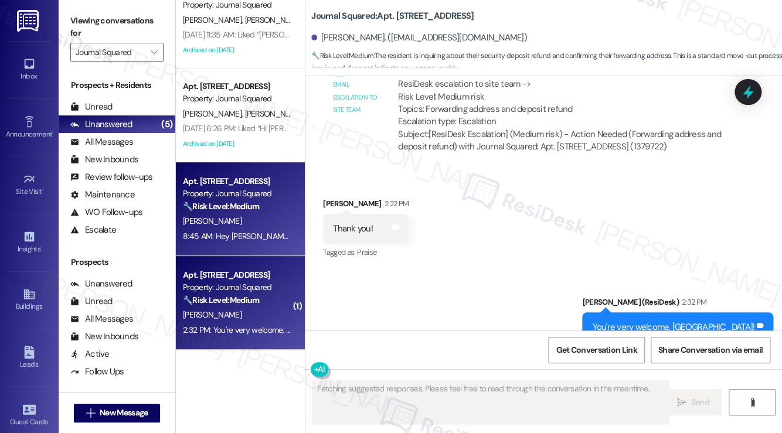
click at [270, 252] on div "Apt. [STREET_ADDRESS] Property: Journal Squared 🔧 Risk Level: Medium The reside…" at bounding box center [240, 209] width 129 height 94
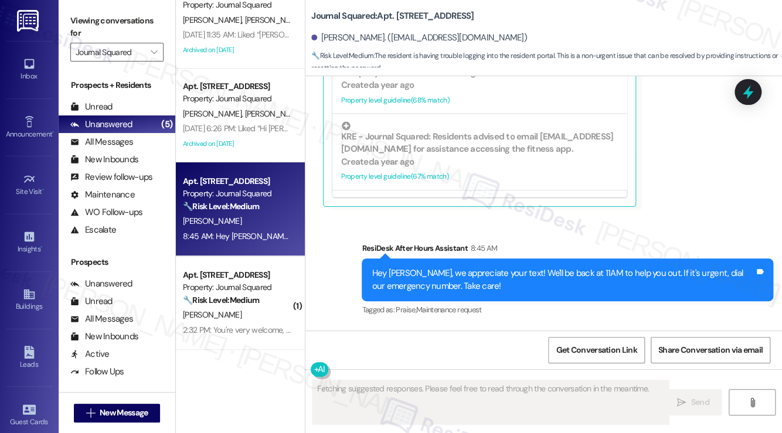
scroll to position [5928, 0]
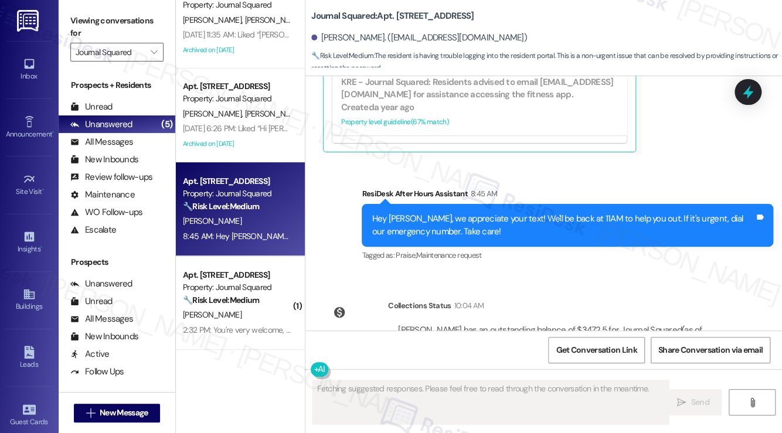
click at [588, 213] on div "Hey [PERSON_NAME], we appreciate your text! We'll be back at 11AM to help you o…" at bounding box center [563, 225] width 383 height 25
click at [588, 204] on div "Hey [PERSON_NAME], we appreciate your text! We'll be back at 11AM to help you o…" at bounding box center [568, 225] width 412 height 43
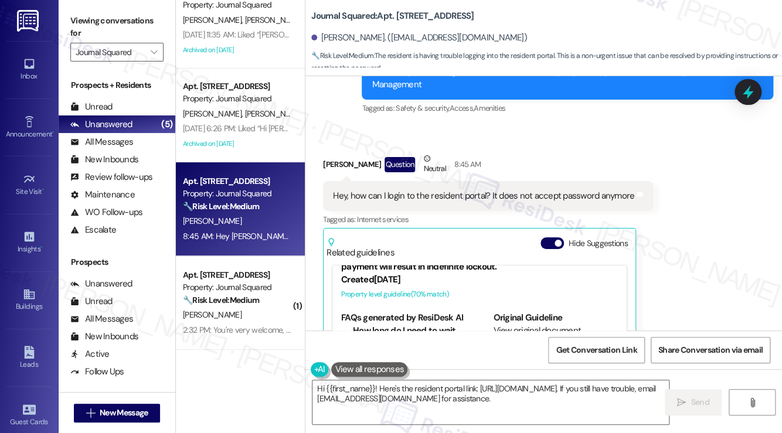
scroll to position [5576, 0]
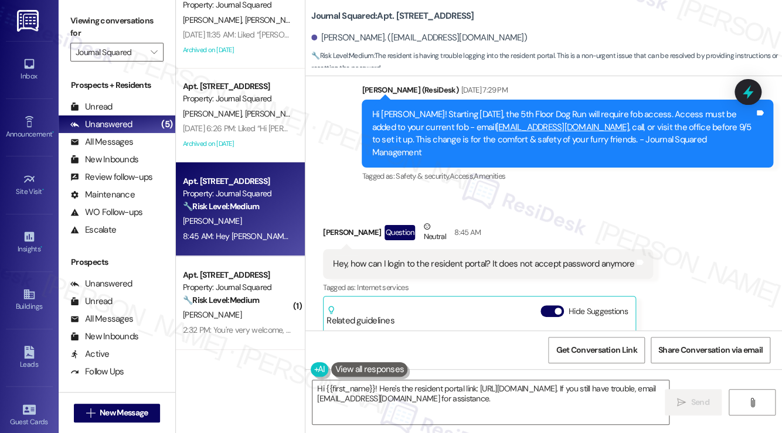
click at [500, 258] on div "Hey, how can I login to the resident portal? It does not accept password anymore" at bounding box center [483, 264] width 301 height 12
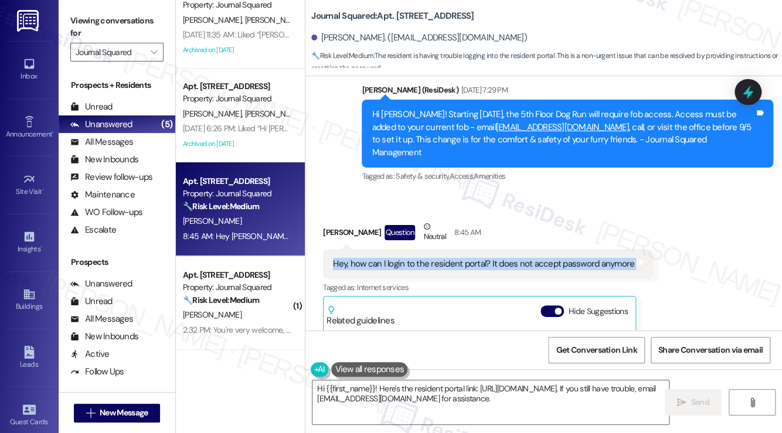
click at [500, 258] on div "Hey, how can I login to the resident portal? It does not accept password anymore" at bounding box center [483, 264] width 301 height 12
click at [546, 258] on div "Hey, how can I login to the resident portal? It does not accept password anymore" at bounding box center [483, 264] width 301 height 12
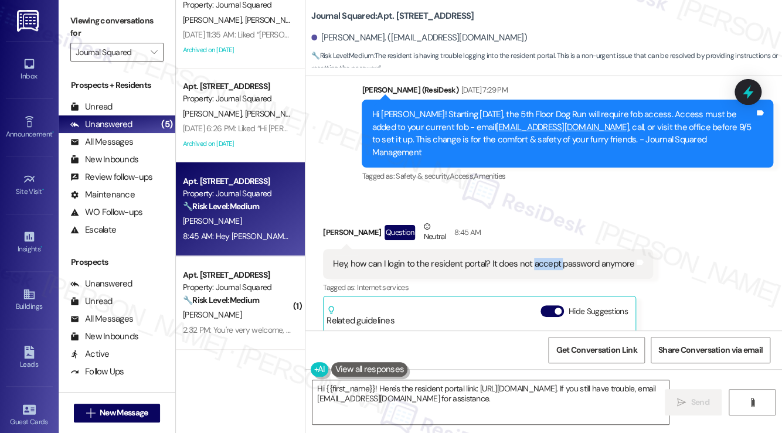
click at [546, 258] on div "Hey, how can I login to the resident portal? It does not accept password anymore" at bounding box center [483, 264] width 301 height 12
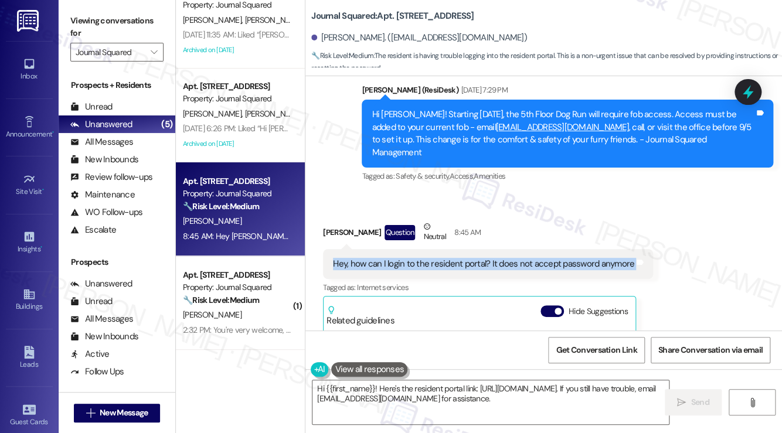
click at [546, 258] on div "Hey, how can I login to the resident portal? It does not accept password anymore" at bounding box center [483, 264] width 301 height 12
click at [434, 388] on textarea "Hi {{first_name}}! Here's the resident portal link: [URL][DOMAIN_NAME]. If you …" at bounding box center [491, 403] width 357 height 44
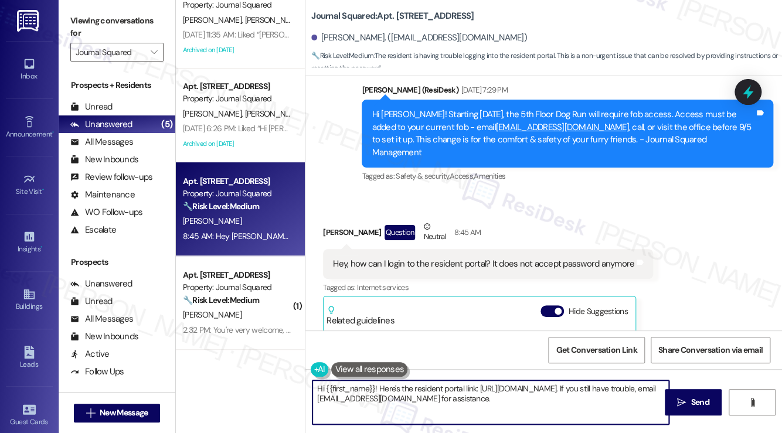
click at [434, 388] on textarea "Hi {{first_name}}! Here's the resident portal link: [URL][DOMAIN_NAME]. If you …" at bounding box center [491, 403] width 357 height 44
click at [524, 384] on textarea "Hi {{first_name}}! Here's the resident portal link: [URL][DOMAIN_NAME]. If you …" at bounding box center [491, 403] width 357 height 44
drag, startPoint x: 408, startPoint y: 401, endPoint x: 554, endPoint y: 410, distance: 146.3
click at [550, 410] on textarea "Hi {{first_name}}! Here's the resident portal link: [URL][DOMAIN_NAME]. If you …" at bounding box center [491, 403] width 357 height 44
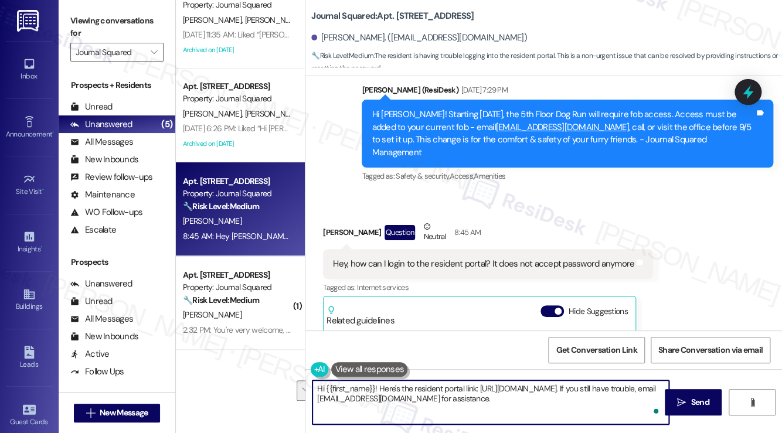
click at [599, 403] on textarea "Hi {{first_name}}! Here's the resident portal link: [URL][DOMAIN_NAME]. If you …" at bounding box center [491, 403] width 357 height 44
click at [604, 398] on textarea "Hi {{first_name}}! Here's the resident portal link: [URL][DOMAIN_NAME]. If you …" at bounding box center [491, 403] width 357 height 44
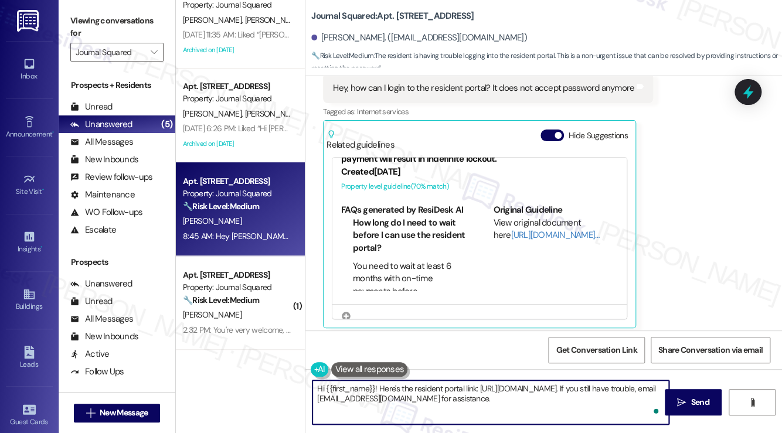
scroll to position [0, 0]
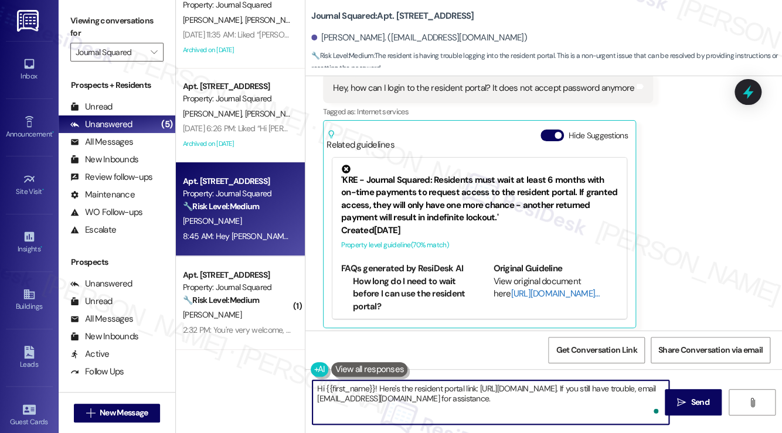
click at [521, 288] on link "[URL][DOMAIN_NAME]…" at bounding box center [555, 294] width 89 height 12
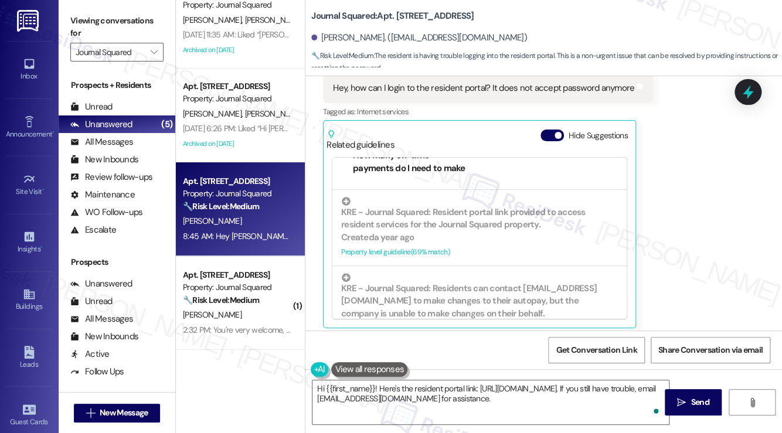
scroll to position [176, 0]
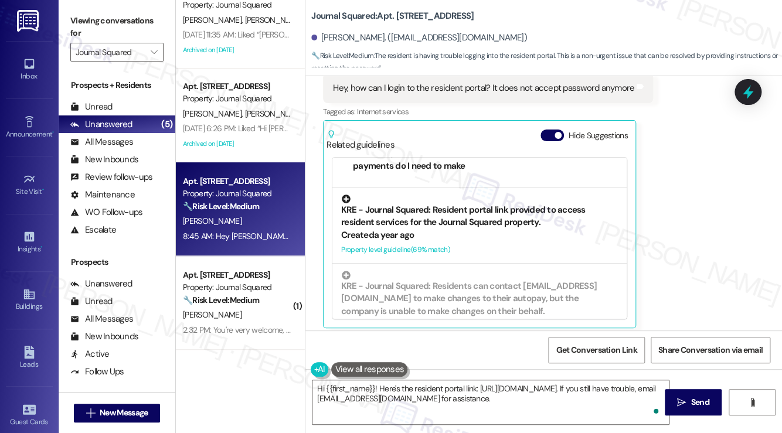
click at [445, 195] on div "KRE - Journal Squared: Resident portal link provided to access resident service…" at bounding box center [479, 212] width 277 height 35
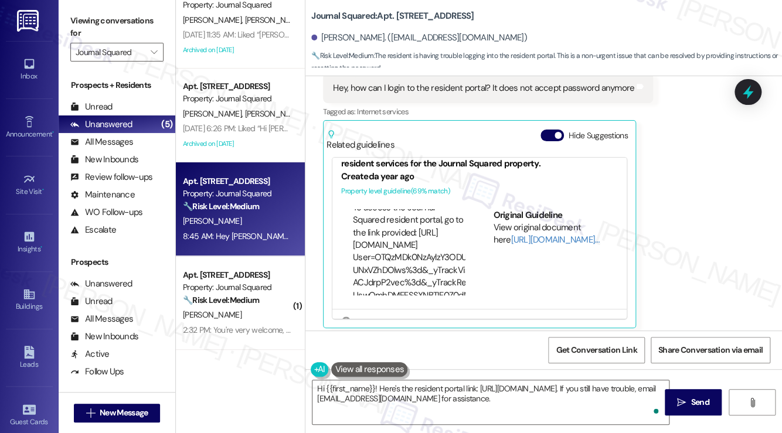
scroll to position [113, 0]
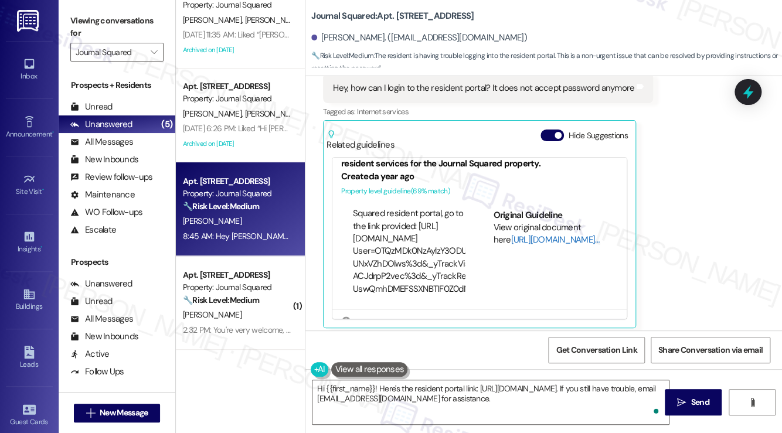
click at [525, 234] on link "[URL][DOMAIN_NAME]…" at bounding box center [555, 240] width 89 height 12
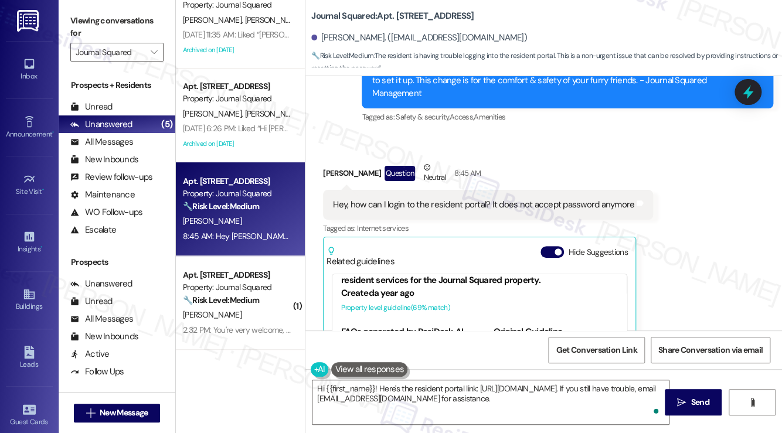
scroll to position [5518, 0]
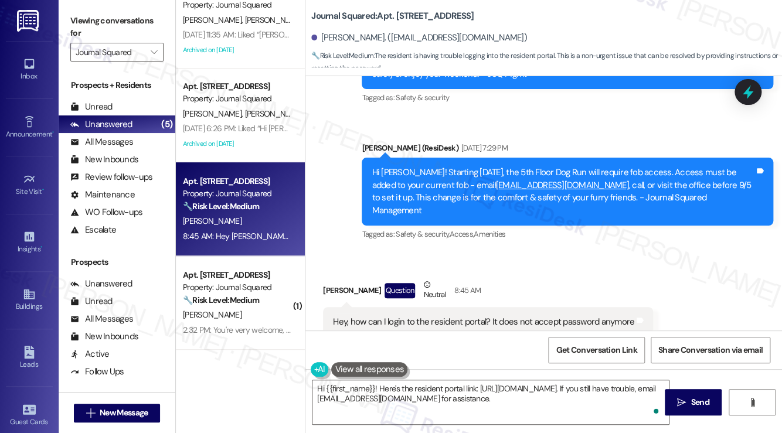
click at [476, 316] on div "Hey, how can I login to the resident portal? It does not accept password anymore" at bounding box center [483, 322] width 301 height 12
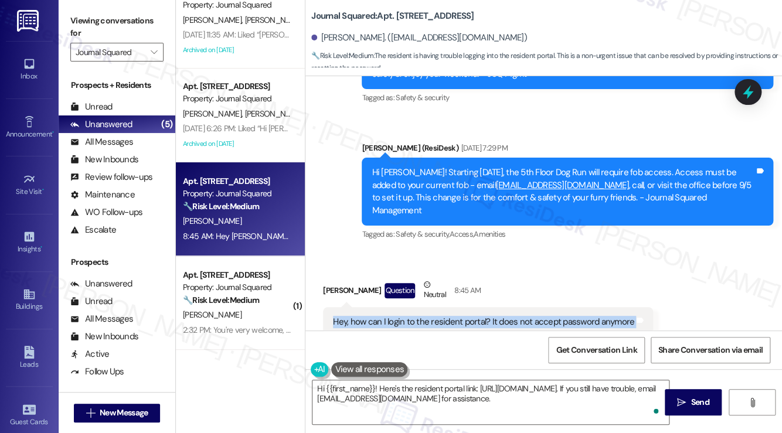
click at [476, 316] on div "Hey, how can I login to the resident portal? It does not accept password anymore" at bounding box center [483, 322] width 301 height 12
copy div "Hey, how can I login to the resident portal? It does not accept password anymor…"
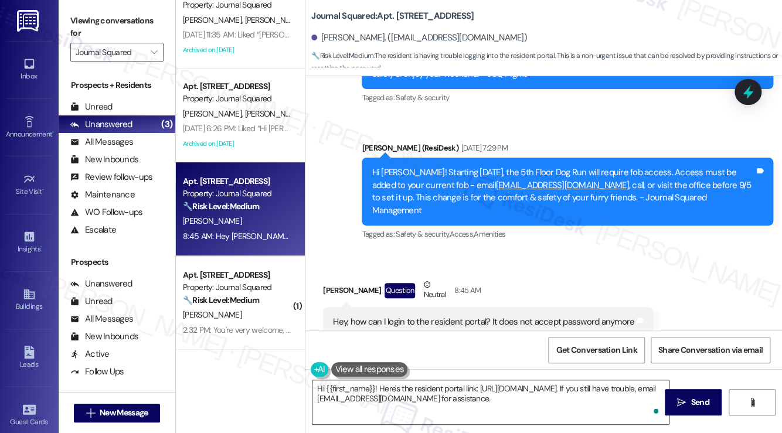
click at [452, 398] on textarea "Hi {{first_name}}! Here's the resident portal link: [URL][DOMAIN_NAME]. If you …" at bounding box center [491, 403] width 357 height 44
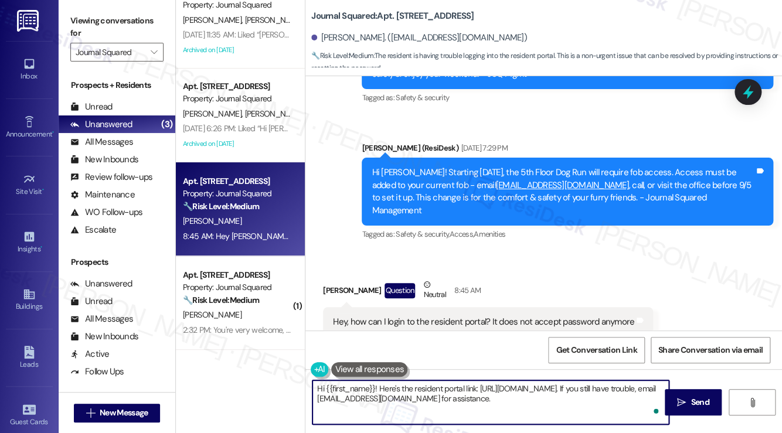
click at [493, 385] on textarea "Hi {{first_name}}! Here's the resident portal link: [URL][DOMAIN_NAME]. If you …" at bounding box center [491, 403] width 357 height 44
click at [592, 405] on textarea "Hi {{first_name}}! Here's the resident portal link: [URL][DOMAIN_NAME]. If you …" at bounding box center [491, 403] width 357 height 44
click at [592, 404] on textarea "Hi {{first_name}}! Here's the resident portal link: [URL][DOMAIN_NAME]. If you …" at bounding box center [491, 403] width 357 height 44
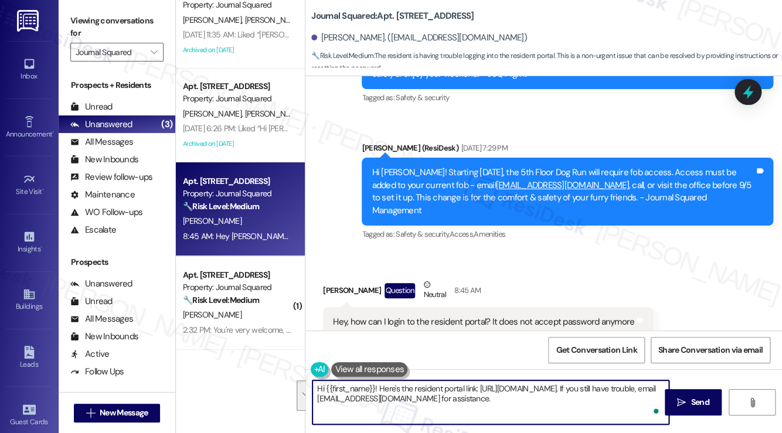
click at [423, 279] on div "[PERSON_NAME] Question Neutral 8:45 AM" at bounding box center [488, 293] width 330 height 29
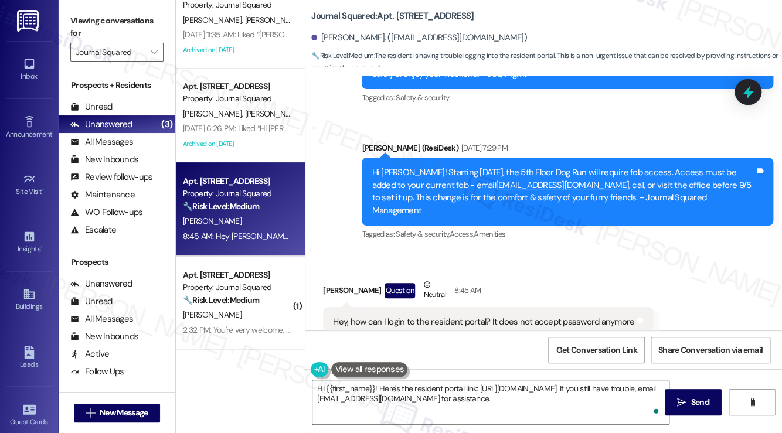
click at [423, 279] on div "[PERSON_NAME] Question Neutral 8:45 AM" at bounding box center [488, 293] width 330 height 29
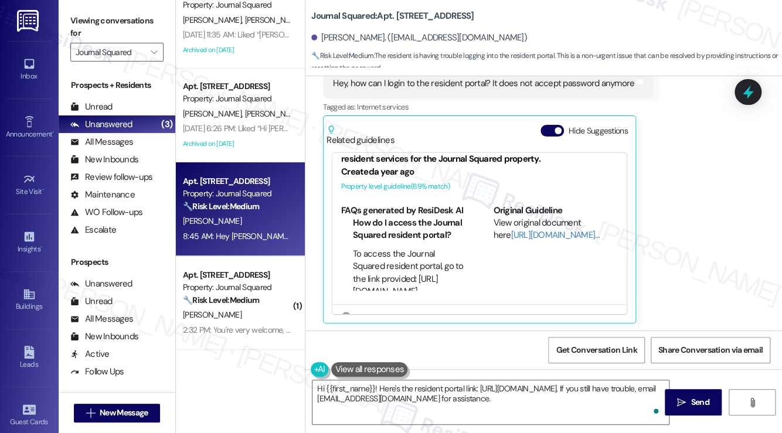
scroll to position [5694, 0]
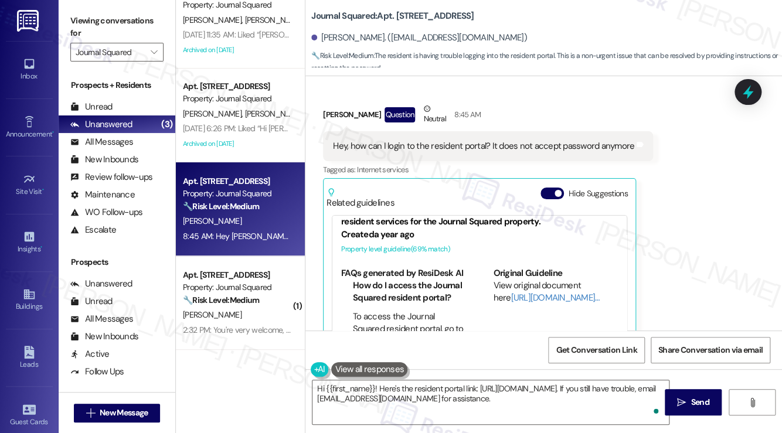
click at [73, 30] on label "Viewing conversations for" at bounding box center [116, 27] width 93 height 31
click at [375, 386] on textarea "Hi {{first_name}}! Here's the resident portal link: [URL][DOMAIN_NAME]. If you …" at bounding box center [491, 403] width 357 height 44
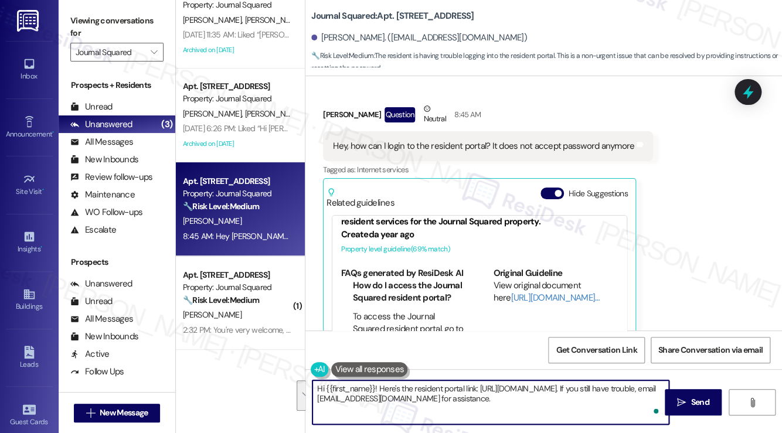
drag, startPoint x: 378, startPoint y: 388, endPoint x: 542, endPoint y: 432, distance: 169.4
click at [542, 432] on div "Hi {{first_name}}! Here's the resident portal link: [URL][DOMAIN_NAME]. If you …" at bounding box center [544, 413] width 477 height 88
paste textarea "What’s the exact error you’re seeing"
click at [336, 398] on textarea "Hi {{first_name}}, thanks for reaching out! I'm sorry to hear you're having tro…" at bounding box center [491, 403] width 357 height 44
click at [341, 397] on textarea "Hi {{first_name}}, thanks for reaching out! I'm sorry to hear you're having tro…" at bounding box center [491, 403] width 357 height 44
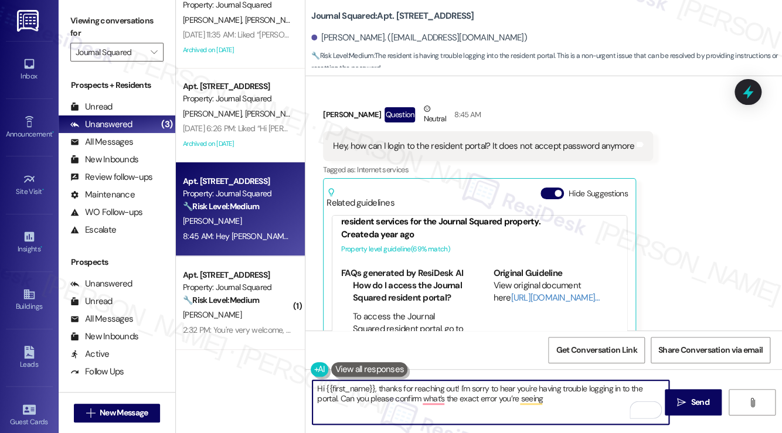
click at [578, 401] on textarea "Hi {{first_name}}, thanks for reaching out! I'm sorry to hear you're having tro…" at bounding box center [491, 403] width 357 height 44
click at [563, 398] on textarea "Hi {{first_name}}, thanks for reaching out! I'm sorry to hear you're having tro…" at bounding box center [491, 403] width 357 height 44
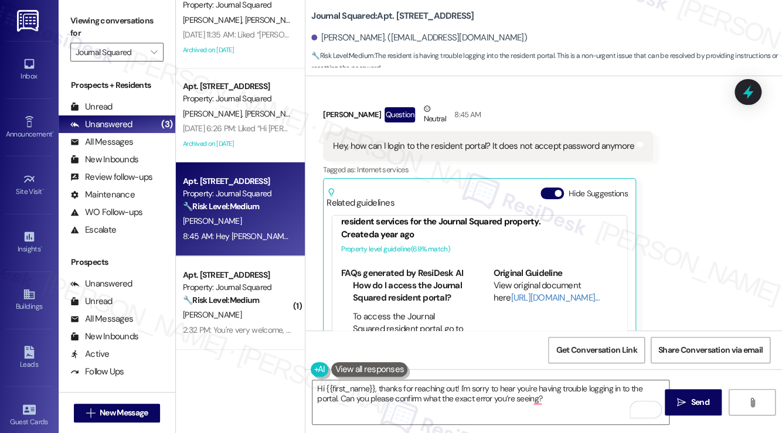
click at [97, 26] on label "Viewing conversations for" at bounding box center [116, 27] width 93 height 31
click at [561, 406] on textarea "Hi {{first_name}}, thanks for reaching out! I'm sorry to hear you're having tro…" at bounding box center [491, 403] width 357 height 44
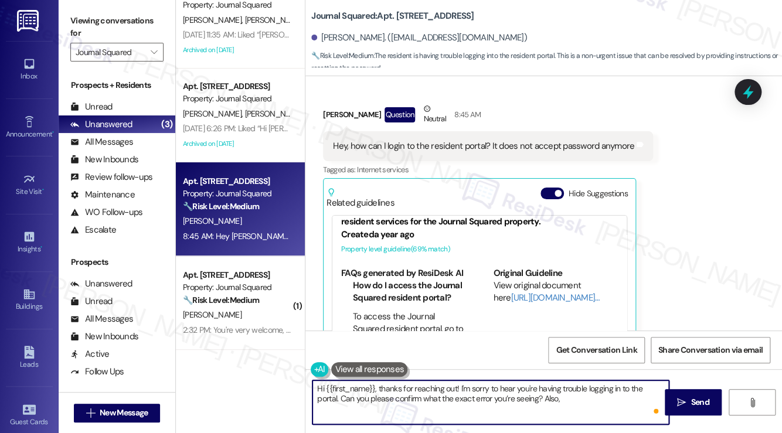
paste textarea "Have you tried the Forgot Password reset yet? If so, did you get the reset emai…"
click at [521, 415] on textarea "Hi {{first_name}}, thanks for reaching out! I'm sorry to hear you're having tro…" at bounding box center [491, 403] width 357 height 44
click at [495, 410] on textarea "Hi {{first_name}}, thanks for reaching out! I'm sorry to hear you're having tro…" at bounding box center [491, 403] width 357 height 44
click at [495, 409] on textarea "Hi {{first_name}}, thanks for reaching out! I'm sorry to hear you're having tro…" at bounding box center [491, 403] width 357 height 44
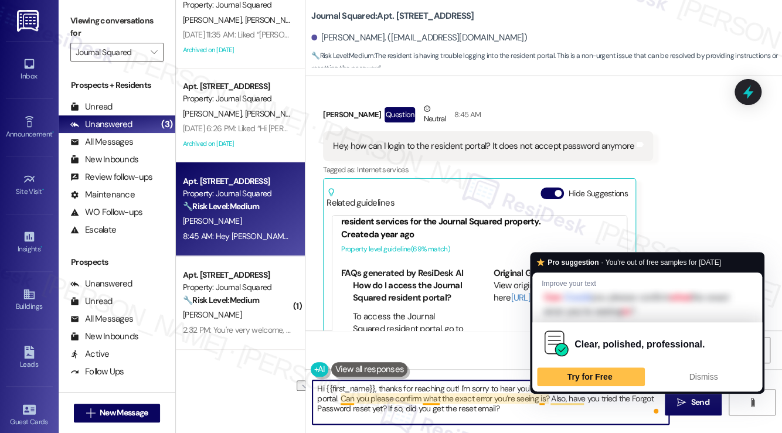
drag, startPoint x: 569, startPoint y: 397, endPoint x: 350, endPoint y: 395, distance: 219.9
click at [346, 398] on textarea "Hi {{first_name}}, thanks for reaching out! I'm sorry to hear you're having tro…" at bounding box center [491, 403] width 357 height 44
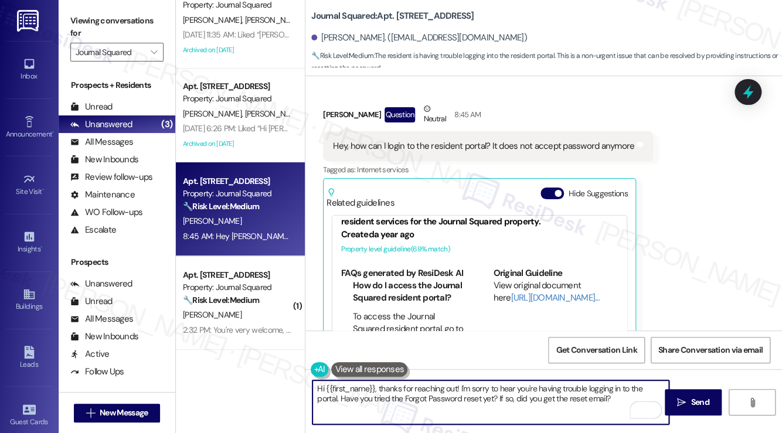
click at [525, 403] on textarea "Hi {{first_name}}, thanks for reaching out! I'm sorry to hear you're having tro…" at bounding box center [491, 403] width 357 height 44
click at [527, 403] on textarea "Hi {{first_name}}, thanks for reaching out! I'm sorry to hear you're having tro…" at bounding box center [491, 403] width 357 height 44
click at [625, 398] on textarea "Hi {{first_name}}, thanks for reaching out! I'm sorry to hear you're having tro…" at bounding box center [491, 403] width 357 height 44
type textarea "Hi {{first_name}}, thanks for reaching out! I'm sorry to hear you're having tro…"
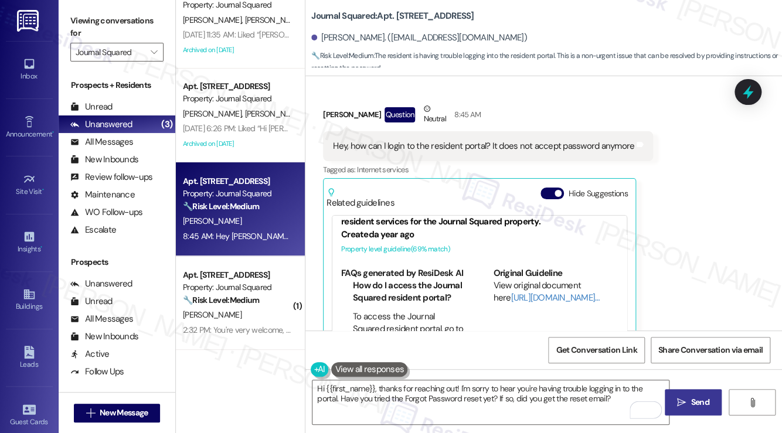
click at [705, 403] on span "Send" at bounding box center [700, 402] width 18 height 12
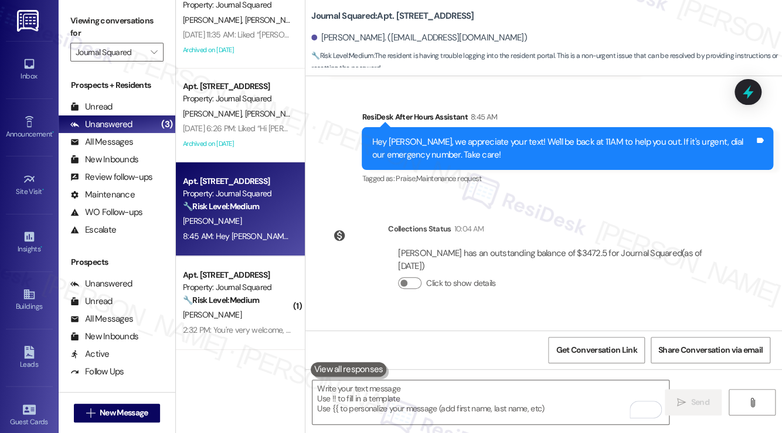
scroll to position [6023, 0]
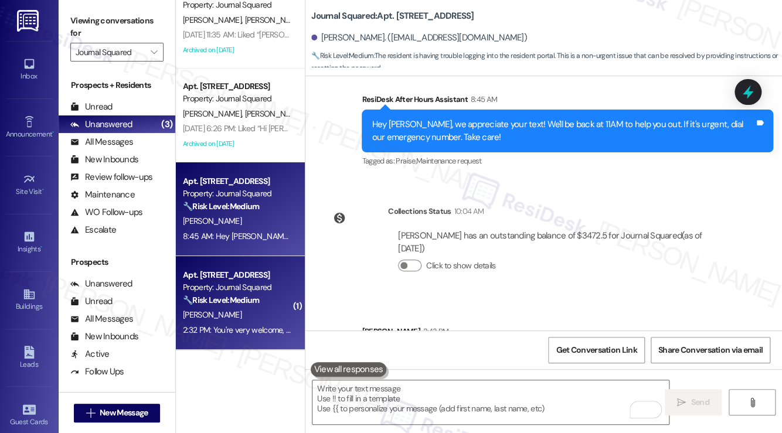
click at [253, 311] on div "[PERSON_NAME]" at bounding box center [237, 315] width 111 height 15
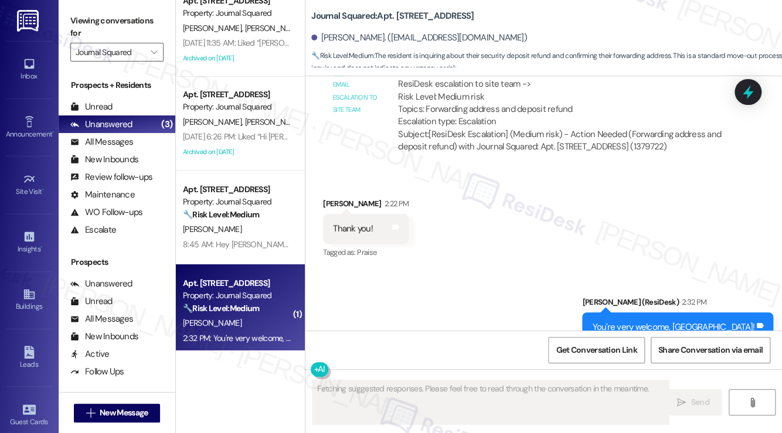
scroll to position [25, 0]
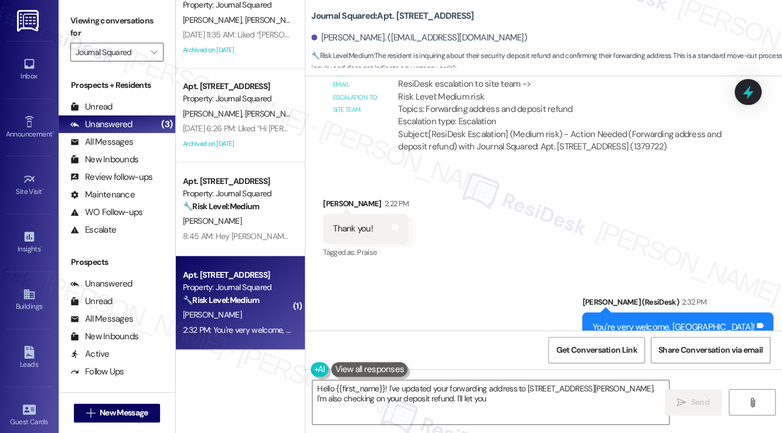
type textarea "Hello {{first_name}}! I've updated your forwarding address to [STREET_ADDRESS][…"
